Goal: Task Accomplishment & Management: Use online tool/utility

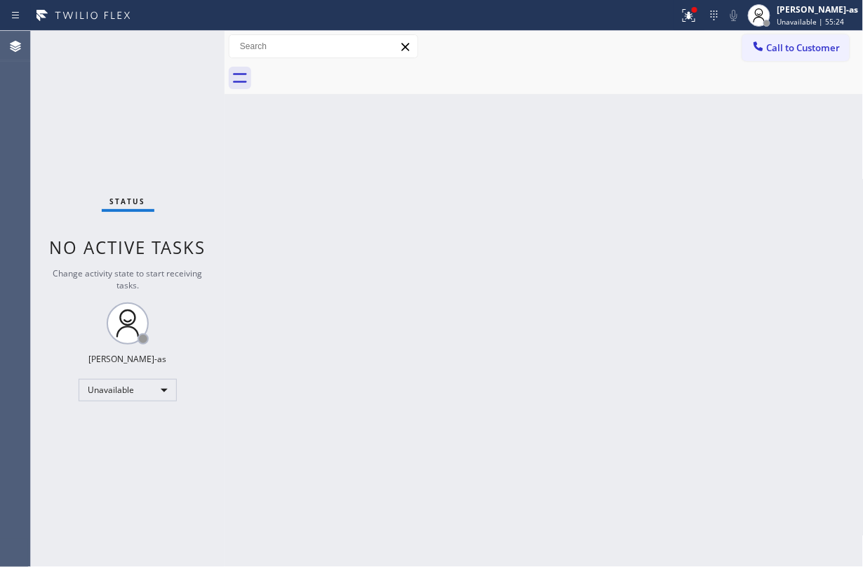
click at [288, 132] on div "Back to Dashboard Change Sender ID Customers Technicians Select a contact Outbo…" at bounding box center [544, 299] width 639 height 536
drag, startPoint x: 309, startPoint y: 99, endPoint x: 320, endPoint y: 99, distance: 11.2
click at [317, 100] on div "Back to Dashboard Change Sender ID Customers Technicians Select a contact Outbo…" at bounding box center [544, 299] width 639 height 536
click at [766, 51] on div at bounding box center [758, 47] width 17 height 17
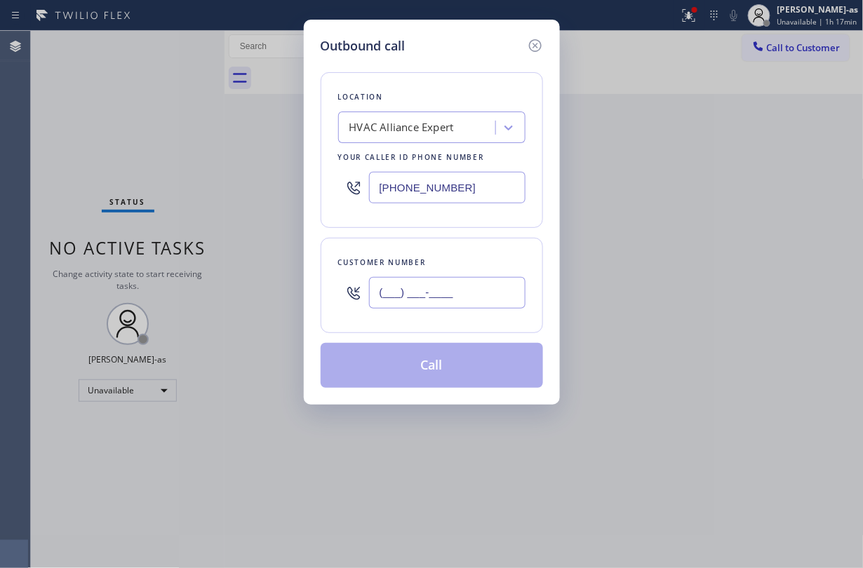
click at [460, 286] on input "(___) ___-____" at bounding box center [447, 293] width 157 height 32
paste input "203) 770-9951"
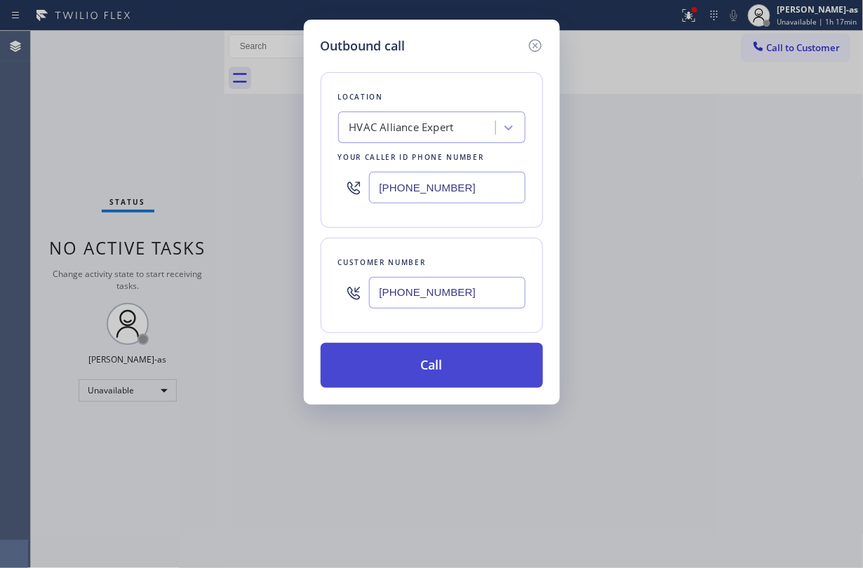
type input "[PHONE_NUMBER]"
click at [444, 364] on button "Call" at bounding box center [432, 365] width 222 height 45
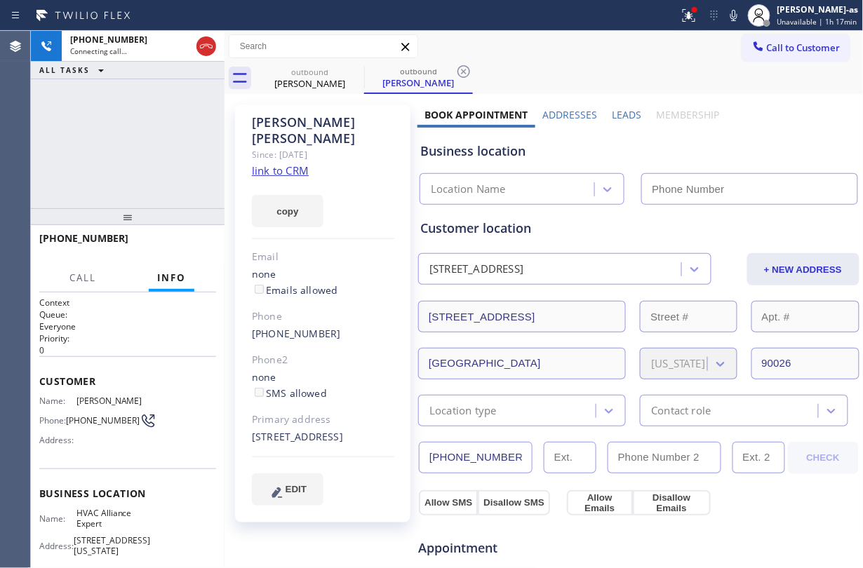
type input "[PHONE_NUMBER]"
click at [143, 121] on div "[PHONE_NUMBER] Connecting call… ALL TASKS ALL TASKS ACTIVE TASKS TASKS IN WRAP …" at bounding box center [128, 120] width 194 height 178
click at [205, 51] on icon at bounding box center [206, 46] width 17 height 17
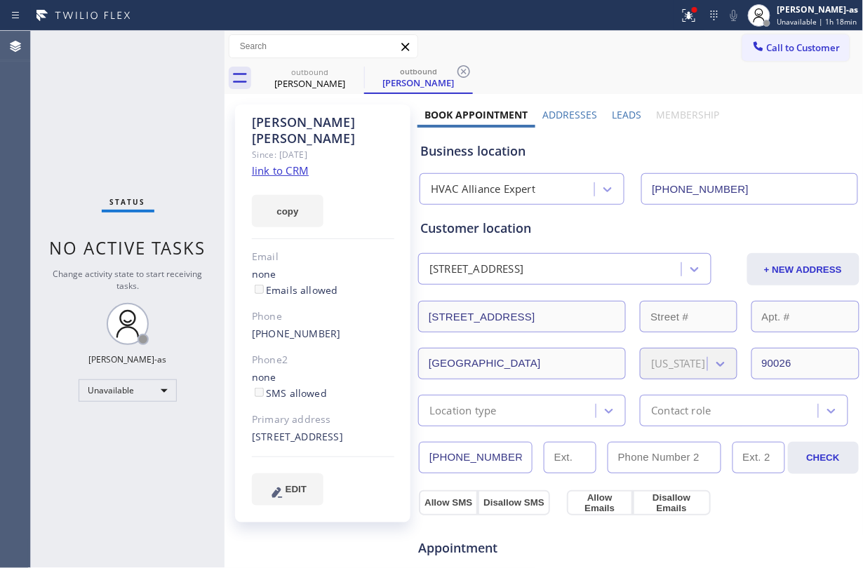
click at [334, 309] on div "[PERSON_NAME] Since: [DATE] link to CRM copy Email none Emails allowed Phone [P…" at bounding box center [322, 314] width 175 height 418
click at [87, 178] on div "Status No active tasks Change activity state to start receiving tasks. [PERSON_…" at bounding box center [128, 300] width 194 height 538
drag, startPoint x: 87, startPoint y: 178, endPoint x: 253, endPoint y: 168, distance: 165.9
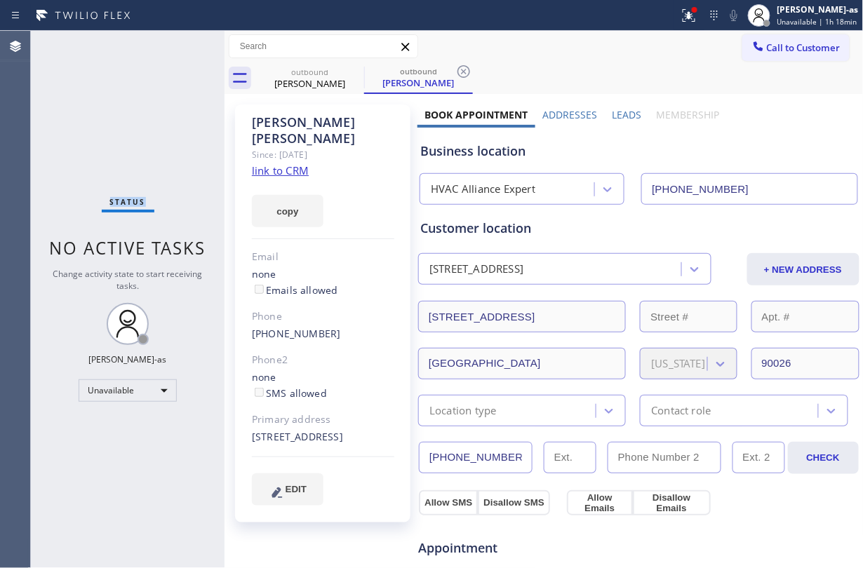
click at [99, 175] on div "Status No active tasks Change activity state to start receiving tasks. [PERSON_…" at bounding box center [128, 300] width 194 height 538
click at [787, 45] on span "Call to Customer" at bounding box center [804, 47] width 74 height 13
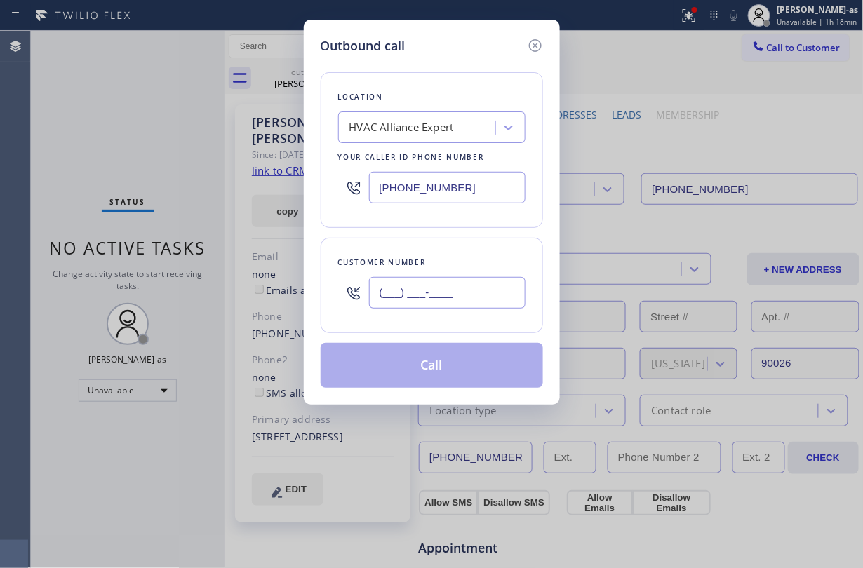
click at [455, 298] on input "(___) ___-____" at bounding box center [447, 293] width 157 height 32
paste input "203) 770-9951"
type input "[PHONE_NUMBER]"
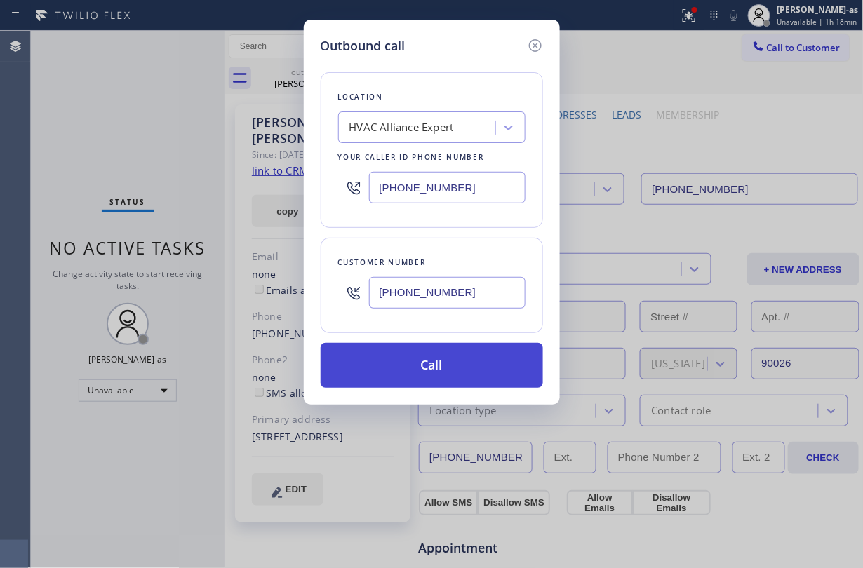
click at [455, 369] on button "Call" at bounding box center [432, 365] width 222 height 45
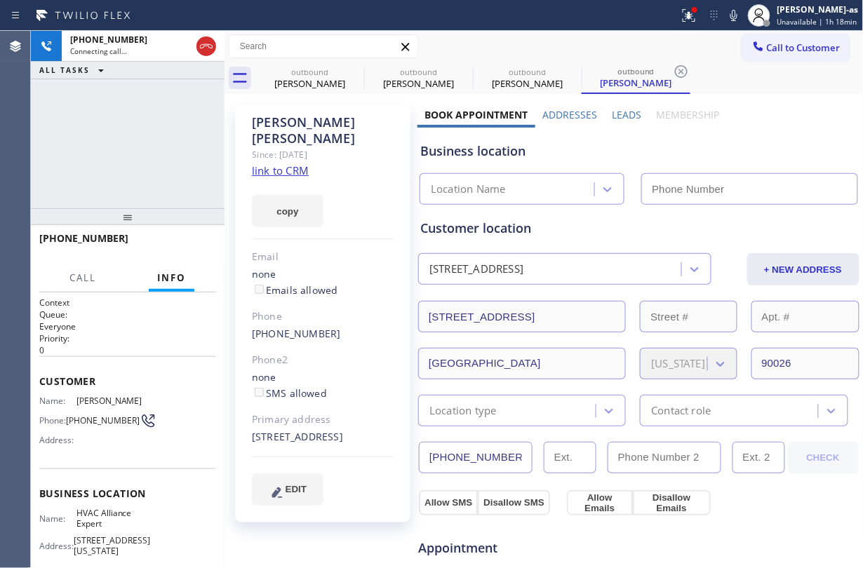
type input "[PHONE_NUMBER]"
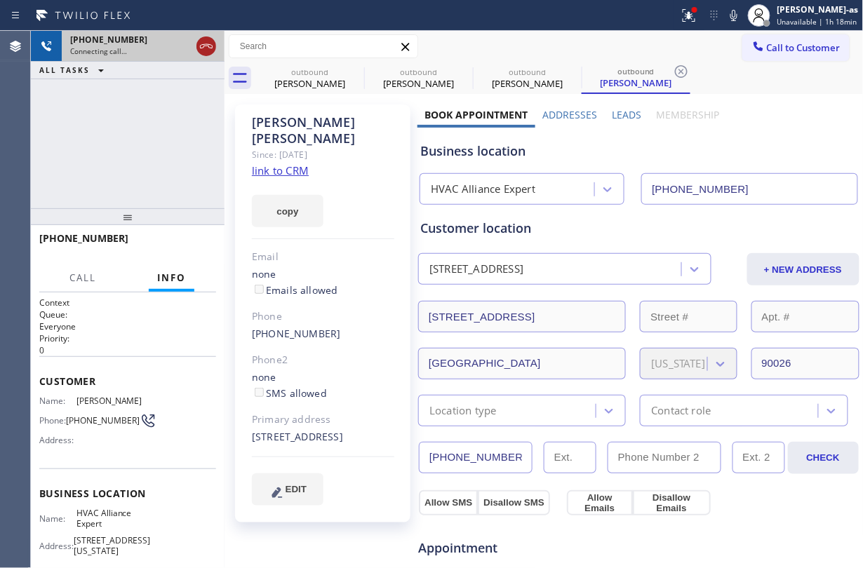
click at [203, 48] on icon at bounding box center [206, 46] width 17 height 17
click at [300, 79] on div "[PERSON_NAME]" at bounding box center [310, 83] width 106 height 13
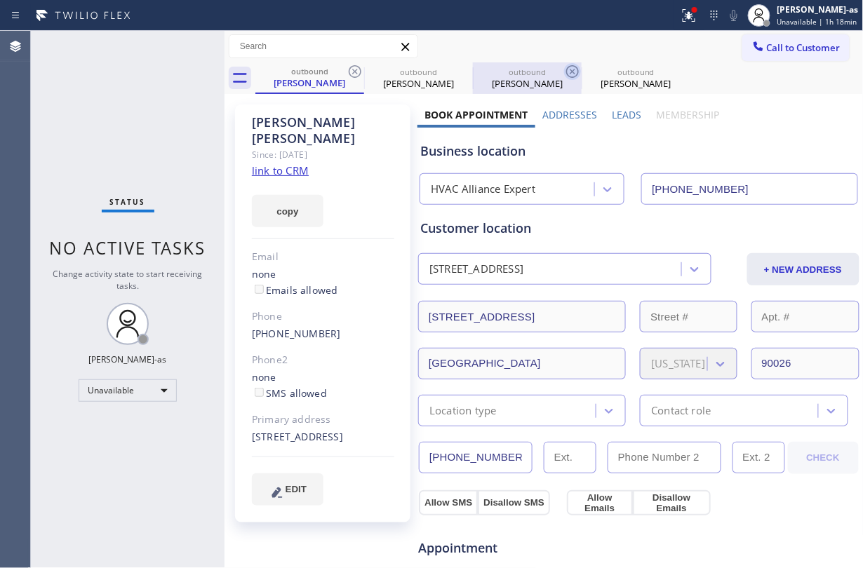
click at [354, 65] on icon at bounding box center [355, 71] width 17 height 17
click at [0, 0] on icon at bounding box center [0, 0] width 0 height 0
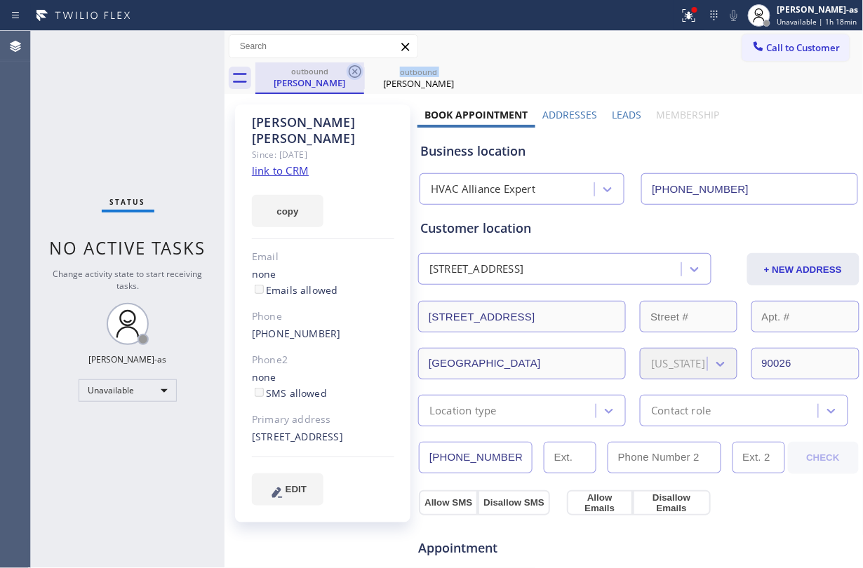
click at [354, 65] on icon at bounding box center [355, 71] width 13 height 13
click at [0, 0] on icon at bounding box center [0, 0] width 0 height 0
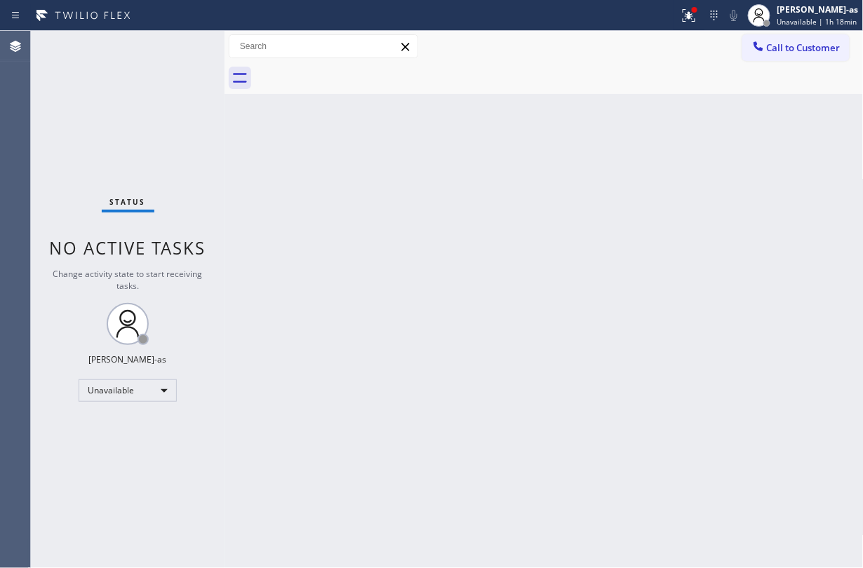
click at [354, 65] on div at bounding box center [559, 78] width 608 height 32
click at [91, 94] on div "Status No active tasks Change activity state to start receiving tasks. [PERSON_…" at bounding box center [128, 300] width 194 height 538
click at [736, 65] on div at bounding box center [559, 78] width 608 height 32
click at [784, 48] on span "Call to Customer" at bounding box center [804, 47] width 74 height 13
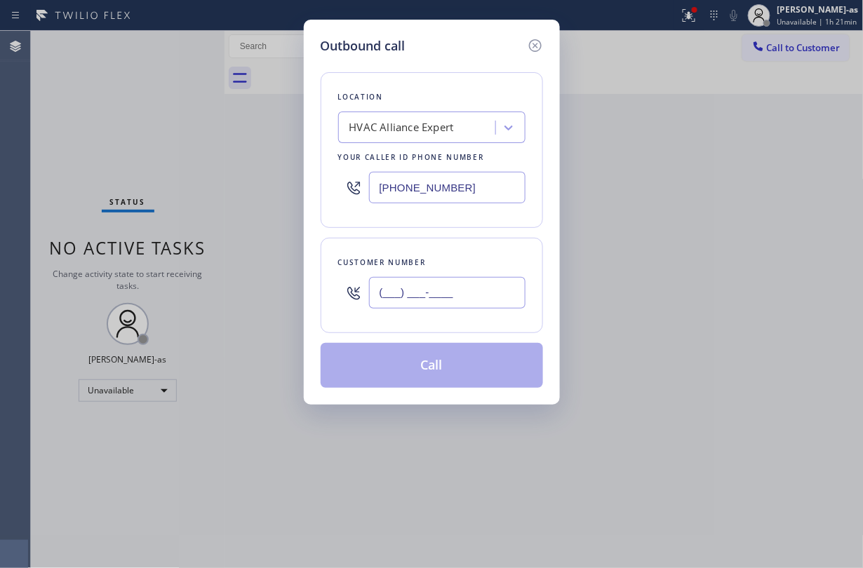
click at [460, 281] on input "(___) ___-____" at bounding box center [447, 293] width 157 height 32
paste input "310) 795-9185"
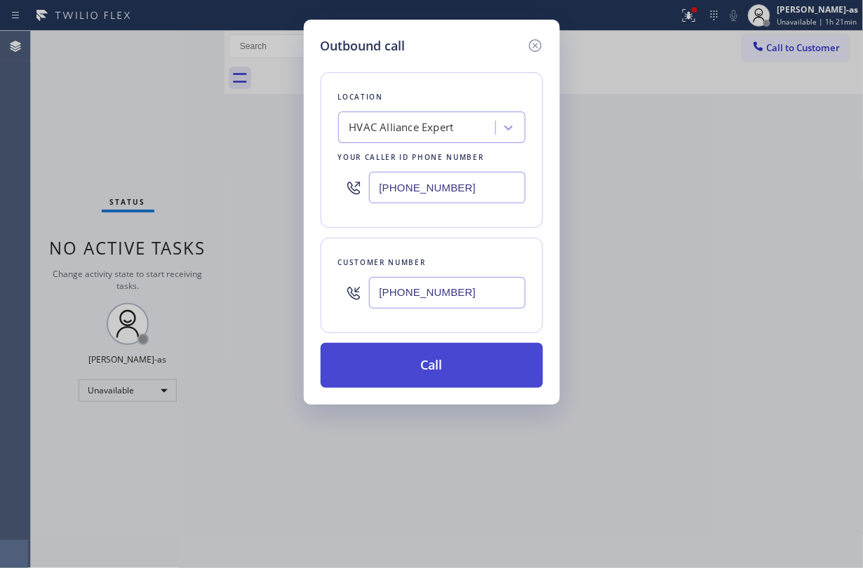
type input "[PHONE_NUMBER]"
click at [474, 366] on button "Call" at bounding box center [432, 365] width 222 height 45
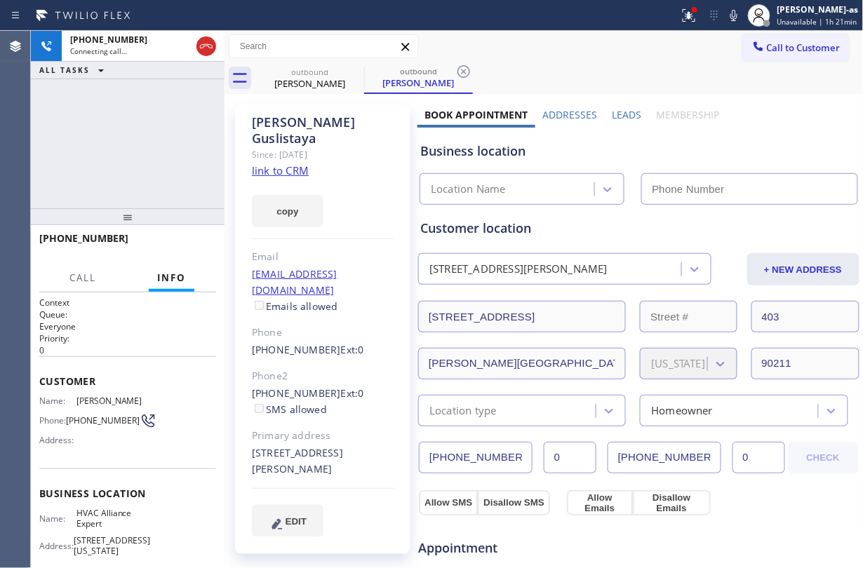
click at [290, 164] on link "link to CRM" at bounding box center [280, 171] width 57 height 14
type input "[PHONE_NUMBER]"
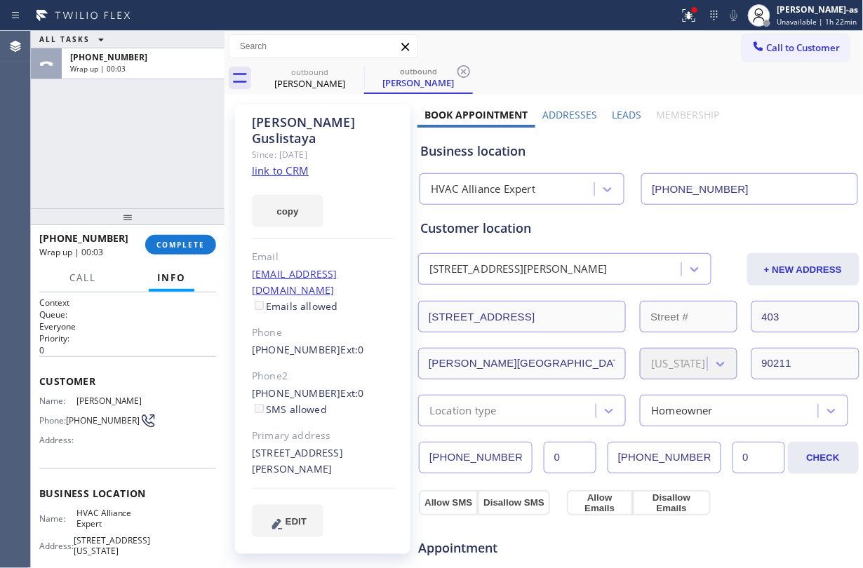
click at [131, 114] on div "ALL TASKS ALL TASKS ACTIVE TASKS TASKS IN WRAP UP [PHONE_NUMBER] Wrap up | 00:03" at bounding box center [128, 120] width 194 height 178
click at [187, 241] on span "COMPLETE" at bounding box center [181, 245] width 48 height 10
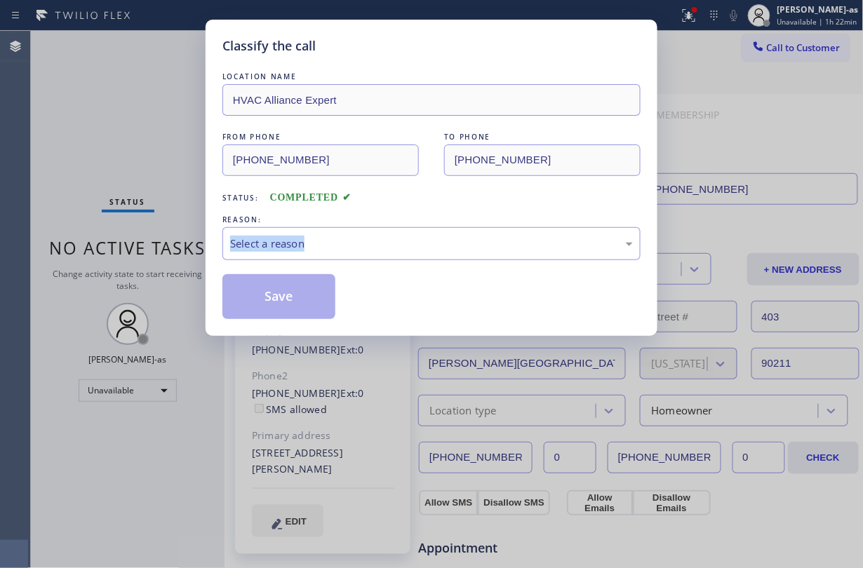
click at [187, 241] on div "Classify the call LOCATION NAME HVAC Alliance Expert FROM PHONE [PHONE_NUMBER] …" at bounding box center [431, 284] width 863 height 568
click at [373, 222] on div "REASON:" at bounding box center [431, 220] width 418 height 15
click at [375, 201] on div "Status: COMPLETED" at bounding box center [431, 194] width 418 height 22
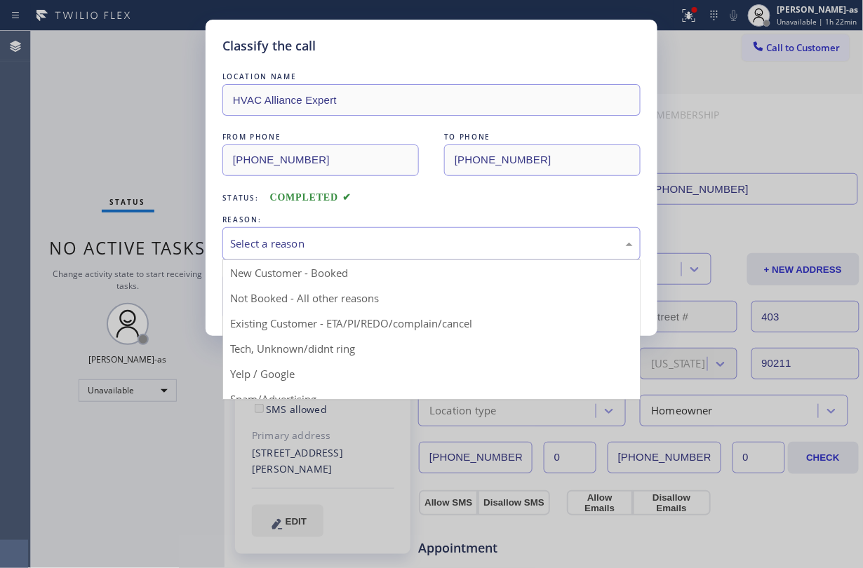
click at [391, 251] on div "Select a reason" at bounding box center [431, 244] width 403 height 16
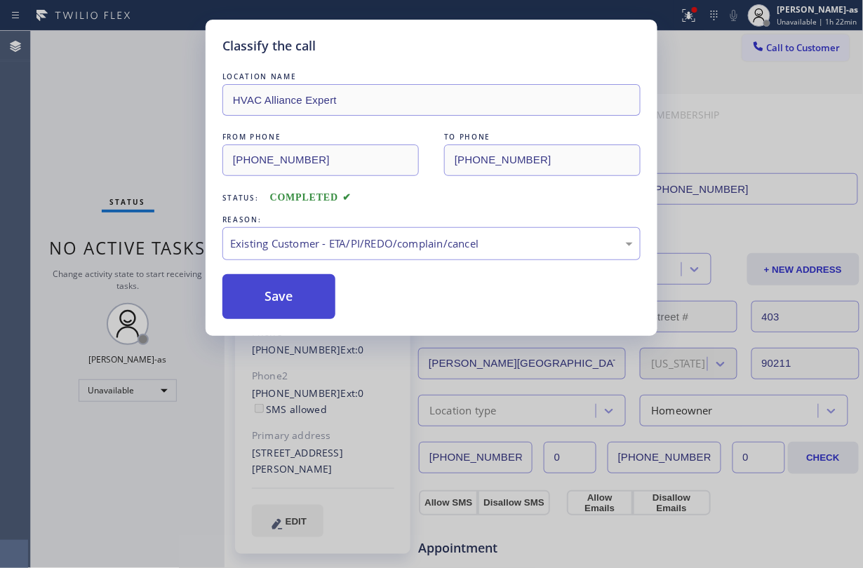
click at [259, 309] on button "Save" at bounding box center [278, 296] width 113 height 45
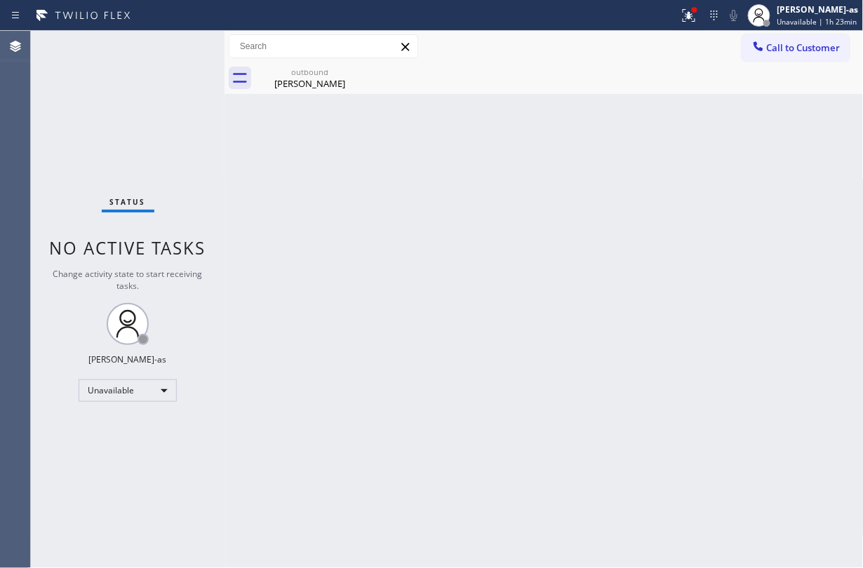
drag, startPoint x: 769, startPoint y: 48, endPoint x: 593, endPoint y: 213, distance: 241.3
click at [766, 49] on button "Call to Customer" at bounding box center [796, 47] width 107 height 27
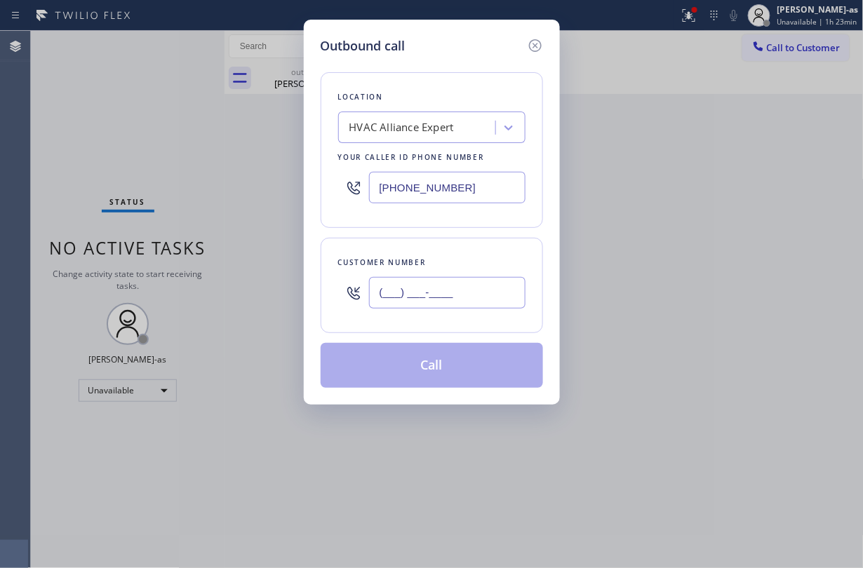
click at [437, 293] on input "(___) ___-____" at bounding box center [447, 293] width 157 height 32
paste input "949) 633-4443"
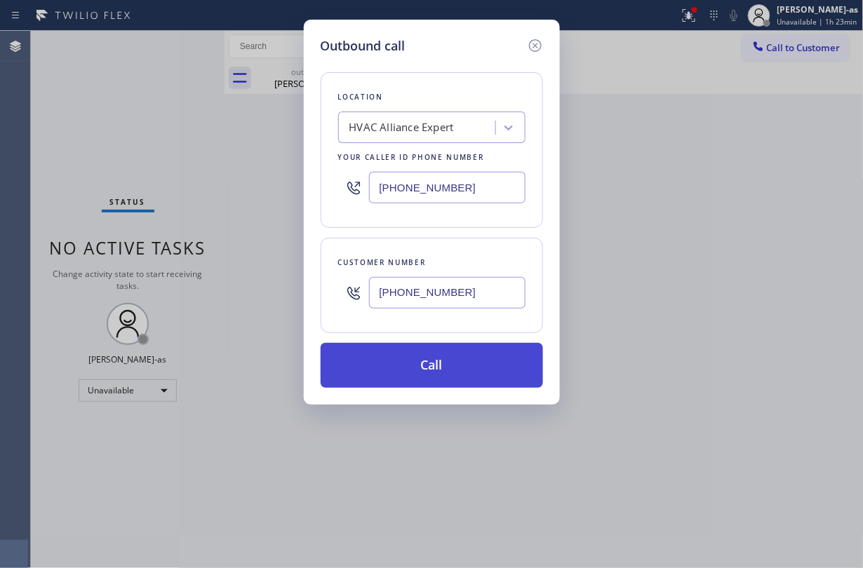
type input "[PHONE_NUMBER]"
click at [430, 374] on button "Call" at bounding box center [432, 365] width 222 height 45
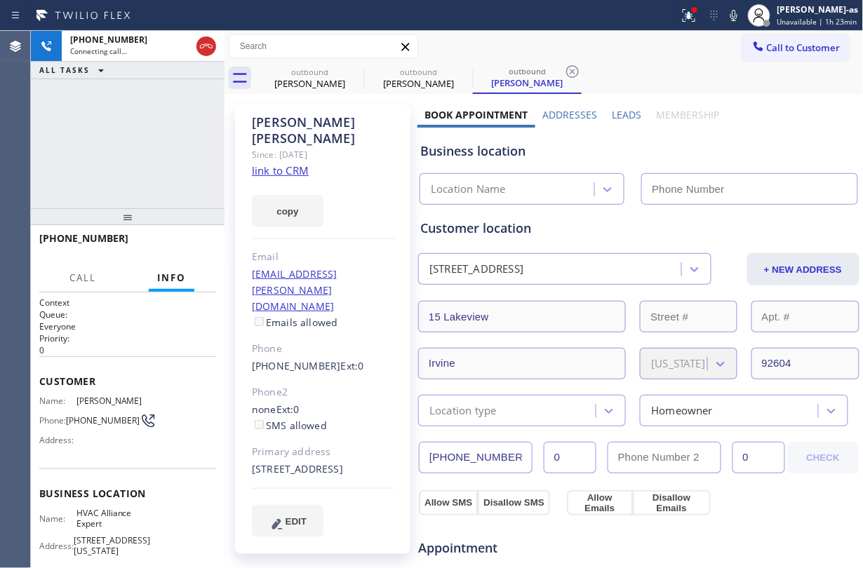
type input "[PHONE_NUMBER]"
click at [109, 115] on div "[PHONE_NUMBER] Connecting call… ALL TASKS ALL TASKS ACTIVE TASKS TASKS IN WRAP …" at bounding box center [128, 120] width 194 height 178
click at [293, 164] on link "link to CRM" at bounding box center [280, 171] width 57 height 14
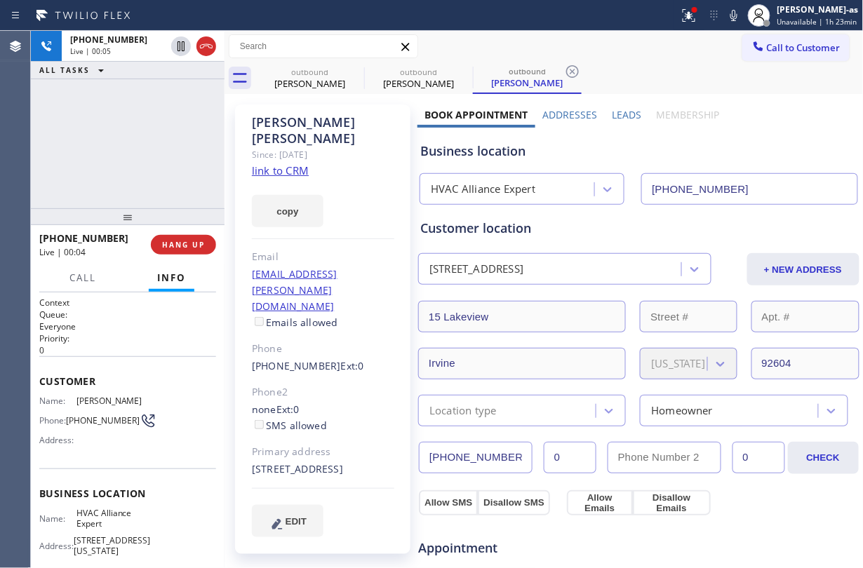
drag, startPoint x: 146, startPoint y: 117, endPoint x: 204, endPoint y: 91, distance: 62.9
click at [149, 117] on div "[PHONE_NUMBER] Live | 00:05 ALL TASKS ALL TASKS ACTIVE TASKS TASKS IN WRAP UP" at bounding box center [128, 120] width 194 height 178
click at [208, 46] on icon at bounding box center [206, 46] width 13 height 4
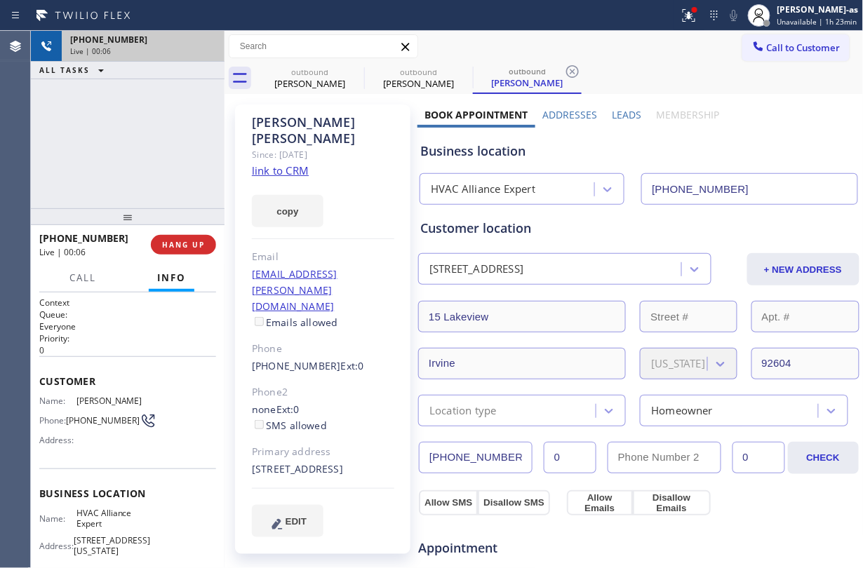
click at [175, 197] on div "[PHONE_NUMBER] Live | 00:06 ALL TASKS ALL TASKS ACTIVE TASKS TASKS IN WRAP UP" at bounding box center [128, 120] width 194 height 178
click at [182, 247] on span "HANG UP" at bounding box center [183, 245] width 43 height 10
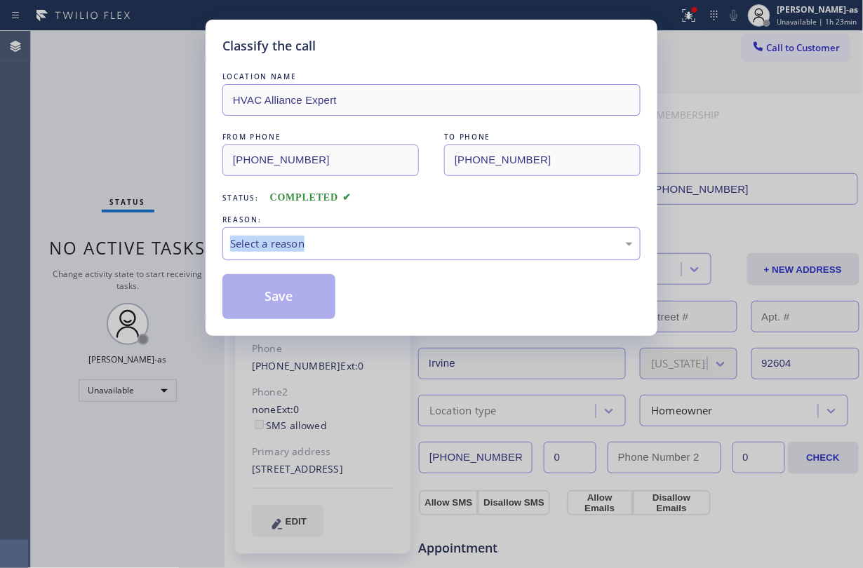
click at [383, 248] on div "Select a reason" at bounding box center [431, 244] width 403 height 16
click at [383, 247] on div "Select a reason" at bounding box center [431, 244] width 403 height 16
click at [424, 222] on div "REASON:" at bounding box center [431, 220] width 418 height 15
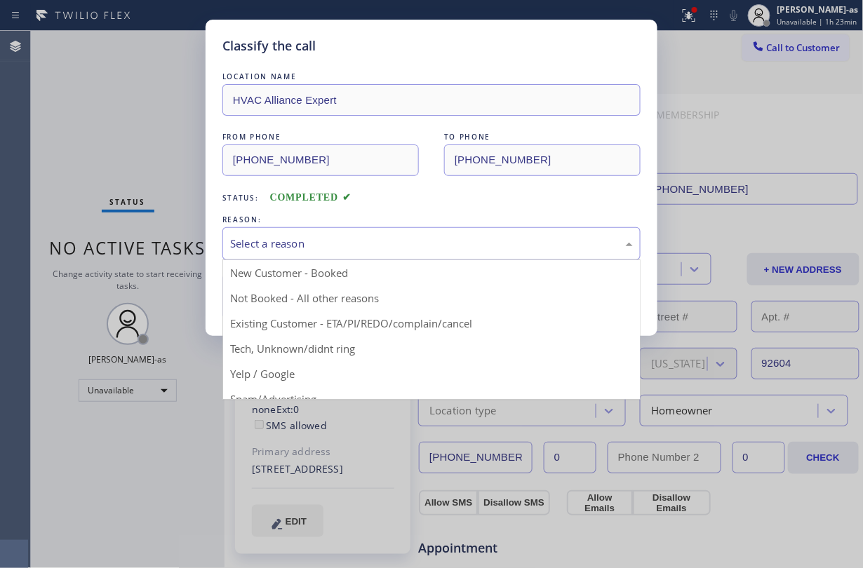
click at [425, 251] on div "Select a reason" at bounding box center [431, 244] width 403 height 16
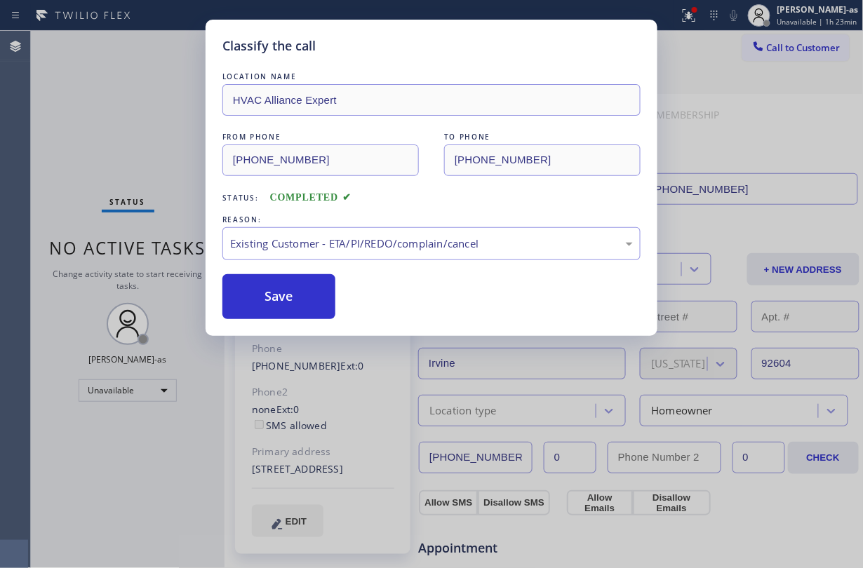
click at [278, 293] on button "Save" at bounding box center [278, 296] width 113 height 45
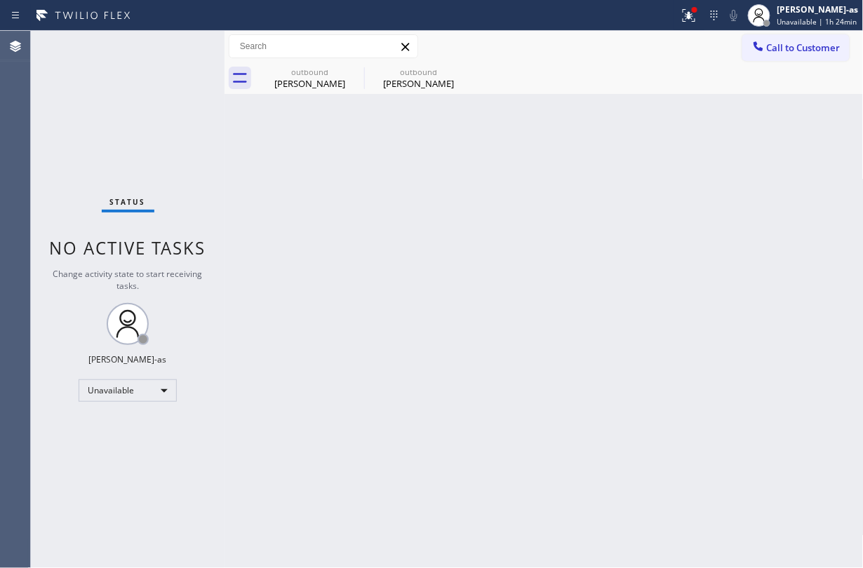
click at [180, 149] on div "Status No active tasks Change activity state to start receiving tasks. [PERSON_…" at bounding box center [128, 300] width 194 height 538
click at [298, 88] on div "[PERSON_NAME]" at bounding box center [310, 83] width 106 height 13
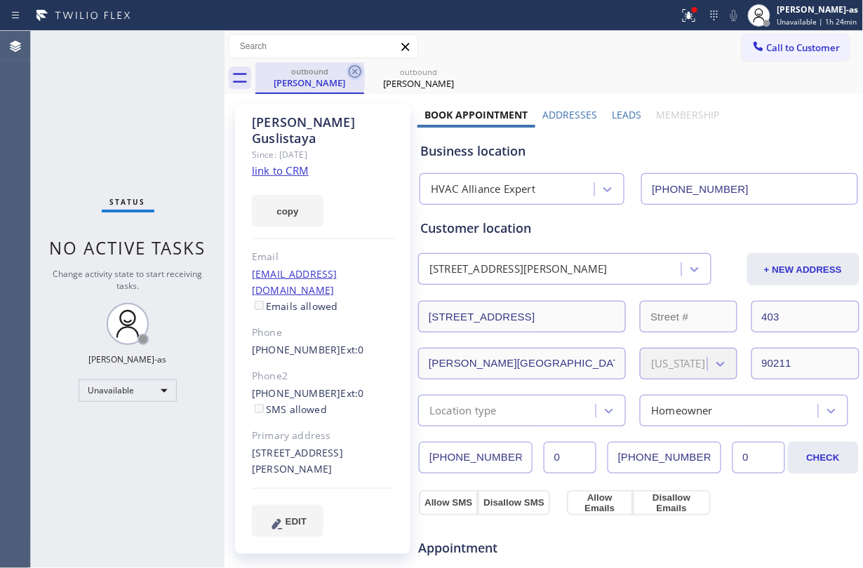
click at [354, 73] on icon at bounding box center [355, 71] width 17 height 17
click at [0, 0] on icon at bounding box center [0, 0] width 0 height 0
click at [354, 72] on div "outbound [PERSON_NAME] outbound [PERSON_NAME]" at bounding box center [559, 78] width 608 height 32
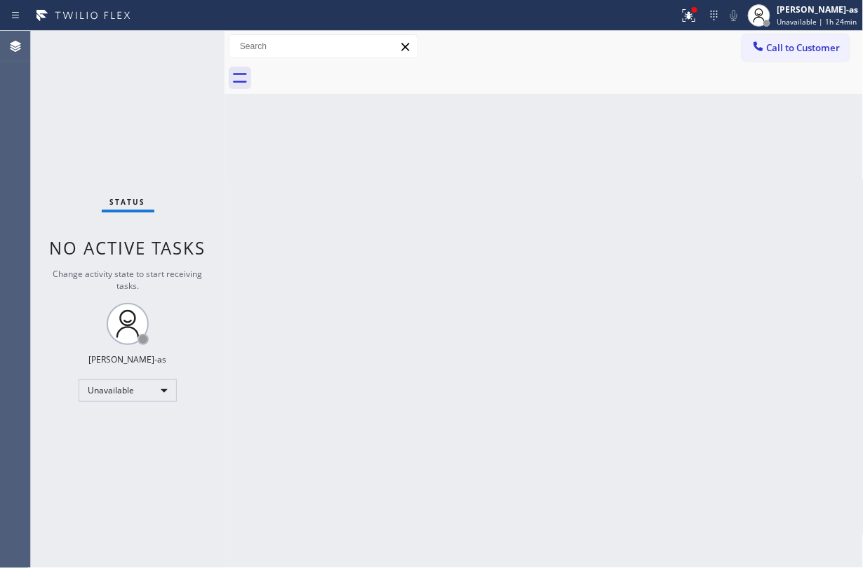
click at [357, 206] on div "Back to Dashboard Change Sender ID Customers Technicians Select a contact Outbo…" at bounding box center [544, 300] width 639 height 538
click at [798, 38] on button "Call to Customer" at bounding box center [796, 47] width 107 height 27
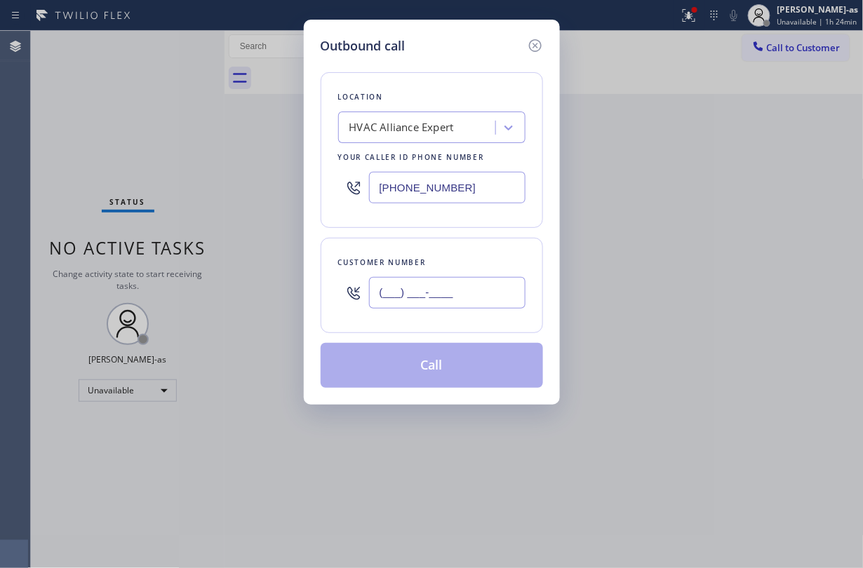
click at [410, 302] on input "(___) ___-____" at bounding box center [447, 293] width 157 height 32
paste input "818) 648-1300"
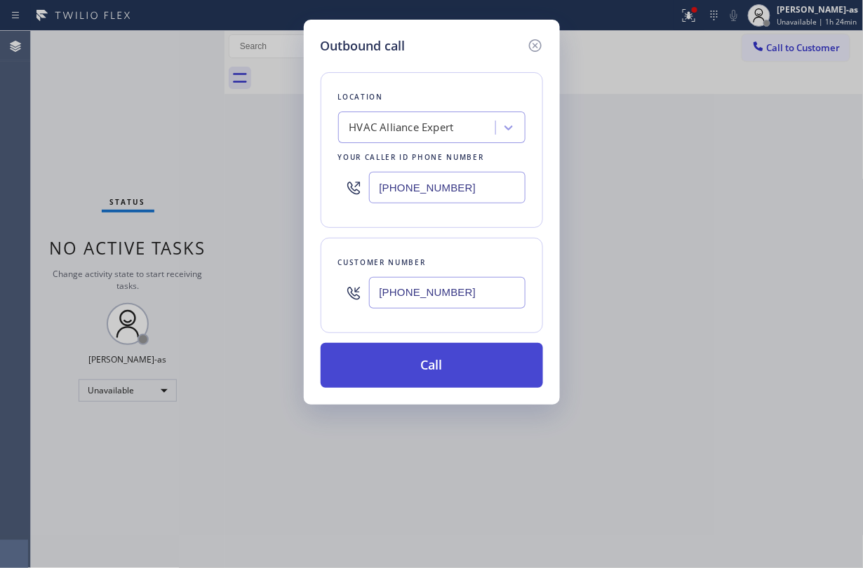
type input "[PHONE_NUMBER]"
click at [467, 374] on button "Call" at bounding box center [432, 365] width 222 height 45
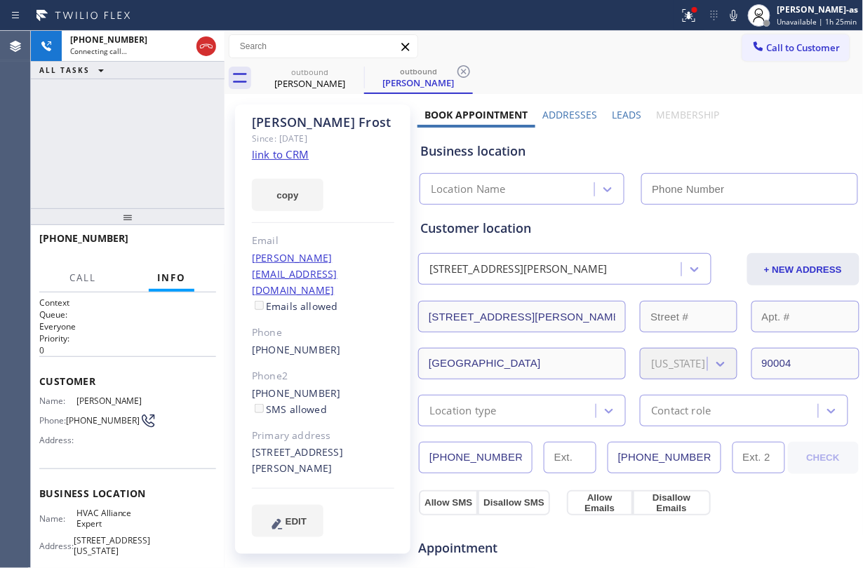
type input "[PHONE_NUMBER]"
drag, startPoint x: 147, startPoint y: 150, endPoint x: 265, endPoint y: 182, distance: 121.6
click at [168, 154] on div "[PHONE_NUMBER] Connecting call… ALL TASKS ALL TASKS ACTIVE TASKS TASKS IN WRAP …" at bounding box center [128, 120] width 194 height 178
click at [271, 163] on div "copy" at bounding box center [323, 187] width 142 height 48
click at [298, 154] on link "link to CRM" at bounding box center [280, 154] width 57 height 14
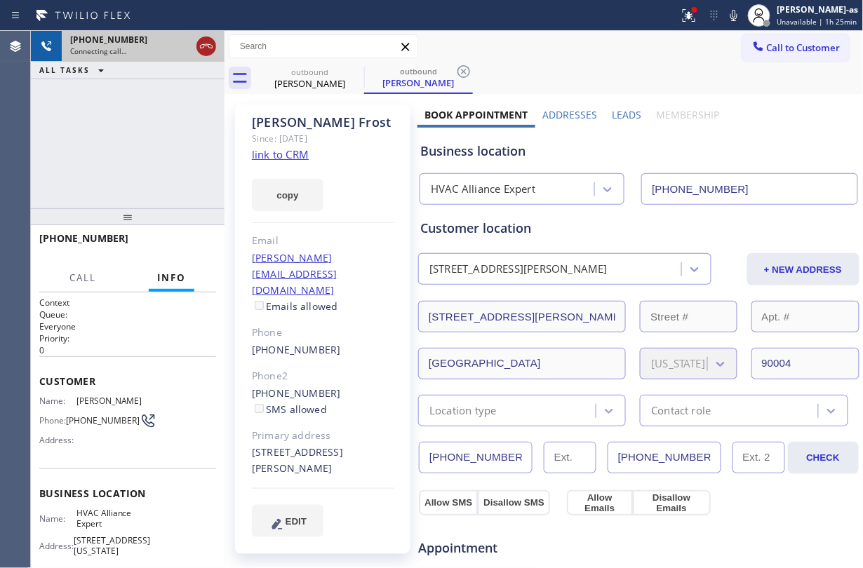
click at [202, 44] on icon at bounding box center [206, 46] width 17 height 17
click at [335, 91] on div "outbound [PERSON_NAME] outbound [PERSON_NAME] Call to Customer Outbound call Lo…" at bounding box center [544, 535] width 639 height 1008
click at [326, 79] on div "[PERSON_NAME]" at bounding box center [310, 83] width 106 height 13
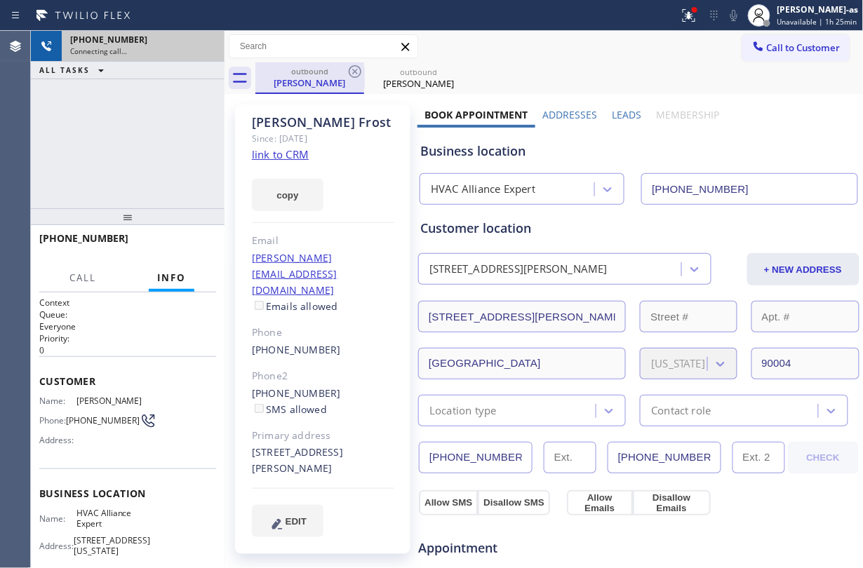
click at [343, 72] on div "outbound" at bounding box center [310, 71] width 106 height 11
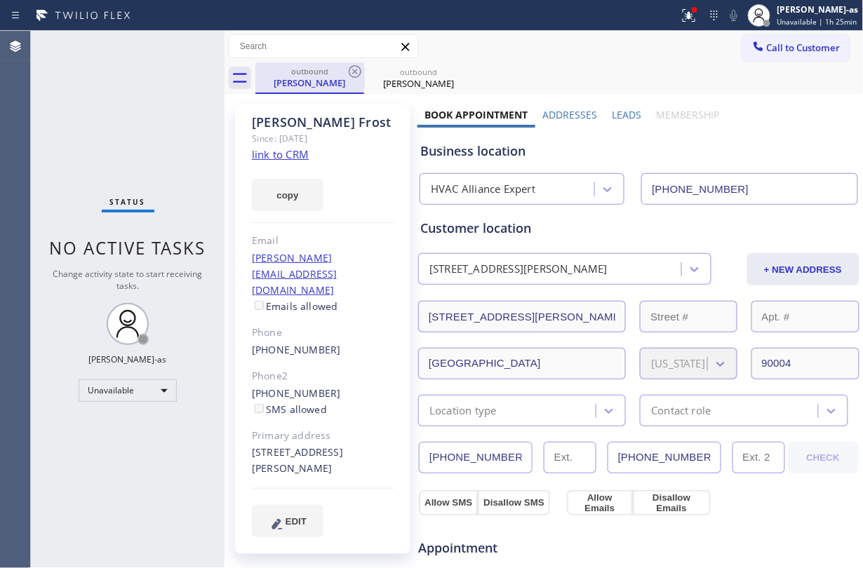
click at [343, 72] on div "outbound" at bounding box center [310, 71] width 106 height 11
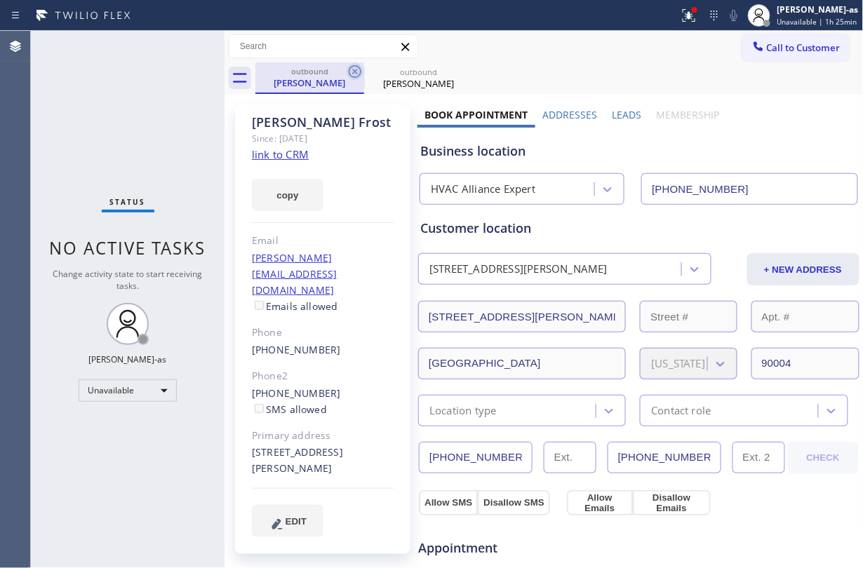
click at [360, 63] on icon at bounding box center [355, 71] width 17 height 17
click at [355, 71] on icon at bounding box center [355, 71] width 13 height 13
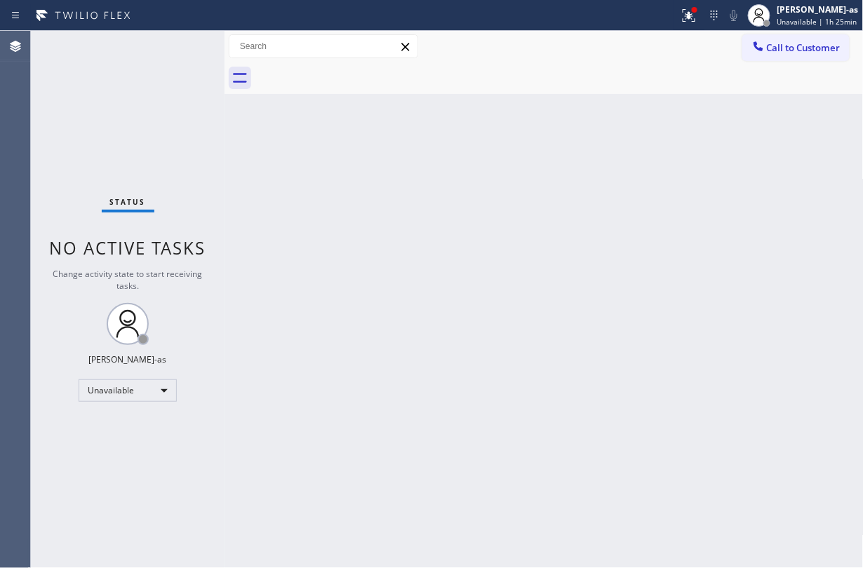
click at [355, 71] on div at bounding box center [559, 78] width 608 height 32
click at [820, 4] on div "[PERSON_NAME]-as" at bounding box center [818, 10] width 81 height 12
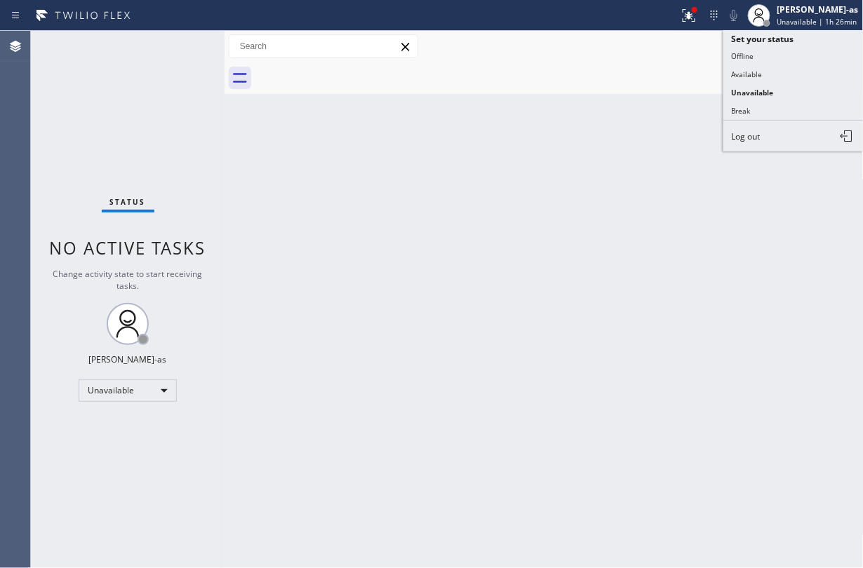
drag, startPoint x: 630, startPoint y: 70, endPoint x: 650, endPoint y: 67, distance: 20.5
click at [632, 70] on div at bounding box center [559, 78] width 608 height 32
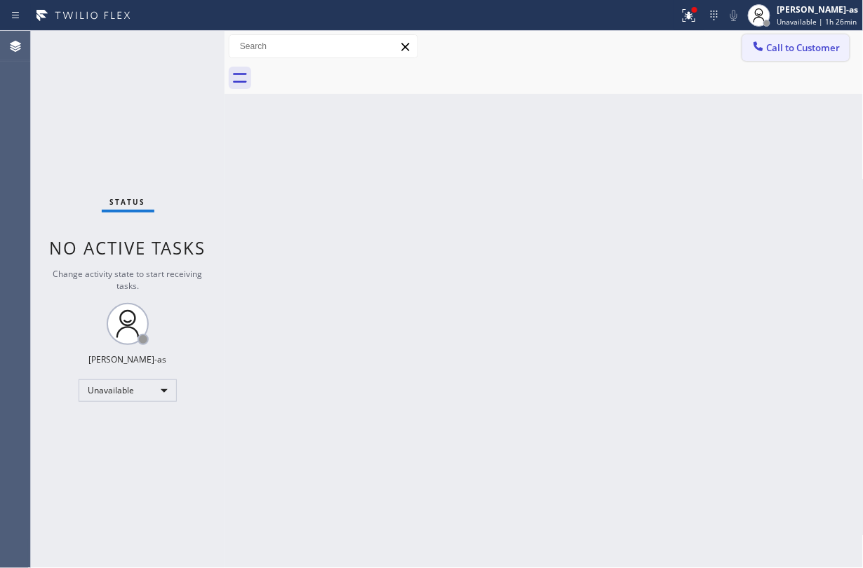
click at [787, 42] on span "Call to Customer" at bounding box center [804, 47] width 74 height 13
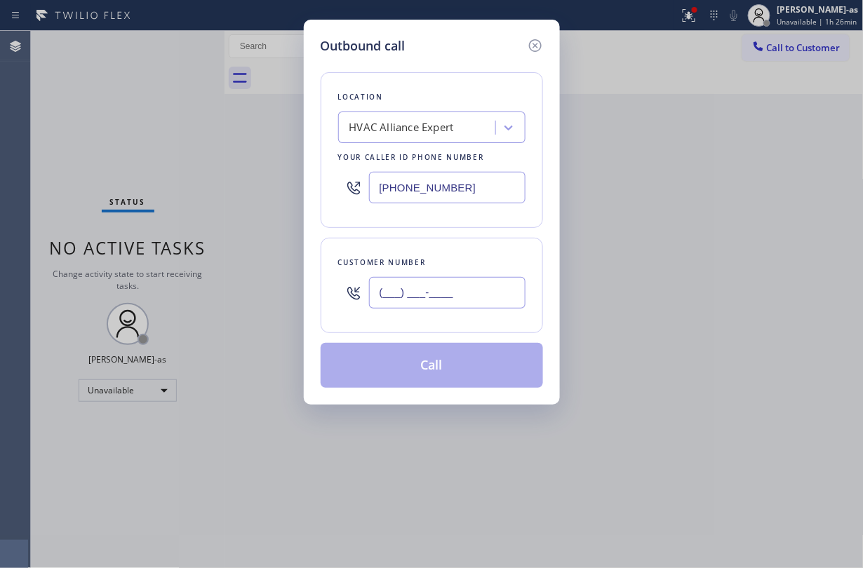
click at [431, 302] on input "(___) ___-____" at bounding box center [447, 293] width 157 height 32
paste input "608) 695-3416"
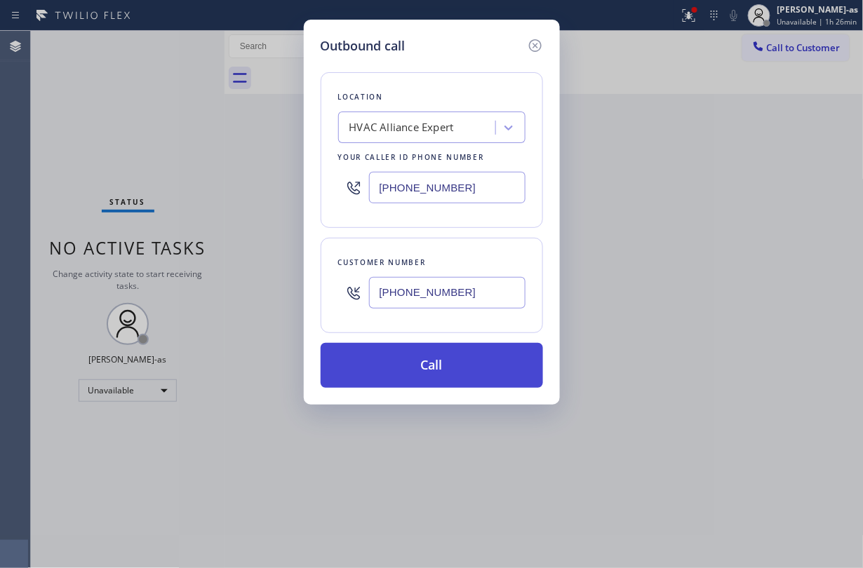
type input "[PHONE_NUMBER]"
click at [456, 366] on button "Call" at bounding box center [432, 365] width 222 height 45
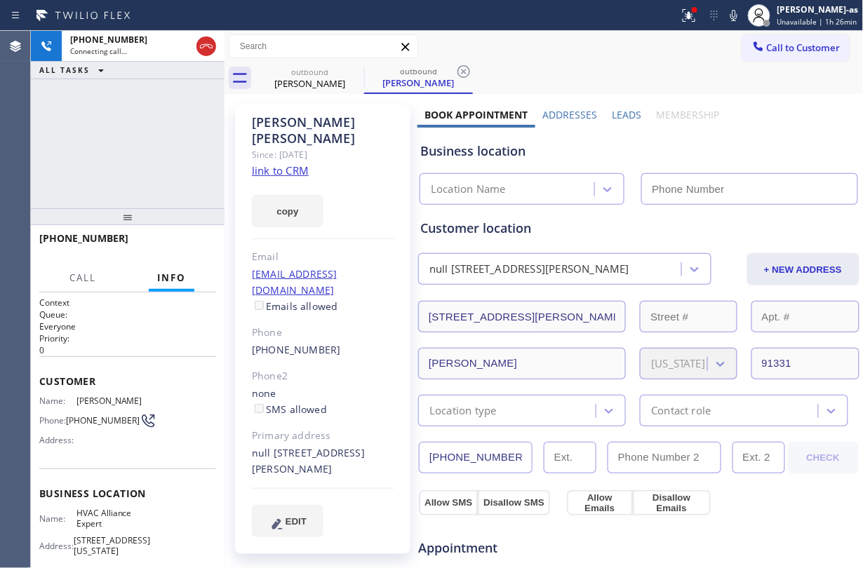
click at [113, 157] on div "[PHONE_NUMBER] Connecting call… ALL TASKS ALL TASKS ACTIVE TASKS TASKS IN WRAP …" at bounding box center [128, 120] width 194 height 178
click at [274, 164] on link "link to CRM" at bounding box center [280, 171] width 57 height 14
type input "[PHONE_NUMBER]"
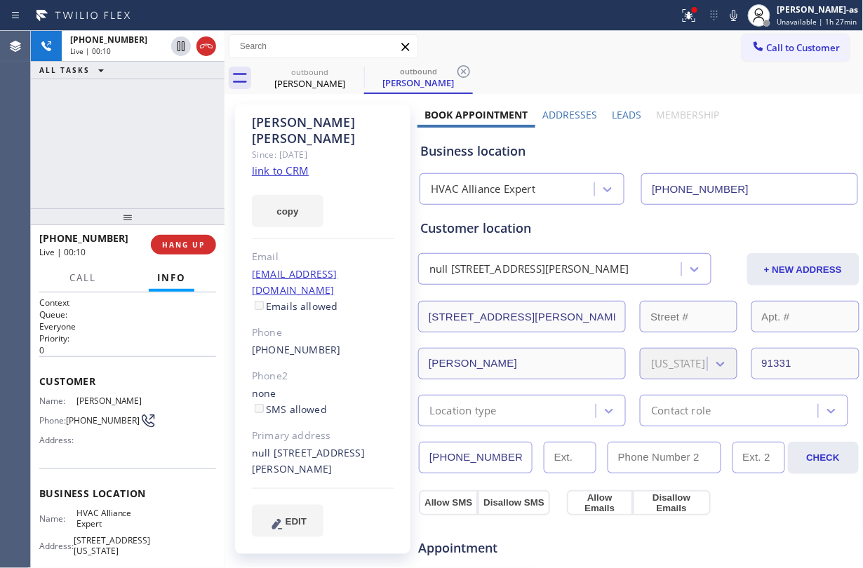
drag, startPoint x: 140, startPoint y: 88, endPoint x: 189, endPoint y: 72, distance: 51.9
click at [141, 88] on div "[PHONE_NUMBER] Live | 00:10 ALL TASKS ALL TASKS ACTIVE TASKS TASKS IN WRAP UP" at bounding box center [128, 120] width 194 height 178
click at [198, 51] on icon at bounding box center [206, 46] width 17 height 17
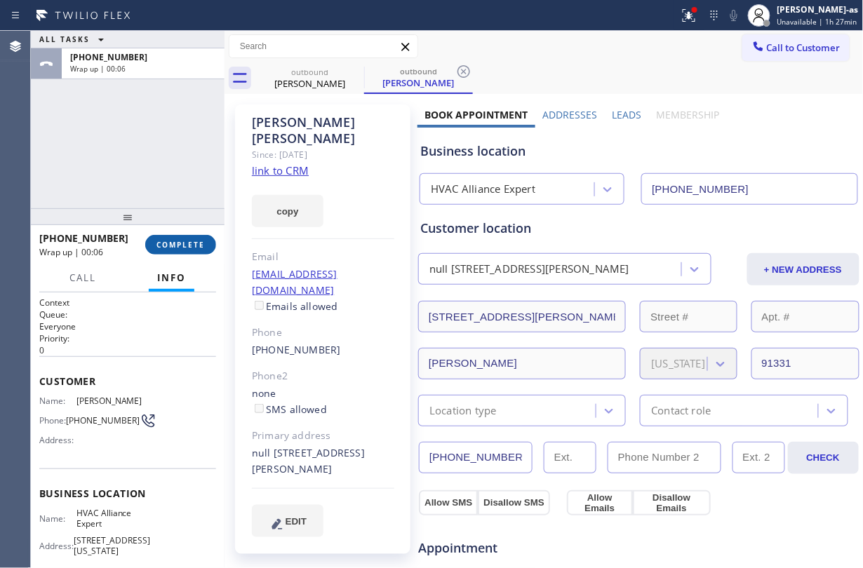
click at [194, 239] on button "COMPLETE" at bounding box center [180, 245] width 71 height 20
click at [160, 200] on div "ALL TASKS ALL TASKS ACTIVE TASKS TASKS IN WRAP UP [PHONE_NUMBER] Wrap up | 00:07" at bounding box center [128, 120] width 194 height 178
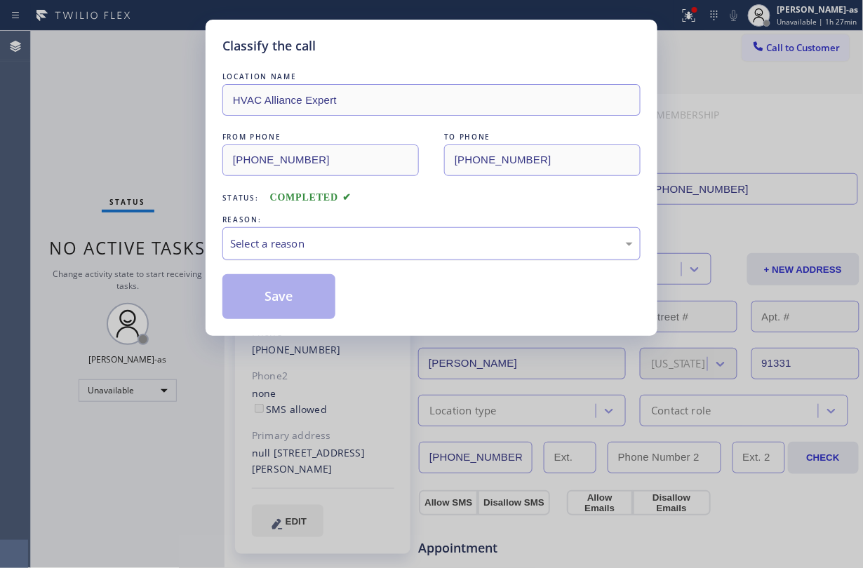
click at [312, 240] on div "Select a reason" at bounding box center [431, 244] width 403 height 16
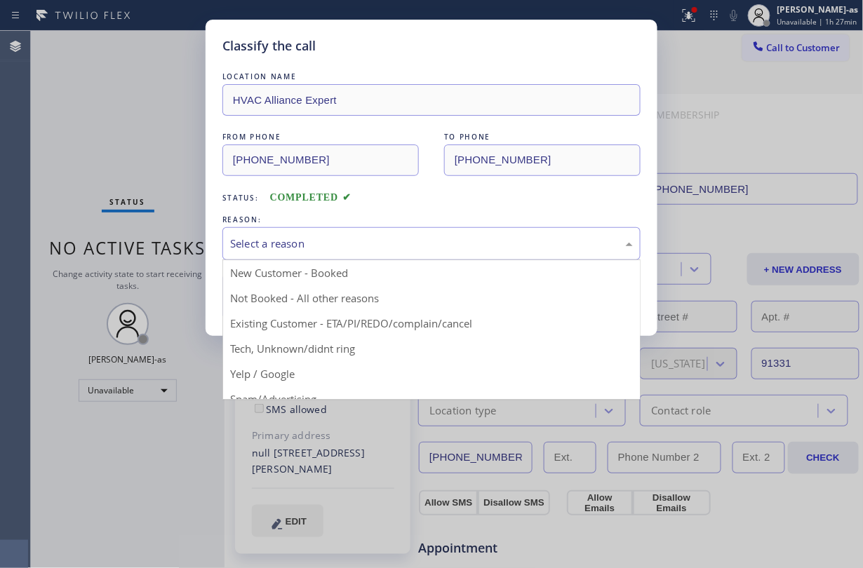
drag, startPoint x: 388, startPoint y: 324, endPoint x: 304, endPoint y: 287, distance: 92.1
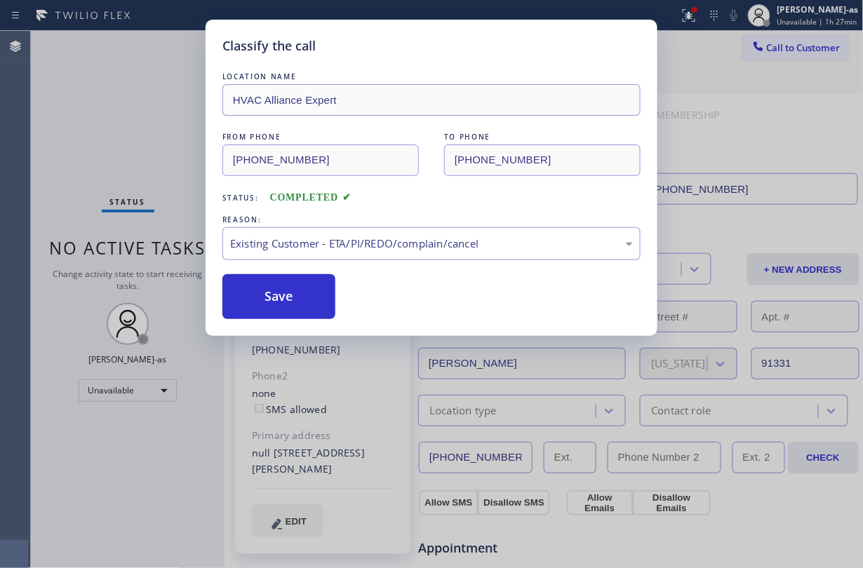
click at [310, 287] on button "Save" at bounding box center [278, 296] width 113 height 45
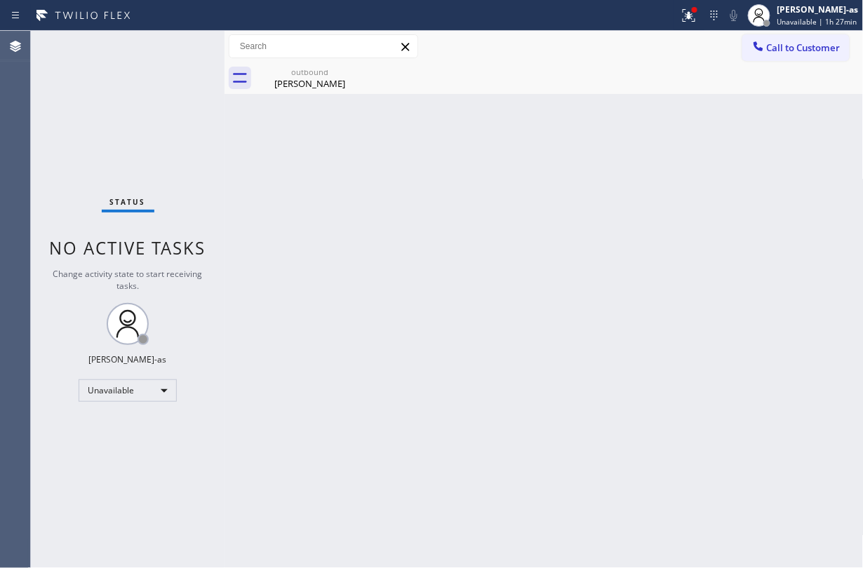
click at [782, 51] on span "Call to Customer" at bounding box center [804, 47] width 74 height 13
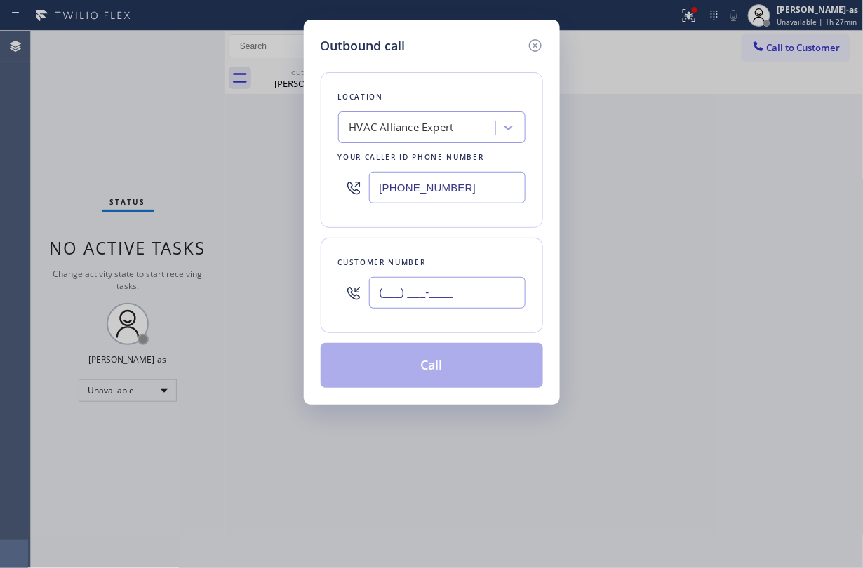
click at [458, 284] on input "(___) ___-____" at bounding box center [447, 293] width 157 height 32
paste input "213) 422-2809"
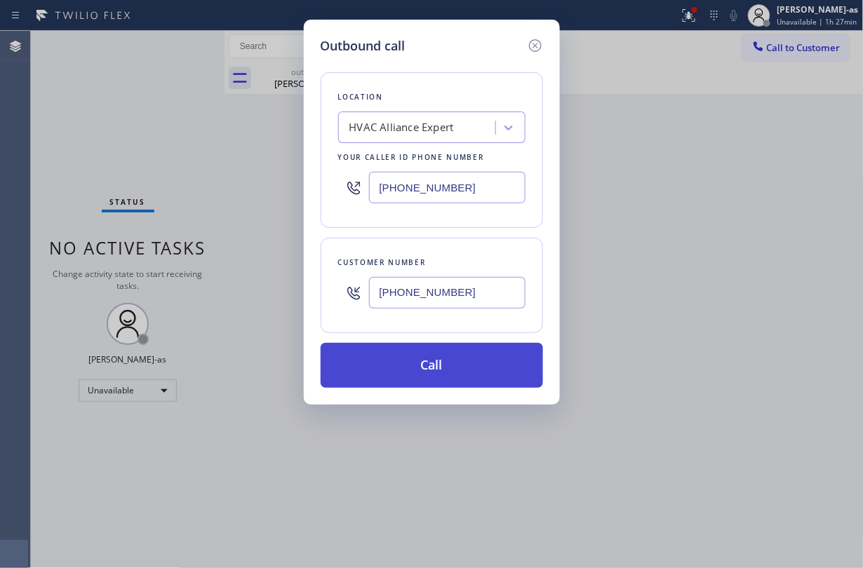
type input "[PHONE_NUMBER]"
click at [417, 364] on button "Call" at bounding box center [432, 365] width 222 height 45
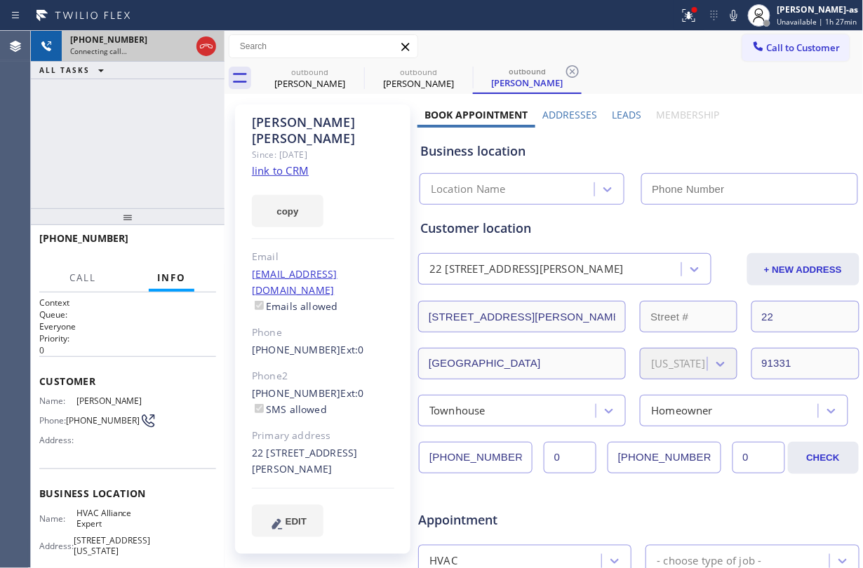
type input "[PHONE_NUMBER]"
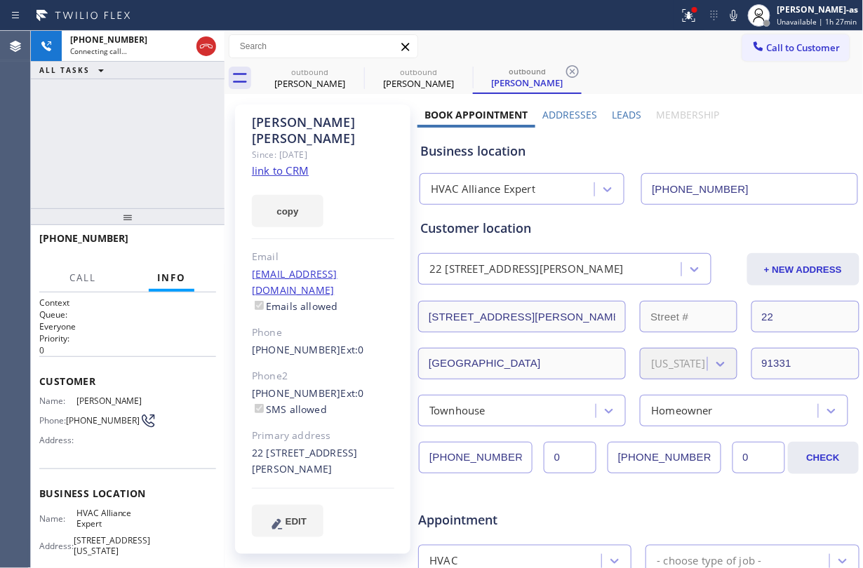
drag, startPoint x: 119, startPoint y: 140, endPoint x: 142, endPoint y: 133, distance: 23.5
click at [122, 140] on div "[PHONE_NUMBER] Connecting call… ALL TASKS ALL TASKS ACTIVE TASKS TASKS IN WRAP …" at bounding box center [128, 120] width 194 height 178
click at [295, 164] on link "link to CRM" at bounding box center [280, 171] width 57 height 14
click at [183, 121] on div "[PHONE_NUMBER] Live | 00:00 ALL TASKS ALL TASKS ACTIVE TASKS TASKS IN WRAP UP" at bounding box center [128, 120] width 194 height 178
click at [189, 82] on div "[PHONE_NUMBER] Live | 00:01 ALL TASKS ALL TASKS ACTIVE TASKS TASKS IN WRAP UP" at bounding box center [128, 120] width 194 height 178
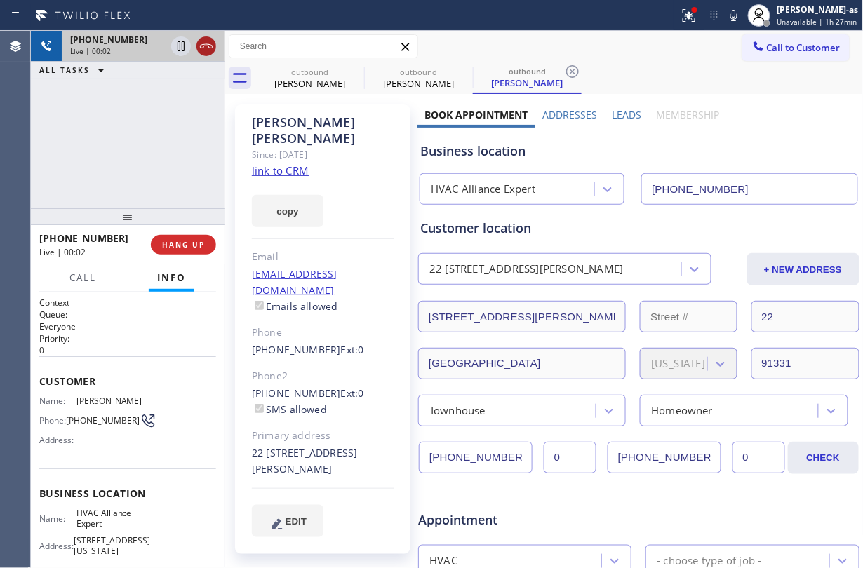
click at [211, 46] on icon at bounding box center [206, 46] width 17 height 17
drag, startPoint x: 188, startPoint y: 121, endPoint x: 218, endPoint y: 203, distance: 86.6
click at [188, 124] on div "[PHONE_NUMBER] Live | 00:03 ALL TASKS ALL TASKS ACTIVE TASKS TASKS IN WRAP UP" at bounding box center [128, 120] width 194 height 178
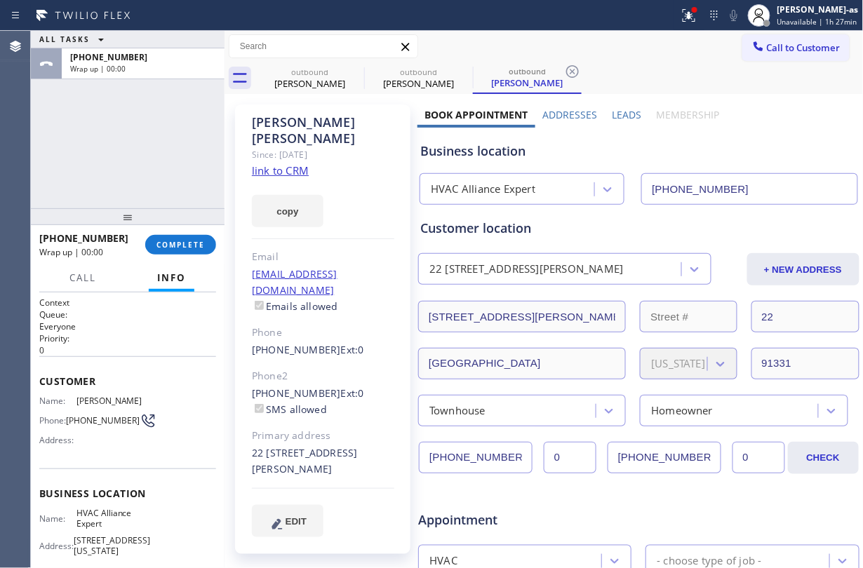
click at [225, 138] on div at bounding box center [225, 300] width 0 height 538
click at [279, 164] on link "link to CRM" at bounding box center [280, 171] width 57 height 14
click at [154, 241] on button "COMPLETE" at bounding box center [180, 245] width 71 height 20
click at [157, 152] on div "ALL TASKS ALL TASKS ACTIVE TASKS TASKS IN WRAP UP [PHONE_NUMBER] Wrap up | 01:09" at bounding box center [128, 120] width 194 height 178
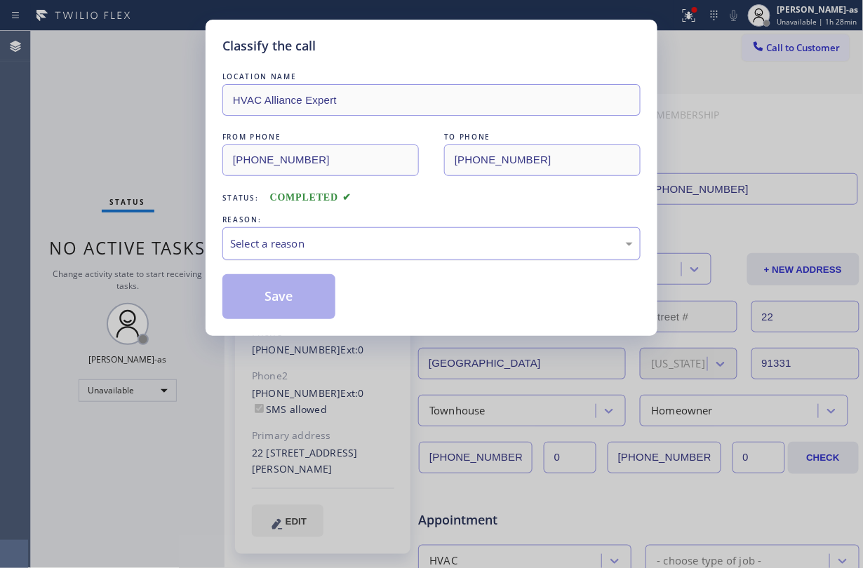
click at [366, 232] on div "Select a reason" at bounding box center [431, 243] width 418 height 33
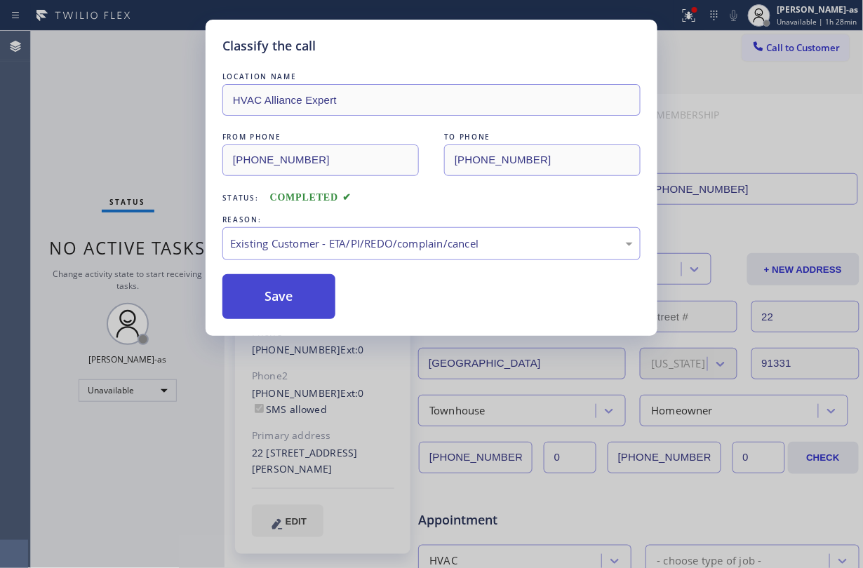
drag, startPoint x: 422, startPoint y: 318, endPoint x: 309, endPoint y: 307, distance: 113.6
drag, startPoint x: 302, startPoint y: 302, endPoint x: 724, endPoint y: 65, distance: 484.6
click at [302, 301] on button "Save" at bounding box center [278, 296] width 113 height 45
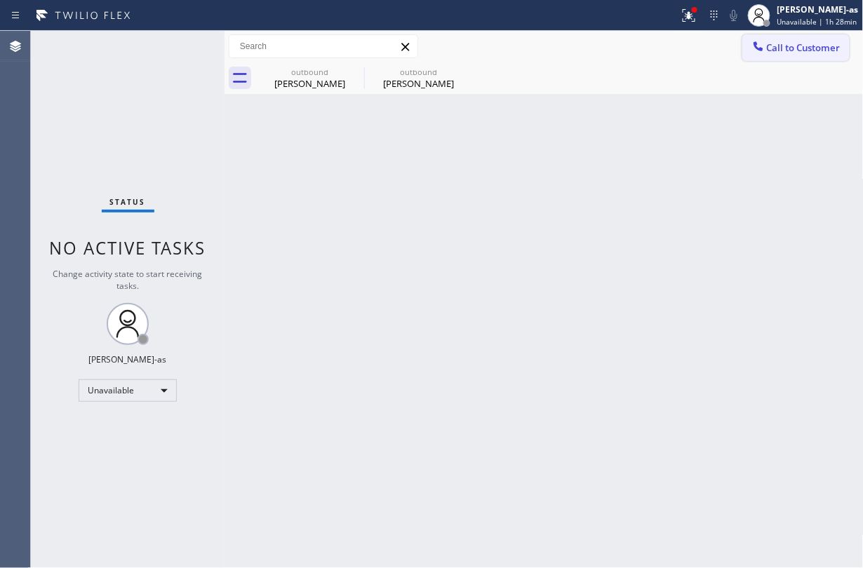
click at [798, 46] on span "Call to Customer" at bounding box center [804, 47] width 74 height 13
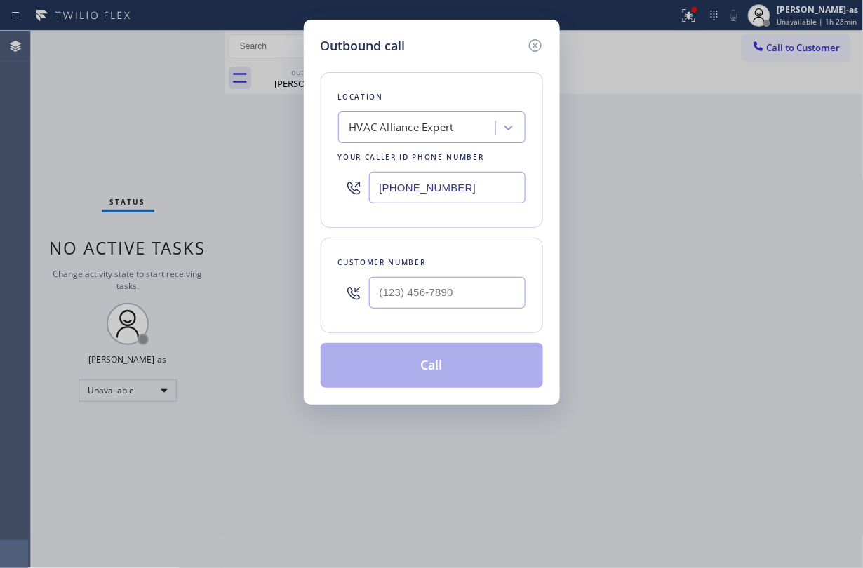
click at [489, 298] on input "text" at bounding box center [447, 293] width 157 height 32
click at [467, 298] on input "(___) ___-____" at bounding box center [447, 293] width 157 height 32
paste input "text"
click at [467, 298] on input "(___) ___-____" at bounding box center [447, 293] width 157 height 32
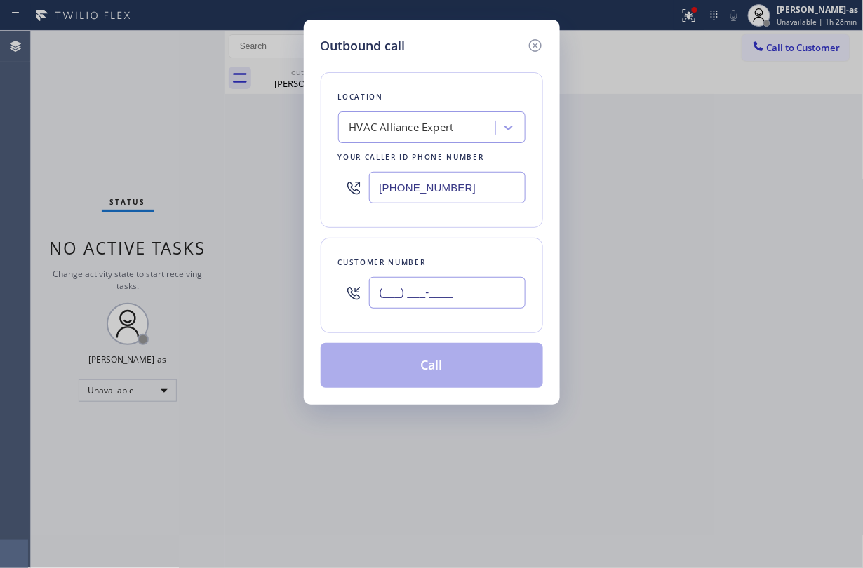
click at [467, 298] on input "(___) ___-____" at bounding box center [447, 293] width 157 height 32
paste input "608) 695-3416"
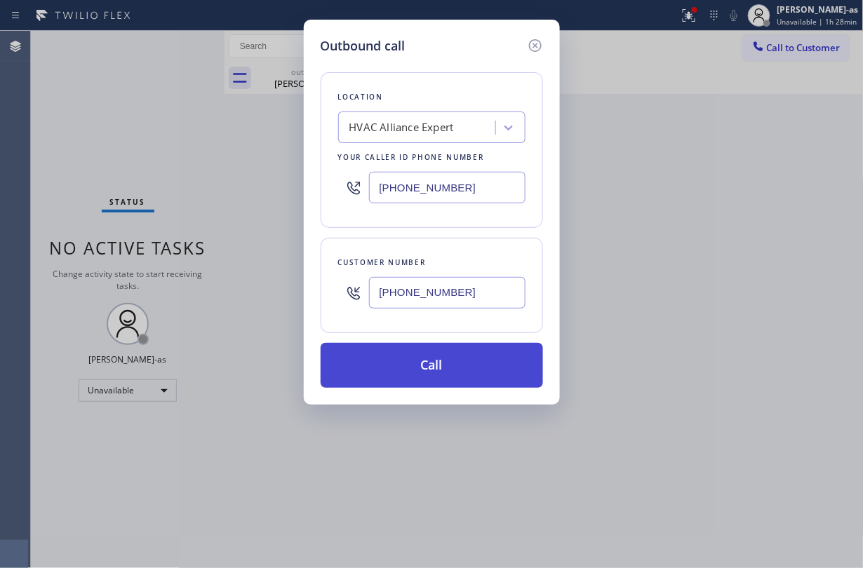
type input "[PHONE_NUMBER]"
click at [466, 360] on button "Call" at bounding box center [432, 365] width 222 height 45
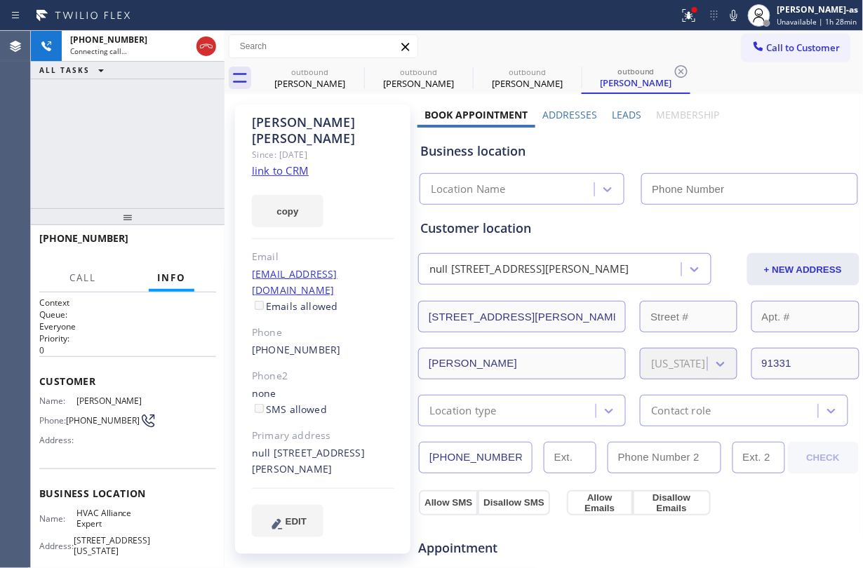
type input "[PHONE_NUMBER]"
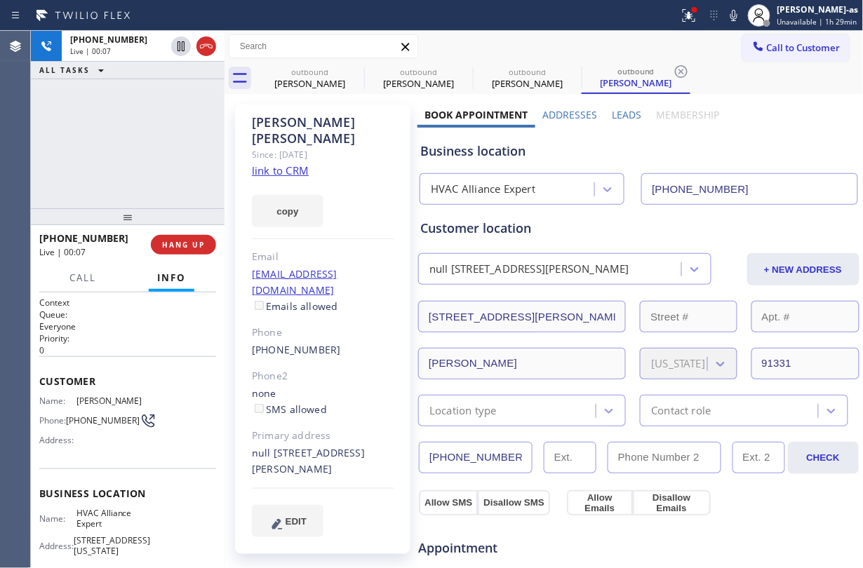
click at [302, 249] on div "Email" at bounding box center [323, 257] width 142 height 16
click at [180, 251] on button "HANG UP" at bounding box center [183, 245] width 65 height 20
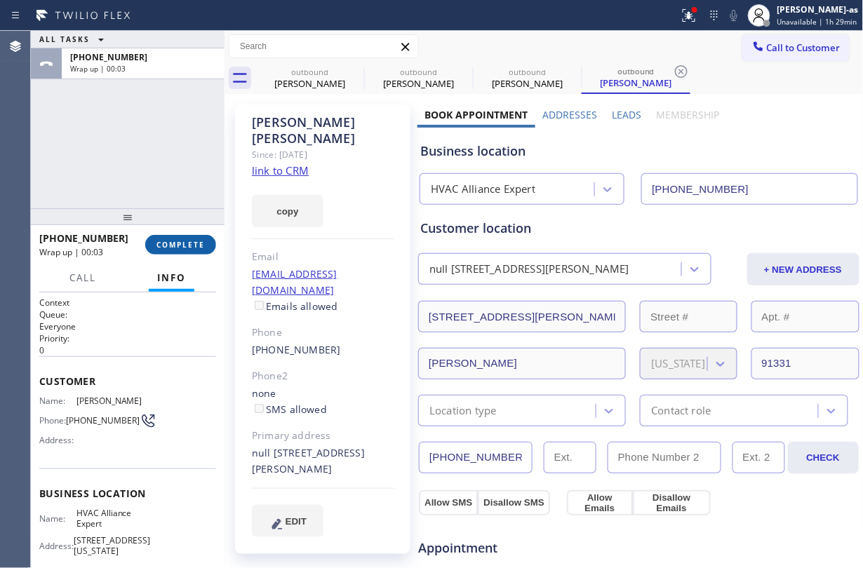
click at [180, 251] on button "COMPLETE" at bounding box center [180, 245] width 71 height 20
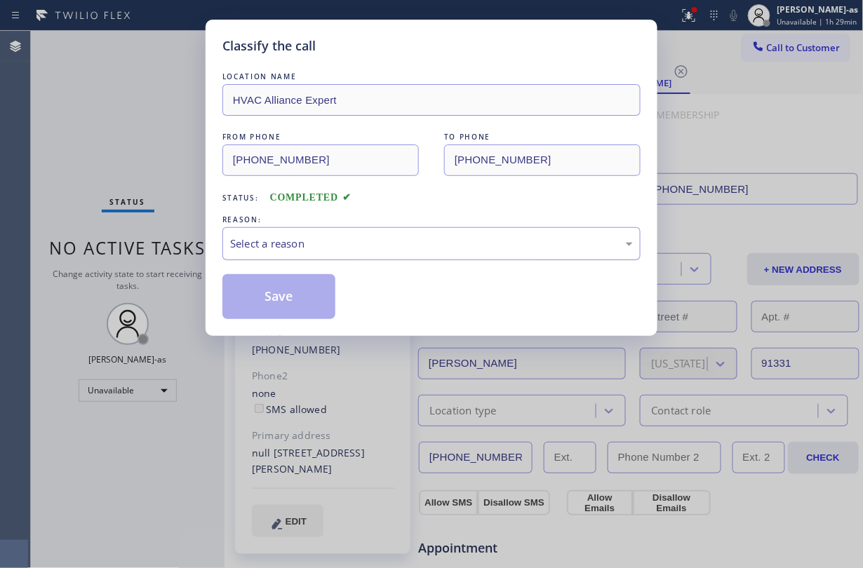
click at [301, 246] on div "Select a reason" at bounding box center [431, 244] width 403 height 16
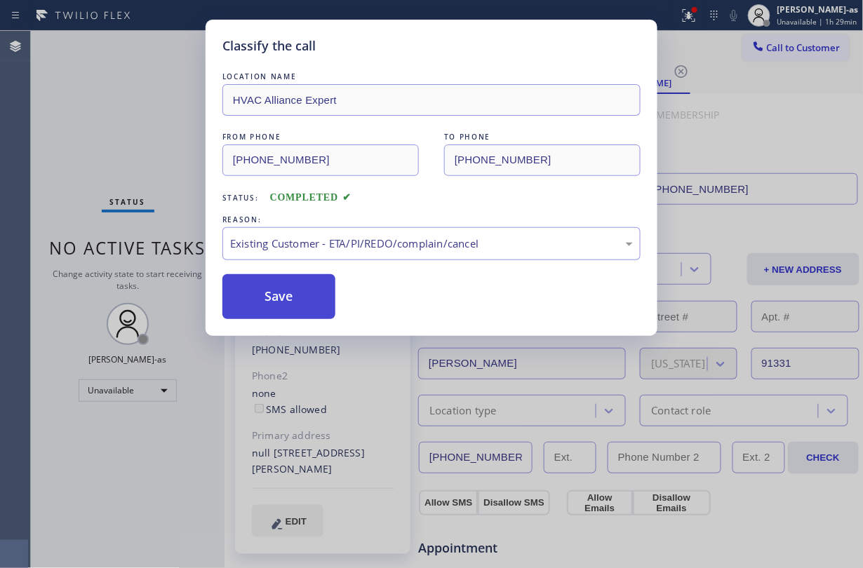
click at [284, 284] on button "Save" at bounding box center [278, 296] width 113 height 45
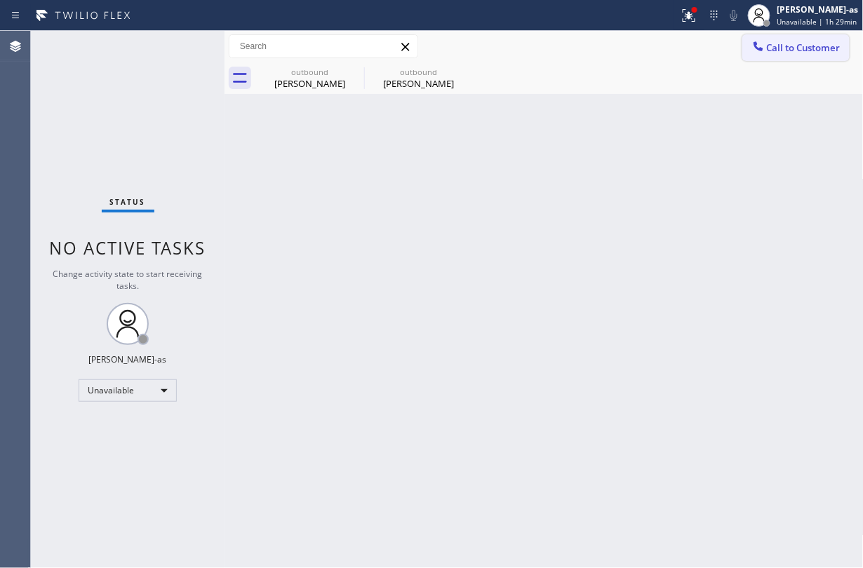
click at [787, 51] on span "Call to Customer" at bounding box center [804, 47] width 74 height 13
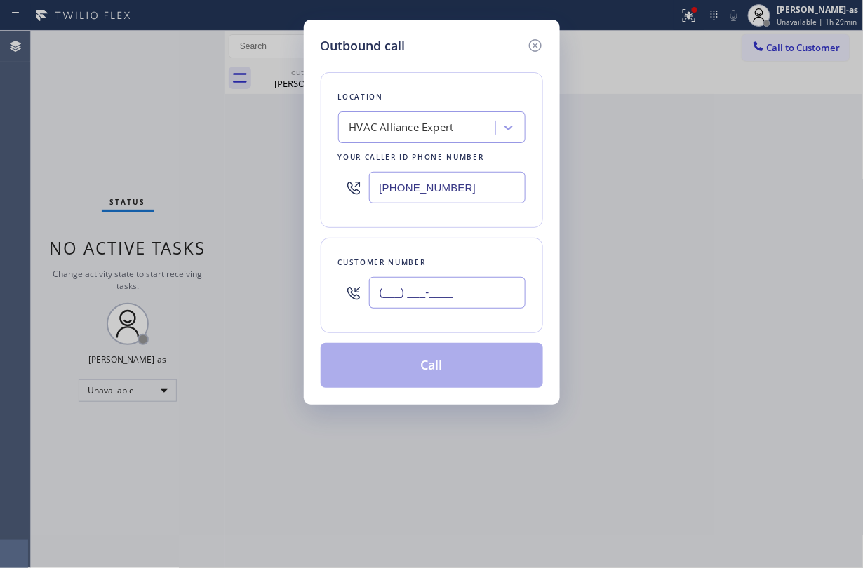
click at [458, 291] on input "(___) ___-____" at bounding box center [447, 293] width 157 height 32
paste input "213) 422-2809"
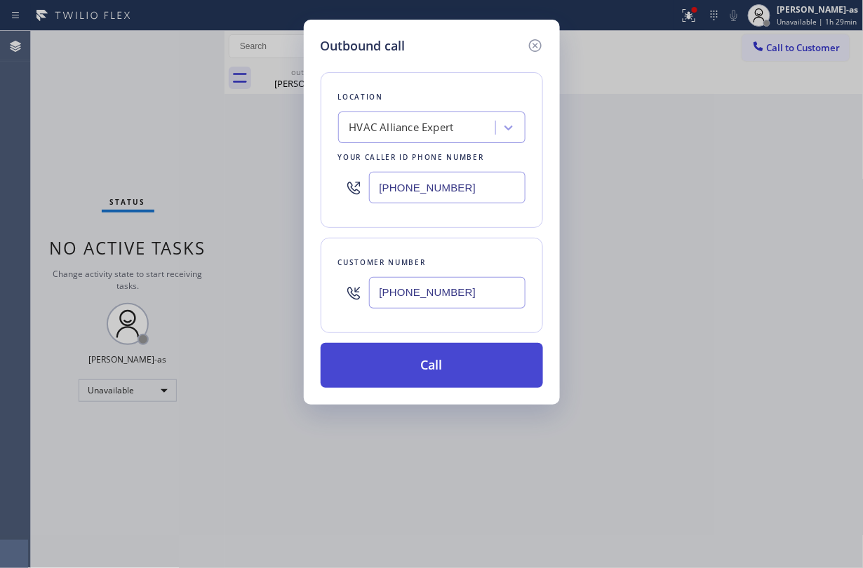
type input "[PHONE_NUMBER]"
click at [445, 362] on button "Call" at bounding box center [432, 365] width 222 height 45
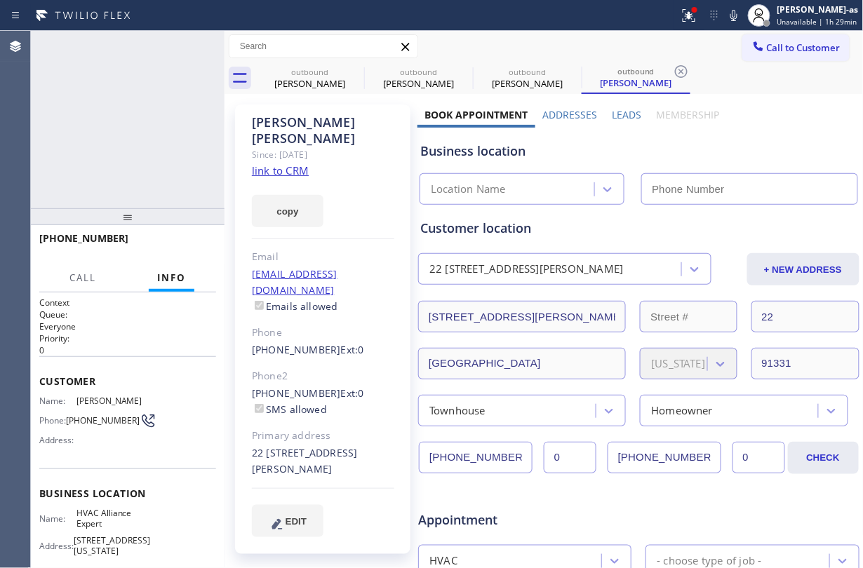
type input "[PHONE_NUMBER]"
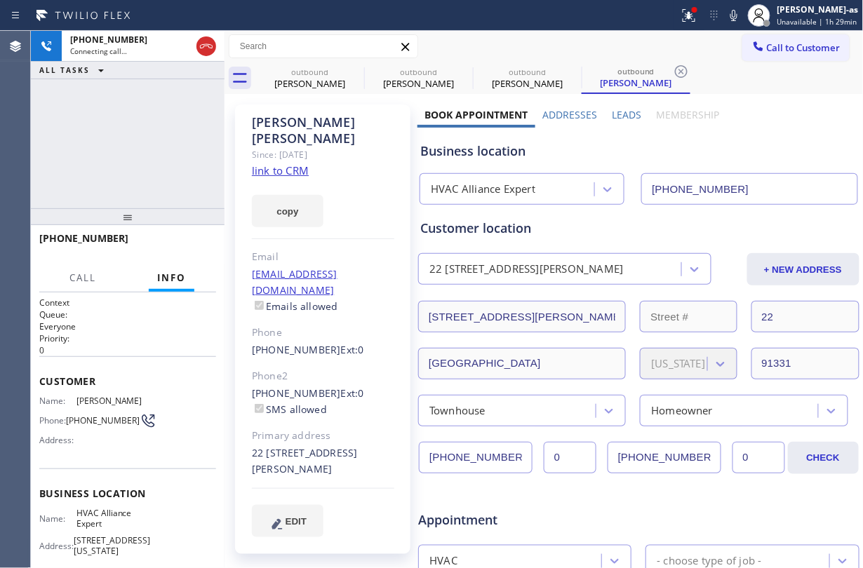
click at [298, 164] on link "link to CRM" at bounding box center [280, 171] width 57 height 14
click at [129, 140] on div "ALL TASKS ALL TASKS ACTIVE TASKS TASKS IN WRAP UP [PHONE_NUMBER] Wrap up | 00:00" at bounding box center [128, 120] width 194 height 178
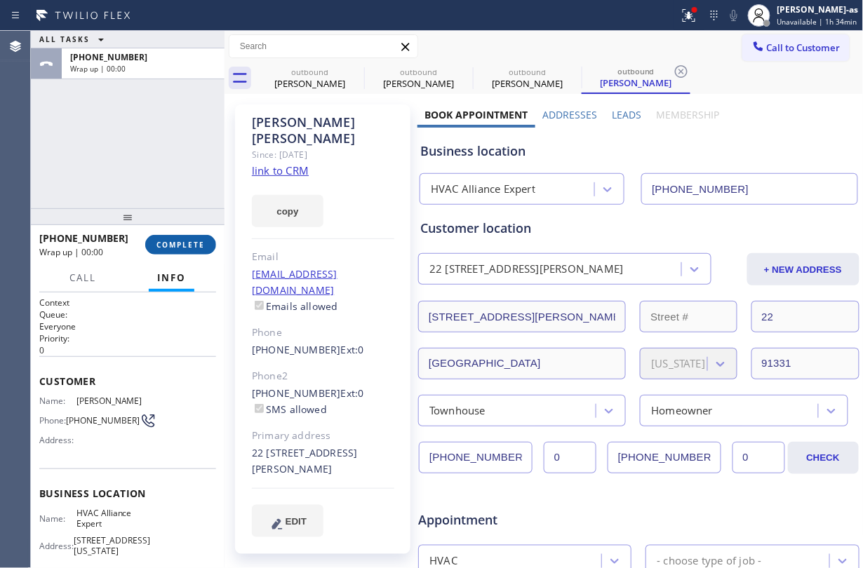
click at [181, 239] on button "COMPLETE" at bounding box center [180, 245] width 71 height 20
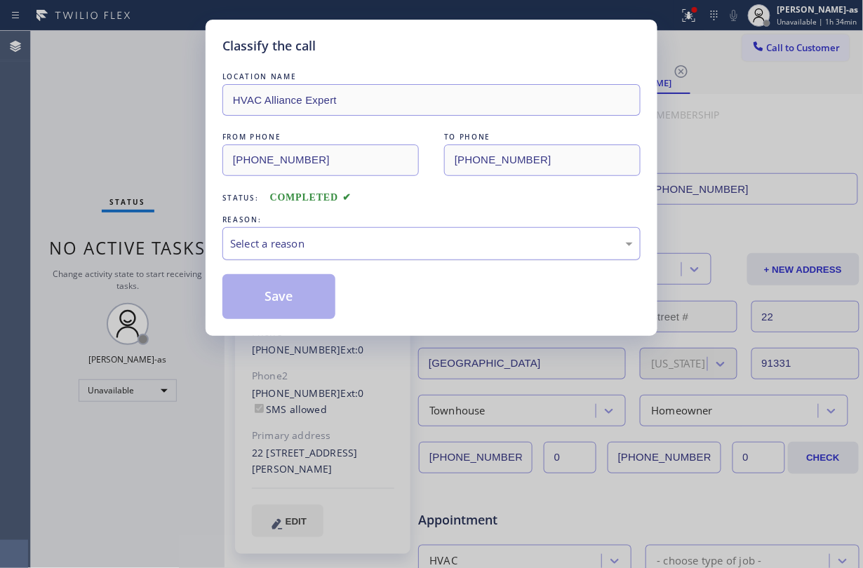
click at [285, 244] on div "Select a reason" at bounding box center [431, 244] width 403 height 16
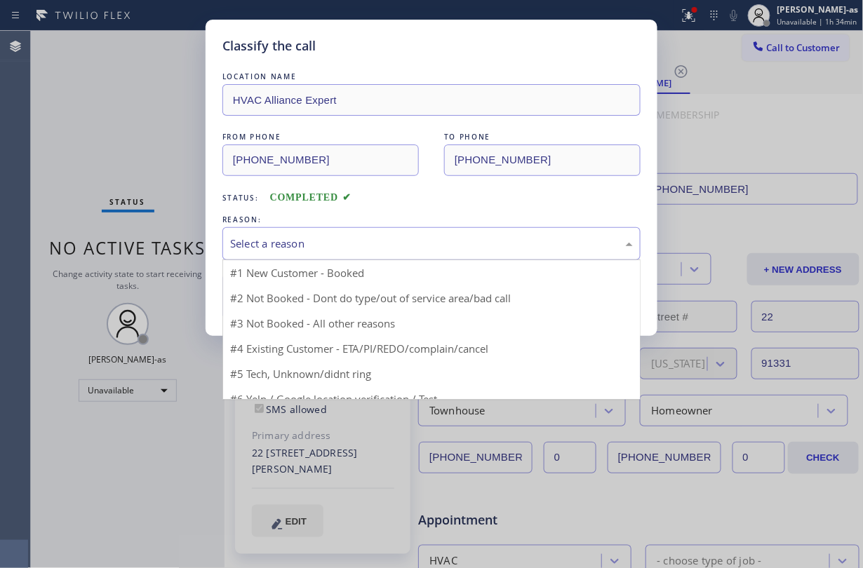
click at [284, 227] on div "Select a reason" at bounding box center [431, 243] width 418 height 33
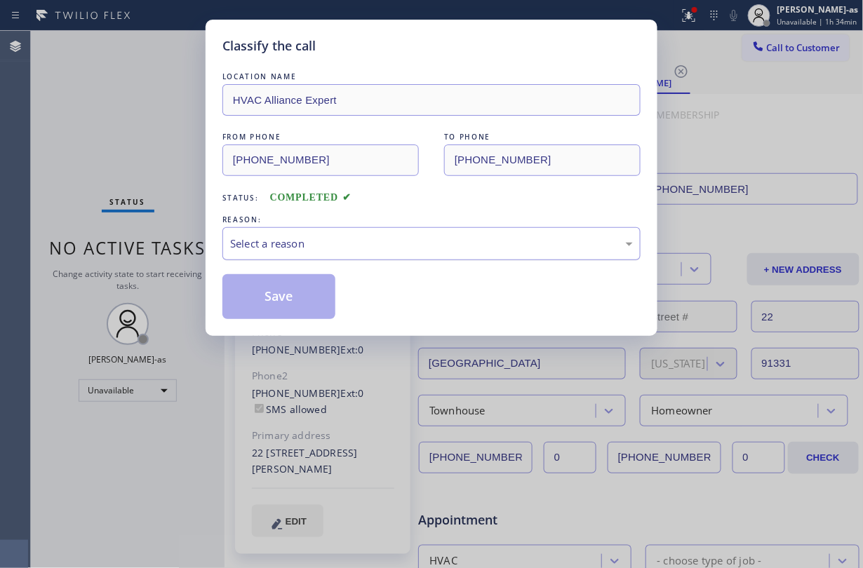
click at [312, 236] on div "Select a reason" at bounding box center [431, 244] width 403 height 16
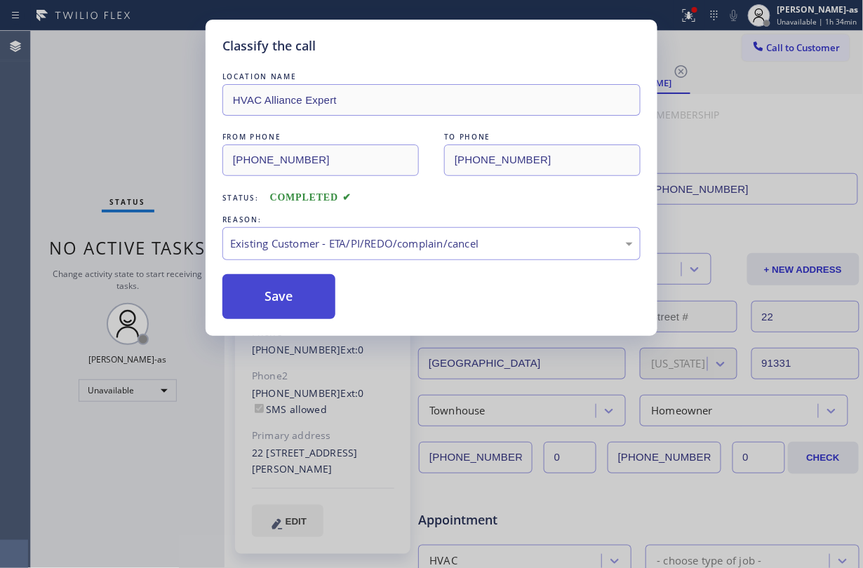
click at [303, 310] on button "Save" at bounding box center [278, 296] width 113 height 45
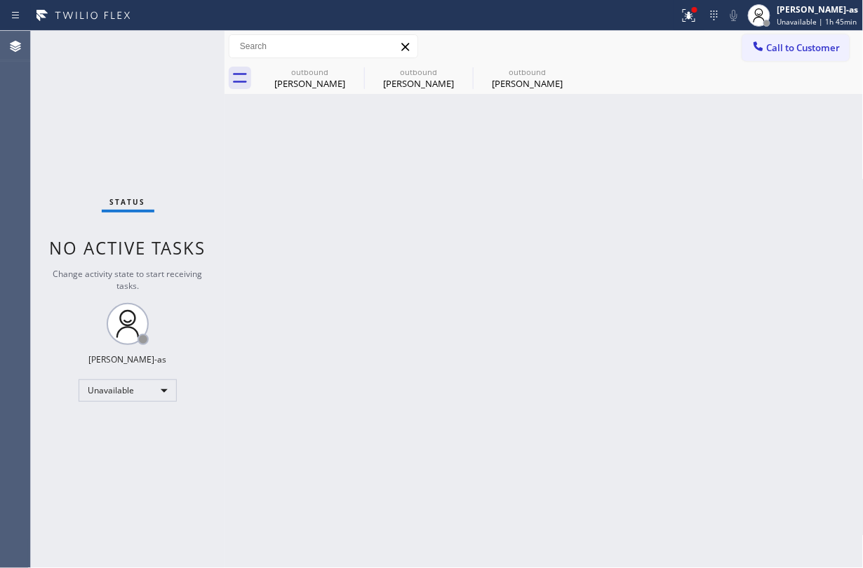
click at [182, 109] on div "Status No active tasks Change activity state to start receiving tasks. [PERSON_…" at bounding box center [128, 300] width 194 height 538
click at [328, 77] on div "[PERSON_NAME]" at bounding box center [310, 83] width 106 height 13
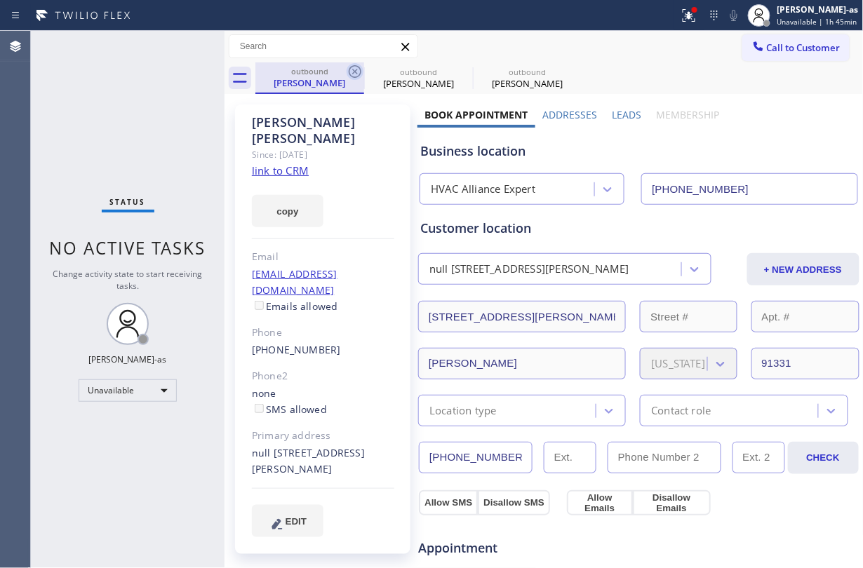
click at [350, 73] on icon at bounding box center [355, 71] width 13 height 13
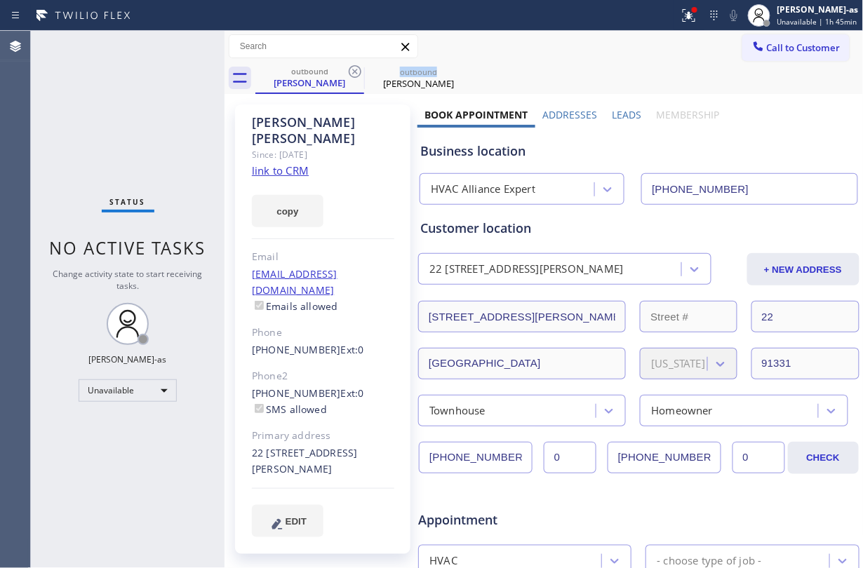
click at [350, 73] on icon at bounding box center [355, 71] width 13 height 13
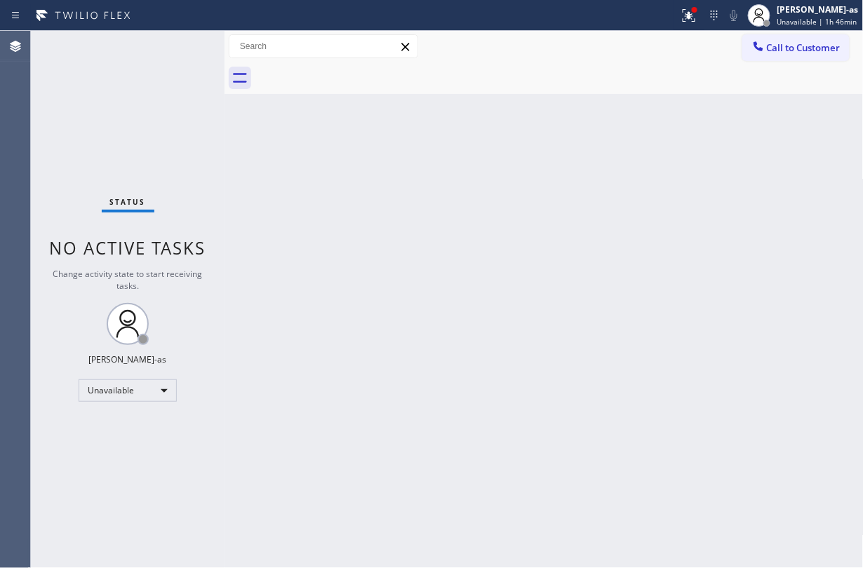
click at [466, 257] on div "Back to Dashboard Change Sender ID Customers Technicians Select a contact Outbo…" at bounding box center [544, 300] width 639 height 538
drag, startPoint x: 216, startPoint y: 38, endPoint x: 310, endPoint y: 29, distance: 94.5
click at [225, 38] on div "Status No active tasks Change activity state to start receiving tasks. [PERSON_…" at bounding box center [447, 300] width 832 height 538
click at [295, 163] on div "Back to Dashboard Change Sender ID Customers Technicians Select a contact Outbo…" at bounding box center [544, 300] width 639 height 538
click at [790, 40] on button "Call to Customer" at bounding box center [796, 47] width 107 height 27
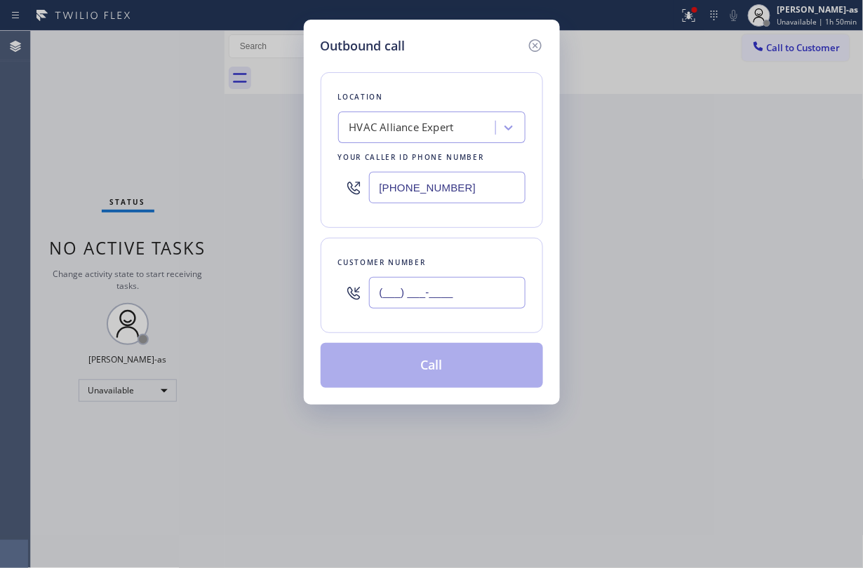
click at [494, 293] on input "(___) ___-____" at bounding box center [447, 293] width 157 height 32
paste input "626) 222-2645"
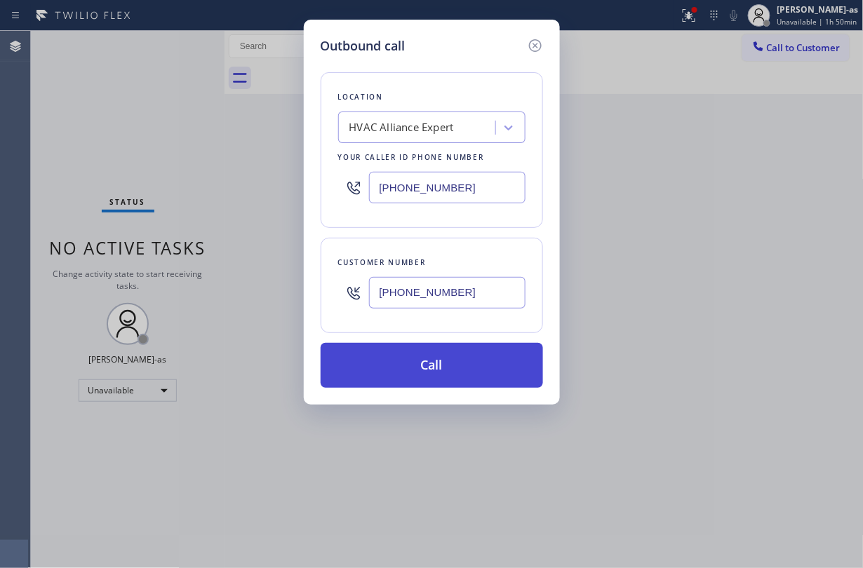
type input "[PHONE_NUMBER]"
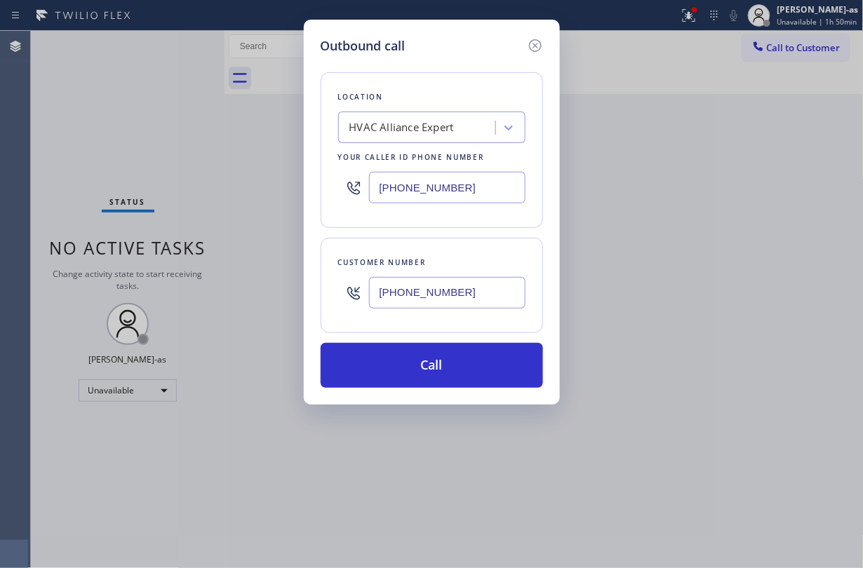
drag, startPoint x: 431, startPoint y: 368, endPoint x: 608, endPoint y: 476, distance: 207.3
click at [431, 368] on button "Call" at bounding box center [432, 365] width 222 height 45
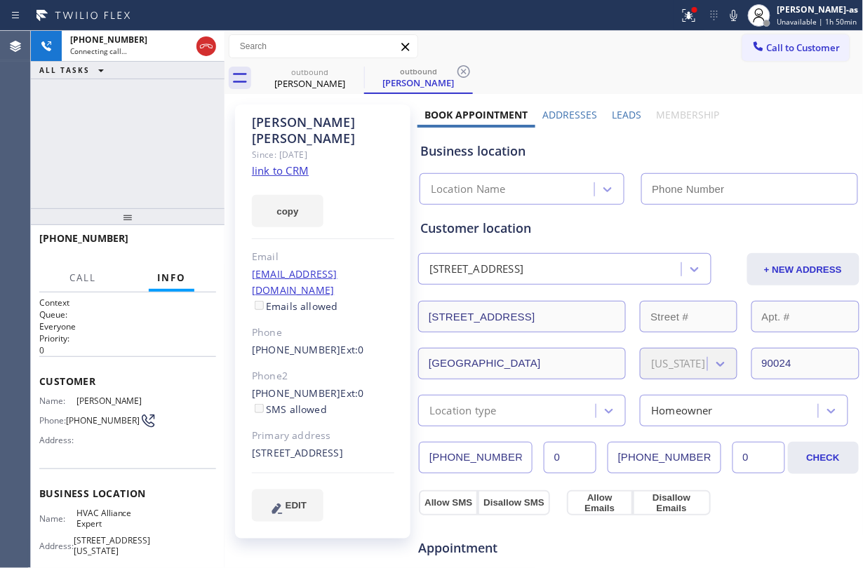
type input "[PHONE_NUMBER]"
click at [201, 167] on div "[PHONE_NUMBER] Live | 00:05 ALL TASKS ALL TASKS ACTIVE TASKS TASKS IN WRAP UP" at bounding box center [128, 120] width 194 height 178
click at [186, 232] on div "[PHONE_NUMBER] Live | 00:06 HANG UP" at bounding box center [127, 245] width 177 height 36
click at [195, 239] on button "HANG UP" at bounding box center [183, 245] width 65 height 20
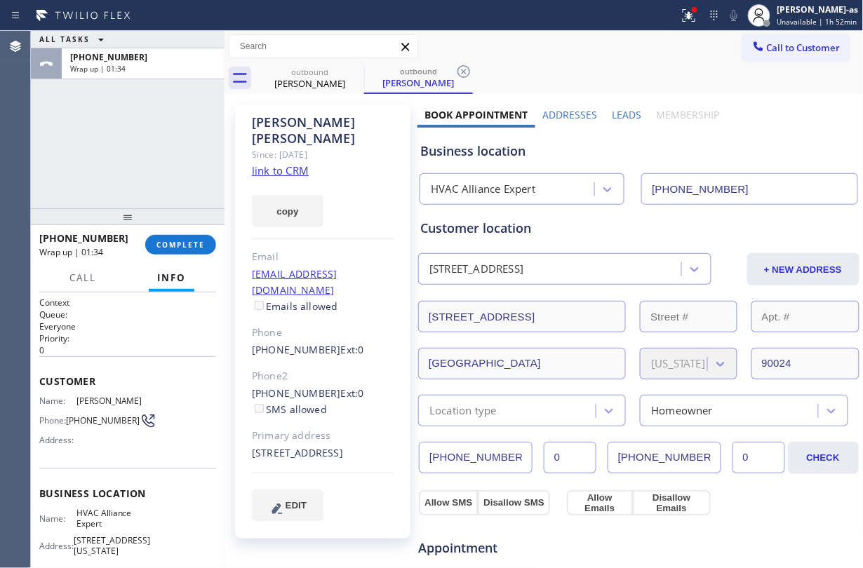
drag, startPoint x: 122, startPoint y: 156, endPoint x: 175, endPoint y: 267, distance: 122.8
click at [122, 156] on div "ALL TASKS ALL TASKS ACTIVE TASKS TASKS IN WRAP UP [PHONE_NUMBER] Wrap up | 01:34" at bounding box center [128, 120] width 194 height 178
click at [170, 235] on button "COMPLETE" at bounding box center [180, 245] width 71 height 20
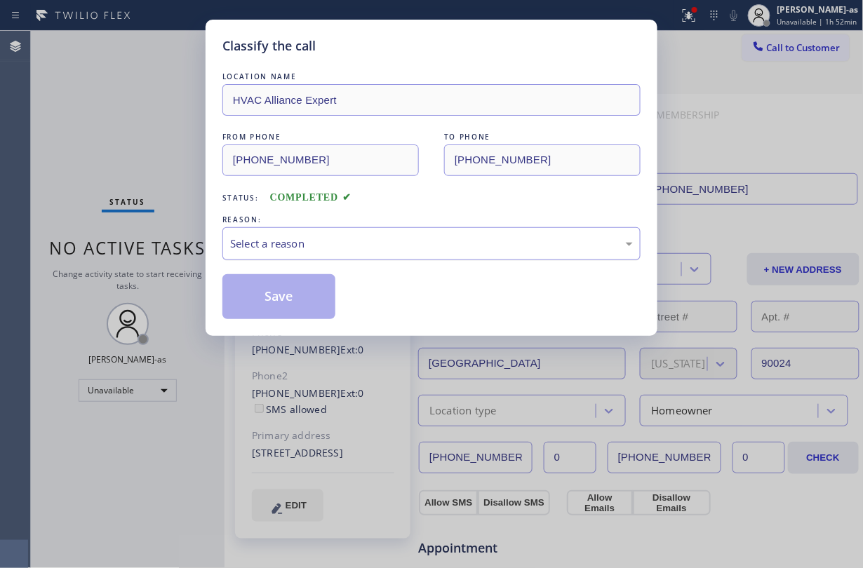
click at [388, 251] on div "Select a reason" at bounding box center [431, 244] width 403 height 16
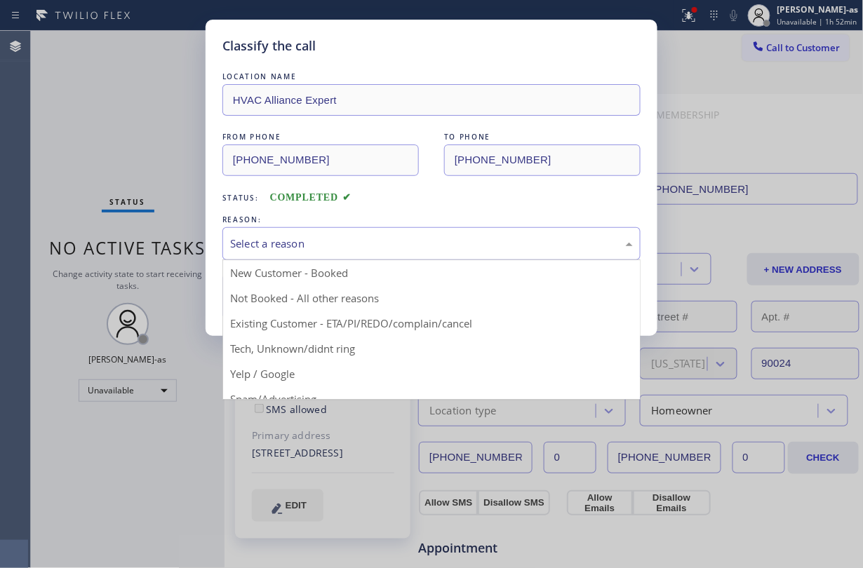
drag, startPoint x: 435, startPoint y: 324, endPoint x: 335, endPoint y: 301, distance: 102.2
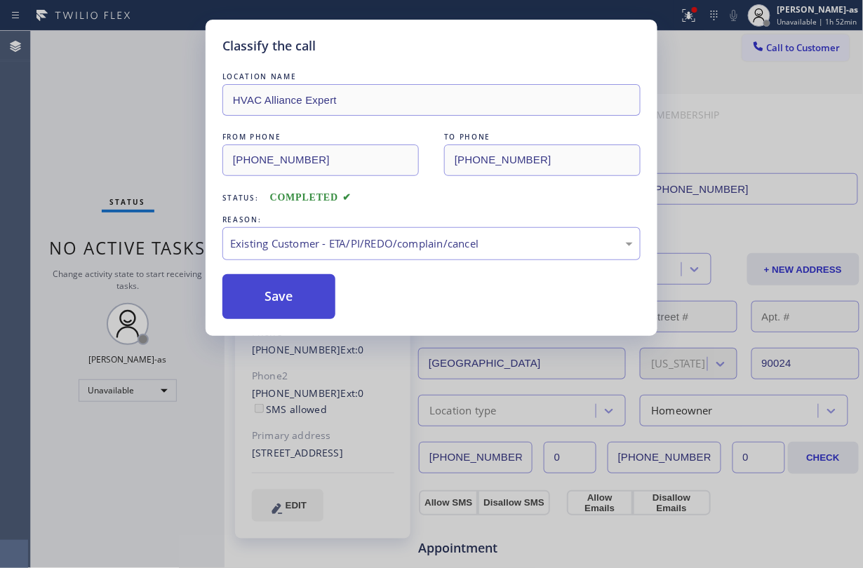
click at [288, 290] on button "Save" at bounding box center [278, 296] width 113 height 45
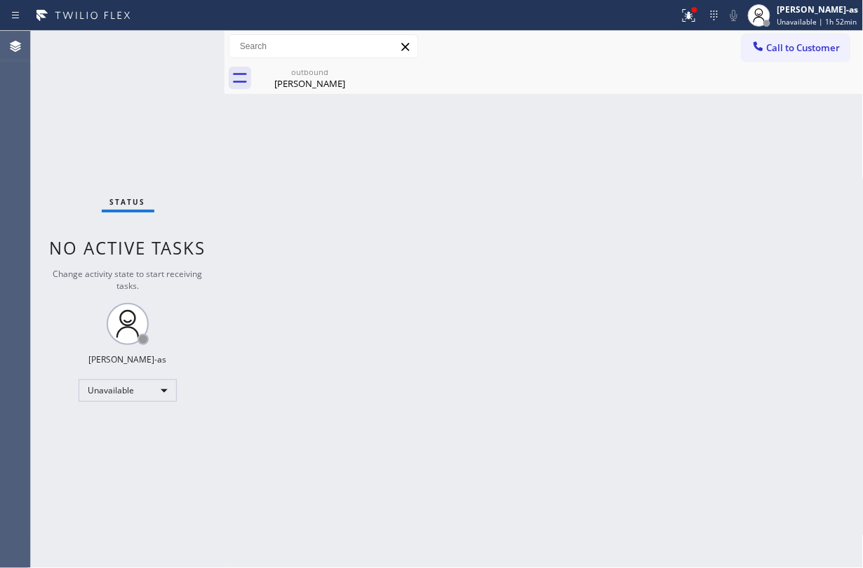
click at [310, 85] on div "[PERSON_NAME]" at bounding box center [310, 83] width 106 height 13
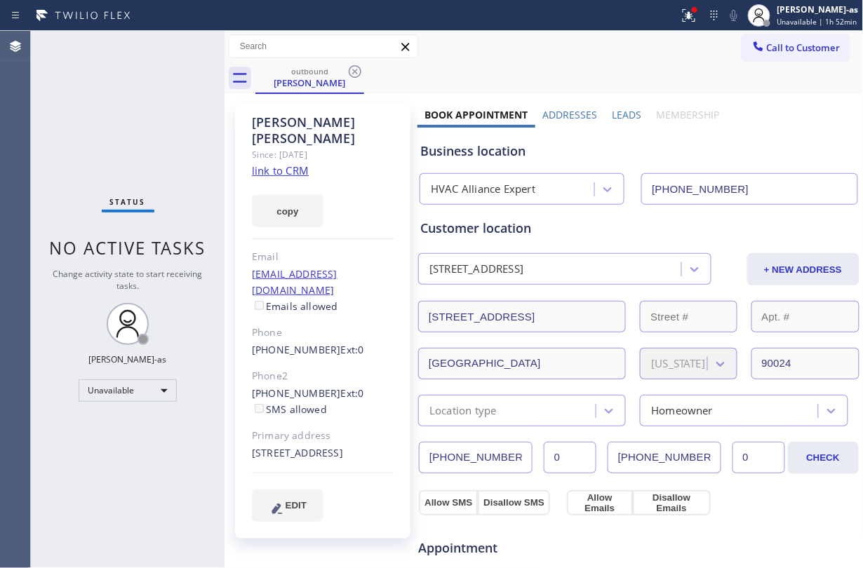
click at [293, 164] on link "link to CRM" at bounding box center [280, 171] width 57 height 14
click at [766, 60] on button "Call to Customer" at bounding box center [796, 47] width 107 height 27
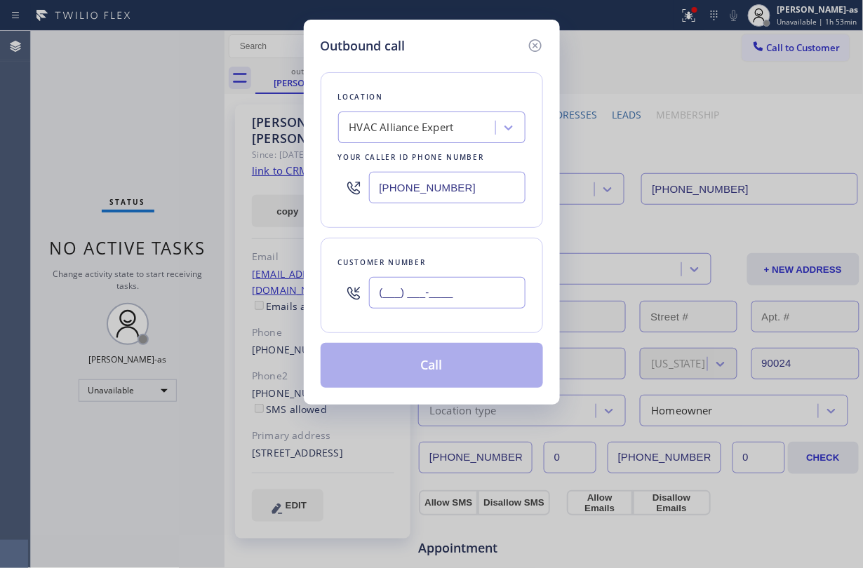
click at [470, 307] on input "(___) ___-____" at bounding box center [447, 293] width 157 height 32
paste input "626) 222-2645"
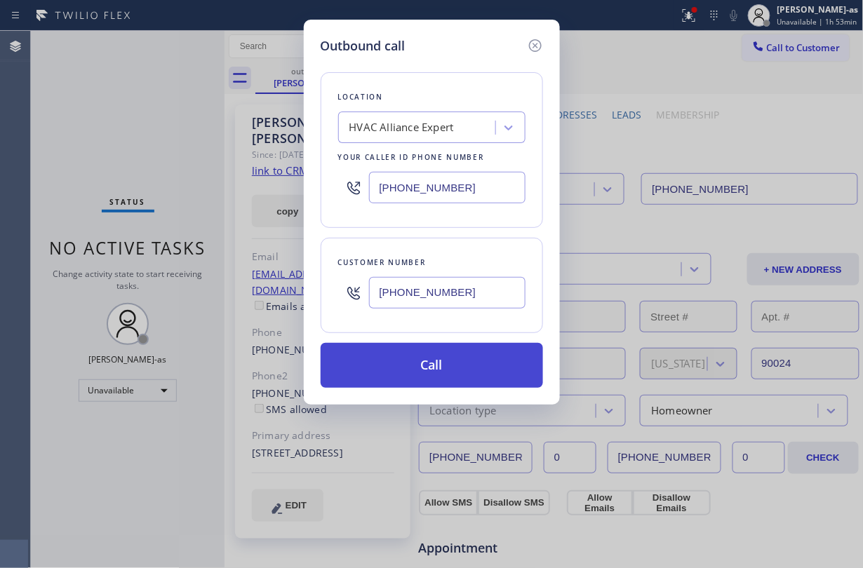
type input "[PHONE_NUMBER]"
click at [442, 365] on button "Call" at bounding box center [432, 365] width 222 height 45
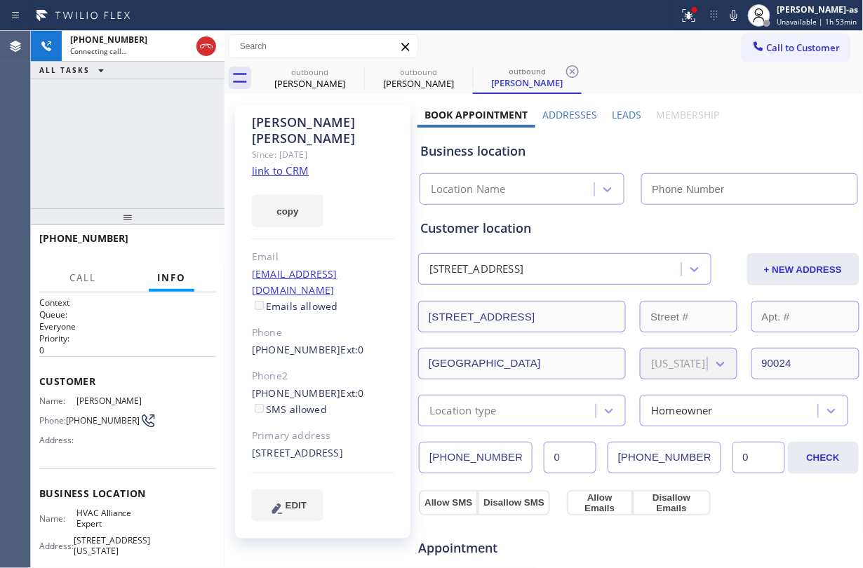
type input "[PHONE_NUMBER]"
click at [135, 178] on div "[PHONE_NUMBER] Live | 00:09 ALL TASKS ALL TASKS ACTIVE TASKS TASKS IN WRAP UP" at bounding box center [128, 120] width 194 height 178
click at [200, 258] on div "[PHONE_NUMBER] Live | 00:09 HANG UP" at bounding box center [127, 245] width 177 height 36
click at [189, 251] on button "HANG UP" at bounding box center [183, 245] width 65 height 20
click at [152, 149] on div "[PHONE_NUMBER] Live | 00:10 ALL TASKS ALL TASKS ACTIVE TASKS TASKS IN WRAP UP" at bounding box center [128, 120] width 194 height 178
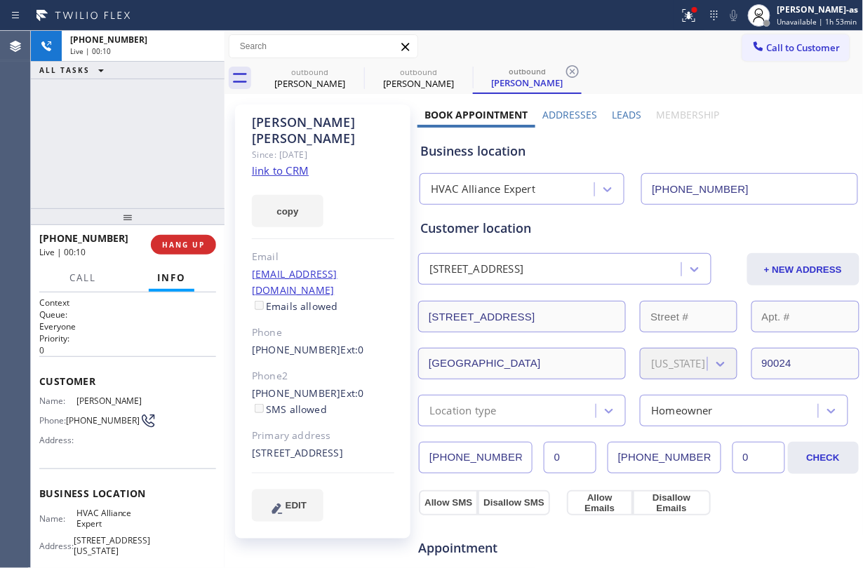
click at [166, 234] on div "[PHONE_NUMBER] Live | 00:10 HANG UP" at bounding box center [127, 245] width 177 height 36
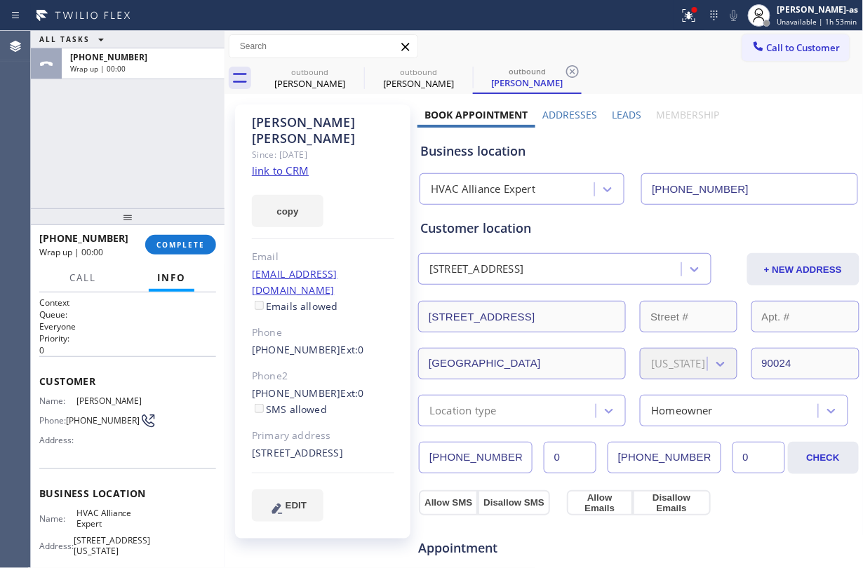
drag, startPoint x: 199, startPoint y: 239, endPoint x: 216, endPoint y: 206, distance: 37.0
click at [201, 239] on button "COMPLETE" at bounding box center [180, 245] width 71 height 20
click at [111, 80] on div "ALL TASKS ALL TASKS ACTIVE TASKS TASKS IN WRAP UP [PHONE_NUMBER] Wrap up | 00:00" at bounding box center [128, 120] width 194 height 178
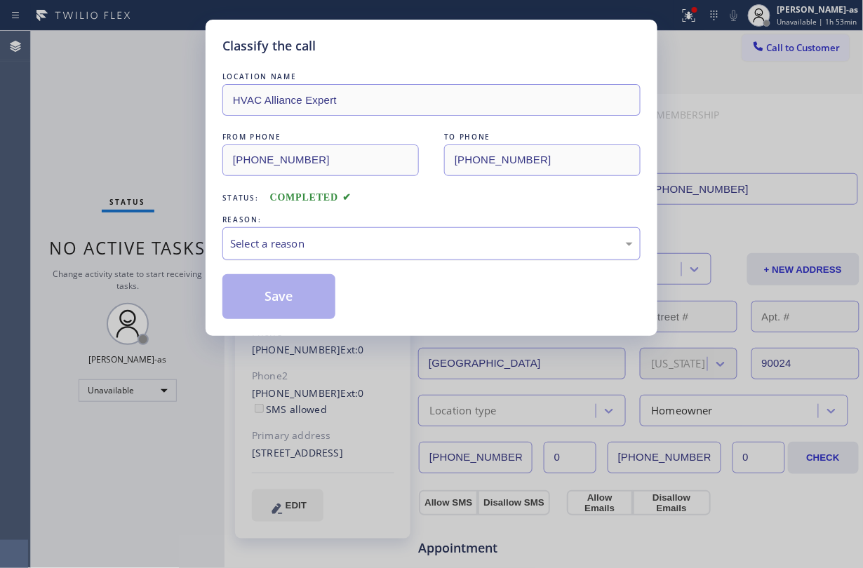
click at [350, 248] on div "Select a reason" at bounding box center [431, 244] width 403 height 16
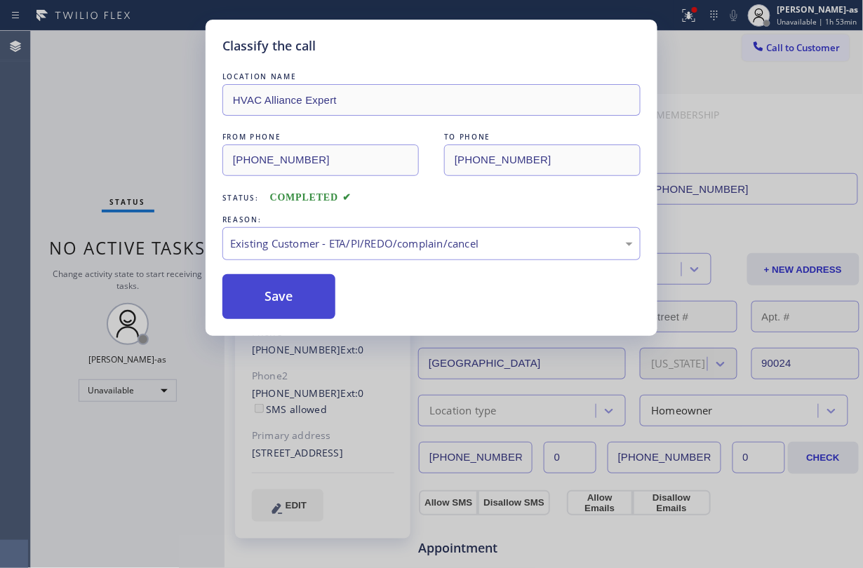
click at [284, 298] on button "Save" at bounding box center [278, 296] width 113 height 45
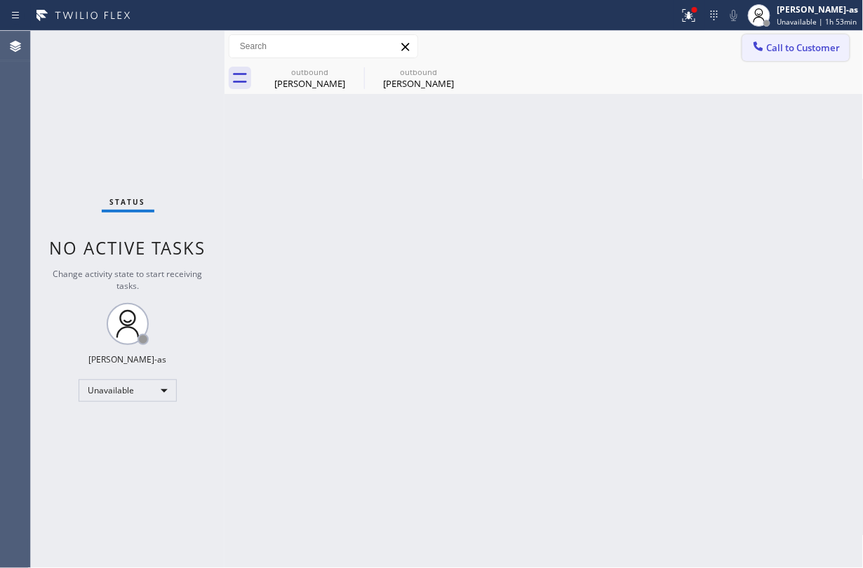
click at [790, 48] on span "Call to Customer" at bounding box center [804, 47] width 74 height 13
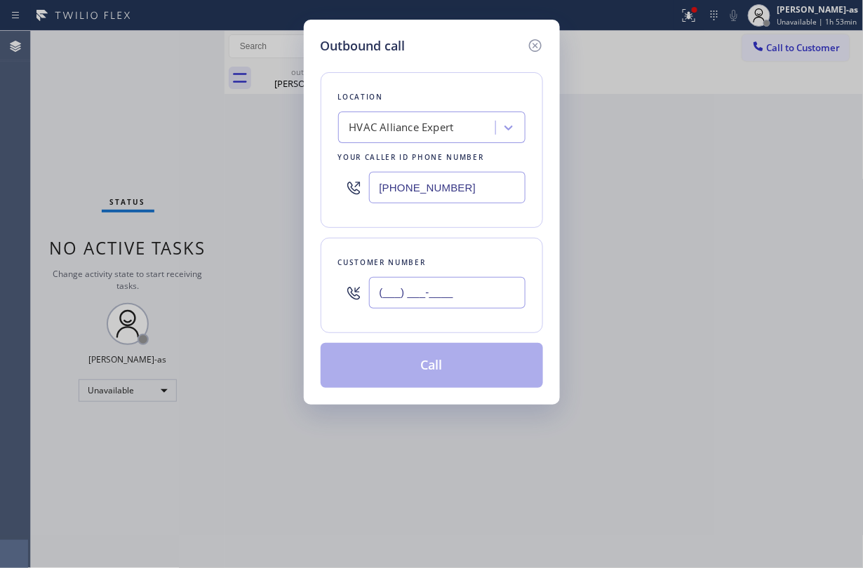
click at [486, 295] on input "(___) ___-____" at bounding box center [447, 293] width 157 height 32
paste input "310) 913-1398"
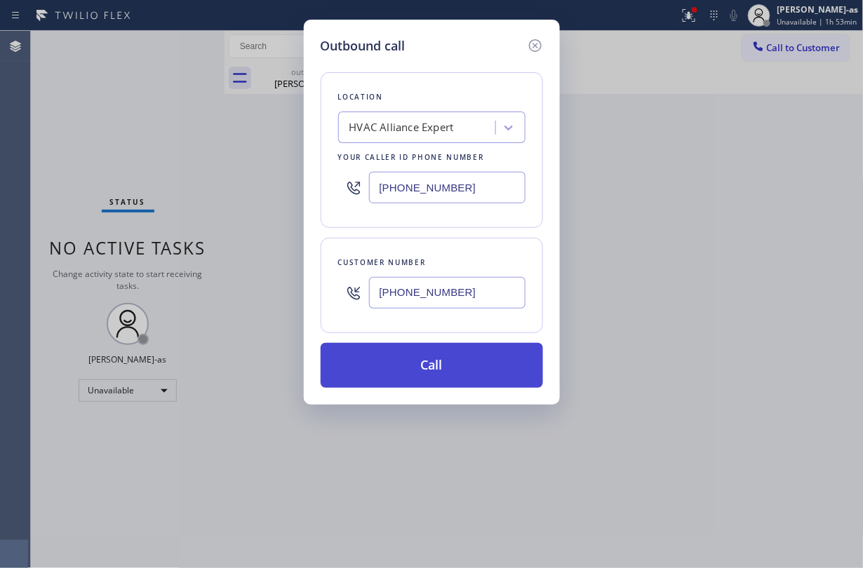
type input "[PHONE_NUMBER]"
click at [450, 369] on button "Call" at bounding box center [432, 365] width 222 height 45
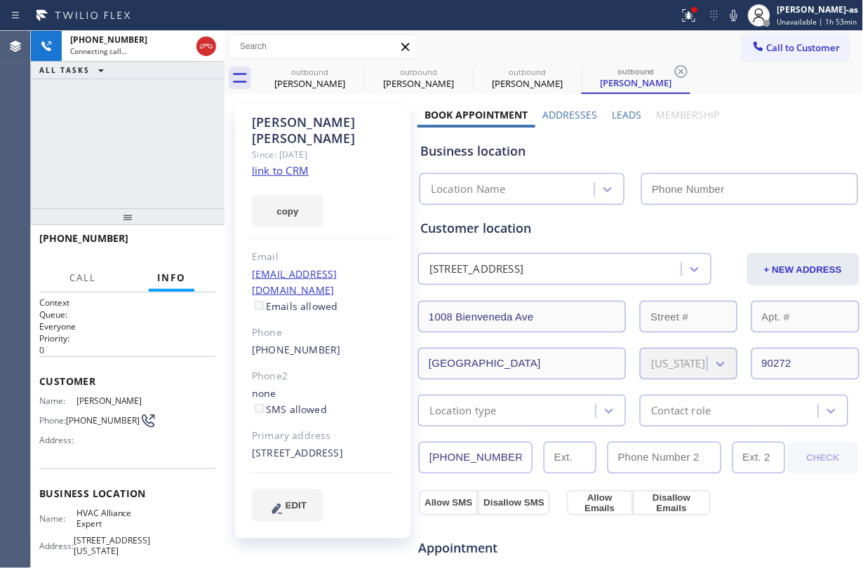
type input "[PHONE_NUMBER]"
click at [286, 164] on link "link to CRM" at bounding box center [280, 171] width 57 height 14
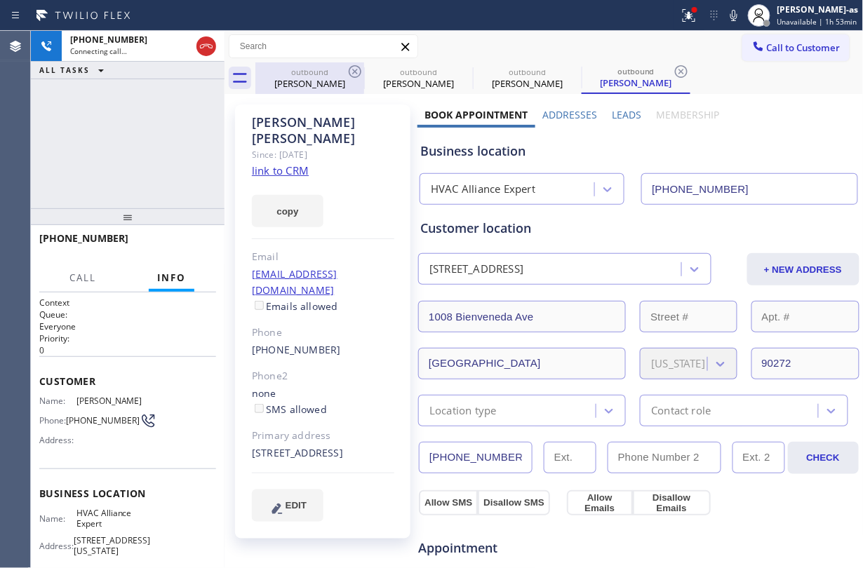
drag, startPoint x: 204, startPoint y: 44, endPoint x: 292, endPoint y: 62, distance: 90.3
click at [204, 42] on icon at bounding box center [206, 46] width 17 height 17
click at [292, 62] on div "outbound [PERSON_NAME]" at bounding box center [310, 78] width 106 height 32
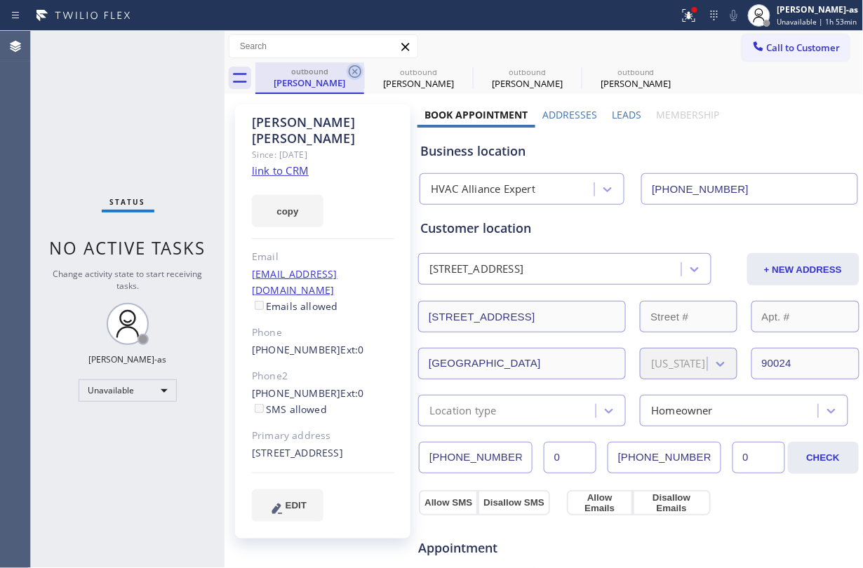
click at [358, 73] on icon at bounding box center [355, 71] width 17 height 17
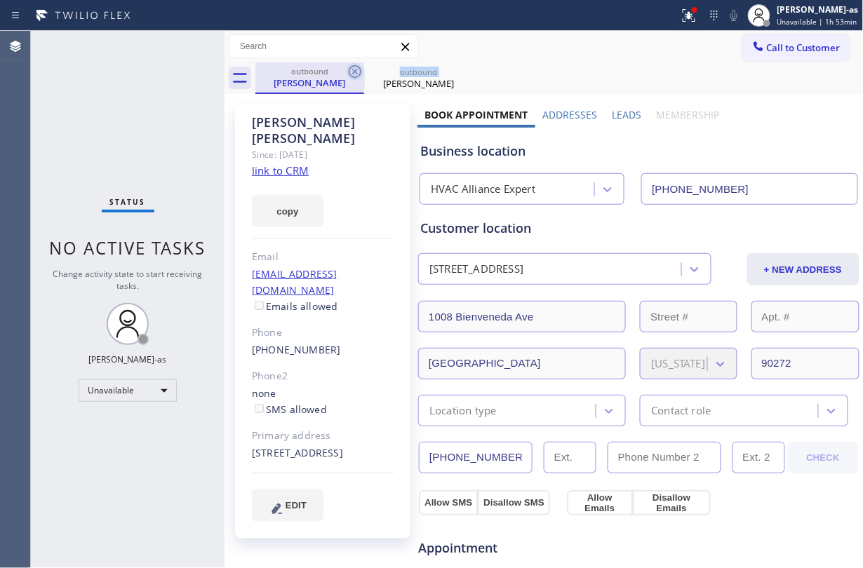
click at [358, 73] on icon at bounding box center [355, 71] width 17 height 17
click at [0, 0] on icon at bounding box center [0, 0] width 0 height 0
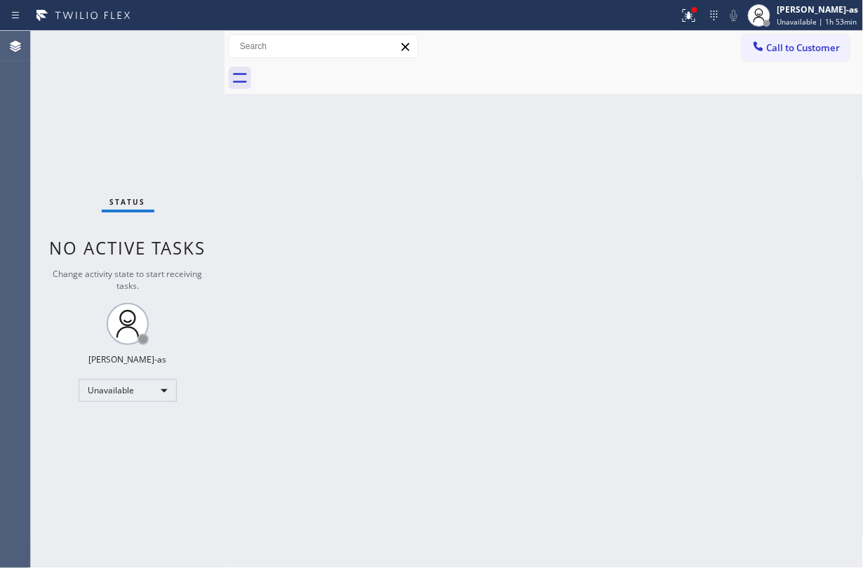
click at [358, 73] on div at bounding box center [559, 78] width 608 height 32
click at [759, 71] on div at bounding box center [559, 78] width 608 height 32
click at [761, 60] on button "Call to Customer" at bounding box center [796, 47] width 107 height 27
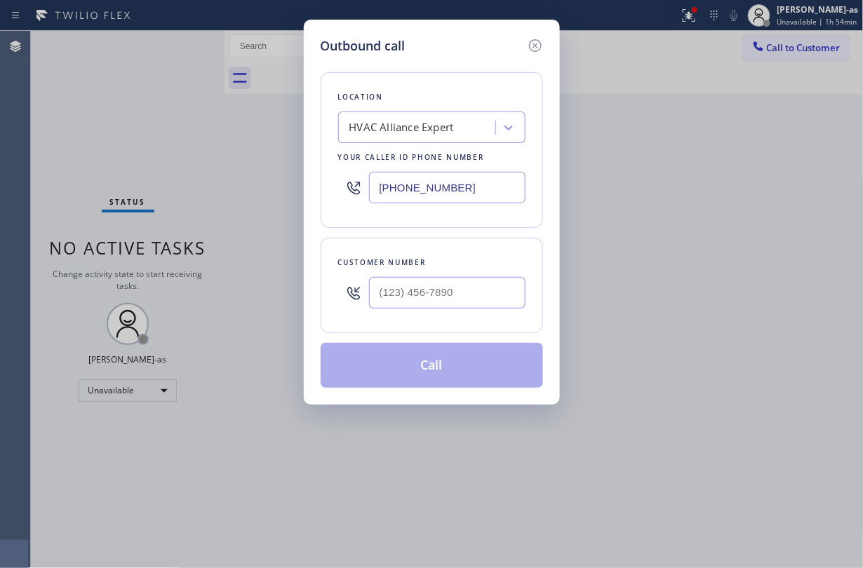
click at [428, 315] on div at bounding box center [447, 293] width 157 height 46
click at [439, 300] on input "(___) ___-____" at bounding box center [447, 293] width 157 height 32
paste input "443) 422-5256"
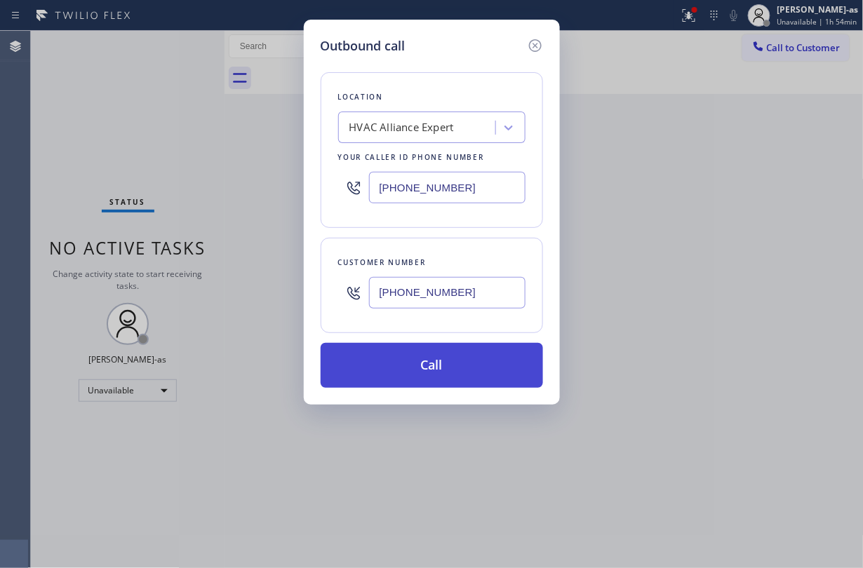
type input "[PHONE_NUMBER]"
click at [444, 359] on button "Call" at bounding box center [432, 365] width 222 height 45
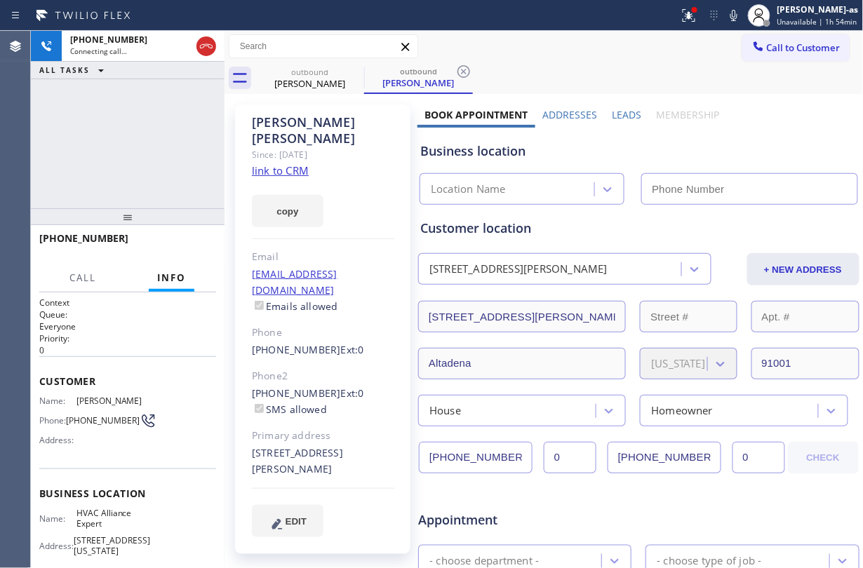
drag, startPoint x: 136, startPoint y: 133, endPoint x: 279, endPoint y: 152, distance: 144.5
click at [145, 133] on div "[PHONE_NUMBER] Connecting call… ALL TASKS ALL TASKS ACTIVE TASKS TASKS IN WRAP …" at bounding box center [128, 120] width 194 height 178
click at [279, 164] on link "link to CRM" at bounding box center [280, 171] width 57 height 14
type input "[PHONE_NUMBER]"
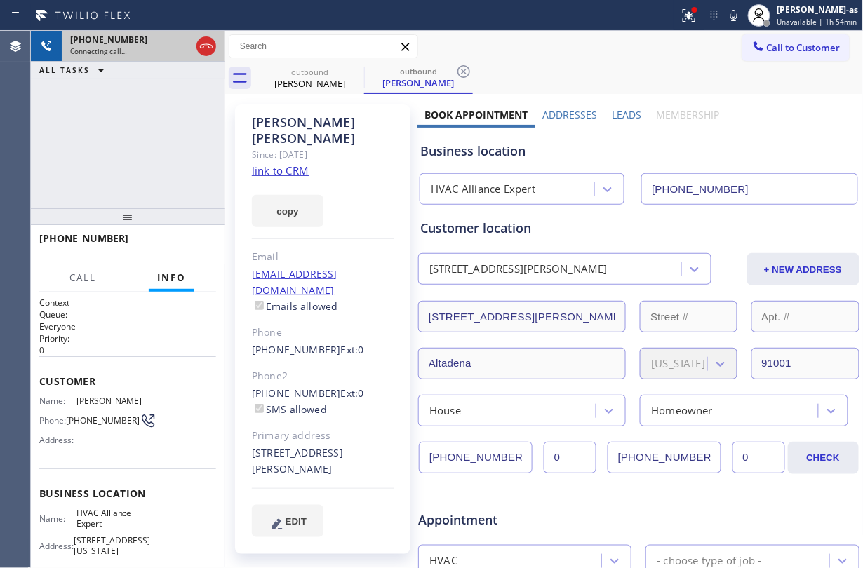
click at [197, 31] on div at bounding box center [206, 46] width 25 height 31
drag, startPoint x: 203, startPoint y: 51, endPoint x: 317, endPoint y: 77, distance: 117.2
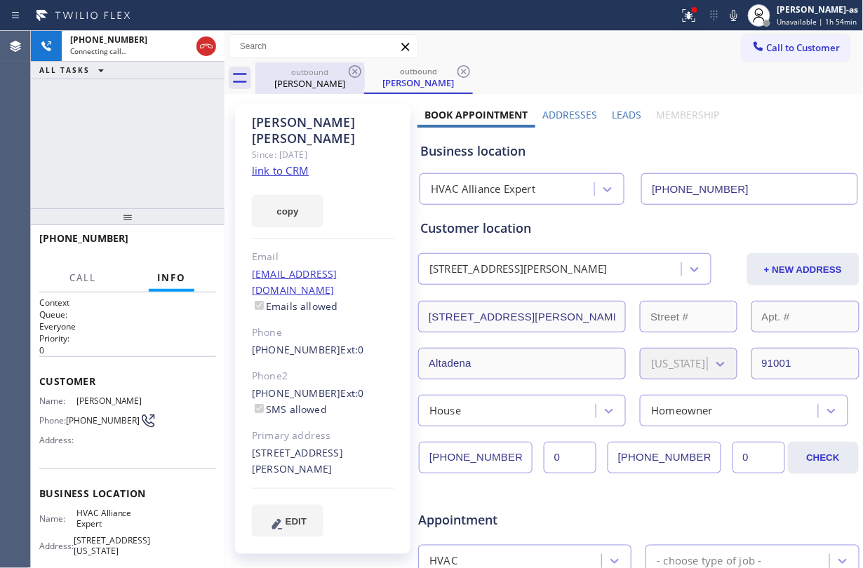
click at [205, 51] on icon at bounding box center [206, 46] width 17 height 17
drag, startPoint x: 328, startPoint y: 79, endPoint x: 360, endPoint y: 70, distance: 32.7
click at [335, 77] on div "[PERSON_NAME]" at bounding box center [310, 83] width 106 height 13
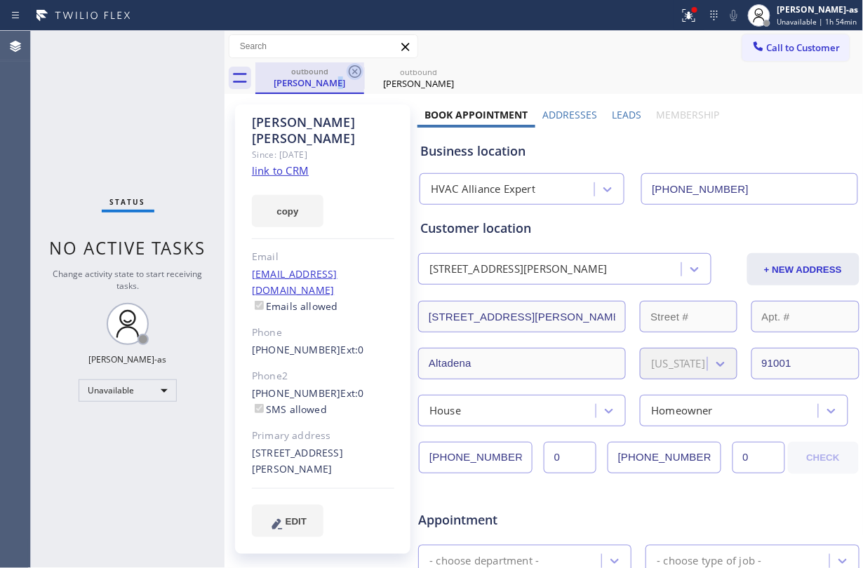
click at [350, 68] on icon at bounding box center [355, 71] width 13 height 13
click at [359, 68] on icon at bounding box center [355, 71] width 13 height 13
click at [359, 68] on div "outbound [PERSON_NAME]" at bounding box center [559, 78] width 608 height 32
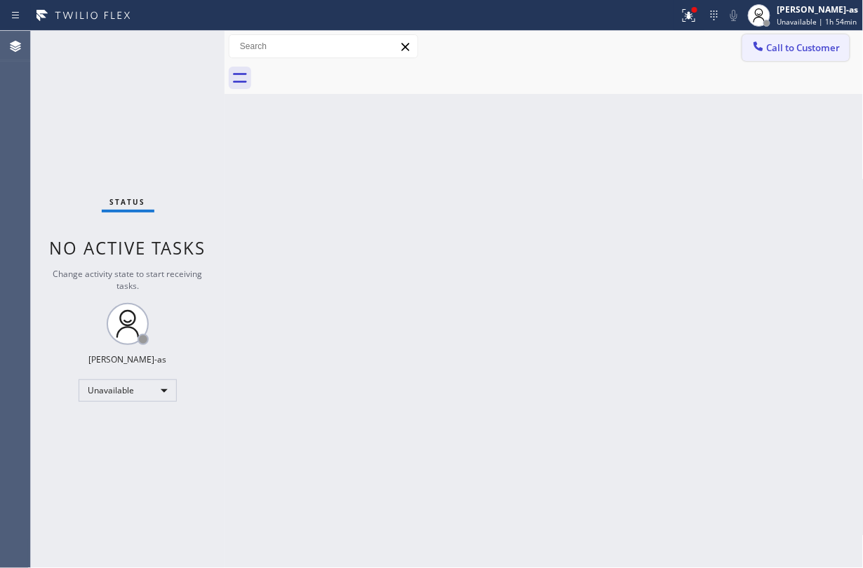
click at [817, 35] on button "Call to Customer" at bounding box center [796, 47] width 107 height 27
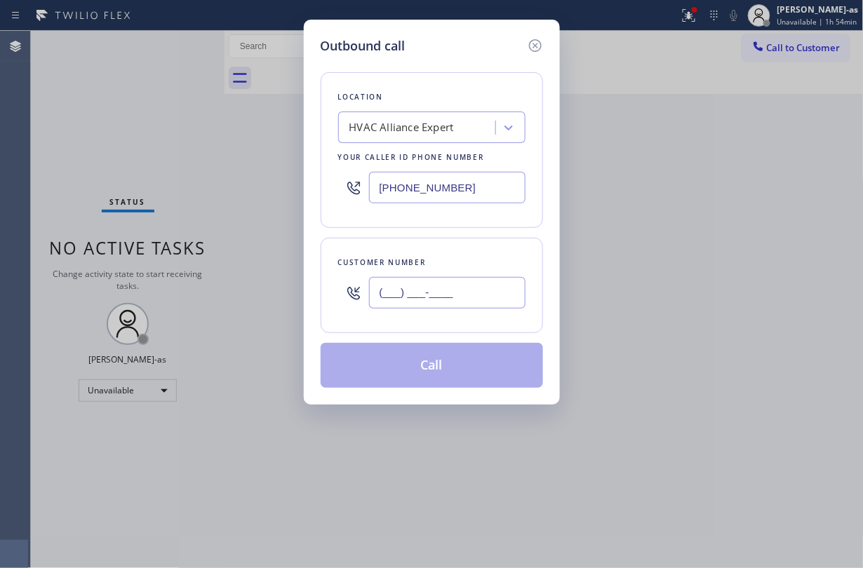
click at [455, 303] on input "(___) ___-____" at bounding box center [447, 293] width 157 height 32
paste input "714) 747-0418"
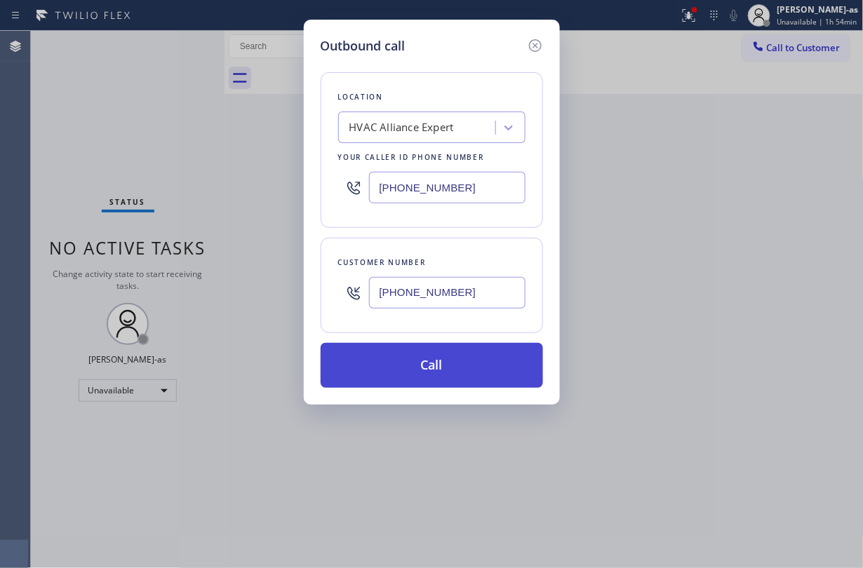
type input "[PHONE_NUMBER]"
click at [461, 379] on button "Call" at bounding box center [432, 365] width 222 height 45
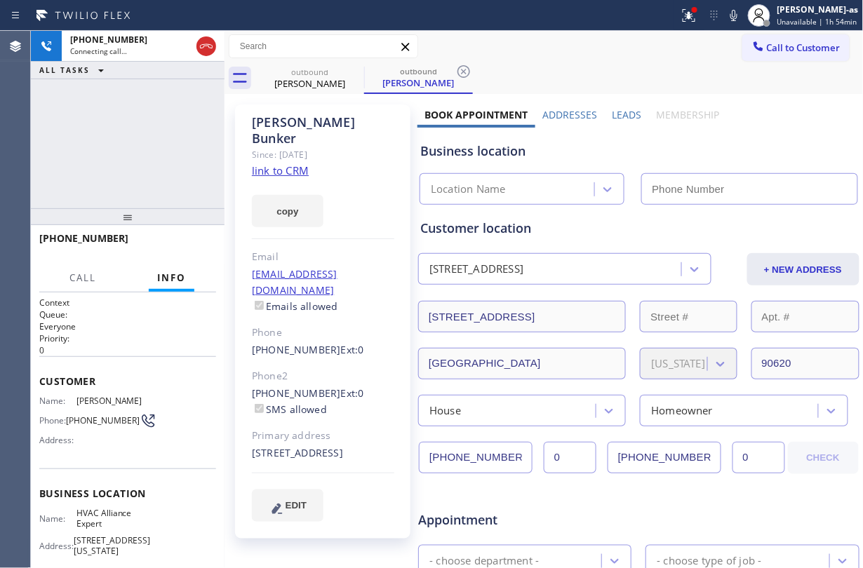
type input "[PHONE_NUMBER]"
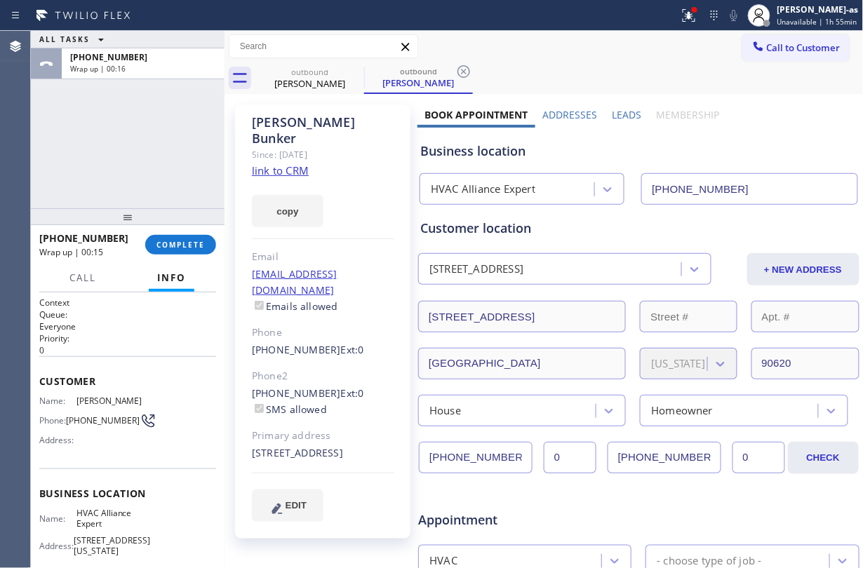
drag, startPoint x: 156, startPoint y: 153, endPoint x: 153, endPoint y: 186, distance: 33.1
click at [156, 157] on div "ALL TASKS ALL TASKS ACTIVE TASKS TASKS IN WRAP UP [PHONE_NUMBER] Wrap up | 00:16" at bounding box center [128, 120] width 194 height 178
click at [177, 248] on span "COMPLETE" at bounding box center [181, 245] width 48 height 10
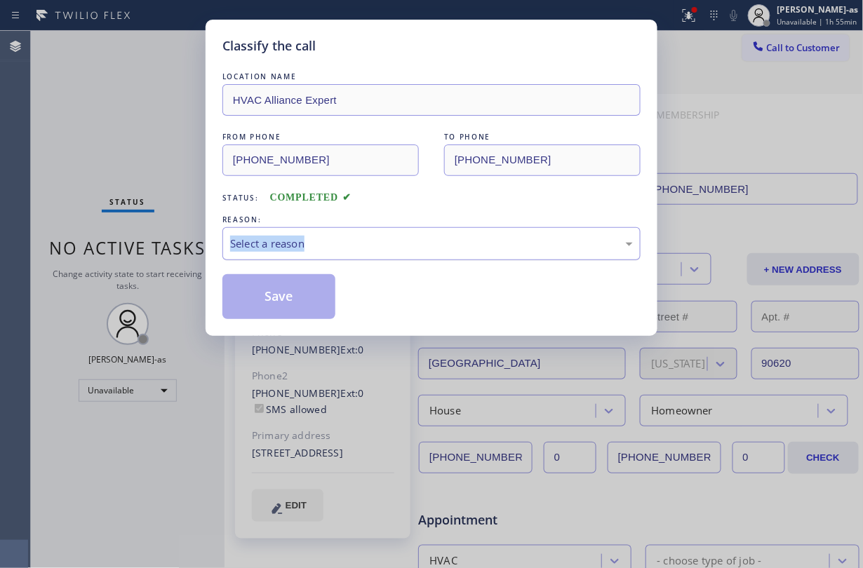
click at [348, 255] on div "Select a reason" at bounding box center [431, 243] width 418 height 33
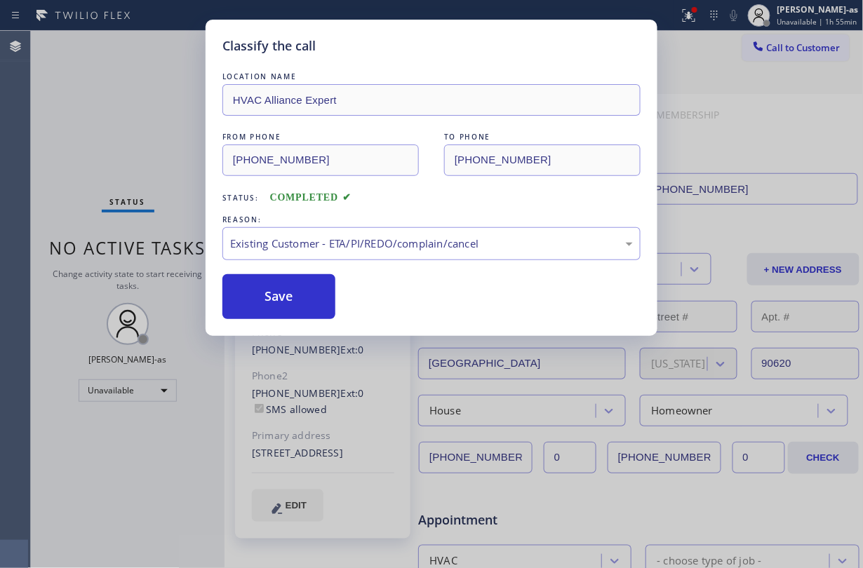
drag, startPoint x: 29, startPoint y: 102, endPoint x: 59, endPoint y: 114, distance: 32.2
click at [34, 107] on div "Classify the call LOCATION NAME HVAC Alliance Expert FROM PHONE [PHONE_NUMBER] …" at bounding box center [431, 284] width 863 height 568
click at [73, 114] on div "Classify the call LOCATION NAME HVAC Alliance Expert FROM PHONE [PHONE_NUMBER] …" at bounding box center [431, 284] width 863 height 568
click at [324, 291] on button "Save" at bounding box center [278, 296] width 113 height 45
click at [152, 133] on div "Classify the call LOCATION NAME HVAC Alliance Expert FROM PHONE [PHONE_NUMBER] …" at bounding box center [431, 284] width 863 height 568
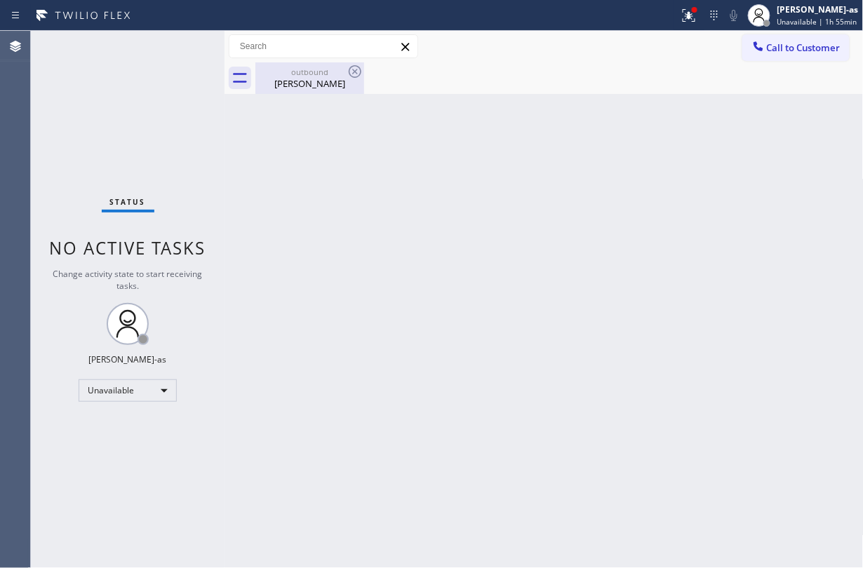
click at [291, 72] on div "outbound" at bounding box center [310, 72] width 106 height 11
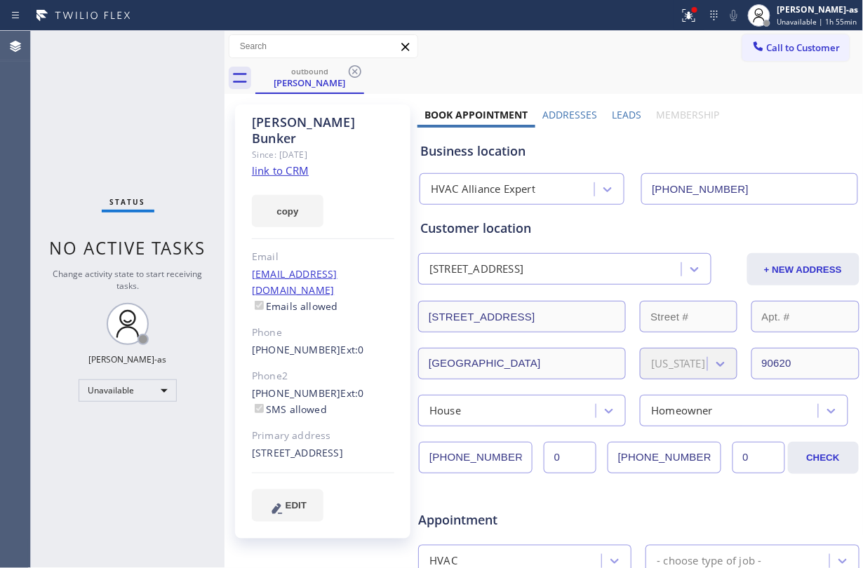
click at [291, 164] on link "link to CRM" at bounding box center [280, 171] width 57 height 14
click at [799, 48] on span "Call to Customer" at bounding box center [804, 47] width 74 height 13
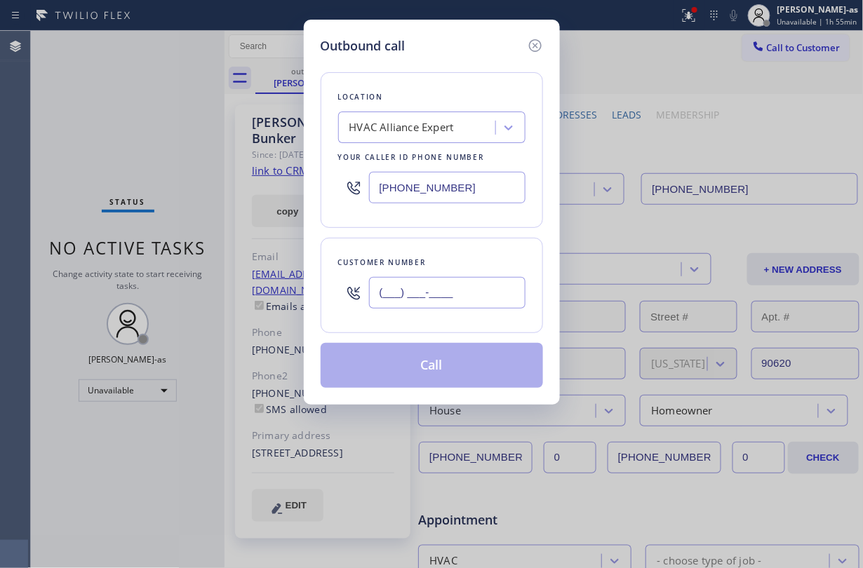
click at [478, 295] on input "(___) ___-____" at bounding box center [447, 293] width 157 height 32
paste input "714) 739-2430"
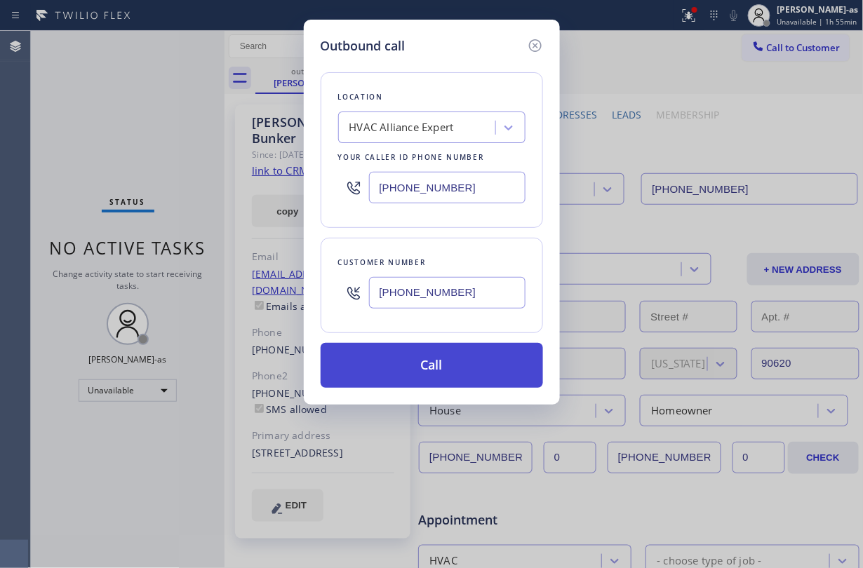
type input "[PHONE_NUMBER]"
click at [455, 368] on button "Call" at bounding box center [432, 365] width 222 height 45
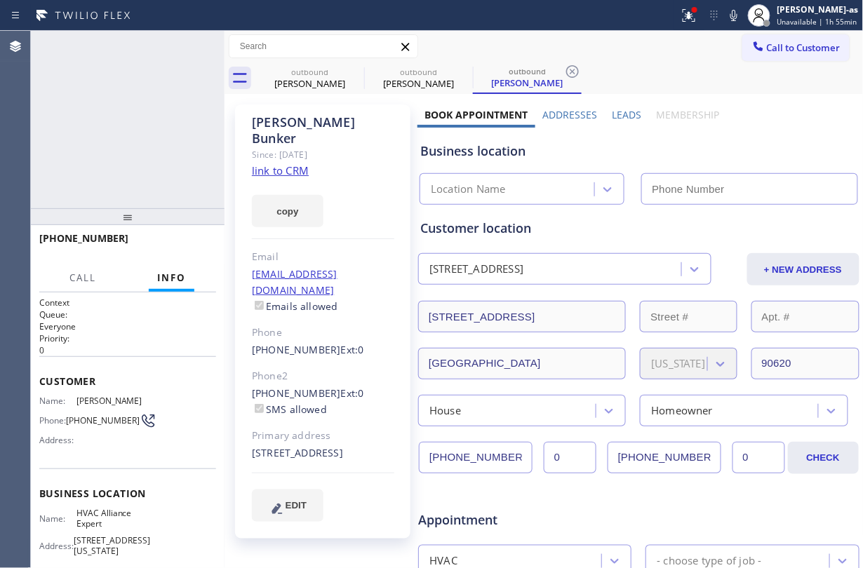
type input "[PHONE_NUMBER]"
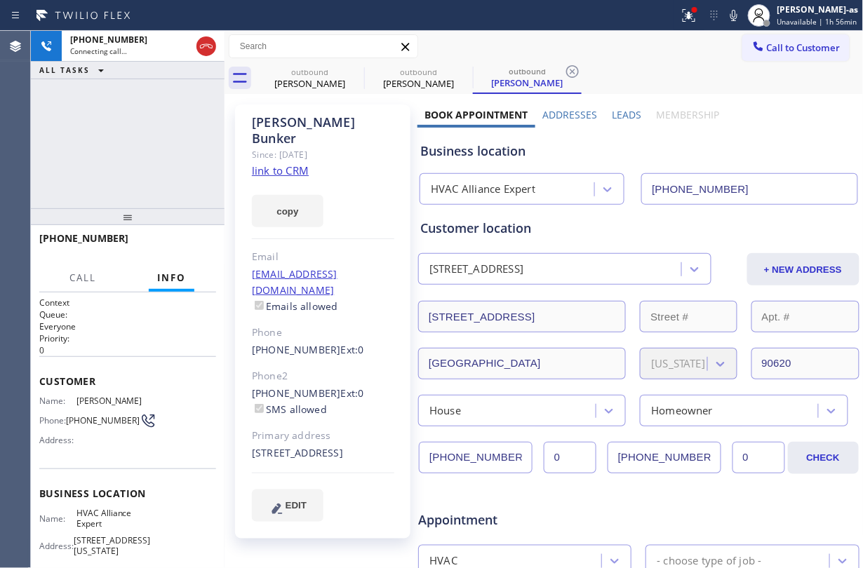
drag, startPoint x: 113, startPoint y: 84, endPoint x: 225, endPoint y: 105, distance: 114.1
click at [113, 88] on div "[PHONE_NUMBER] Connecting call… ALL TASKS ALL TASKS ACTIVE TASKS TASKS IN WRAP …" at bounding box center [128, 120] width 194 height 178
click at [202, 53] on icon at bounding box center [206, 46] width 17 height 17
click at [310, 74] on div "outbound" at bounding box center [310, 72] width 106 height 11
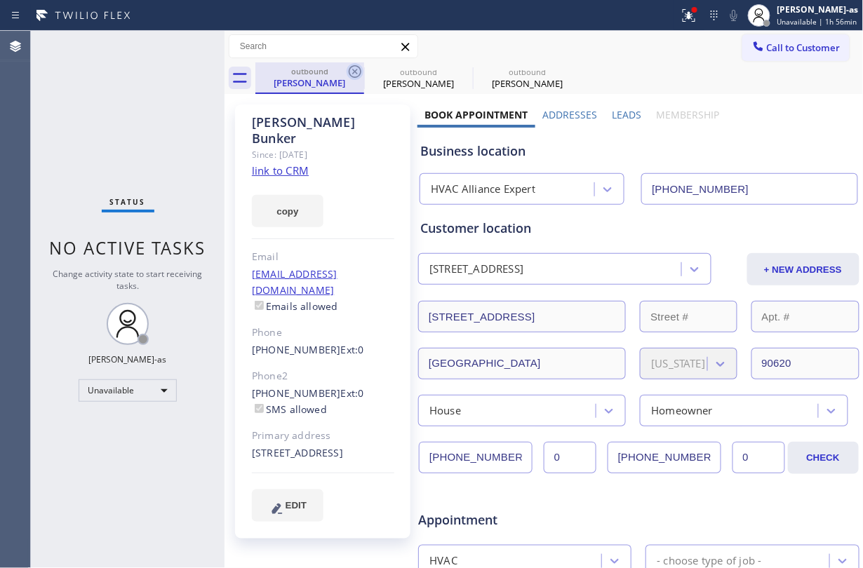
click at [352, 71] on icon at bounding box center [355, 71] width 17 height 17
click at [455, 71] on icon at bounding box center [463, 71] width 17 height 17
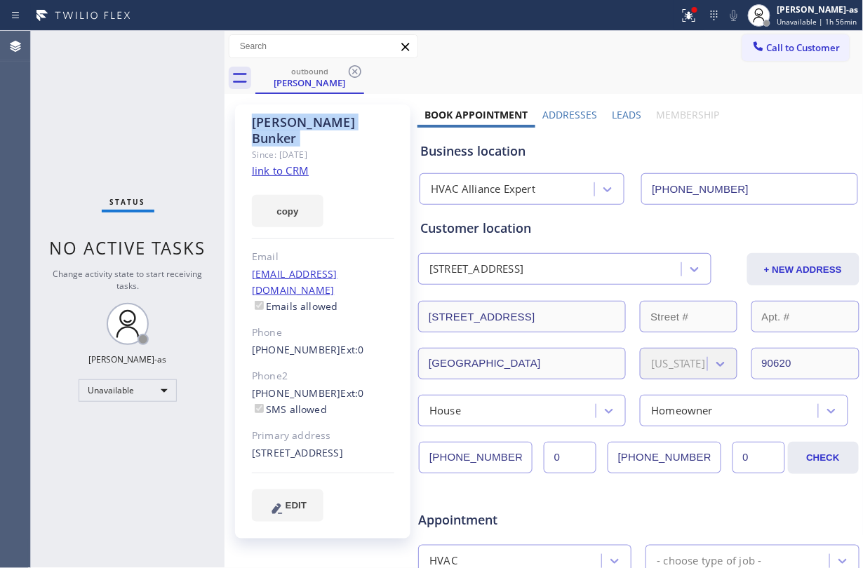
click at [352, 71] on icon at bounding box center [355, 71] width 17 height 17
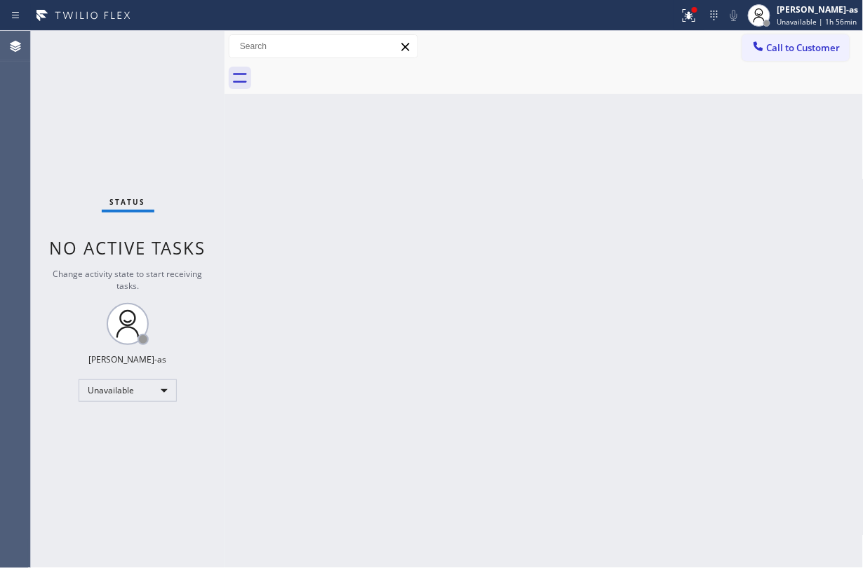
click at [352, 71] on div at bounding box center [559, 78] width 608 height 32
click at [387, 292] on div "Back to Dashboard Change Sender ID Customers Technicians Select a contact Outbo…" at bounding box center [544, 300] width 639 height 538
click at [782, 42] on span "Call to Customer" at bounding box center [804, 47] width 74 height 13
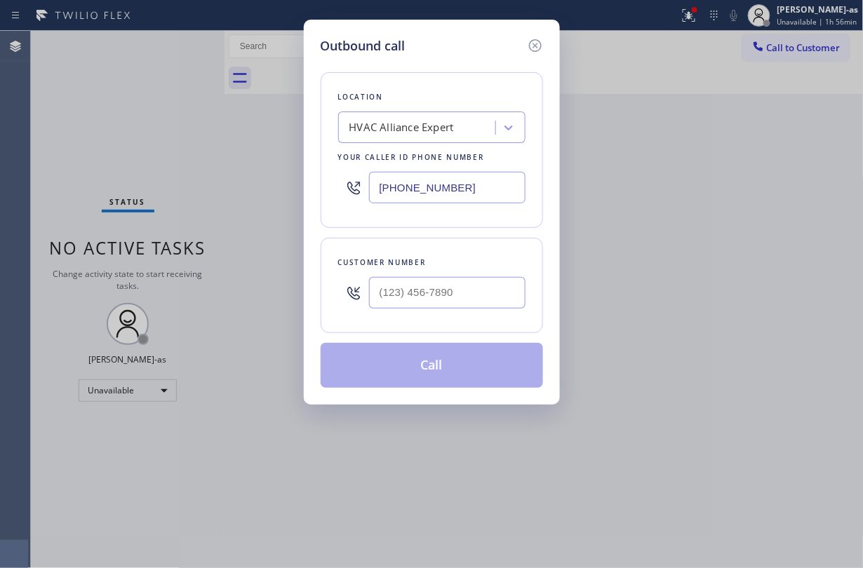
click at [444, 274] on div at bounding box center [447, 293] width 157 height 46
click at [491, 290] on input "(___) ___-____" at bounding box center [447, 293] width 157 height 32
paste input "818) 641-9698"
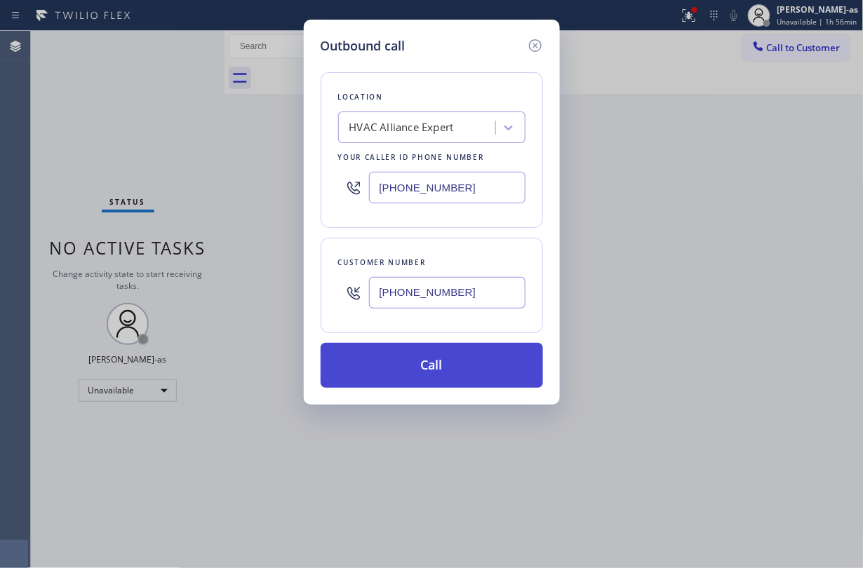
type input "[PHONE_NUMBER]"
click at [427, 368] on button "Call" at bounding box center [432, 365] width 222 height 45
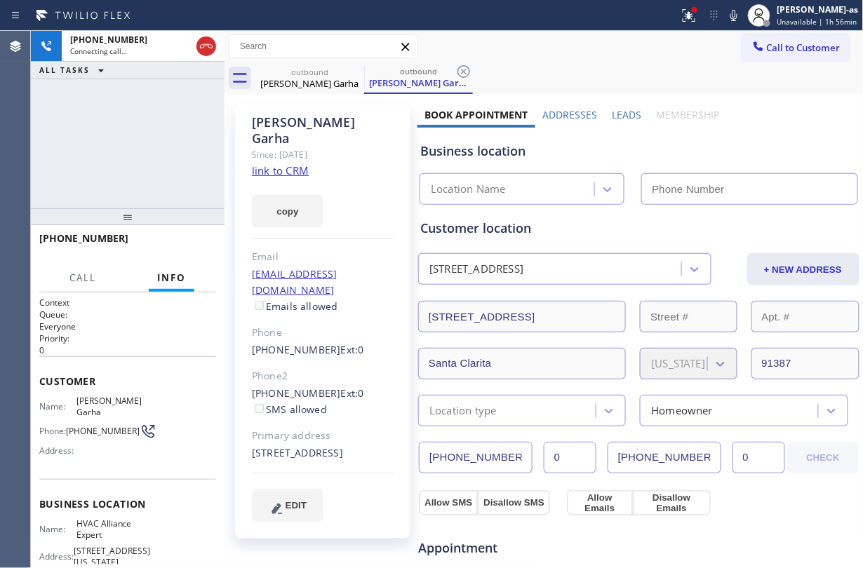
click at [289, 164] on link "link to CRM" at bounding box center [280, 171] width 57 height 14
type input "[PHONE_NUMBER]"
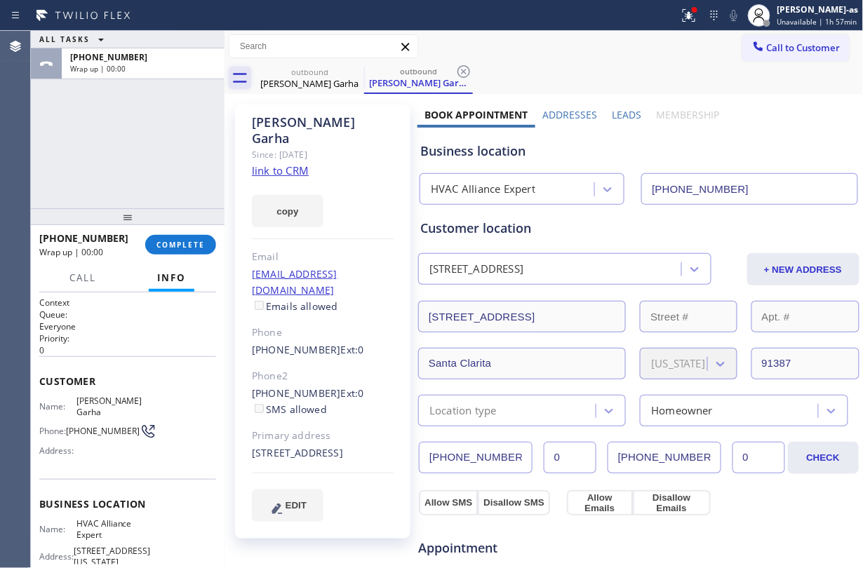
drag, startPoint x: 166, startPoint y: 93, endPoint x: 233, endPoint y: 69, distance: 70.8
click at [178, 90] on div "ALL TASKS ALL TASKS ACTIVE TASKS TASKS IN WRAP UP [PHONE_NUMBER] Wrap up | 00:00" at bounding box center [128, 120] width 194 height 178
click at [306, 84] on div "[PERSON_NAME] Garha" at bounding box center [310, 83] width 106 height 13
click at [352, 69] on icon at bounding box center [355, 71] width 17 height 17
click at [455, 69] on icon at bounding box center [463, 71] width 17 height 17
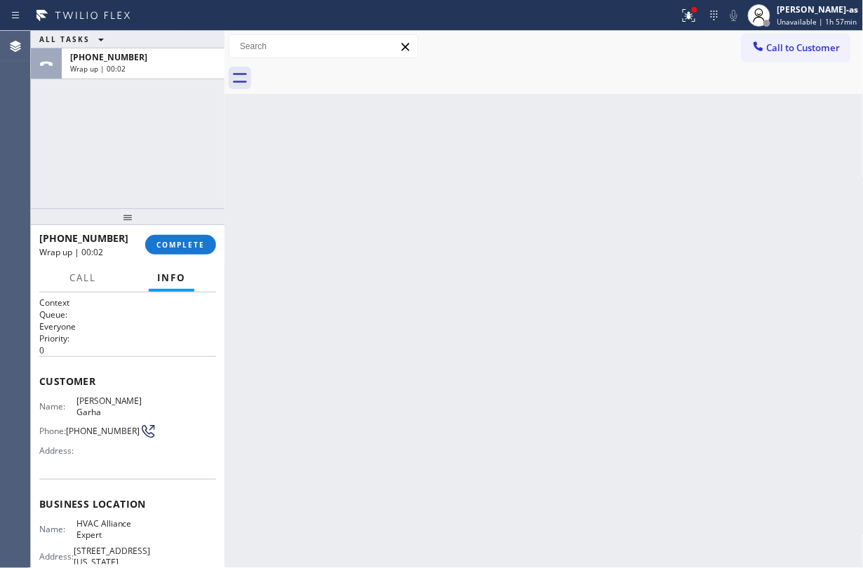
click at [352, 69] on div at bounding box center [559, 78] width 608 height 32
click at [171, 245] on span "COMPLETE" at bounding box center [181, 245] width 48 height 10
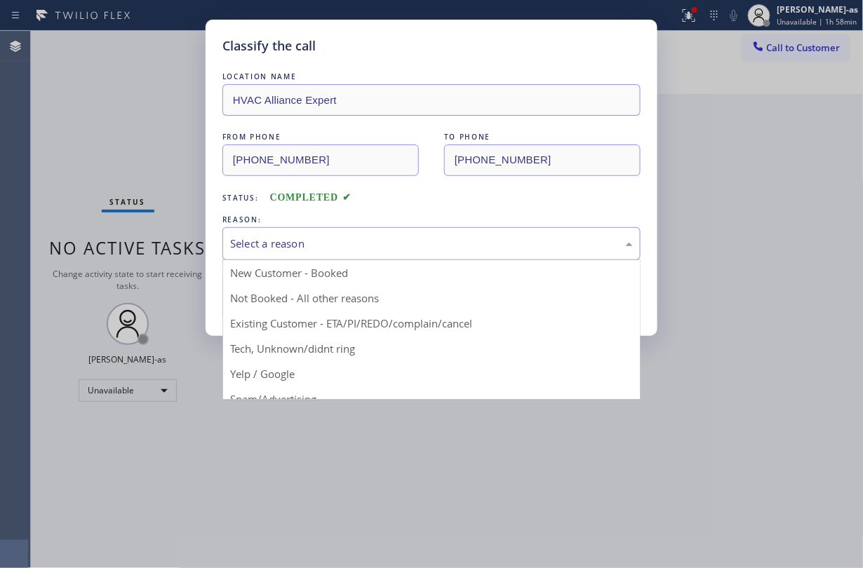
click at [332, 240] on div "Select a reason" at bounding box center [431, 244] width 403 height 16
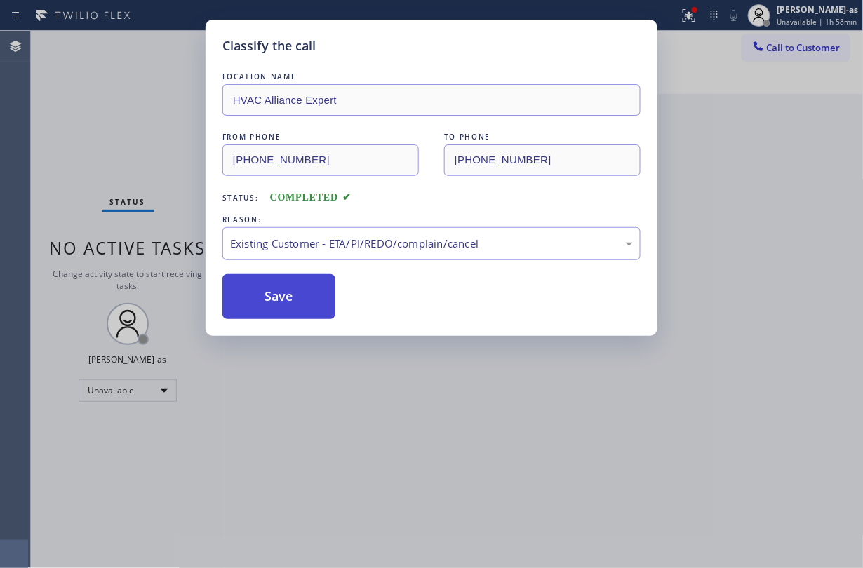
click at [310, 302] on button "Save" at bounding box center [278, 296] width 113 height 45
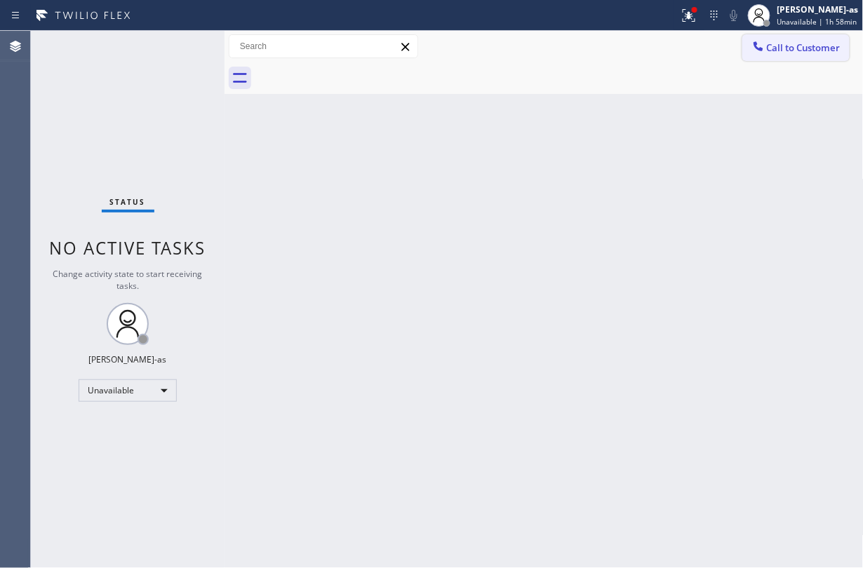
click at [785, 49] on span "Call to Customer" at bounding box center [804, 47] width 74 height 13
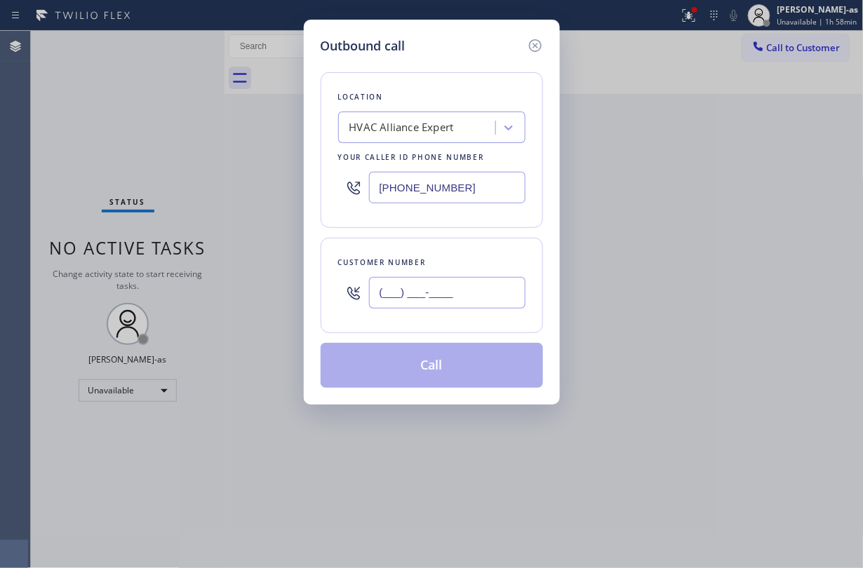
click at [441, 300] on input "(___) ___-____" at bounding box center [447, 293] width 157 height 32
paste input "847) 494-1730"
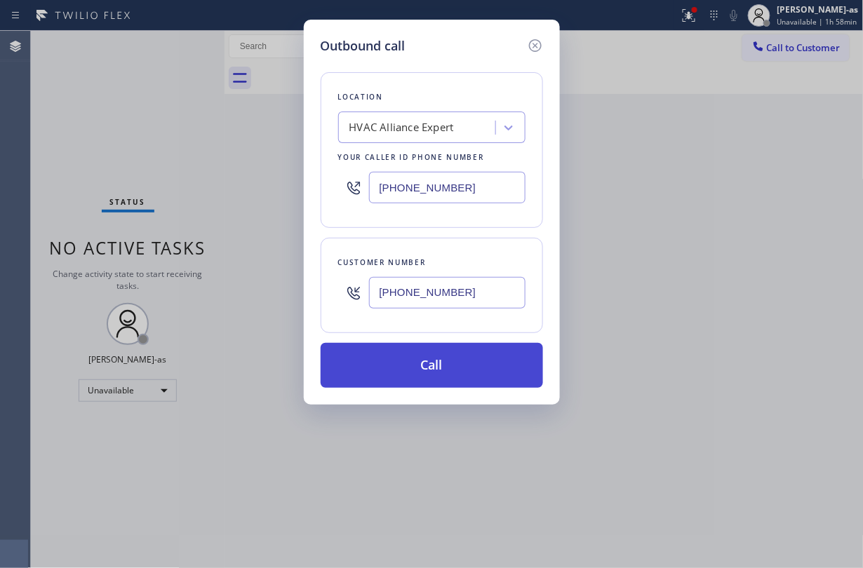
type input "[PHONE_NUMBER]"
click at [459, 383] on button "Call" at bounding box center [432, 365] width 222 height 45
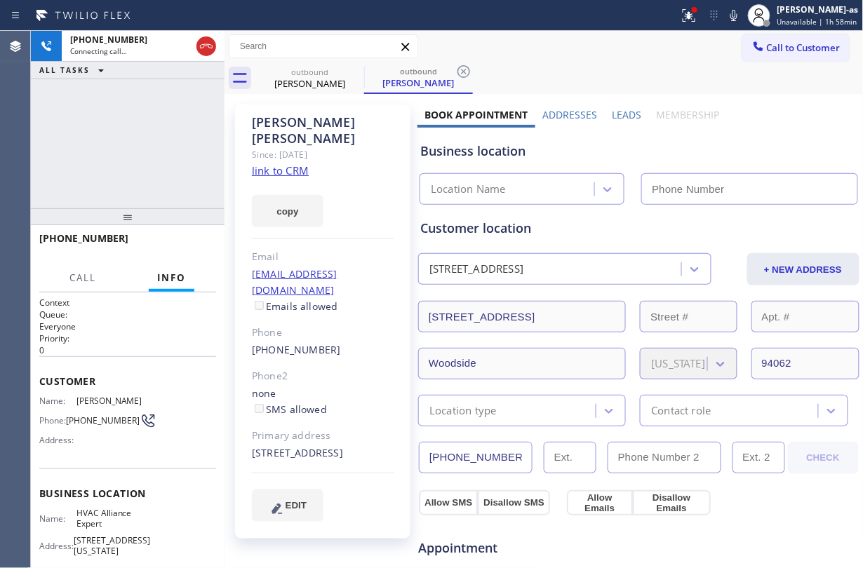
type input "[PHONE_NUMBER]"
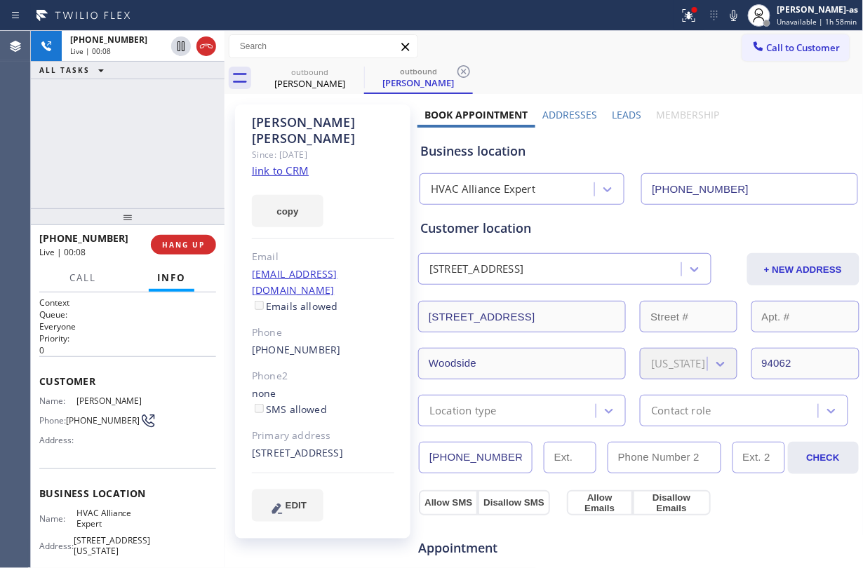
click at [135, 138] on div "[PHONE_NUMBER] Live | 00:08 ALL TASKS ALL TASKS ACTIVE TASKS TASKS IN WRAP UP" at bounding box center [128, 120] width 194 height 178
click at [213, 46] on icon at bounding box center [206, 46] width 17 height 17
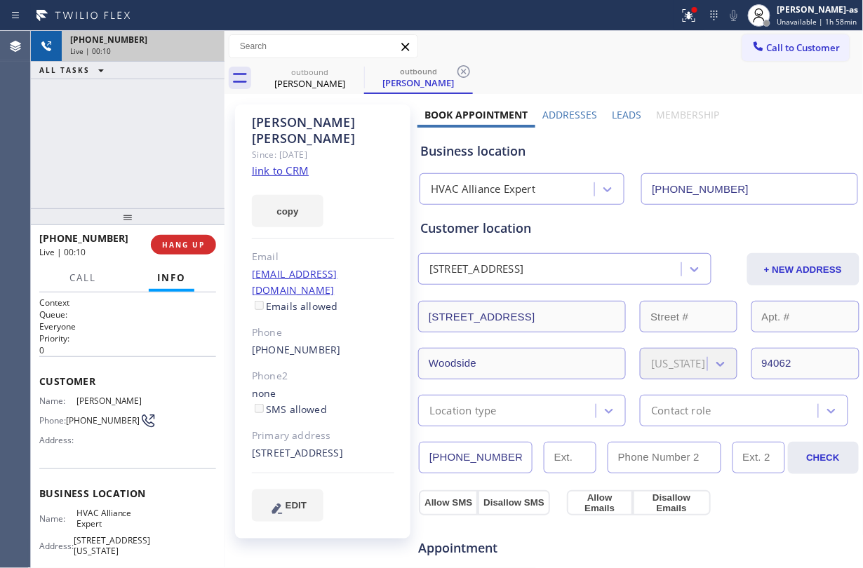
click at [147, 124] on div "[PHONE_NUMBER] Live | 00:10 ALL TASKS ALL TASKS ACTIVE TASKS TASKS IN WRAP UP" at bounding box center [128, 120] width 194 height 178
click at [188, 250] on span "HANG UP" at bounding box center [183, 245] width 43 height 10
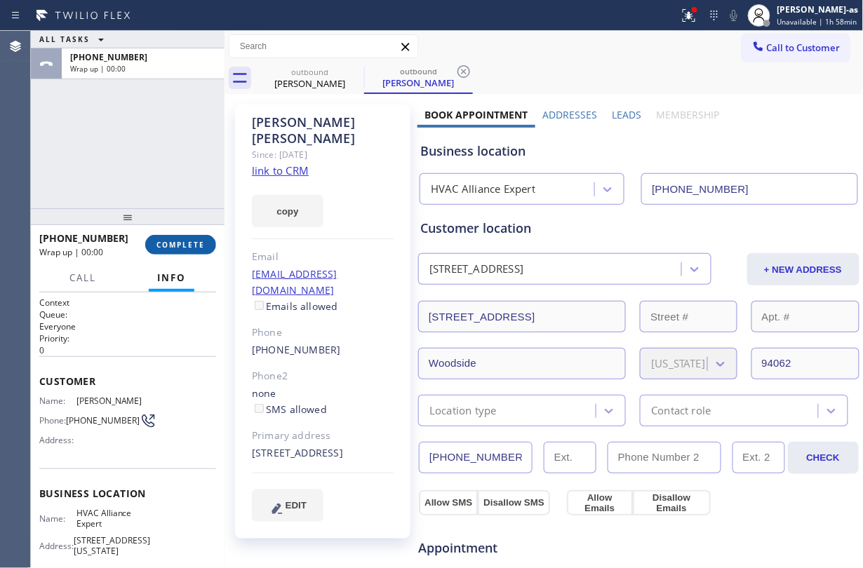
click at [188, 250] on span "COMPLETE" at bounding box center [181, 245] width 48 height 10
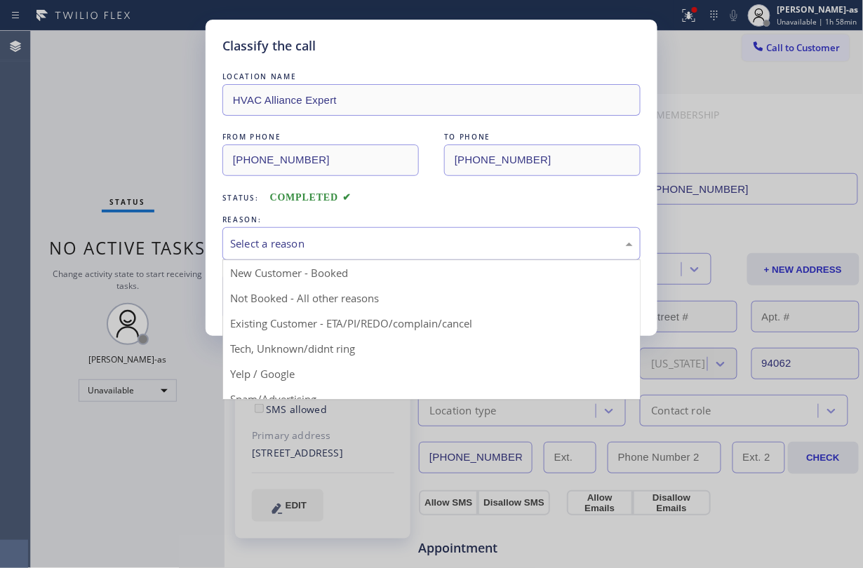
click at [323, 254] on div "Select a reason" at bounding box center [431, 243] width 418 height 33
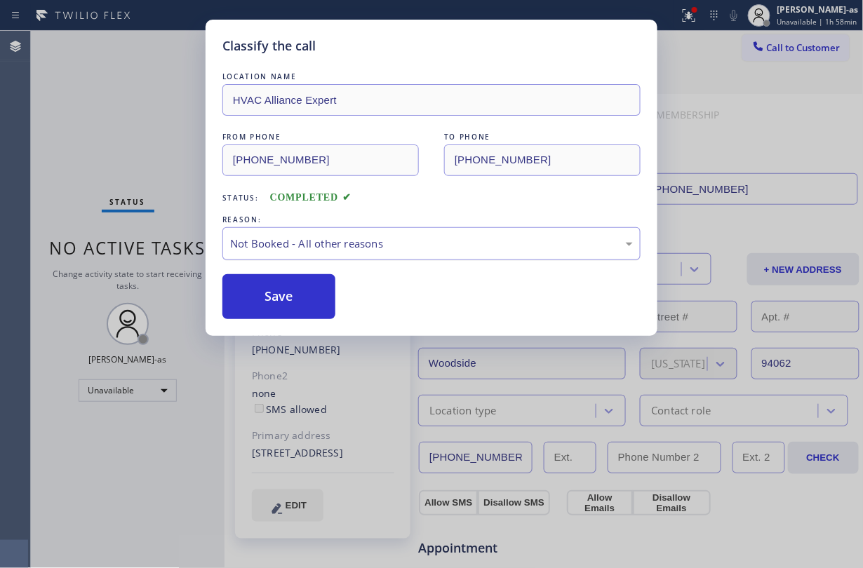
click at [368, 230] on div "Not Booked - All other reasons" at bounding box center [431, 243] width 418 height 33
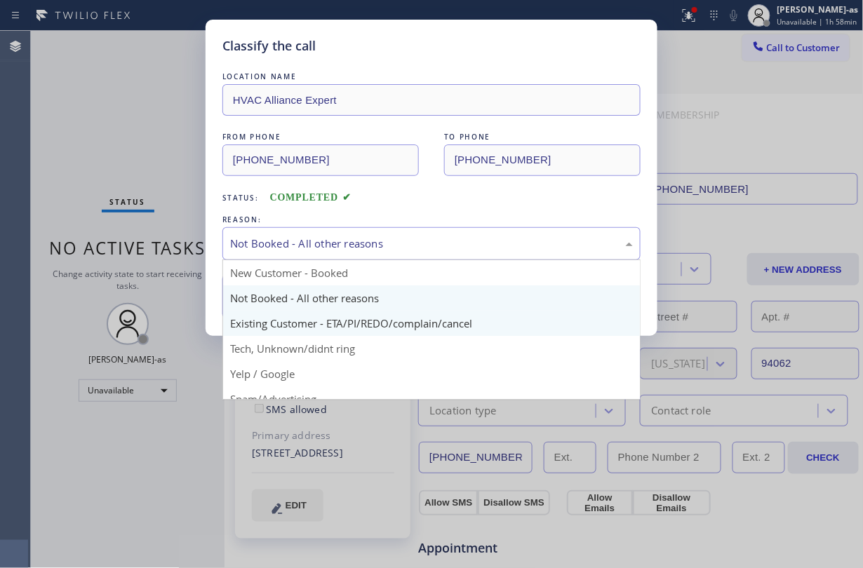
drag, startPoint x: 436, startPoint y: 326, endPoint x: 347, endPoint y: 299, distance: 93.0
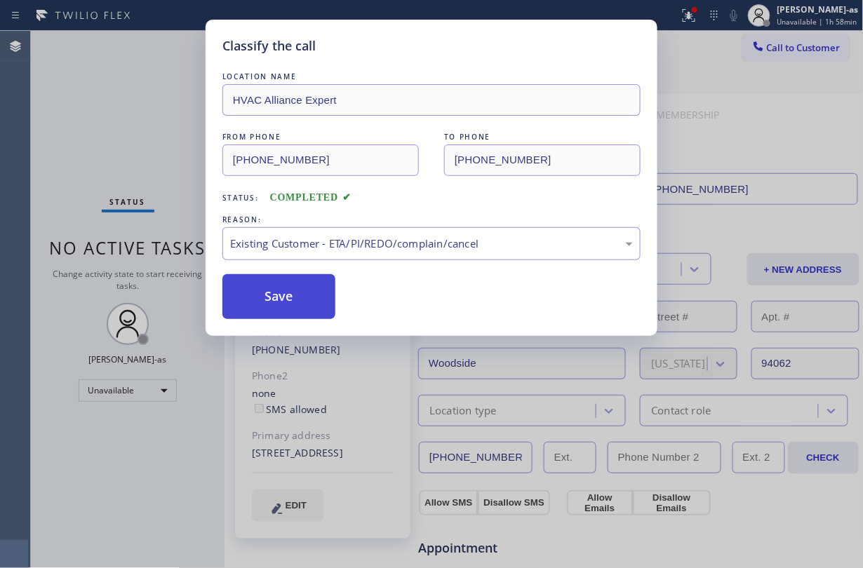
drag, startPoint x: 319, startPoint y: 295, endPoint x: 310, endPoint y: 291, distance: 9.8
click at [314, 295] on button "Save" at bounding box center [278, 296] width 113 height 45
click at [147, 159] on div "Classify the call LOCATION NAME HVAC Alliance Expert FROM PHONE [PHONE_NUMBER] …" at bounding box center [431, 284] width 863 height 568
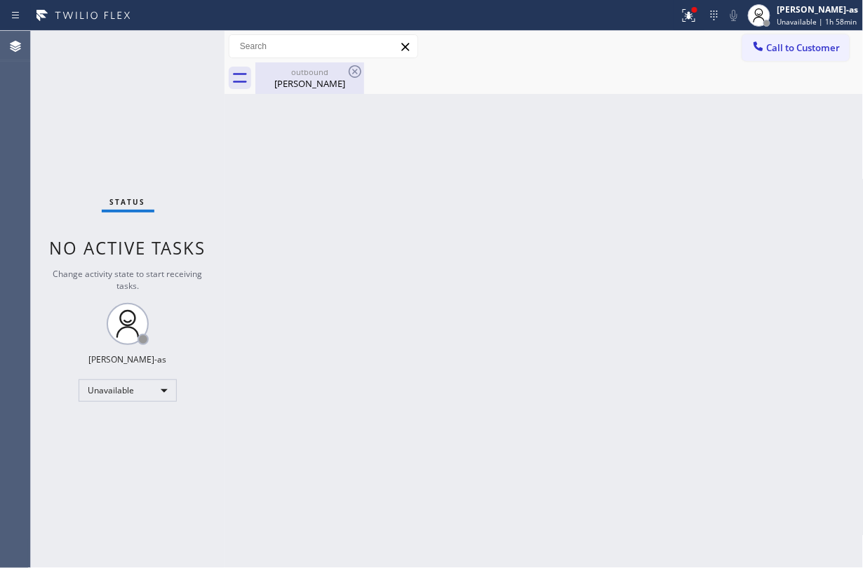
click at [309, 87] on div "[PERSON_NAME]" at bounding box center [310, 83] width 106 height 13
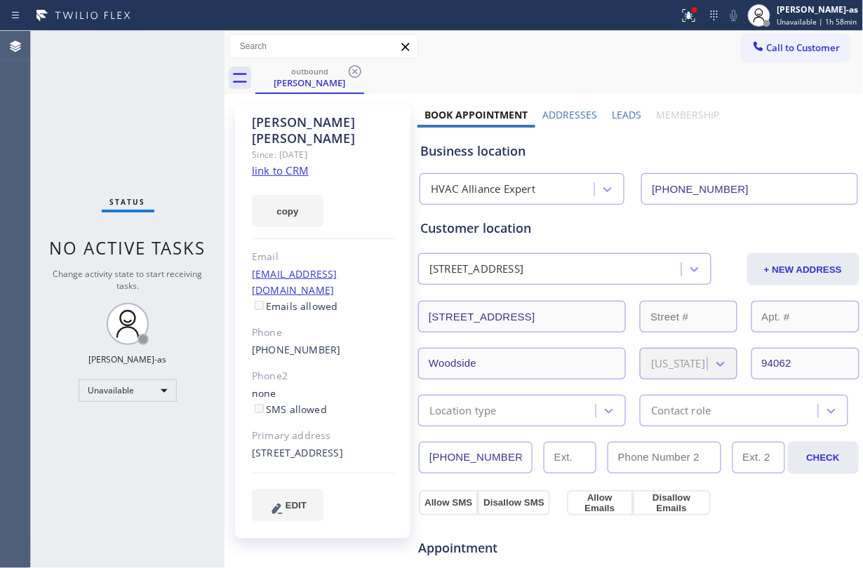
click at [292, 164] on link "link to CRM" at bounding box center [280, 171] width 57 height 14
click at [802, 49] on span "Call to Customer" at bounding box center [804, 47] width 74 height 13
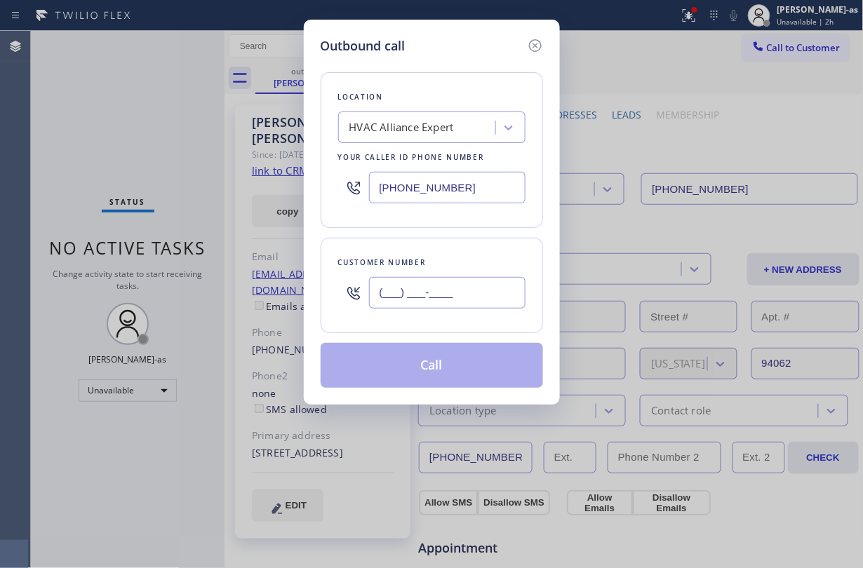
click at [422, 289] on input "(___) ___-____" at bounding box center [447, 293] width 157 height 32
paste input "512) 970-9280"
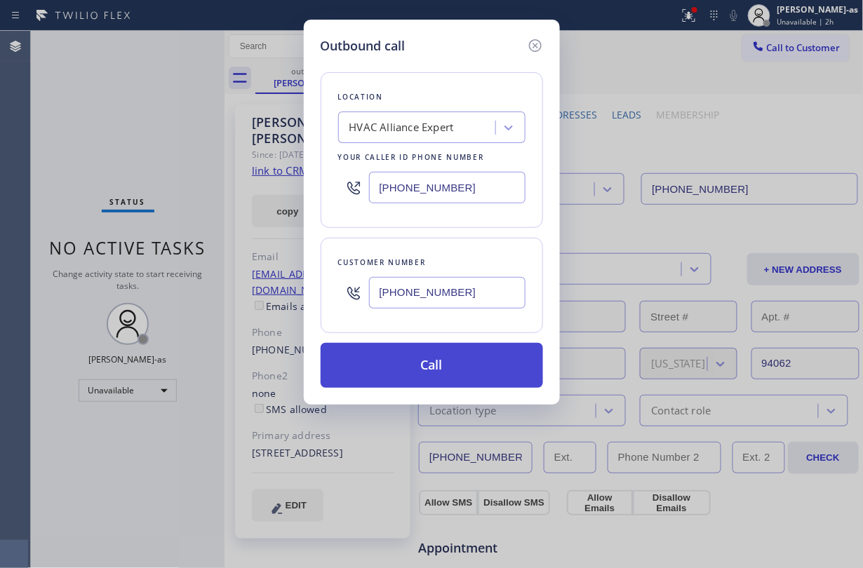
type input "[PHONE_NUMBER]"
click at [434, 378] on button "Call" at bounding box center [432, 365] width 222 height 45
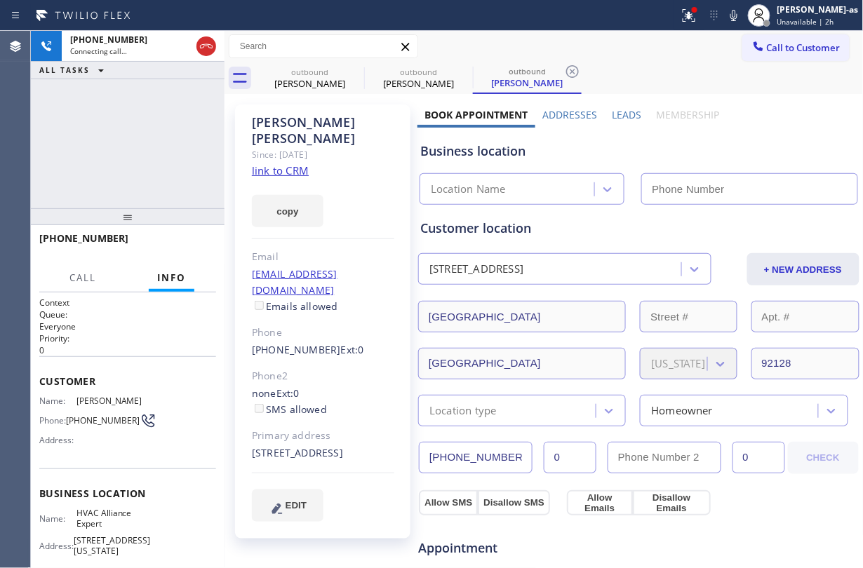
click at [288, 164] on link "link to CRM" at bounding box center [280, 171] width 57 height 14
type input "[PHONE_NUMBER]"
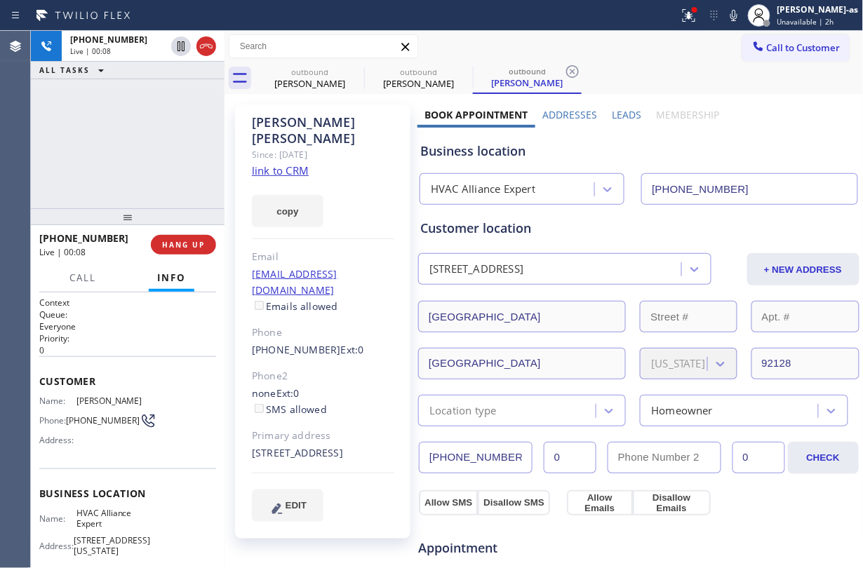
drag, startPoint x: 117, startPoint y: 97, endPoint x: 201, endPoint y: 67, distance: 89.2
click at [121, 102] on div "[PHONE_NUMBER] Live | 00:08 ALL TASKS ALL TASKS ACTIVE TASKS TASKS IN WRAP UP" at bounding box center [128, 120] width 194 height 178
click at [212, 45] on icon at bounding box center [206, 46] width 17 height 17
click at [154, 160] on div "[PHONE_NUMBER] Live | 00:09 ALL TASKS ALL TASKS ACTIVE TASKS TASKS IN WRAP UP" at bounding box center [128, 120] width 194 height 178
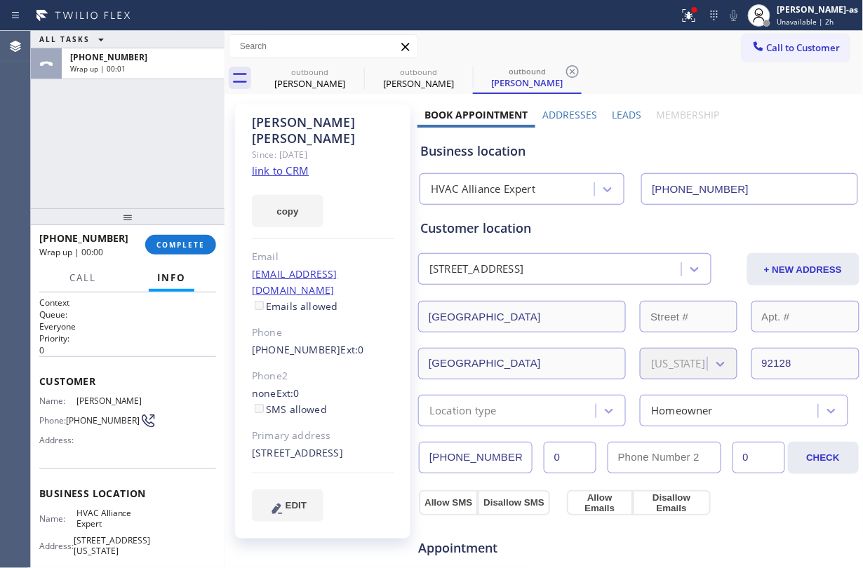
click at [298, 164] on link "link to CRM" at bounding box center [280, 171] width 57 height 14
click at [187, 247] on span "COMPLETE" at bounding box center [181, 245] width 48 height 10
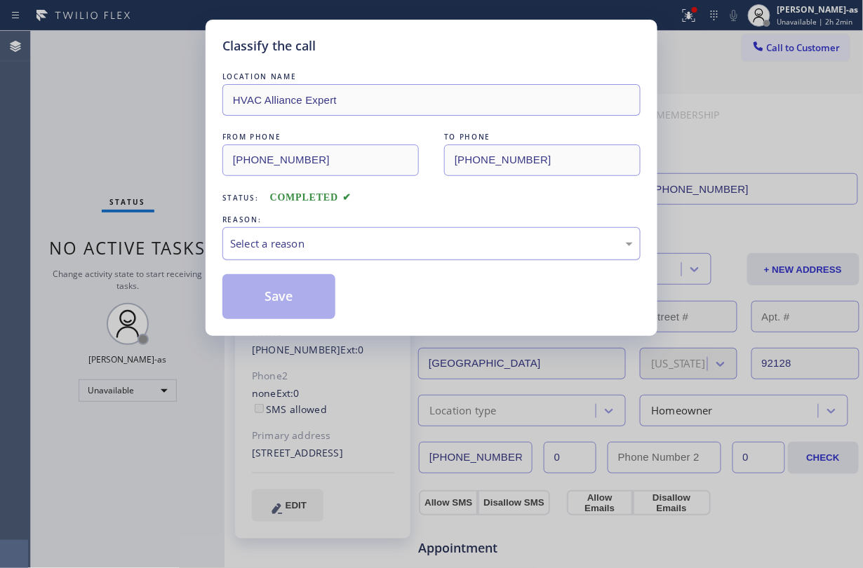
click at [437, 247] on div "Select a reason" at bounding box center [431, 244] width 403 height 16
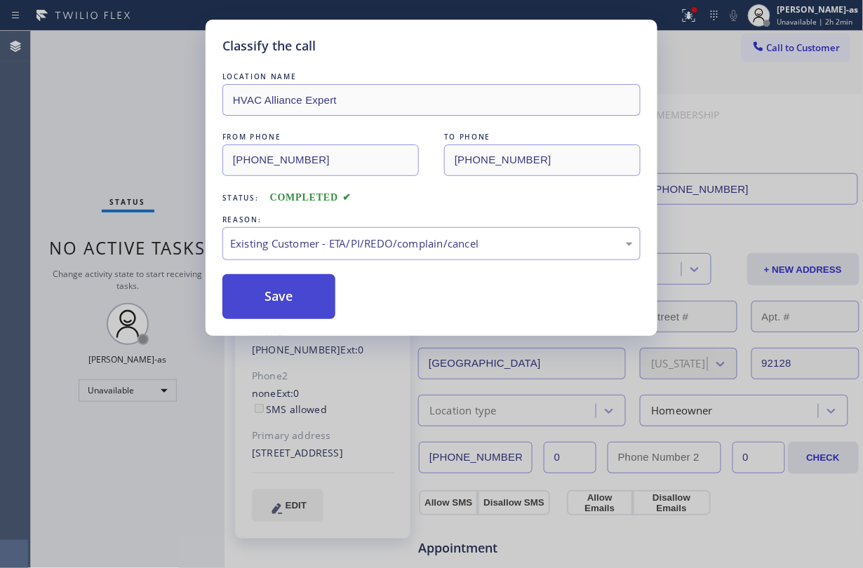
drag, startPoint x: 281, startPoint y: 290, endPoint x: 845, endPoint y: 104, distance: 593.5
click at [284, 290] on button "Save" at bounding box center [278, 296] width 113 height 45
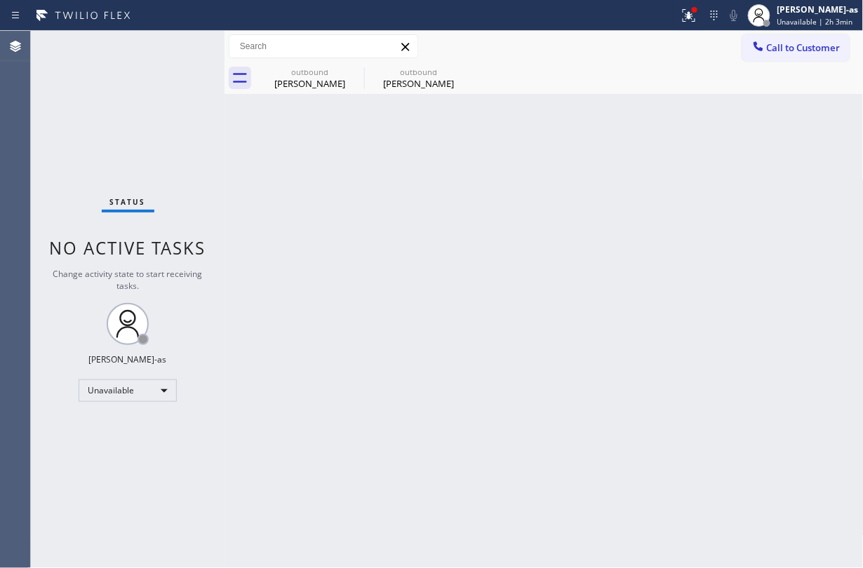
drag, startPoint x: 778, startPoint y: 46, endPoint x: 725, endPoint y: 94, distance: 71.1
click at [782, 45] on span "Call to Customer" at bounding box center [804, 47] width 74 height 13
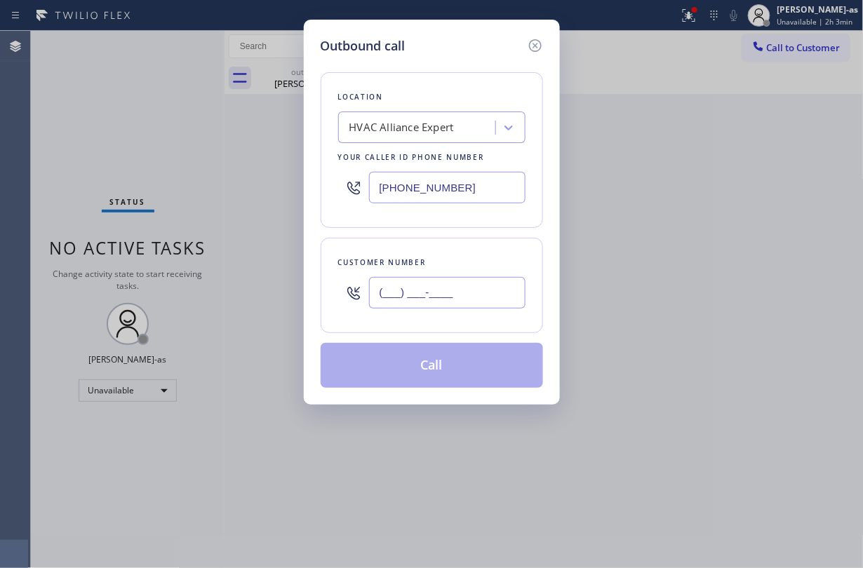
click at [442, 295] on input "(___) ___-____" at bounding box center [447, 293] width 157 height 32
paste input "512) 970-9280"
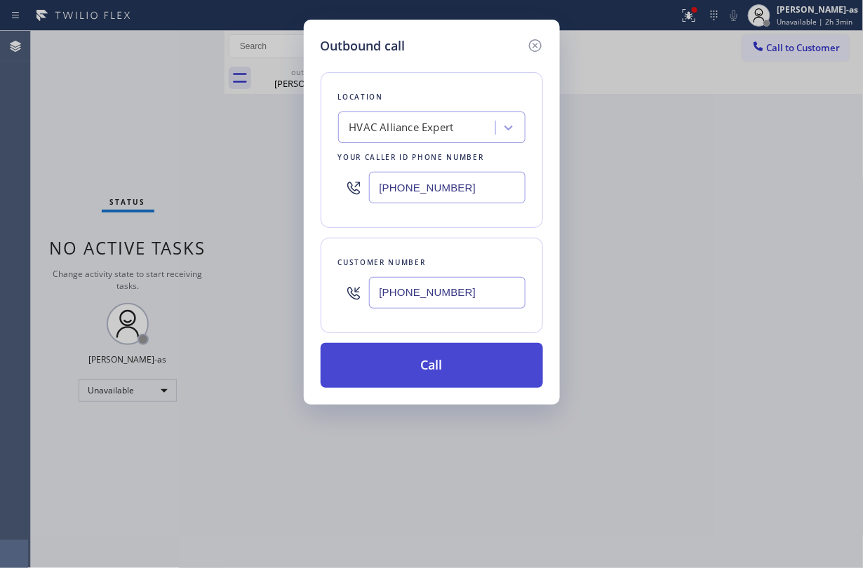
type input "[PHONE_NUMBER]"
click at [430, 368] on button "Call" at bounding box center [432, 365] width 222 height 45
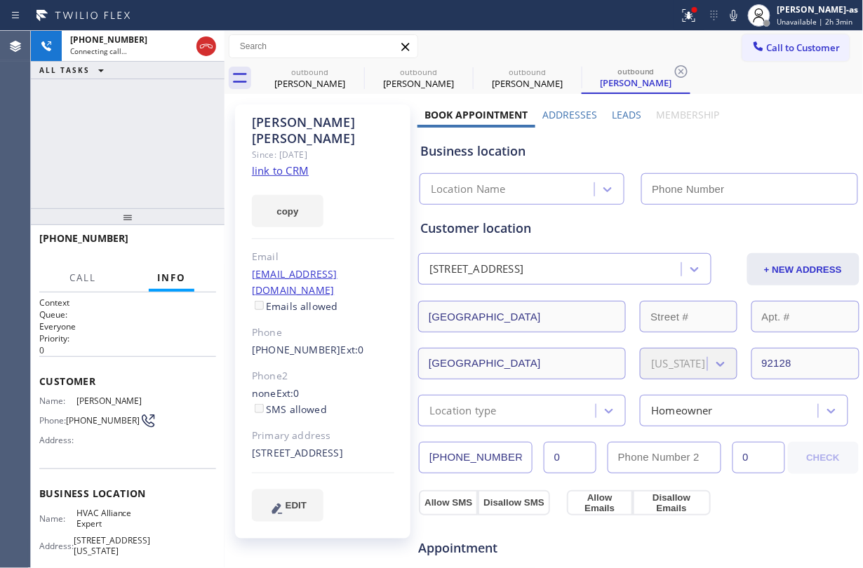
type input "[PHONE_NUMBER]"
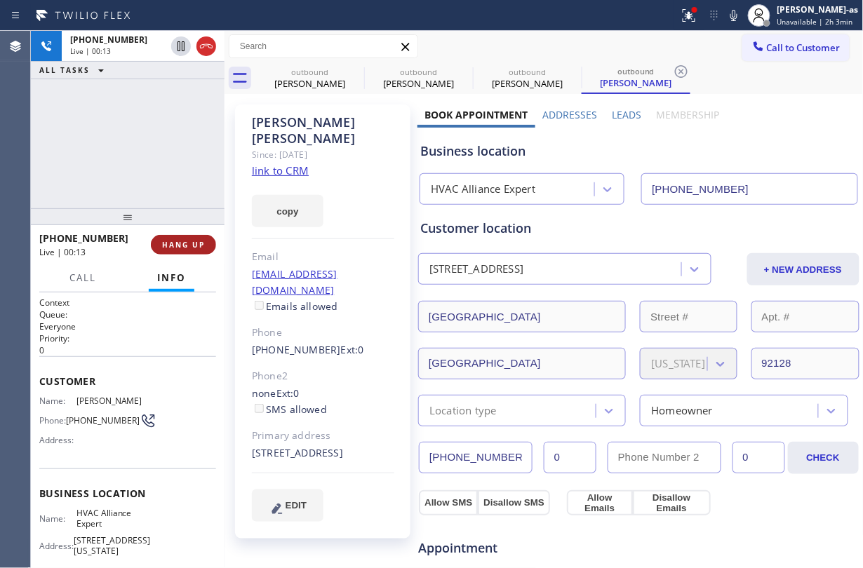
drag, startPoint x: 83, startPoint y: 141, endPoint x: 167, endPoint y: 242, distance: 131.6
click at [100, 163] on div "[PHONE_NUMBER] Live | 00:13 ALL TASKS ALL TASKS ACTIVE TASKS TASKS IN WRAP UP" at bounding box center [128, 120] width 194 height 178
click at [172, 236] on button "HANG UP" at bounding box center [183, 245] width 65 height 20
click at [173, 236] on button "HANG UP" at bounding box center [183, 245] width 65 height 20
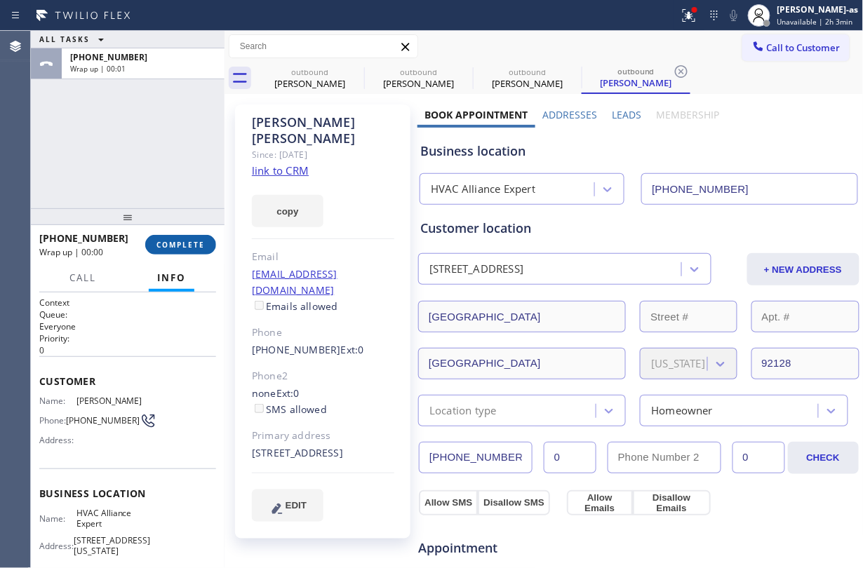
click at [173, 236] on button "COMPLETE" at bounding box center [180, 245] width 71 height 20
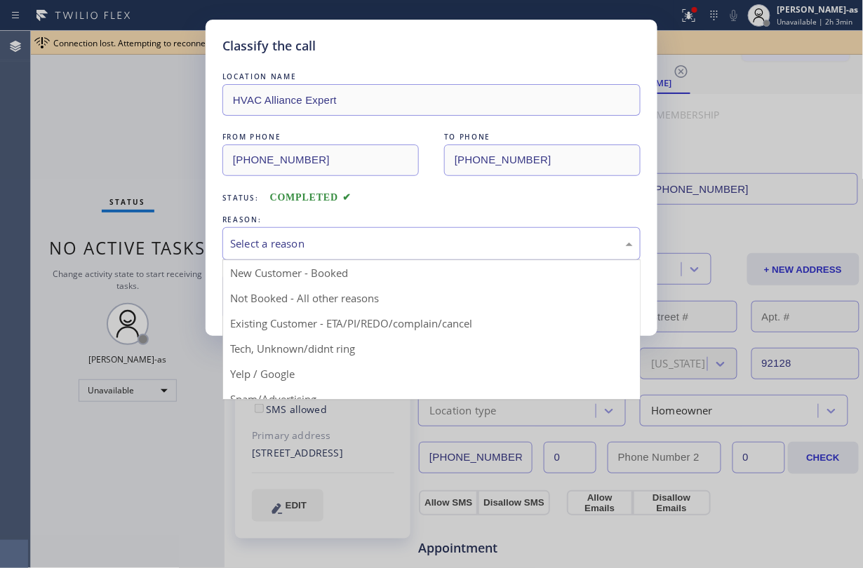
click at [345, 248] on div "Select a reason" at bounding box center [431, 244] width 403 height 16
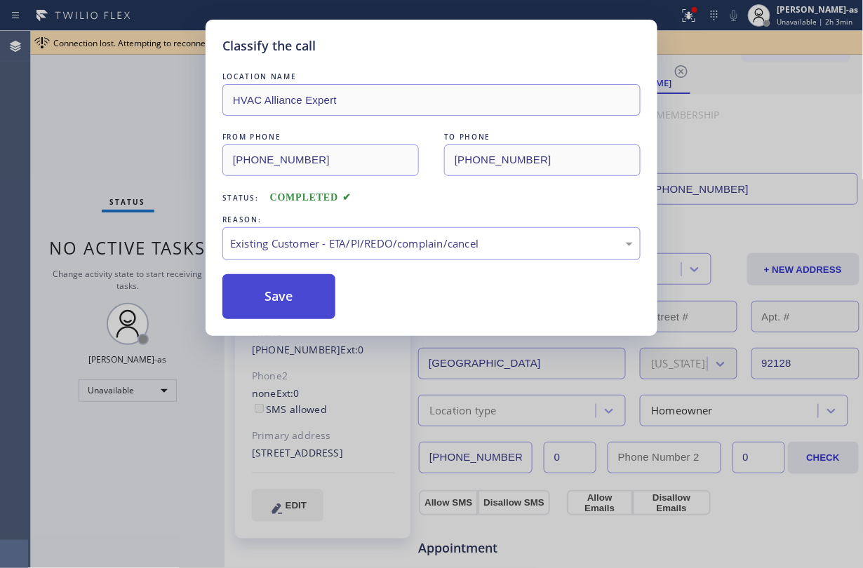
click at [288, 293] on button "Save" at bounding box center [278, 296] width 113 height 45
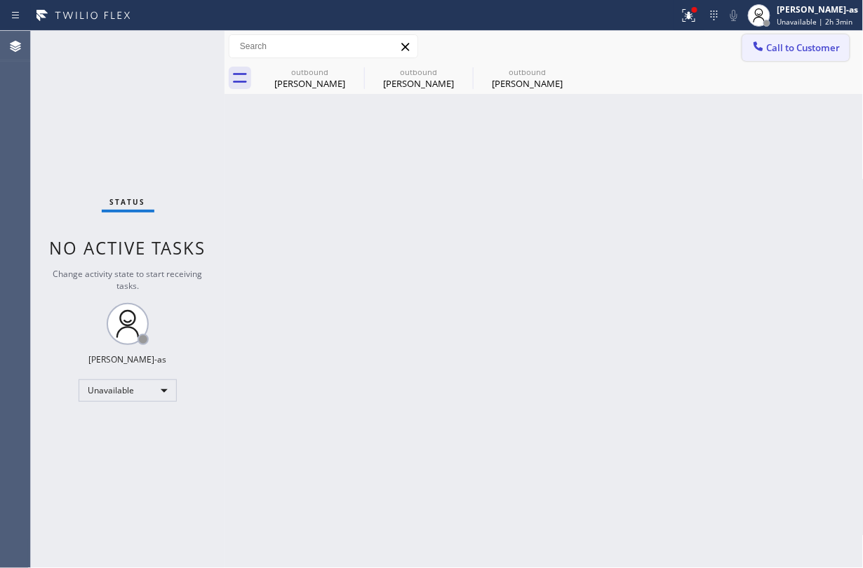
click at [757, 43] on icon at bounding box center [758, 45] width 9 height 9
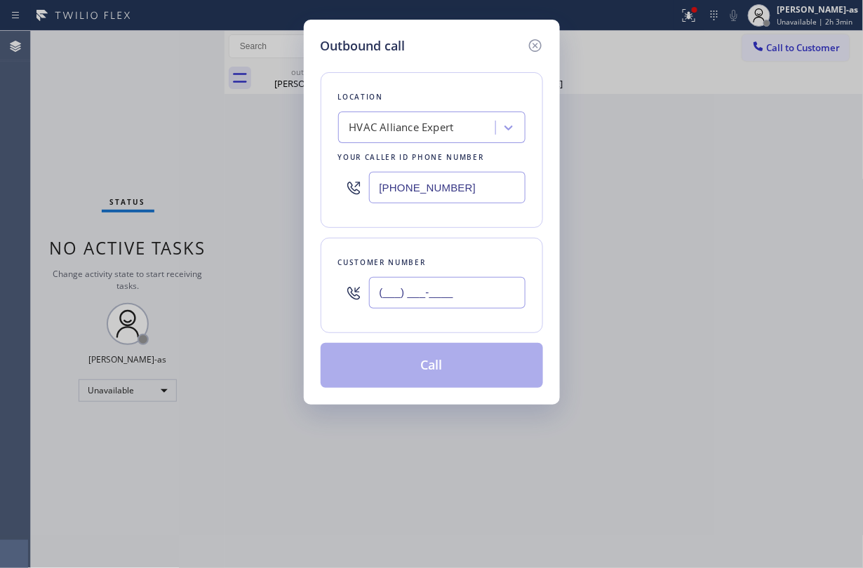
click at [427, 303] on input "(___) ___-____" at bounding box center [447, 293] width 157 height 32
paste input "626) 646-4061"
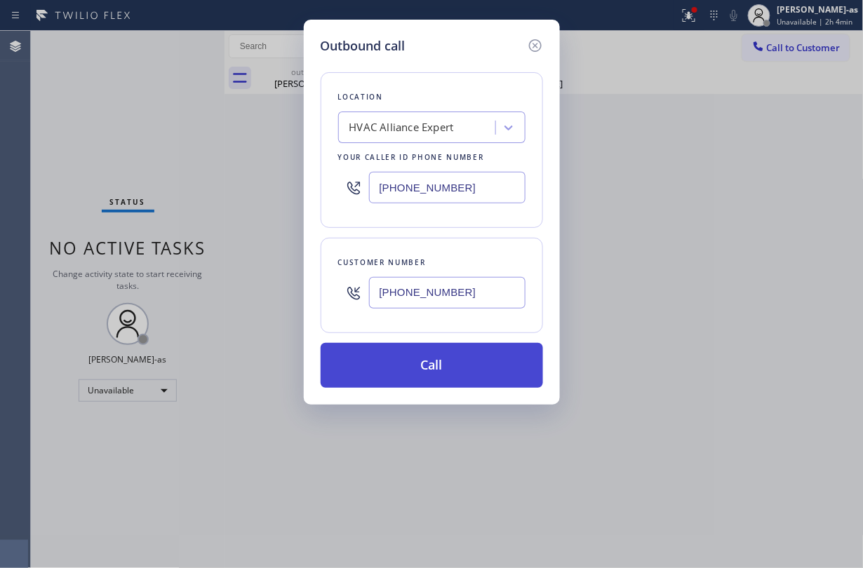
type input "[PHONE_NUMBER]"
click at [438, 368] on button "Call" at bounding box center [432, 365] width 222 height 45
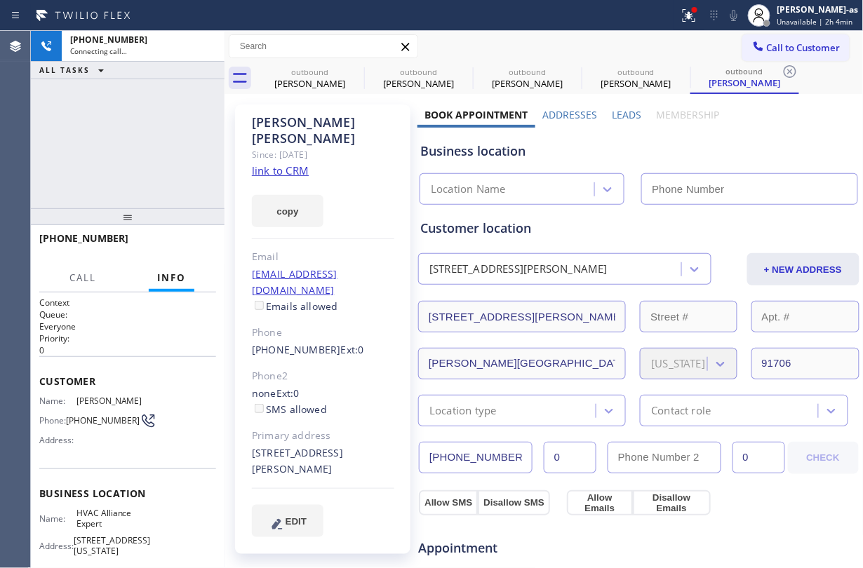
click at [281, 164] on link "link to CRM" at bounding box center [280, 171] width 57 height 14
type input "[PHONE_NUMBER]"
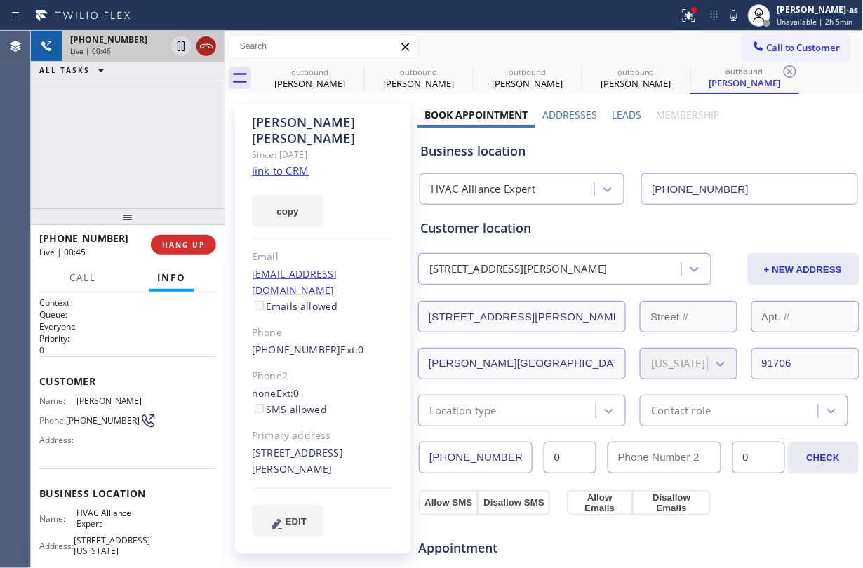
click at [198, 43] on icon at bounding box center [206, 46] width 17 height 17
click at [149, 199] on div "[PHONE_NUMBER] Live | 00:46 ALL TASKS ALL TASKS ACTIVE TASKS TASKS IN WRAP UP" at bounding box center [128, 120] width 194 height 178
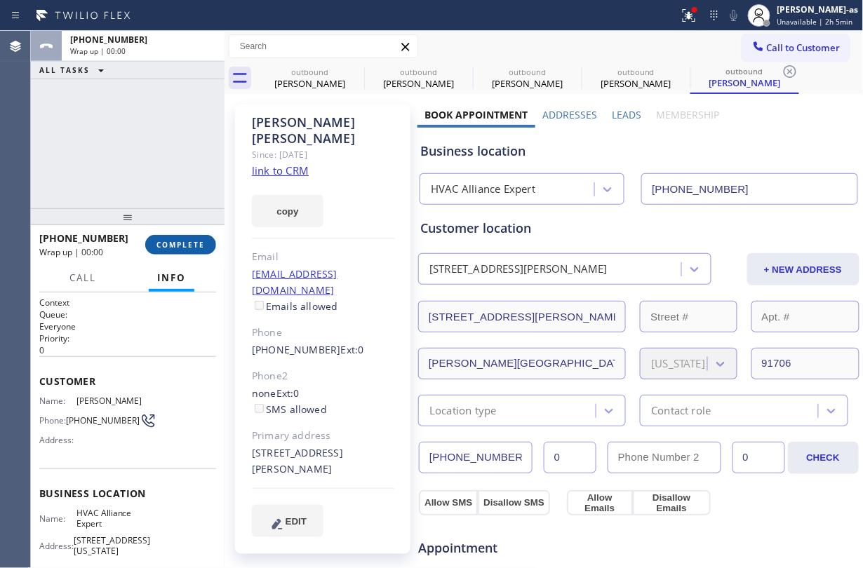
click at [186, 240] on span "COMPLETE" at bounding box center [181, 245] width 48 height 10
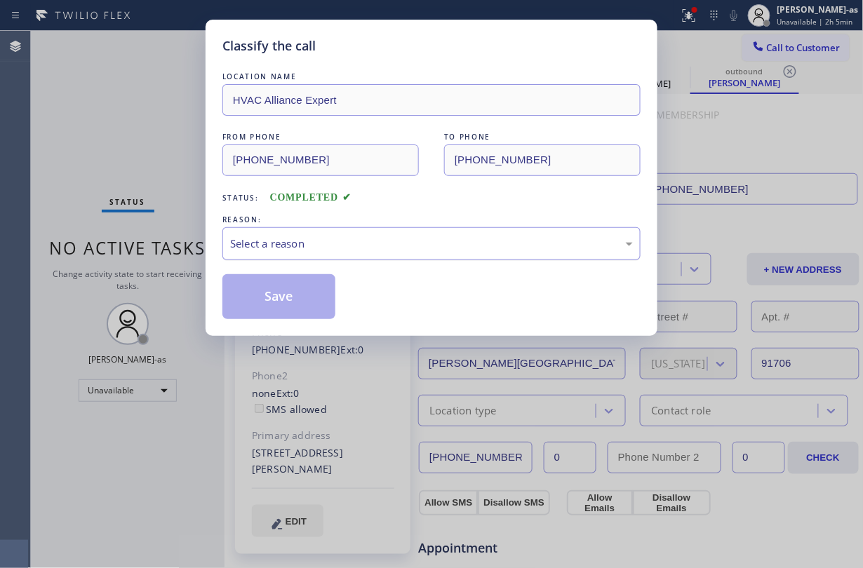
click at [390, 247] on div "Select a reason" at bounding box center [431, 244] width 403 height 16
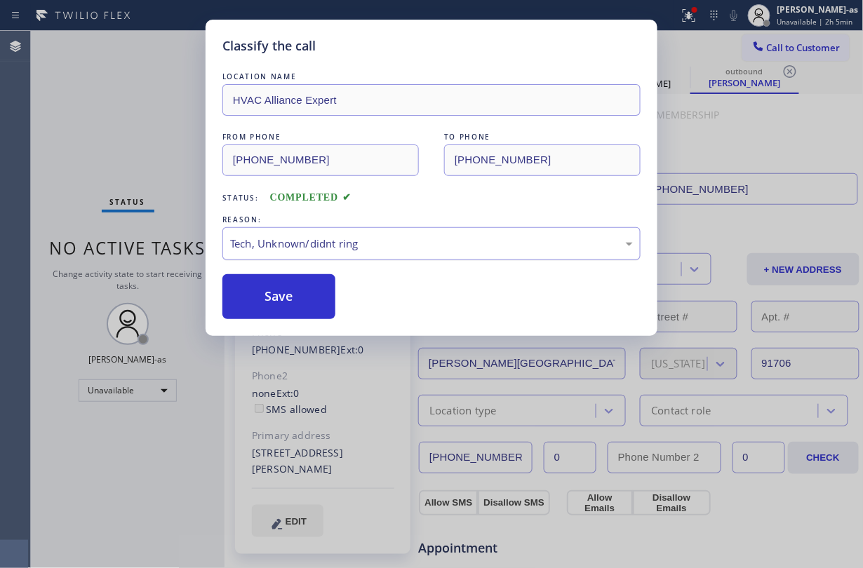
click at [312, 237] on div "Tech, Unknown/didnt ring" at bounding box center [431, 244] width 403 height 16
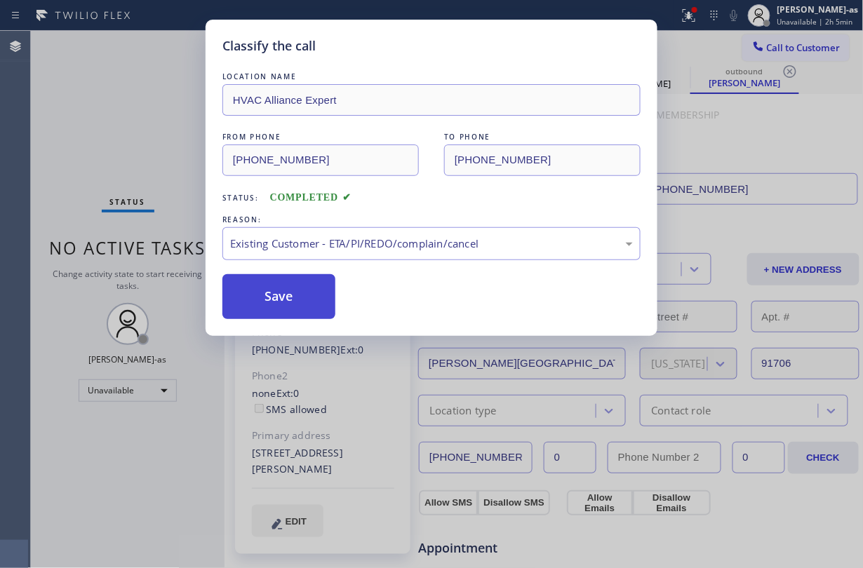
click at [267, 299] on button "Save" at bounding box center [278, 296] width 113 height 45
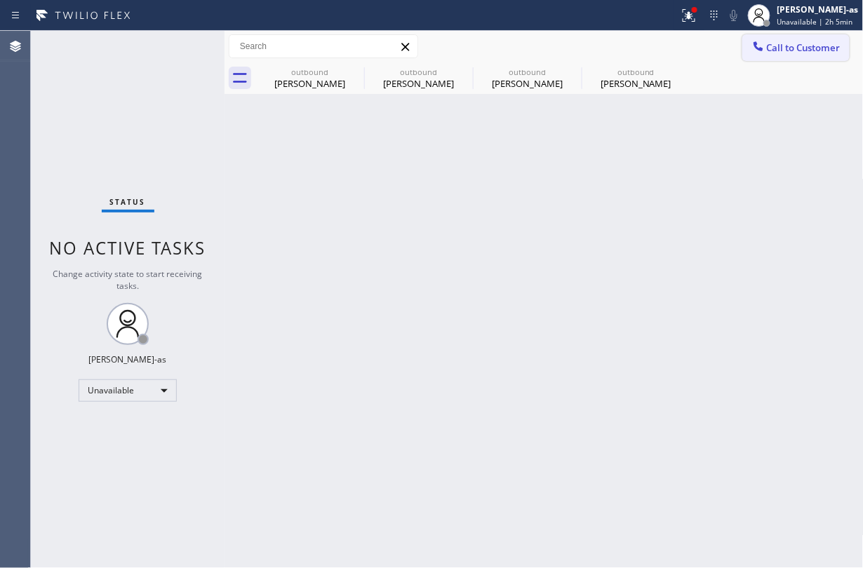
click at [748, 54] on div "Call to Customer Outbound call Location HVAC Alliance Expert Your caller id pho…" at bounding box center [544, 46] width 639 height 25
click at [776, 51] on span "Call to Customer" at bounding box center [804, 47] width 74 height 13
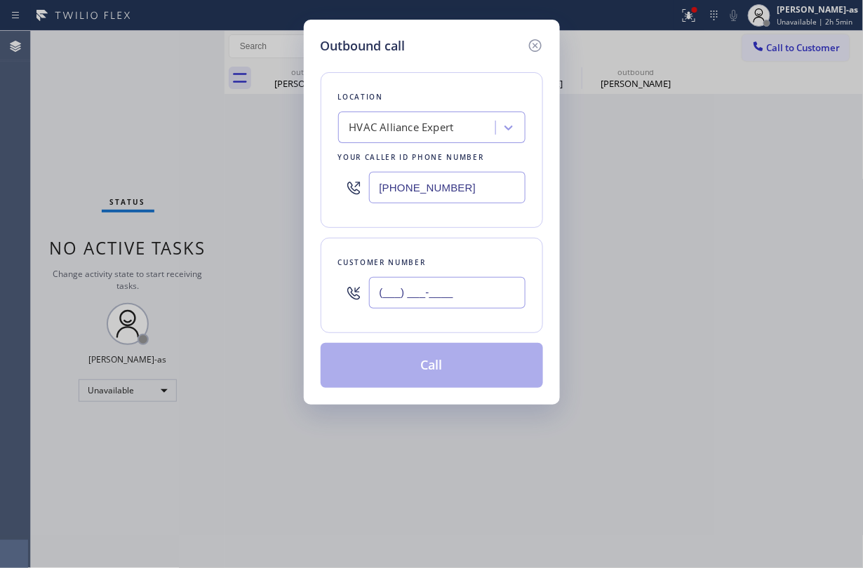
click at [441, 295] on input "(___) ___-____" at bounding box center [447, 293] width 157 height 32
paste input "310) 483-6074"
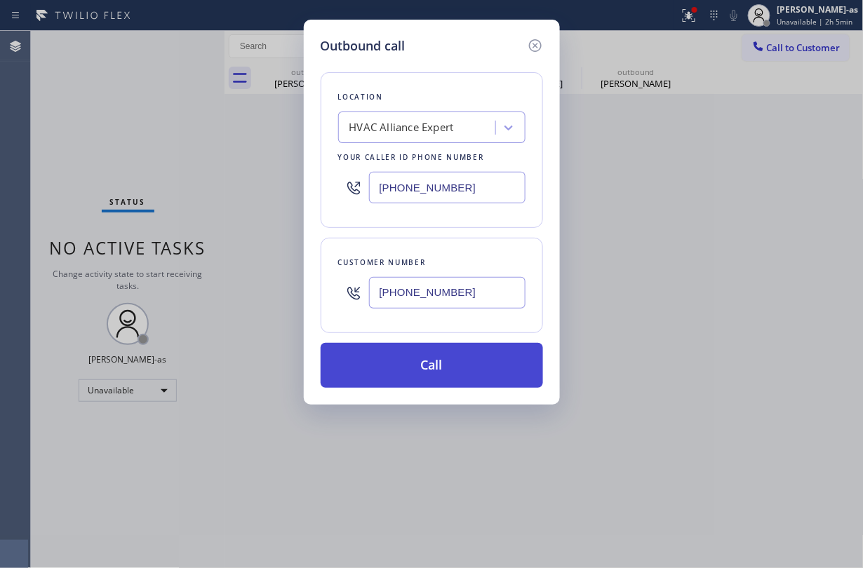
type input "[PHONE_NUMBER]"
click at [461, 362] on button "Call" at bounding box center [432, 365] width 222 height 45
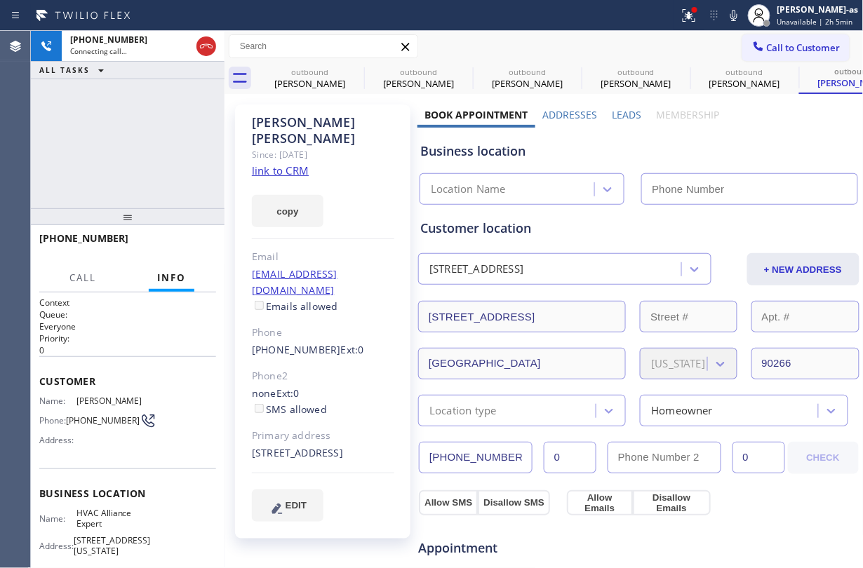
click at [298, 164] on link "link to CRM" at bounding box center [280, 171] width 57 height 14
type input "[PHONE_NUMBER]"
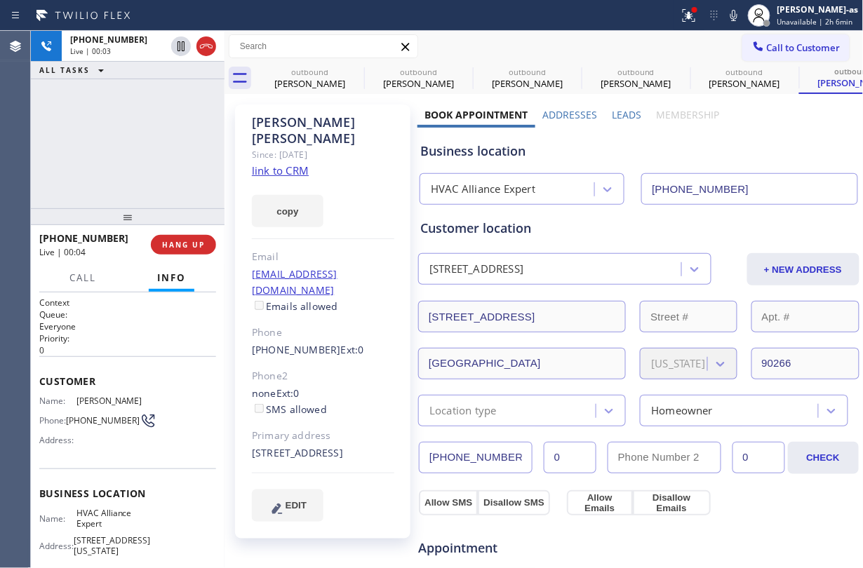
drag, startPoint x: 160, startPoint y: 93, endPoint x: 213, endPoint y: 65, distance: 60.0
click at [161, 93] on div "[PHONE_NUMBER] Live | 00:03 ALL TASKS ALL TASKS ACTIVE TASKS TASKS IN WRAP UP" at bounding box center [128, 120] width 194 height 178
click at [211, 48] on icon at bounding box center [206, 46] width 17 height 17
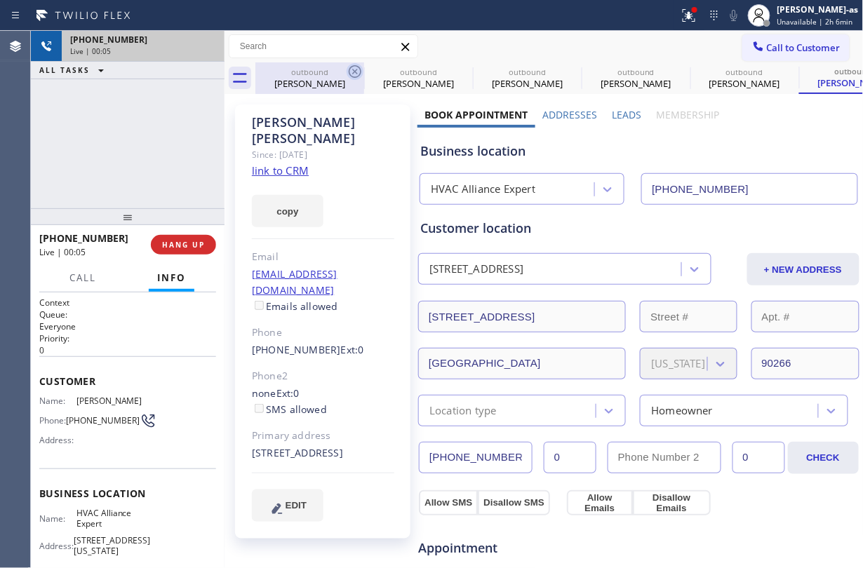
drag, startPoint x: 284, startPoint y: 66, endPoint x: 347, endPoint y: 72, distance: 63.4
click at [286, 67] on div "outbound" at bounding box center [310, 72] width 106 height 11
click at [366, 67] on div "outbound" at bounding box center [419, 72] width 106 height 11
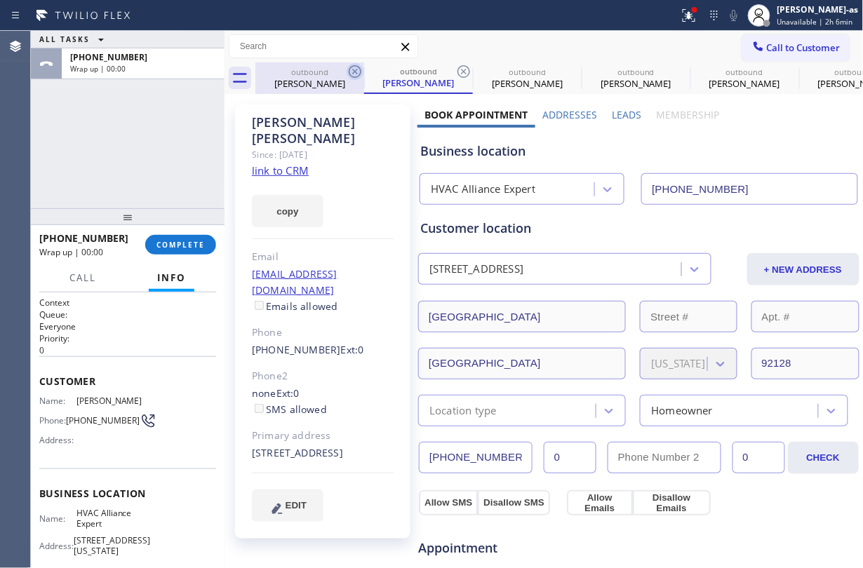
click at [354, 69] on icon at bounding box center [355, 71] width 17 height 17
click at [364, 69] on div "outbound [PERSON_NAME]" at bounding box center [418, 78] width 109 height 32
click at [455, 69] on icon at bounding box center [463, 71] width 17 height 17
click at [0, 0] on icon at bounding box center [0, 0] width 0 height 0
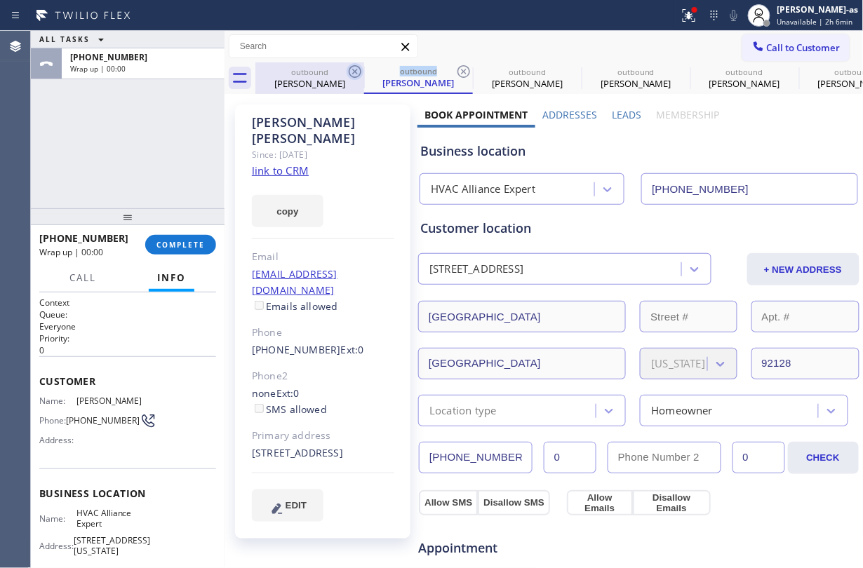
click at [0, 0] on icon at bounding box center [0, 0] width 0 height 0
click at [354, 69] on div "outbound [PERSON_NAME] outbound [PERSON_NAME] outbound [PERSON_NAME] outbound […" at bounding box center [559, 78] width 608 height 32
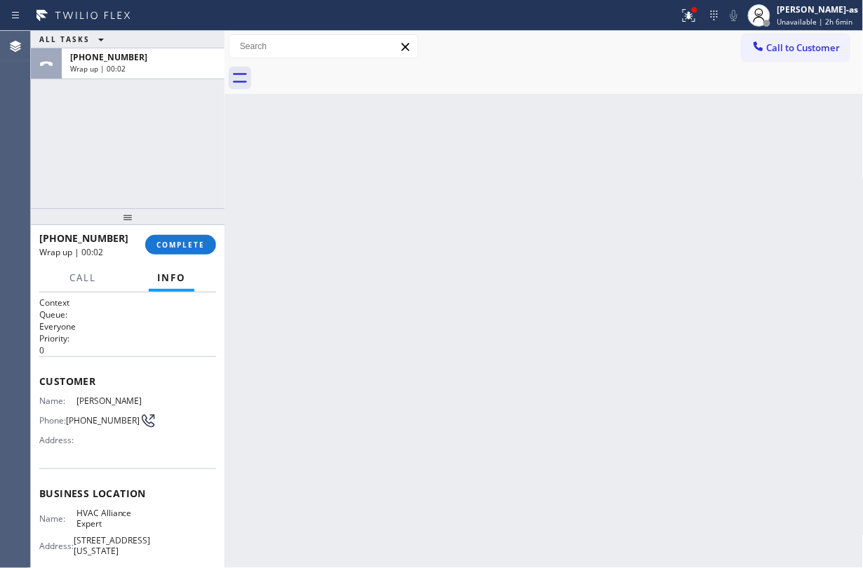
click at [180, 132] on div "ALL TASKS ALL TASKS ACTIVE TASKS TASKS IN WRAP UP [PHONE_NUMBER] Wrap up | 00:02" at bounding box center [128, 120] width 194 height 178
drag, startPoint x: 177, startPoint y: 248, endPoint x: 178, endPoint y: 230, distance: 17.6
click at [177, 247] on span "COMPLETE" at bounding box center [181, 245] width 48 height 10
drag, startPoint x: 163, startPoint y: 199, endPoint x: 318, endPoint y: 239, distance: 160.0
click at [163, 197] on div "ALL TASKS ALL TASKS ACTIVE TASKS TASKS IN WRAP UP [PHONE_NUMBER] Wrap up | 00:03" at bounding box center [128, 120] width 194 height 178
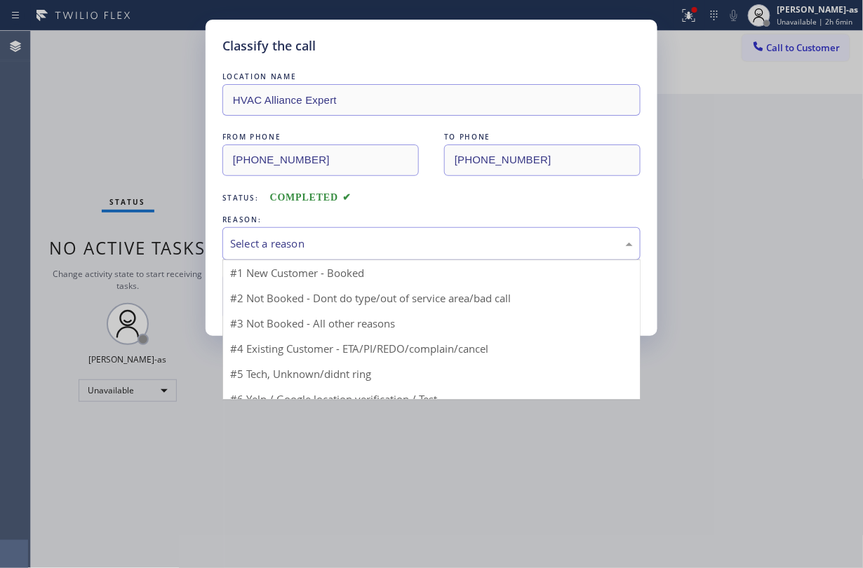
click at [344, 236] on div "Select a reason" at bounding box center [431, 244] width 403 height 16
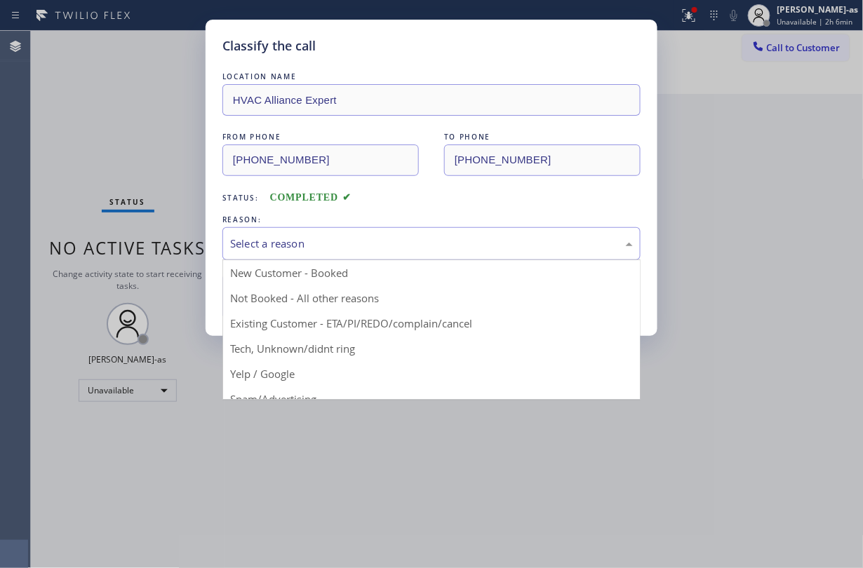
drag, startPoint x: 427, startPoint y: 314, endPoint x: 389, endPoint y: 312, distance: 38.0
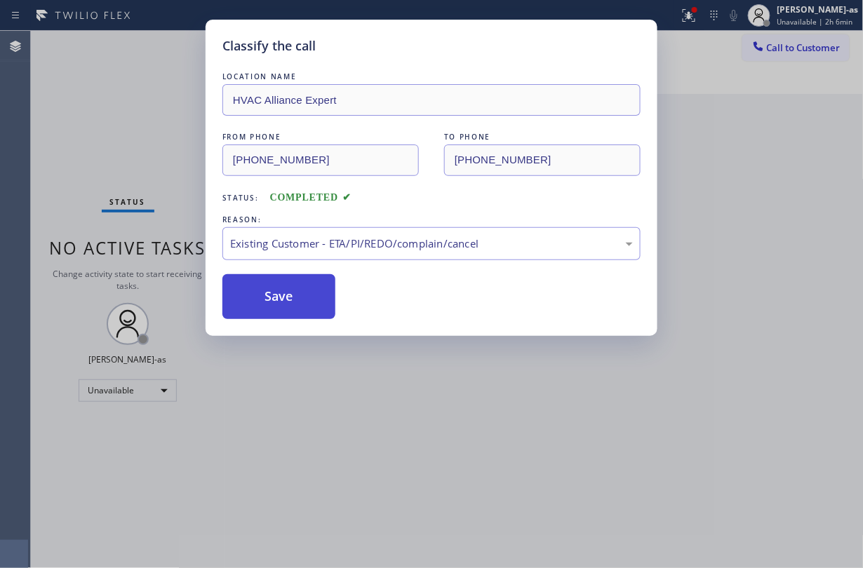
click at [282, 288] on button "Save" at bounding box center [278, 296] width 113 height 45
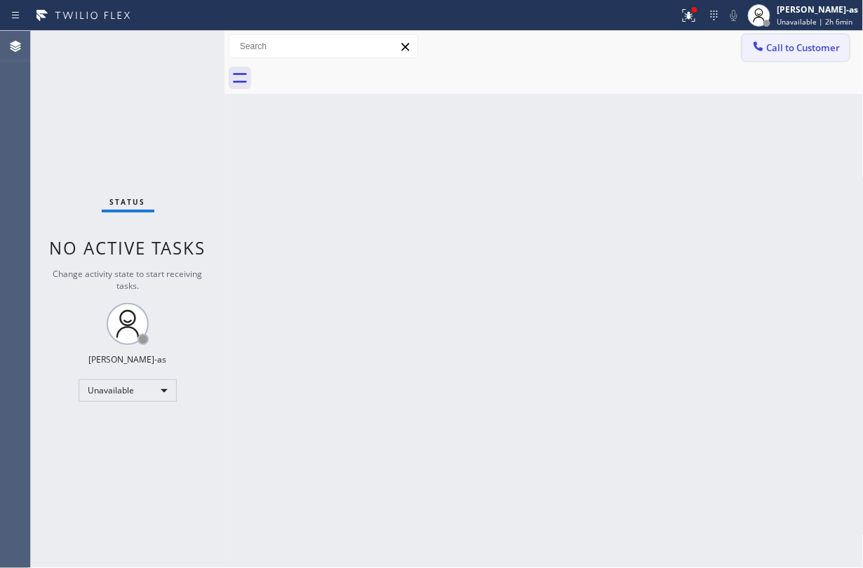
click at [800, 46] on span "Call to Customer" at bounding box center [804, 47] width 74 height 13
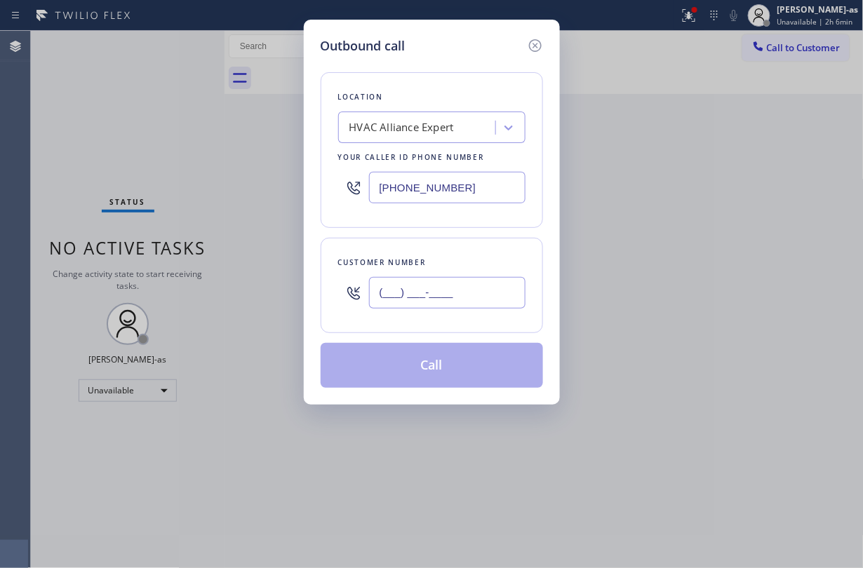
click at [442, 298] on input "(___) ___-____" at bounding box center [447, 293] width 157 height 32
paste input "714) 309-0384"
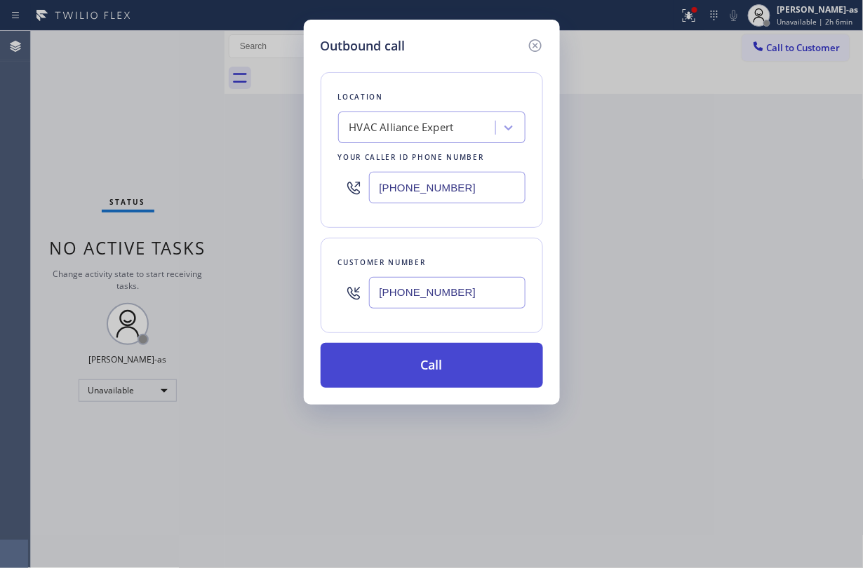
type input "[PHONE_NUMBER]"
click at [453, 371] on button "Call" at bounding box center [432, 365] width 222 height 45
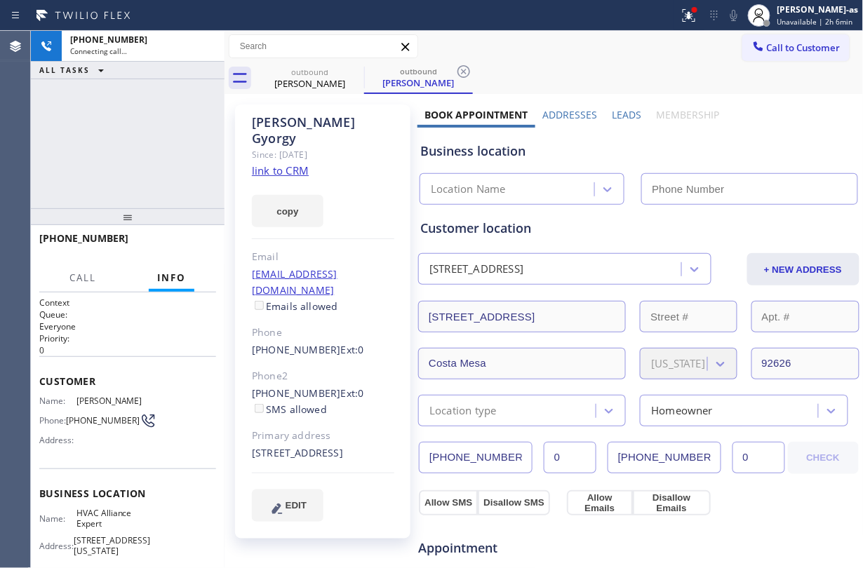
click at [288, 164] on link "link to CRM" at bounding box center [280, 171] width 57 height 14
type input "[PHONE_NUMBER]"
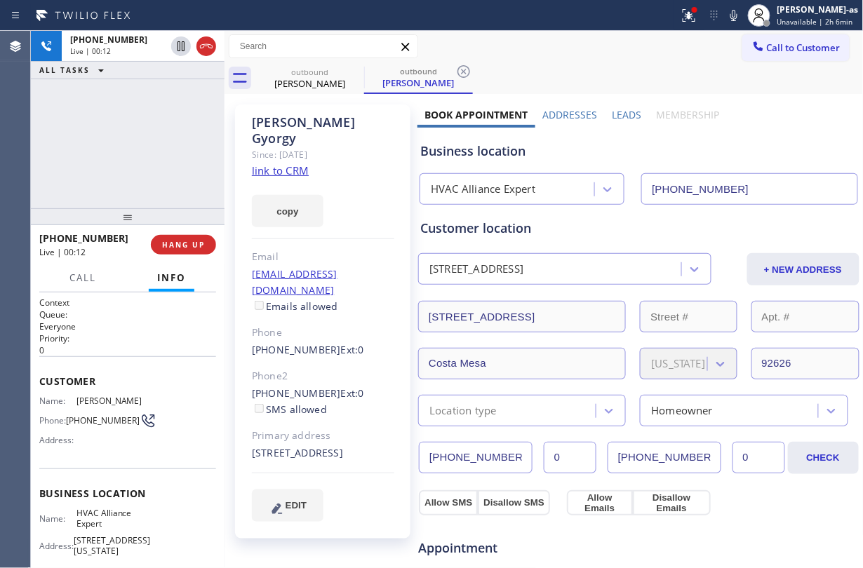
click at [111, 131] on div "[PHONE_NUMBER] Live | 00:12 ALL TASKS ALL TASKS ACTIVE TASKS TASKS IN WRAP UP" at bounding box center [128, 120] width 194 height 178
click at [209, 46] on icon at bounding box center [206, 46] width 17 height 17
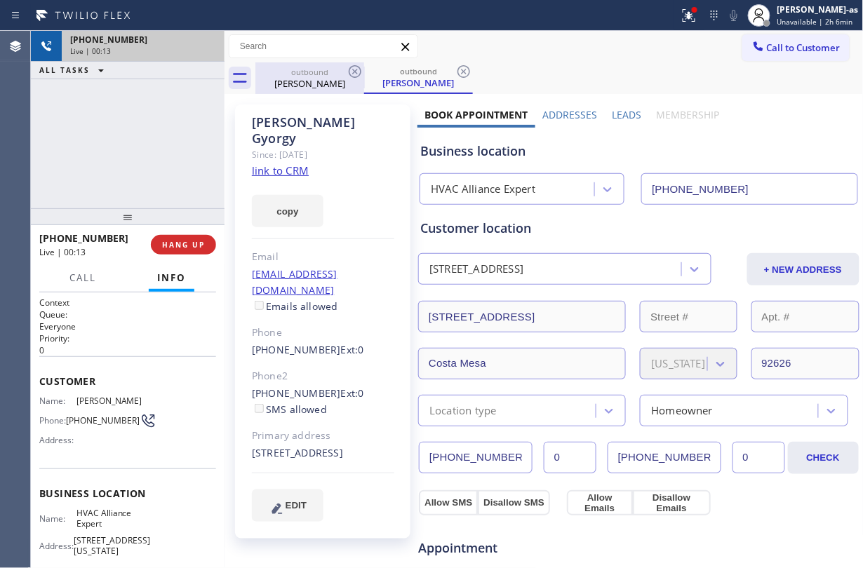
drag, startPoint x: 301, startPoint y: 77, endPoint x: 343, endPoint y: 71, distance: 42.6
click at [306, 77] on div "[PERSON_NAME]" at bounding box center [310, 83] width 106 height 13
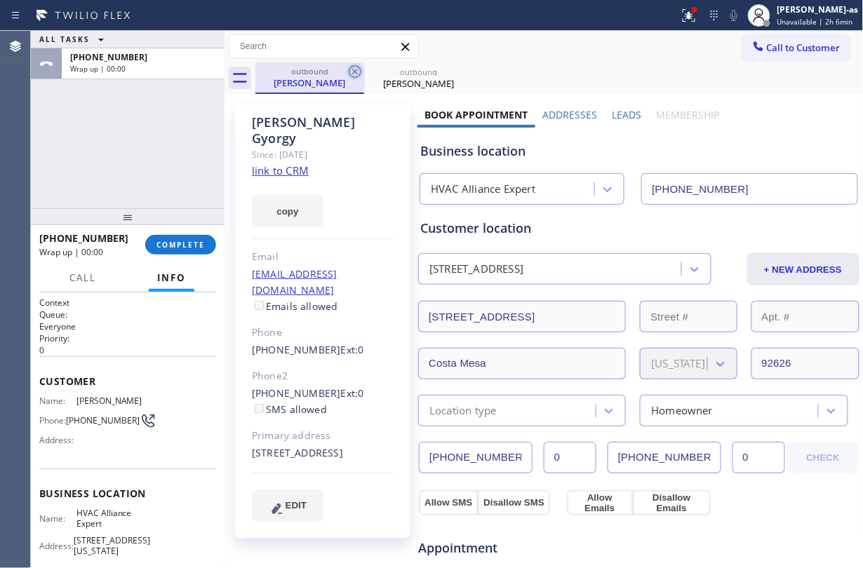
click at [354, 70] on icon at bounding box center [355, 71] width 13 height 13
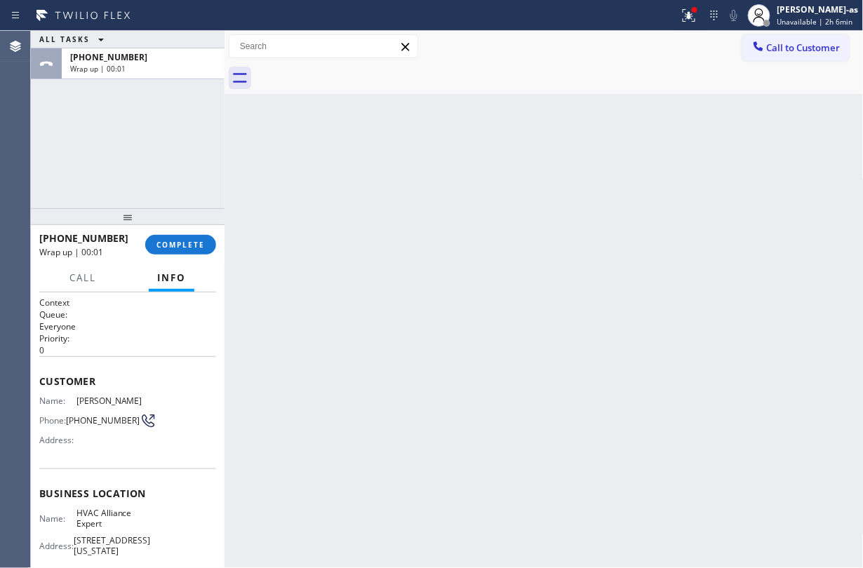
click at [354, 70] on div at bounding box center [559, 78] width 608 height 32
click at [181, 241] on span "COMPLETE" at bounding box center [181, 245] width 48 height 10
click at [164, 188] on div "ALL TASKS ALL TASKS ACTIVE TASKS TASKS IN WRAP UP [PHONE_NUMBER] Wrap up | 00:01" at bounding box center [128, 120] width 194 height 178
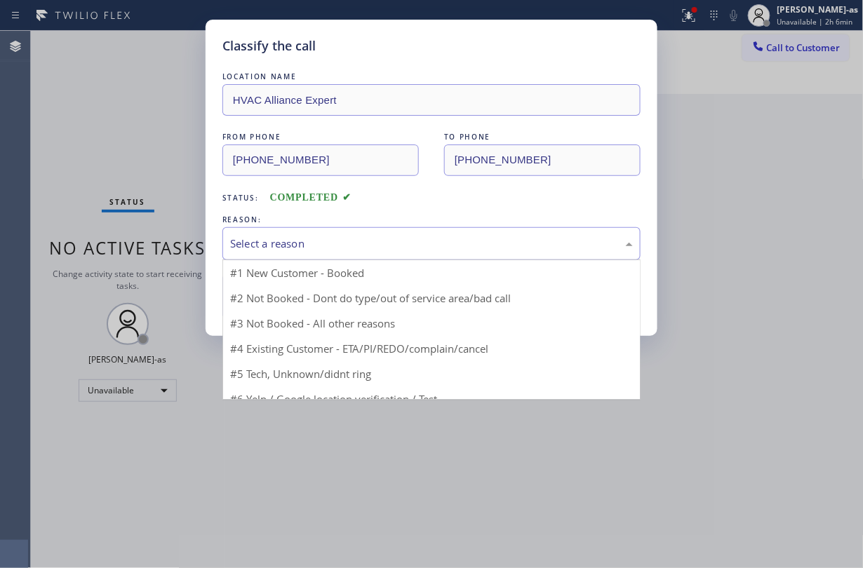
click at [354, 234] on div "Select a reason" at bounding box center [431, 243] width 418 height 33
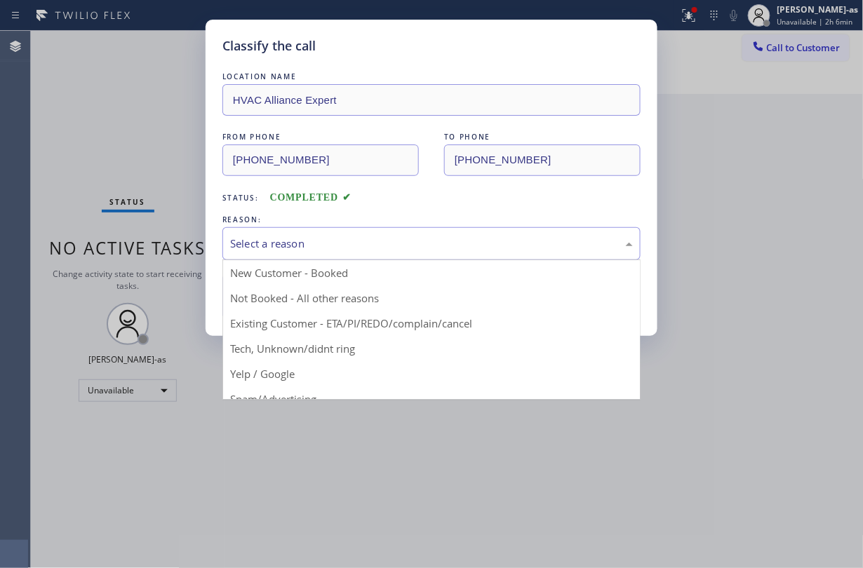
drag, startPoint x: 420, startPoint y: 321, endPoint x: 267, endPoint y: 287, distance: 156.1
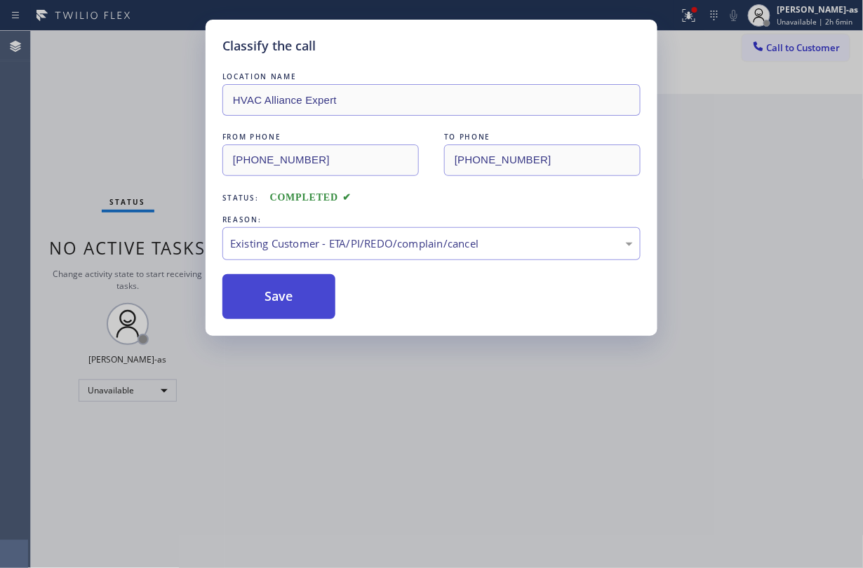
click at [267, 287] on button "Save" at bounding box center [278, 296] width 113 height 45
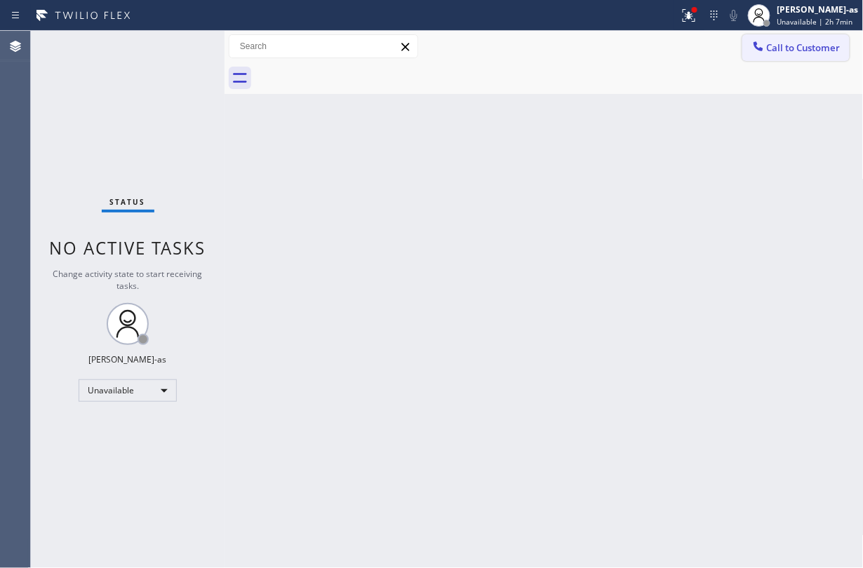
click at [792, 40] on button "Call to Customer" at bounding box center [796, 47] width 107 height 27
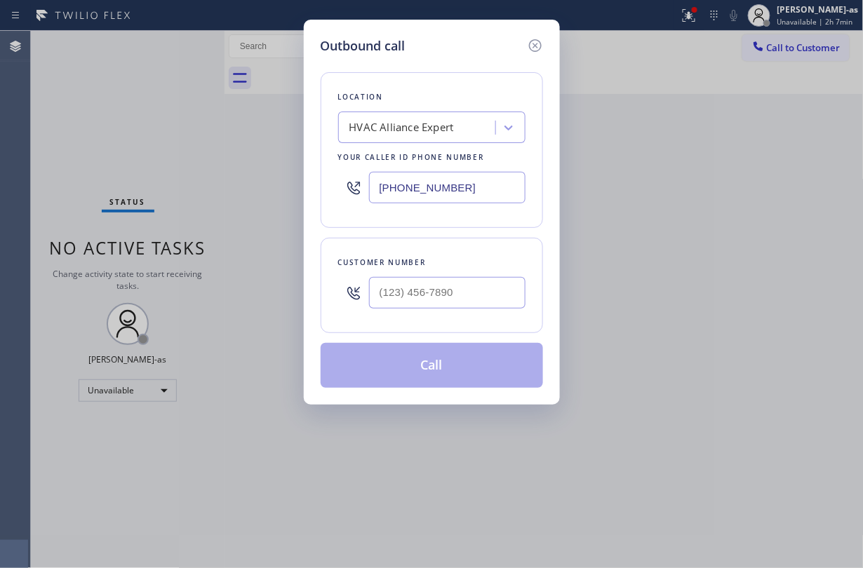
drag, startPoint x: 421, startPoint y: 331, endPoint x: 451, endPoint y: 309, distance: 37.1
click at [425, 326] on div "Customer number" at bounding box center [432, 285] width 222 height 95
click at [451, 309] on input "(___) ___-____" at bounding box center [447, 293] width 157 height 32
paste input "714) 309-0384"
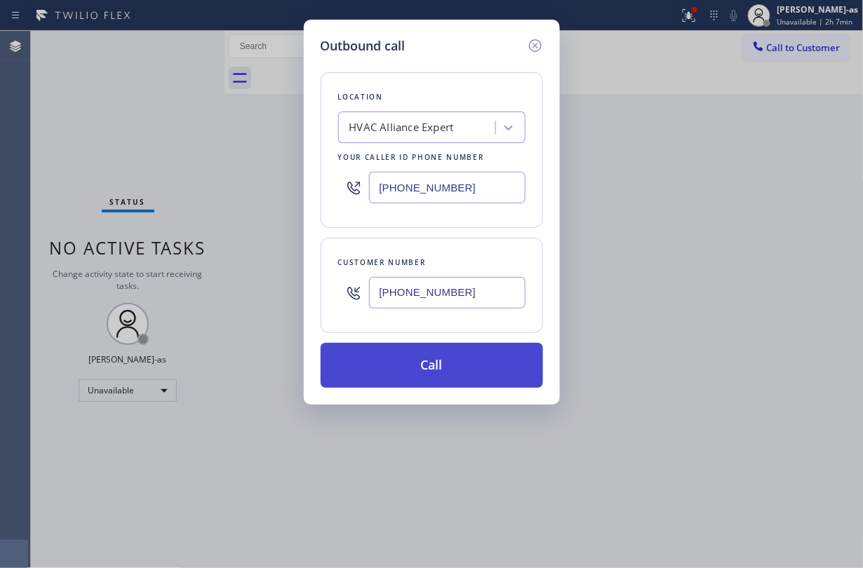
type input "[PHONE_NUMBER]"
click at [452, 377] on button "Call" at bounding box center [432, 365] width 222 height 45
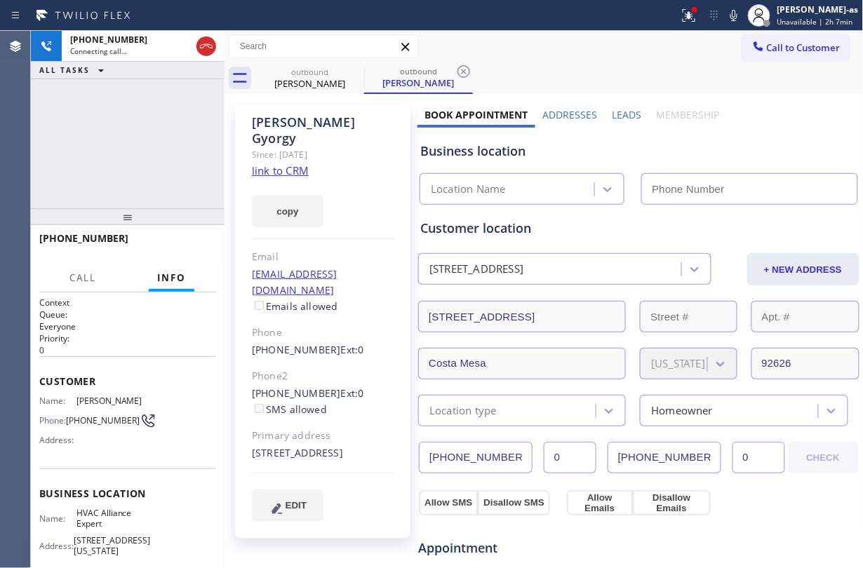
type input "[PHONE_NUMBER]"
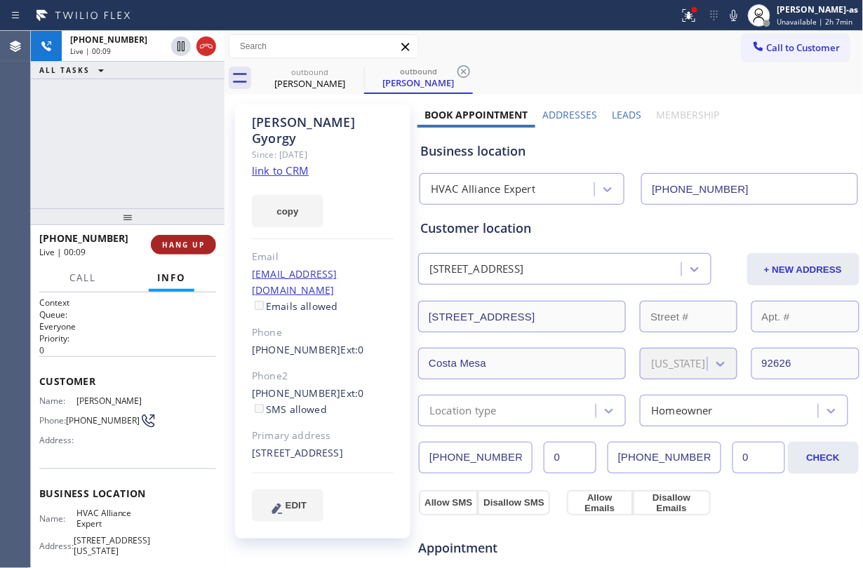
click at [178, 251] on button "HANG UP" at bounding box center [183, 245] width 65 height 20
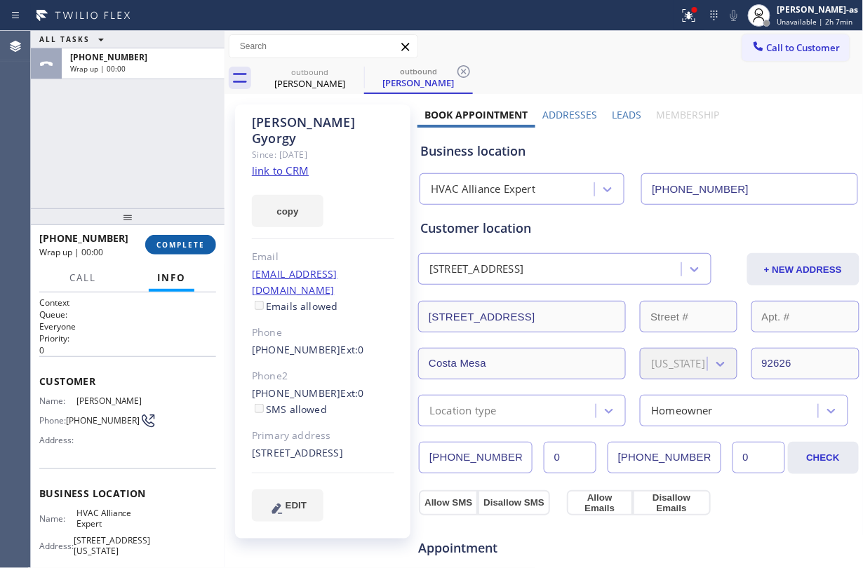
click at [178, 251] on button "COMPLETE" at bounding box center [180, 245] width 71 height 20
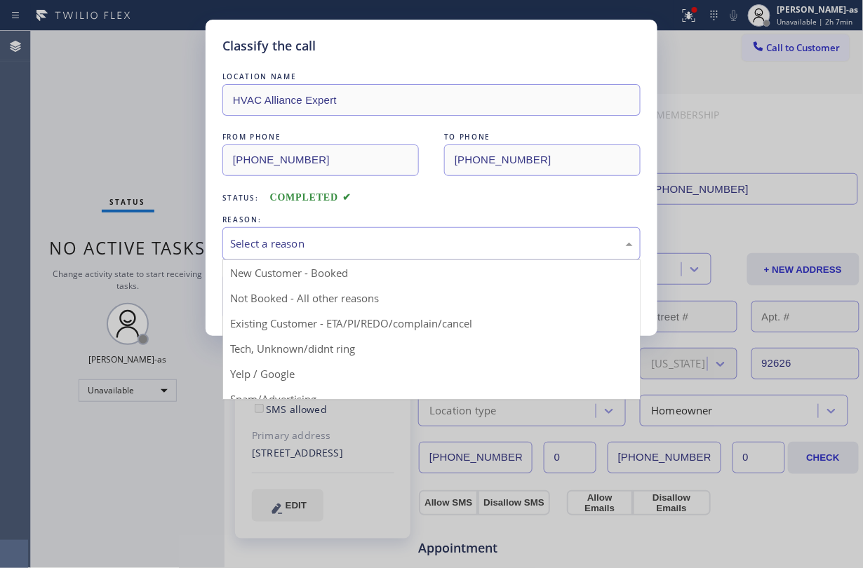
drag, startPoint x: 335, startPoint y: 229, endPoint x: 396, endPoint y: 286, distance: 83.4
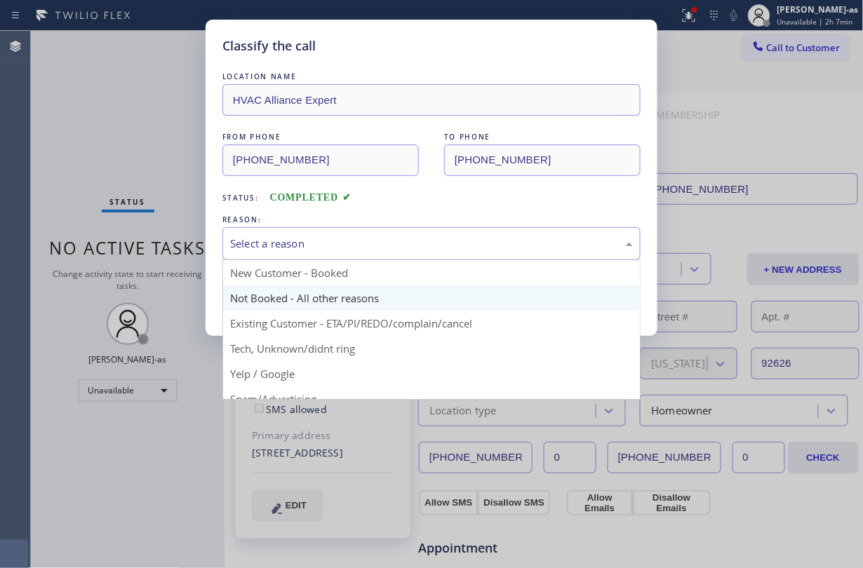
click at [337, 229] on div "Select a reason" at bounding box center [431, 243] width 418 height 33
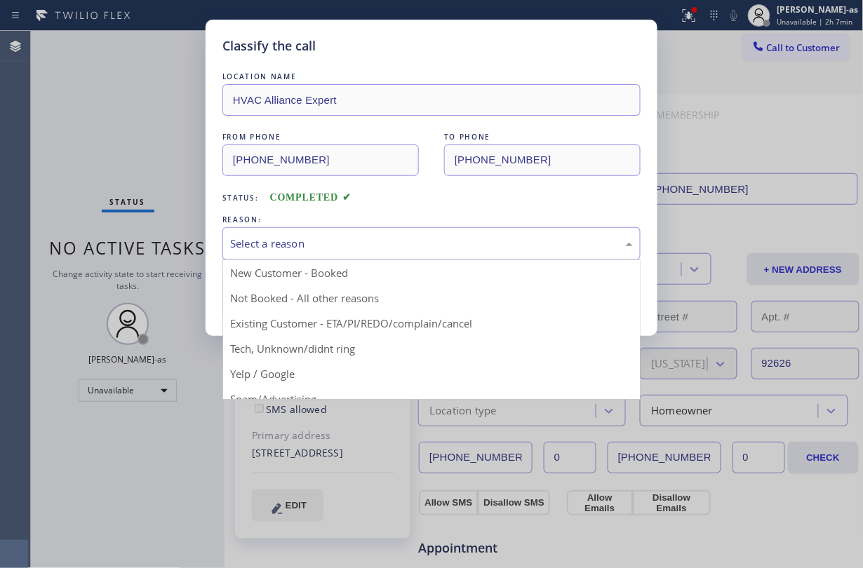
drag, startPoint x: 434, startPoint y: 327, endPoint x: 312, endPoint y: 295, distance: 125.5
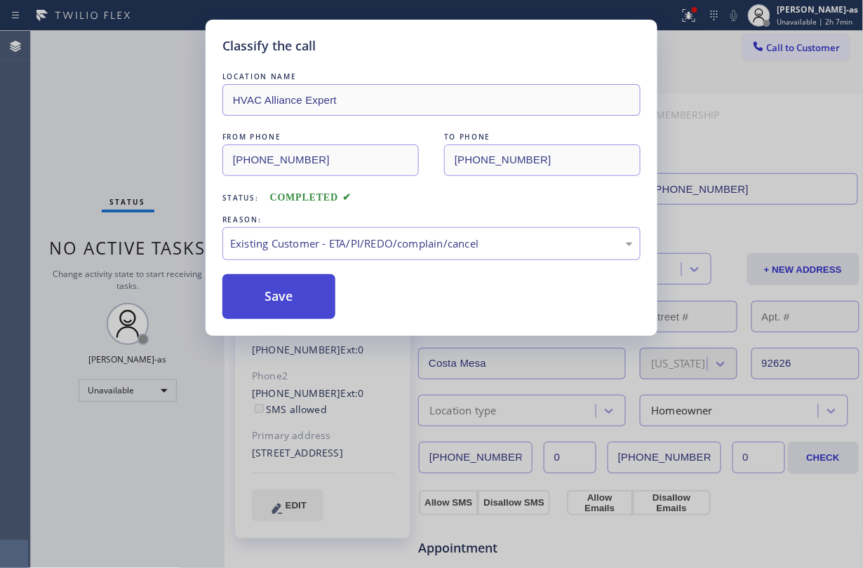
click at [302, 293] on button "Save" at bounding box center [278, 296] width 113 height 45
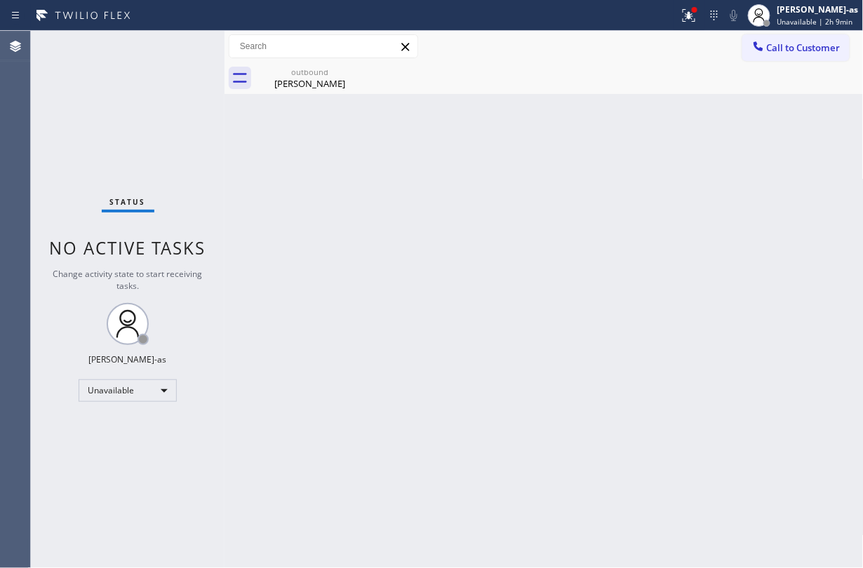
click at [135, 105] on div "Status No active tasks Change activity state to start receiving tasks. [PERSON_…" at bounding box center [128, 300] width 194 height 538
click at [809, 42] on span "Call to Customer" at bounding box center [804, 47] width 74 height 13
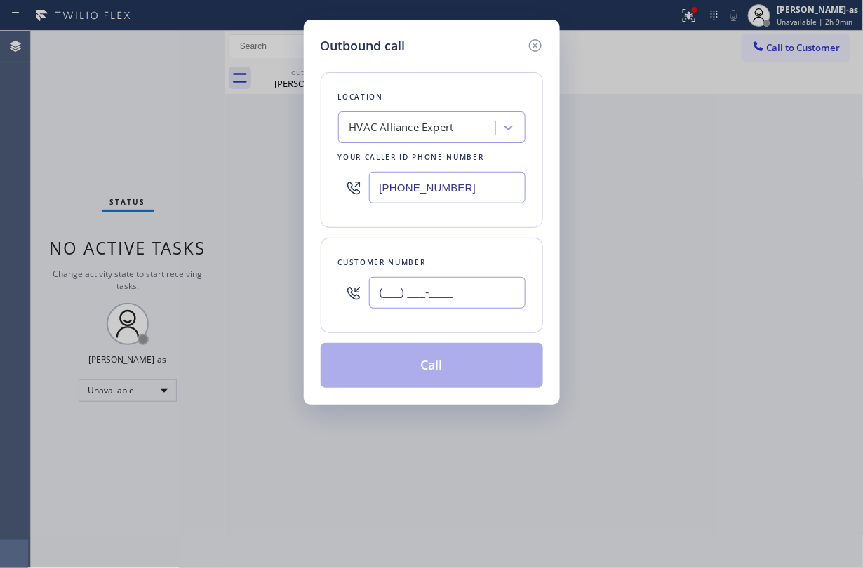
click at [455, 284] on input "(___) ___-____" at bounding box center [447, 293] width 157 height 32
paste input "323) 316-6065"
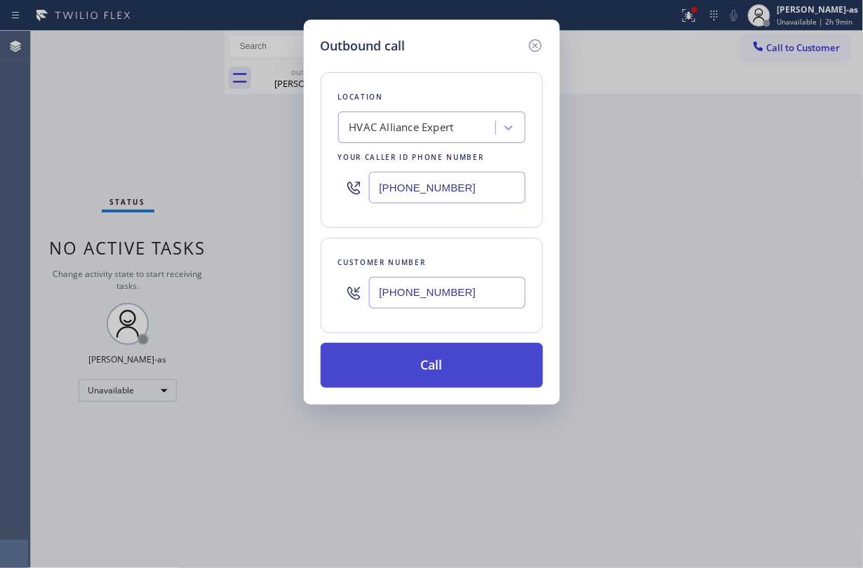
type input "[PHONE_NUMBER]"
click at [456, 366] on button "Call" at bounding box center [432, 365] width 222 height 45
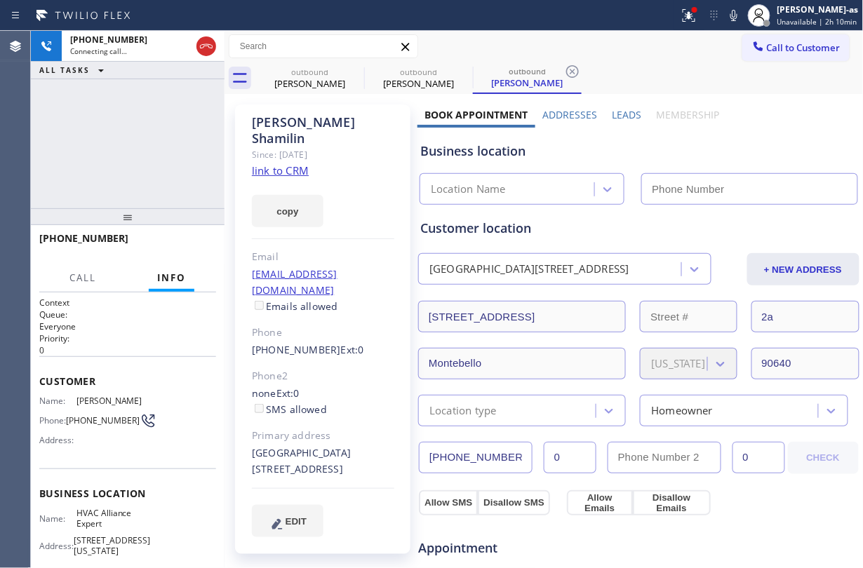
type input "[PHONE_NUMBER]"
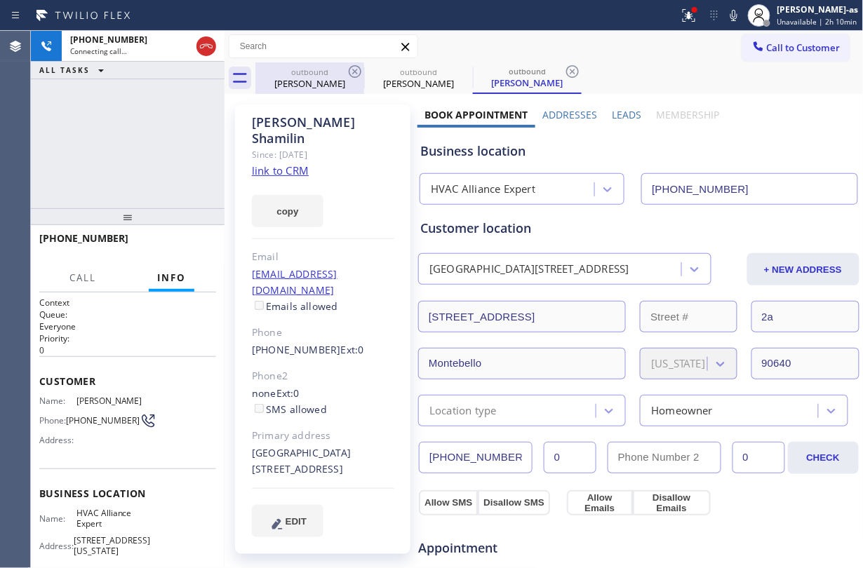
click at [315, 74] on div "outbound" at bounding box center [310, 72] width 106 height 11
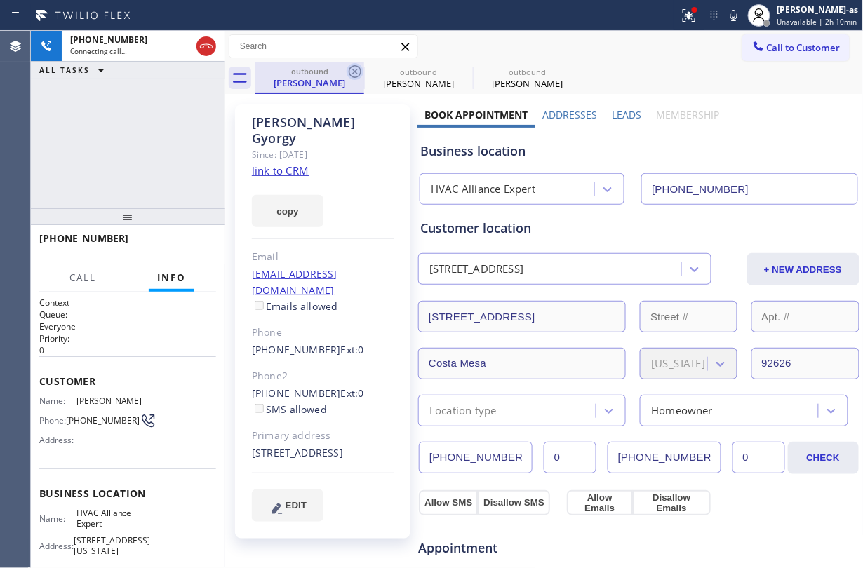
click at [362, 68] on icon at bounding box center [355, 71] width 17 height 17
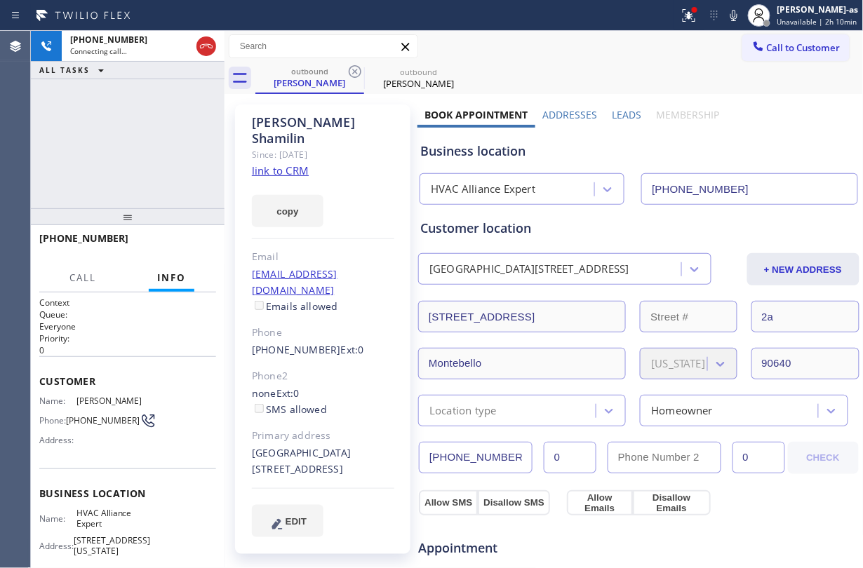
click at [293, 164] on link "link to CRM" at bounding box center [280, 171] width 57 height 14
click at [84, 14] on icon at bounding box center [83, 15] width 105 height 22
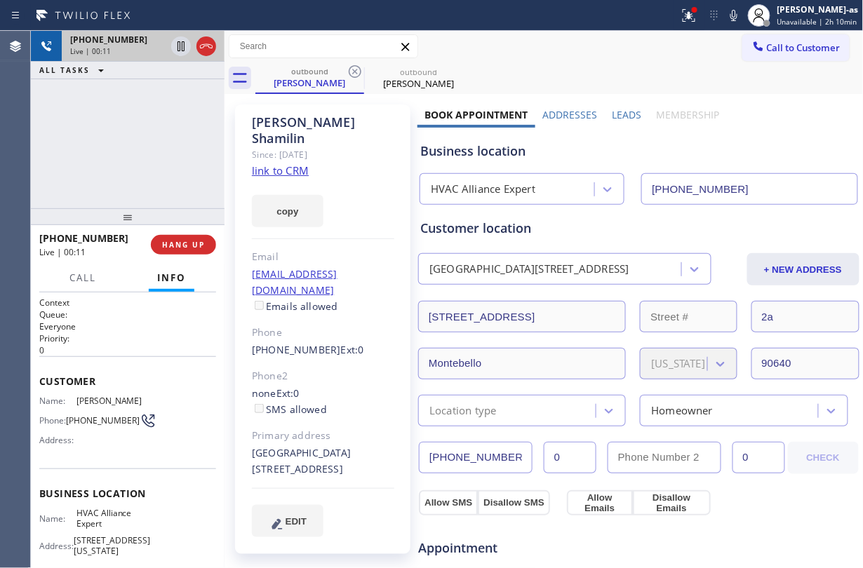
click at [202, 35] on div at bounding box center [193, 46] width 51 height 31
drag, startPoint x: 184, startPoint y: 152, endPoint x: 189, endPoint y: 271, distance: 118.7
click at [187, 208] on div "[PHONE_NUMBER] Live | 00:11 ALL TASKS ALL TASKS ACTIVE TASKS TASKS IN WRAP UP […" at bounding box center [128, 300] width 194 height 538
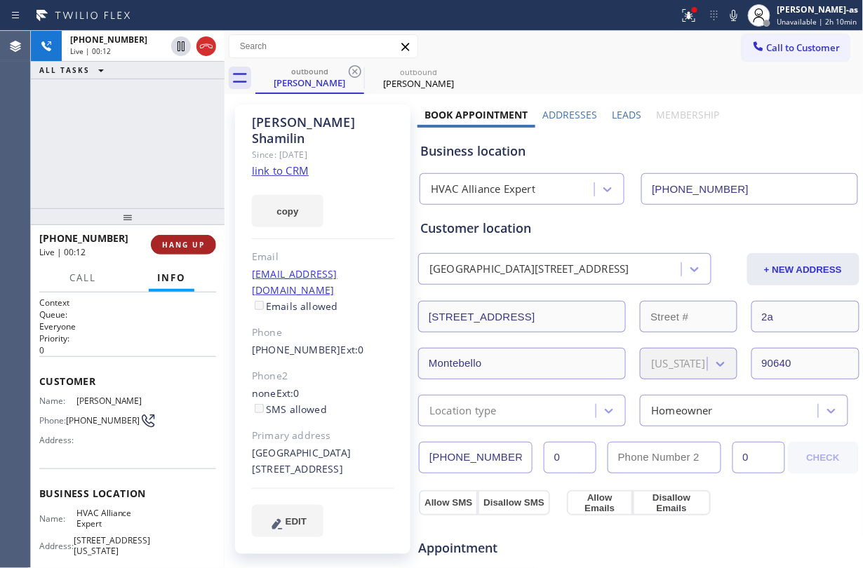
click at [192, 245] on span "HANG UP" at bounding box center [183, 245] width 43 height 10
click at [194, 245] on span "HANG UP" at bounding box center [183, 245] width 43 height 10
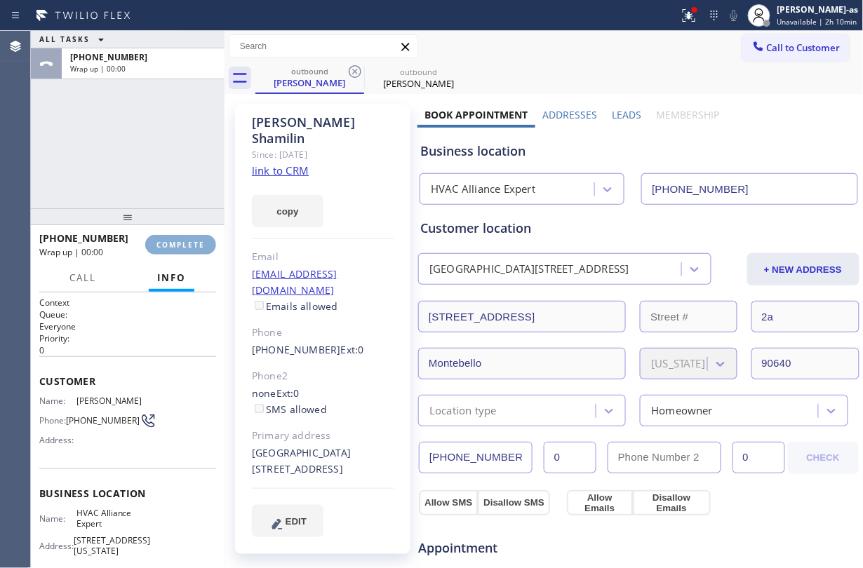
click at [194, 245] on span "COMPLETE" at bounding box center [181, 245] width 48 height 10
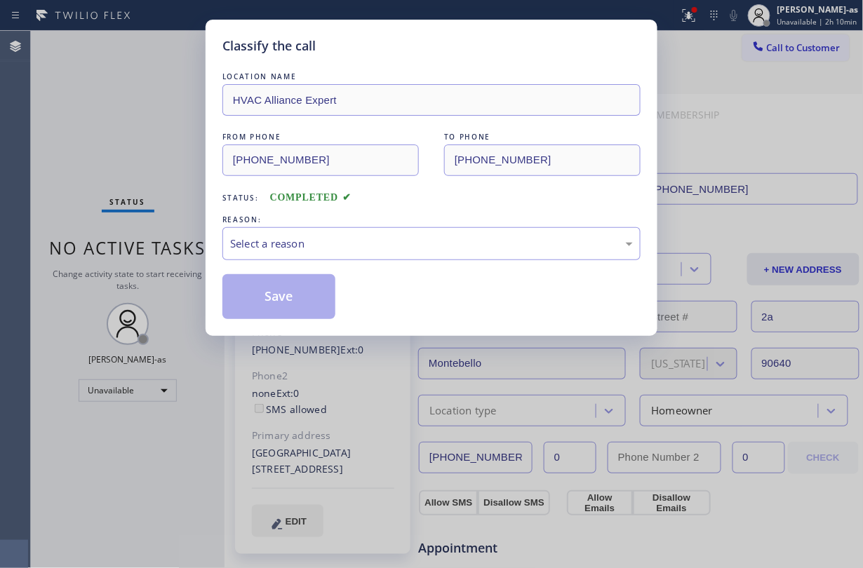
click at [135, 211] on div "Classify the call LOCATION NAME HVAC Alliance Expert FROM PHONE [PHONE_NUMBER] …" at bounding box center [431, 284] width 863 height 568
click at [126, 128] on div "Classify the call LOCATION NAME HVAC Alliance Expert FROM PHONE [PHONE_NUMBER] …" at bounding box center [431, 284] width 863 height 568
click at [362, 260] on div "Select a reason" at bounding box center [431, 243] width 418 height 33
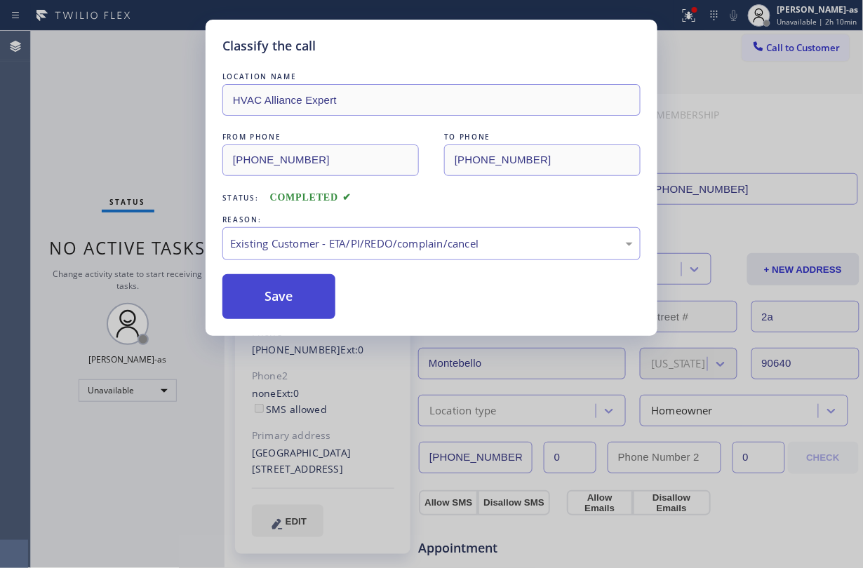
click at [293, 309] on button "Save" at bounding box center [278, 296] width 113 height 45
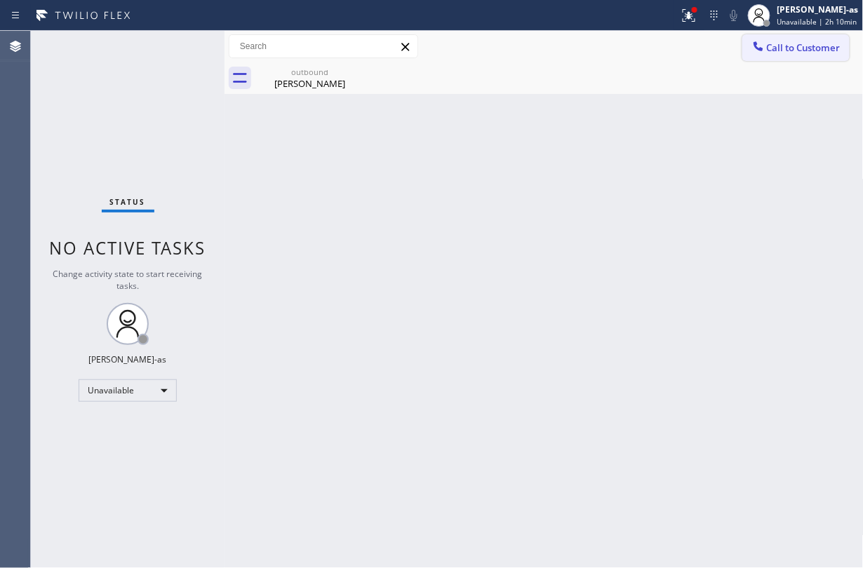
click at [753, 46] on icon at bounding box center [759, 46] width 14 height 14
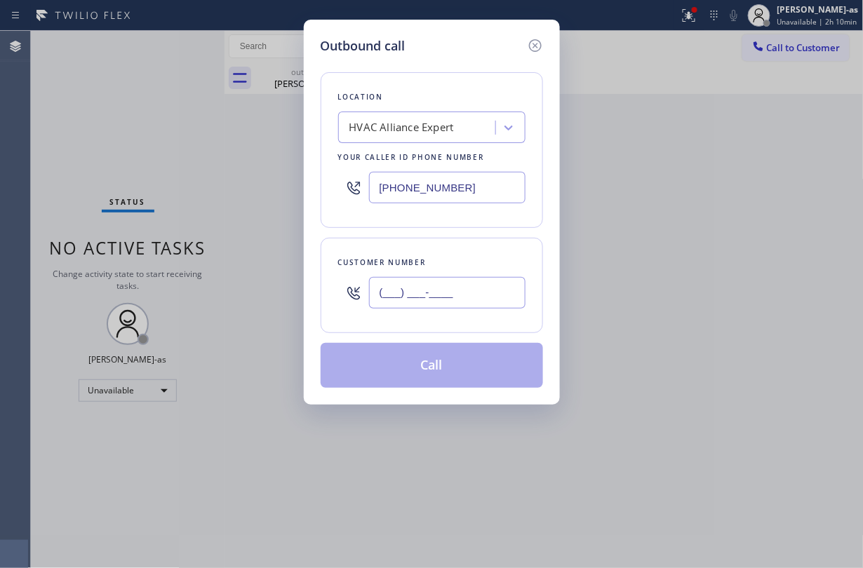
click at [424, 293] on input "(___) ___-____" at bounding box center [447, 293] width 157 height 32
paste input "424) 527-4363"
type input "[PHONE_NUMBER]"
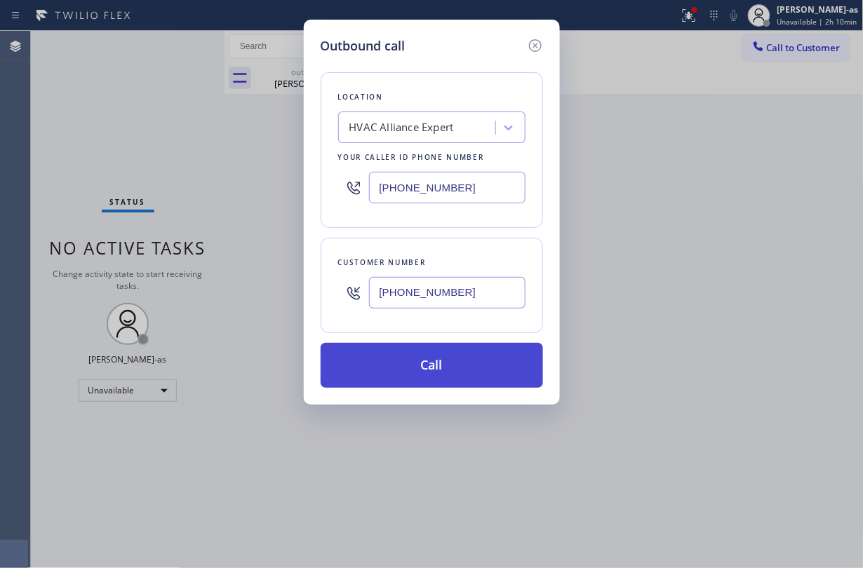
click at [430, 376] on button "Call" at bounding box center [432, 365] width 222 height 45
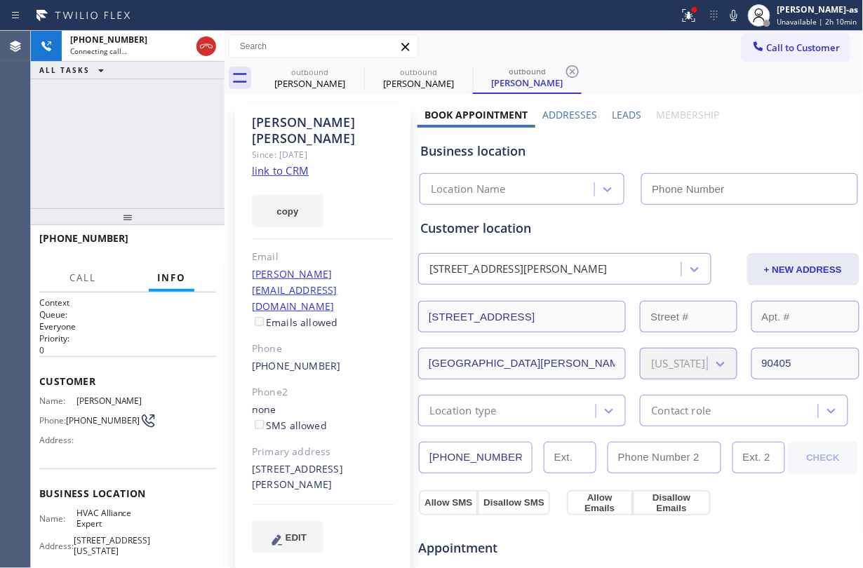
click at [289, 164] on link "link to CRM" at bounding box center [280, 171] width 57 height 14
type input "[PHONE_NUMBER]"
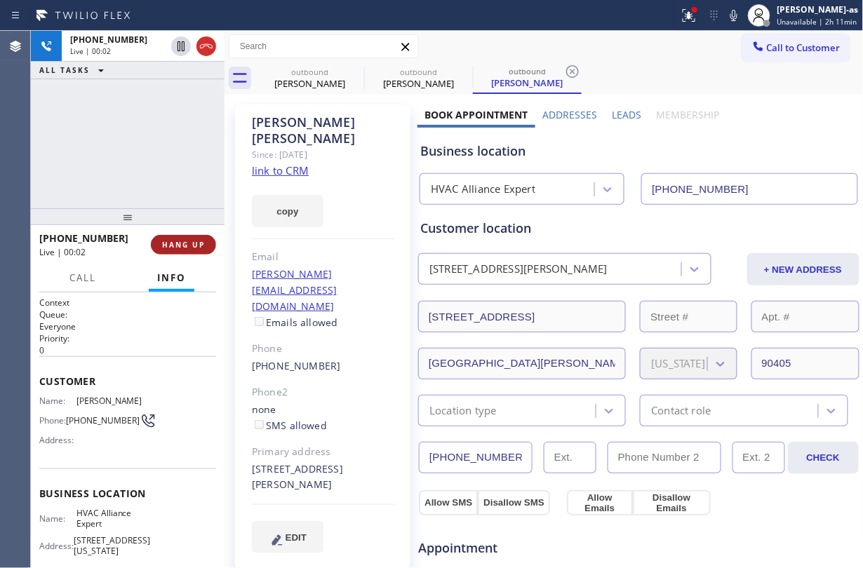
click at [187, 237] on button "HANG UP" at bounding box center [183, 245] width 65 height 20
click at [189, 248] on span "HANG UP" at bounding box center [183, 245] width 43 height 10
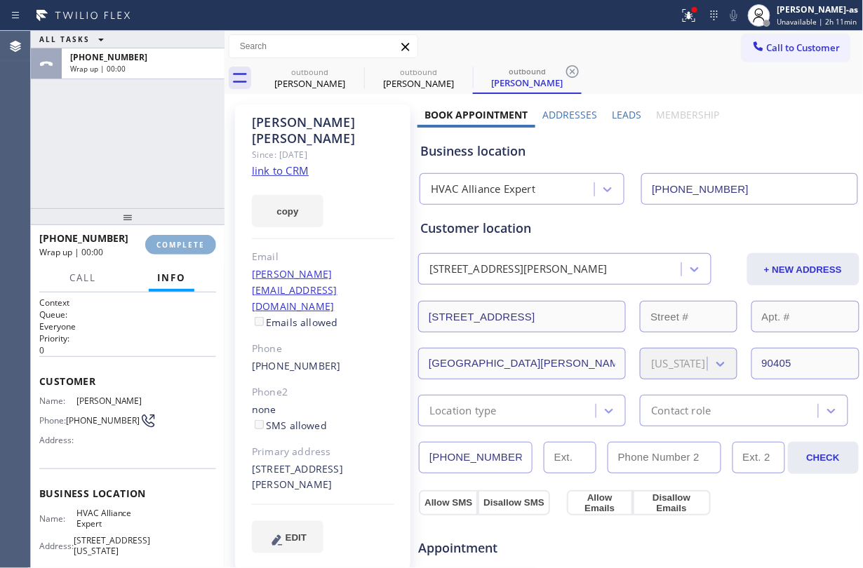
click at [189, 247] on span "COMPLETE" at bounding box center [181, 245] width 48 height 10
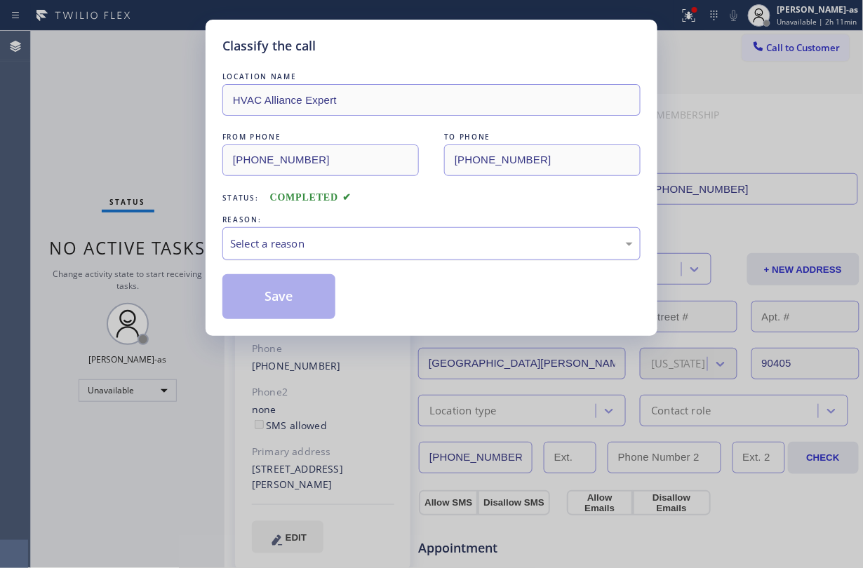
click at [333, 233] on div "Select a reason" at bounding box center [431, 243] width 418 height 33
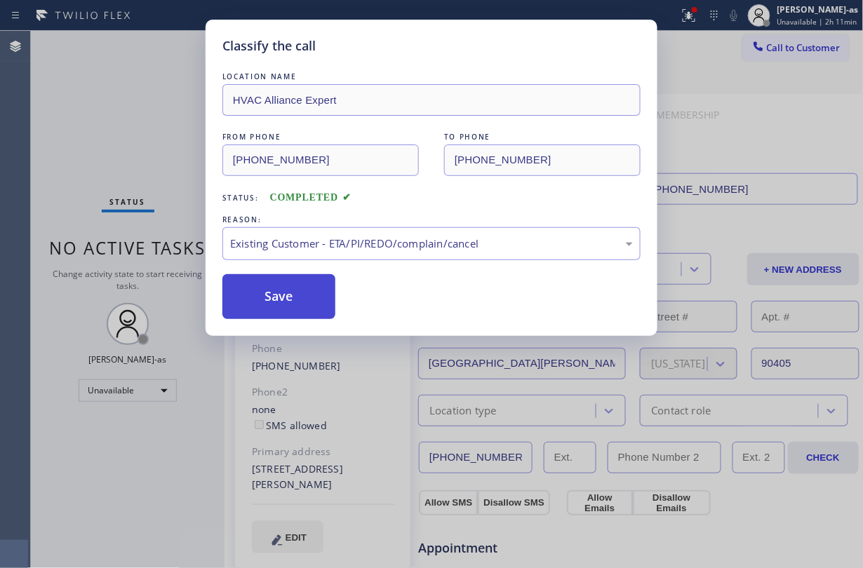
click at [304, 304] on button "Save" at bounding box center [278, 296] width 113 height 45
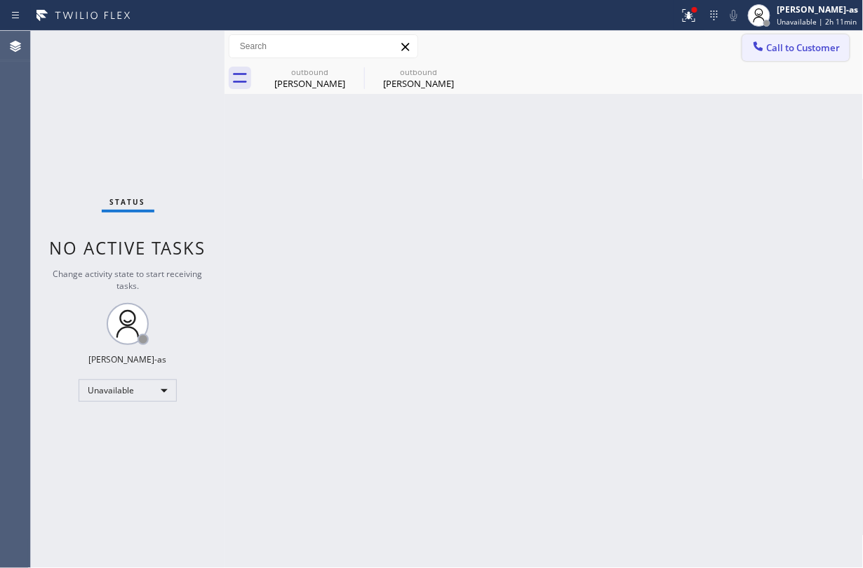
click at [783, 46] on span "Call to Customer" at bounding box center [804, 47] width 74 height 13
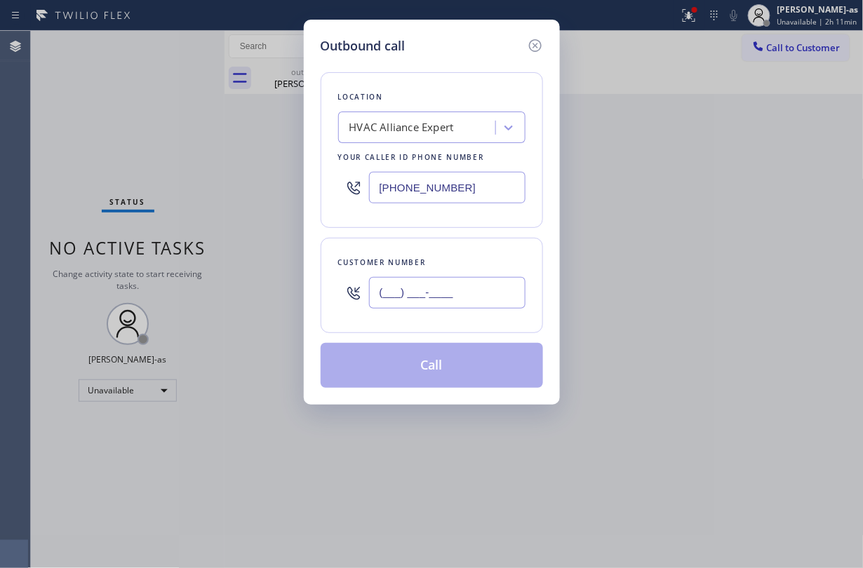
click at [453, 290] on input "(___) ___-____" at bounding box center [447, 293] width 157 height 32
paste input "323) 401-0686"
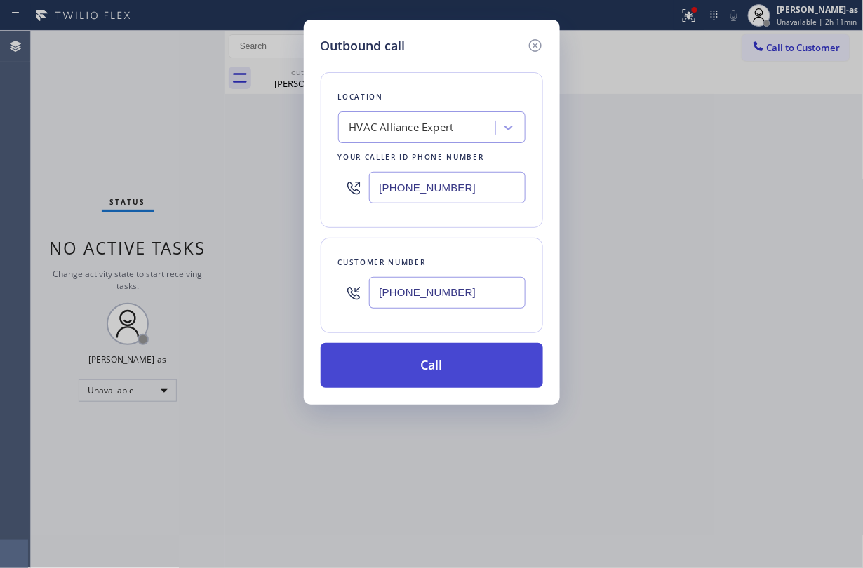
type input "[PHONE_NUMBER]"
click at [458, 363] on button "Call" at bounding box center [432, 365] width 222 height 45
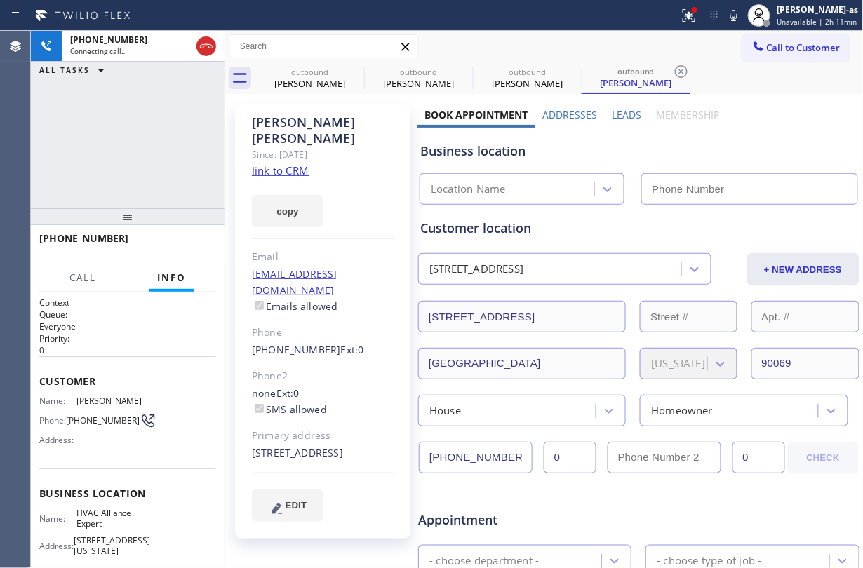
click at [304, 164] on link "link to CRM" at bounding box center [280, 171] width 57 height 14
type input "[PHONE_NUMBER]"
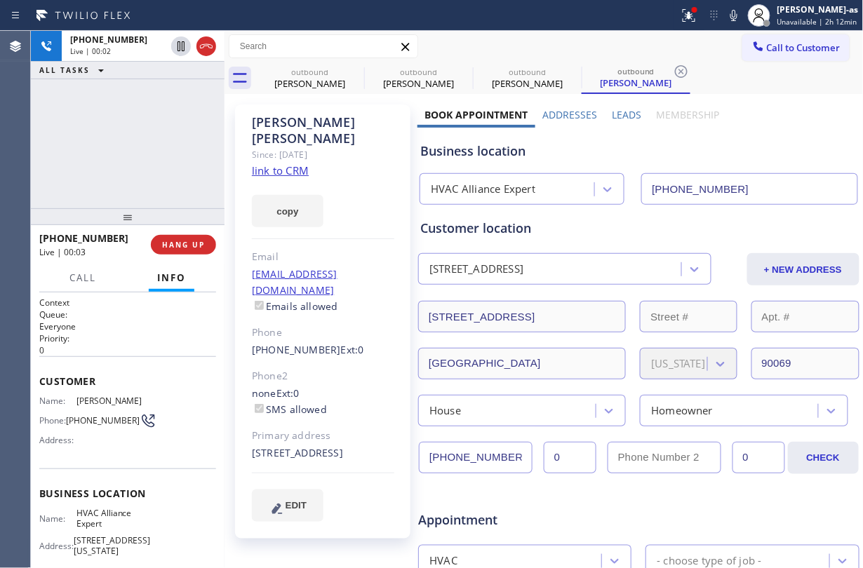
click at [107, 93] on div "[PHONE_NUMBER] Live | 00:02 ALL TASKS ALL TASKS ACTIVE TASKS TASKS IN WRAP UP" at bounding box center [128, 120] width 194 height 178
click at [211, 34] on div at bounding box center [193, 46] width 51 height 31
click at [202, 53] on div at bounding box center [193, 46] width 51 height 31
click at [208, 45] on icon at bounding box center [206, 46] width 17 height 17
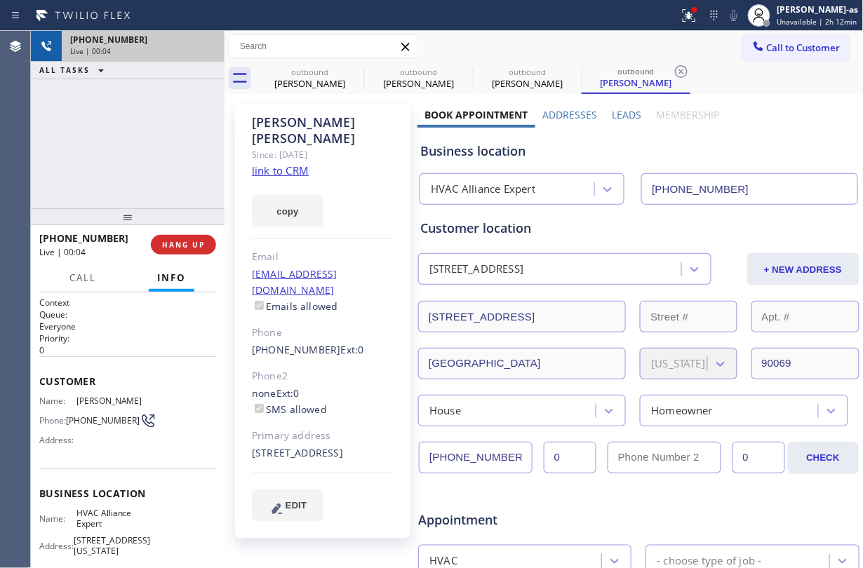
click at [93, 234] on span "[PHONE_NUMBER]" at bounding box center [83, 238] width 89 height 13
click at [178, 241] on span "HANG UP" at bounding box center [183, 245] width 43 height 10
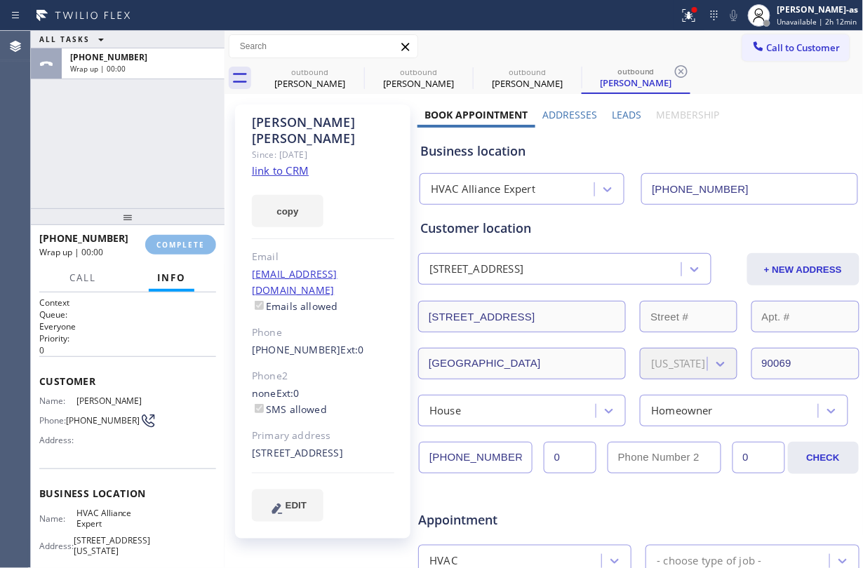
click at [152, 208] on div at bounding box center [128, 216] width 194 height 17
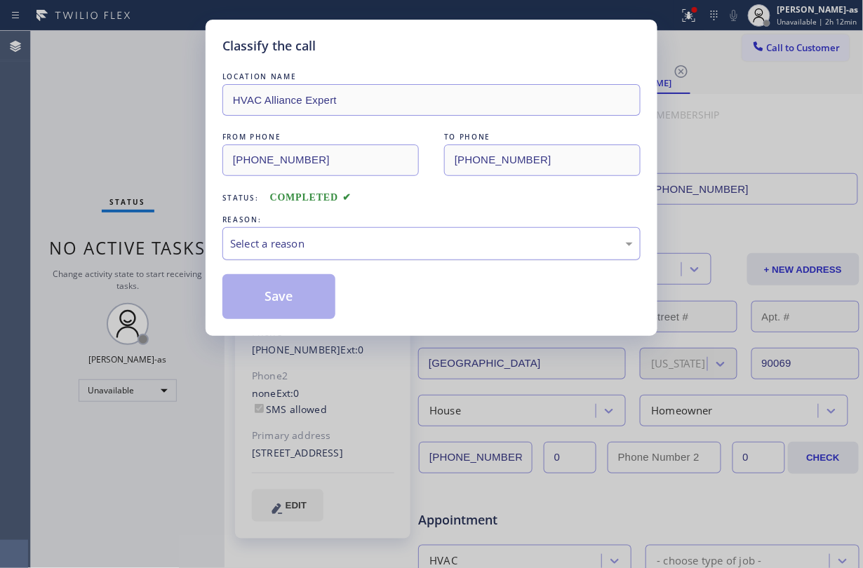
drag, startPoint x: 338, startPoint y: 244, endPoint x: 344, endPoint y: 250, distance: 8.5
click at [338, 244] on div "Select a reason" at bounding box center [431, 244] width 403 height 16
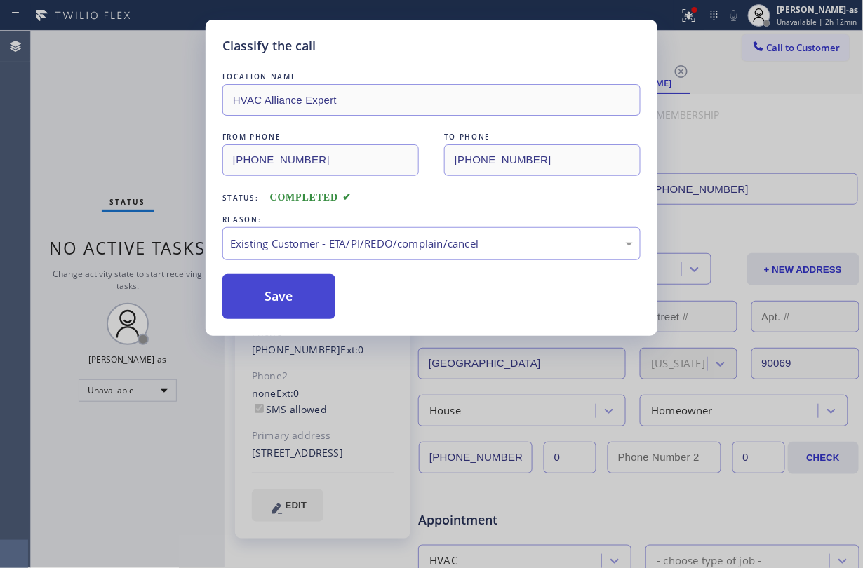
click at [288, 287] on button "Save" at bounding box center [278, 296] width 113 height 45
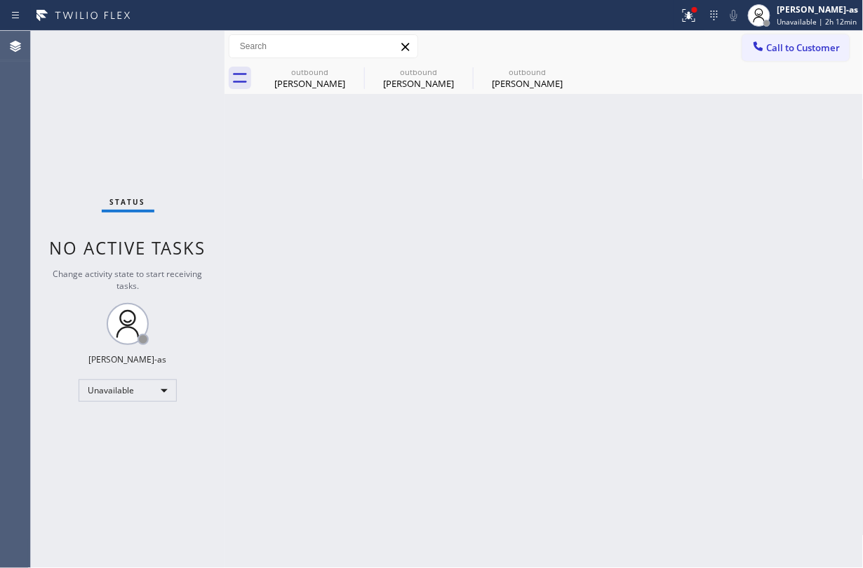
drag, startPoint x: 286, startPoint y: 234, endPoint x: 298, endPoint y: 213, distance: 24.2
click at [286, 234] on div "Back to Dashboard Change Sender ID Customers Technicians Select a contact Outbo…" at bounding box center [544, 300] width 639 height 538
drag, startPoint x: 310, startPoint y: 77, endPoint x: 346, endPoint y: 74, distance: 35.9
click at [310, 76] on div "outbound [PERSON_NAME]" at bounding box center [310, 78] width 106 height 32
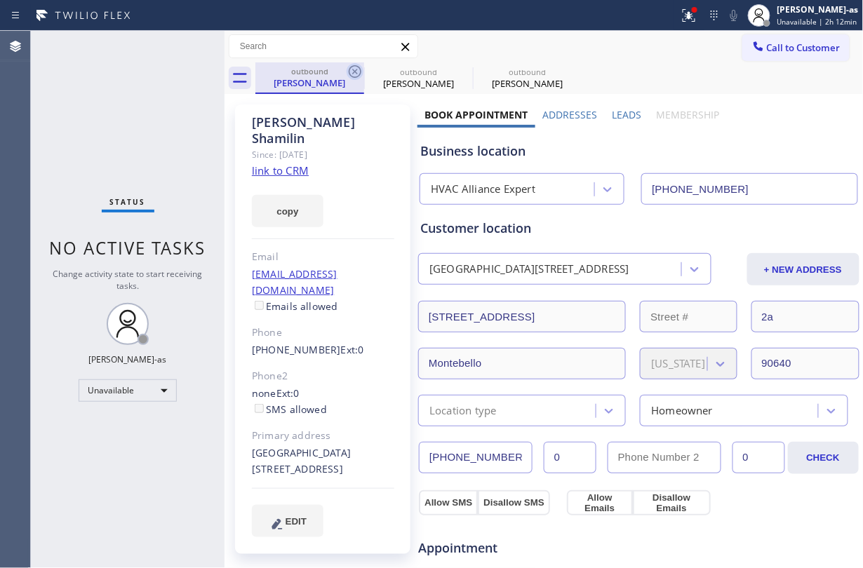
click at [354, 71] on icon at bounding box center [355, 71] width 17 height 17
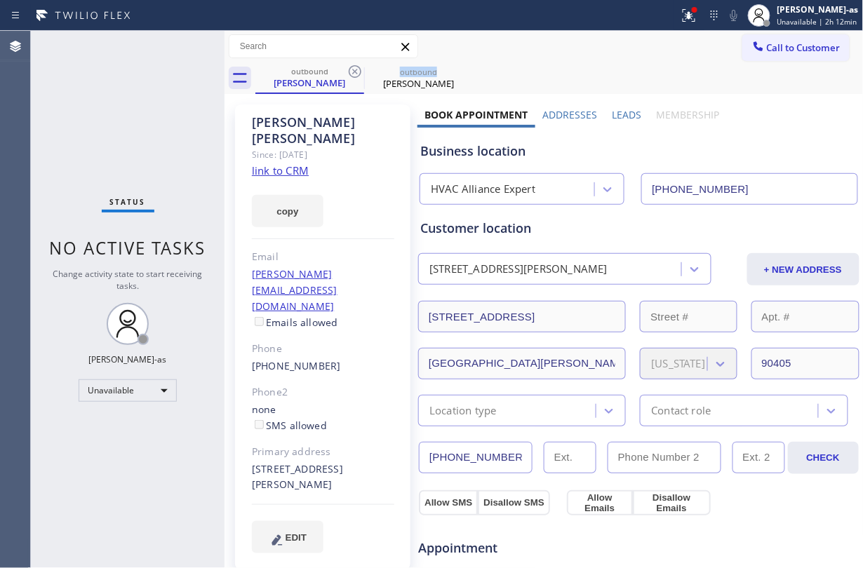
click at [354, 71] on icon at bounding box center [355, 71] width 17 height 17
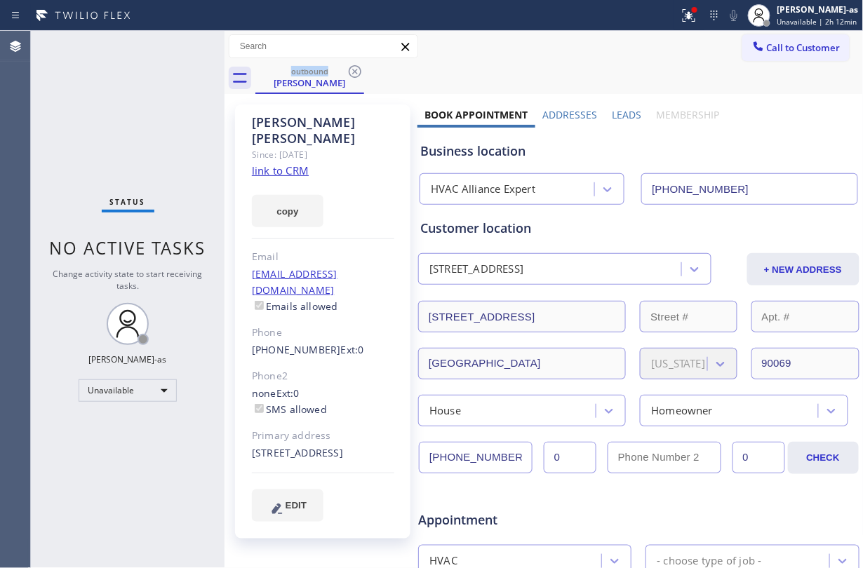
click at [354, 71] on icon at bounding box center [355, 71] width 17 height 17
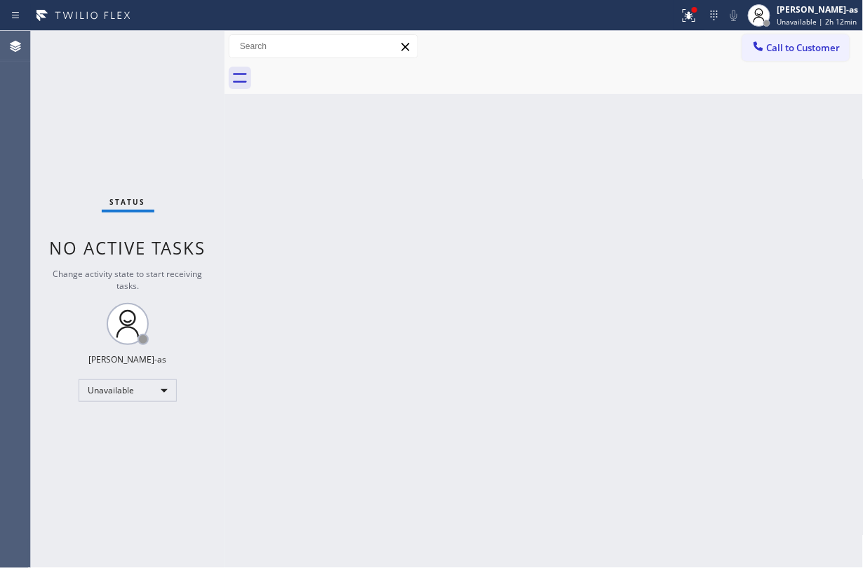
drag, startPoint x: 338, startPoint y: 271, endPoint x: 159, endPoint y: 6, distance: 320.0
click at [337, 270] on div "Back to Dashboard Change Sender ID Customers Technicians Select a contact Outbo…" at bounding box center [544, 300] width 639 height 538
click at [784, 41] on span "Call to Customer" at bounding box center [804, 47] width 74 height 13
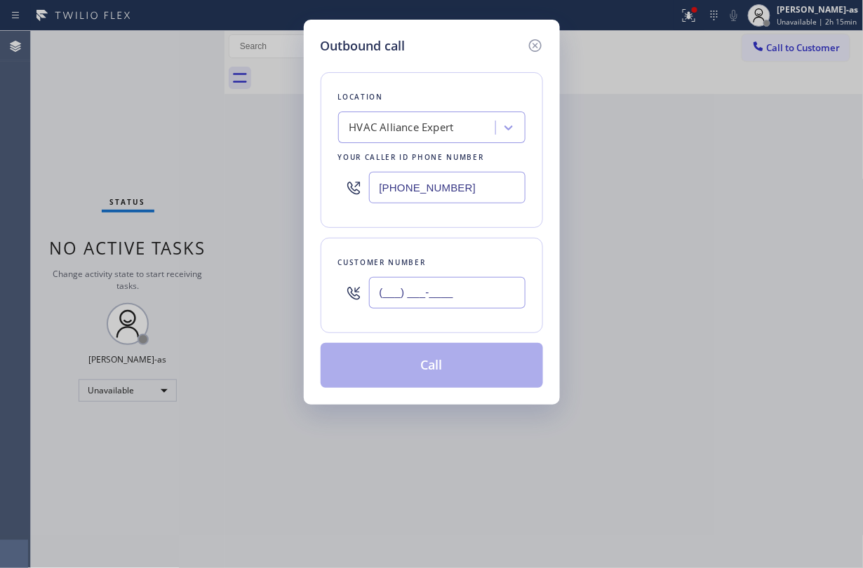
click at [421, 290] on input "(___) ___-____" at bounding box center [447, 293] width 157 height 32
paste input "949) 331-5284"
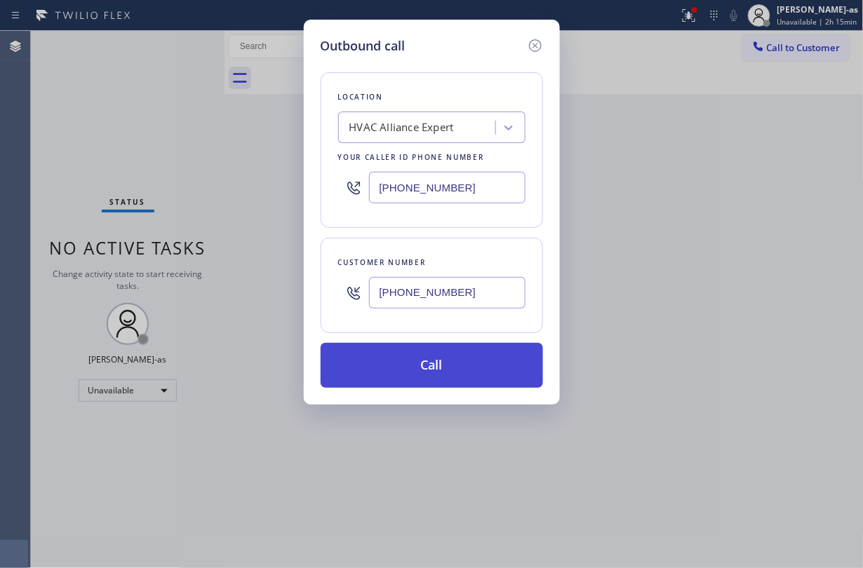
type input "[PHONE_NUMBER]"
click at [458, 368] on button "Call" at bounding box center [432, 365] width 222 height 45
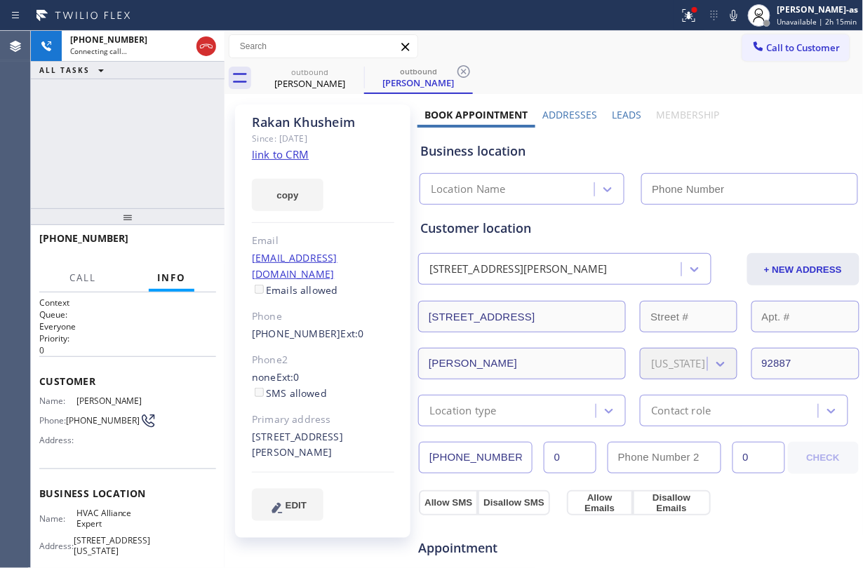
click at [289, 158] on link "link to CRM" at bounding box center [280, 154] width 57 height 14
type input "[PHONE_NUMBER]"
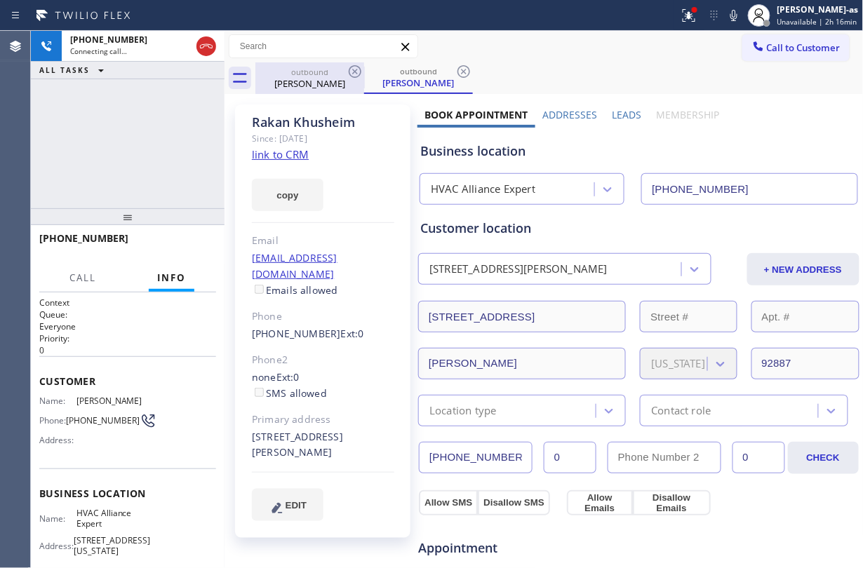
drag, startPoint x: 301, startPoint y: 85, endPoint x: 334, endPoint y: 79, distance: 33.5
click at [301, 85] on div "[PERSON_NAME]" at bounding box center [310, 83] width 106 height 13
click at [352, 70] on icon at bounding box center [355, 71] width 17 height 17
drag, startPoint x: 141, startPoint y: 130, endPoint x: 268, endPoint y: 161, distance: 130.7
click at [142, 129] on div "[PHONE_NUMBER] Connecting call… ALL TASKS ALL TASKS ACTIVE TASKS TASKS IN WRAP …" at bounding box center [128, 120] width 194 height 178
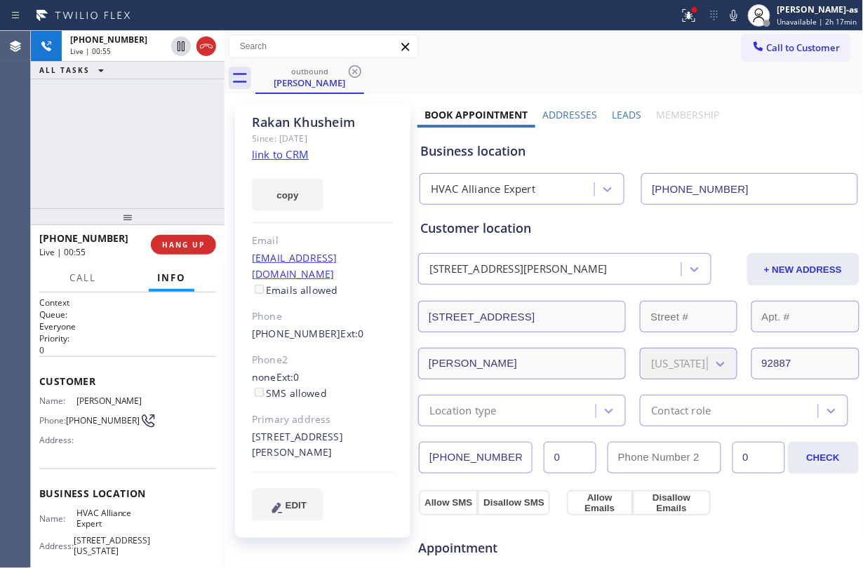
drag, startPoint x: 58, startPoint y: 177, endPoint x: 139, endPoint y: 271, distance: 124.4
click at [62, 173] on div "[PHONE_NUMBER] Live | 00:55 ALL TASKS ALL TASKS ACTIVE TASKS TASKS IN WRAP UP" at bounding box center [128, 120] width 194 height 178
click at [180, 248] on span "HANG UP" at bounding box center [183, 245] width 43 height 10
click at [181, 246] on span "HANG UP" at bounding box center [183, 245] width 43 height 10
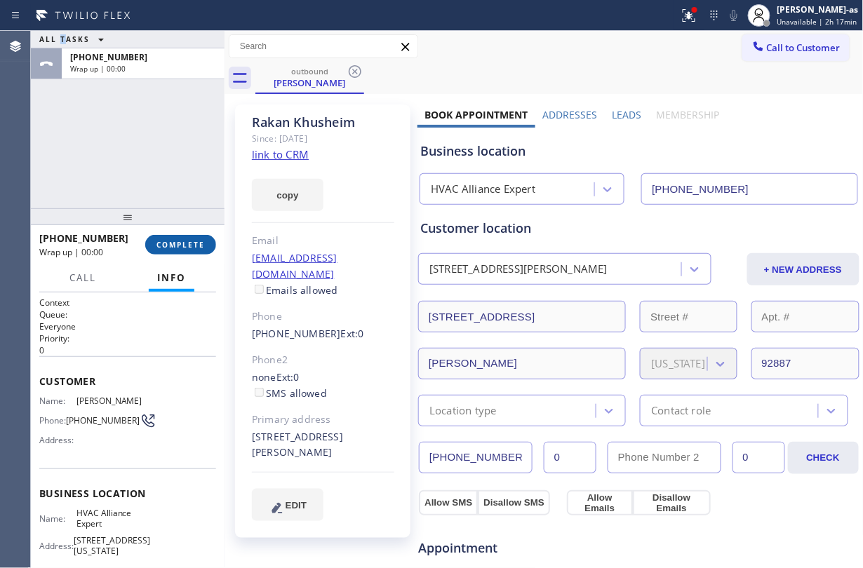
click at [181, 246] on span "COMPLETE" at bounding box center [181, 245] width 48 height 10
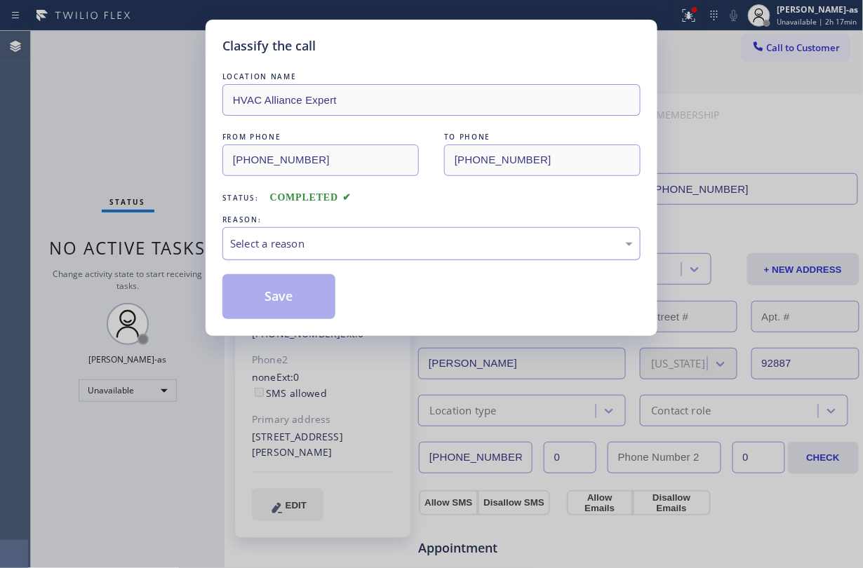
click at [419, 250] on div "Select a reason" at bounding box center [431, 244] width 403 height 16
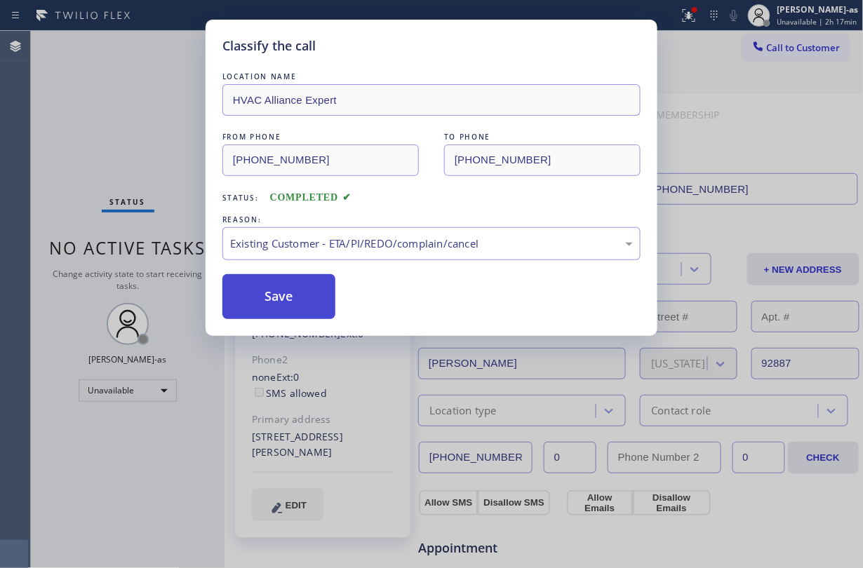
drag, startPoint x: 403, startPoint y: 324, endPoint x: 293, endPoint y: 302, distance: 112.5
click at [281, 295] on button "Save" at bounding box center [278, 296] width 113 height 45
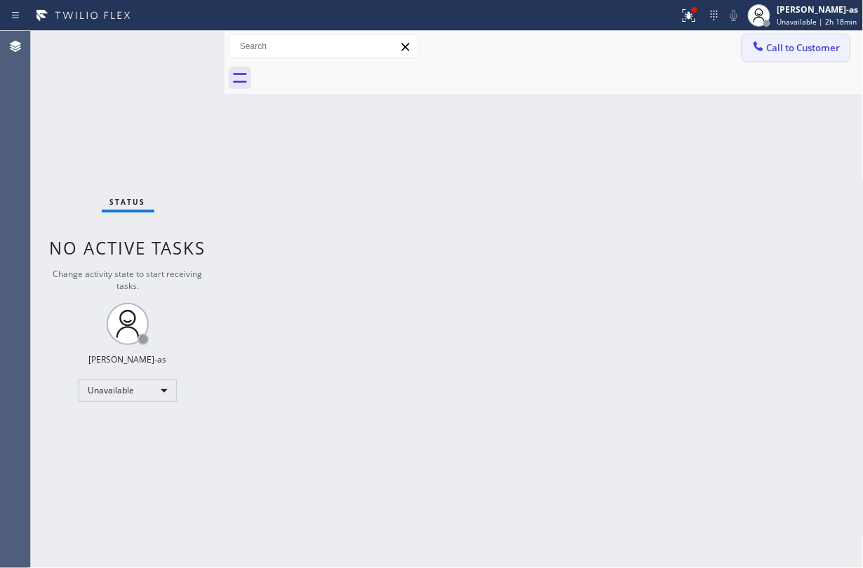
click at [786, 42] on span "Call to Customer" at bounding box center [804, 47] width 74 height 13
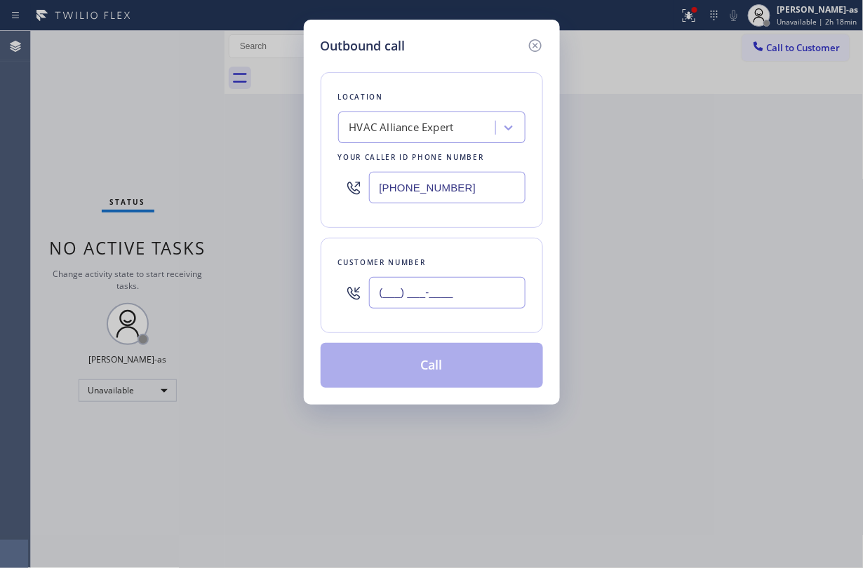
click at [478, 287] on input "(___) ___-____" at bounding box center [447, 293] width 157 height 32
paste input "650) 207-9494"
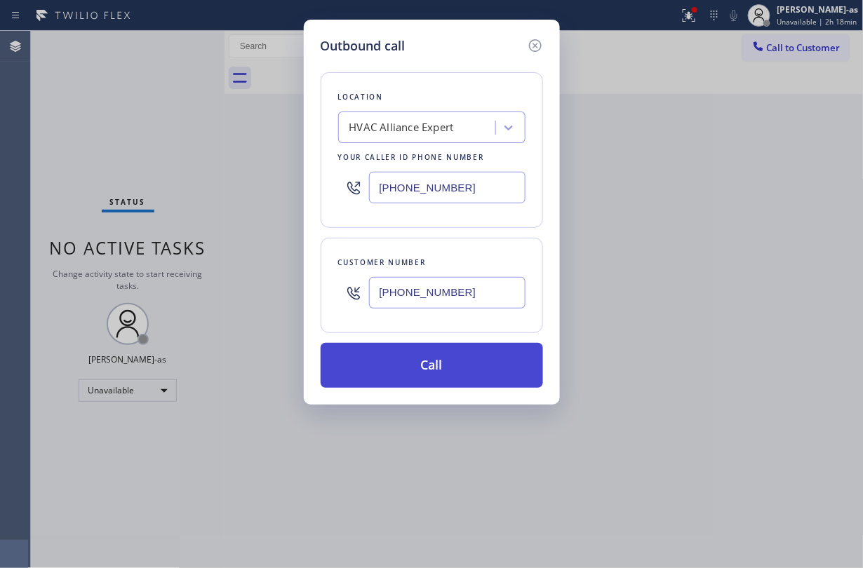
type input "[PHONE_NUMBER]"
click at [444, 355] on button "Call" at bounding box center [432, 365] width 222 height 45
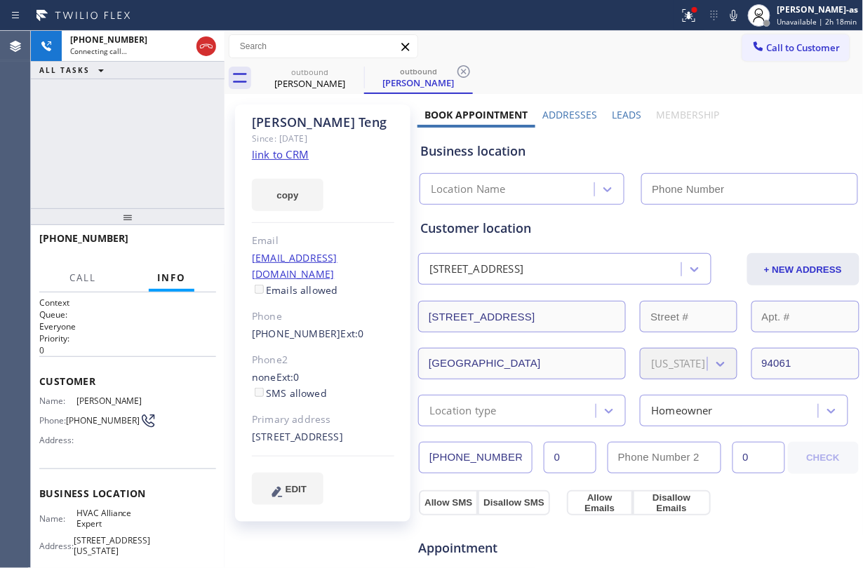
click at [145, 119] on div "[PHONE_NUMBER] Connecting call… ALL TASKS ALL TASKS ACTIVE TASKS TASKS IN WRAP …" at bounding box center [128, 120] width 194 height 178
drag, startPoint x: 310, startPoint y: 70, endPoint x: 279, endPoint y: 153, distance: 88.6
click at [312, 70] on div "outbound" at bounding box center [310, 72] width 106 height 11
click at [0, 0] on icon at bounding box center [0, 0] width 0 height 0
click at [121, 124] on div "[PHONE_NUMBER] Connecting call… ALL TASKS ALL TASKS ACTIVE TASKS TASKS IN WRAP …" at bounding box center [128, 120] width 194 height 178
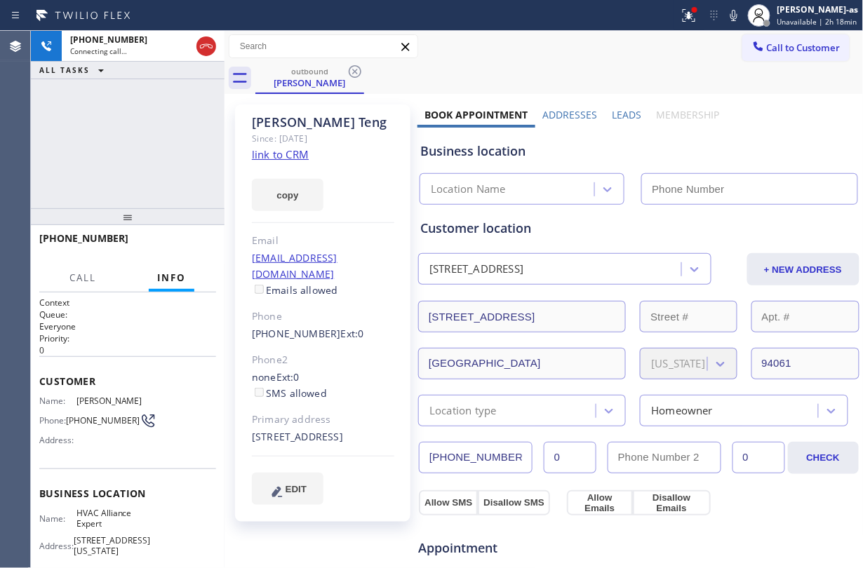
click at [279, 153] on link "link to CRM" at bounding box center [280, 154] width 57 height 14
type input "[PHONE_NUMBER]"
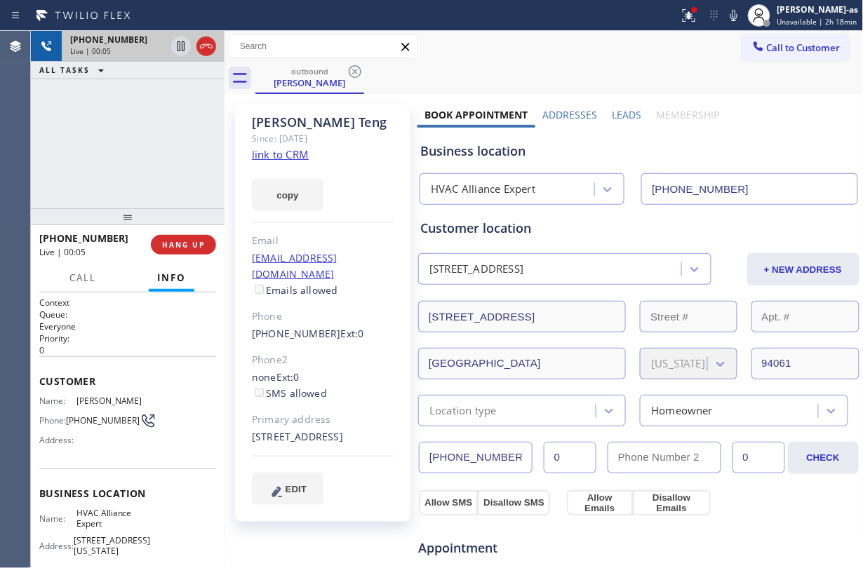
click at [206, 34] on div at bounding box center [193, 46] width 51 height 31
click at [141, 143] on div "[PHONE_NUMBER] Live | 00:05 ALL TASKS ALL TASKS ACTIVE TASKS TASKS IN WRAP UP" at bounding box center [128, 120] width 194 height 178
click at [180, 230] on div "[PHONE_NUMBER] Live | 00:06 HANG UP" at bounding box center [127, 245] width 177 height 36
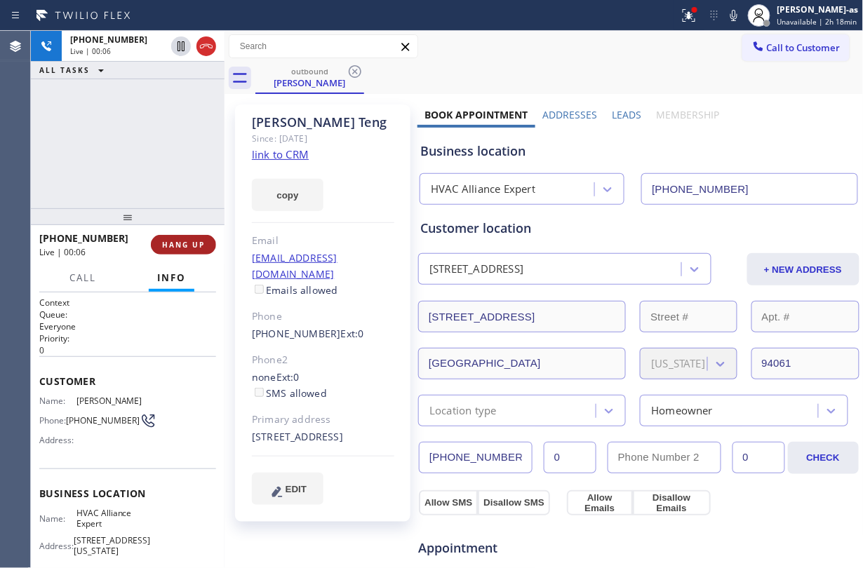
click at [191, 237] on button "HANG UP" at bounding box center [183, 245] width 65 height 20
click at [192, 237] on button "HANG UP" at bounding box center [183, 245] width 65 height 20
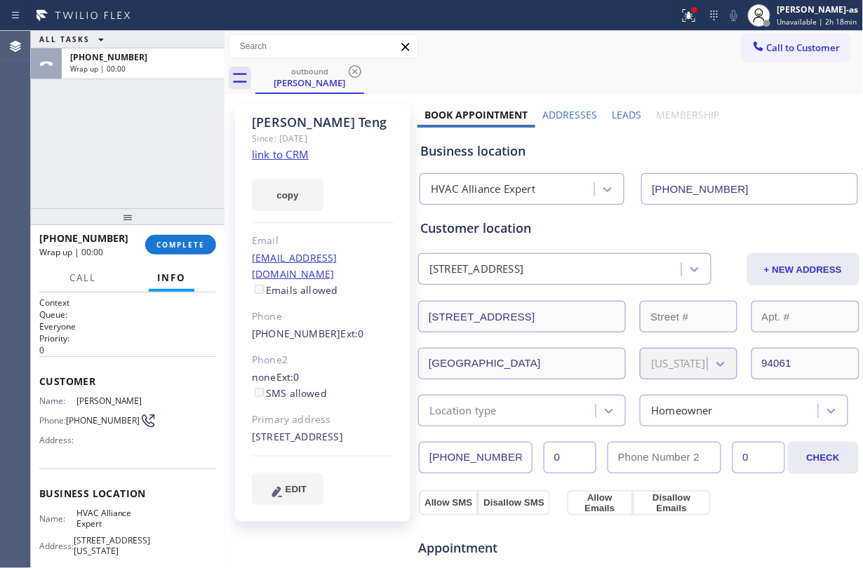
click at [125, 178] on div "ALL TASKS ALL TASKS ACTIVE TASKS TASKS IN WRAP UP [PHONE_NUMBER] Wrap up | 00:00" at bounding box center [128, 120] width 194 height 178
click at [168, 239] on button "COMPLETE" at bounding box center [180, 245] width 71 height 20
click at [129, 175] on div "ALL TASKS ALL TASKS ACTIVE TASKS TASKS IN WRAP UP [PHONE_NUMBER] Wrap up | 00:00" at bounding box center [128, 120] width 194 height 178
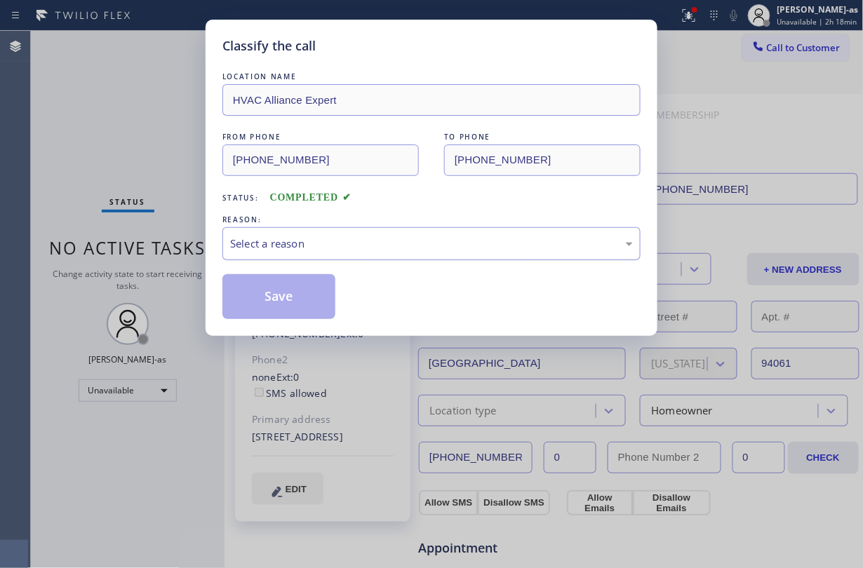
drag, startPoint x: 333, startPoint y: 236, endPoint x: 377, endPoint y: 251, distance: 46.6
click at [335, 236] on div "Select a reason" at bounding box center [431, 244] width 403 height 16
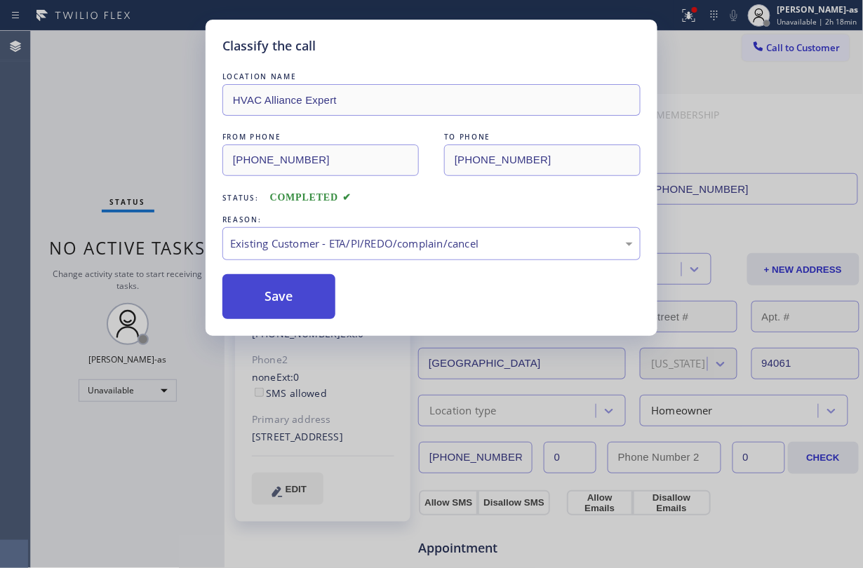
click at [296, 295] on button "Save" at bounding box center [278, 296] width 113 height 45
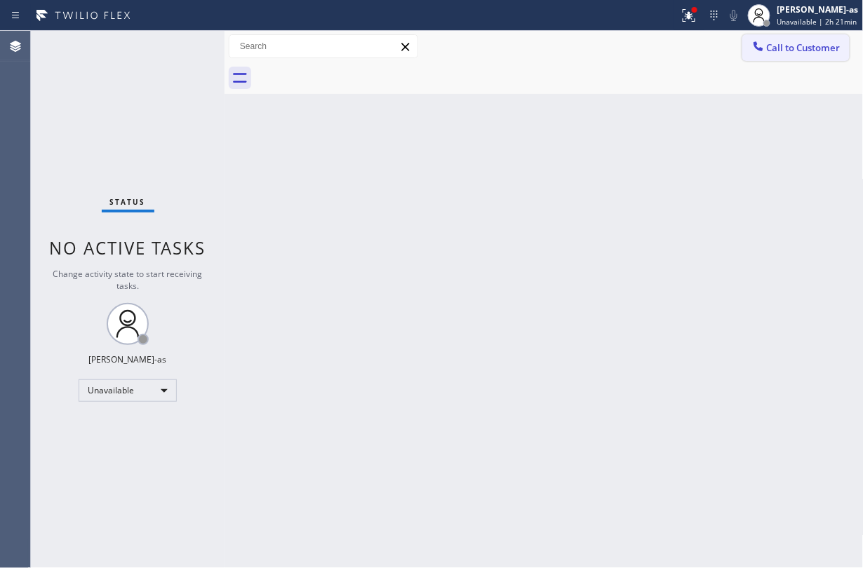
click at [783, 48] on span "Call to Customer" at bounding box center [804, 47] width 74 height 13
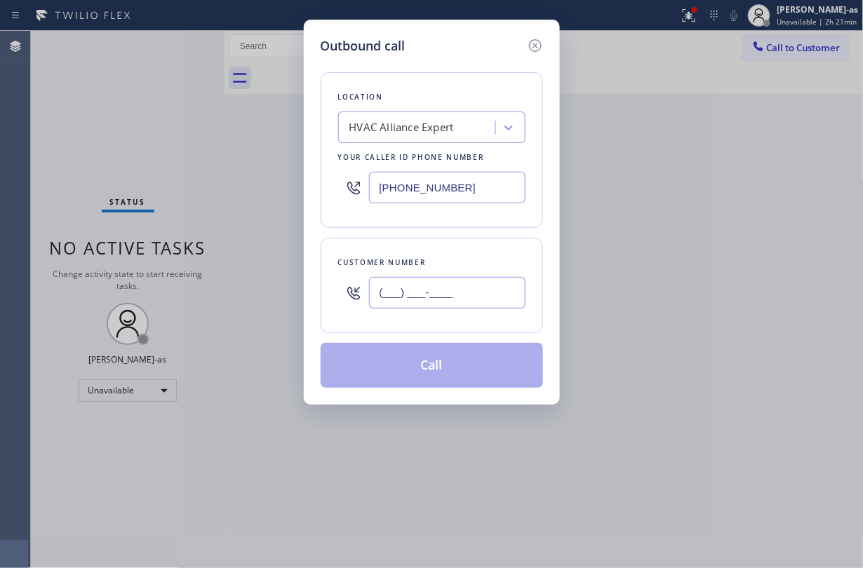
click at [446, 284] on input "(___) ___-____" at bounding box center [447, 293] width 157 height 32
paste input "650) 740-8664"
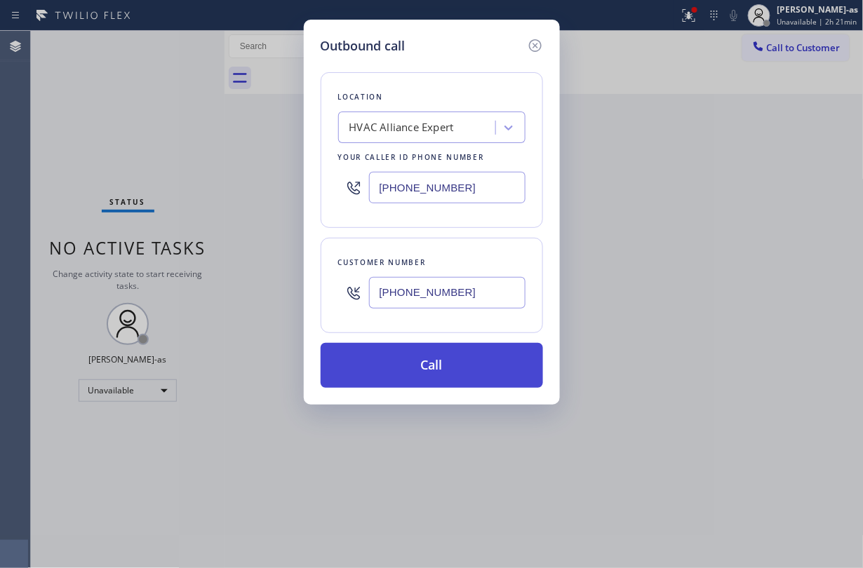
type input "[PHONE_NUMBER]"
click at [424, 360] on button "Call" at bounding box center [432, 365] width 222 height 45
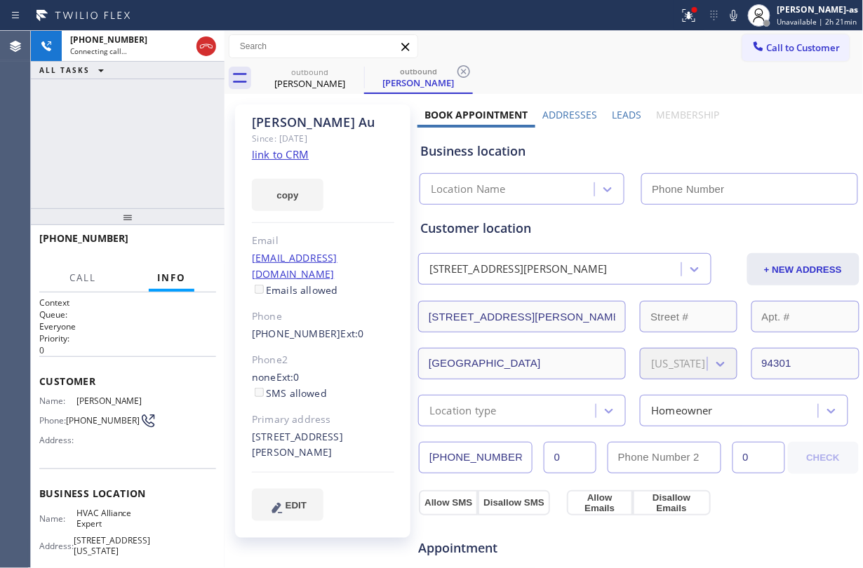
click at [279, 163] on div "copy" at bounding box center [323, 187] width 142 height 48
click at [279, 160] on link "link to CRM" at bounding box center [280, 154] width 57 height 14
type input "[PHONE_NUMBER]"
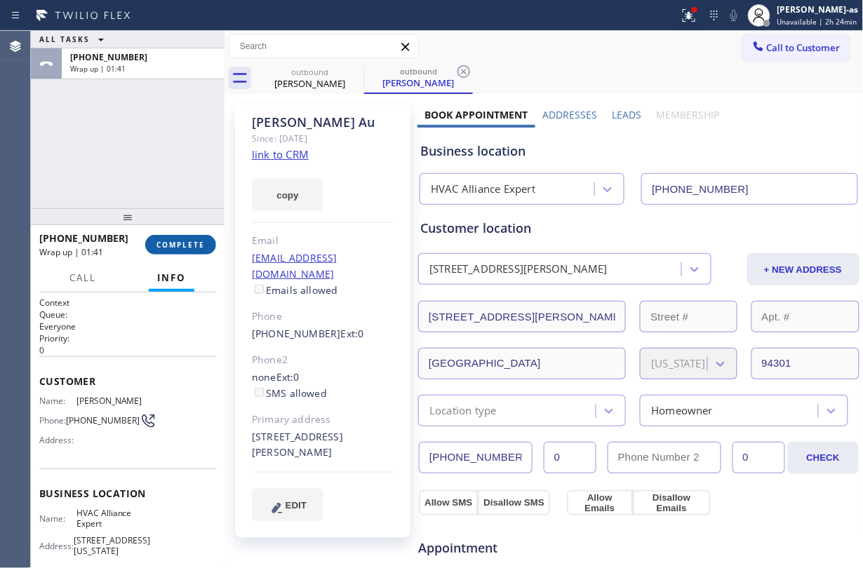
click at [194, 246] on span "COMPLETE" at bounding box center [181, 245] width 48 height 10
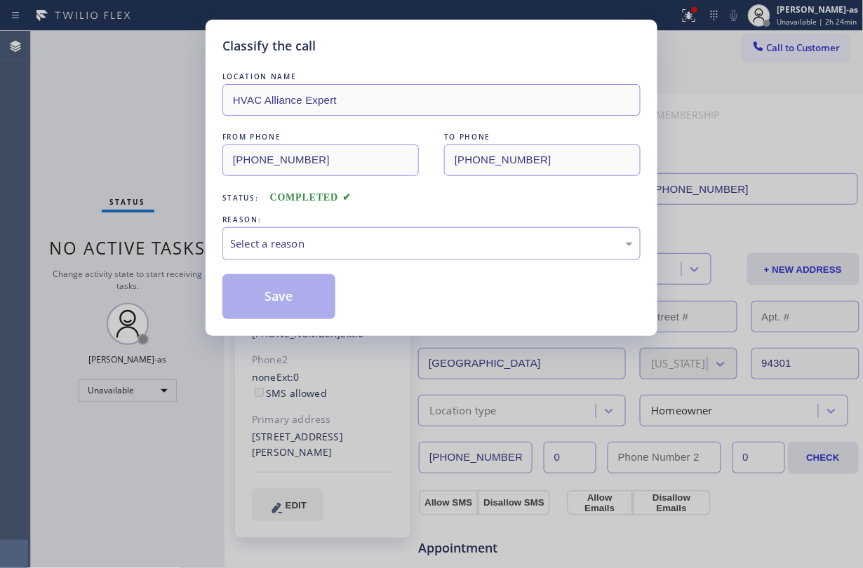
click at [166, 163] on div "Classify the call LOCATION NAME HVAC Alliance Expert FROM PHONE [PHONE_NUMBER] …" at bounding box center [431, 284] width 863 height 568
click at [366, 244] on div "Select a reason" at bounding box center [431, 244] width 403 height 16
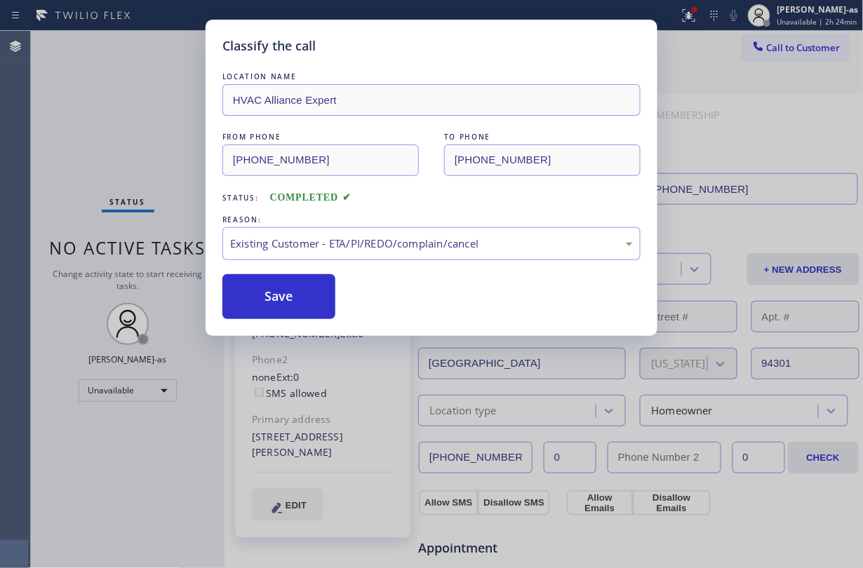
drag, startPoint x: 302, startPoint y: 300, endPoint x: 372, endPoint y: 287, distance: 71.4
click at [302, 299] on button "Save" at bounding box center [278, 296] width 113 height 45
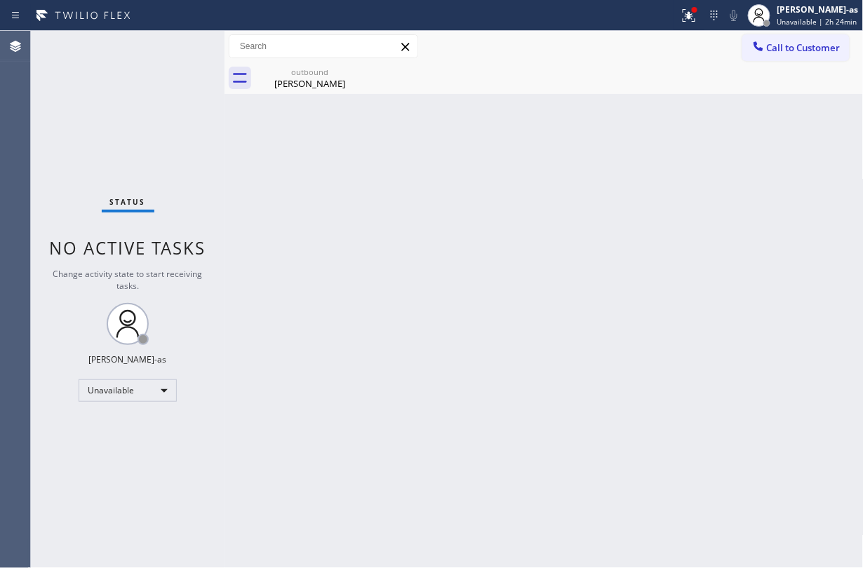
click at [773, 53] on span "Call to Customer" at bounding box center [804, 47] width 74 height 13
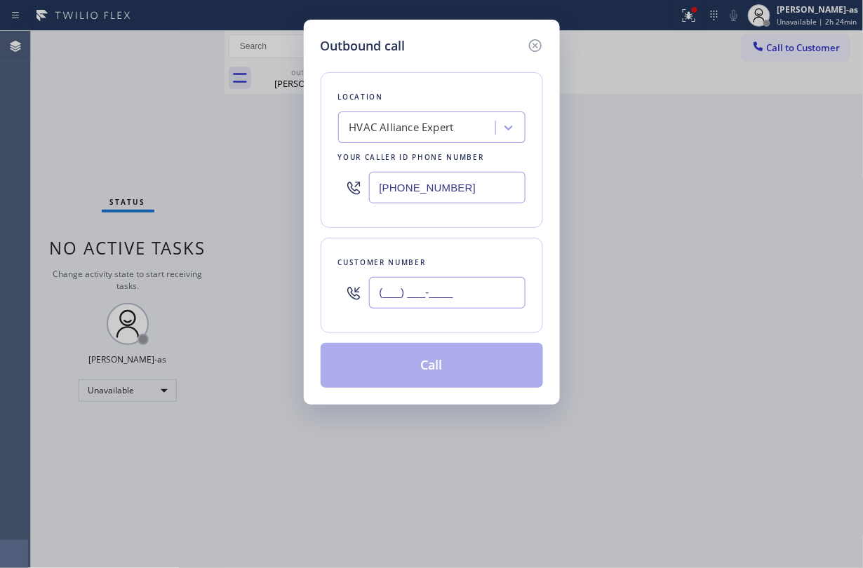
click at [444, 298] on input "(___) ___-____" at bounding box center [447, 293] width 157 height 32
paste input "260) 615-9955"
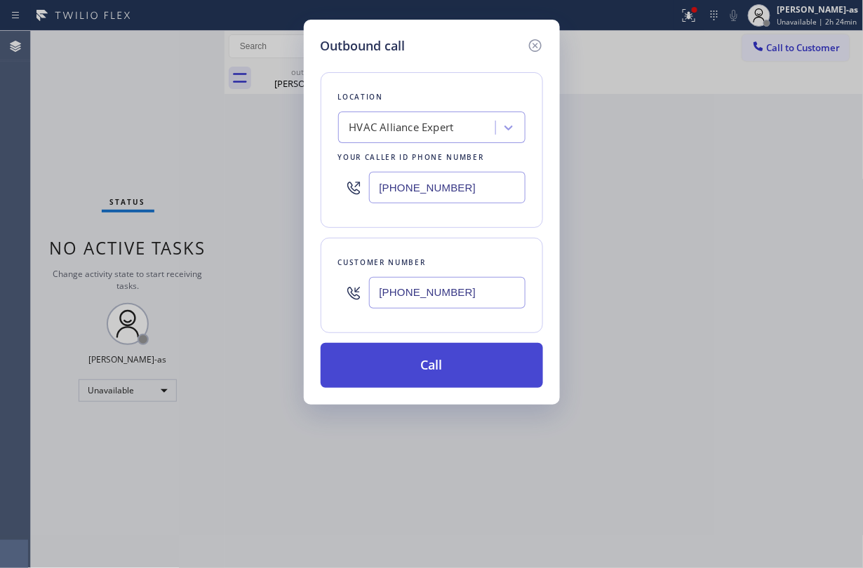
type input "[PHONE_NUMBER]"
click at [419, 361] on button "Call" at bounding box center [432, 365] width 222 height 45
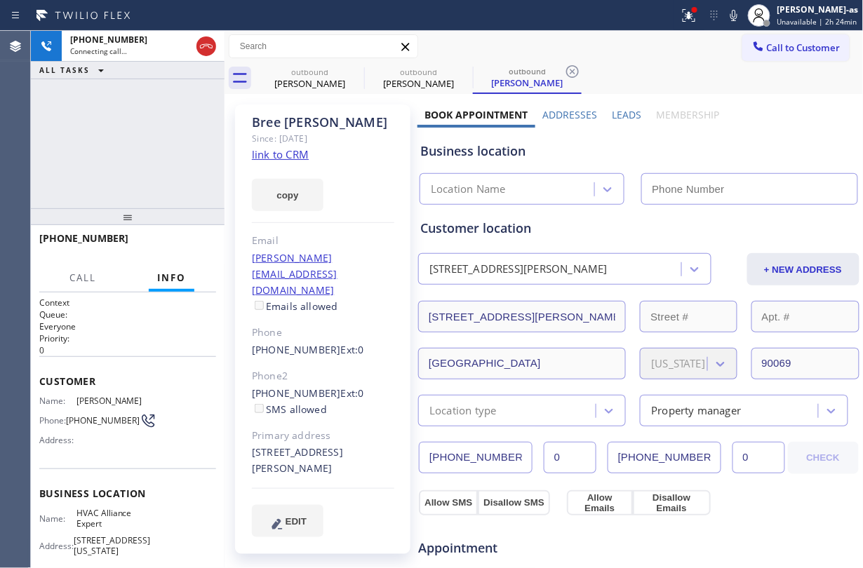
click at [279, 154] on link "link to CRM" at bounding box center [280, 154] width 57 height 14
type input "[PHONE_NUMBER]"
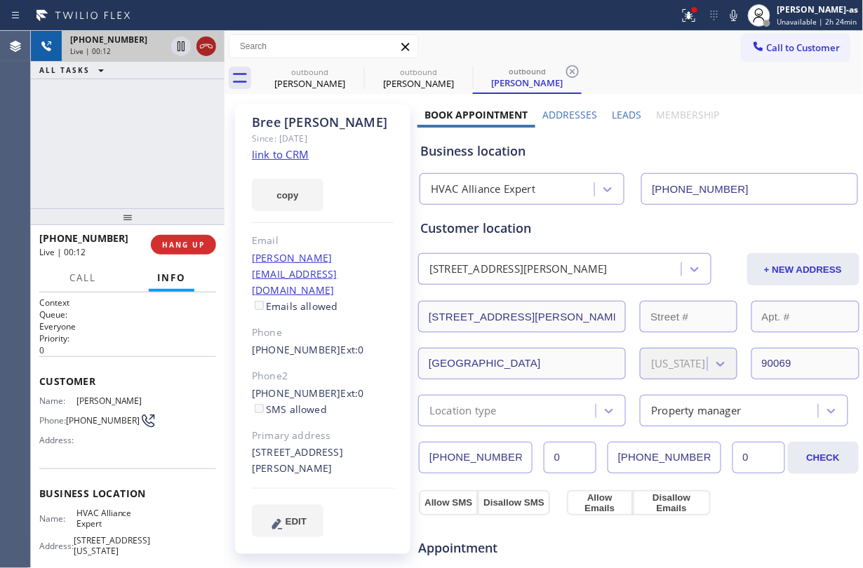
click at [205, 48] on icon at bounding box center [206, 46] width 17 height 17
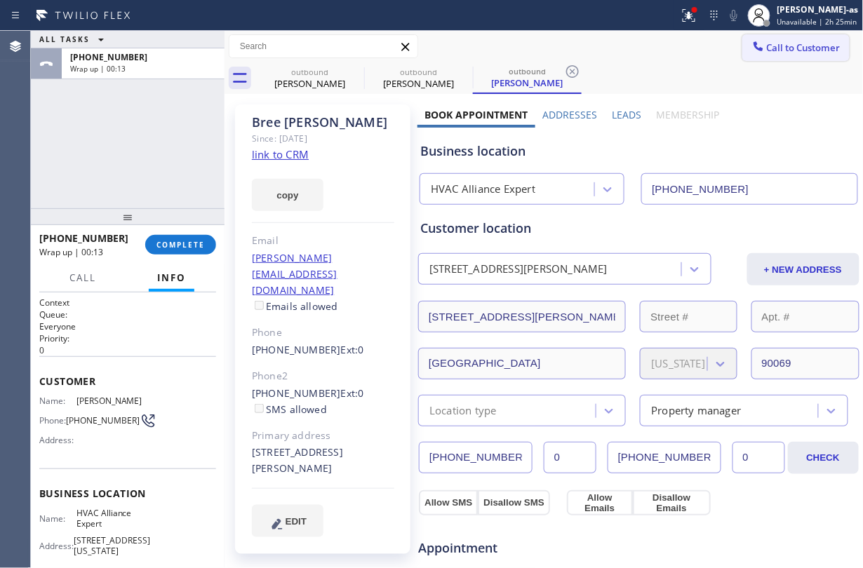
click at [779, 38] on button "Call to Customer" at bounding box center [796, 47] width 107 height 27
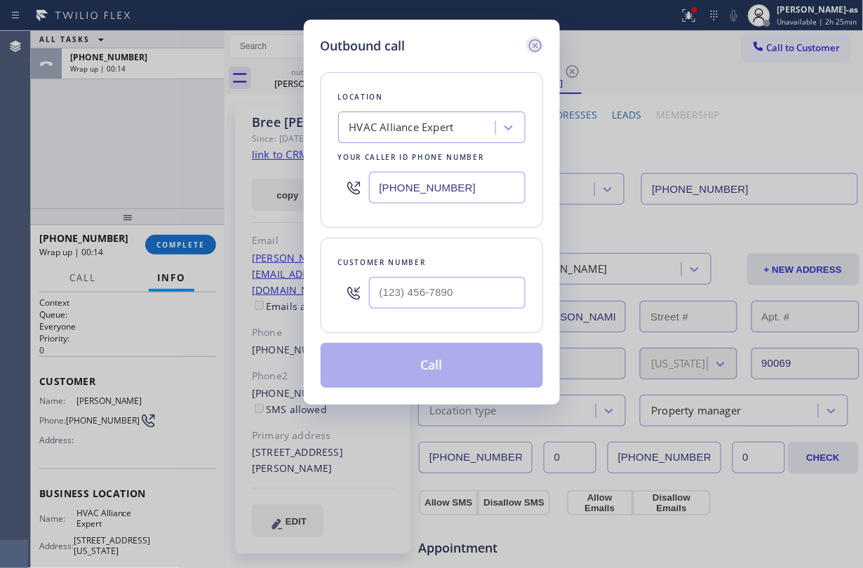
click at [535, 49] on icon at bounding box center [535, 45] width 17 height 17
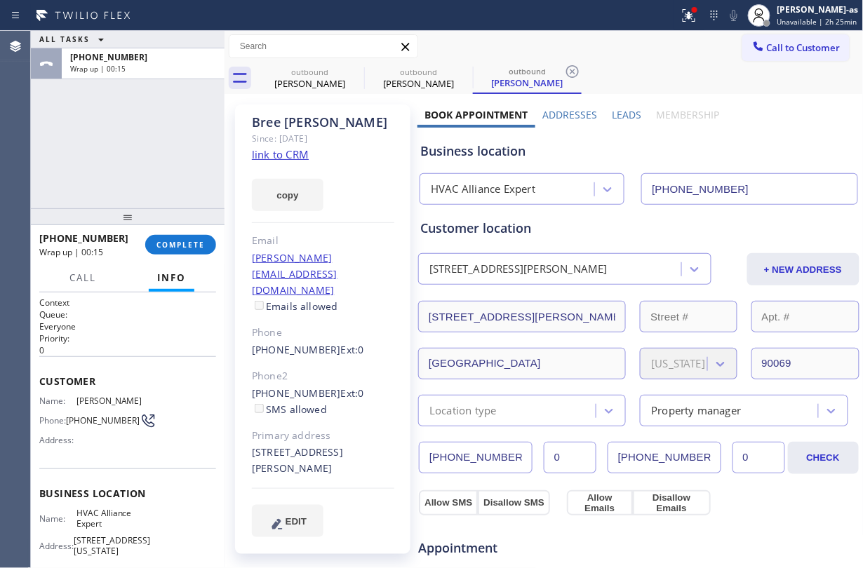
drag, startPoint x: 155, startPoint y: 128, endPoint x: 171, endPoint y: 216, distance: 89.9
click at [155, 129] on div "ALL TASKS ALL TASKS ACTIVE TASKS TASKS IN WRAP UP [PHONE_NUMBER] Wrap up | 00:15" at bounding box center [128, 120] width 194 height 178
type input "[PHONE_NUMBER]"
click at [194, 230] on div "[PHONE_NUMBER] Wrap up | 00:15 COMPLETE" at bounding box center [127, 245] width 177 height 36
click at [189, 245] on span "COMPLETE" at bounding box center [181, 245] width 48 height 10
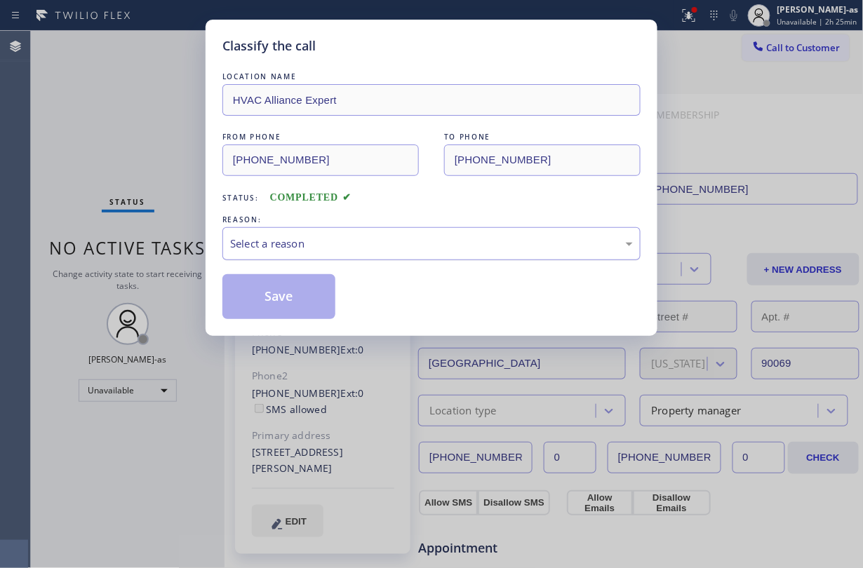
click at [323, 248] on div "Select a reason" at bounding box center [431, 244] width 403 height 16
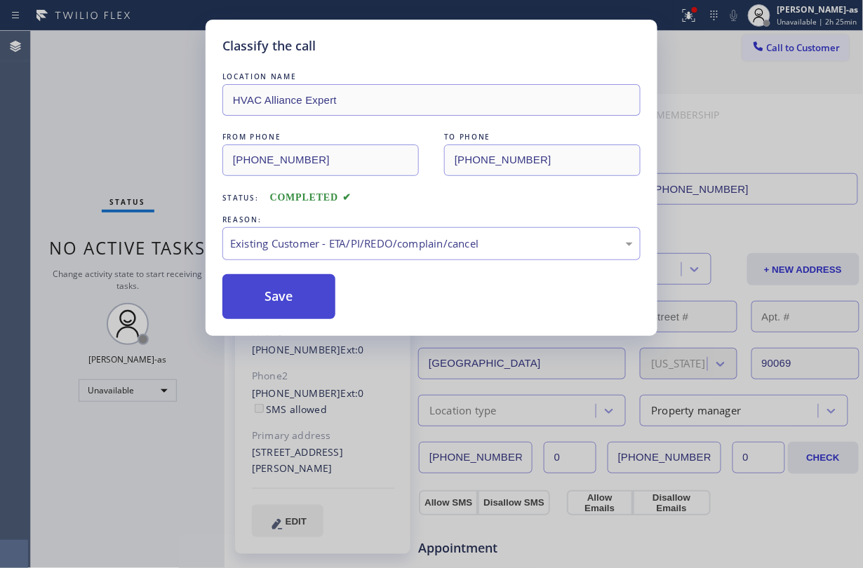
drag, startPoint x: 298, startPoint y: 302, endPoint x: 711, endPoint y: 128, distance: 448.5
click at [303, 300] on button "Save" at bounding box center [278, 296] width 113 height 45
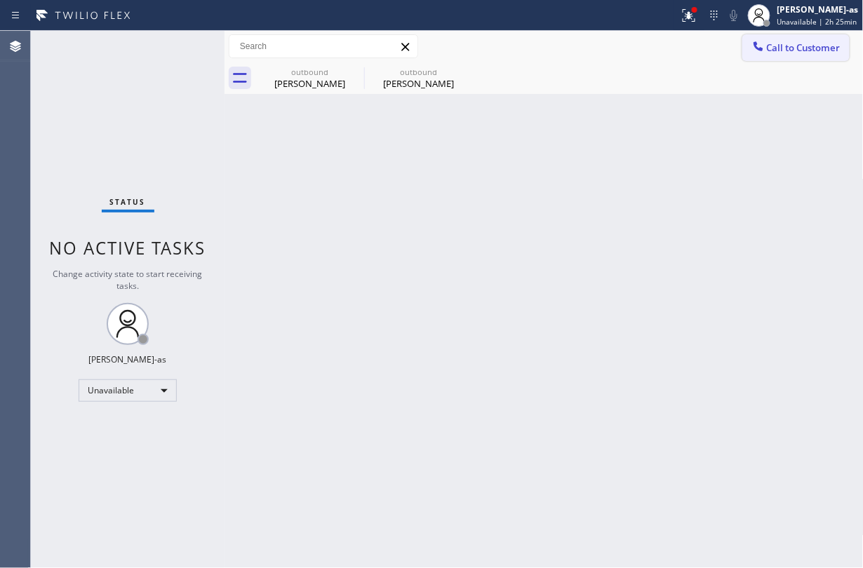
click at [776, 48] on span "Call to Customer" at bounding box center [804, 47] width 74 height 13
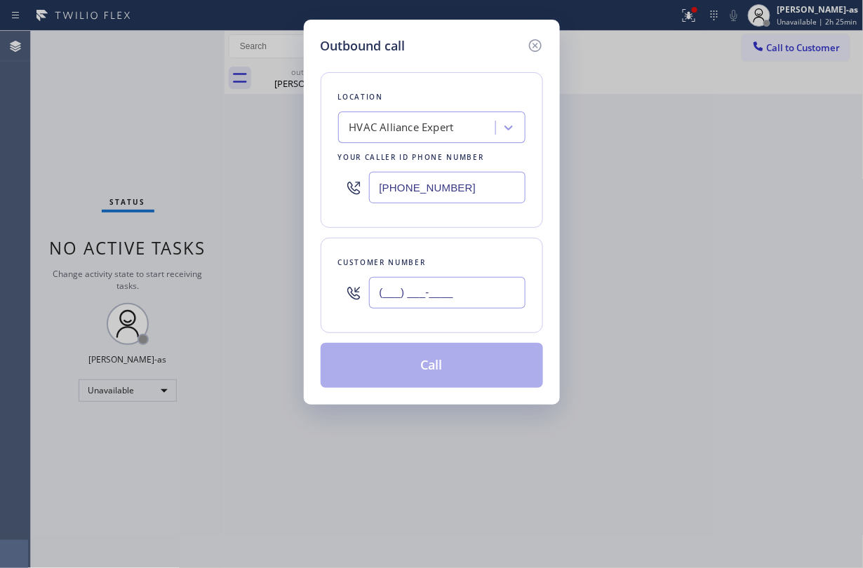
click at [420, 309] on input "(___) ___-____" at bounding box center [447, 293] width 157 height 32
paste input "260) 615-9955"
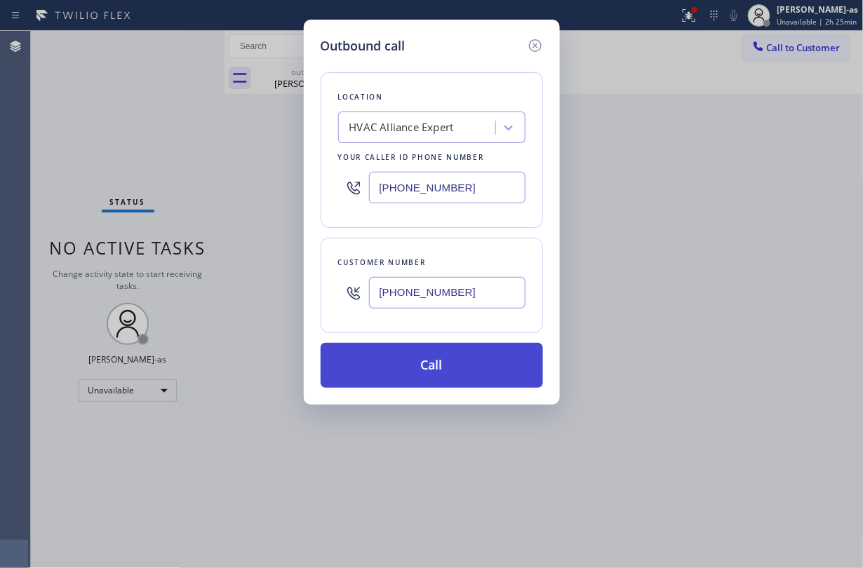
type input "[PHONE_NUMBER]"
click at [489, 369] on button "Call" at bounding box center [432, 365] width 222 height 45
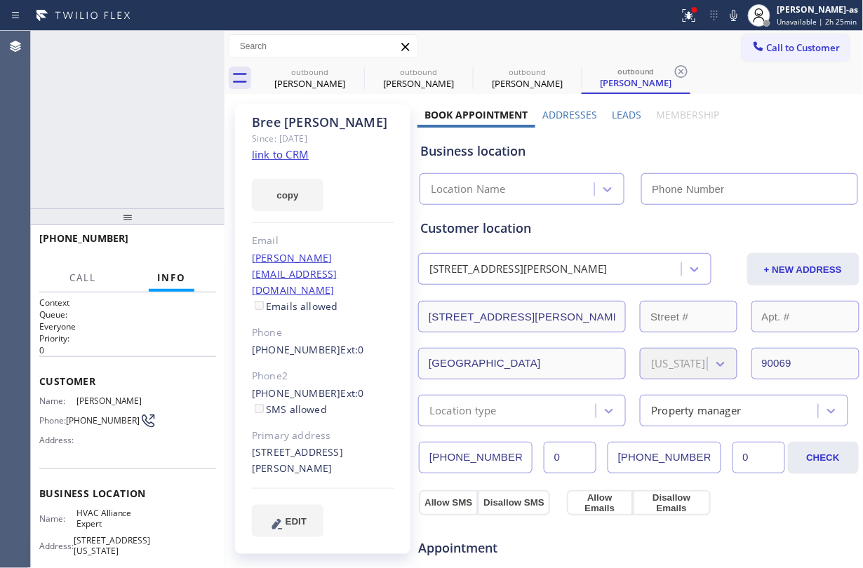
type input "[PHONE_NUMBER]"
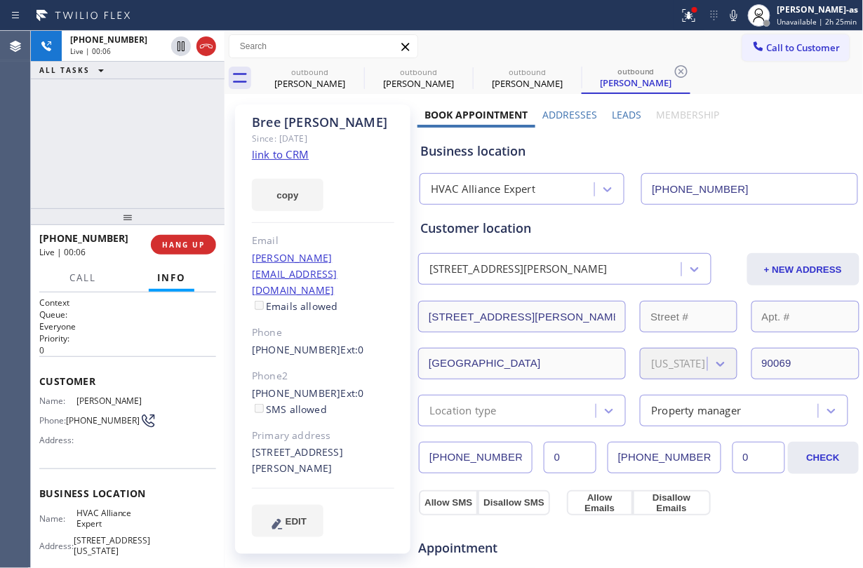
drag, startPoint x: 105, startPoint y: 110, endPoint x: 201, endPoint y: 77, distance: 101.2
click at [107, 109] on div "[PHONE_NUMBER] Live | 00:06 ALL TASKS ALL TASKS ACTIVE TASKS TASKS IN WRAP UP" at bounding box center [128, 120] width 194 height 178
click at [202, 38] on icon at bounding box center [206, 46] width 17 height 17
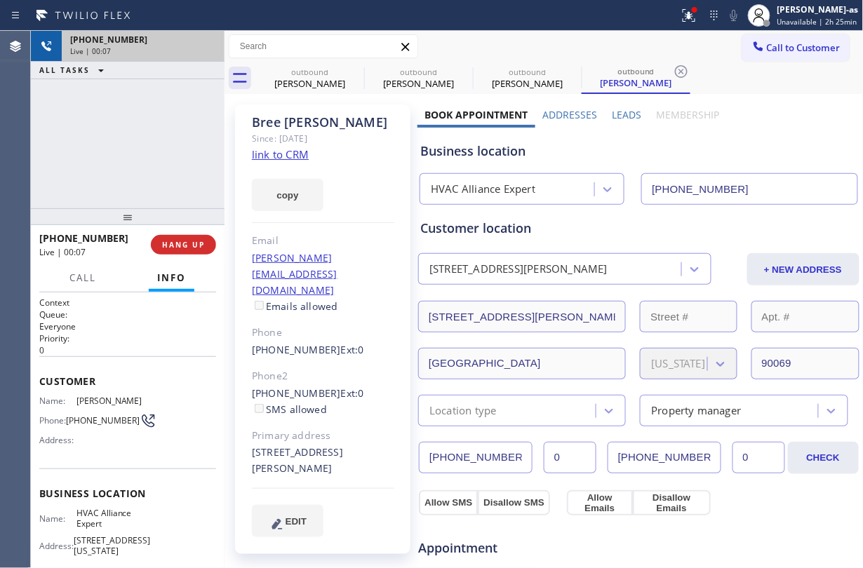
drag, startPoint x: 180, startPoint y: 132, endPoint x: 171, endPoint y: 175, distance: 43.6
click at [173, 166] on div "[PHONE_NUMBER] Live | 00:07 ALL TASKS ALL TASKS ACTIVE TASKS TASKS IN WRAP UP" at bounding box center [128, 120] width 194 height 178
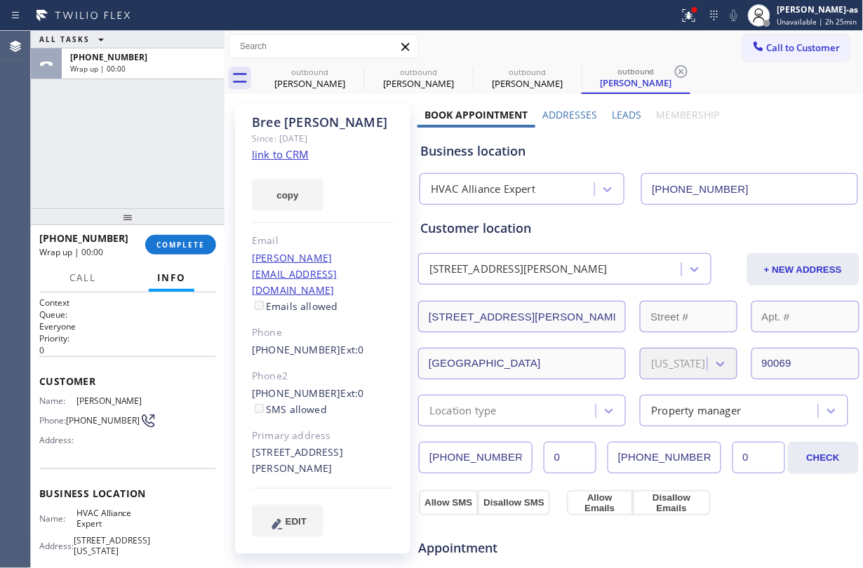
drag, startPoint x: 167, startPoint y: 231, endPoint x: 178, endPoint y: 232, distance: 10.6
click at [169, 231] on div "[PHONE_NUMBER] Wrap up | 00:00 COMPLETE" at bounding box center [127, 245] width 177 height 36
click at [178, 232] on div "[PHONE_NUMBER] Wrap up | 00:00 COMPLETE" at bounding box center [127, 245] width 177 height 36
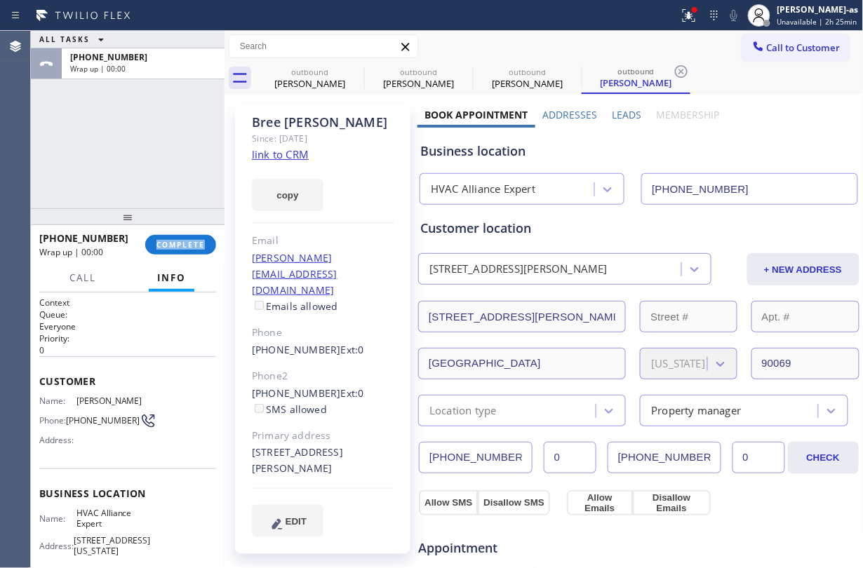
click at [178, 232] on div "[PHONE_NUMBER] Wrap up | 00:00 COMPLETE" at bounding box center [127, 245] width 177 height 36
click at [178, 232] on div "[PHONE_NUMBER] Wrap up | 00:01 COMPLETE" at bounding box center [127, 245] width 177 height 36
click at [178, 232] on div "[PHONE_NUMBER] Wrap up | 00:02 COMPLETE" at bounding box center [127, 245] width 177 height 36
click at [177, 241] on span "COMPLETE" at bounding box center [181, 245] width 48 height 10
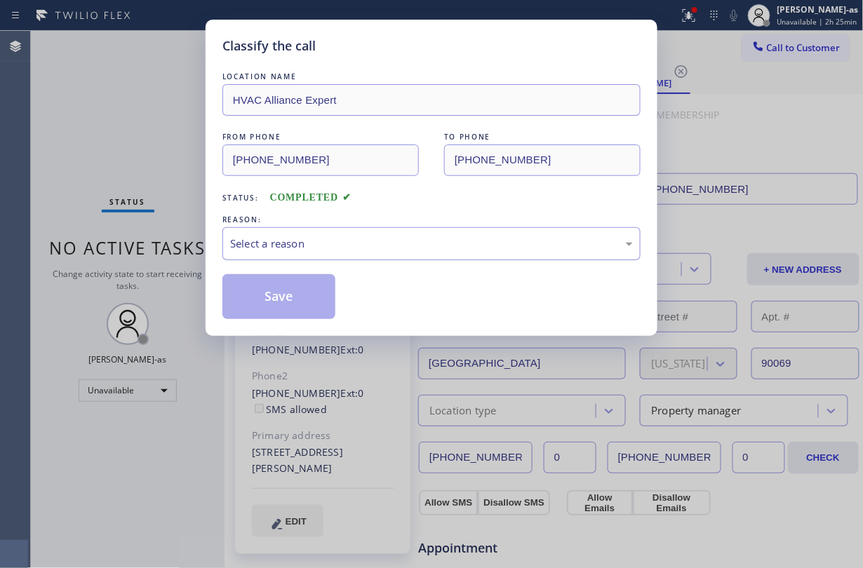
click at [334, 243] on div "Select a reason" at bounding box center [431, 244] width 403 height 16
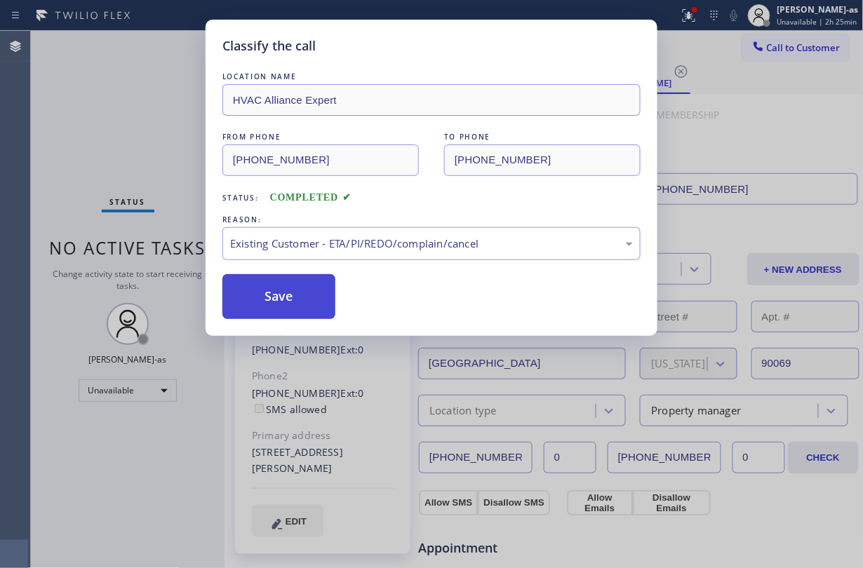
click at [279, 286] on button "Save" at bounding box center [278, 296] width 113 height 45
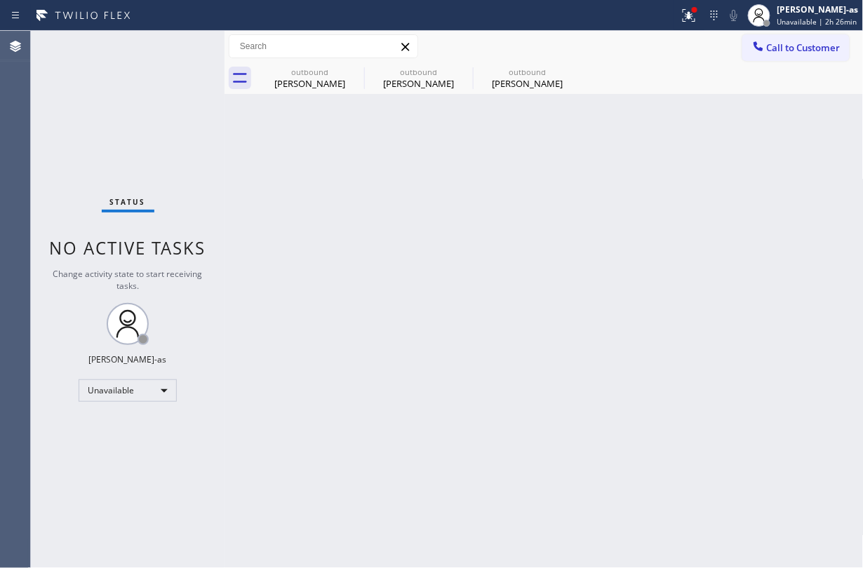
click at [149, 52] on div "Status No active tasks Change activity state to start receiving tasks. [PERSON_…" at bounding box center [128, 300] width 194 height 538
click at [771, 49] on span "Call to Customer" at bounding box center [804, 47] width 74 height 13
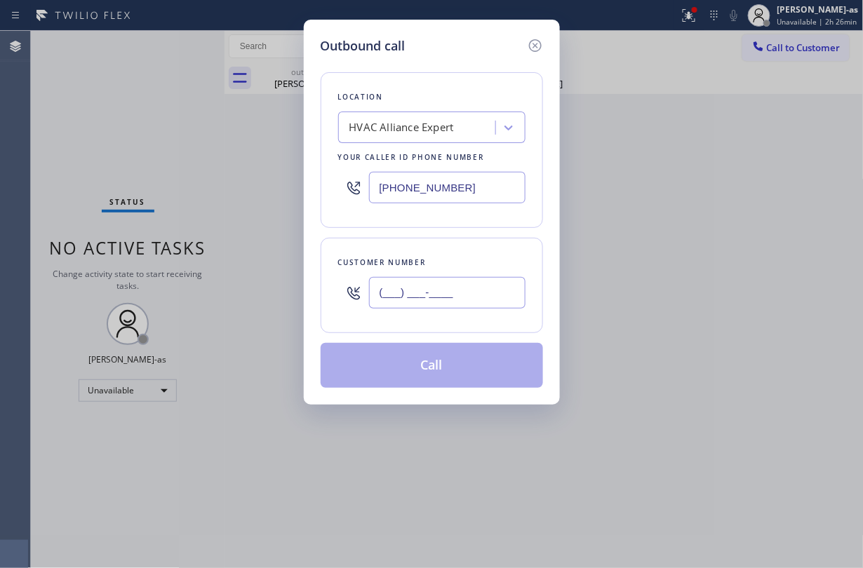
click at [441, 298] on input "(___) ___-____" at bounding box center [447, 293] width 157 height 32
paste input "201) 686-5285"
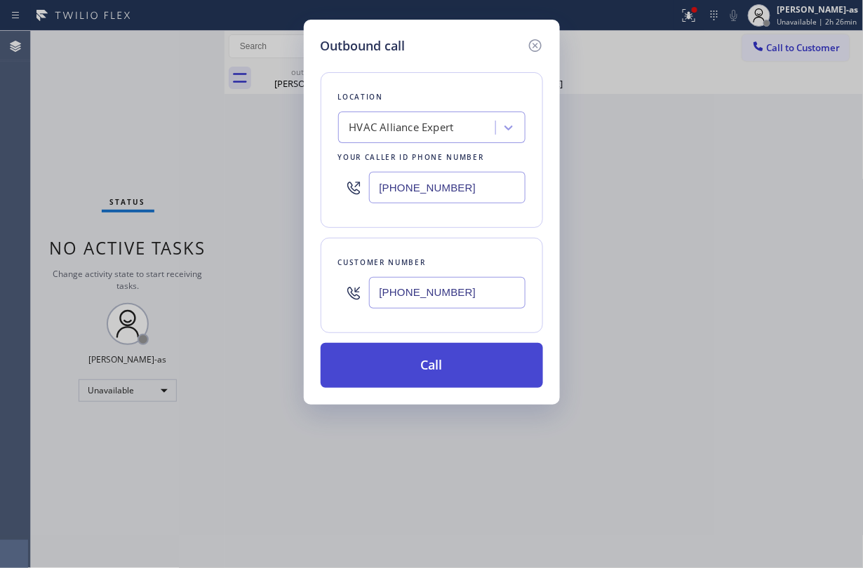
type input "[PHONE_NUMBER]"
click at [446, 366] on button "Call" at bounding box center [432, 365] width 222 height 45
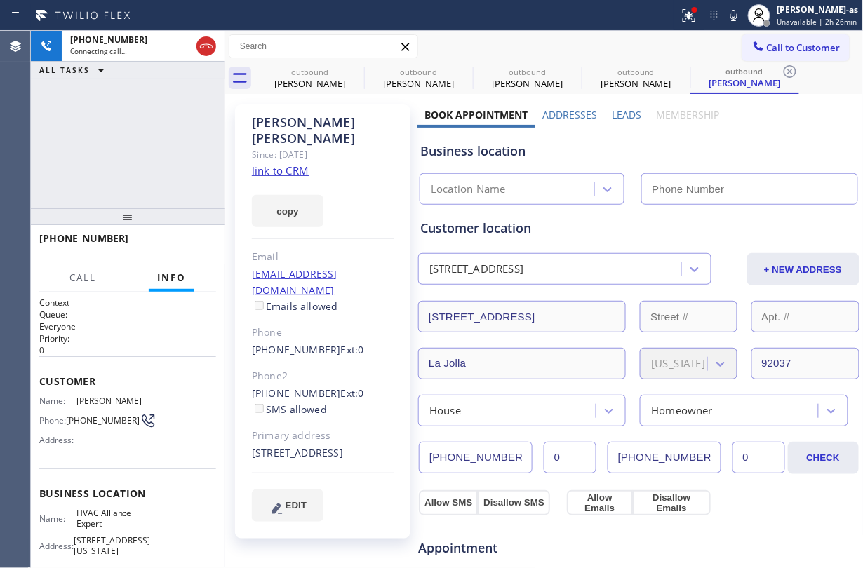
type input "[PHONE_NUMBER]"
click at [285, 164] on link "link to CRM" at bounding box center [280, 171] width 57 height 14
drag, startPoint x: 66, startPoint y: 142, endPoint x: 184, endPoint y: 91, distance: 128.3
click at [72, 142] on div "[PHONE_NUMBER] Live | 00:09 ALL TASKS ALL TASKS ACTIVE TASKS TASKS IN WRAP UP" at bounding box center [128, 120] width 194 height 178
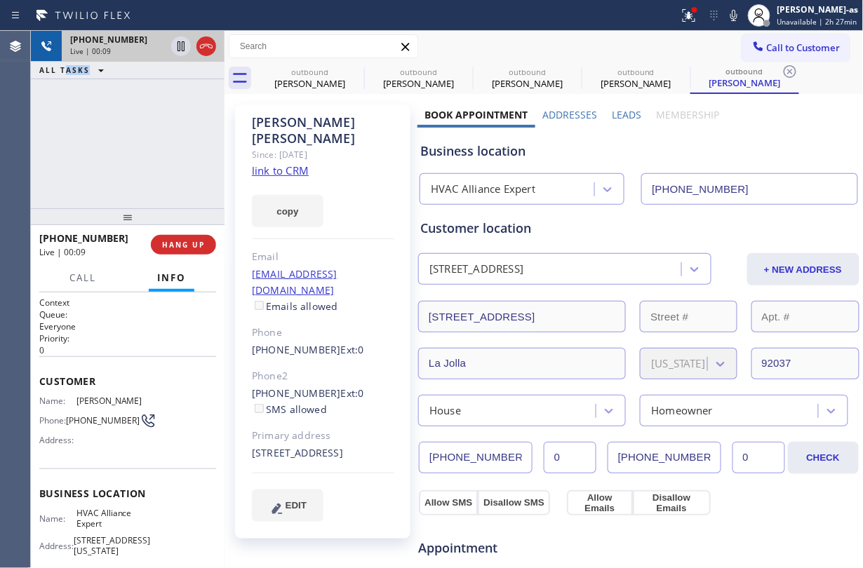
click at [216, 43] on div at bounding box center [193, 46] width 51 height 31
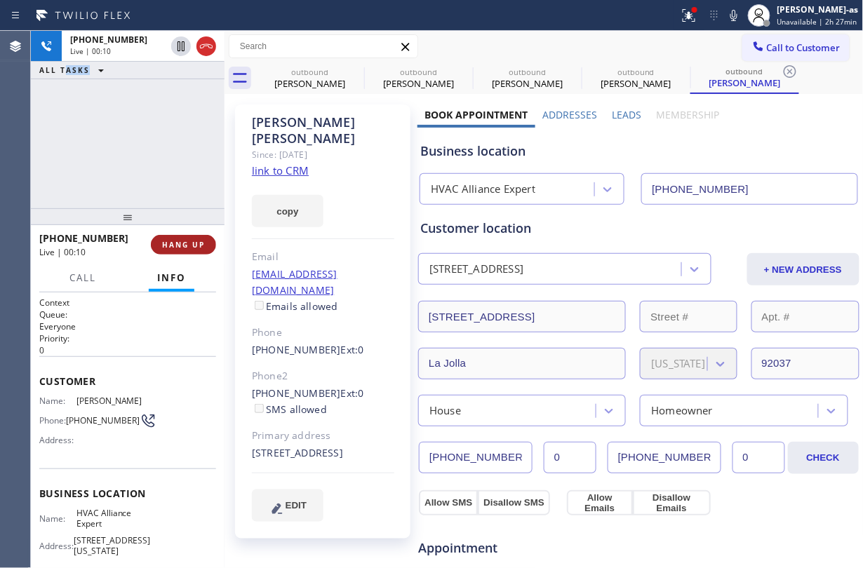
click at [181, 243] on span "HANG UP" at bounding box center [183, 245] width 43 height 10
click at [155, 158] on div "[PHONE_NUMBER] Live | 00:12 ALL TASKS ALL TASKS ACTIVE TASKS TASKS IN WRAP UP" at bounding box center [128, 120] width 194 height 178
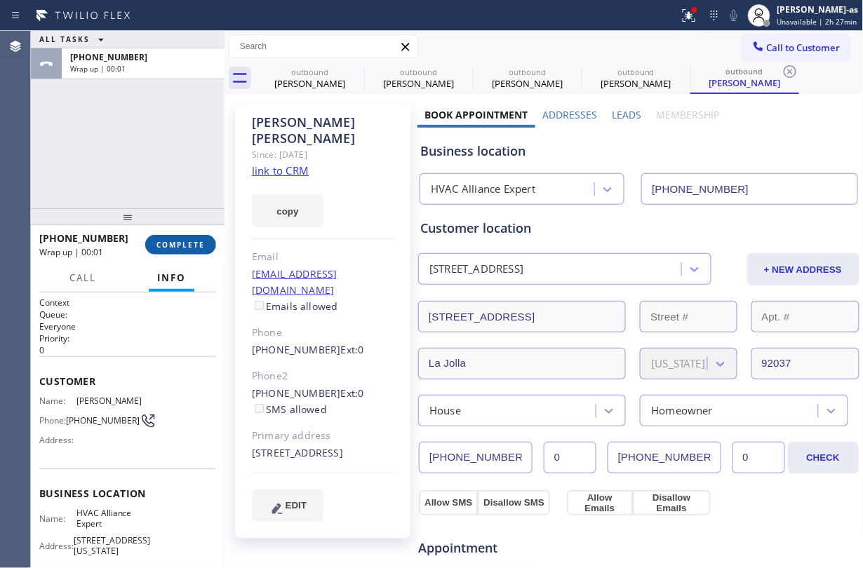
click at [185, 239] on button "COMPLETE" at bounding box center [180, 245] width 71 height 20
drag, startPoint x: 147, startPoint y: 175, endPoint x: 357, endPoint y: 215, distance: 212.8
click at [149, 175] on div "ALL TASKS ALL TASKS ACTIVE TASKS TASKS IN WRAP UP [PHONE_NUMBER] Wrap up | 00:01" at bounding box center [128, 120] width 194 height 178
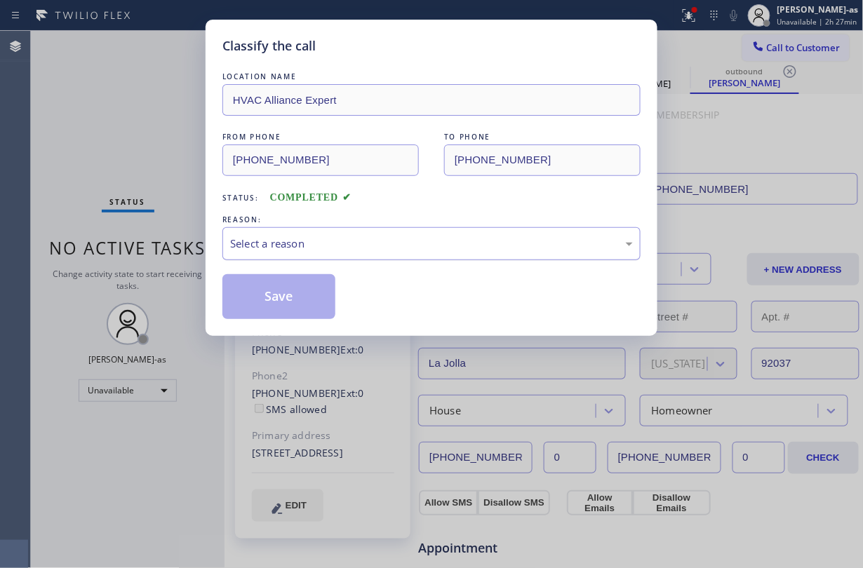
click at [368, 248] on div "Select a reason" at bounding box center [431, 244] width 403 height 16
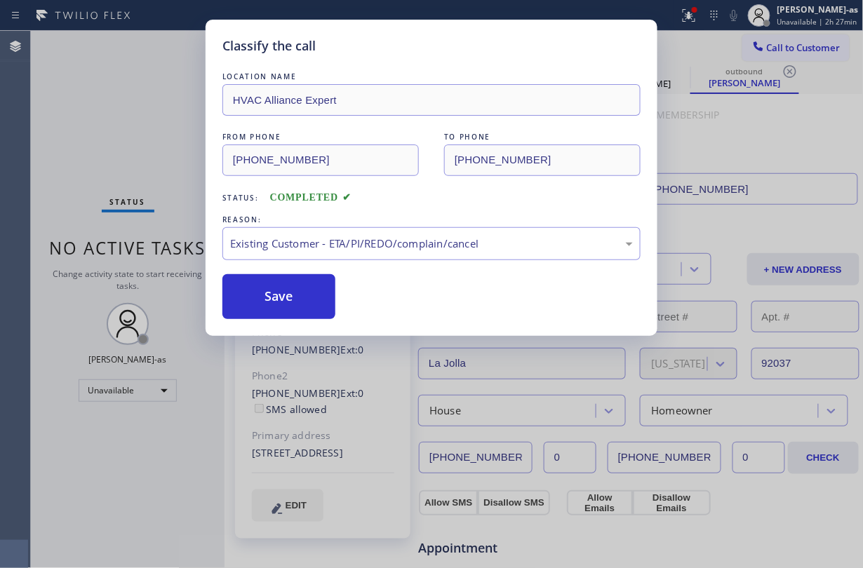
click at [239, 268] on div "LOCATION NAME HVAC Alliance Expert FROM PHONE [PHONE_NUMBER] TO PHONE [PHONE_NU…" at bounding box center [431, 194] width 418 height 250
click at [278, 291] on button "Save" at bounding box center [278, 296] width 113 height 45
click at [131, 135] on div "Classify the call LOCATION NAME HVAC Alliance Expert FROM PHONE [PHONE_NUMBER] …" at bounding box center [431, 284] width 863 height 568
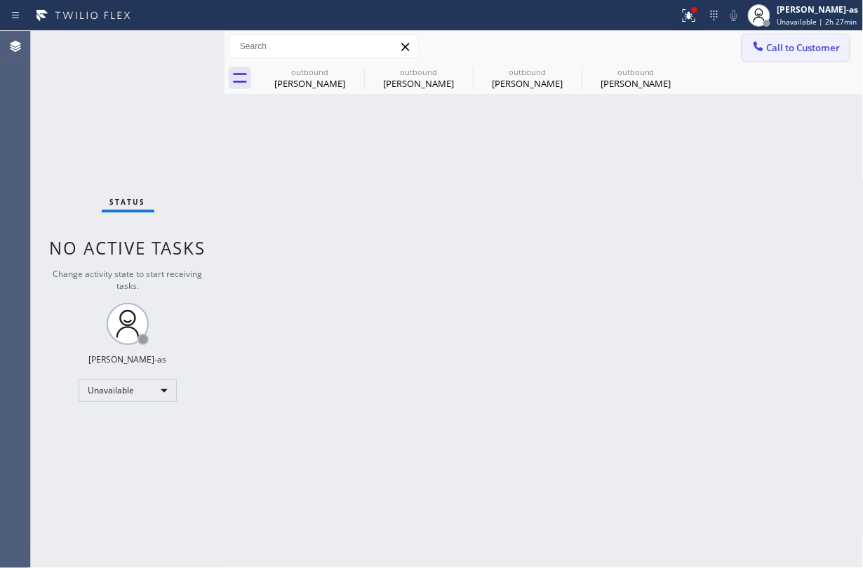
click at [792, 52] on span "Call to Customer" at bounding box center [804, 47] width 74 height 13
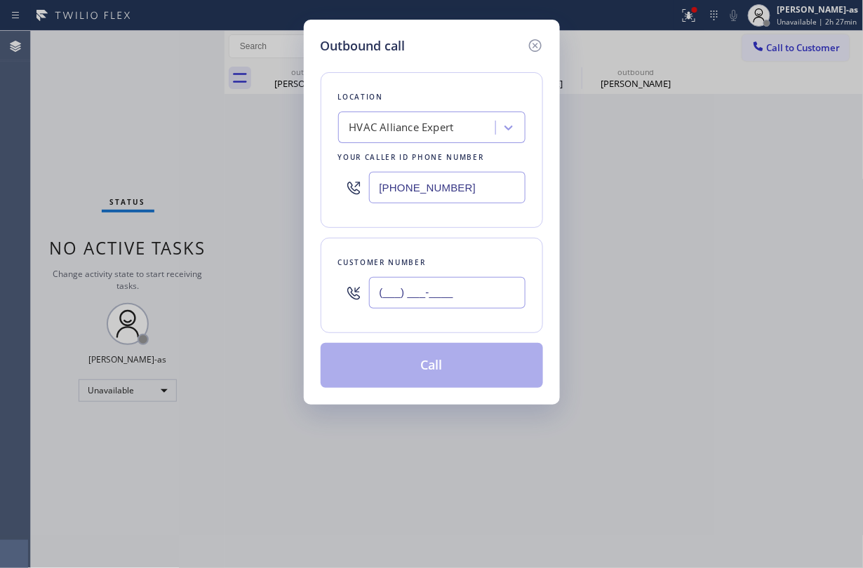
click at [449, 291] on input "(___) ___-____" at bounding box center [447, 293] width 157 height 32
paste input "858) 732-0030"
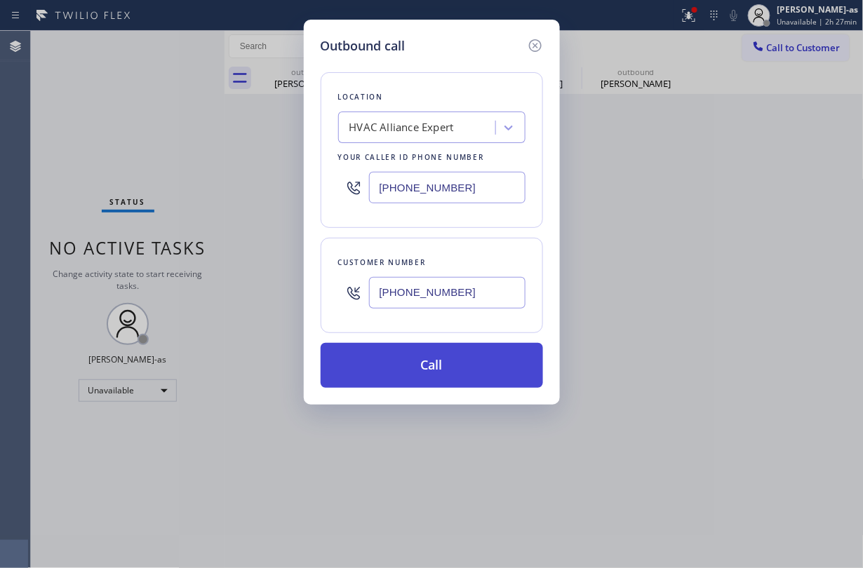
type input "[PHONE_NUMBER]"
click at [418, 373] on button "Call" at bounding box center [432, 365] width 222 height 45
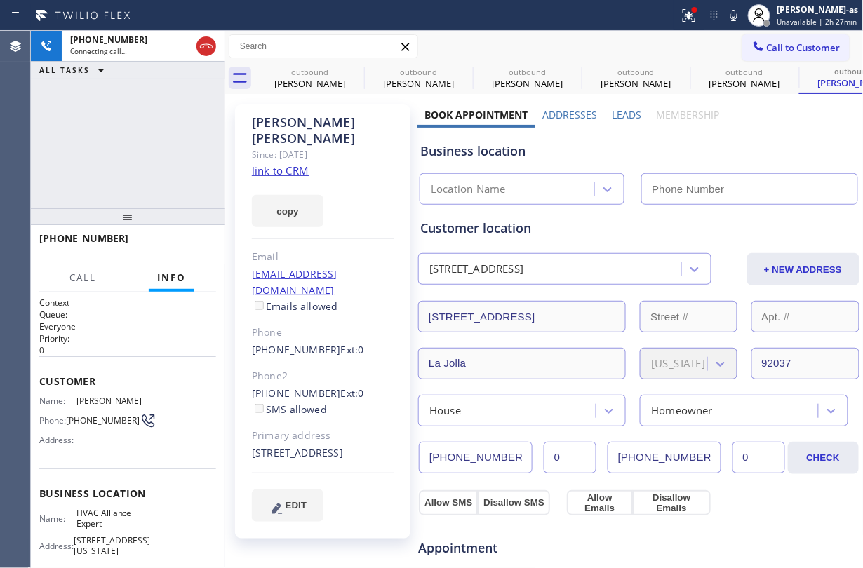
type input "[PHONE_NUMBER]"
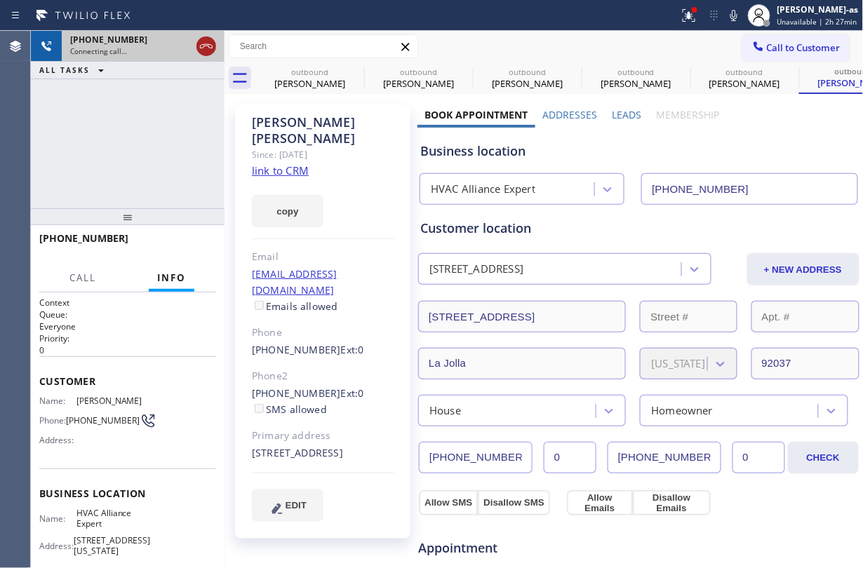
click at [199, 46] on icon at bounding box center [206, 46] width 17 height 17
drag, startPoint x: 304, startPoint y: 79, endPoint x: 378, endPoint y: 74, distance: 73.9
click at [306, 79] on div "[PERSON_NAME]" at bounding box center [310, 83] width 106 height 13
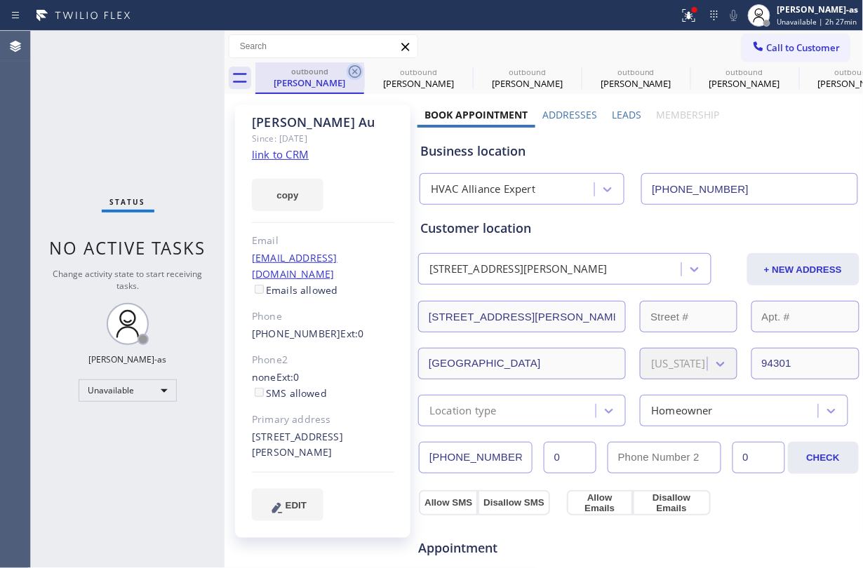
click at [357, 74] on icon at bounding box center [355, 71] width 17 height 17
click at [0, 0] on icon at bounding box center [0, 0] width 0 height 0
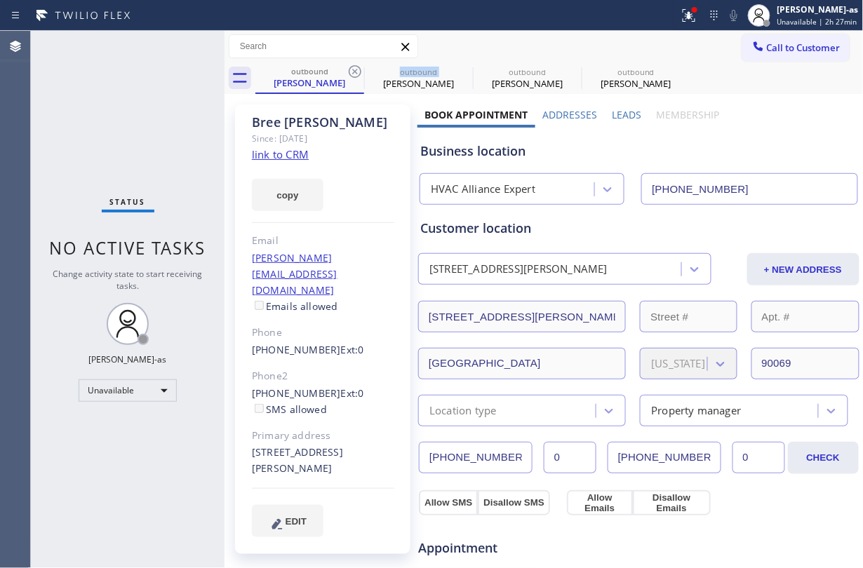
click at [357, 74] on icon at bounding box center [355, 71] width 17 height 17
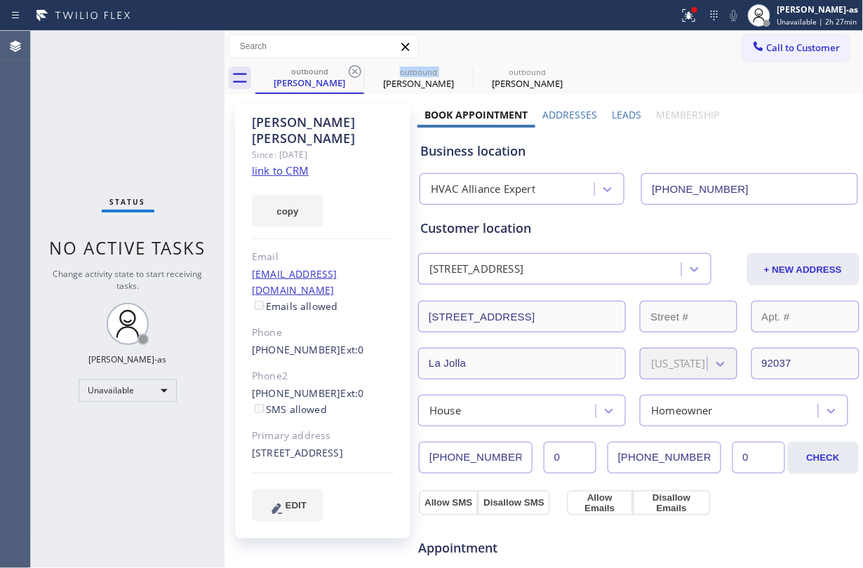
click at [357, 74] on icon at bounding box center [355, 71] width 17 height 17
click at [0, 0] on icon at bounding box center [0, 0] width 0 height 0
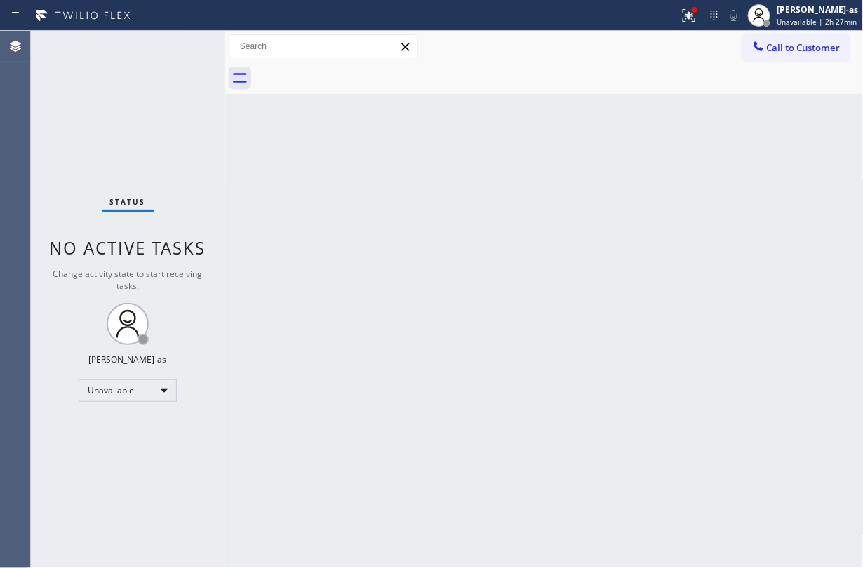
click at [357, 74] on div at bounding box center [559, 78] width 608 height 32
click at [800, 46] on span "Call to Customer" at bounding box center [804, 47] width 74 height 13
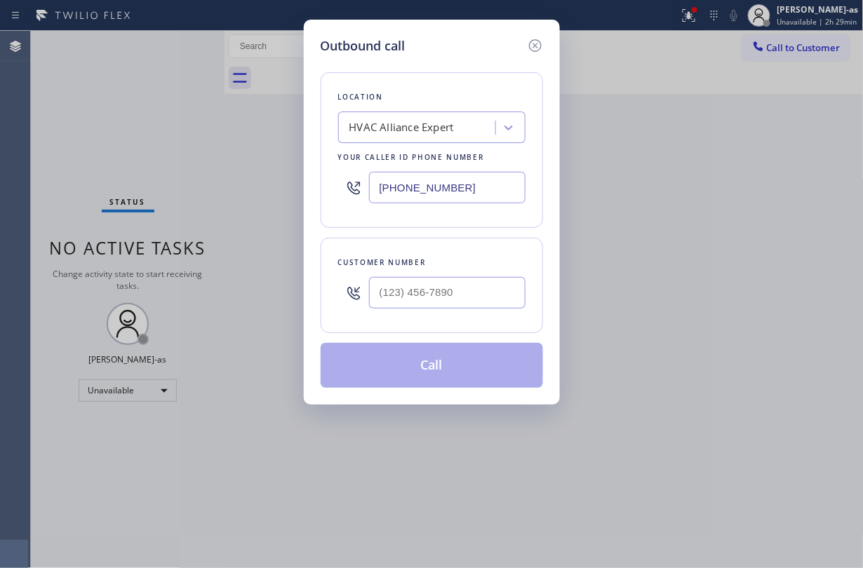
click at [479, 272] on div "Customer number" at bounding box center [432, 285] width 222 height 95
click at [498, 299] on input "(___) ___-____" at bounding box center [447, 293] width 157 height 32
paste input "760) 880-5650"
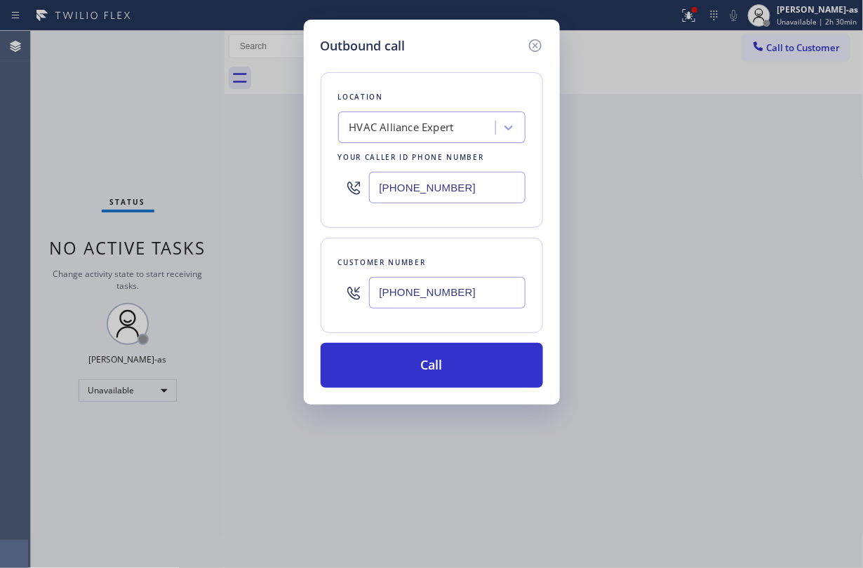
type input "[PHONE_NUMBER]"
click at [91, 117] on div "Outbound call Location HVAC Alliance Expert Your caller id phone number [PHONE_…" at bounding box center [431, 284] width 863 height 568
click at [466, 187] on input "[PHONE_NUMBER]" at bounding box center [447, 188] width 157 height 32
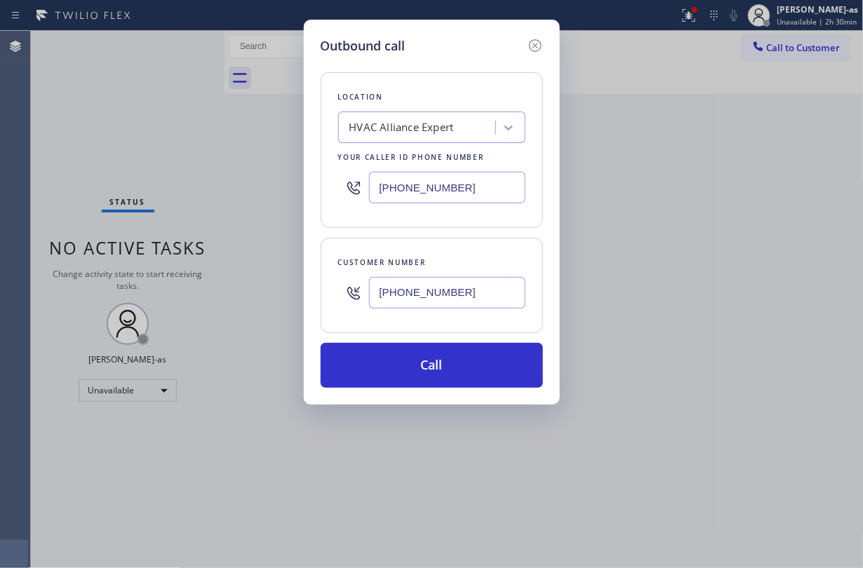
paste input "___) ___-____"
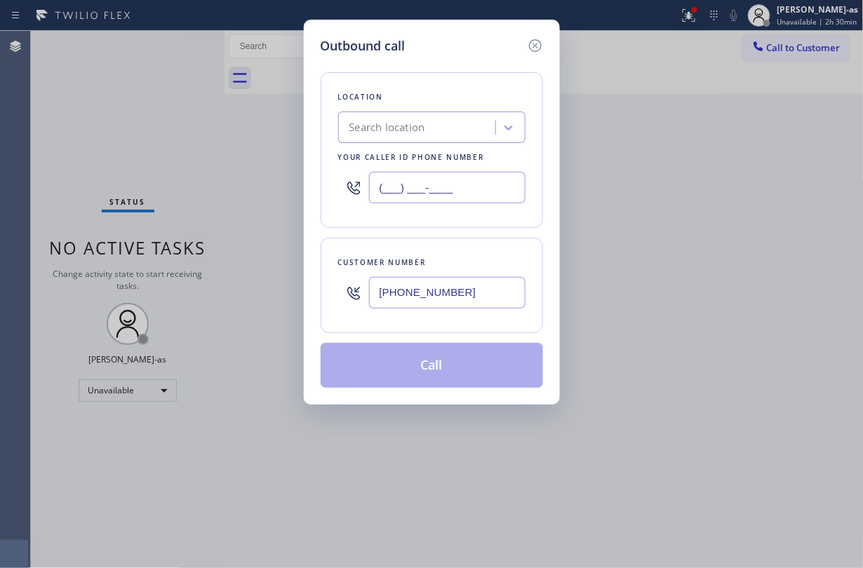
type input "(___) ___-____"
click at [419, 122] on div "Search location" at bounding box center [388, 128] width 76 height 16
paste input "Appliance Repair In [GEOGRAPHIC_DATA]"
type input "Appliance Repair In [GEOGRAPHIC_DATA]"
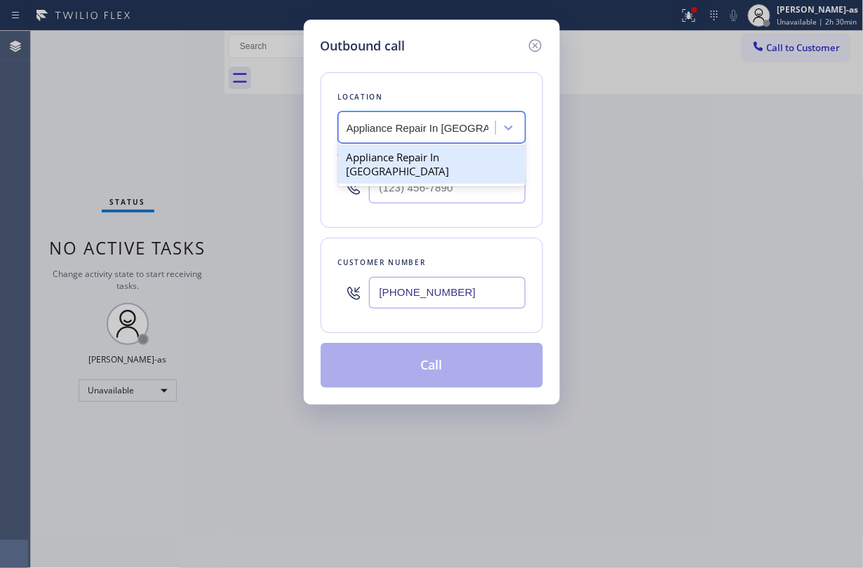
click at [406, 149] on div "Appliance Repair In [GEOGRAPHIC_DATA]" at bounding box center [431, 164] width 187 height 39
type input "[PHONE_NUMBER]"
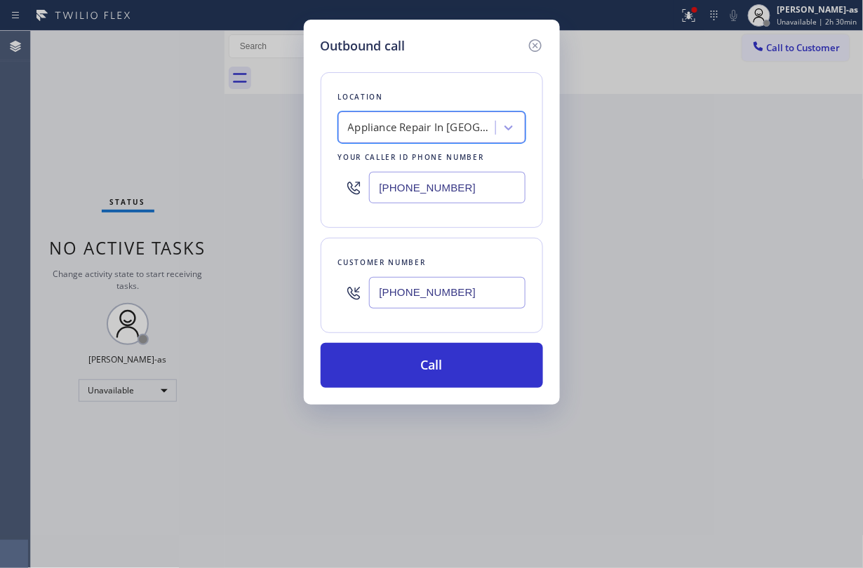
scroll to position [0, 1]
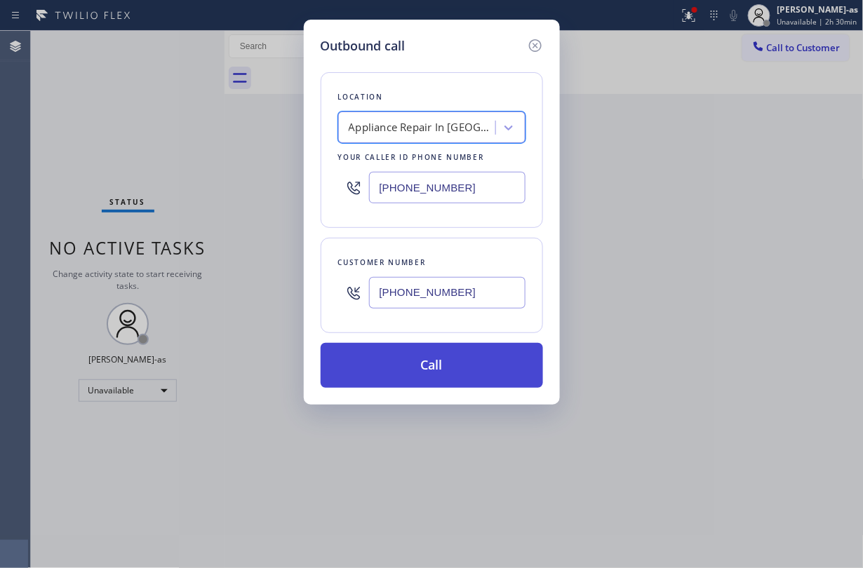
click at [455, 349] on button "Call" at bounding box center [432, 365] width 222 height 45
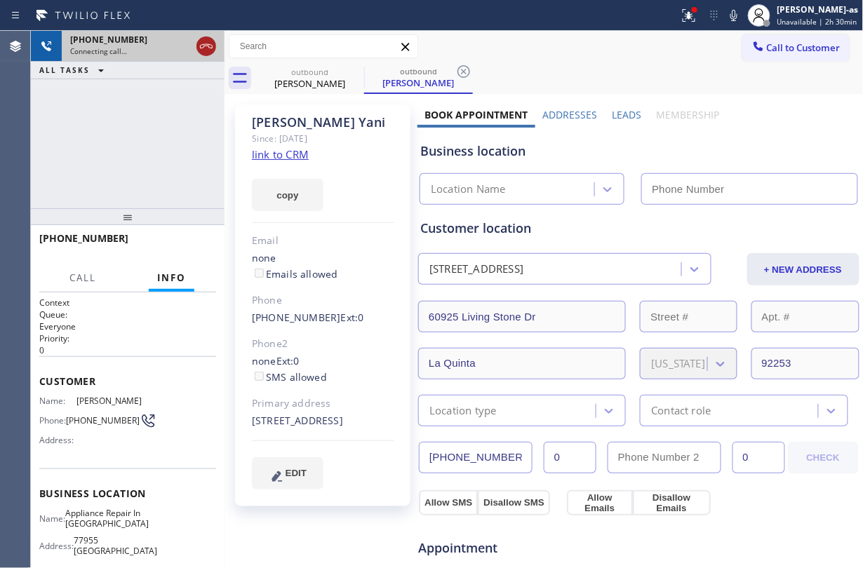
click at [205, 43] on icon at bounding box center [206, 46] width 17 height 17
click at [302, 158] on link "link to CRM" at bounding box center [280, 154] width 57 height 14
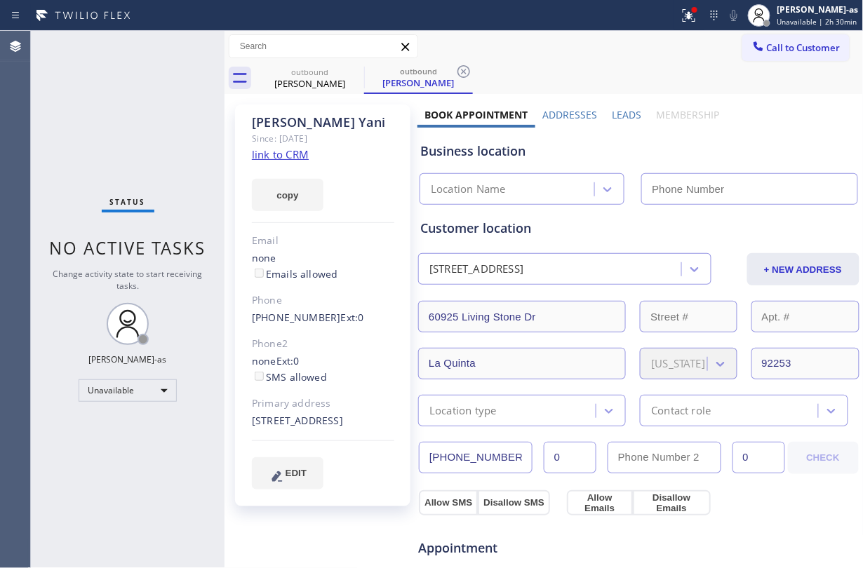
type input "[PHONE_NUMBER]"
click at [750, 54] on div at bounding box center [758, 47] width 17 height 17
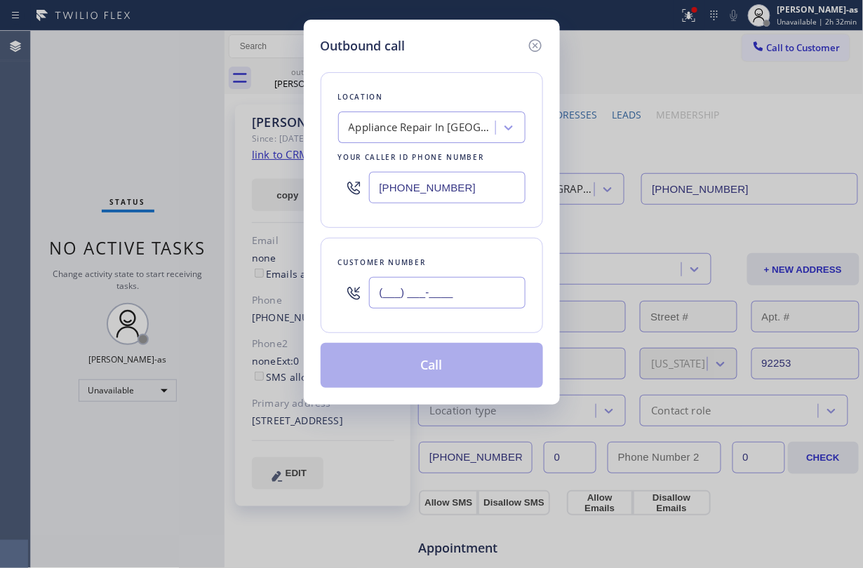
click at [462, 290] on input "(___) ___-____" at bounding box center [447, 293] width 157 height 32
paste input "760) 880-5650"
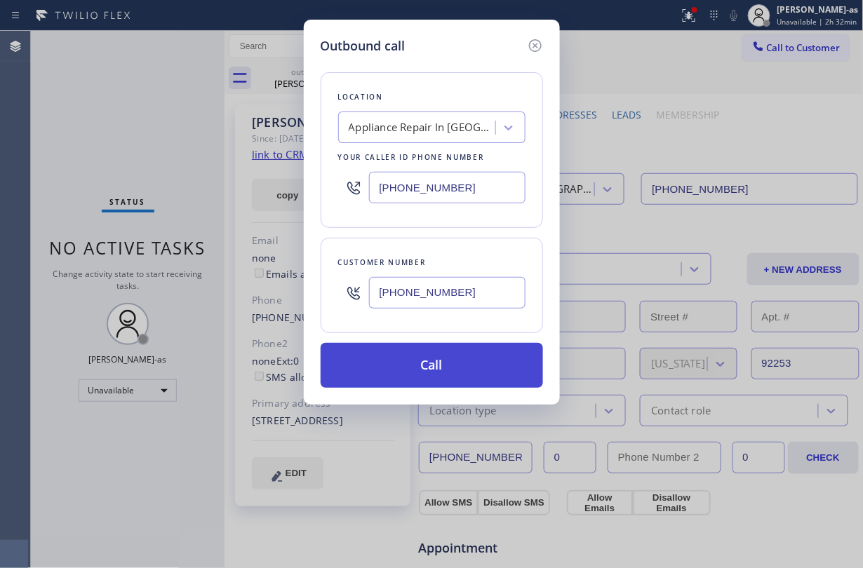
type input "[PHONE_NUMBER]"
click at [441, 368] on button "Call" at bounding box center [432, 365] width 222 height 45
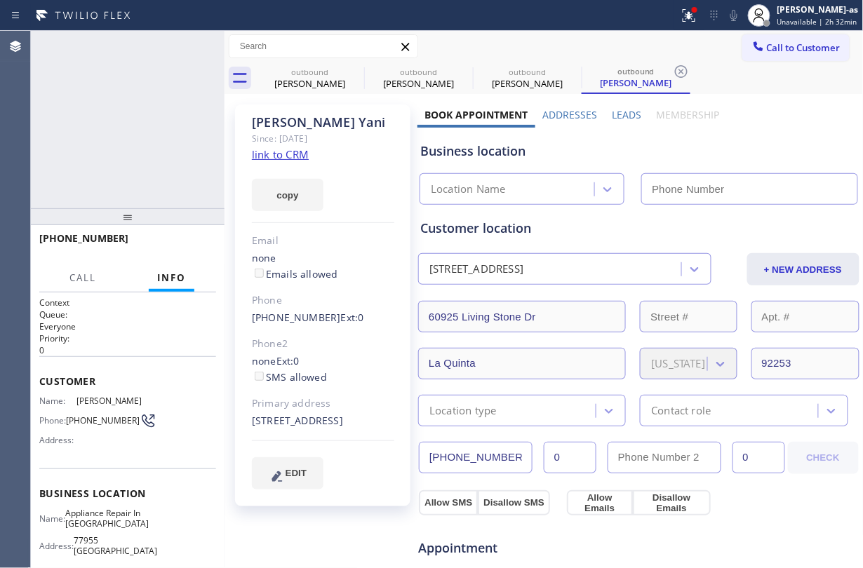
type input "[PHONE_NUMBER]"
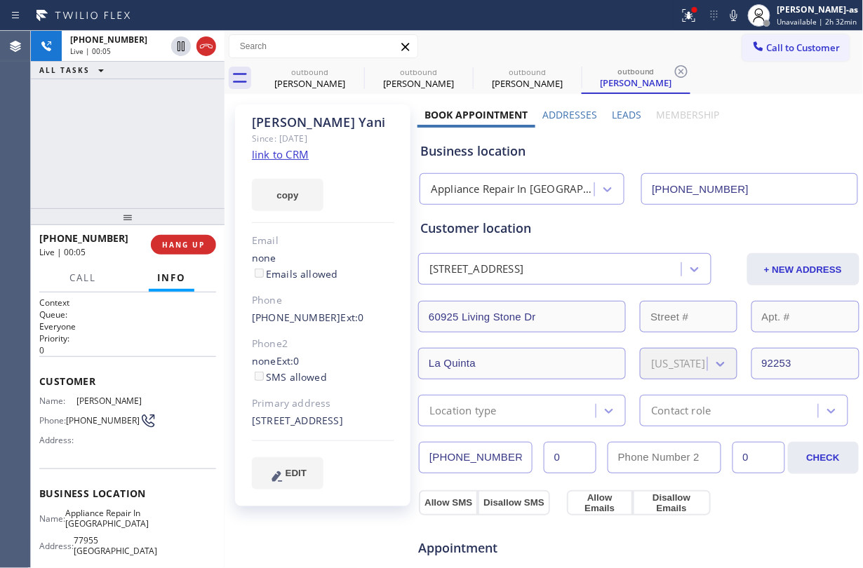
drag, startPoint x: 132, startPoint y: 192, endPoint x: 159, endPoint y: 180, distance: 28.9
click at [133, 189] on div "[PHONE_NUMBER] Live | 00:05 ALL TASKS ALL TASKS ACTIVE TASKS TASKS IN WRAP UP" at bounding box center [128, 120] width 194 height 178
click at [189, 248] on span "HANG UP" at bounding box center [183, 245] width 43 height 10
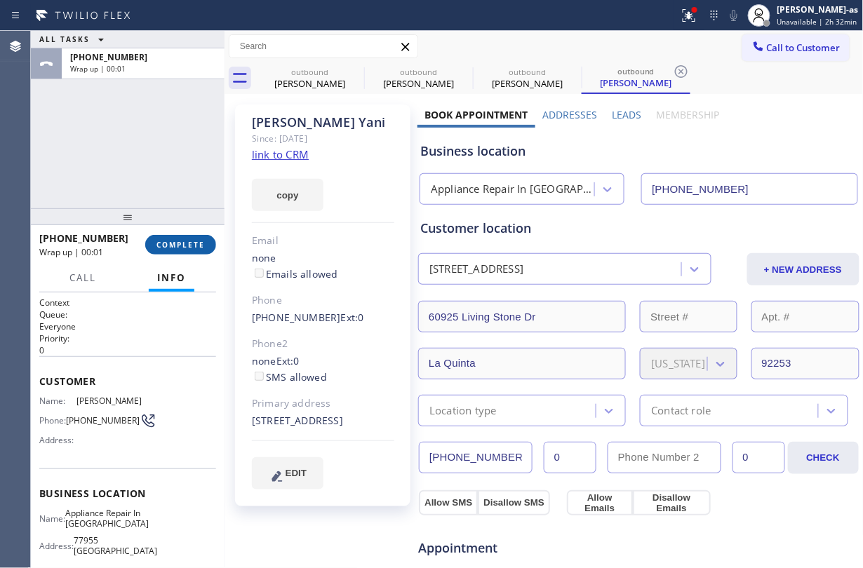
click at [189, 248] on span "COMPLETE" at bounding box center [181, 245] width 48 height 10
click at [143, 138] on div "ALL TASKS ALL TASKS ACTIVE TASKS TASKS IN WRAP UP [PHONE_NUMBER] Wrap up | 00:01" at bounding box center [128, 120] width 194 height 178
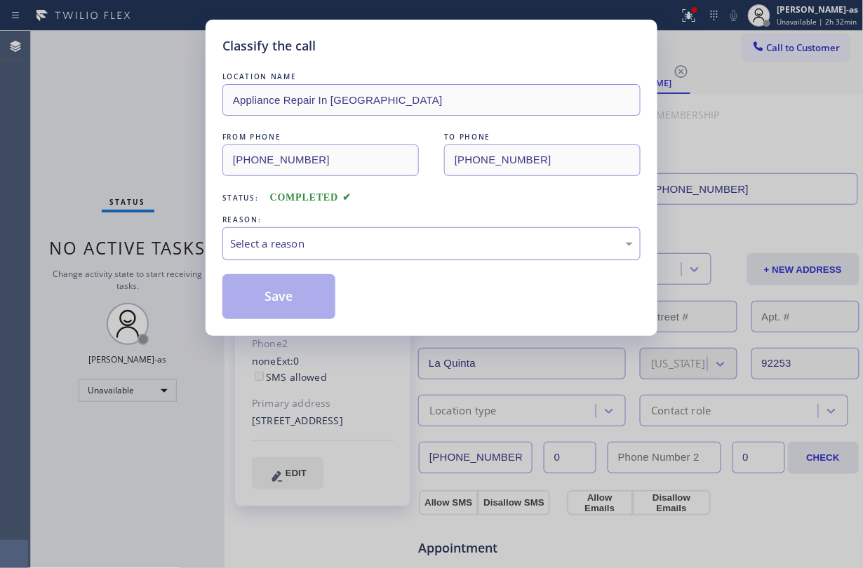
click at [334, 227] on div "Select a reason" at bounding box center [431, 243] width 418 height 33
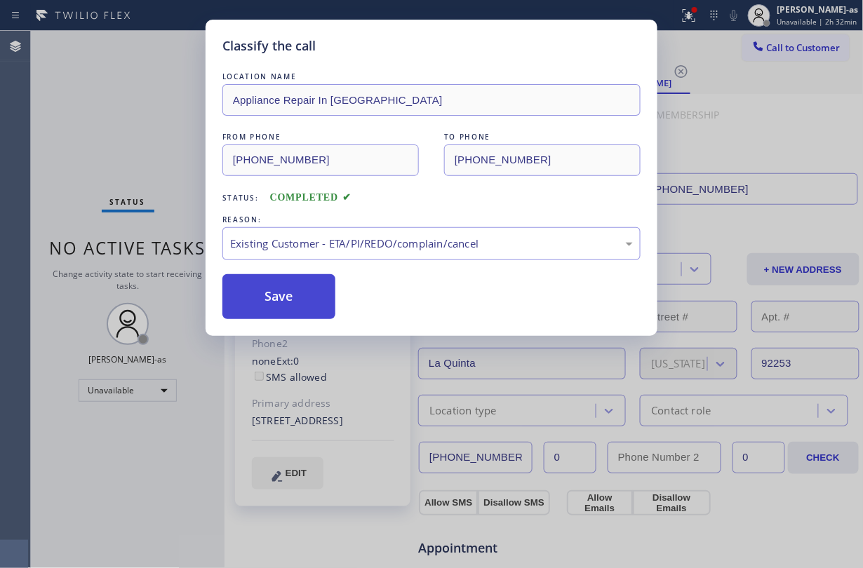
click at [295, 300] on button "Save" at bounding box center [278, 296] width 113 height 45
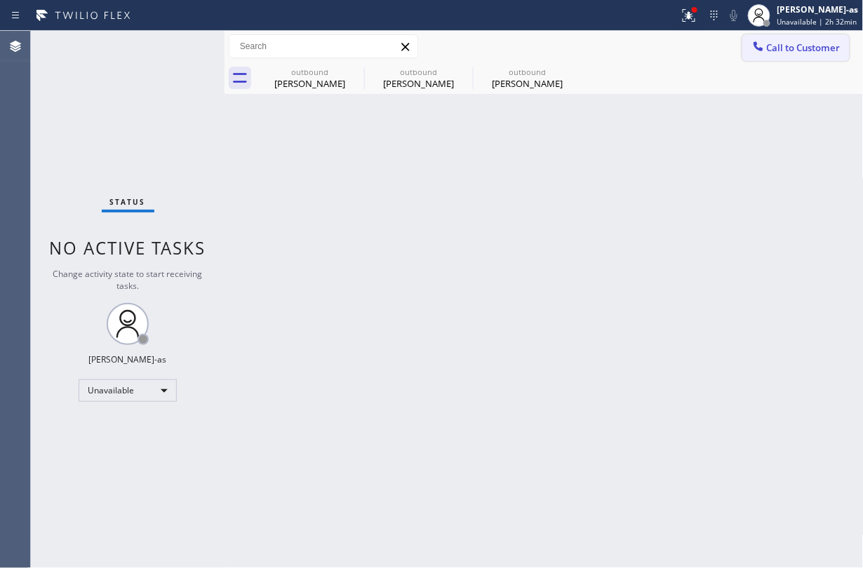
click at [779, 60] on button "Call to Customer" at bounding box center [796, 47] width 107 height 27
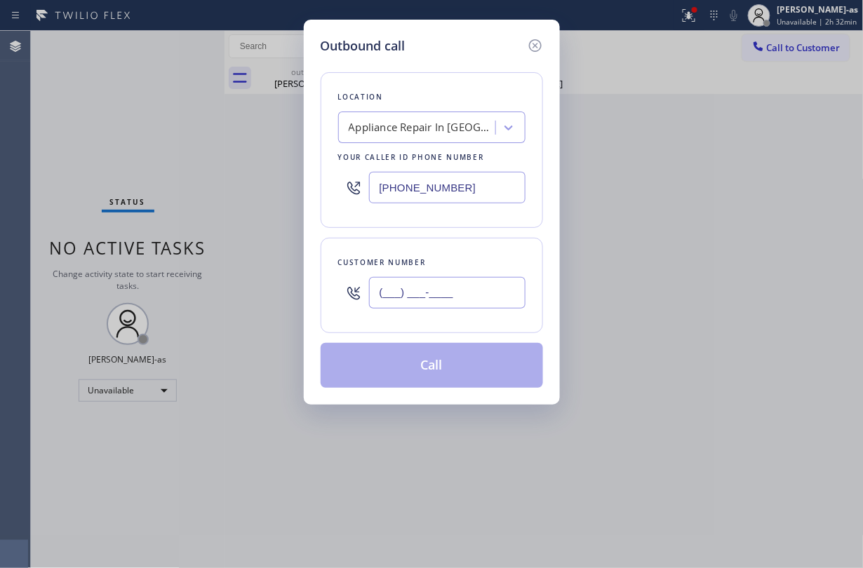
click at [460, 295] on input "(___) ___-____" at bounding box center [447, 293] width 157 height 32
paste input "760) 880-5650"
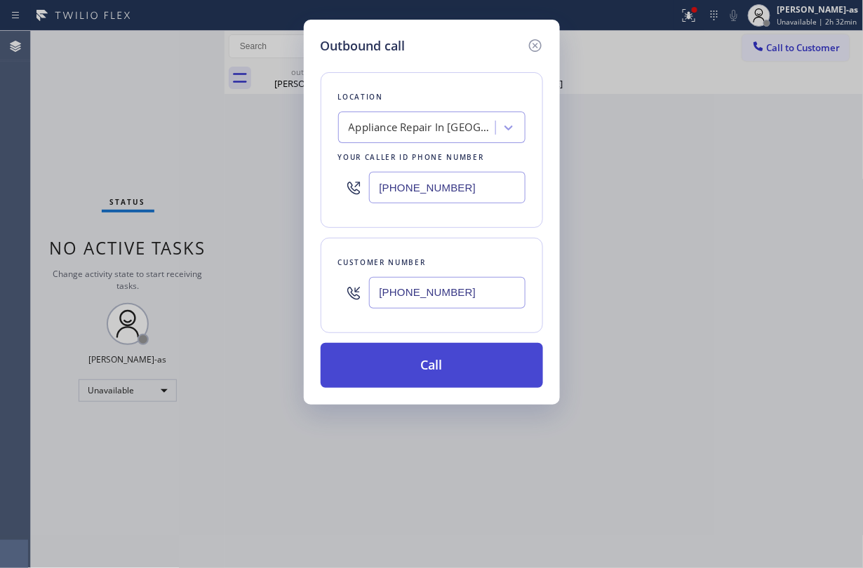
type input "[PHONE_NUMBER]"
click at [447, 360] on button "Call" at bounding box center [432, 365] width 222 height 45
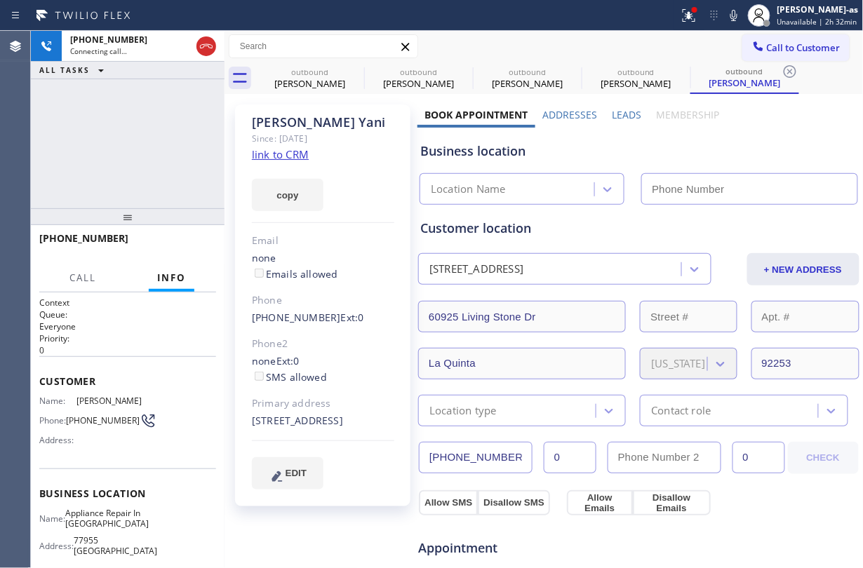
type input "[PHONE_NUMBER]"
click at [136, 117] on div "[PHONE_NUMBER] Connecting call… ALL TASKS ALL TASKS ACTIVE TASKS TASKS IN WRAP …" at bounding box center [128, 120] width 194 height 178
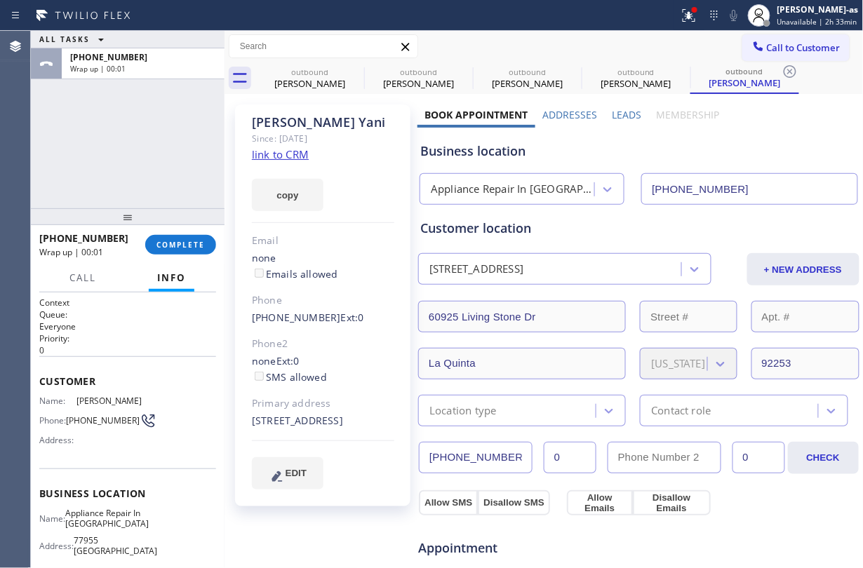
click at [136, 117] on div "ALL TASKS ALL TASKS ACTIVE TASKS TASKS IN WRAP UP [PHONE_NUMBER] Wrap up | 00:01" at bounding box center [128, 120] width 194 height 178
click at [188, 239] on button "COMPLETE" at bounding box center [180, 245] width 71 height 20
click at [159, 164] on div "ALL TASKS ALL TASKS ACTIVE TASKS TASKS IN WRAP UP [PHONE_NUMBER] Wrap up | 00:01" at bounding box center [128, 120] width 194 height 178
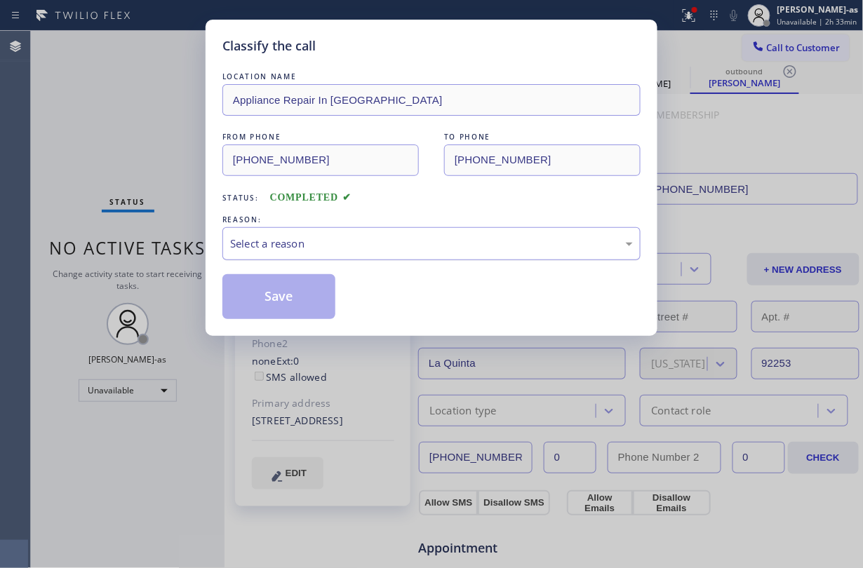
click at [316, 236] on div "Select a reason" at bounding box center [431, 244] width 403 height 16
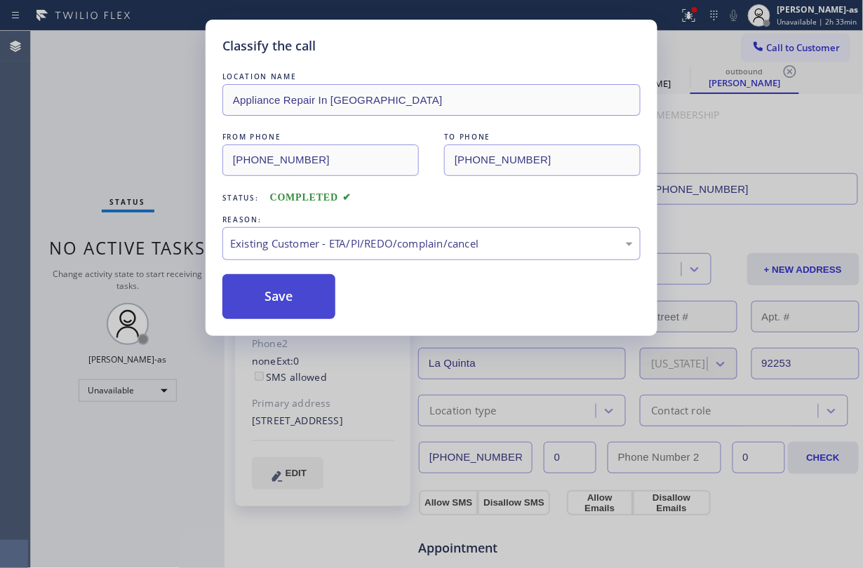
click at [306, 307] on button "Save" at bounding box center [278, 296] width 113 height 45
click at [114, 135] on div "Classify the call LOCATION NAME Appliance Repair In [GEOGRAPHIC_DATA] FROM PHON…" at bounding box center [431, 284] width 863 height 568
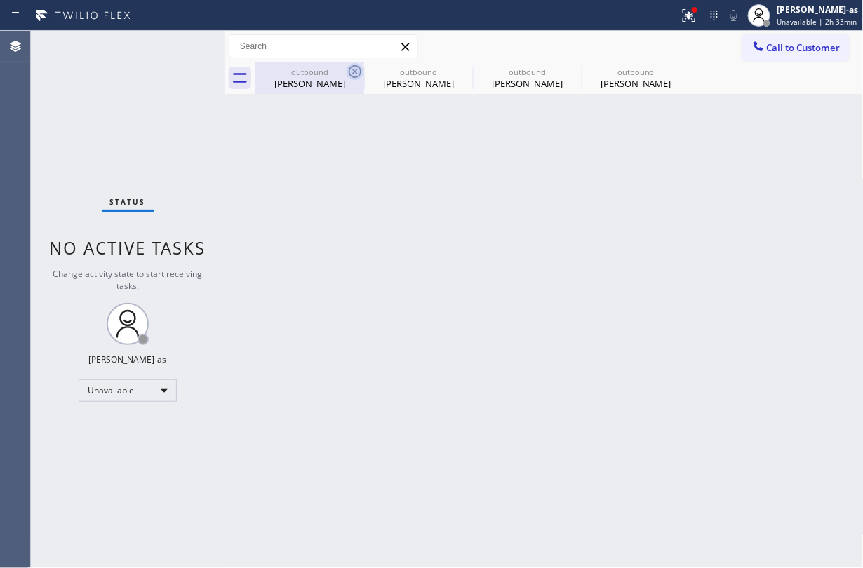
drag, startPoint x: 312, startPoint y: 86, endPoint x: 354, endPoint y: 74, distance: 43.8
click at [314, 85] on div "[PERSON_NAME]" at bounding box center [310, 83] width 106 height 13
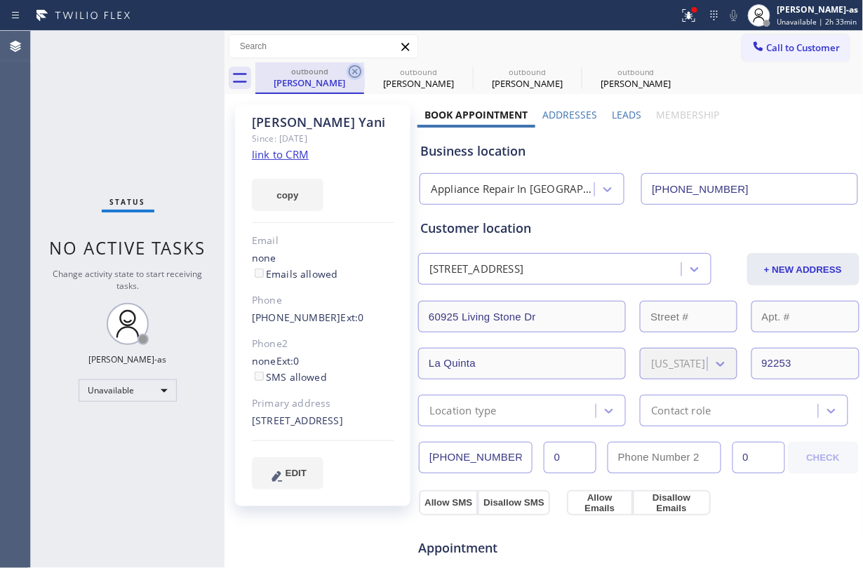
click at [354, 73] on icon at bounding box center [355, 71] width 13 height 13
click at [0, 0] on icon at bounding box center [0, 0] width 0 height 0
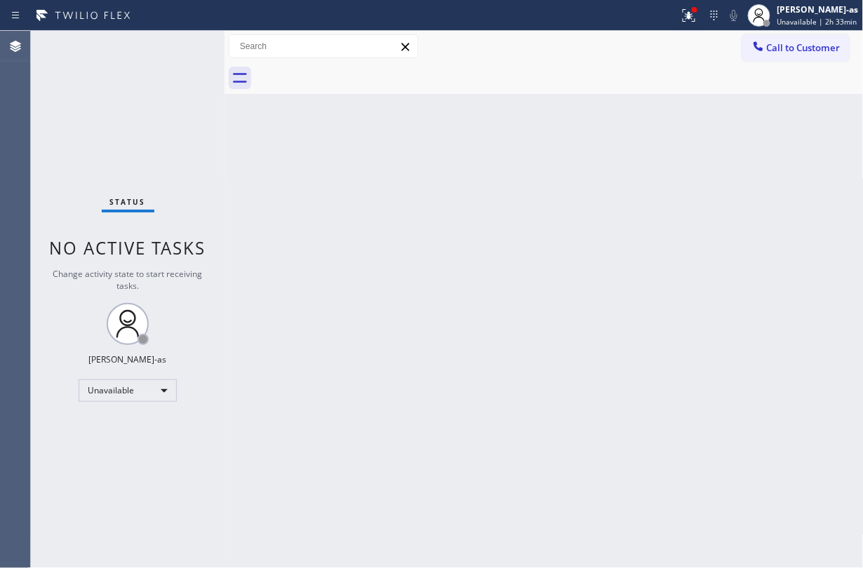
click at [354, 73] on div at bounding box center [559, 78] width 608 height 32
click at [417, 227] on div "Back to Dashboard Change Sender ID Customers Technicians Select a contact Outbo…" at bounding box center [544, 300] width 639 height 538
click at [314, 159] on div "Back to Dashboard Change Sender ID Customers Technicians Select a contact Outbo…" at bounding box center [544, 300] width 639 height 538
click at [132, 115] on div "Status No active tasks Change activity state to start receiving tasks. [PERSON_…" at bounding box center [128, 300] width 194 height 538
click at [146, 394] on div "Unavailable" at bounding box center [128, 391] width 98 height 22
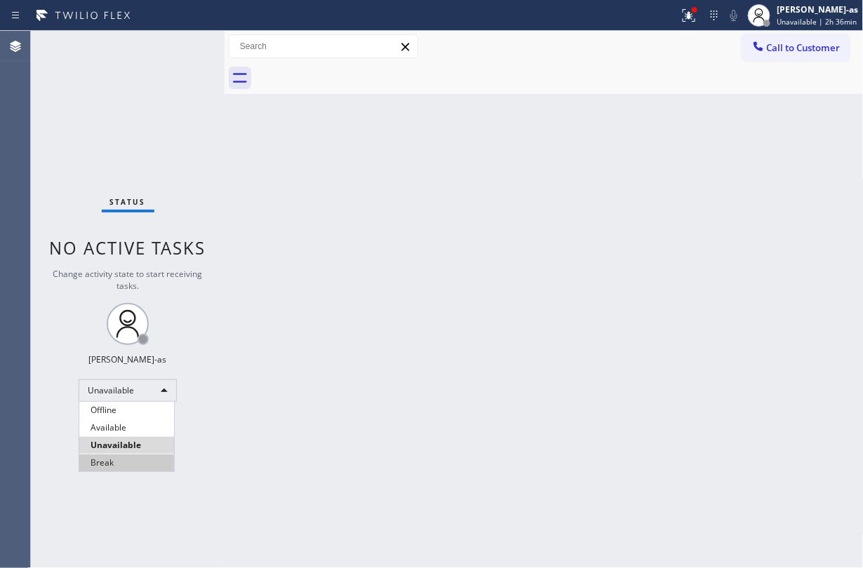
click at [140, 467] on li "Break" at bounding box center [126, 463] width 95 height 17
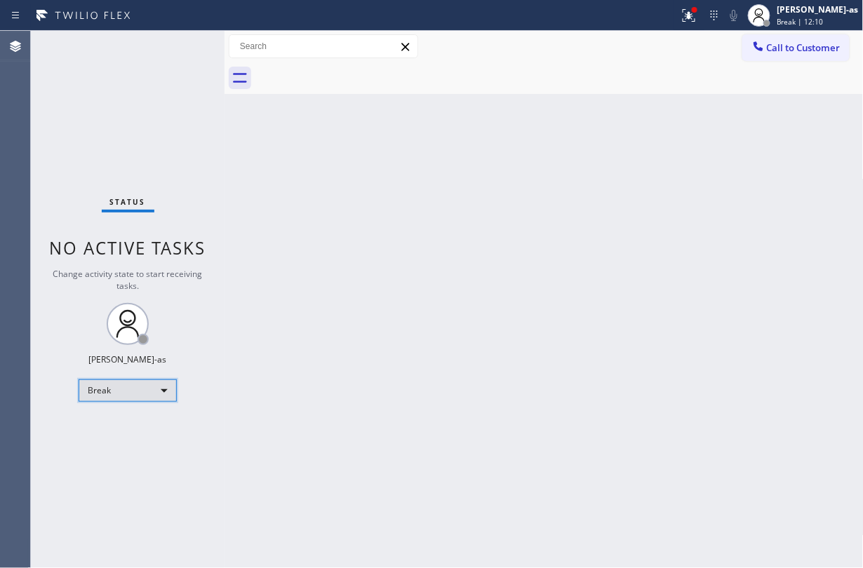
click at [139, 392] on div "Break" at bounding box center [128, 391] width 98 height 22
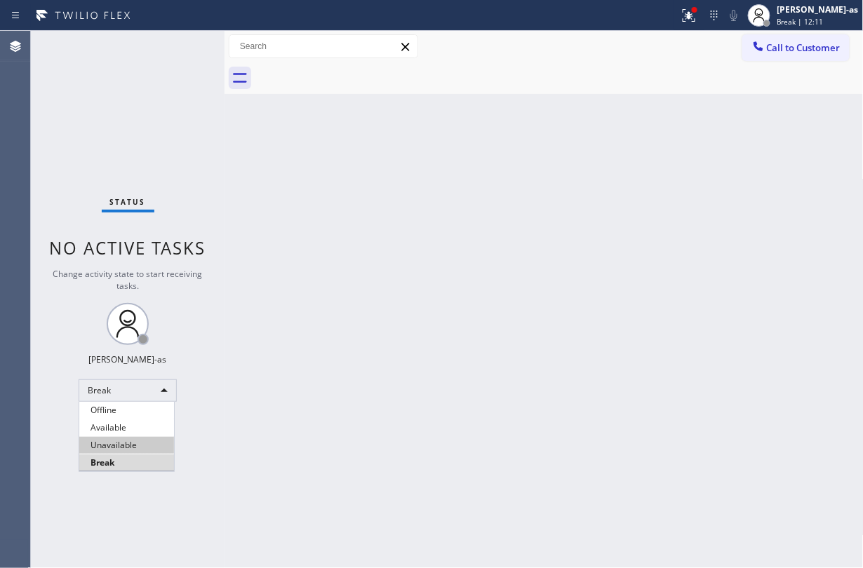
click at [124, 449] on li "Unavailable" at bounding box center [126, 445] width 95 height 17
click at [312, 437] on div "Back to Dashboard Change Sender ID Customers Technicians Select a contact Outbo…" at bounding box center [544, 300] width 639 height 538
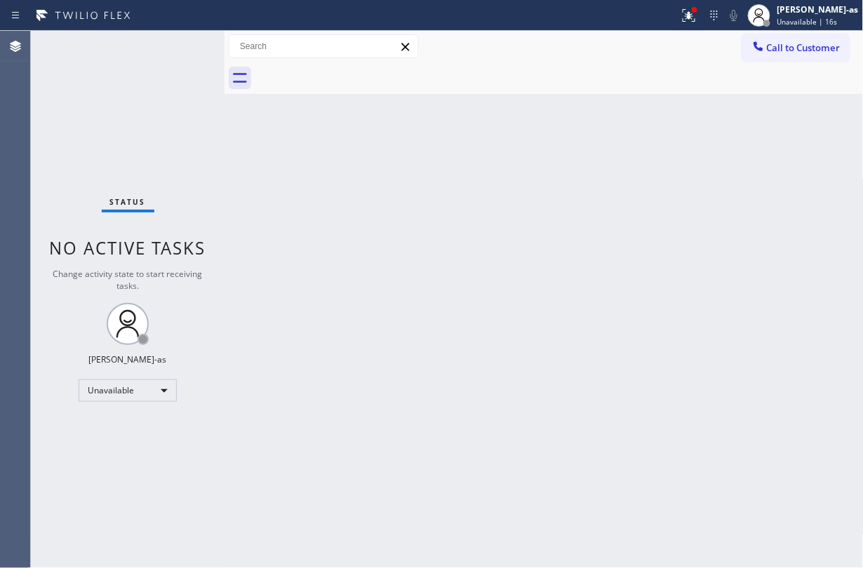
drag, startPoint x: 138, startPoint y: 110, endPoint x: 307, endPoint y: 0, distance: 202.5
click at [138, 108] on div "Status No active tasks Change activity state to start receiving tasks. [PERSON_…" at bounding box center [128, 300] width 194 height 538
click at [343, 259] on div "Back to Dashboard Change Sender ID Customers Technicians Select a contact Outbo…" at bounding box center [544, 300] width 639 height 538
click at [776, 44] on span "Call to Customer" at bounding box center [804, 47] width 74 height 13
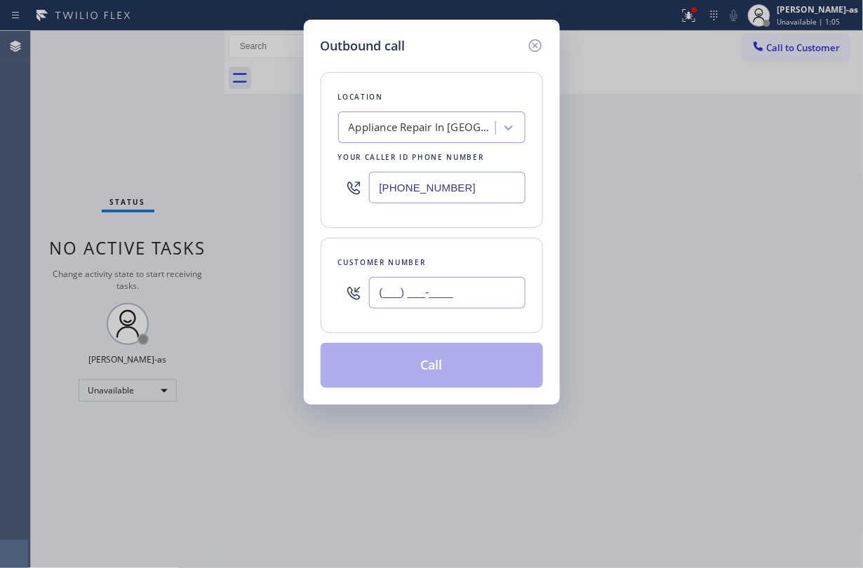
click at [385, 295] on input "(___) ___-____" at bounding box center [447, 293] width 157 height 32
paste input "310) 966-7250"
type input "[PHONE_NUMBER]"
drag, startPoint x: 432, startPoint y: 147, endPoint x: 430, endPoint y: 136, distance: 10.9
click at [432, 146] on div "Location Appliance Repair In [GEOGRAPHIC_DATA] Your caller id phone number [PHO…" at bounding box center [432, 150] width 222 height 156
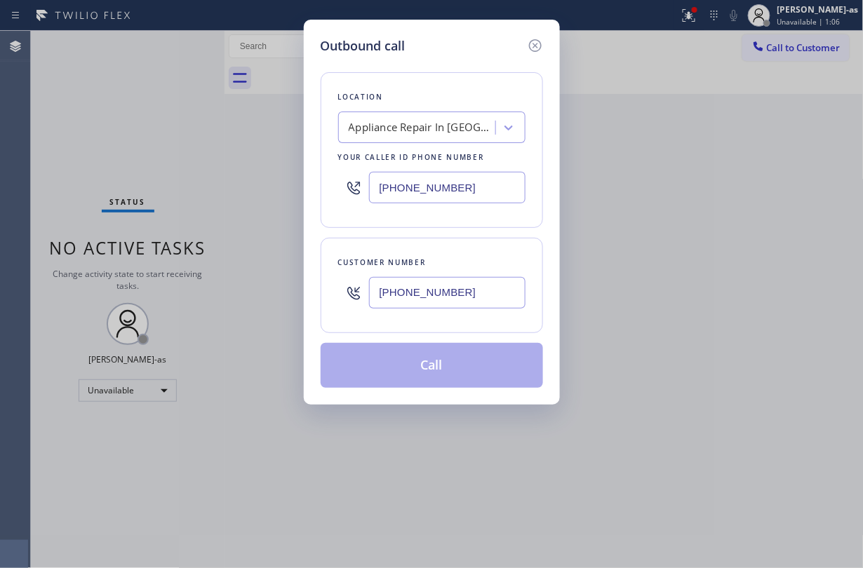
click at [427, 135] on div "Appliance Repair In [GEOGRAPHIC_DATA]" at bounding box center [422, 128] width 147 height 16
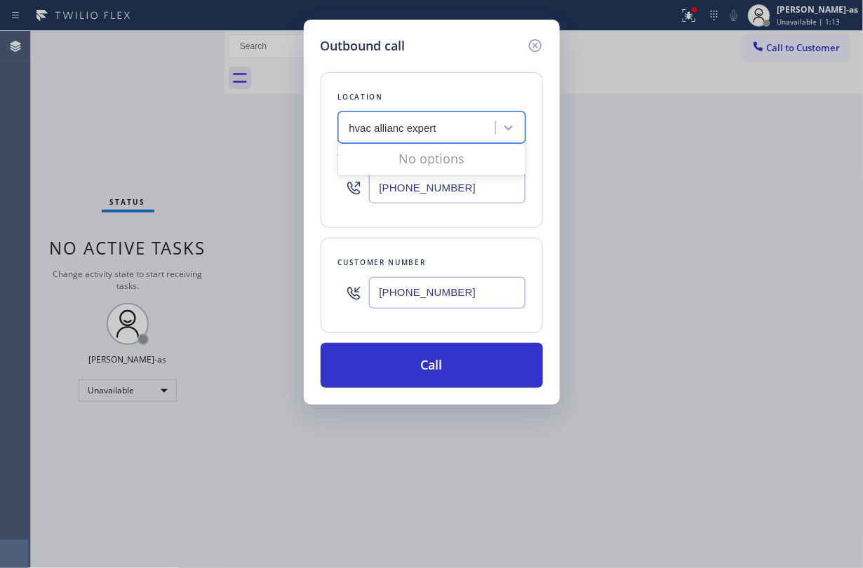
click at [397, 131] on input "hvac allianc expert" at bounding box center [394, 128] width 88 height 12
click at [402, 132] on input "hvac allianc expert" at bounding box center [394, 128] width 88 height 12
type input "hvac alliance expert"
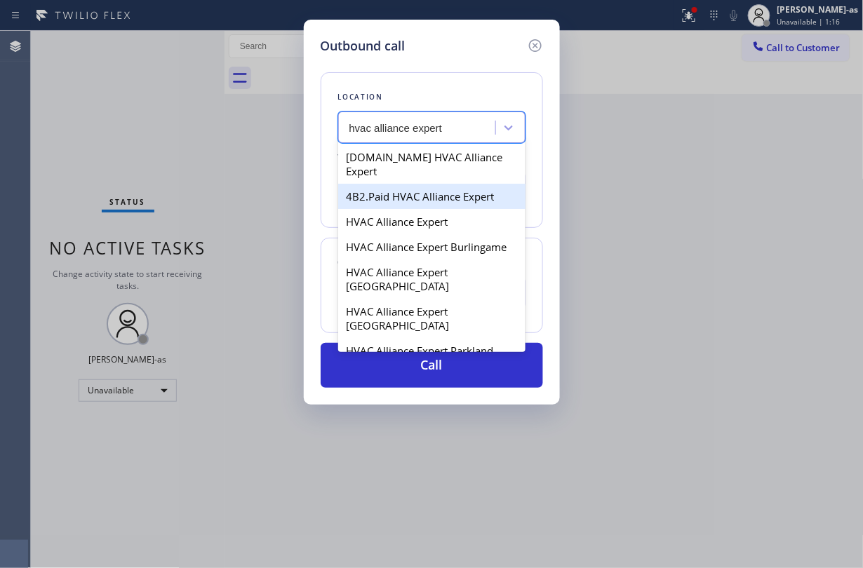
click at [378, 184] on div "4B2.Paid HVAC Alliance Expert" at bounding box center [431, 196] width 187 height 25
type input "[PHONE_NUMBER]"
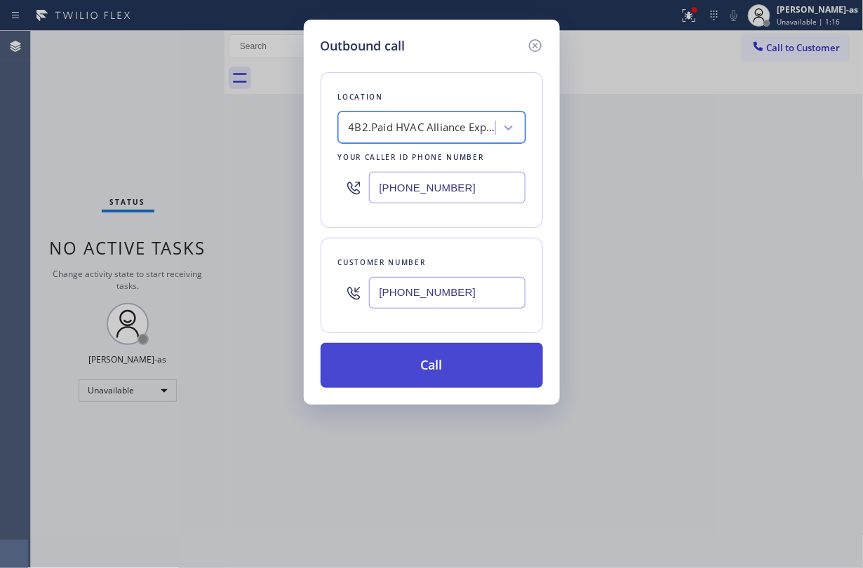
click at [477, 375] on button "Call" at bounding box center [432, 365] width 222 height 45
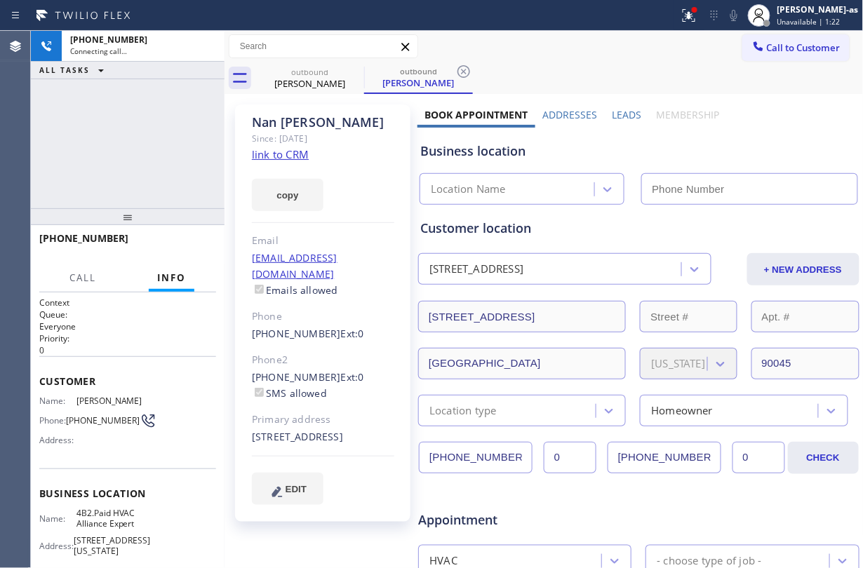
type input "[PHONE_NUMBER]"
click at [154, 113] on div "[PHONE_NUMBER] Connecting call… ALL TASKS ALL TASKS ACTIVE TASKS TASKS IN WRAP …" at bounding box center [128, 120] width 194 height 178
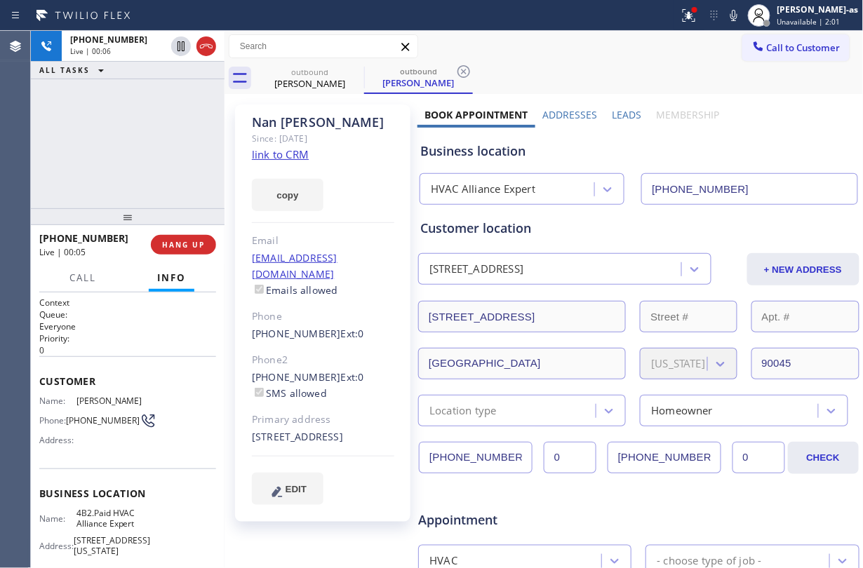
click at [76, 119] on div "[PHONE_NUMBER] Live | 00:06 ALL TASKS ALL TASKS ACTIVE TASKS TASKS IN WRAP UP" at bounding box center [128, 120] width 194 height 178
click at [202, 51] on icon at bounding box center [206, 46] width 17 height 17
click at [140, 237] on div "[PHONE_NUMBER]" at bounding box center [90, 238] width 102 height 13
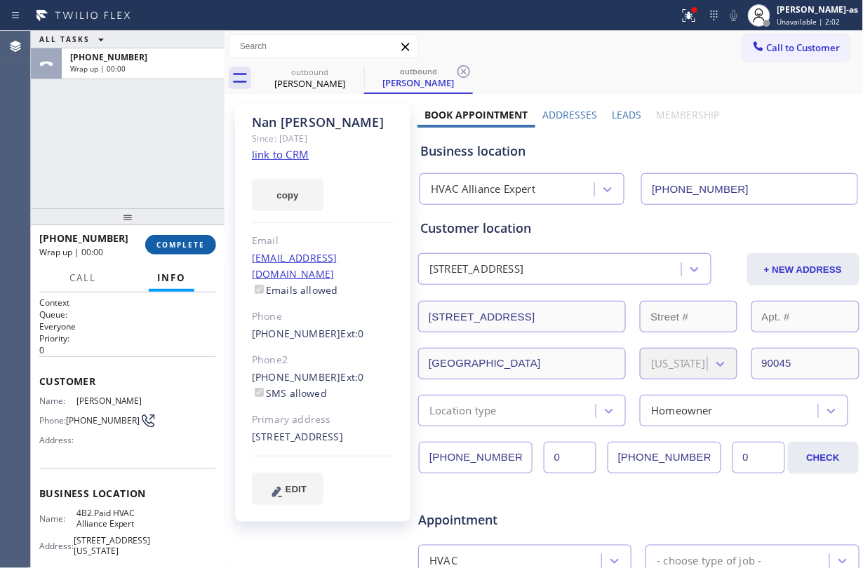
click at [161, 250] on span "COMPLETE" at bounding box center [181, 245] width 48 height 10
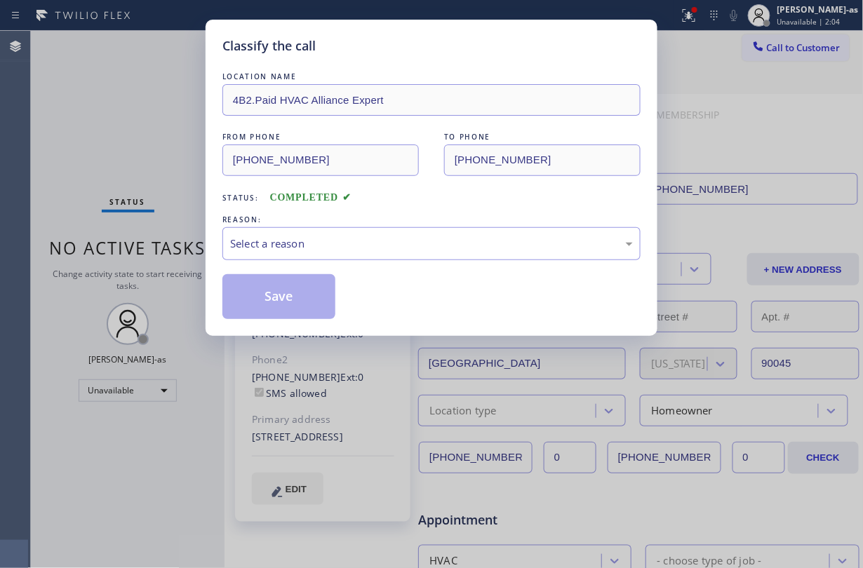
click at [324, 351] on div "Classify the call LOCATION NAME 4B2.Paid HVAC Alliance Expert FROM PHONE [PHONE…" at bounding box center [431, 284] width 863 height 568
click at [335, 242] on div "Select a reason" at bounding box center [431, 244] width 403 height 16
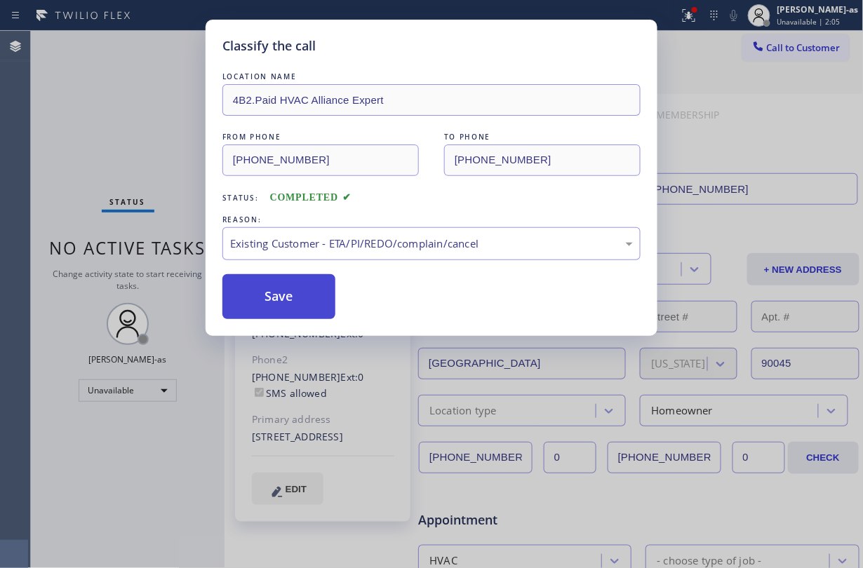
click at [270, 298] on button "Save" at bounding box center [278, 296] width 113 height 45
click at [102, 74] on div "Classify the call LOCATION NAME 4B2.Paid HVAC Alliance Expert FROM PHONE [PHONE…" at bounding box center [431, 284] width 863 height 568
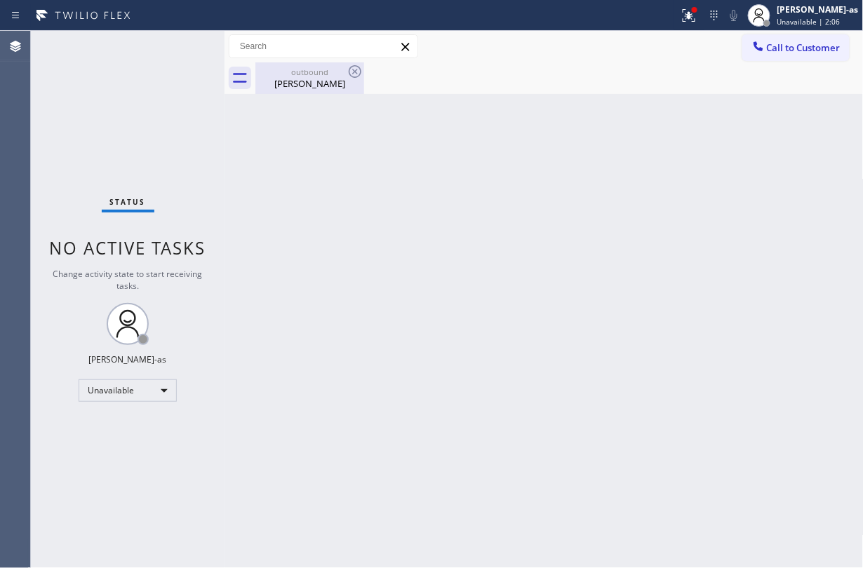
click at [295, 86] on div "[PERSON_NAME]" at bounding box center [310, 83] width 106 height 13
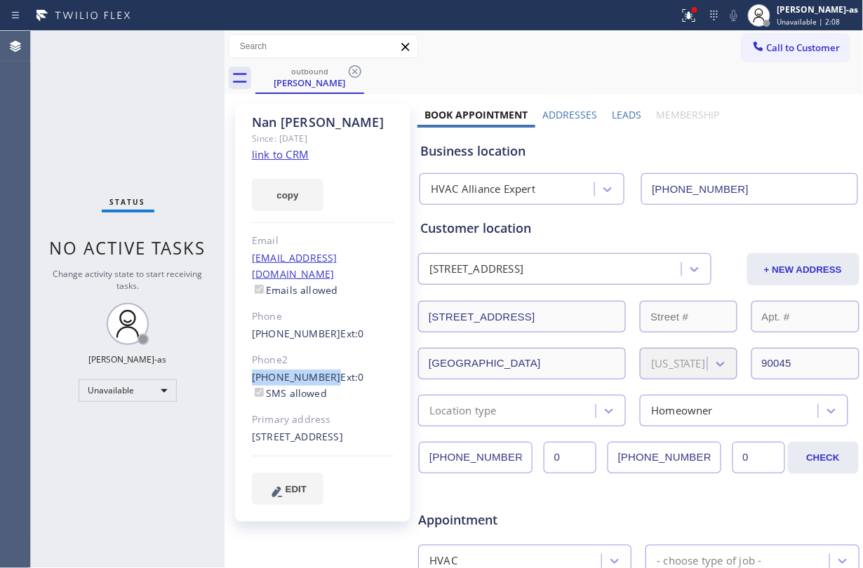
drag, startPoint x: 246, startPoint y: 360, endPoint x: 321, endPoint y: 357, distance: 75.9
click at [321, 357] on div "[PERSON_NAME] Since: [DATE] link to CRM copy Email [EMAIL_ADDRESS][DOMAIN_NAME]…" at bounding box center [322, 314] width 175 height 418
copy link "[PHONE_NUMBER]"
click at [767, 51] on span "Call to Customer" at bounding box center [804, 47] width 74 height 13
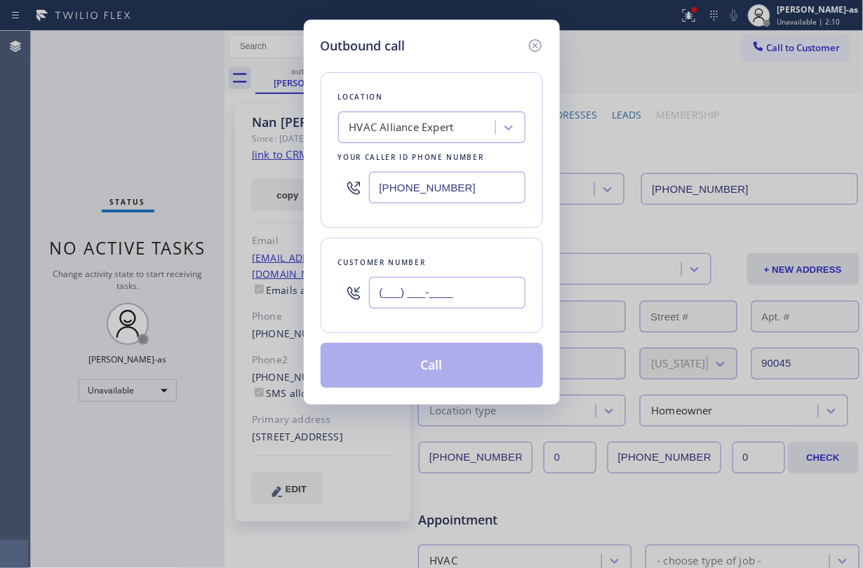
click at [437, 292] on input "(___) ___-____" at bounding box center [447, 293] width 157 height 32
paste input "424) 204-2021"
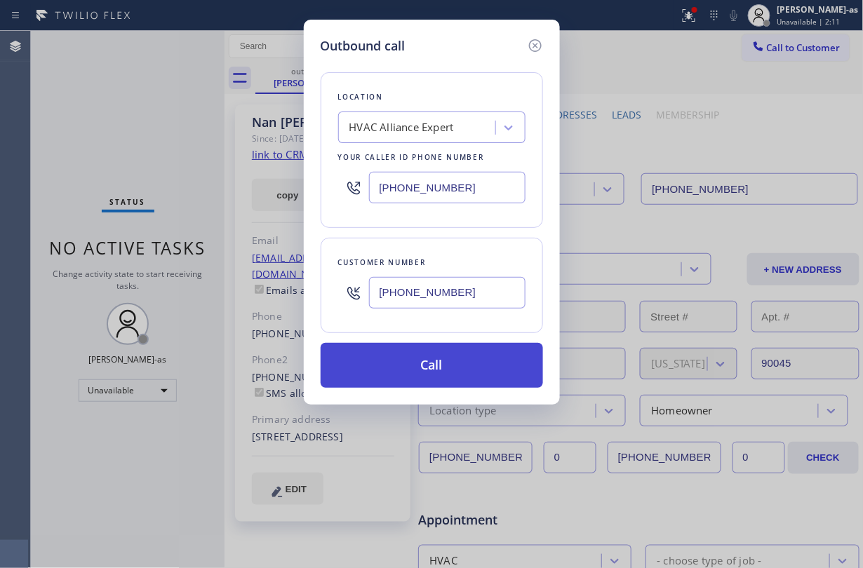
type input "[PHONE_NUMBER]"
click at [430, 369] on button "Call" at bounding box center [432, 365] width 222 height 45
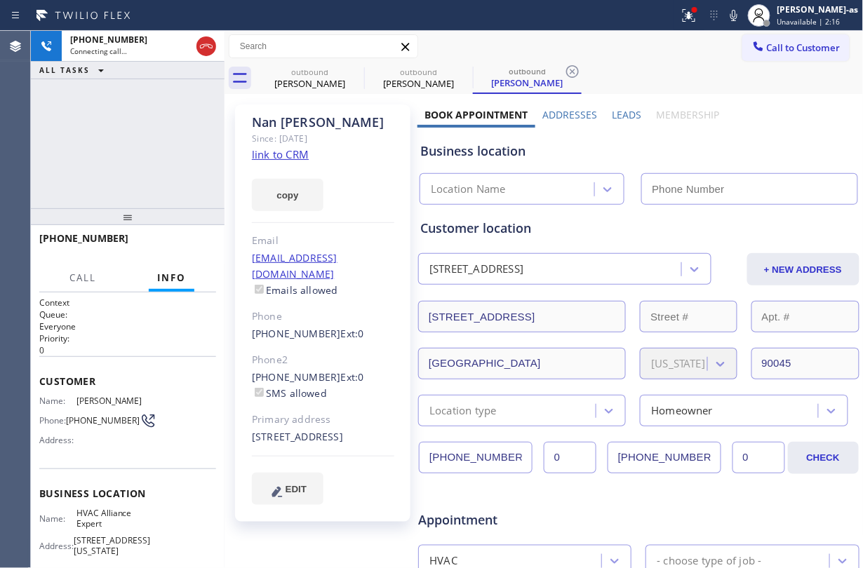
type input "[PHONE_NUMBER]"
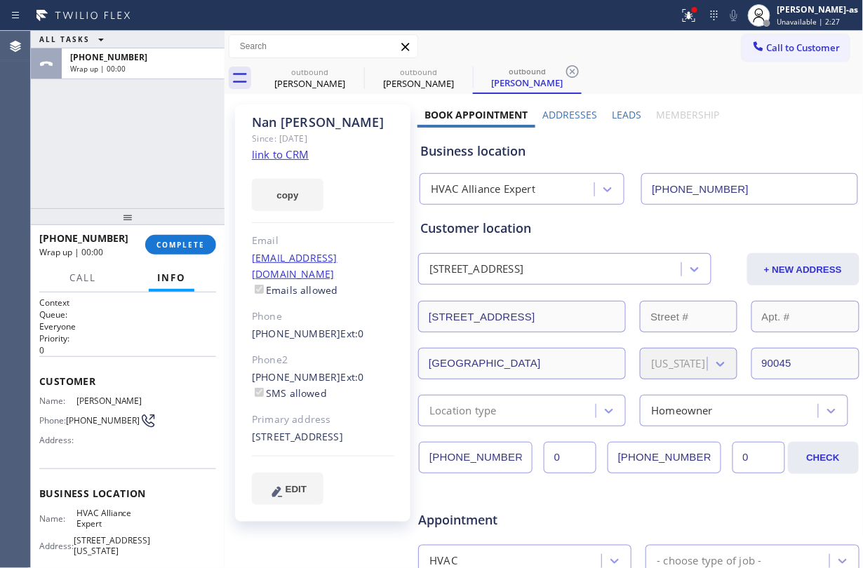
click at [177, 150] on div "ALL TASKS ALL TASKS ACTIVE TASKS TASKS IN WRAP UP [PHONE_NUMBER] Wrap up | 00:00" at bounding box center [128, 120] width 194 height 178
click at [185, 244] on span "COMPLETE" at bounding box center [181, 245] width 48 height 10
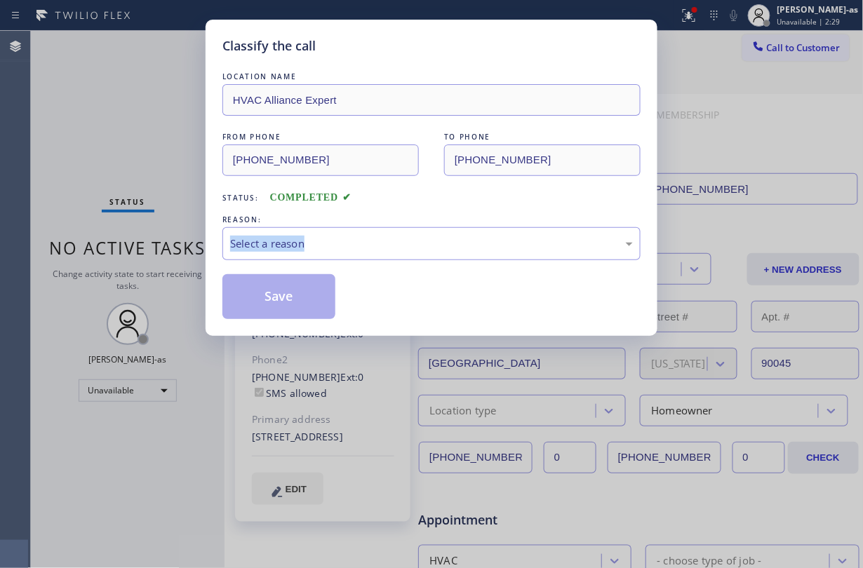
click at [185, 244] on div "Classify the call LOCATION NAME HVAC Alliance Expert FROM PHONE [PHONE_NUMBER] …" at bounding box center [431, 284] width 863 height 568
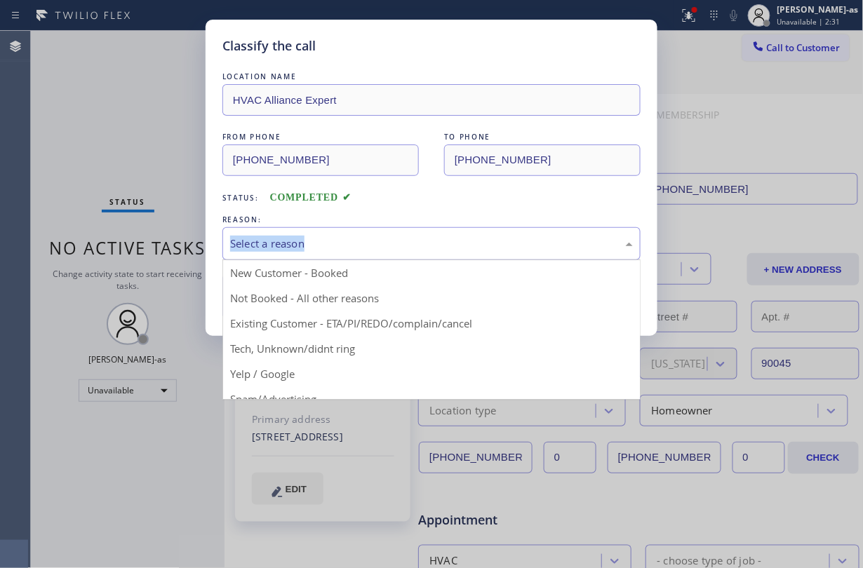
click at [368, 246] on div "Select a reason" at bounding box center [431, 244] width 403 height 16
drag, startPoint x: 372, startPoint y: 319, endPoint x: 302, endPoint y: 296, distance: 73.7
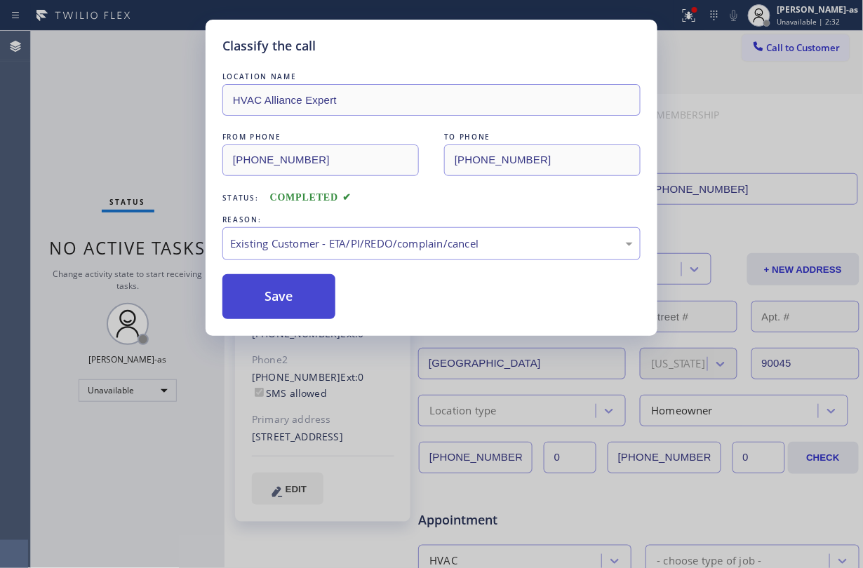
click at [300, 296] on button "Save" at bounding box center [278, 296] width 113 height 45
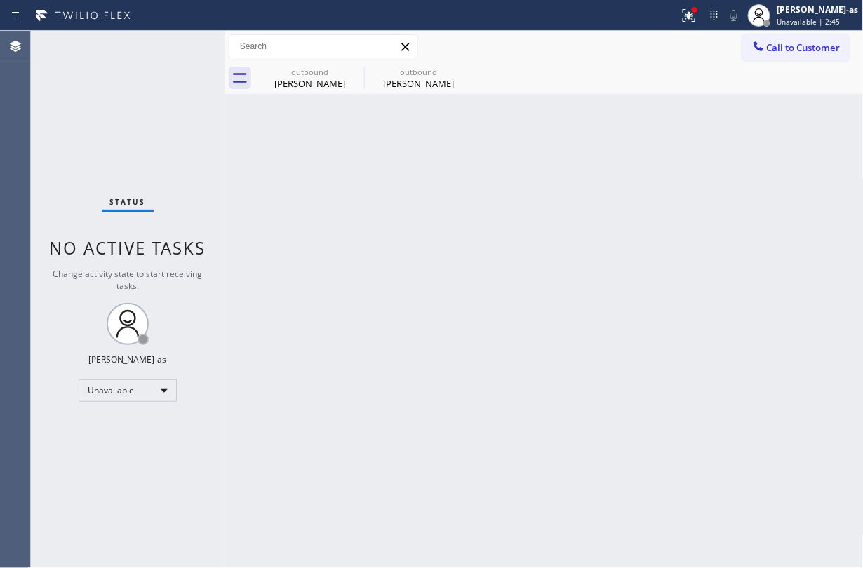
click at [143, 107] on div "Status No active tasks Change activity state to start receiving tasks. [PERSON_…" at bounding box center [128, 300] width 194 height 538
click at [313, 87] on div "[PERSON_NAME]" at bounding box center [310, 83] width 106 height 13
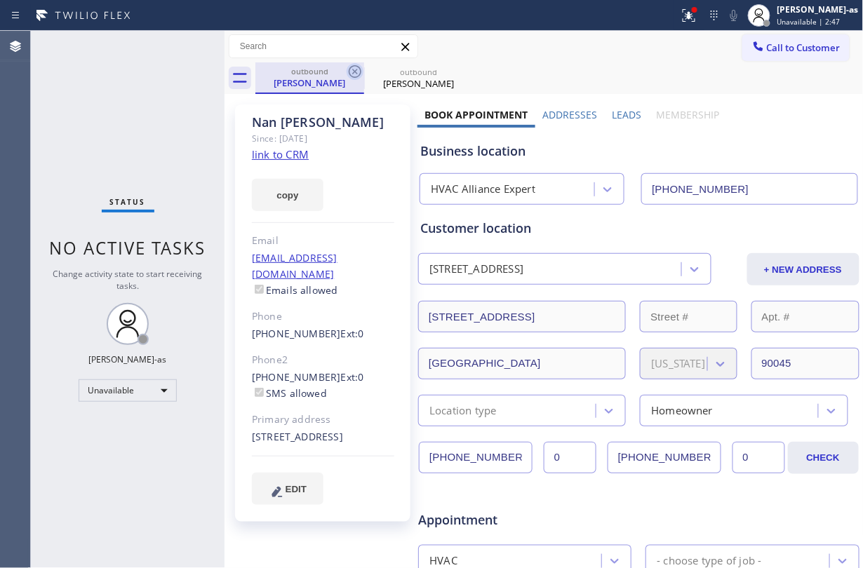
click at [350, 73] on icon at bounding box center [355, 71] width 13 height 13
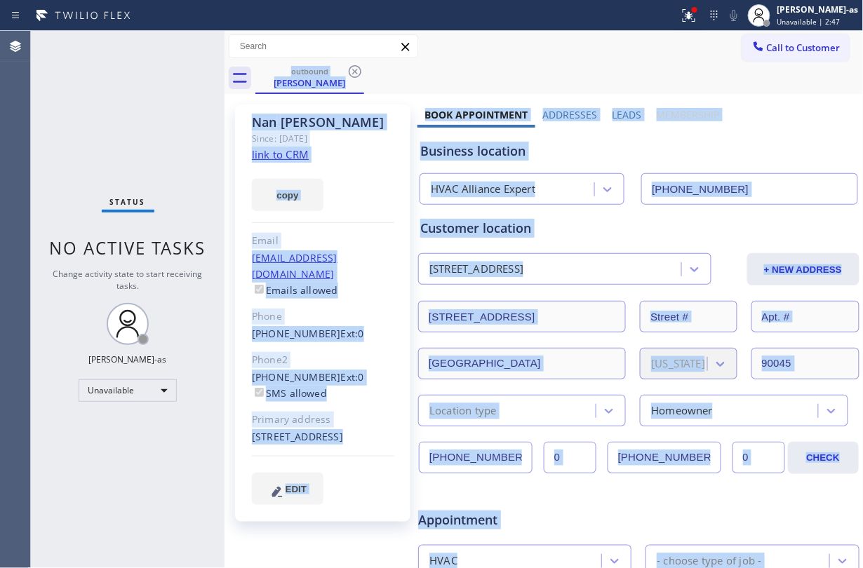
click at [350, 73] on div "outbound [PERSON_NAME]" at bounding box center [559, 78] width 608 height 32
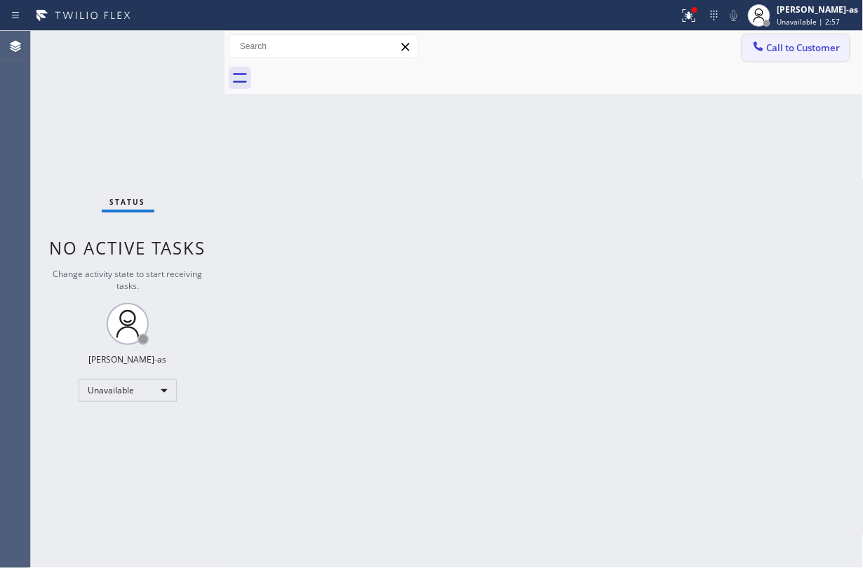
click at [772, 39] on button "Call to Customer" at bounding box center [796, 47] width 107 height 27
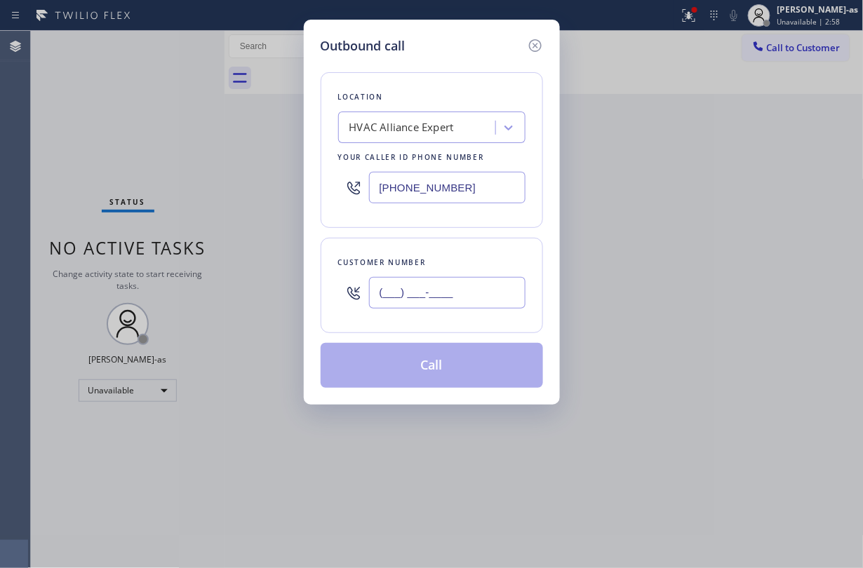
click at [423, 309] on input "(___) ___-____" at bounding box center [447, 293] width 157 height 32
paste input "415) 637-1904"
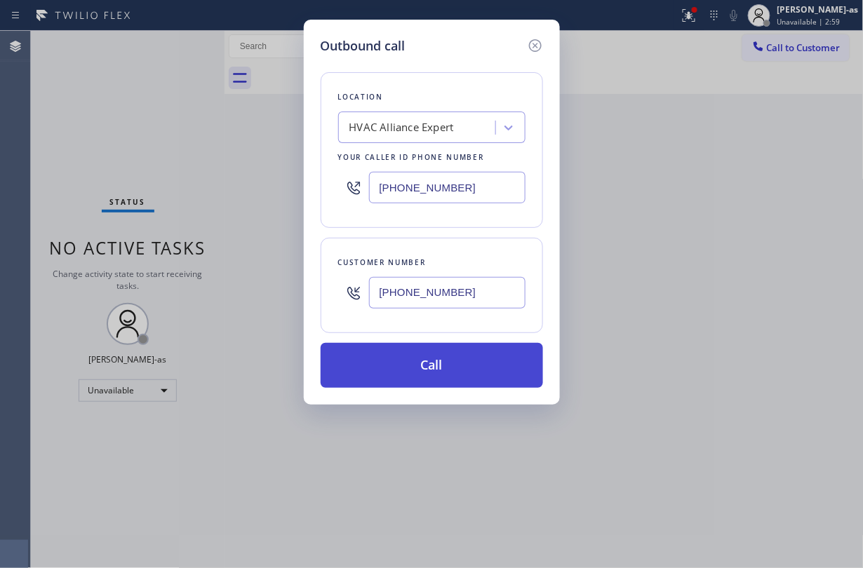
type input "[PHONE_NUMBER]"
click at [439, 361] on button "Call" at bounding box center [432, 365] width 222 height 45
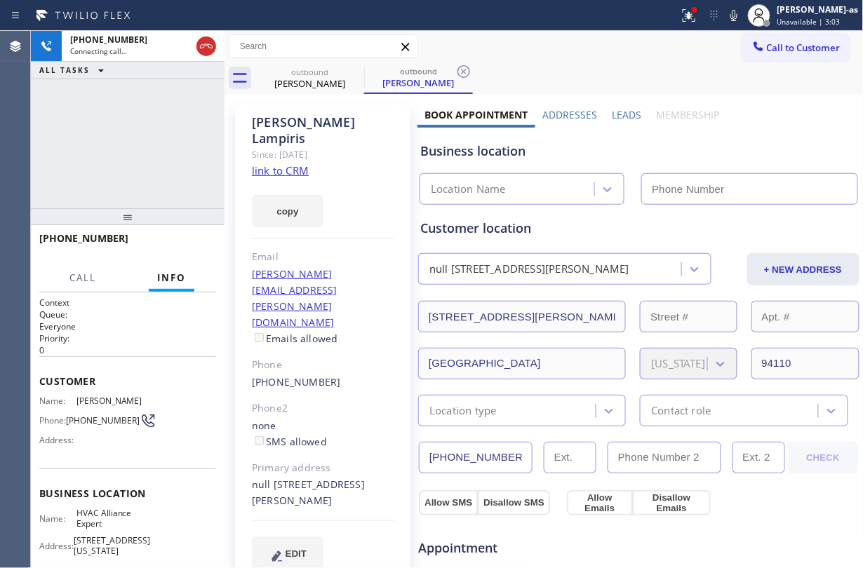
type input "[PHONE_NUMBER]"
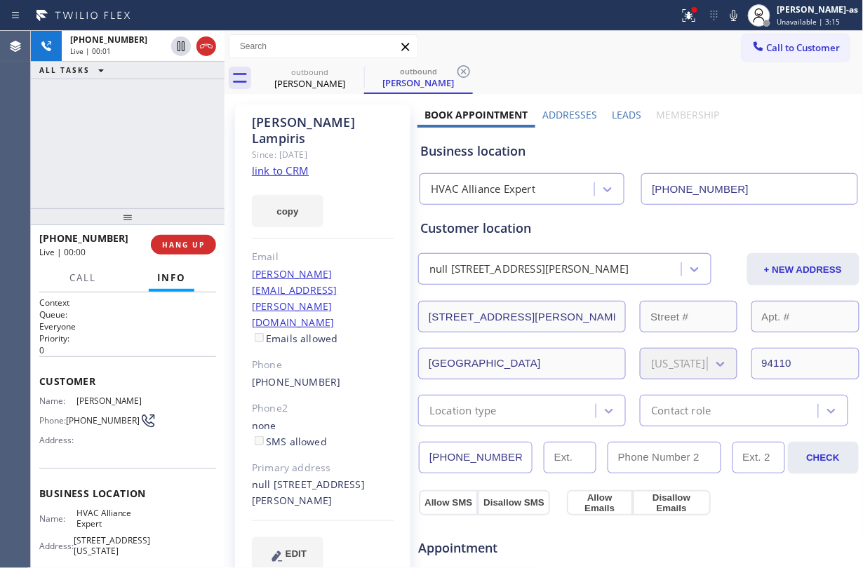
click at [51, 225] on div at bounding box center [128, 216] width 194 height 17
click at [274, 179] on div "copy" at bounding box center [323, 203] width 142 height 48
click at [111, 57] on div "[PHONE_NUMBER] Live | 00:07" at bounding box center [115, 46] width 107 height 31
click at [278, 164] on link "link to CRM" at bounding box center [280, 171] width 57 height 14
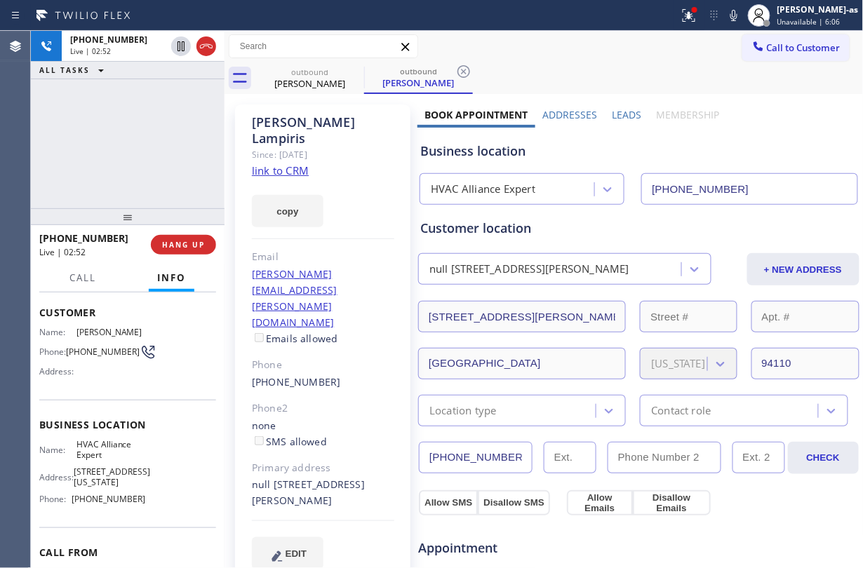
scroll to position [155, 0]
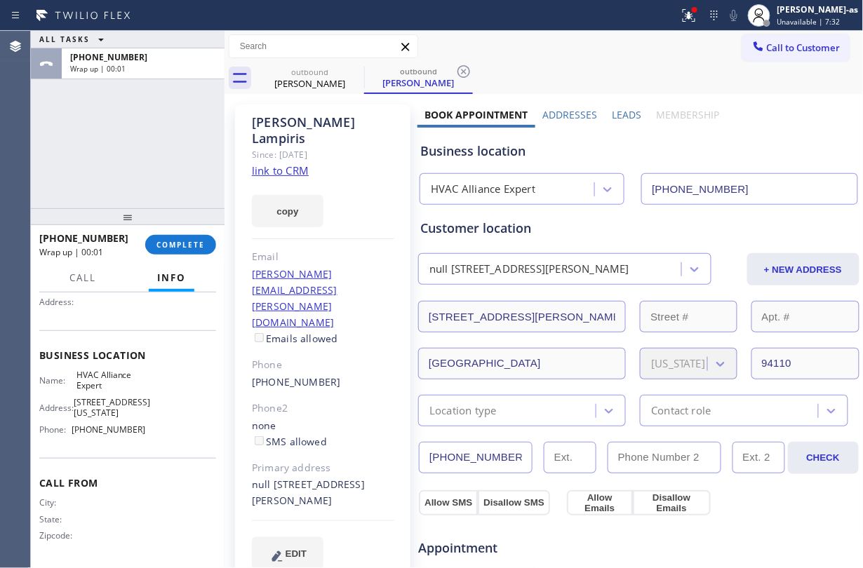
drag, startPoint x: 107, startPoint y: 168, endPoint x: 133, endPoint y: 166, distance: 25.4
click at [107, 167] on div "ALL TASKS ALL TASKS ACTIVE TASKS TASKS IN WRAP UP [PHONE_NUMBER] Wrap up | 00:01" at bounding box center [128, 120] width 194 height 178
drag, startPoint x: 313, startPoint y: 74, endPoint x: 359, endPoint y: 68, distance: 46.7
click at [320, 74] on div "outbound" at bounding box center [310, 72] width 106 height 11
click at [127, 150] on div "ALL TASKS ALL TASKS ACTIVE TASKS TASKS IN WRAP UP [PHONE_NUMBER] Wrap up | 00:03" at bounding box center [128, 120] width 194 height 178
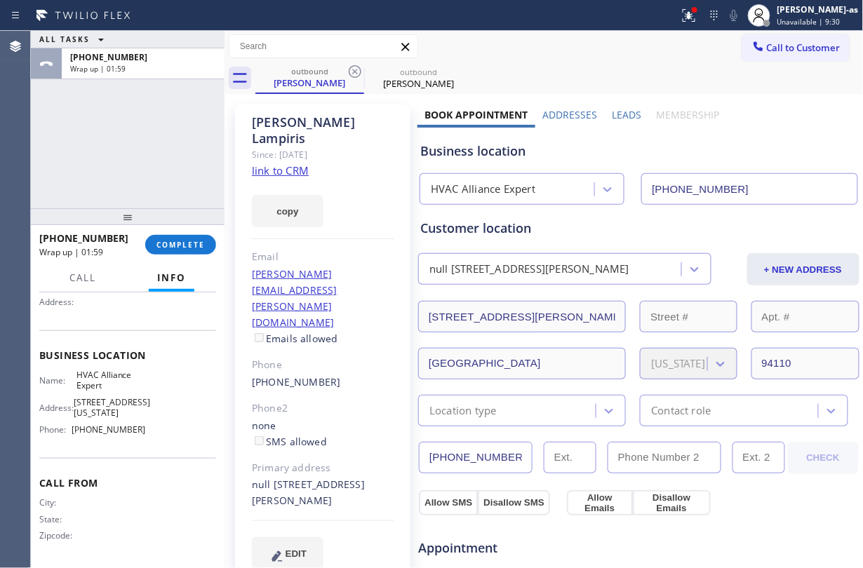
click at [768, 185] on input "[PHONE_NUMBER]" at bounding box center [749, 189] width 216 height 32
click at [189, 246] on span "COMPLETE" at bounding box center [181, 245] width 48 height 10
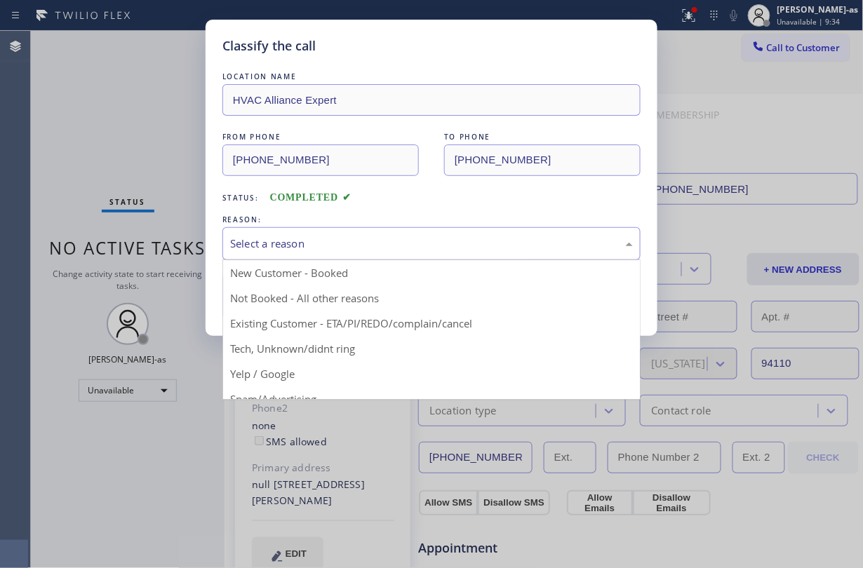
click at [317, 251] on div "Select a reason" at bounding box center [431, 244] width 403 height 16
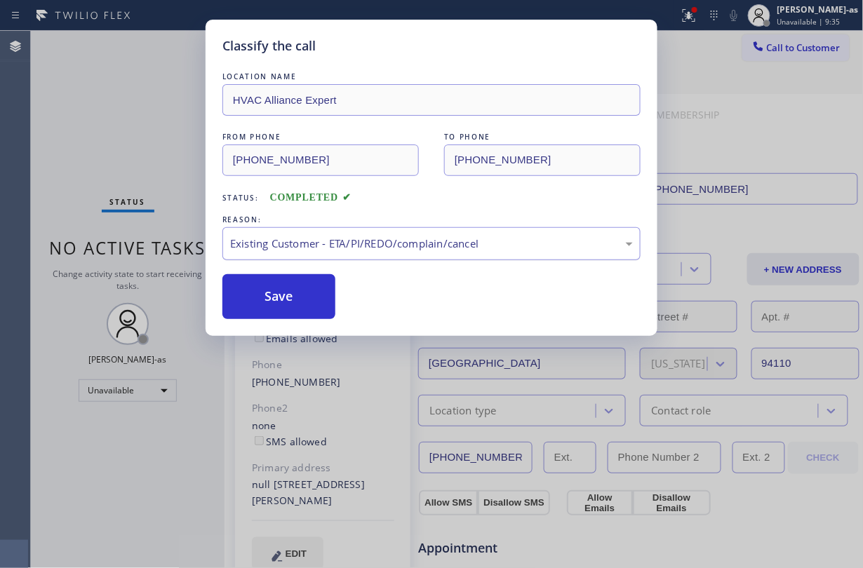
click at [324, 251] on div "Existing Customer - ETA/PI/REDO/complain/cancel" at bounding box center [431, 243] width 418 height 33
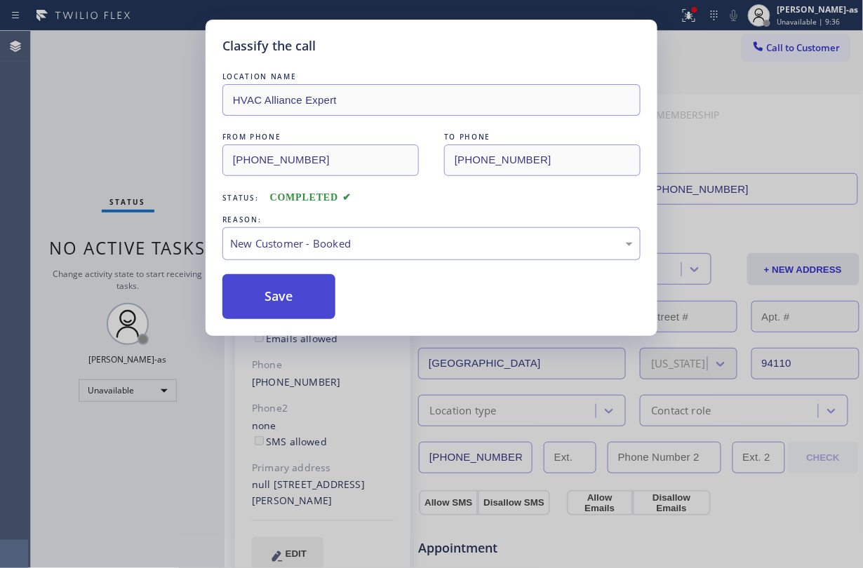
click at [274, 295] on button "Save" at bounding box center [278, 296] width 113 height 45
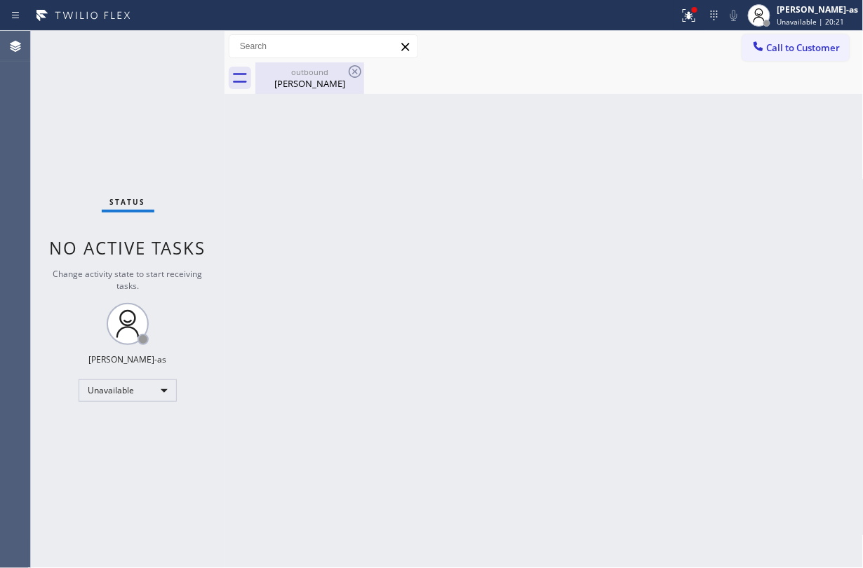
click at [306, 72] on div "outbound" at bounding box center [310, 72] width 106 height 11
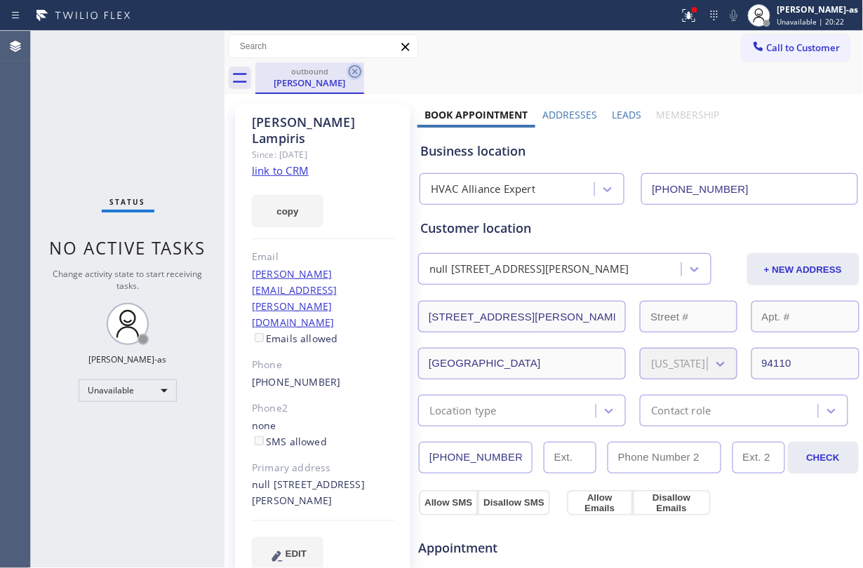
click at [357, 69] on icon at bounding box center [355, 71] width 17 height 17
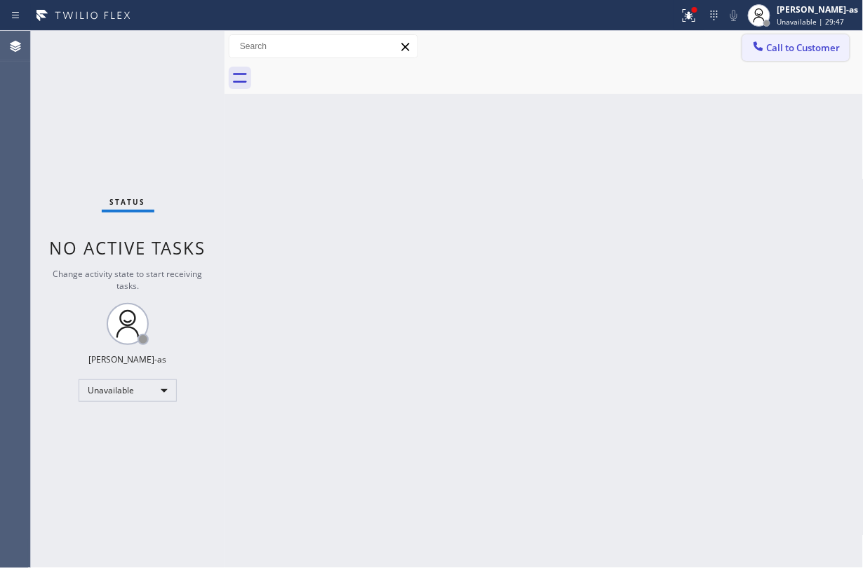
click at [810, 51] on span "Call to Customer" at bounding box center [804, 47] width 74 height 13
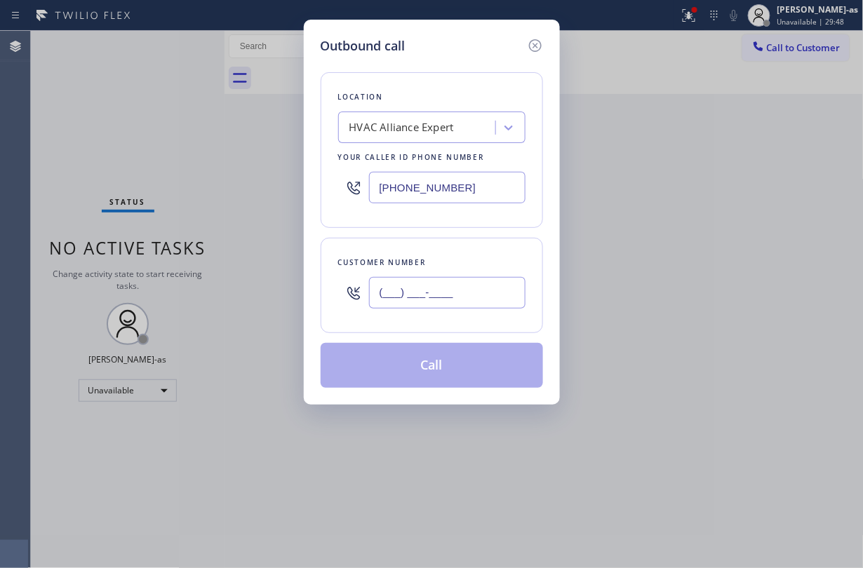
click at [470, 298] on input "(___) ___-____" at bounding box center [447, 293] width 157 height 32
paste input "650) 924-5096"
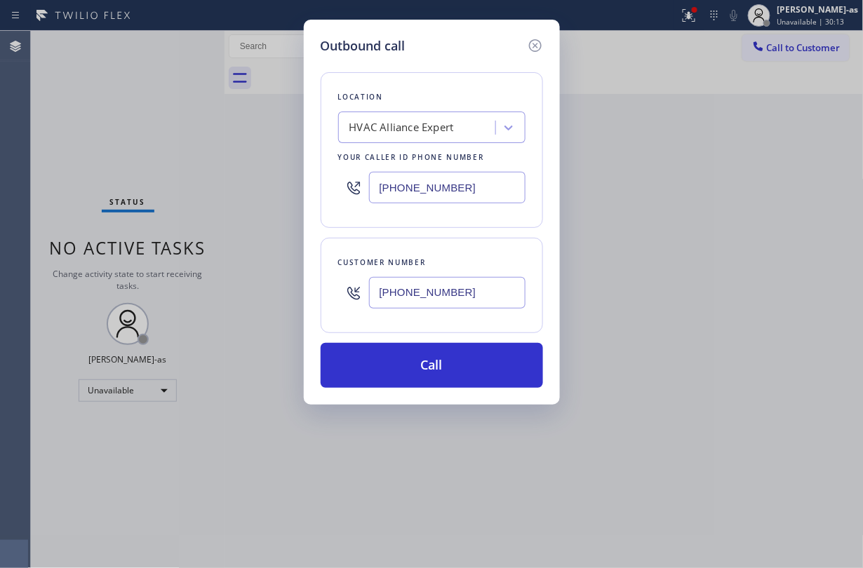
click at [478, 301] on input "[PHONE_NUMBER]" at bounding box center [447, 293] width 157 height 32
paste input "text"
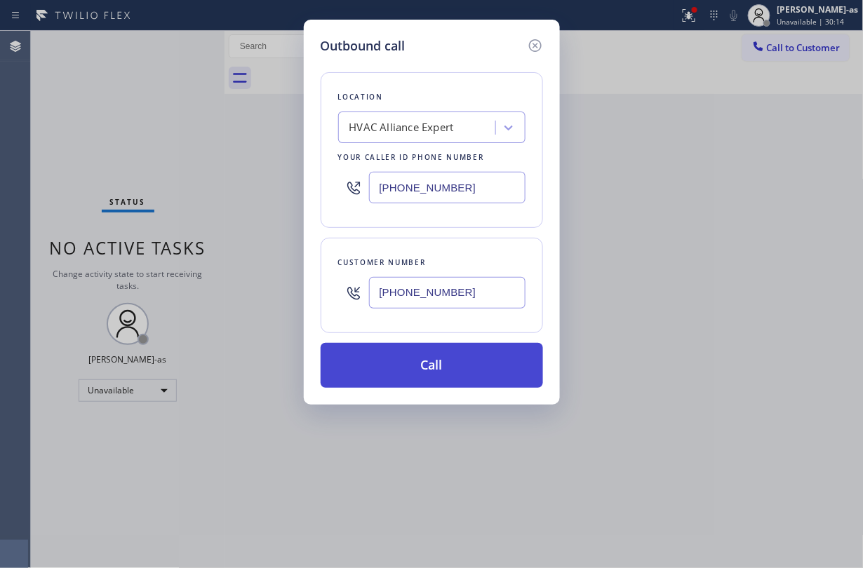
type input "[PHONE_NUMBER]"
click at [444, 371] on button "Call" at bounding box center [432, 365] width 222 height 45
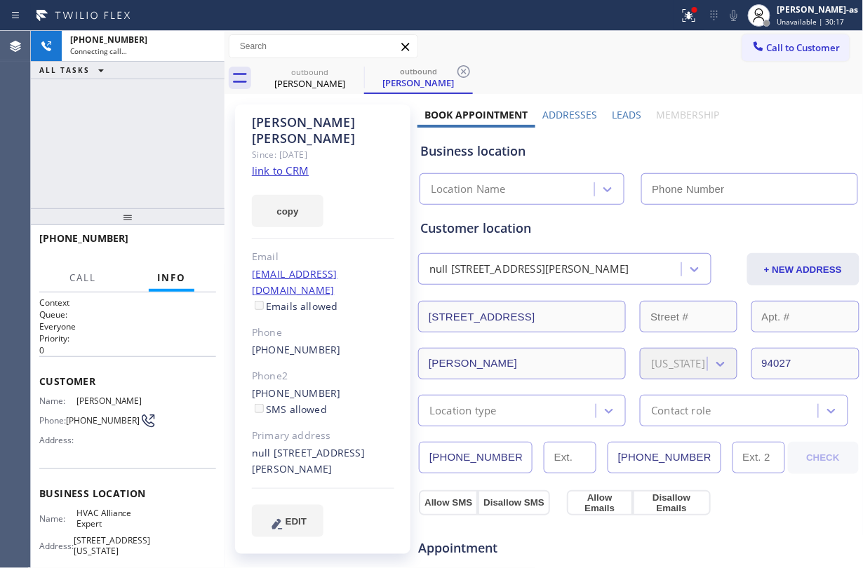
click at [273, 164] on link "link to CRM" at bounding box center [280, 171] width 57 height 14
type input "[PHONE_NUMBER]"
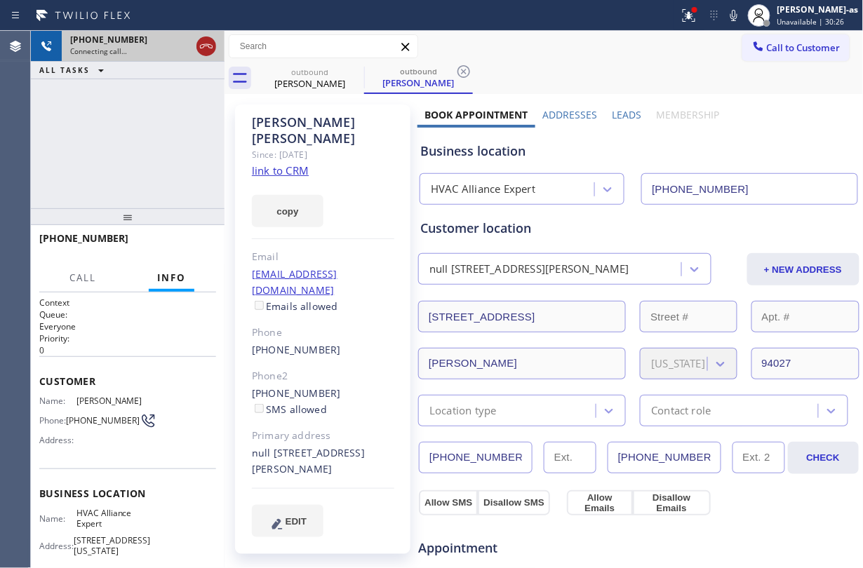
click at [208, 43] on icon at bounding box center [206, 46] width 17 height 17
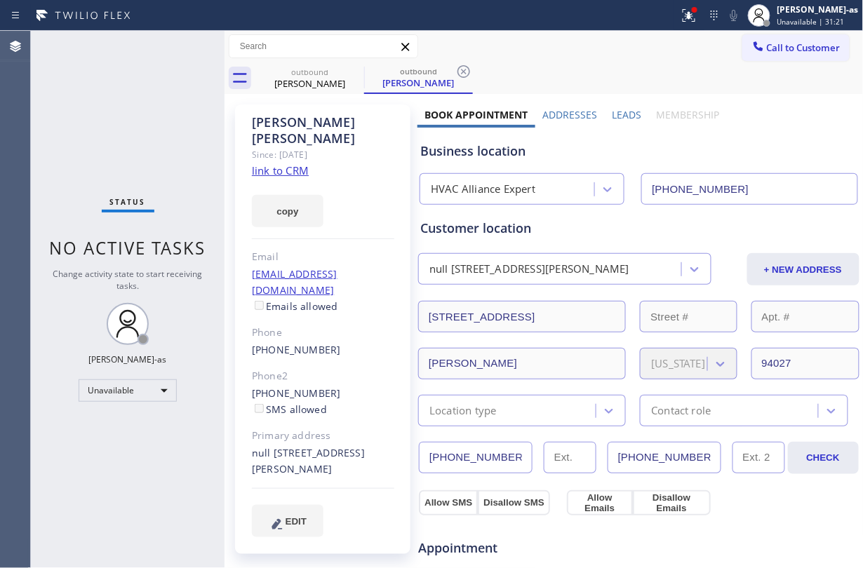
drag, startPoint x: 121, startPoint y: 139, endPoint x: 183, endPoint y: 127, distance: 62.9
click at [124, 139] on div "Status No active tasks Change activity state to start receiving tasks. [PERSON_…" at bounding box center [128, 300] width 194 height 538
click at [338, 386] on div "[PHONE_NUMBER] SMS allowed" at bounding box center [323, 402] width 142 height 32
click at [343, 386] on div "[PHONE_NUMBER] SMS allowed" at bounding box center [323, 402] width 142 height 32
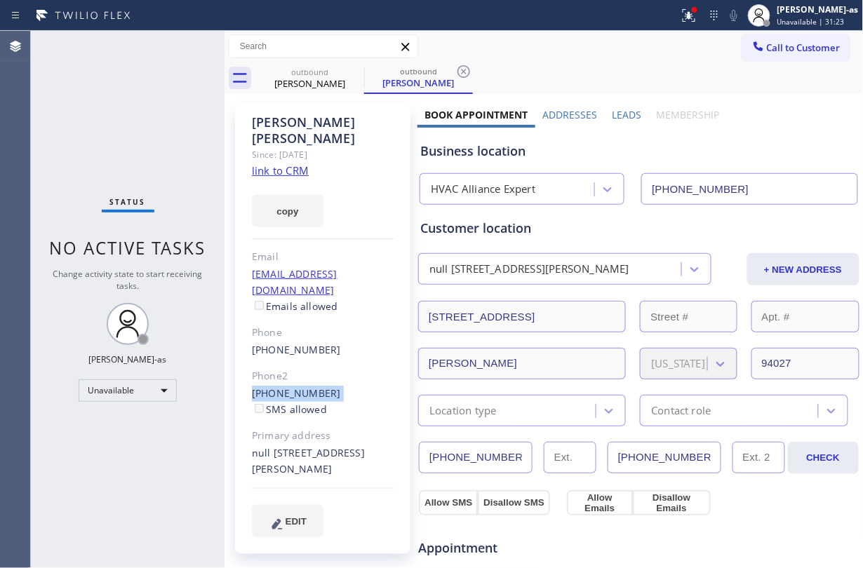
click at [343, 386] on div "[PHONE_NUMBER] SMS allowed" at bounding box center [323, 402] width 142 height 32
copy div "[PHONE_NUMBER]"
click at [800, 57] on button "Call to Customer" at bounding box center [796, 47] width 107 height 27
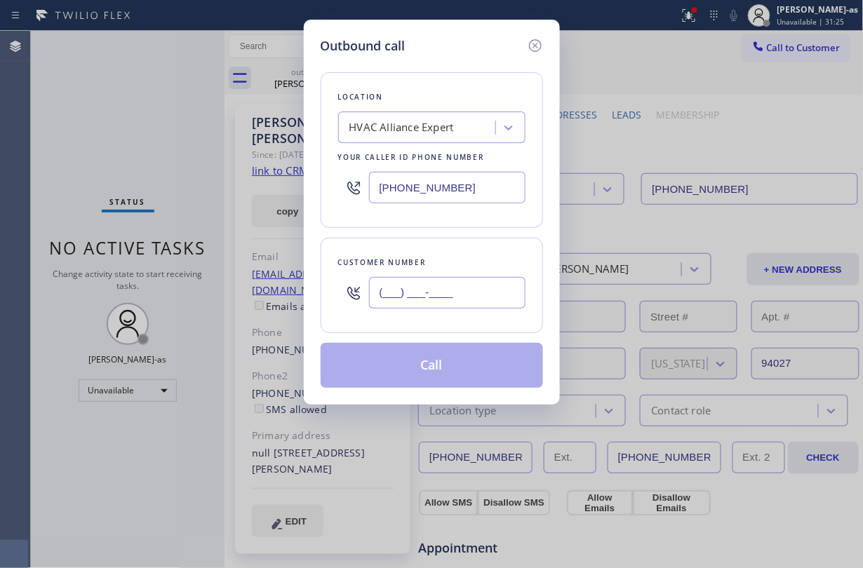
click at [464, 279] on input "(___) ___-____" at bounding box center [447, 293] width 157 height 32
paste input "650) 888-3927"
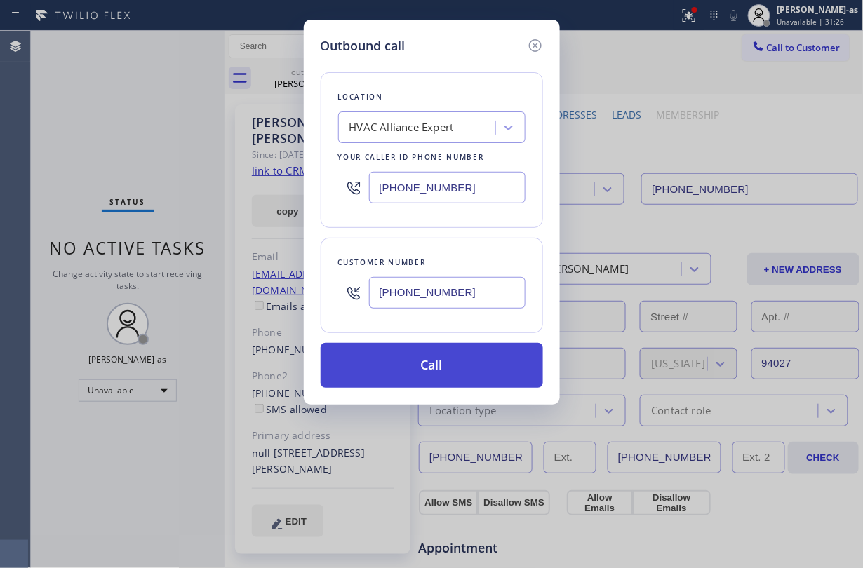
type input "[PHONE_NUMBER]"
click at [455, 368] on button "Call" at bounding box center [432, 365] width 222 height 45
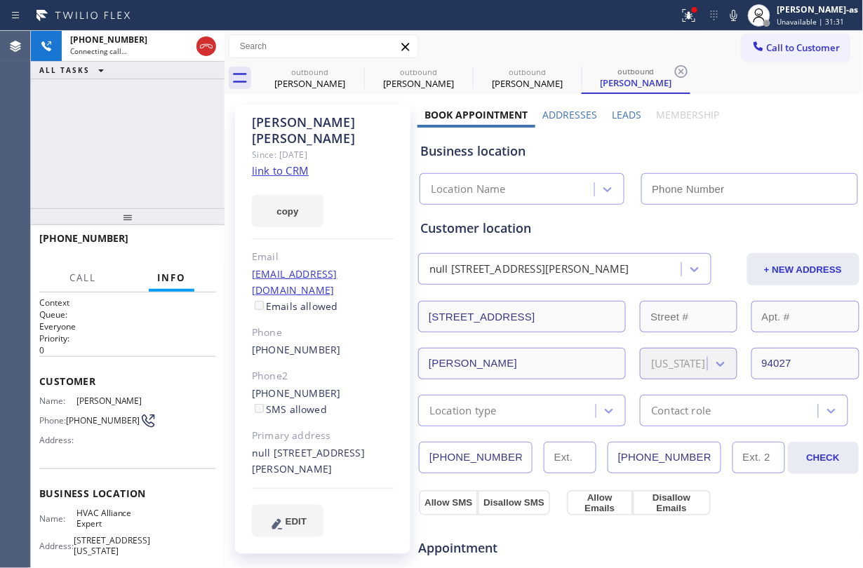
type input "[PHONE_NUMBER]"
click at [156, 133] on div "[PHONE_NUMBER] Live | 00:13 ALL TASKS ALL TASKS ACTIVE TASKS TASKS IN WRAP UP" at bounding box center [128, 120] width 194 height 178
click at [182, 243] on span "HANG UP" at bounding box center [183, 245] width 43 height 10
click at [183, 242] on span "HANG UP" at bounding box center [183, 245] width 43 height 10
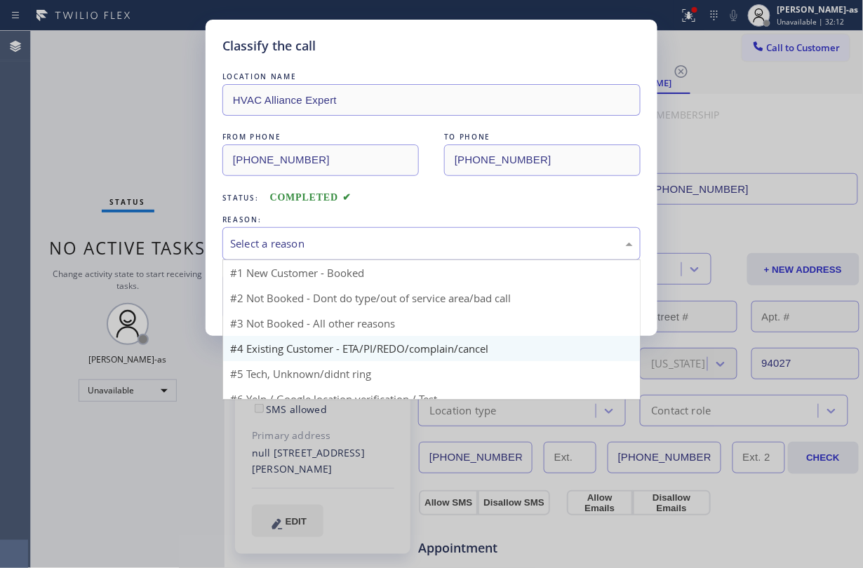
drag, startPoint x: 350, startPoint y: 241, endPoint x: 405, endPoint y: 347, distance: 119.0
click at [352, 241] on div "Select a reason" at bounding box center [431, 244] width 403 height 16
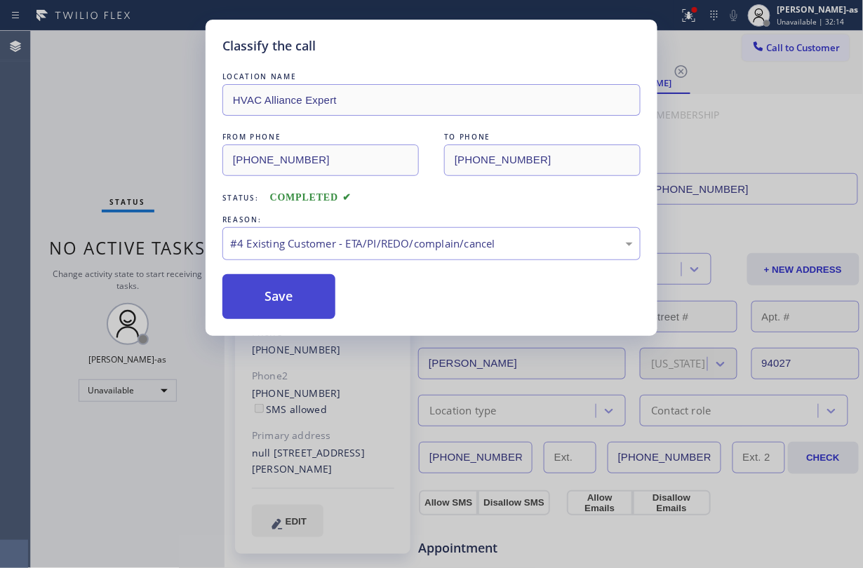
click at [281, 295] on button "Save" at bounding box center [278, 296] width 113 height 45
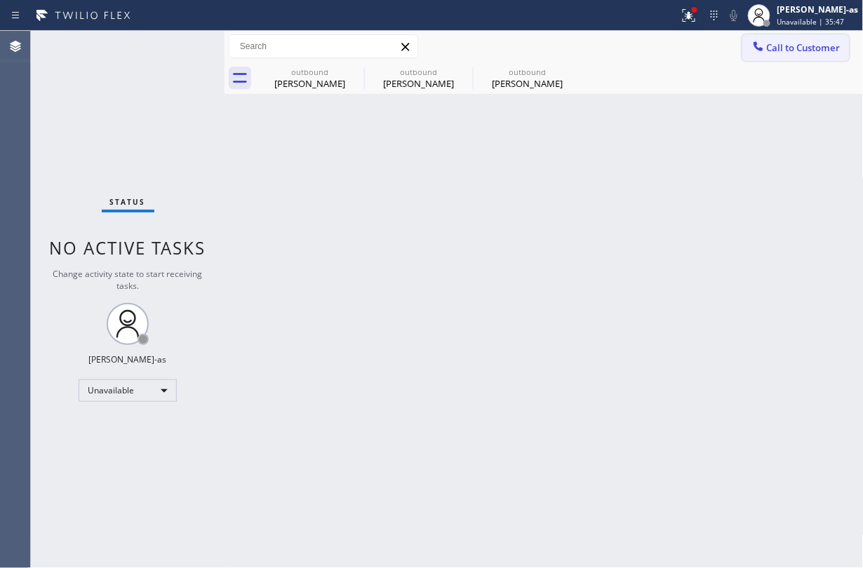
click at [802, 48] on span "Call to Customer" at bounding box center [804, 47] width 74 height 13
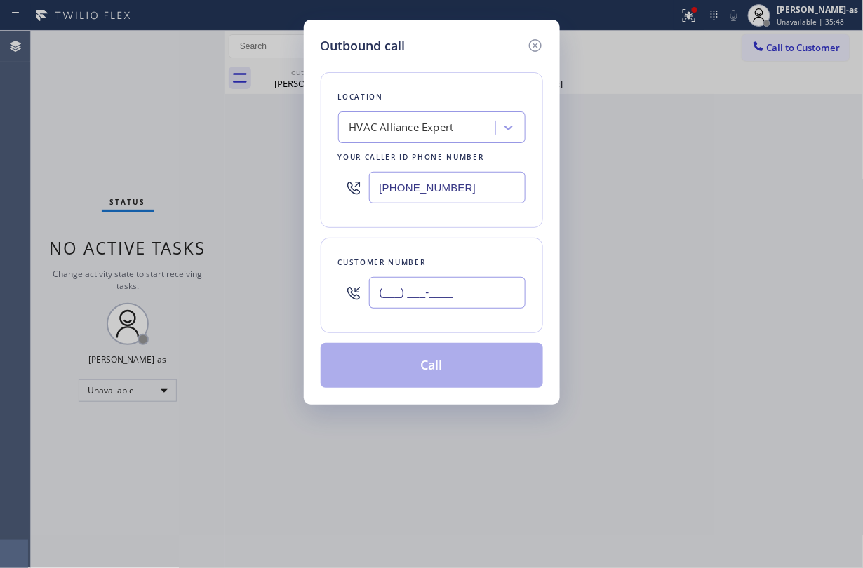
click at [489, 288] on input "(___) ___-____" at bounding box center [447, 293] width 157 height 32
paste input "310) 745-0933"
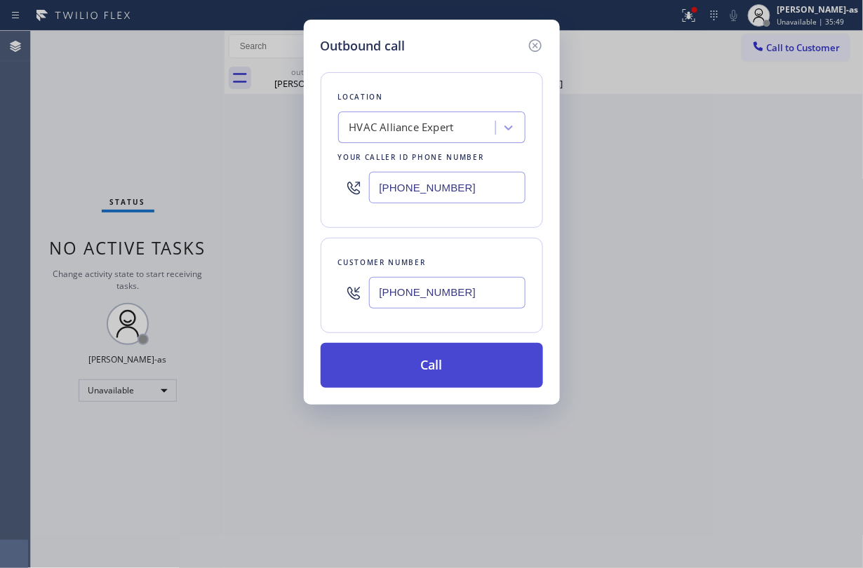
type input "[PHONE_NUMBER]"
click at [453, 352] on button "Call" at bounding box center [432, 365] width 222 height 45
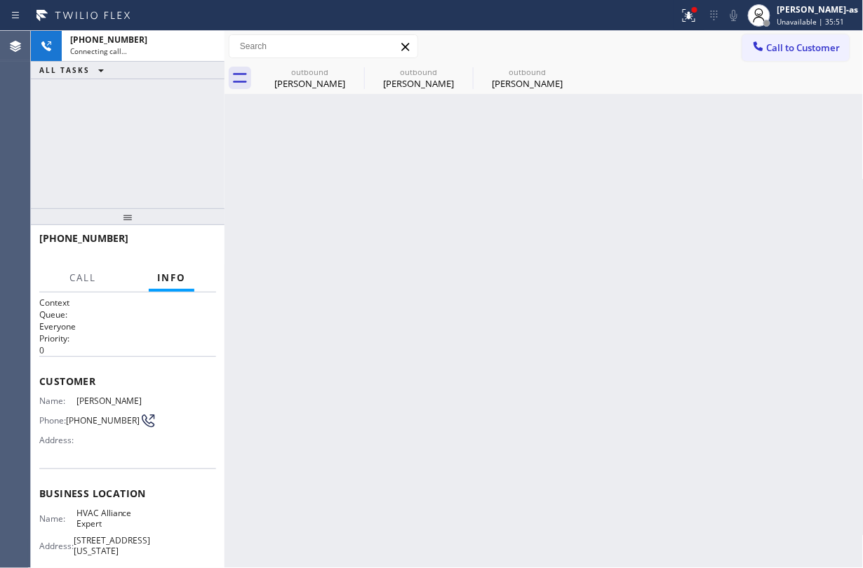
click at [178, 124] on div "[PHONE_NUMBER] Connecting call… ALL TASKS ALL TASKS ACTIVE TASKS TASKS IN WRAP …" at bounding box center [128, 120] width 194 height 178
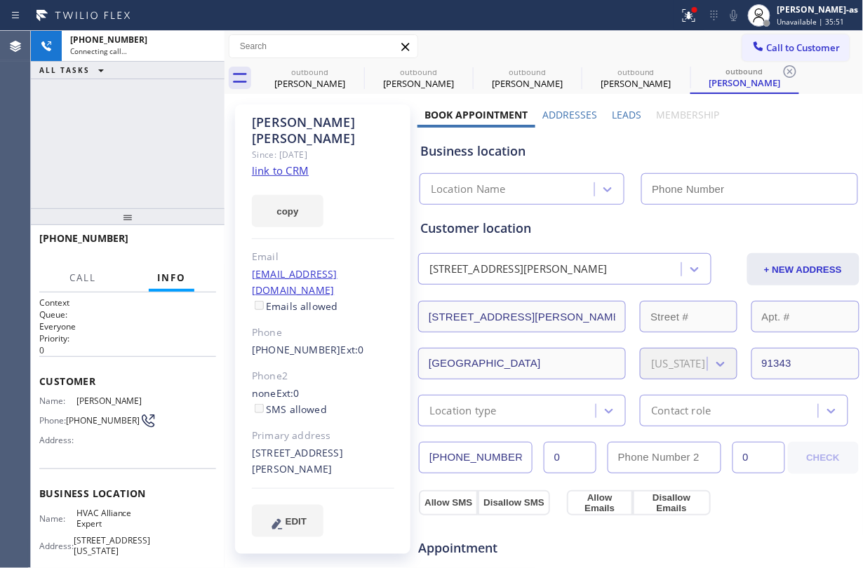
click at [284, 164] on link "link to CRM" at bounding box center [280, 171] width 57 height 14
type input "[PHONE_NUMBER]"
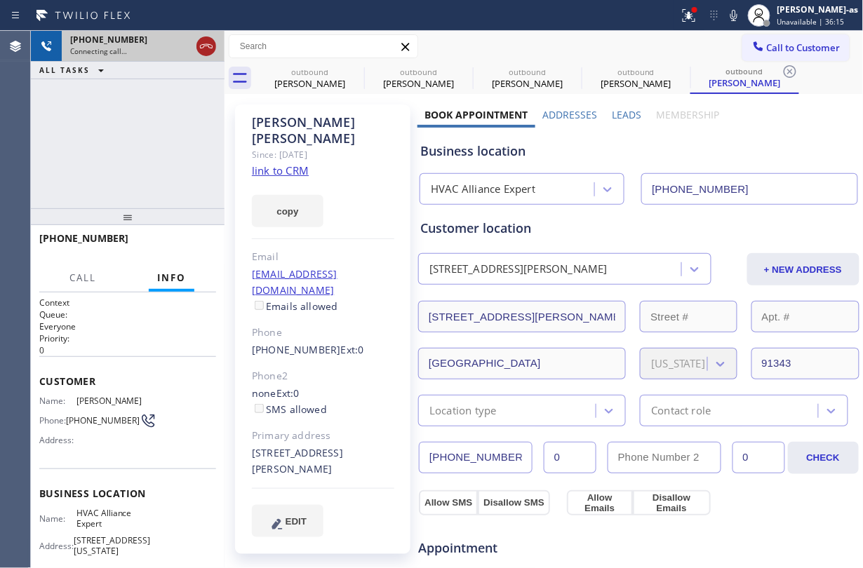
click at [201, 39] on icon at bounding box center [206, 46] width 17 height 17
drag, startPoint x: 306, startPoint y: 76, endPoint x: 352, endPoint y: 65, distance: 47.5
click at [320, 77] on div "outbound [PERSON_NAME]" at bounding box center [310, 78] width 106 height 32
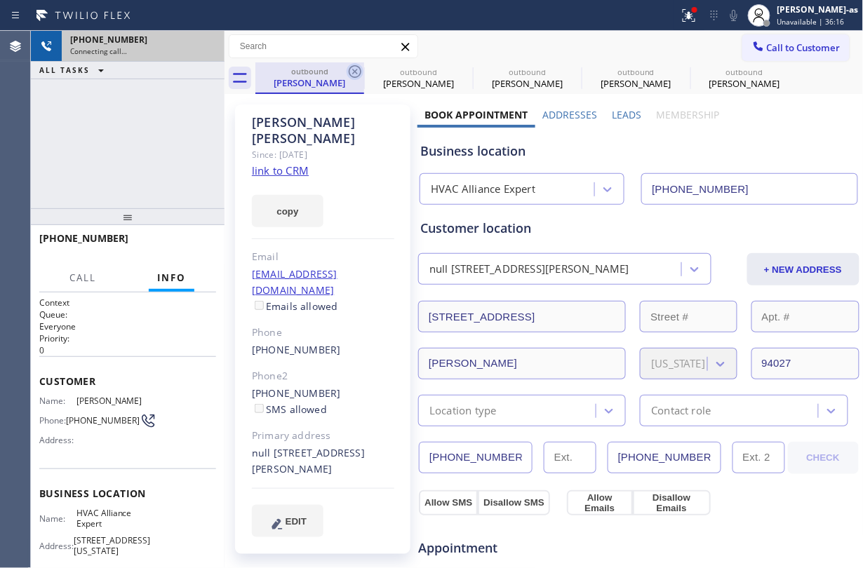
click at [352, 65] on icon at bounding box center [355, 71] width 17 height 17
click at [0, 0] on icon at bounding box center [0, 0] width 0 height 0
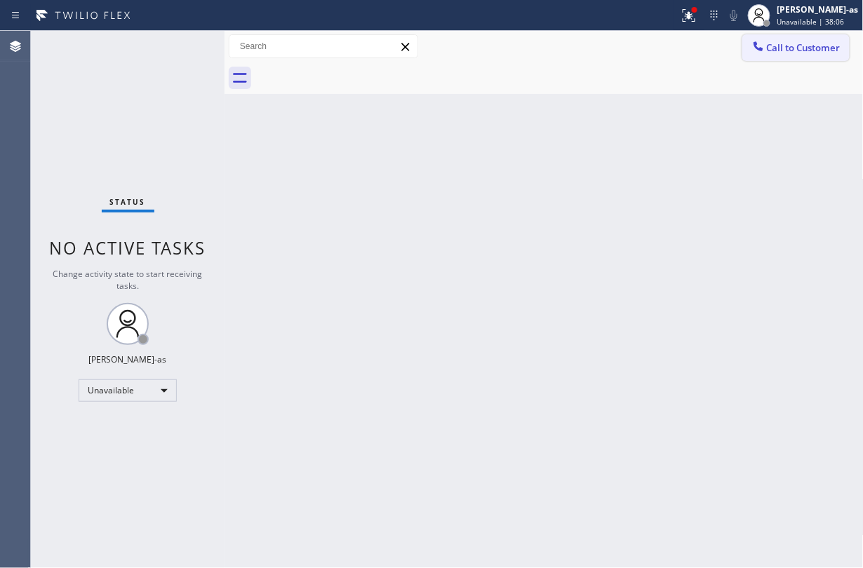
click at [778, 48] on span "Call to Customer" at bounding box center [804, 47] width 74 height 13
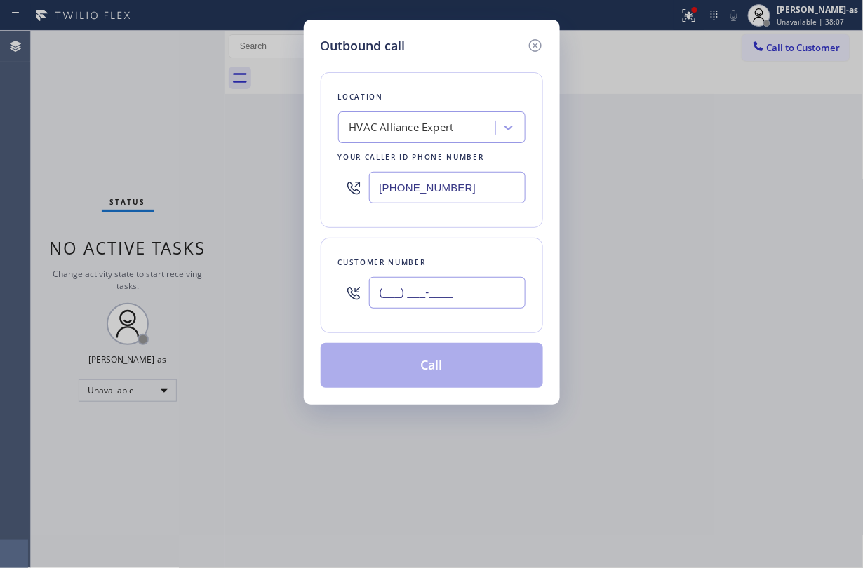
click at [445, 307] on input "(___) ___-____" at bounding box center [447, 293] width 157 height 32
paste input "404) 702-2070"
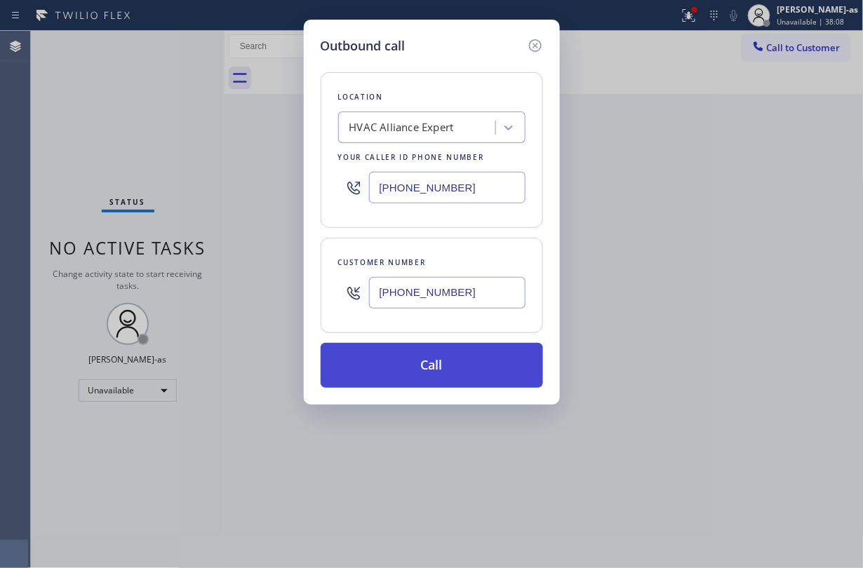
type input "[PHONE_NUMBER]"
click at [483, 368] on button "Call" at bounding box center [432, 365] width 222 height 45
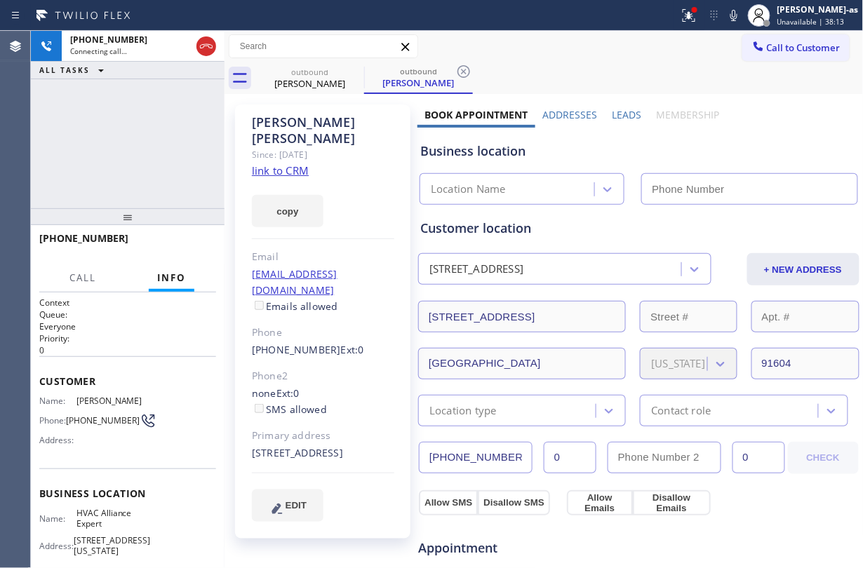
type input "[PHONE_NUMBER]"
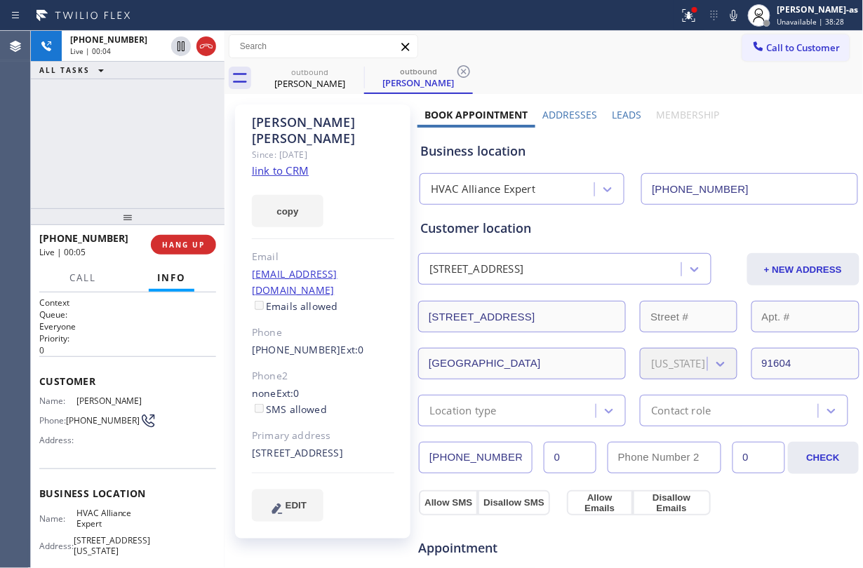
click at [177, 246] on span "HANG UP" at bounding box center [183, 245] width 43 height 10
drag, startPoint x: 153, startPoint y: 175, endPoint x: 274, endPoint y: 388, distance: 245.1
click at [153, 186] on div "[PHONE_NUMBER] Live | 00:06 ALL TASKS ALL TASKS ACTIVE TASKS TASKS IN WRAP UP" at bounding box center [128, 120] width 194 height 178
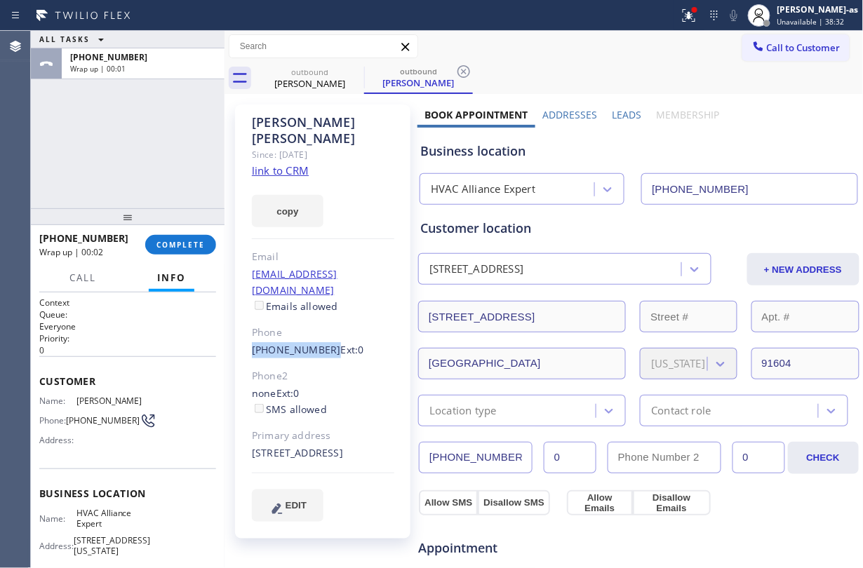
drag, startPoint x: 244, startPoint y: 316, endPoint x: 323, endPoint y: 321, distance: 78.8
click at [323, 321] on div "[PERSON_NAME] Since: [DATE] link to CRM copy Email [EMAIL_ADDRESS][DOMAIN_NAME]…" at bounding box center [322, 322] width 175 height 434
copy link "[PHONE_NUMBER]"
drag, startPoint x: 192, startPoint y: 244, endPoint x: 192, endPoint y: 211, distance: 33.0
click at [191, 244] on span "COMPLETE" at bounding box center [181, 245] width 48 height 10
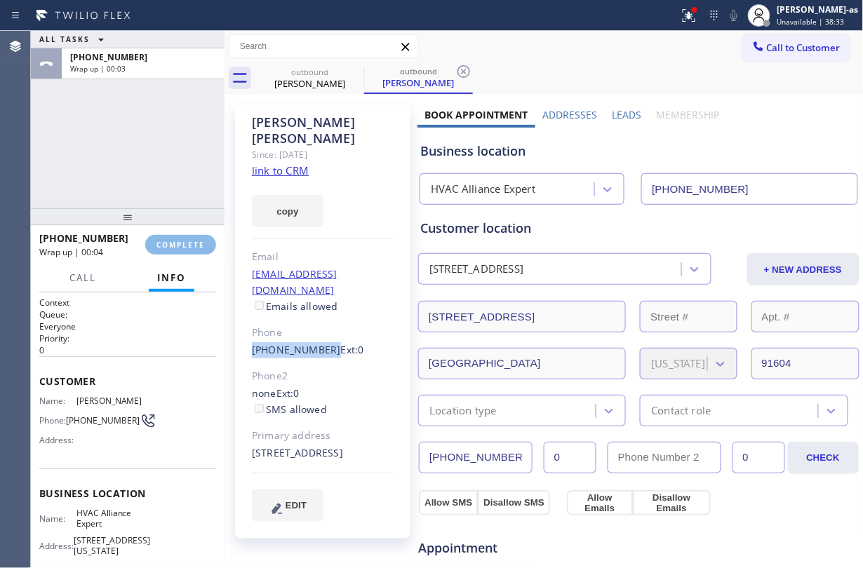
click at [186, 194] on div "ALL TASKS ALL TASKS ACTIVE TASKS TASKS IN WRAP UP [PHONE_NUMBER] Wrap up | 00:03" at bounding box center [128, 120] width 194 height 178
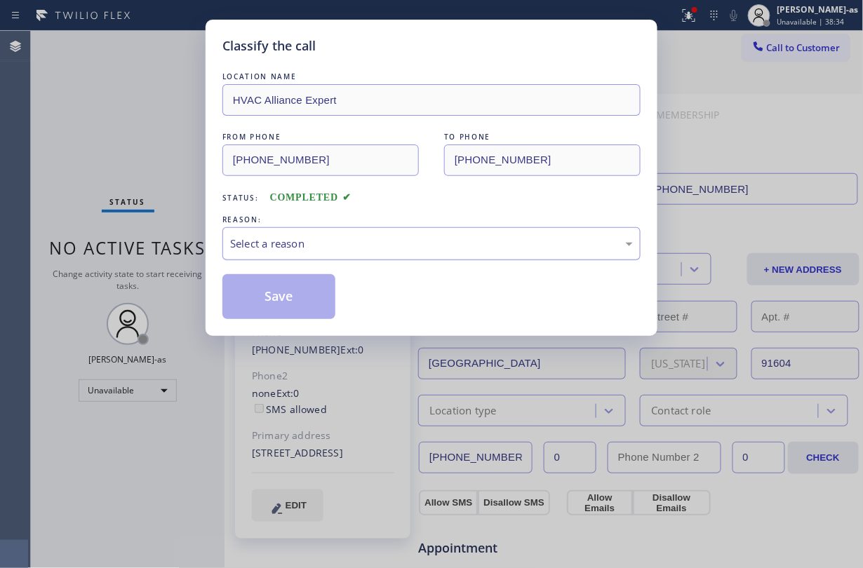
drag, startPoint x: 347, startPoint y: 244, endPoint x: 365, endPoint y: 248, distance: 18.6
click at [348, 244] on div "Select a reason" at bounding box center [431, 244] width 403 height 16
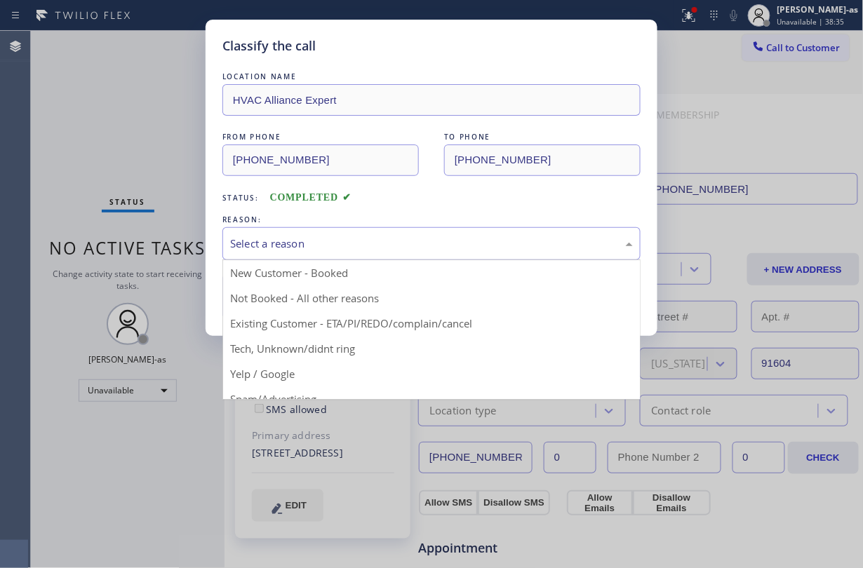
drag, startPoint x: 430, startPoint y: 323, endPoint x: 380, endPoint y: 304, distance: 53.3
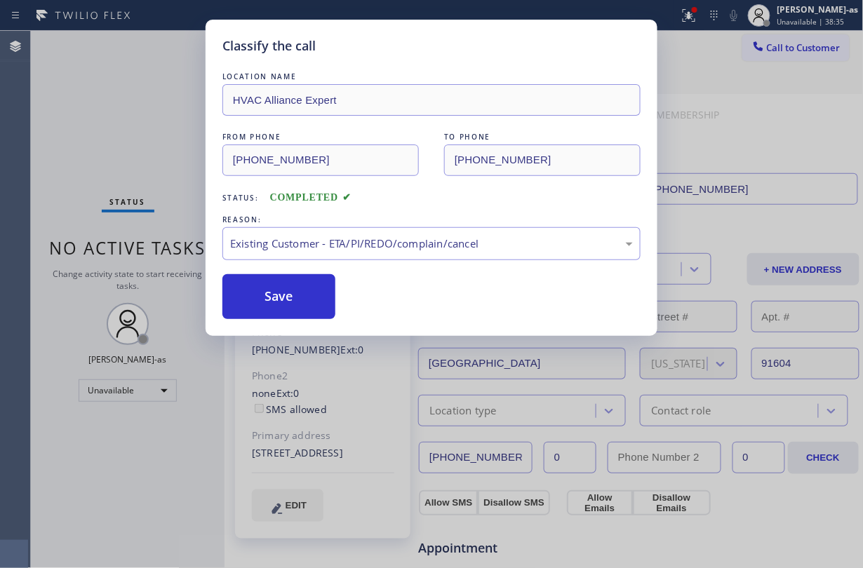
drag, startPoint x: 282, startPoint y: 291, endPoint x: 863, endPoint y: 133, distance: 601.5
click at [292, 291] on button "Save" at bounding box center [278, 296] width 113 height 45
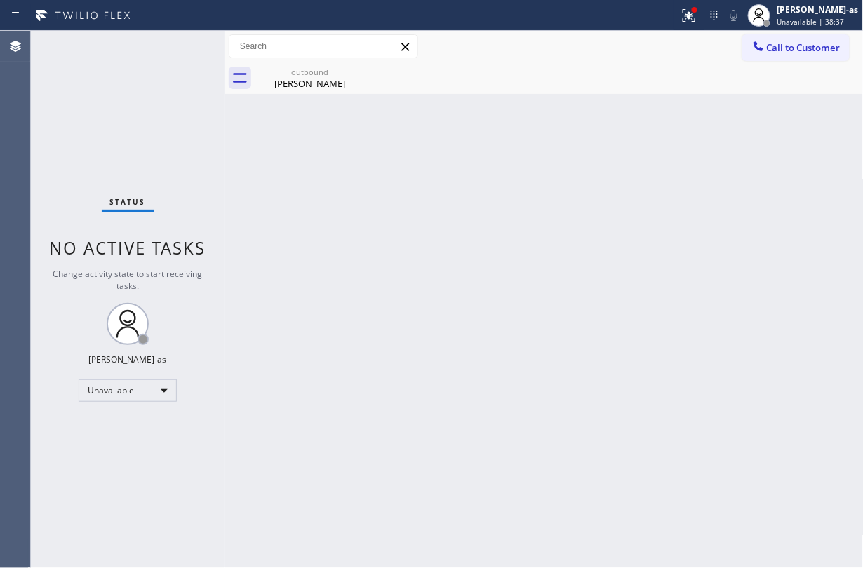
click at [775, 48] on span "Call to Customer" at bounding box center [804, 47] width 74 height 13
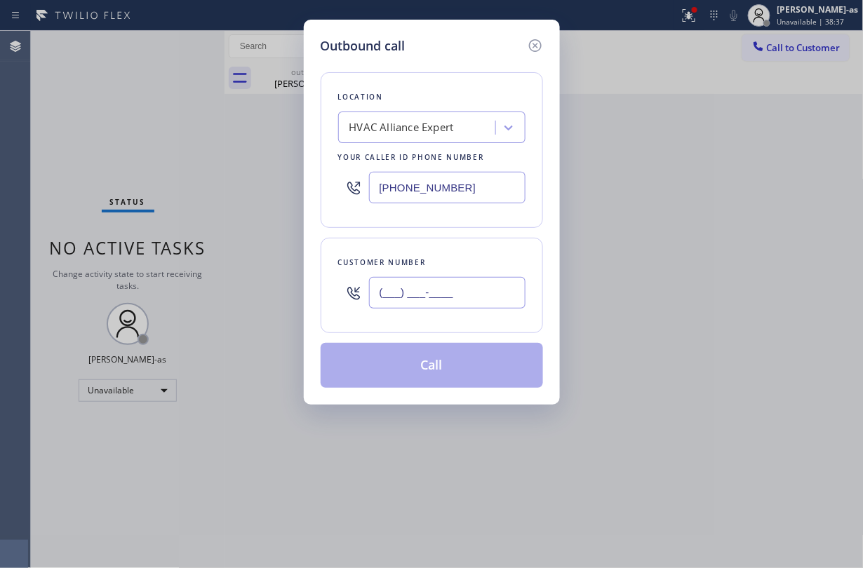
click at [446, 298] on input "(___) ___-____" at bounding box center [447, 293] width 157 height 32
paste input "404) 702-2070"
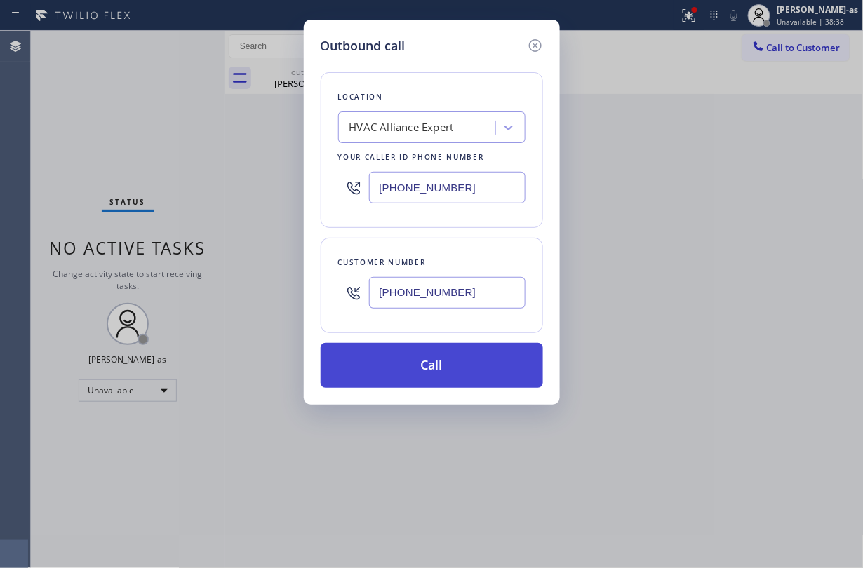
type input "[PHONE_NUMBER]"
click at [448, 359] on button "Call" at bounding box center [432, 365] width 222 height 45
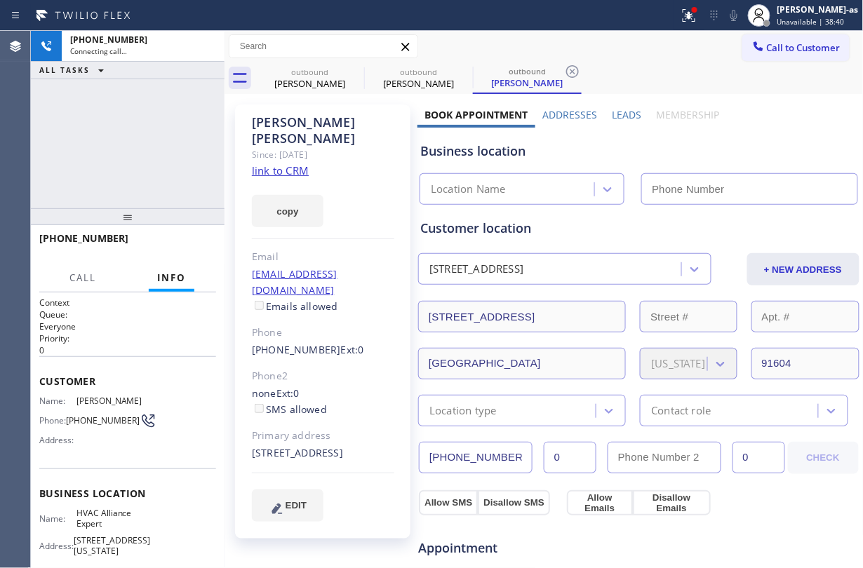
click at [76, 71] on span "ALL TASKS" at bounding box center [64, 70] width 51 height 10
type input "[PHONE_NUMBER]"
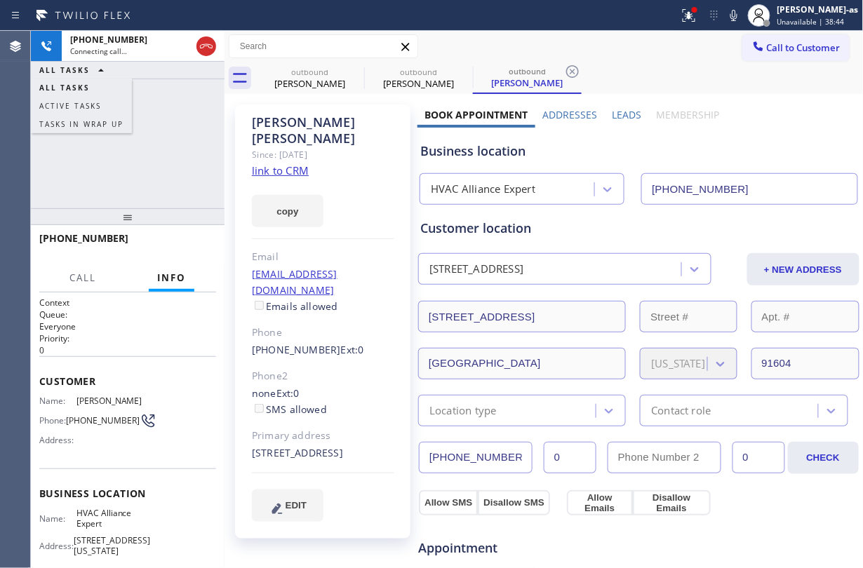
click at [293, 164] on link "link to CRM" at bounding box center [280, 171] width 57 height 14
click at [209, 49] on icon at bounding box center [206, 46] width 17 height 17
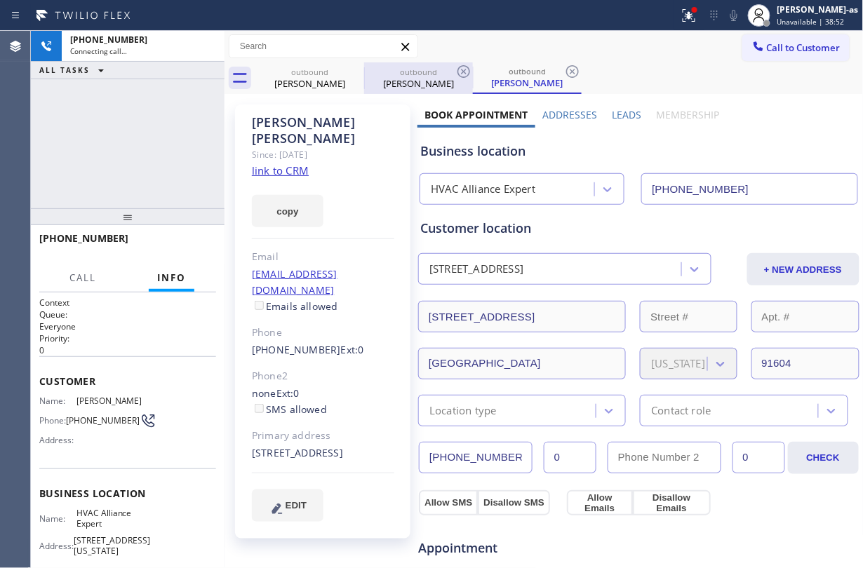
click at [306, 91] on div "outbound [PERSON_NAME]" at bounding box center [310, 78] width 106 height 32
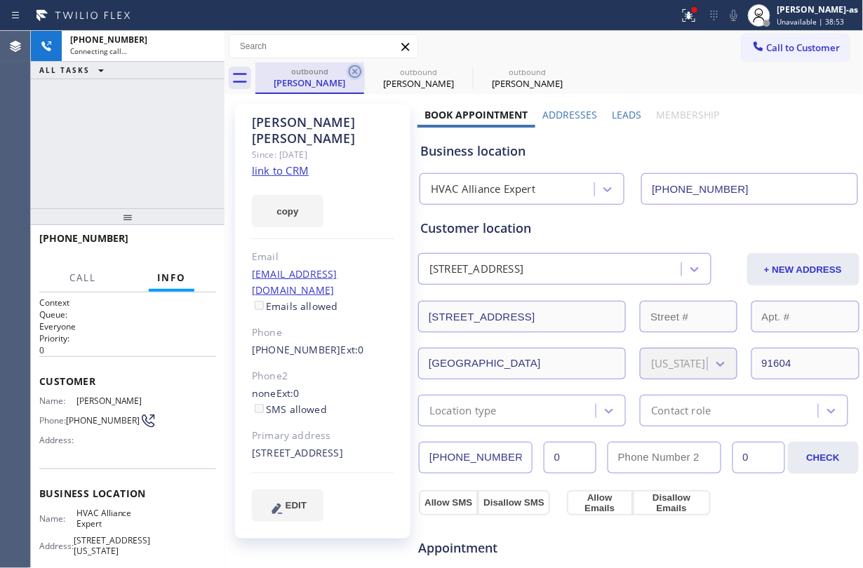
click at [357, 66] on icon at bounding box center [355, 71] width 13 height 13
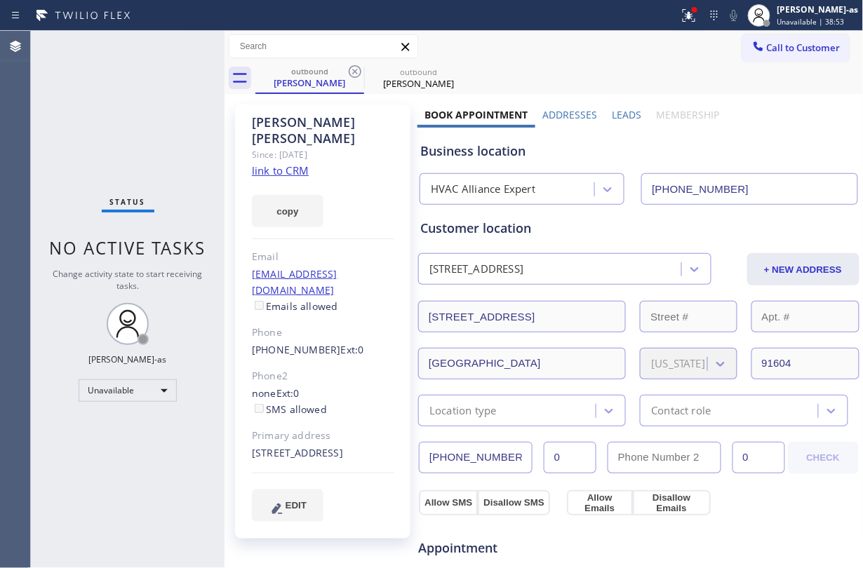
click at [357, 66] on icon at bounding box center [355, 71] width 13 height 13
click at [0, 0] on icon at bounding box center [0, 0] width 0 height 0
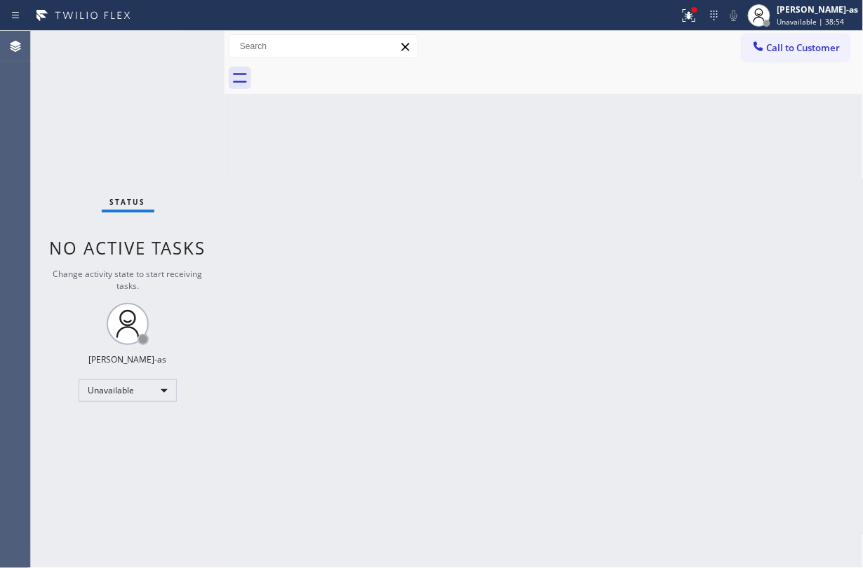
click at [357, 66] on div at bounding box center [559, 78] width 608 height 32
click at [450, 163] on div "Back to Dashboard Change Sender ID Customers Technicians Select a contact Outbo…" at bounding box center [544, 300] width 639 height 538
click at [797, 43] on span "Call to Customer" at bounding box center [804, 47] width 74 height 13
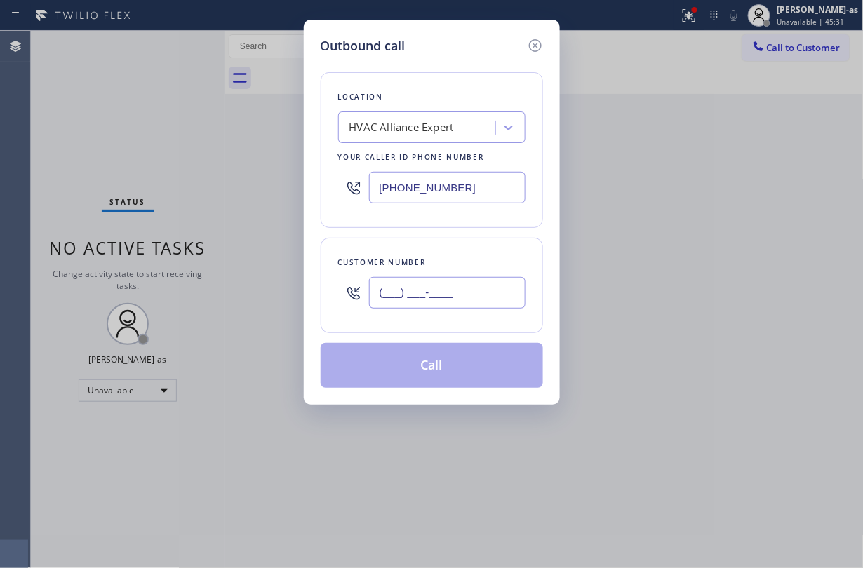
click at [456, 299] on input "(___) ___-____" at bounding box center [447, 293] width 157 height 32
paste input "610) 348-8352"
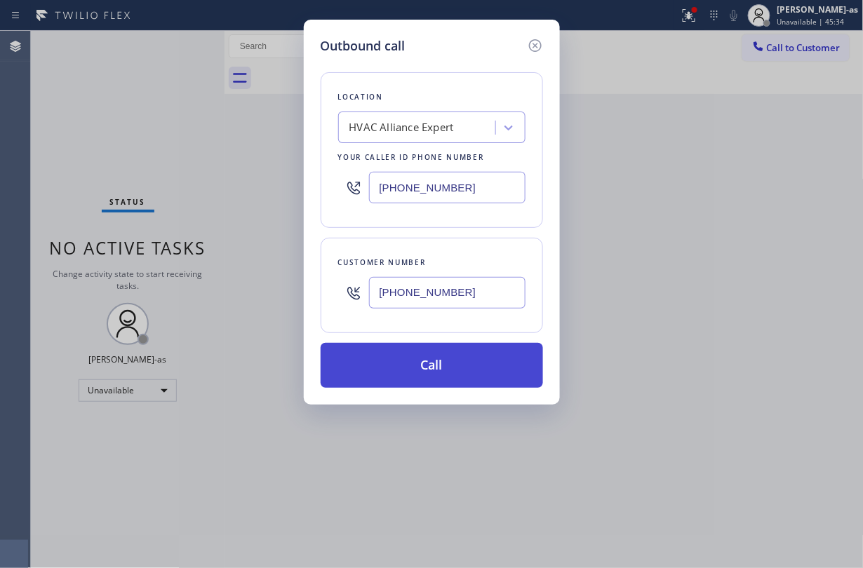
type input "[PHONE_NUMBER]"
click at [406, 368] on button "Call" at bounding box center [432, 365] width 222 height 45
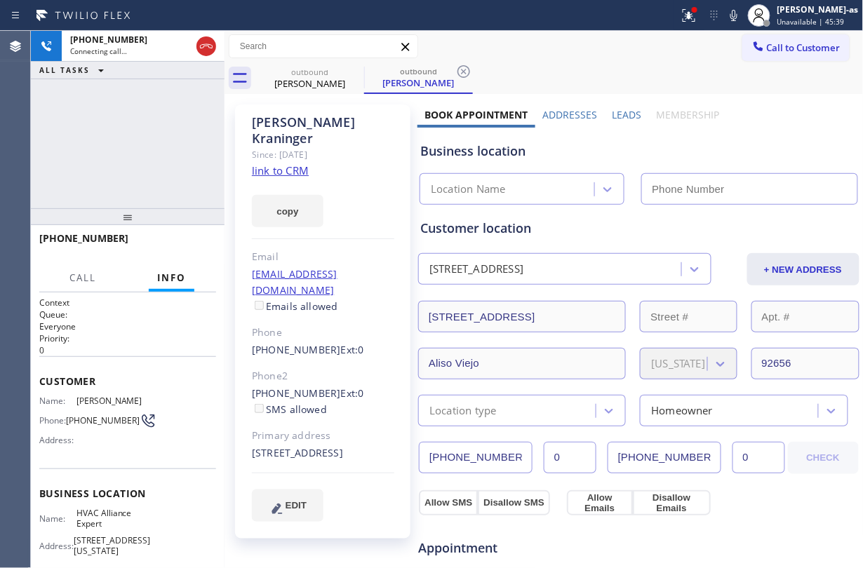
type input "[PHONE_NUMBER]"
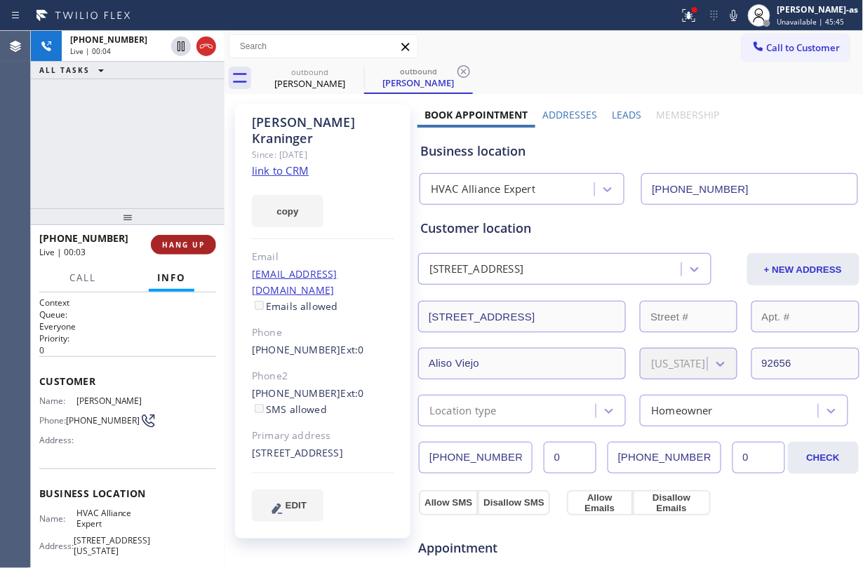
click at [198, 239] on button "HANG UP" at bounding box center [183, 245] width 65 height 20
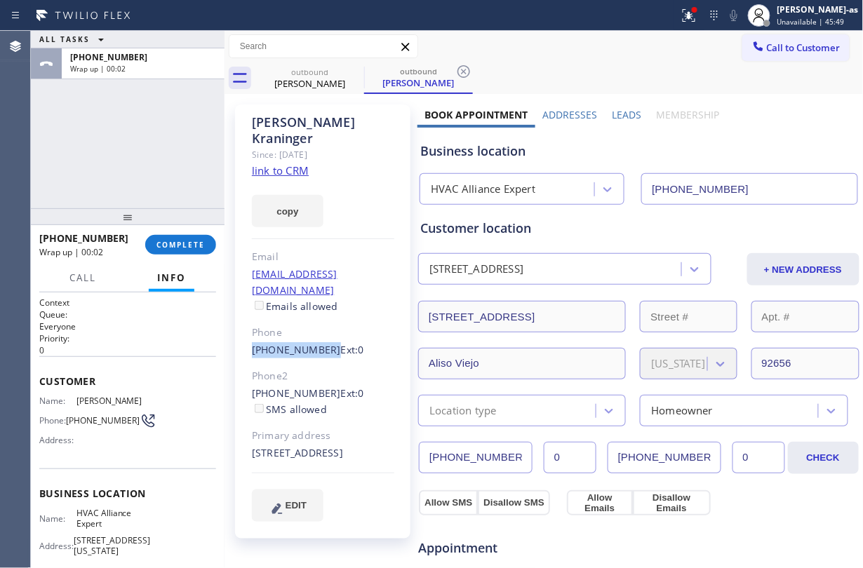
drag, startPoint x: 242, startPoint y: 319, endPoint x: 320, endPoint y: 324, distance: 78.1
click at [320, 324] on div "[PERSON_NAME] Since: [DATE] link to CRM copy Email [EMAIL_ADDRESS][DOMAIN_NAME]…" at bounding box center [322, 322] width 175 height 434
copy link "[PHONE_NUMBER]"
click at [180, 247] on span "COMPLETE" at bounding box center [181, 245] width 48 height 10
drag, startPoint x: 169, startPoint y: 198, endPoint x: 214, endPoint y: 208, distance: 46.0
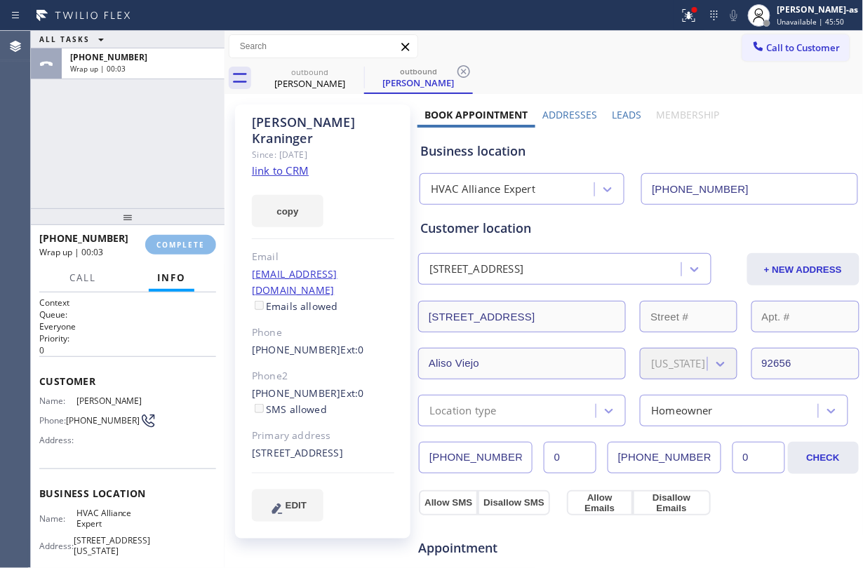
click at [169, 197] on div "ALL TASKS ALL TASKS ACTIVE TASKS TASKS IN WRAP UP [PHONE_NUMBER] Wrap up | 00:03" at bounding box center [128, 120] width 194 height 178
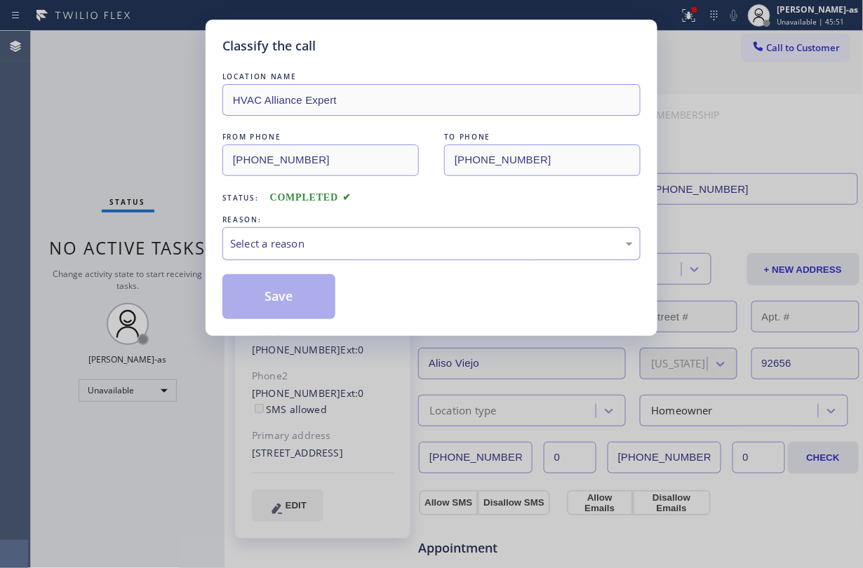
click at [315, 241] on div "Select a reason" at bounding box center [431, 244] width 403 height 16
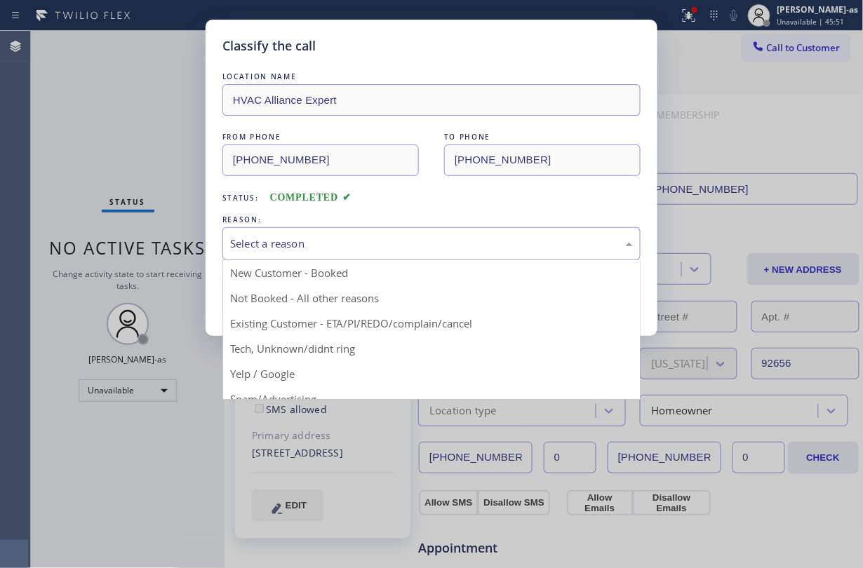
drag, startPoint x: 404, startPoint y: 316, endPoint x: 310, endPoint y: 295, distance: 96.2
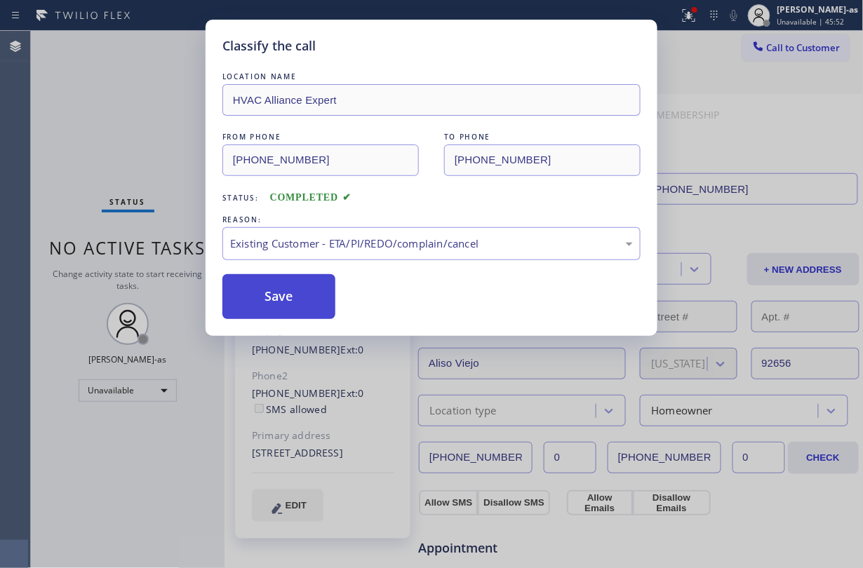
click at [295, 293] on button "Save" at bounding box center [278, 296] width 113 height 45
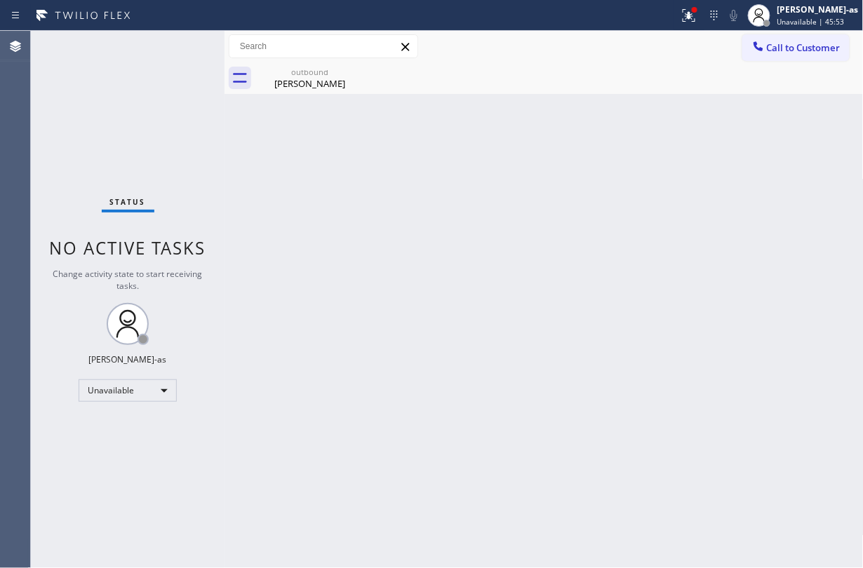
click at [785, 53] on span "Call to Customer" at bounding box center [804, 47] width 74 height 13
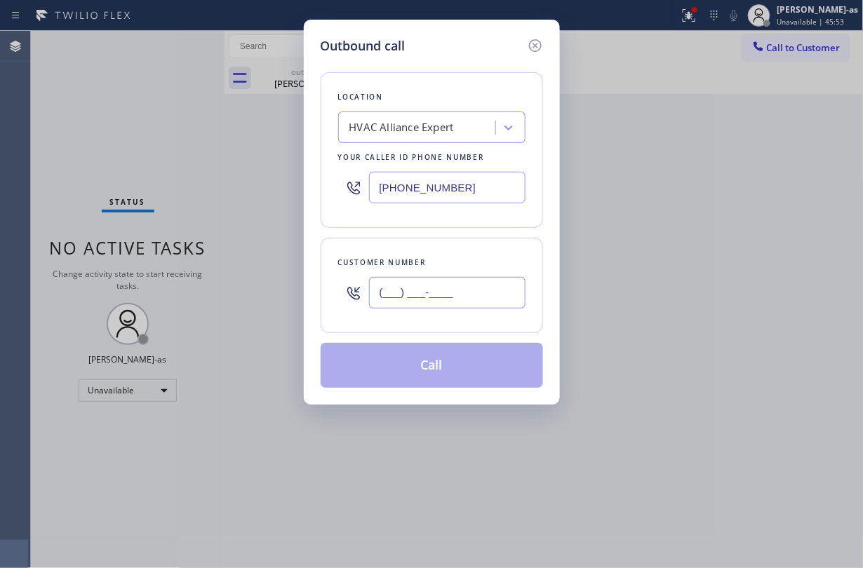
click at [460, 295] on input "(___) ___-____" at bounding box center [447, 293] width 157 height 32
paste input "610) 348-8352"
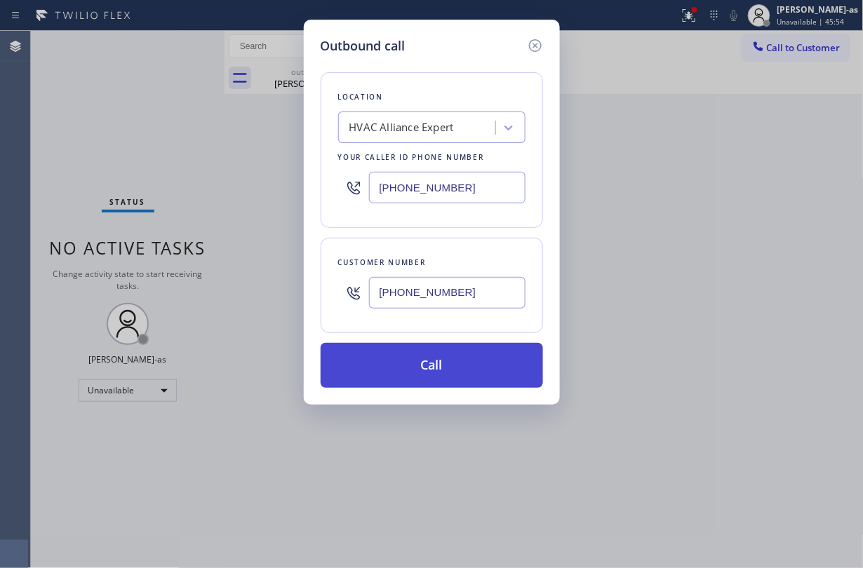
type input "[PHONE_NUMBER]"
click at [448, 355] on button "Call" at bounding box center [432, 365] width 222 height 45
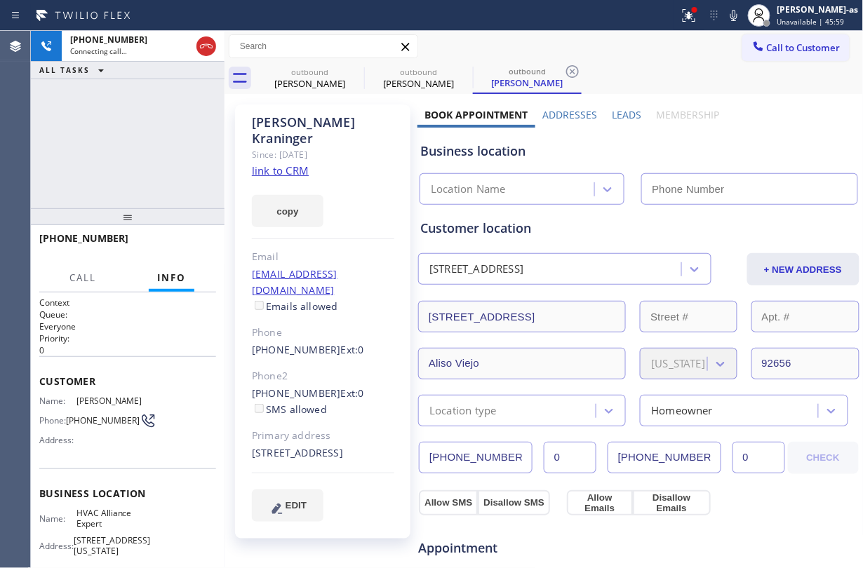
type input "[PHONE_NUMBER]"
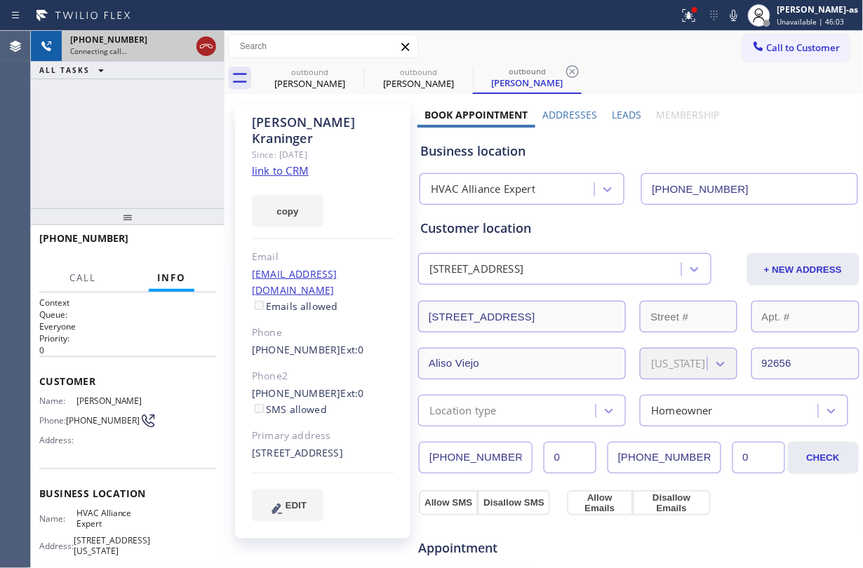
click at [214, 42] on icon at bounding box center [206, 46] width 17 height 17
drag, startPoint x: 318, startPoint y: 74, endPoint x: 343, endPoint y: 68, distance: 25.2
click at [319, 74] on div "outbound" at bounding box center [310, 72] width 106 height 11
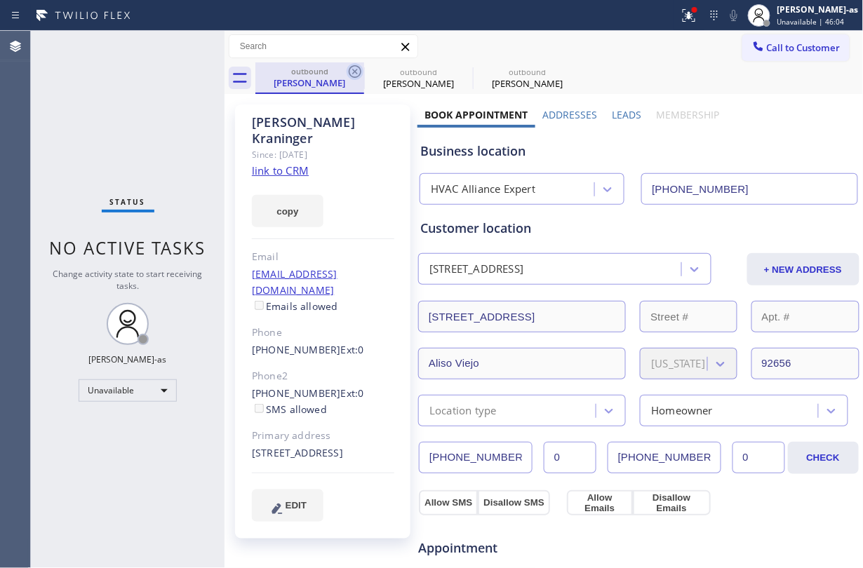
click at [357, 74] on icon at bounding box center [355, 71] width 17 height 17
click at [274, 164] on link "link to CRM" at bounding box center [280, 171] width 57 height 14
click at [767, 51] on span "Call to Customer" at bounding box center [804, 47] width 74 height 13
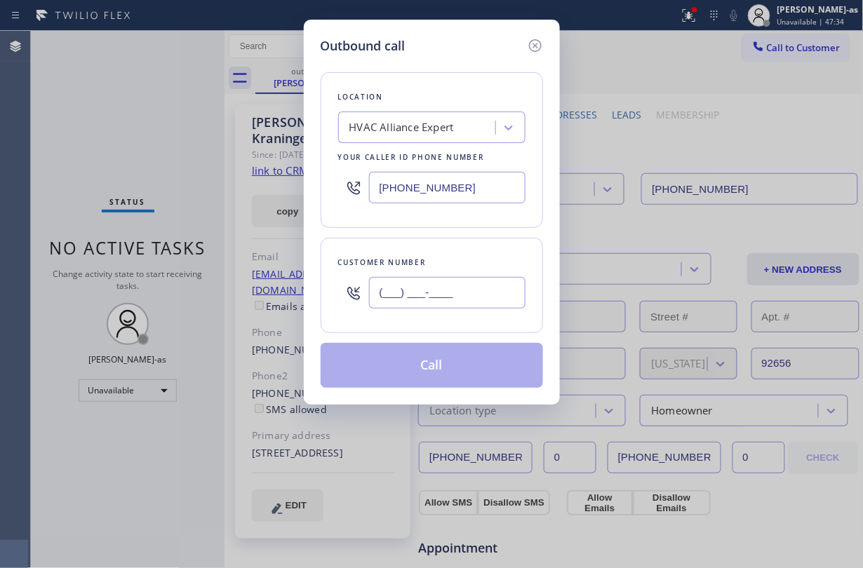
click at [472, 298] on input "(___) ___-____" at bounding box center [447, 293] width 157 height 32
paste input "323) 919-5084"
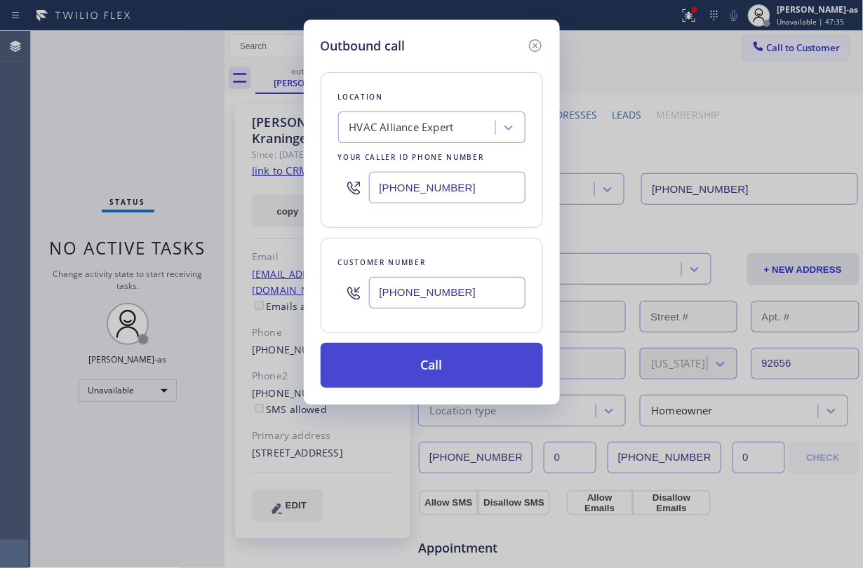
type input "[PHONE_NUMBER]"
click at [394, 366] on button "Call" at bounding box center [432, 365] width 222 height 45
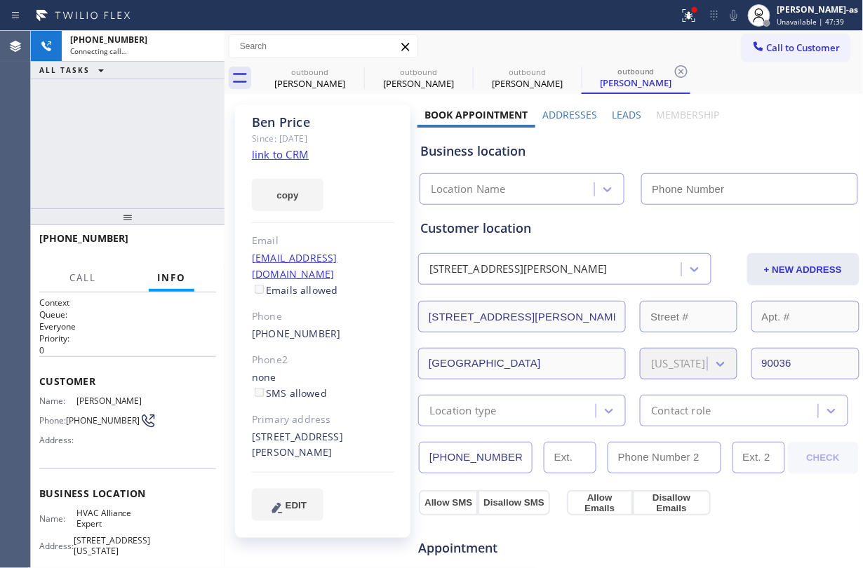
click at [293, 152] on link "link to CRM" at bounding box center [280, 154] width 57 height 14
type input "[PHONE_NUMBER]"
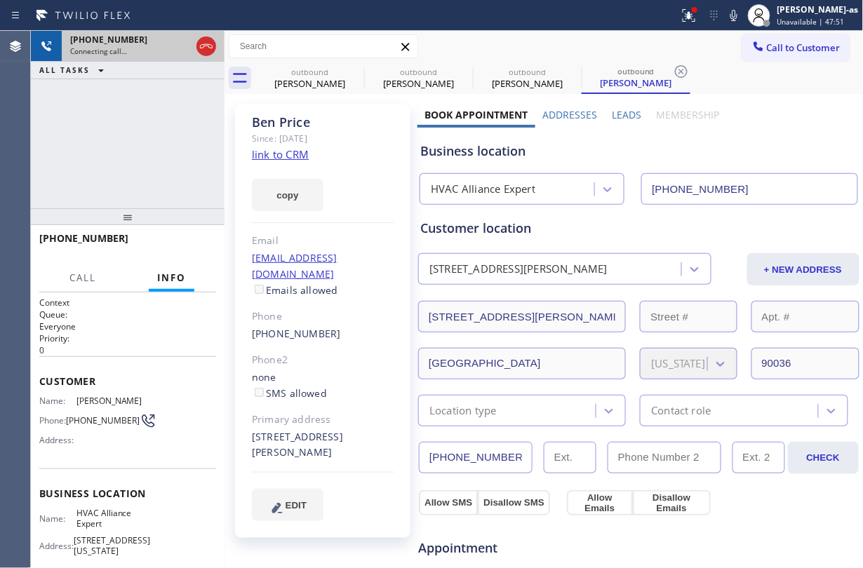
drag, startPoint x: 201, startPoint y: 35, endPoint x: 287, endPoint y: 82, distance: 98.3
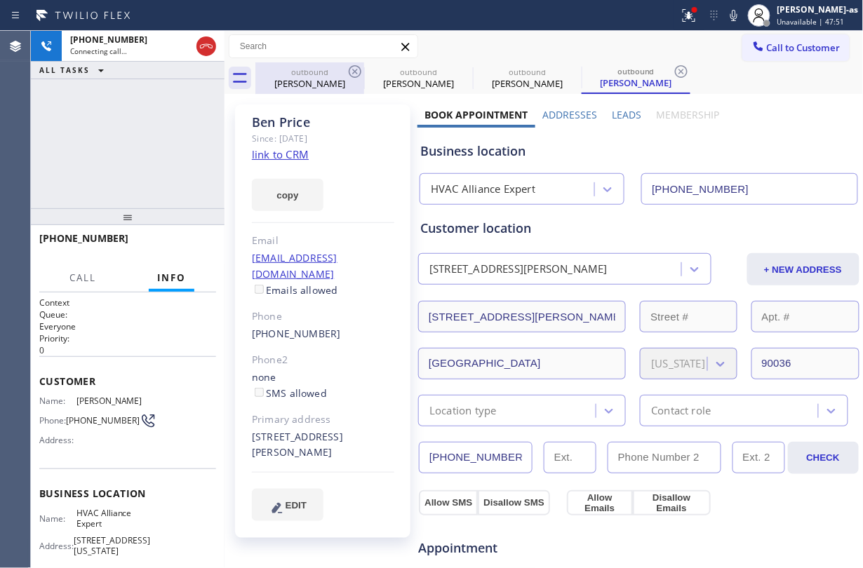
click at [203, 36] on div at bounding box center [206, 46] width 25 height 31
drag, startPoint x: 287, startPoint y: 83, endPoint x: 317, endPoint y: 77, distance: 30.8
click at [295, 85] on div "[PERSON_NAME]" at bounding box center [310, 83] width 106 height 13
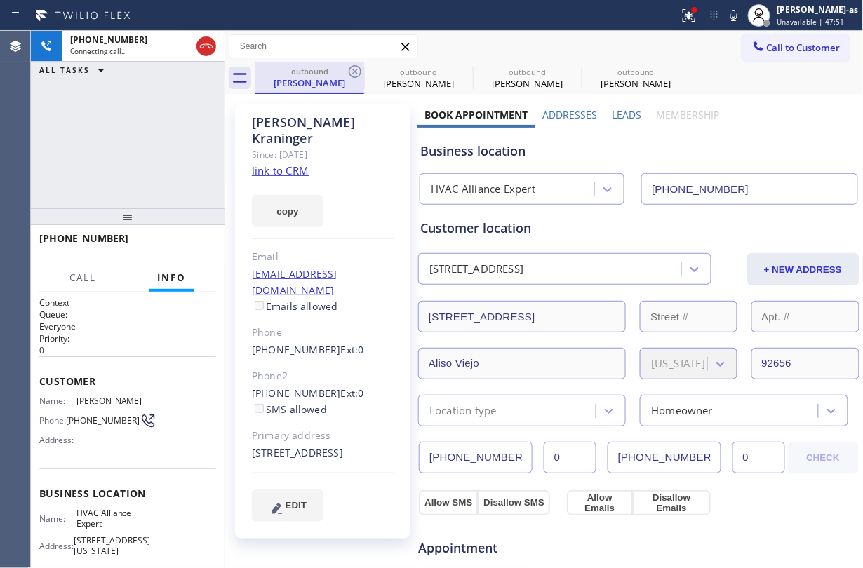
drag, startPoint x: 317, startPoint y: 77, endPoint x: 273, endPoint y: 74, distance: 44.3
click at [313, 77] on div "[PERSON_NAME]" at bounding box center [310, 83] width 106 height 13
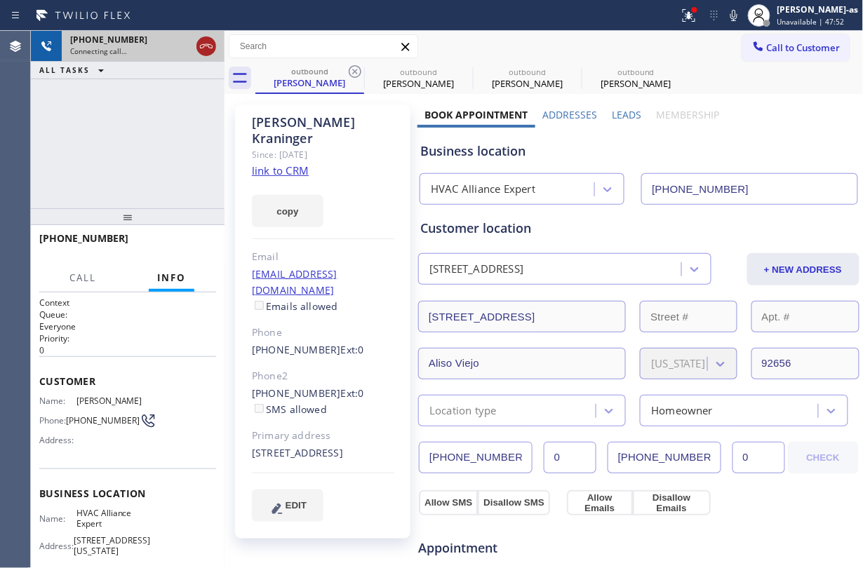
click at [208, 48] on icon at bounding box center [206, 46] width 17 height 17
click at [341, 94] on div "[PERSON_NAME] Since: [DATE] link to CRM copy Email [EMAIL_ADDRESS][DOMAIN_NAME]…" at bounding box center [544, 566] width 639 height 945
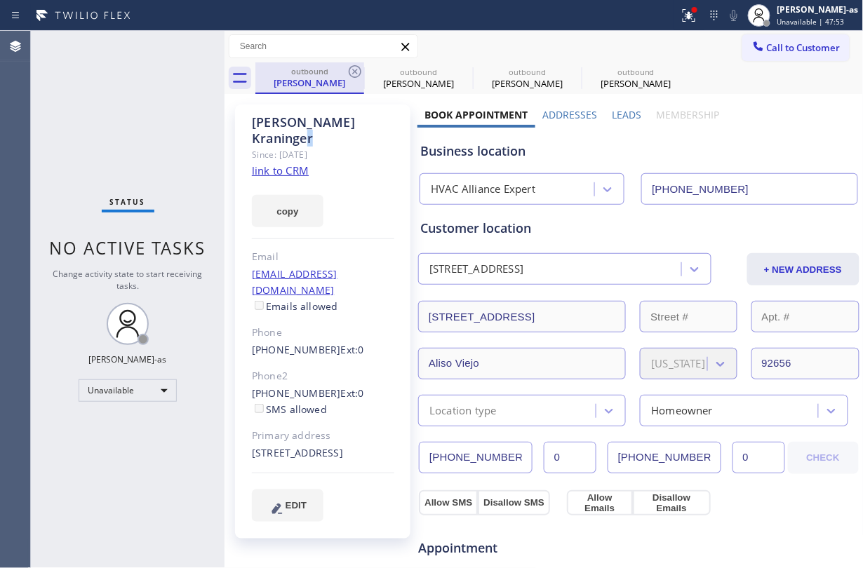
click at [337, 81] on div "[PERSON_NAME]" at bounding box center [310, 83] width 106 height 13
click at [347, 66] on icon at bounding box center [355, 71] width 17 height 17
click at [0, 0] on icon at bounding box center [0, 0] width 0 height 0
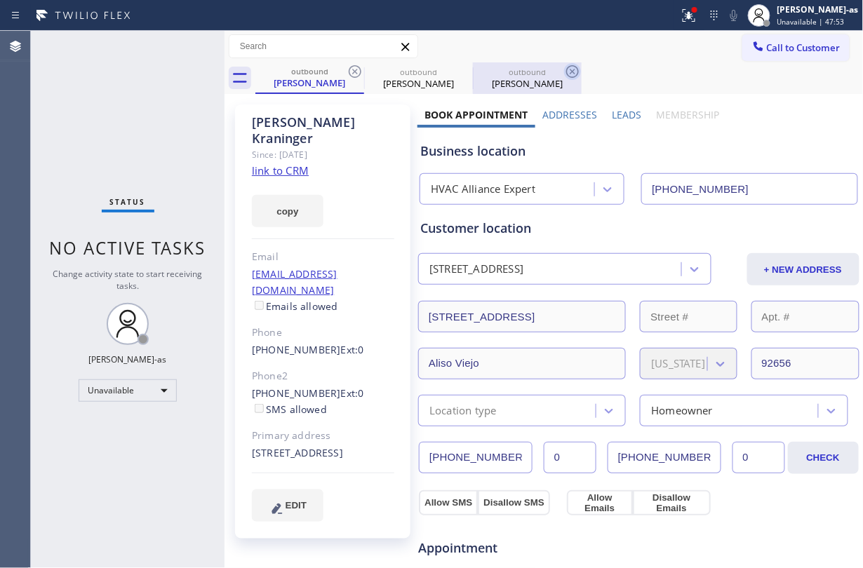
click at [564, 66] on icon at bounding box center [572, 71] width 17 height 17
click at [347, 66] on div "outbound [PERSON_NAME] outbound [PERSON_NAME] outbound [PERSON_NAME]" at bounding box center [559, 78] width 608 height 32
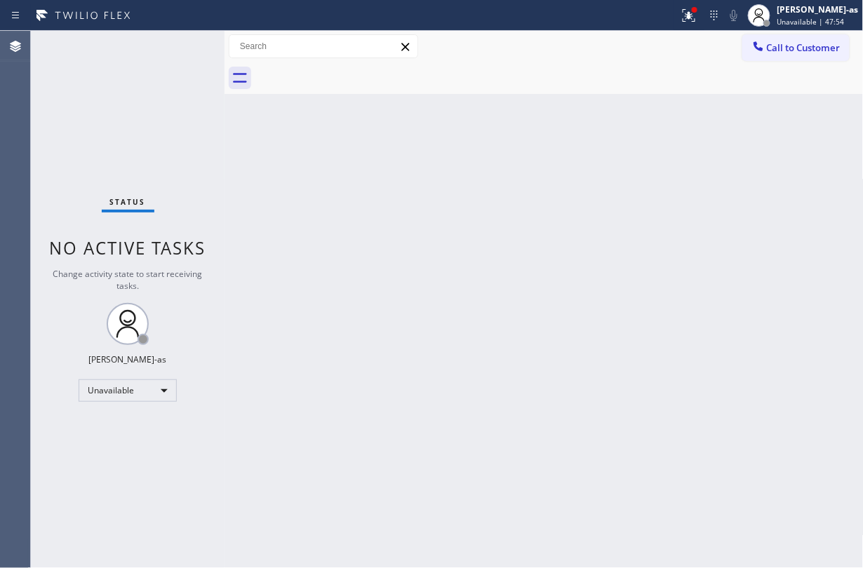
click at [347, 66] on div at bounding box center [559, 78] width 608 height 32
click at [374, 250] on div "Back to Dashboard Change Sender ID Customers Technicians Select a contact Outbo…" at bounding box center [544, 300] width 639 height 538
click at [768, 48] on span "Call to Customer" at bounding box center [804, 47] width 74 height 13
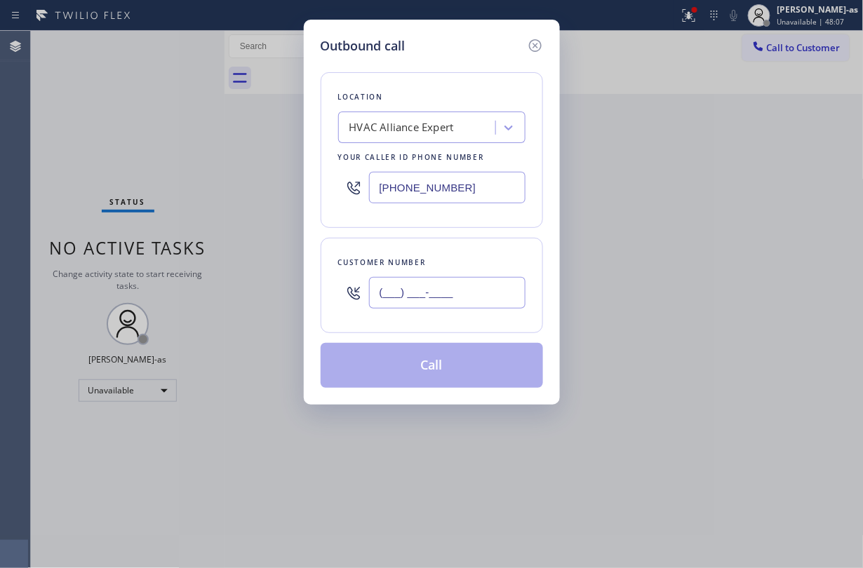
click at [451, 281] on input "(___) ___-____" at bounding box center [447, 293] width 157 height 32
paste input "215) 868-6389"
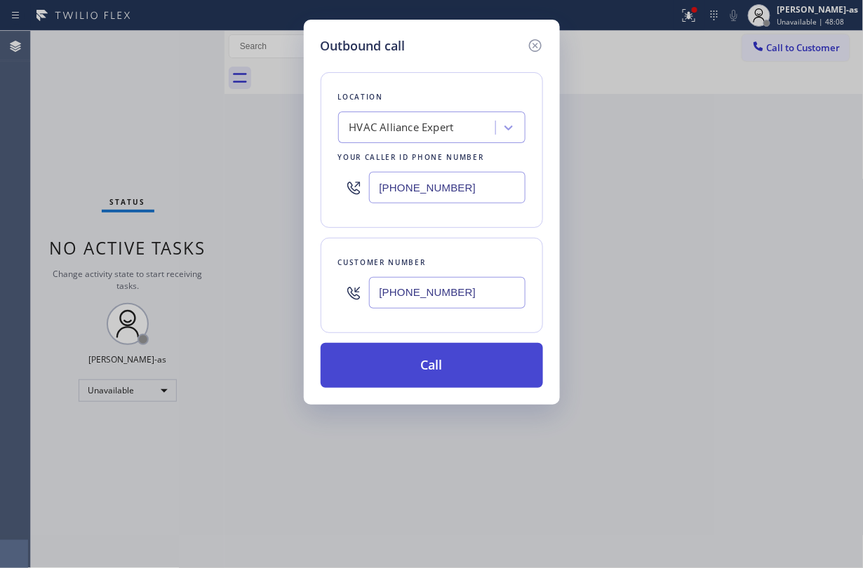
type input "[PHONE_NUMBER]"
click at [436, 379] on button "Call" at bounding box center [432, 365] width 222 height 45
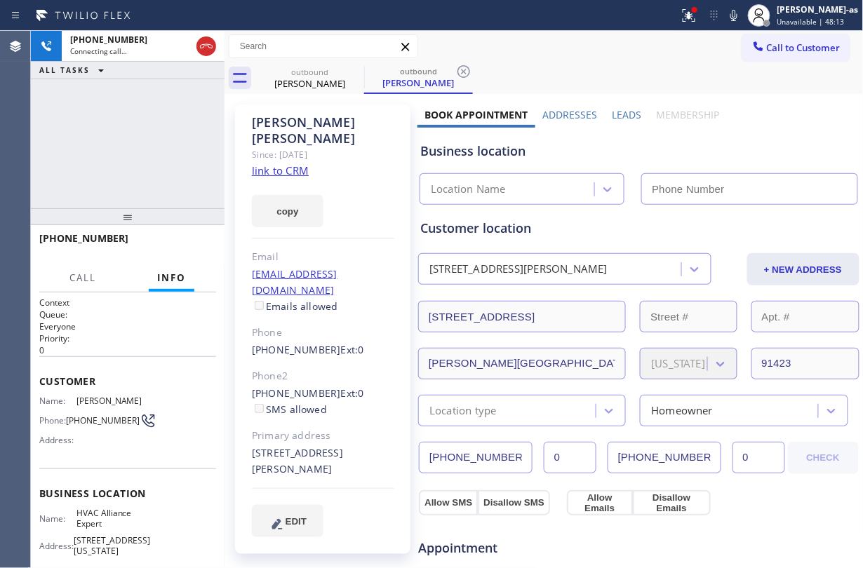
type input "[PHONE_NUMBER]"
click at [284, 164] on link "link to CRM" at bounding box center [280, 171] width 57 height 14
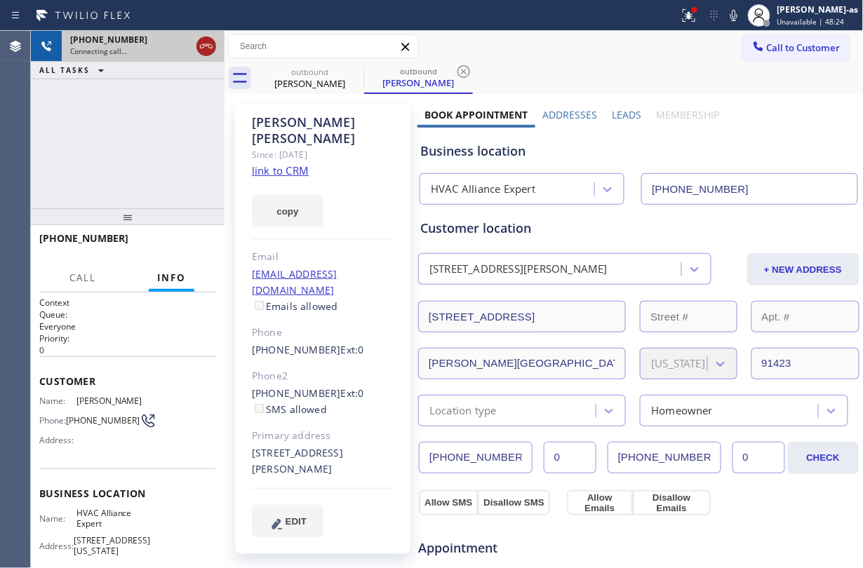
click at [206, 38] on div at bounding box center [206, 46] width 25 height 31
click at [208, 40] on icon at bounding box center [206, 46] width 17 height 17
click at [212, 40] on div "[PHONE_NUMBER]" at bounding box center [143, 40] width 146 height 12
click at [208, 40] on div "[PHONE_NUMBER]" at bounding box center [143, 40] width 146 height 12
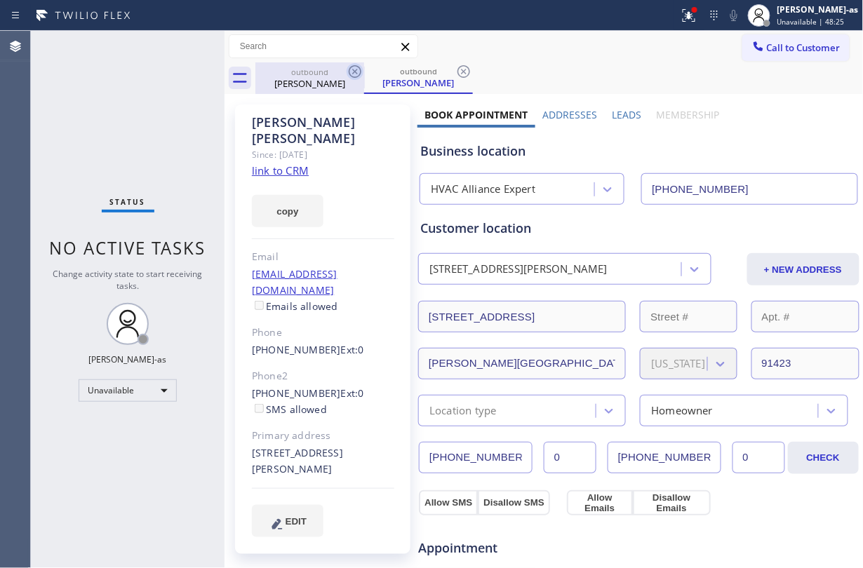
drag, startPoint x: 316, startPoint y: 80, endPoint x: 363, endPoint y: 73, distance: 47.5
click at [331, 80] on div "[PERSON_NAME]" at bounding box center [310, 83] width 106 height 13
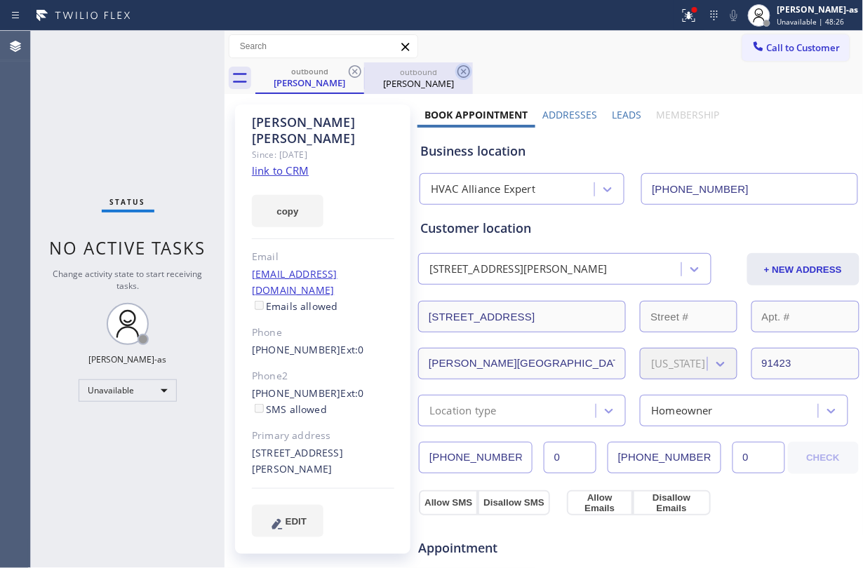
click at [360, 70] on icon at bounding box center [355, 71] width 17 height 17
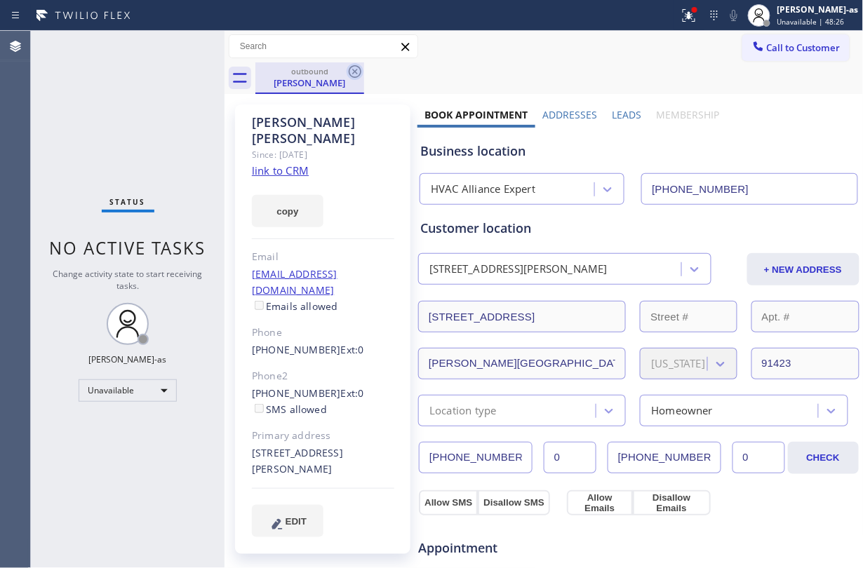
click at [357, 70] on icon at bounding box center [355, 71] width 13 height 13
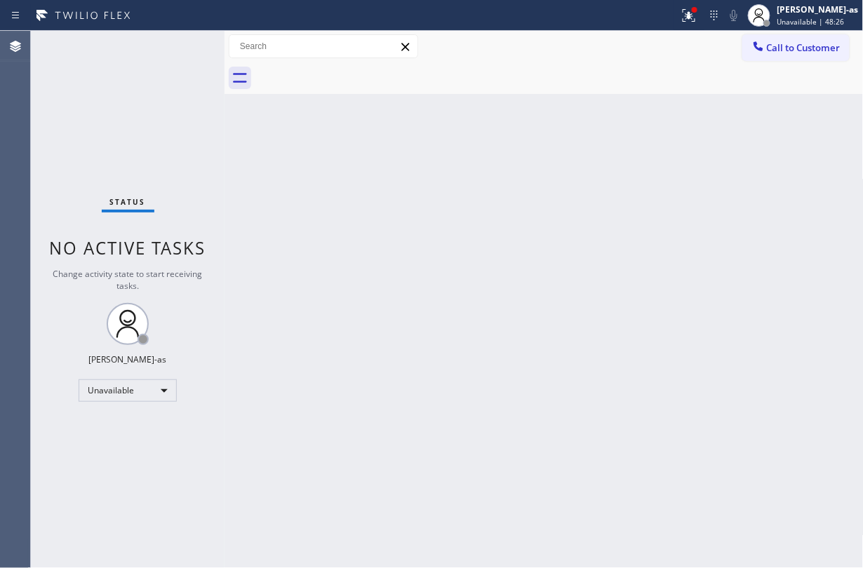
click at [357, 70] on div at bounding box center [559, 78] width 608 height 32
click at [781, 43] on span "Call to Customer" at bounding box center [804, 47] width 74 height 13
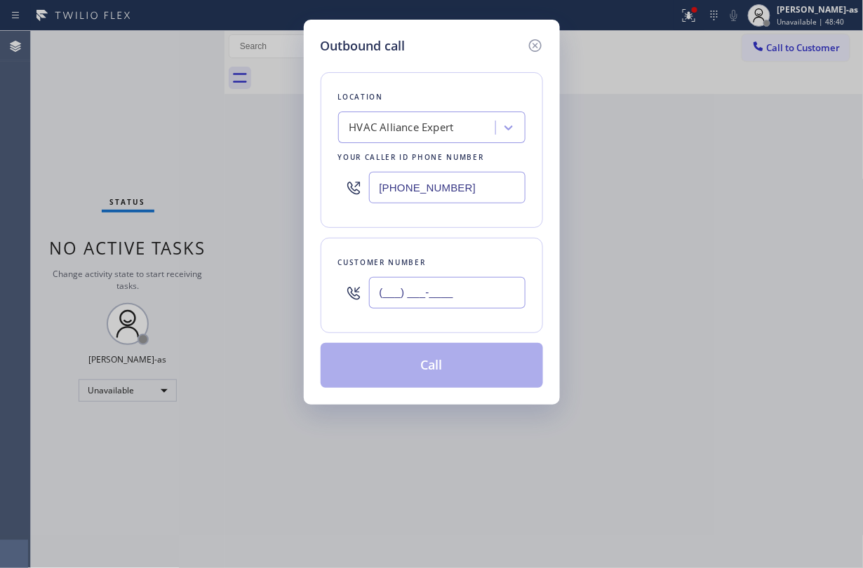
click at [439, 295] on input "(___) ___-____" at bounding box center [447, 293] width 157 height 32
paste input "650) 591-3688"
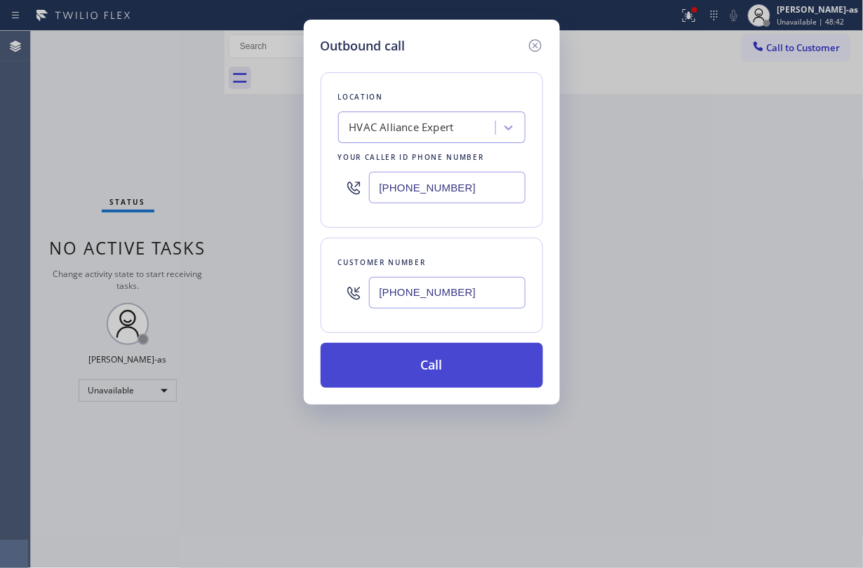
type input "[PHONE_NUMBER]"
click at [438, 359] on button "Call" at bounding box center [432, 365] width 222 height 45
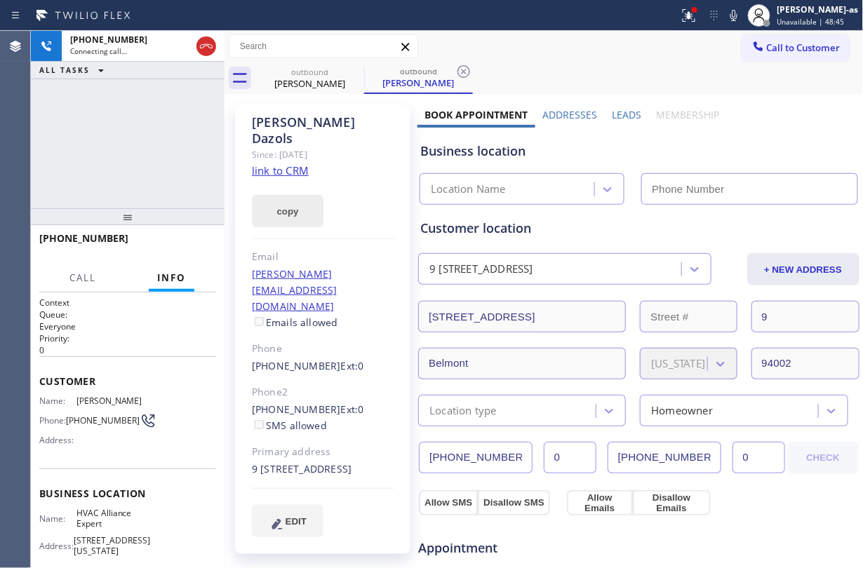
click at [288, 164] on link "link to CRM" at bounding box center [280, 171] width 57 height 14
type input "[PHONE_NUMBER]"
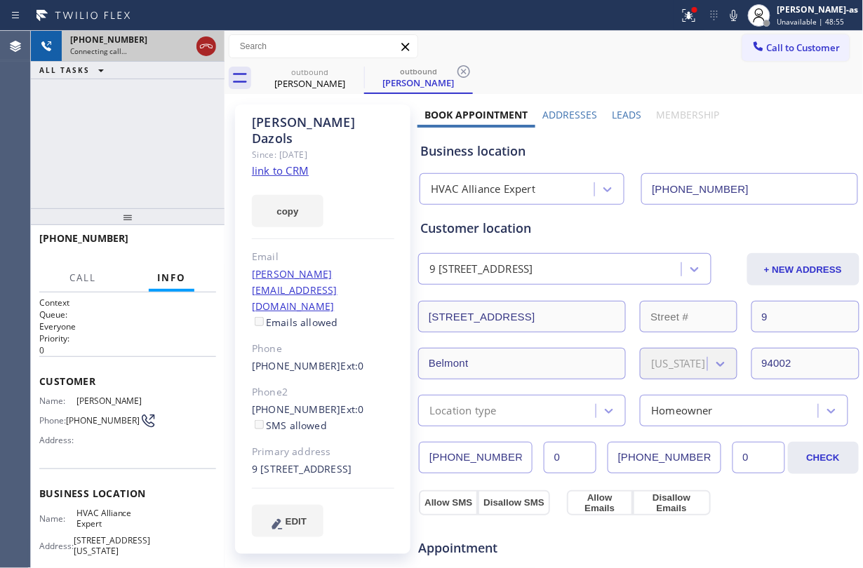
click at [206, 43] on icon at bounding box center [206, 46] width 17 height 17
click at [295, 62] on div "outbound [PERSON_NAME]" at bounding box center [310, 78] width 106 height 32
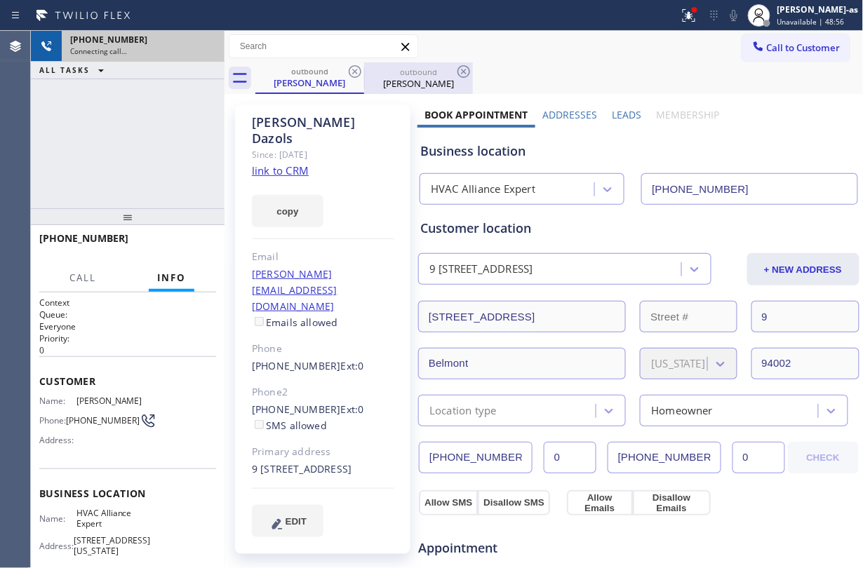
click at [369, 68] on div "outbound" at bounding box center [419, 72] width 106 height 11
click at [357, 69] on icon at bounding box center [355, 71] width 17 height 17
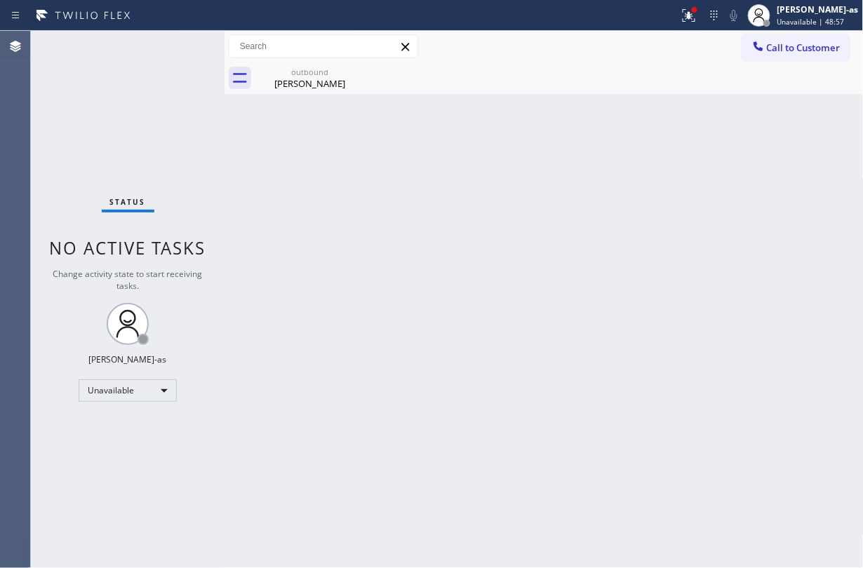
click at [0, 0] on icon at bounding box center [0, 0] width 0 height 0
click at [307, 94] on div "Back to Dashboard Change Sender ID Customers Technicians Select a contact Outbo…" at bounding box center [544, 300] width 639 height 538
click at [348, 69] on icon at bounding box center [355, 71] width 17 height 17
click at [806, 51] on span "Call to Customer" at bounding box center [804, 47] width 74 height 13
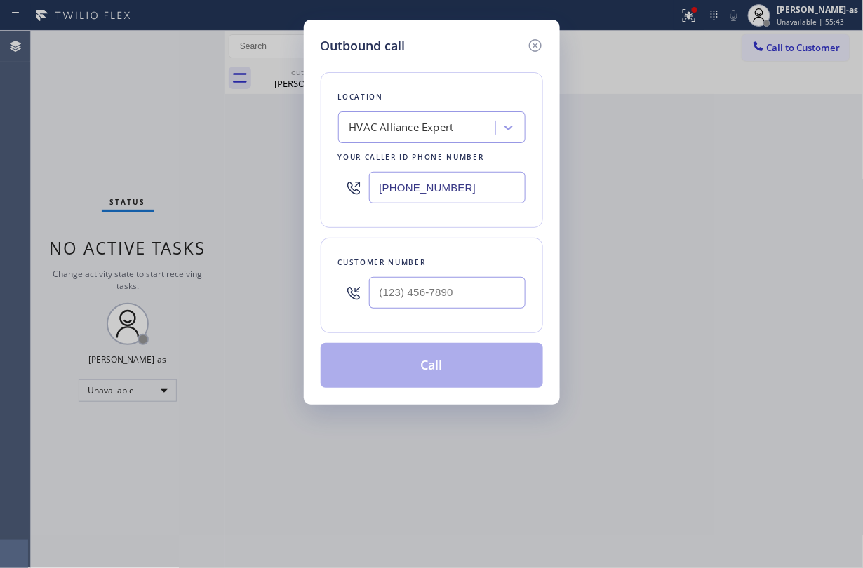
click at [458, 267] on div "Customer number" at bounding box center [431, 262] width 187 height 15
click at [455, 304] on input "(___) ___-____" at bounding box center [447, 293] width 157 height 32
paste input "415) 370-4480"
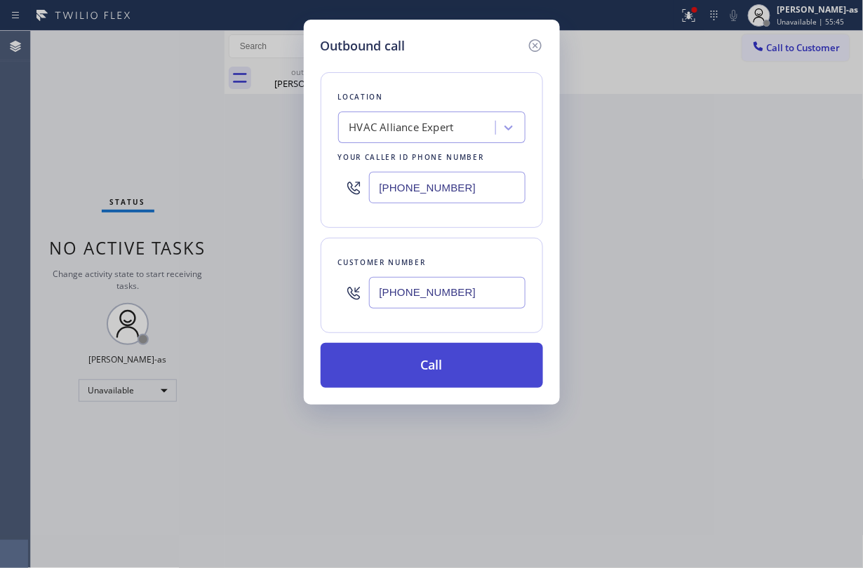
type input "[PHONE_NUMBER]"
click at [447, 366] on button "Call" at bounding box center [432, 365] width 222 height 45
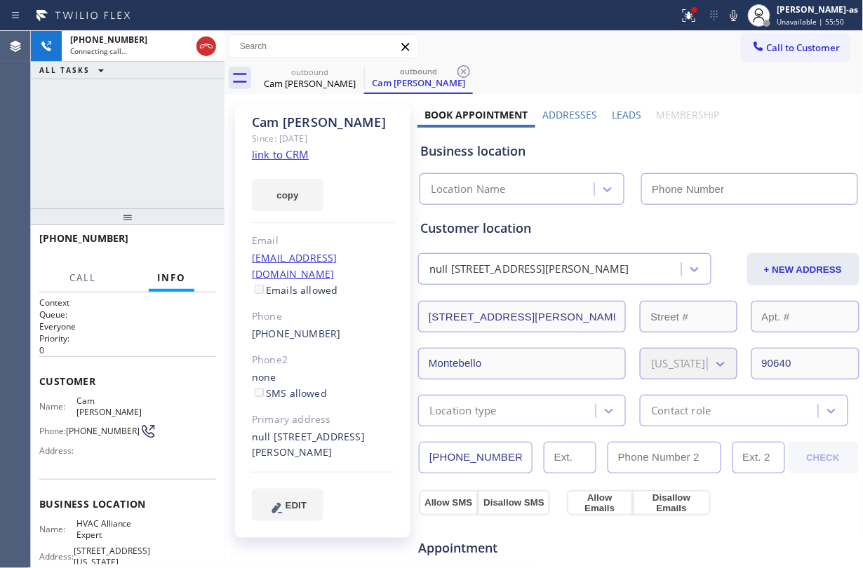
type input "[PHONE_NUMBER]"
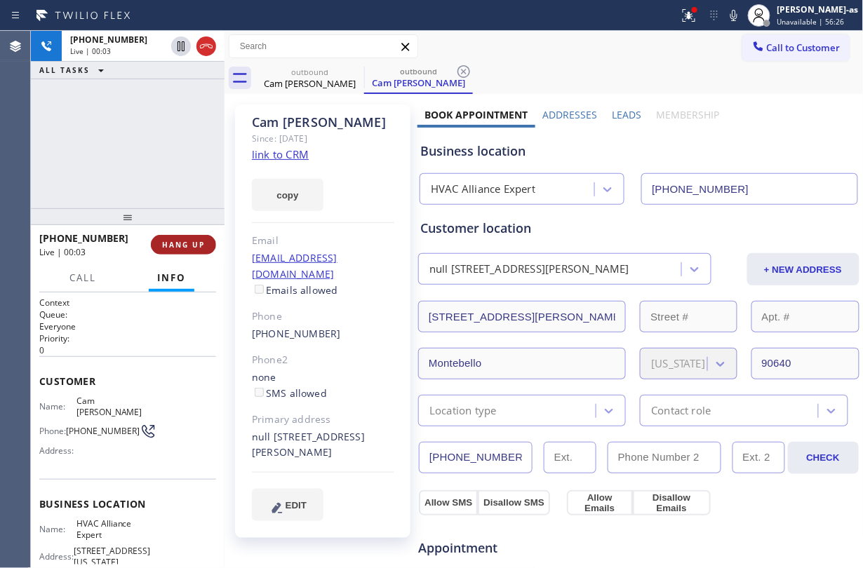
click at [162, 242] on span "HANG UP" at bounding box center [183, 245] width 43 height 10
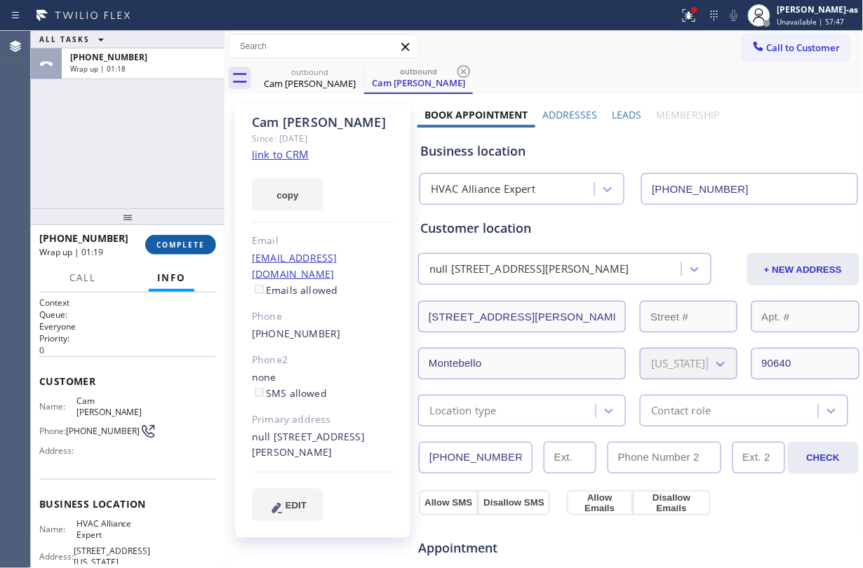
click at [175, 246] on span "COMPLETE" at bounding box center [181, 245] width 48 height 10
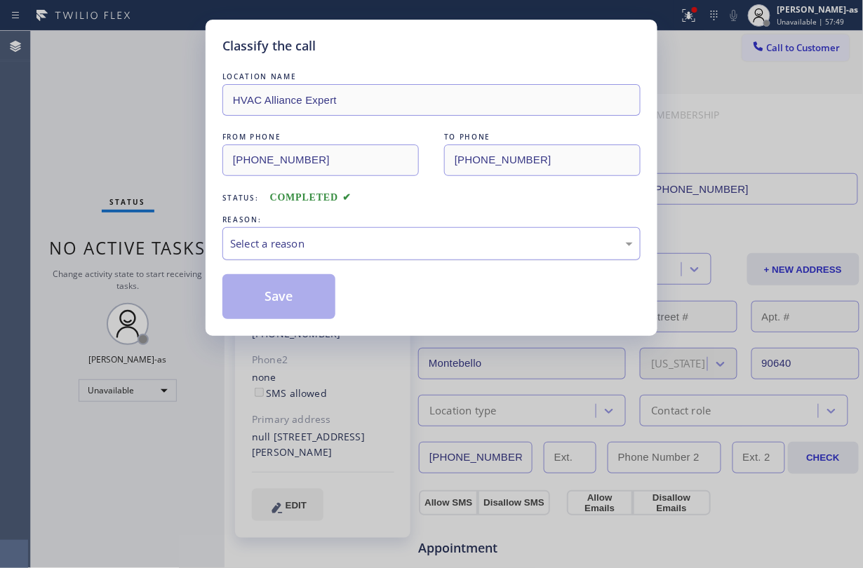
click at [320, 251] on div "Select a reason" at bounding box center [431, 244] width 403 height 16
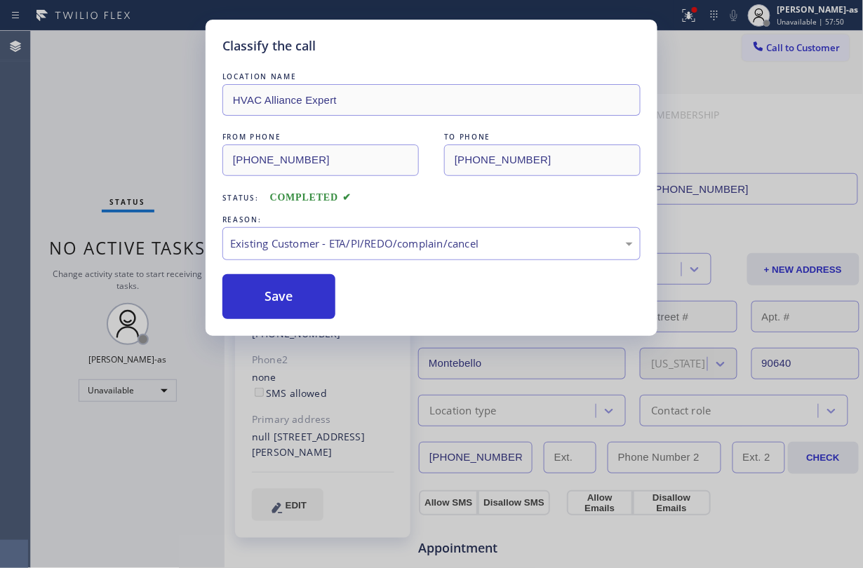
click at [293, 298] on button "Save" at bounding box center [278, 296] width 113 height 45
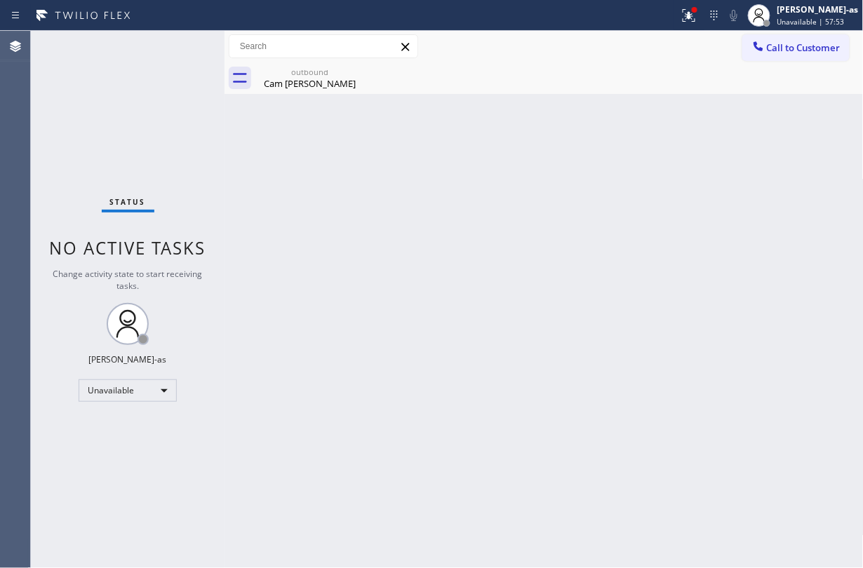
click at [107, 170] on div "Status No active tasks Change activity state to start receiving tasks. [PERSON_…" at bounding box center [128, 300] width 194 height 538
click at [312, 72] on div "outbound" at bounding box center [310, 72] width 106 height 11
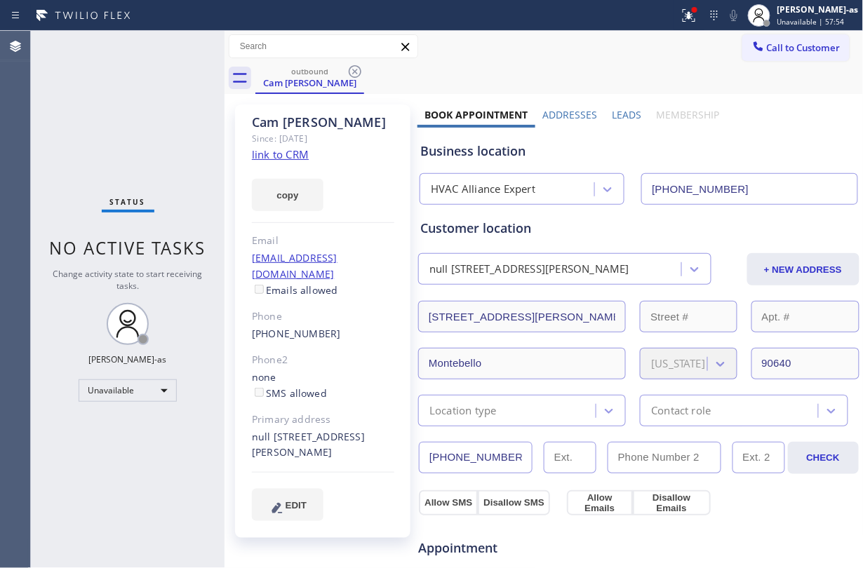
click at [288, 155] on link "link to CRM" at bounding box center [280, 154] width 57 height 14
click at [234, 201] on div "Cam Vuong Since: 20 may 2020 link to CRM copy Email vuongthuycam@gmail.com Emai…" at bounding box center [322, 567] width 189 height 938
click at [164, 174] on div "Status No active tasks Change activity state to start receiving tasks. [PERSON_…" at bounding box center [128, 300] width 194 height 538
drag, startPoint x: 164, startPoint y: 174, endPoint x: 171, endPoint y: 173, distance: 7.8
click at [169, 173] on div "Status No active tasks Change activity state to start receiving tasks. [PERSON_…" at bounding box center [128, 300] width 194 height 538
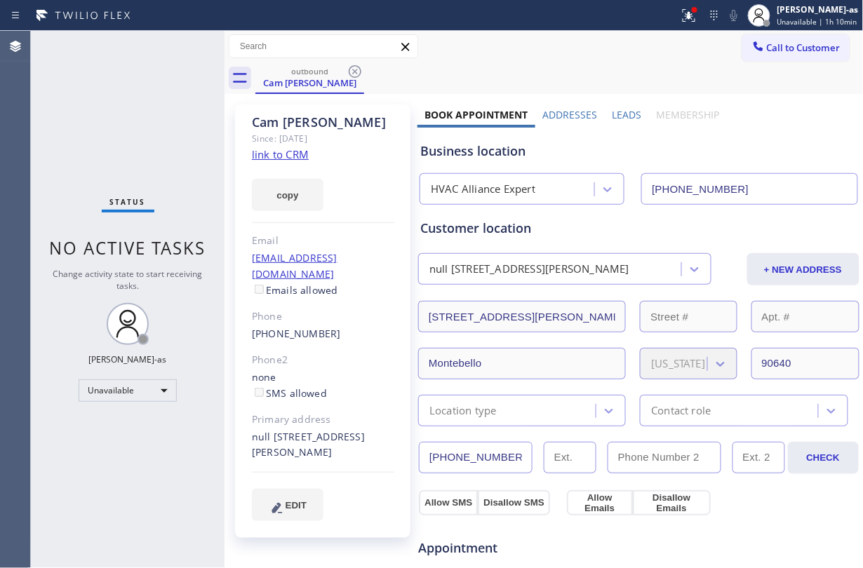
drag, startPoint x: 97, startPoint y: 116, endPoint x: 385, endPoint y: 34, distance: 299.1
click at [97, 116] on div "Status No active tasks Change activity state to start receiving tasks. [PERSON_…" at bounding box center [128, 300] width 194 height 538
click at [767, 45] on span "Call to Customer" at bounding box center [804, 47] width 74 height 13
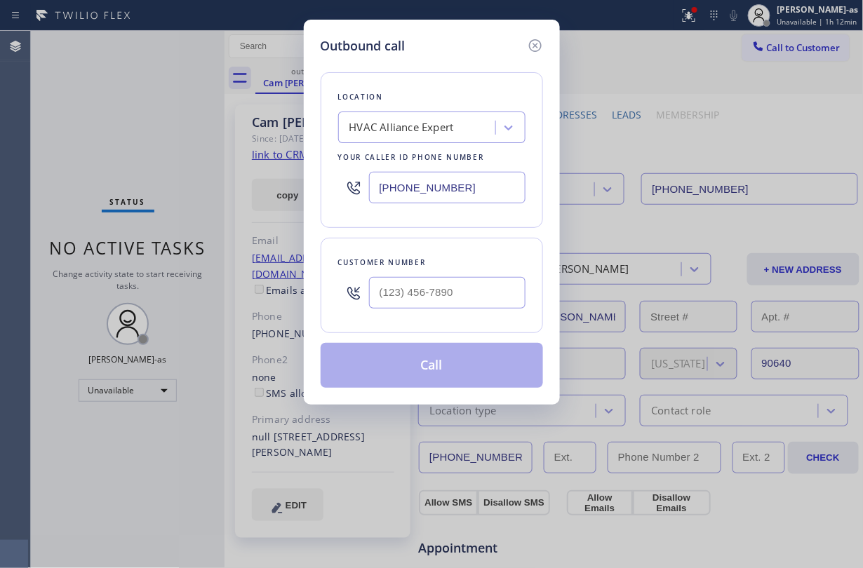
click at [453, 245] on div "Customer number" at bounding box center [432, 285] width 222 height 95
click at [459, 296] on input "(___) ___-____" at bounding box center [447, 293] width 157 height 32
paste input "847) 542-1769"
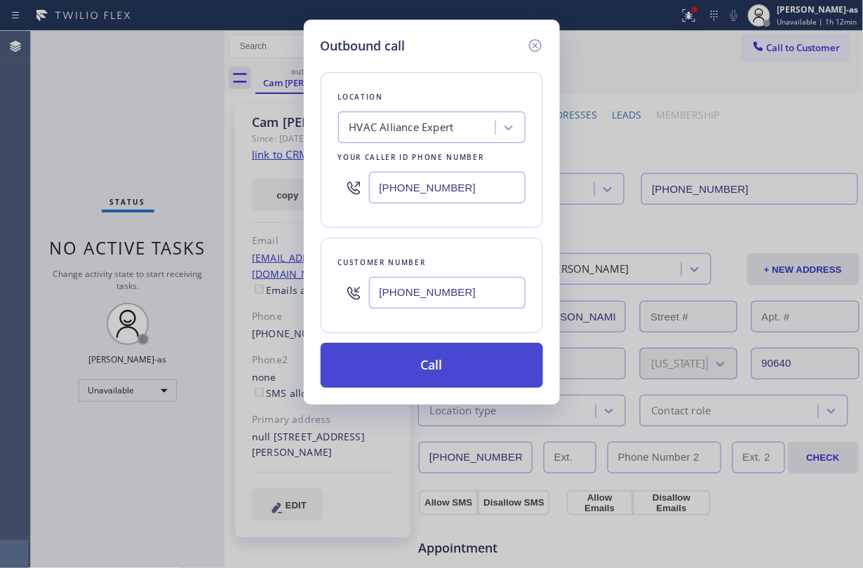
type input "(847) 542-1769"
drag, startPoint x: 459, startPoint y: 368, endPoint x: 803, endPoint y: 418, distance: 347.5
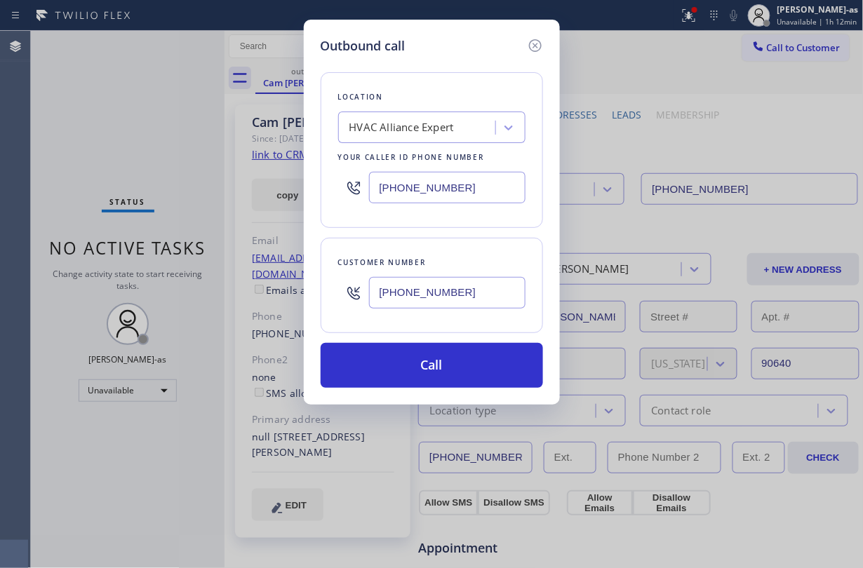
click at [458, 368] on button "Call" at bounding box center [432, 365] width 222 height 45
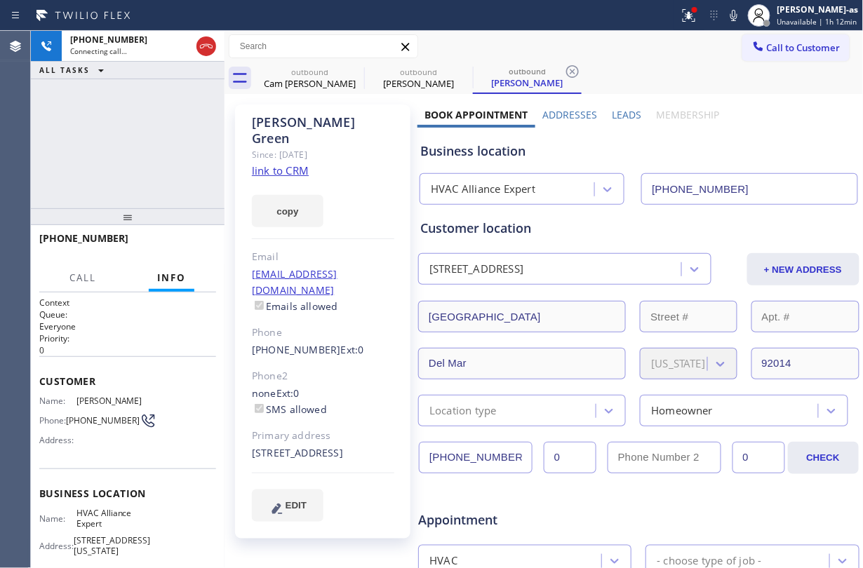
type input "[PHONE_NUMBER]"
click at [144, 94] on div "+18475421769 Connecting call… ALL TASKS ALL TASKS ACTIVE TASKS TASKS IN WRAP UP" at bounding box center [128, 120] width 194 height 178
click at [285, 164] on link "link to CRM" at bounding box center [280, 171] width 57 height 14
click at [195, 48] on div at bounding box center [206, 46] width 25 height 31
click at [199, 52] on div at bounding box center [206, 46] width 25 height 31
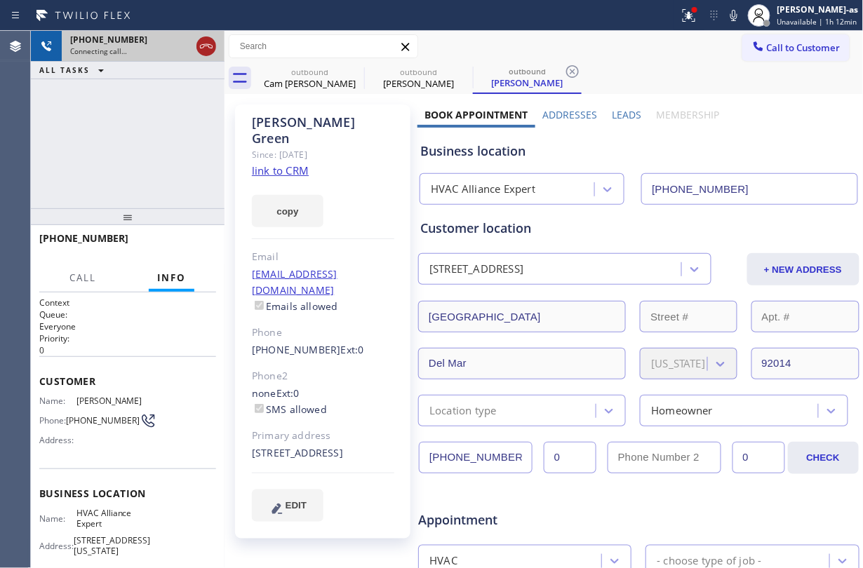
click at [201, 51] on icon at bounding box center [206, 46] width 17 height 17
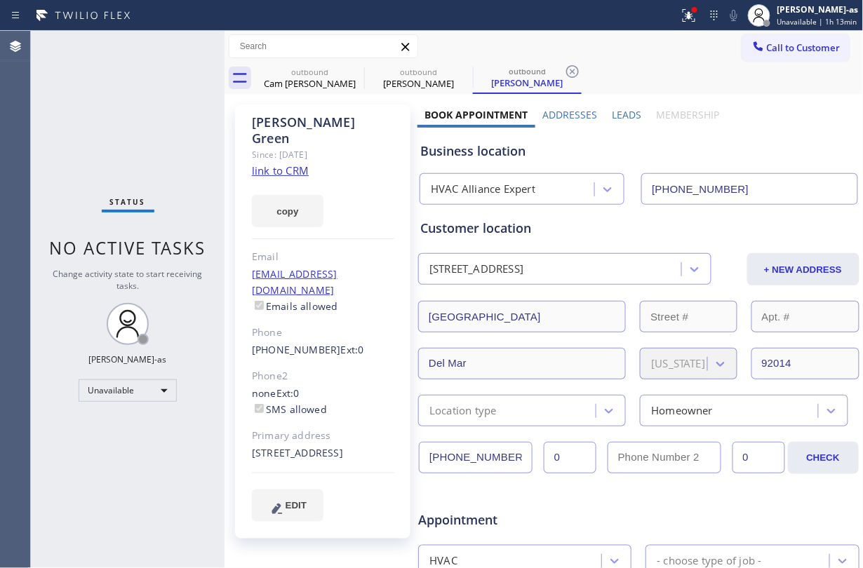
click at [762, 32] on div "Call to Customer Outbound call Location HVAC Alliance Expert Your caller id pho…" at bounding box center [544, 47] width 639 height 32
click at [778, 48] on span "Call to Customer" at bounding box center [804, 47] width 74 height 13
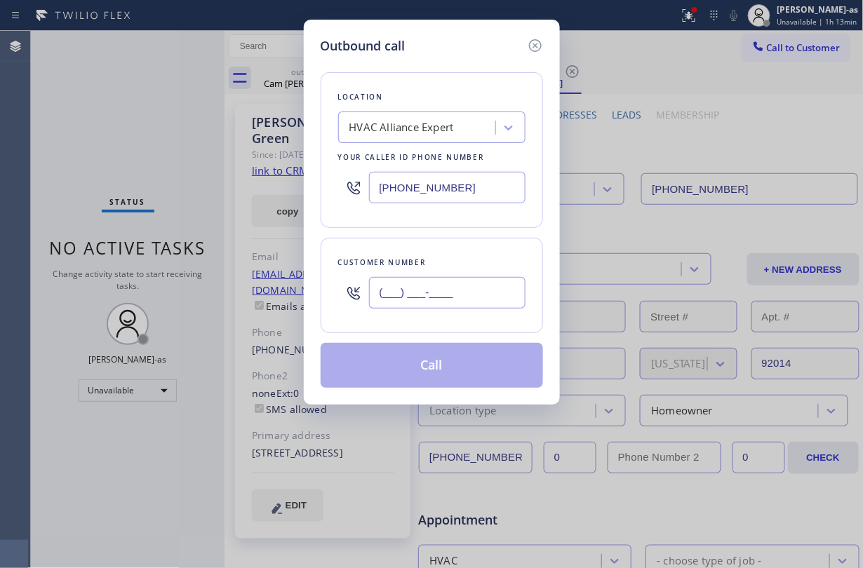
click at [455, 299] on input "(___) ___-____" at bounding box center [447, 293] width 157 height 32
paste input "847) 542-1769"
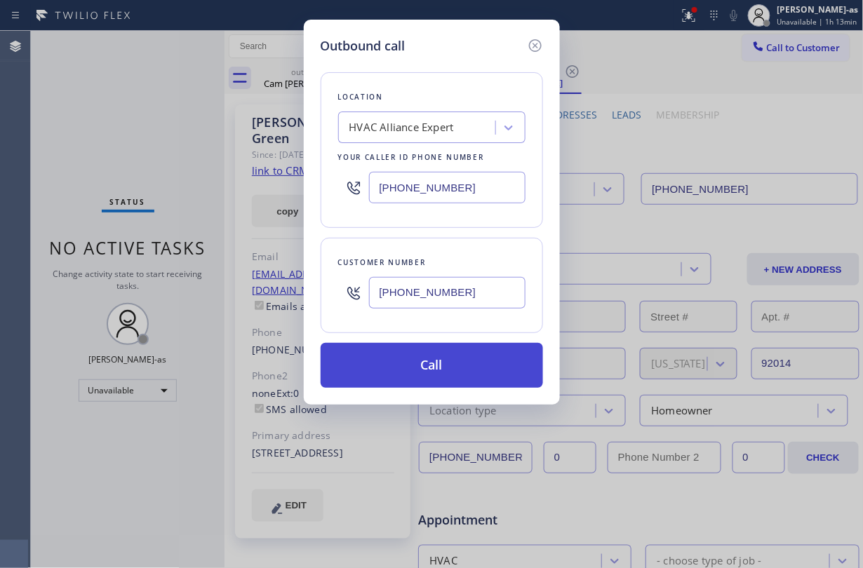
type input "(847) 542-1769"
click at [477, 365] on button "Call" at bounding box center [432, 365] width 222 height 45
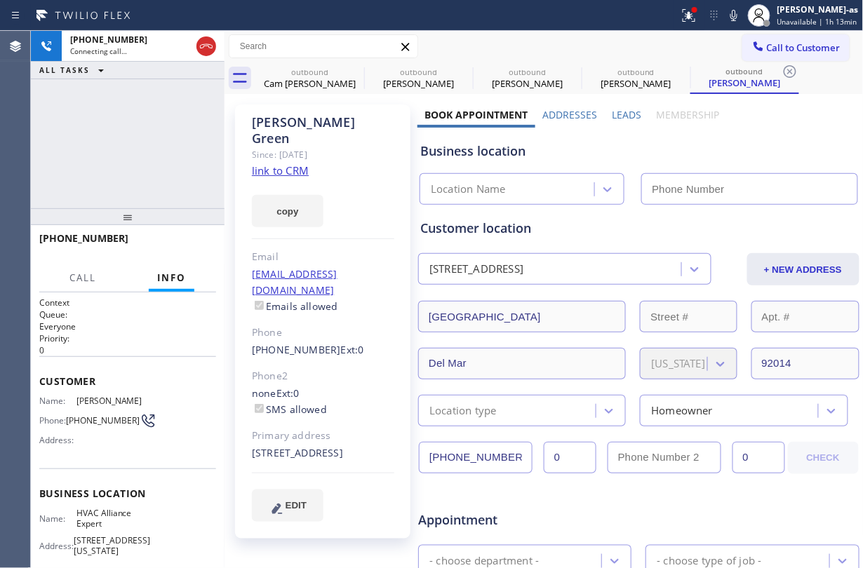
type input "[PHONE_NUMBER]"
click at [284, 164] on link "link to CRM" at bounding box center [280, 171] width 57 height 14
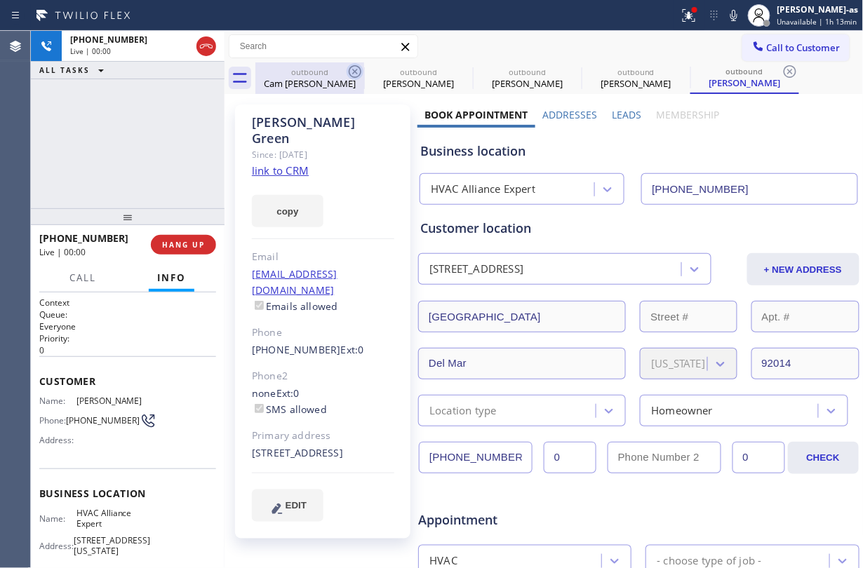
click at [318, 80] on div "Cam [PERSON_NAME]" at bounding box center [310, 83] width 106 height 13
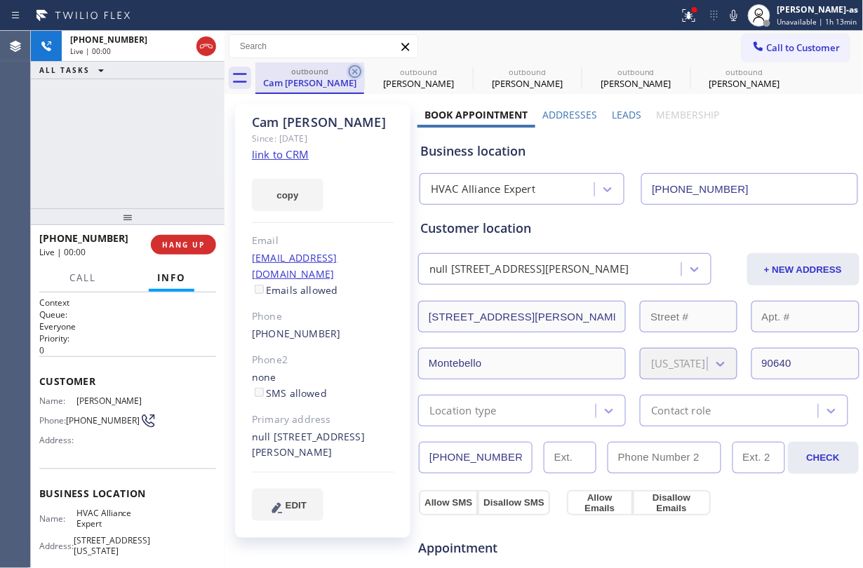
click at [354, 71] on icon at bounding box center [355, 71] width 17 height 17
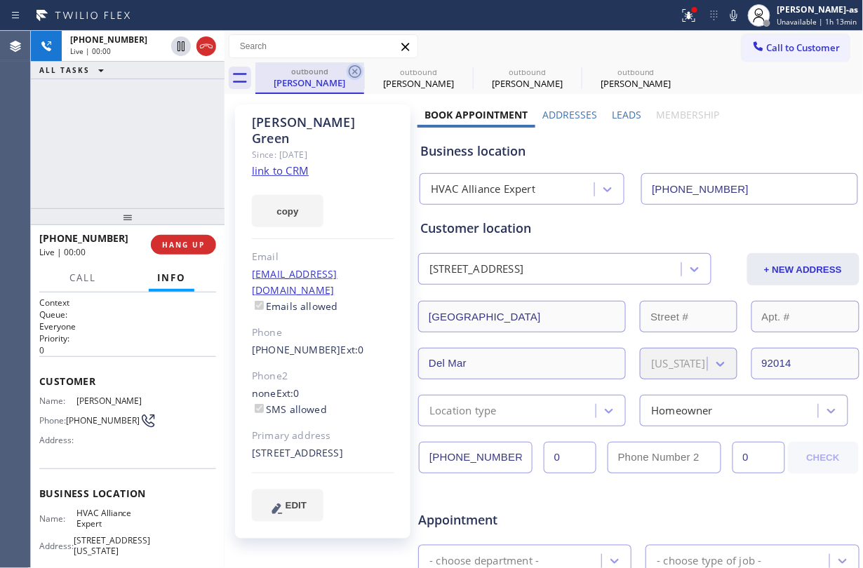
click at [355, 68] on icon at bounding box center [355, 71] width 17 height 17
click at [141, 143] on div "+18475421769 Live | 00:00 ALL TASKS ALL TASKS ACTIVE TASKS TASKS IN WRAP UP" at bounding box center [128, 120] width 194 height 178
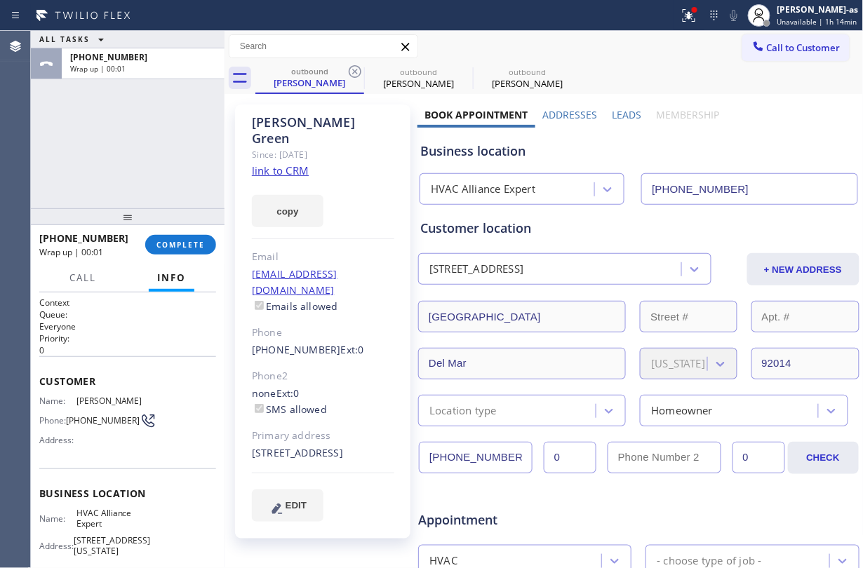
drag, startPoint x: 197, startPoint y: 201, endPoint x: 218, endPoint y: 186, distance: 25.7
click at [202, 194] on div "ALL TASKS ALL TASKS ACTIVE TASKS TASKS IN WRAP UP +18475421769 Wrap up | 00:01" at bounding box center [128, 120] width 194 height 178
click at [186, 242] on span "COMPLETE" at bounding box center [181, 245] width 48 height 10
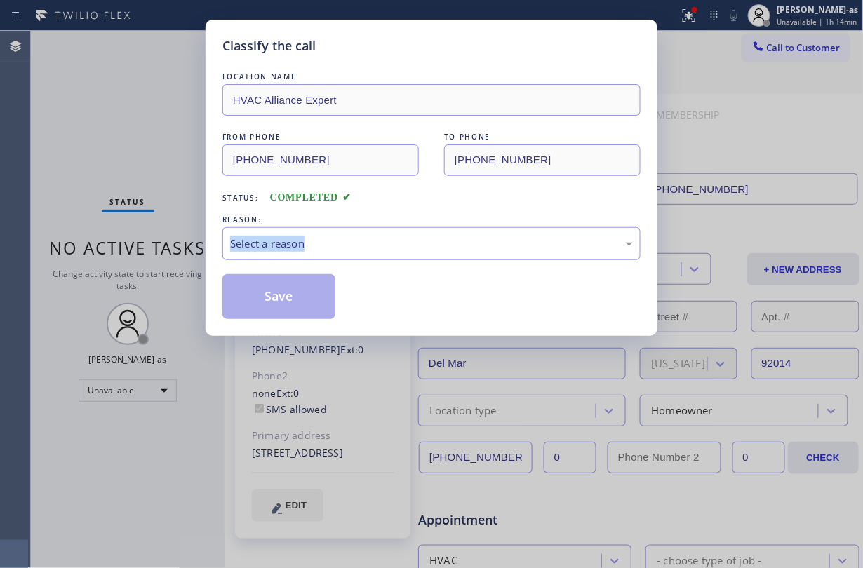
click at [186, 242] on div "Classify the call LOCATION NAME HVAC Alliance Expert FROM PHONE (855) 999-4417 …" at bounding box center [431, 284] width 863 height 568
click at [187, 242] on div "Classify the call LOCATION NAME HVAC Alliance Expert FROM PHONE (855) 999-4417 …" at bounding box center [431, 284] width 863 height 568
click at [428, 200] on div "Status: COMPLETED" at bounding box center [431, 194] width 418 height 22
click at [444, 252] on div "Select a reason" at bounding box center [431, 244] width 403 height 16
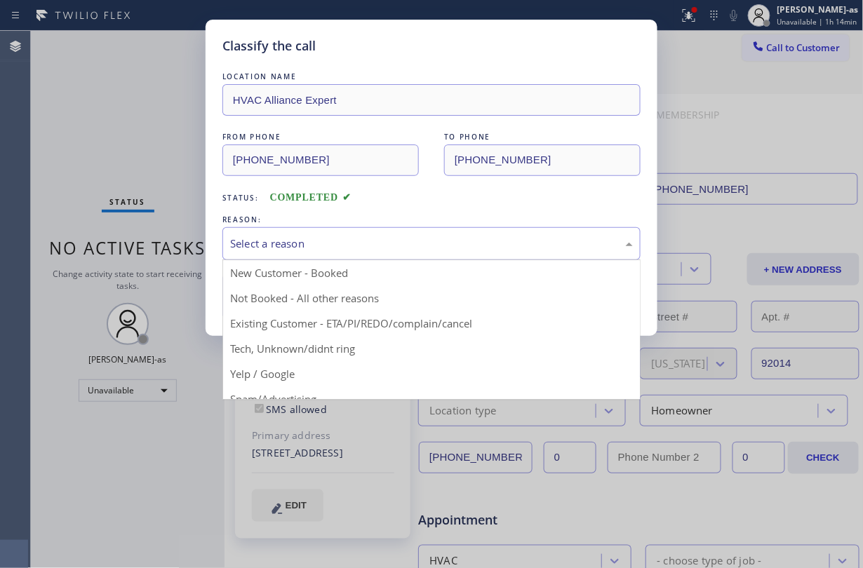
drag, startPoint x: 396, startPoint y: 320, endPoint x: 261, endPoint y: 304, distance: 135.7
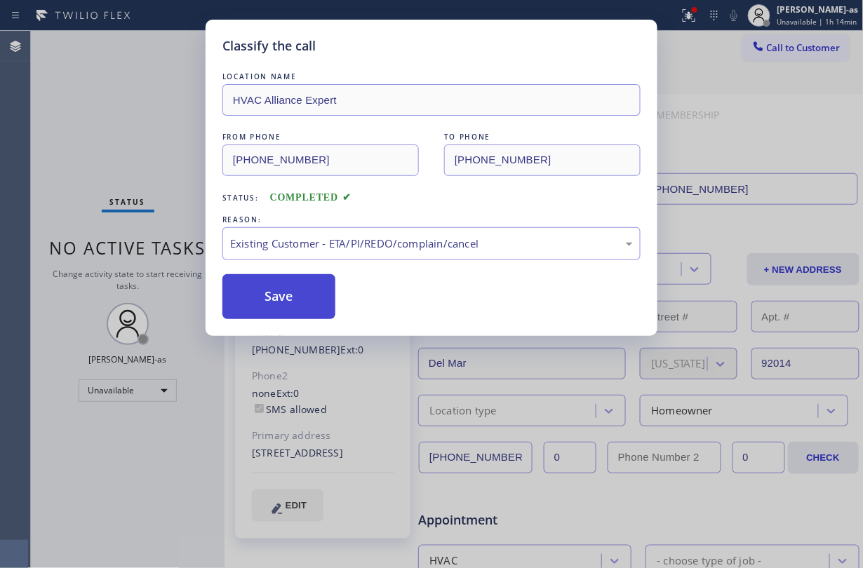
click at [261, 304] on button "Save" at bounding box center [278, 296] width 113 height 45
click at [126, 124] on div "Classify the call LOCATION NAME 4B2.Paid HVAC Alliance Expert FROM PHONE (855) …" at bounding box center [447, 300] width 832 height 538
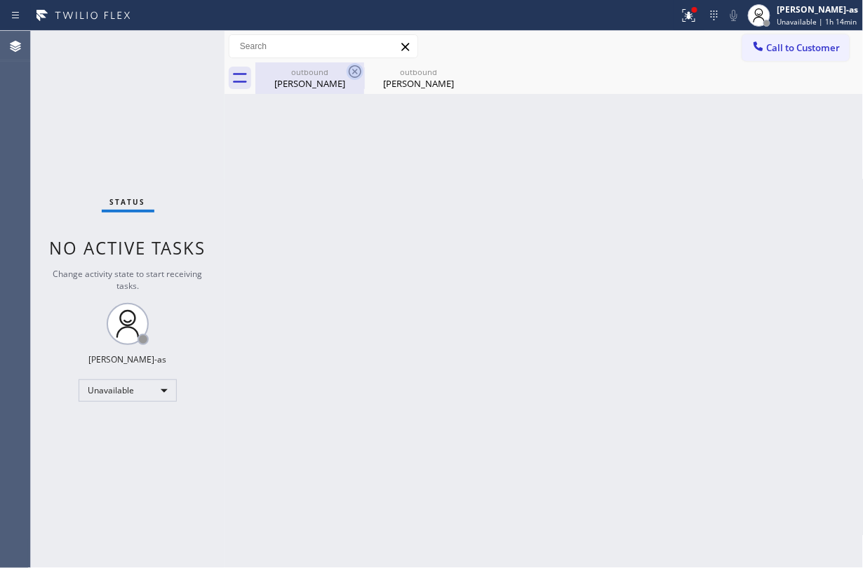
click at [293, 72] on div "outbound Katherine Green" at bounding box center [310, 78] width 106 height 32
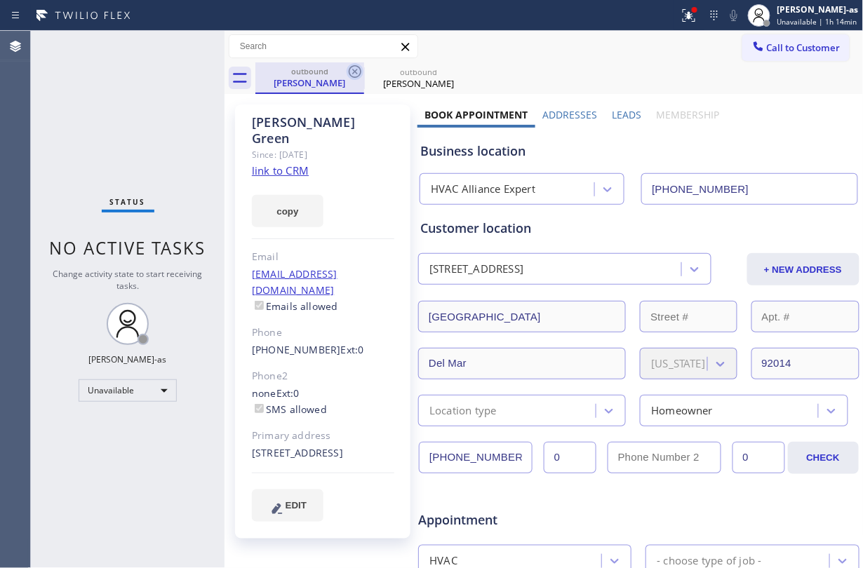
click at [355, 71] on icon at bounding box center [355, 71] width 13 height 13
drag, startPoint x: 772, startPoint y: 51, endPoint x: 496, endPoint y: 209, distance: 318.4
click at [772, 51] on span "Call to Customer" at bounding box center [804, 47] width 74 height 13
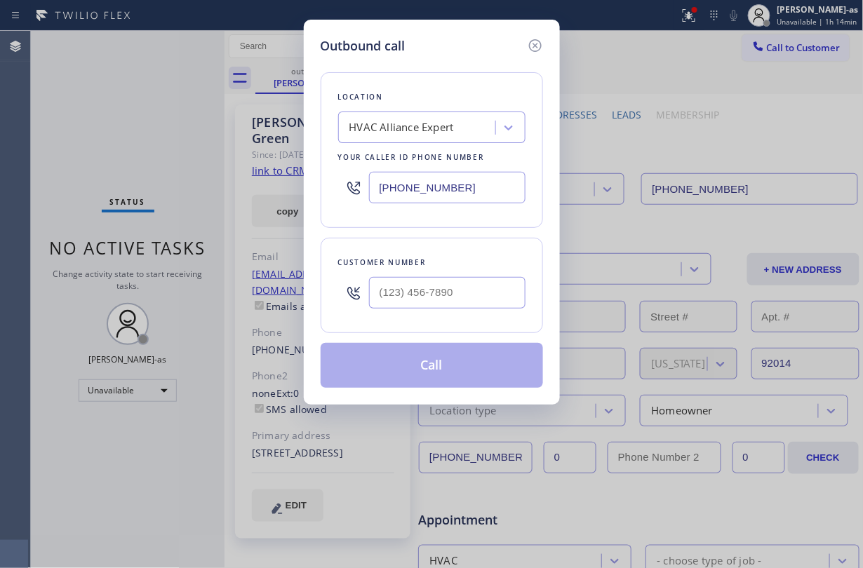
click at [467, 276] on div at bounding box center [447, 293] width 157 height 46
click at [474, 309] on input "(___) ___-____" at bounding box center [447, 293] width 157 height 32
paste input "224) 636-3002"
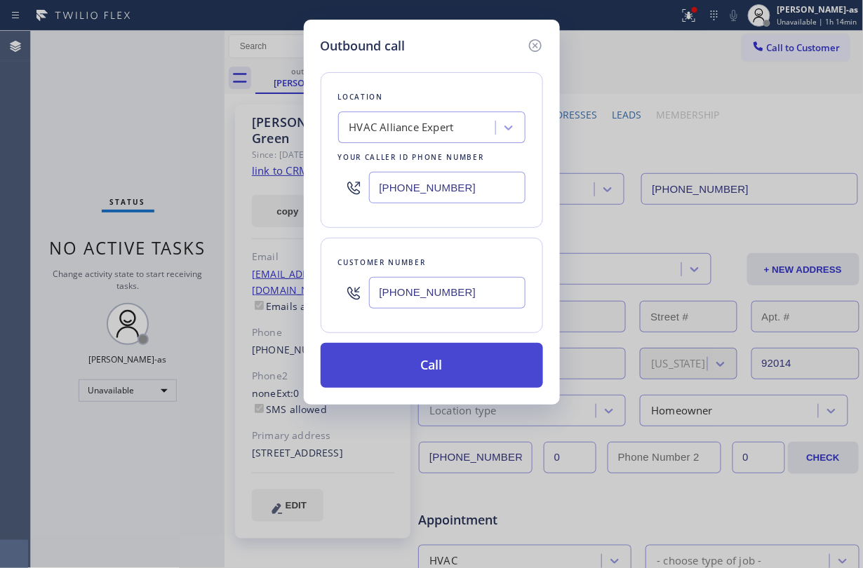
type input "(224) 636-3002"
click at [444, 368] on button "Call" at bounding box center [432, 365] width 222 height 45
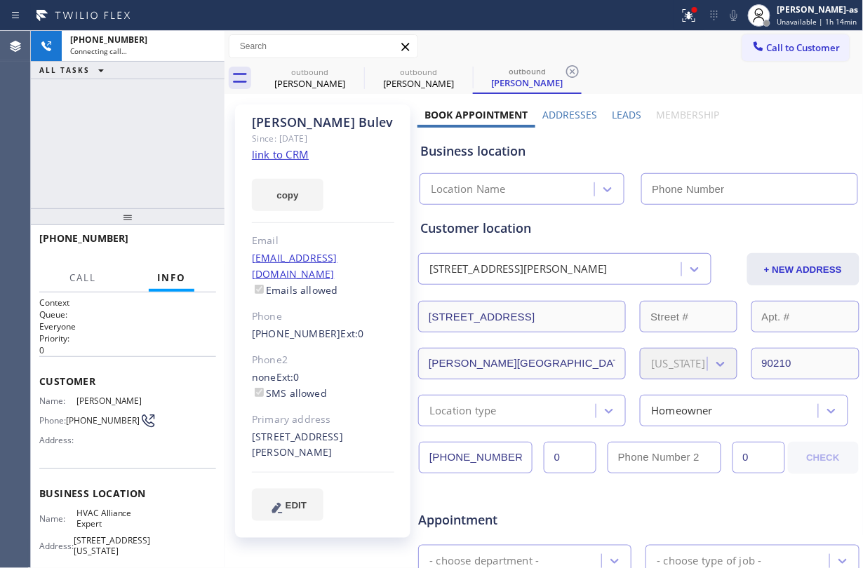
click at [286, 159] on link "link to CRM" at bounding box center [280, 154] width 57 height 14
type input "[PHONE_NUMBER]"
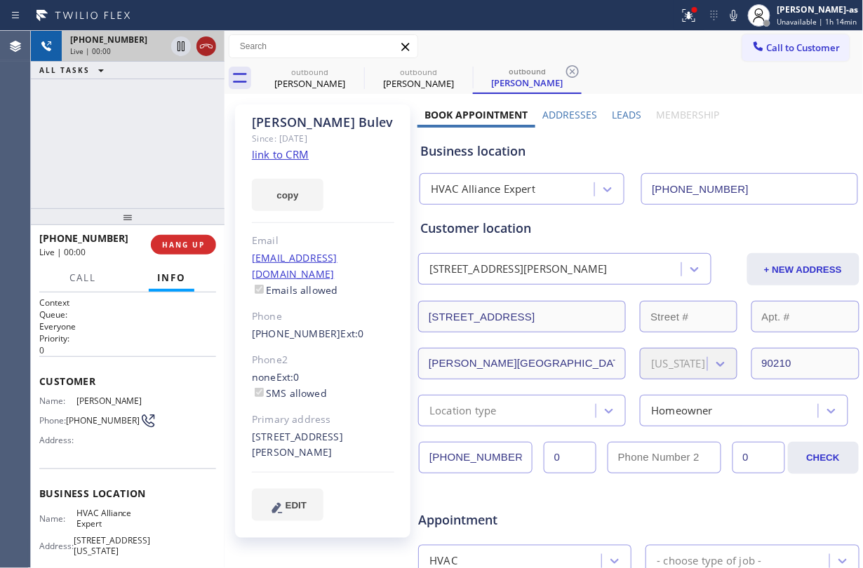
click at [208, 41] on icon at bounding box center [206, 46] width 17 height 17
drag, startPoint x: 180, startPoint y: 158, endPoint x: 184, endPoint y: 183, distance: 25.6
click at [181, 164] on div "+12246363002 Live | 00:01 ALL TASKS ALL TASKS ACTIVE TASKS TASKS IN WRAP UP" at bounding box center [128, 120] width 194 height 178
click at [197, 251] on button "HANG UP" at bounding box center [183, 245] width 65 height 20
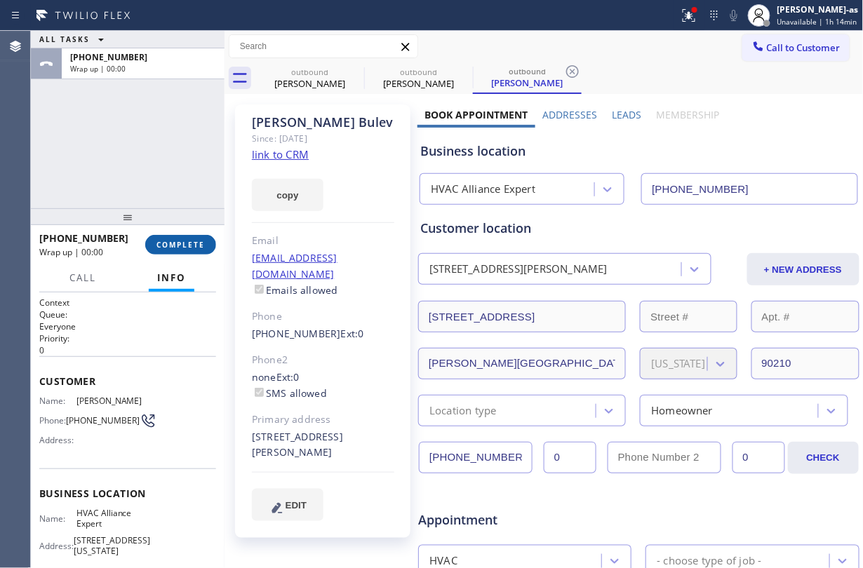
click at [197, 251] on button "COMPLETE" at bounding box center [180, 245] width 71 height 20
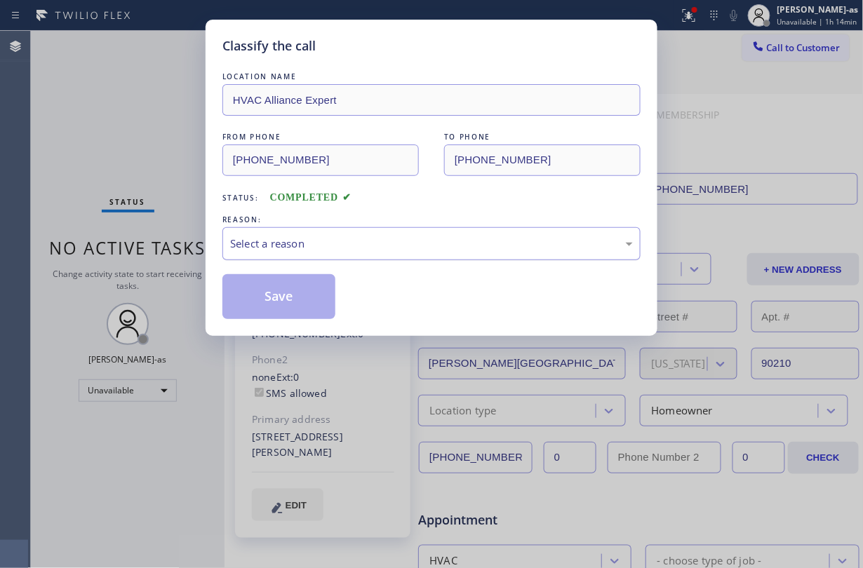
click at [365, 234] on div "Select a reason" at bounding box center [431, 243] width 418 height 33
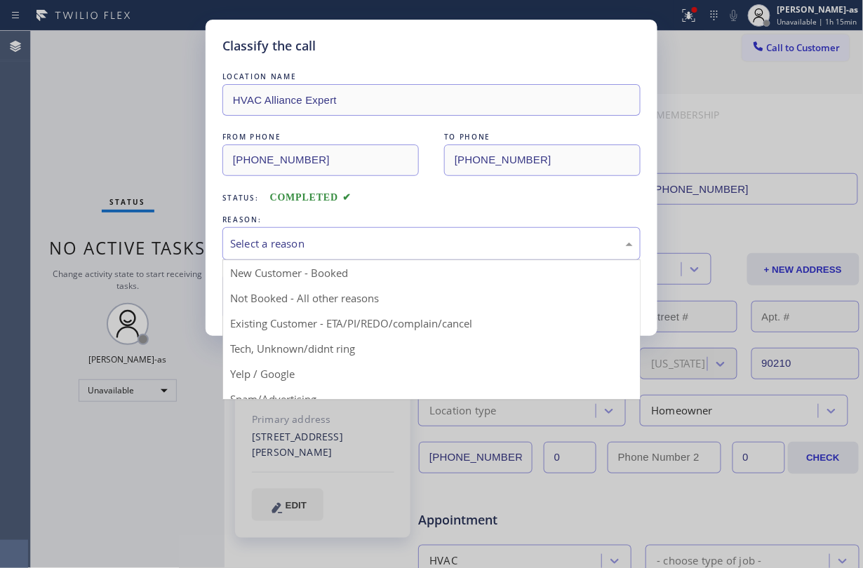
drag, startPoint x: 408, startPoint y: 331, endPoint x: 352, endPoint y: 302, distance: 62.8
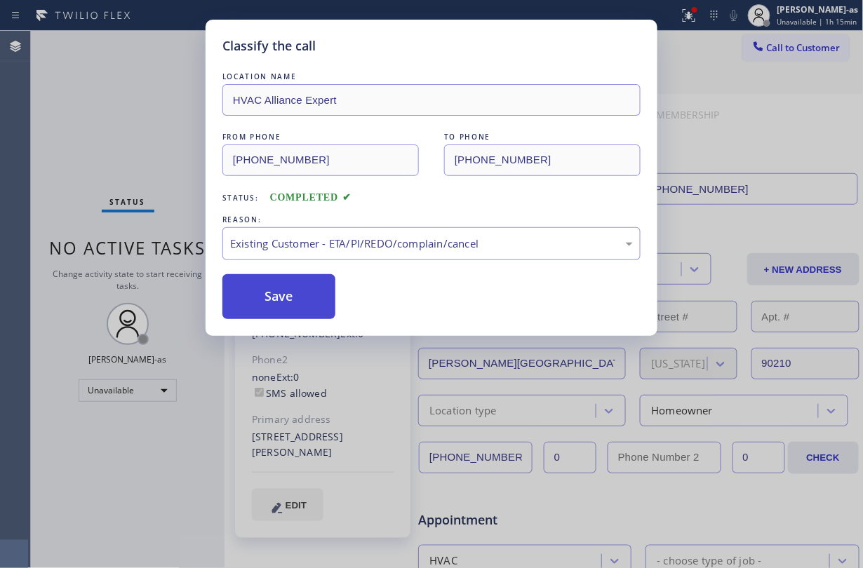
click at [271, 299] on button "Save" at bounding box center [278, 296] width 113 height 45
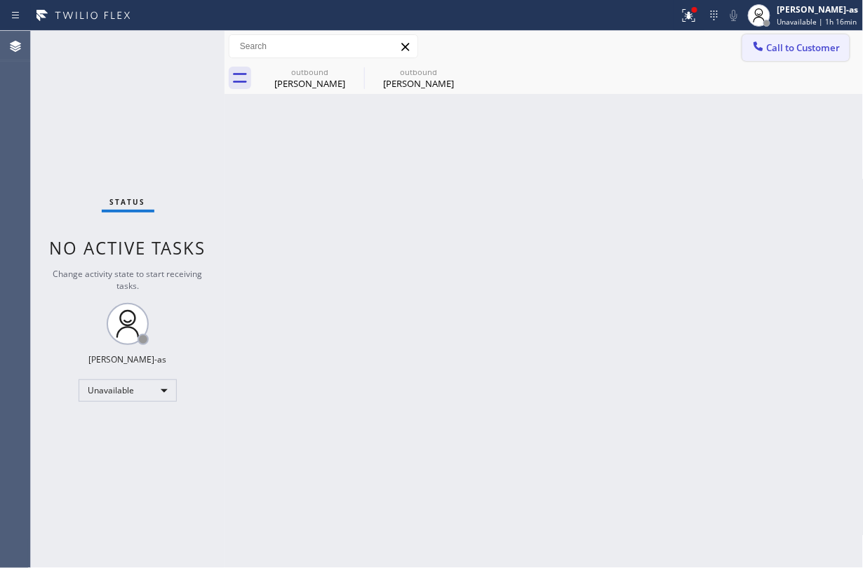
click at [750, 46] on div at bounding box center [758, 47] width 17 height 17
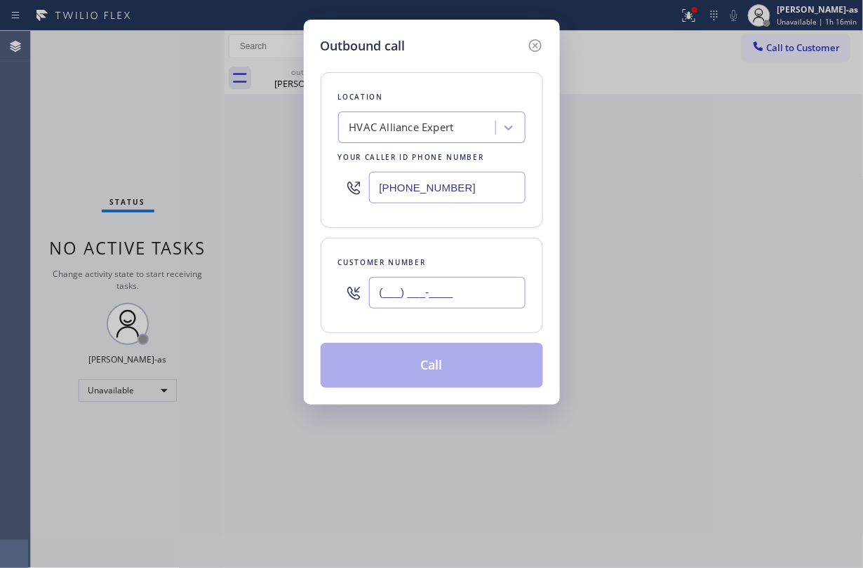
click at [494, 291] on input "(___) ___-____" at bounding box center [447, 293] width 157 height 32
paste input "310) 717-1795"
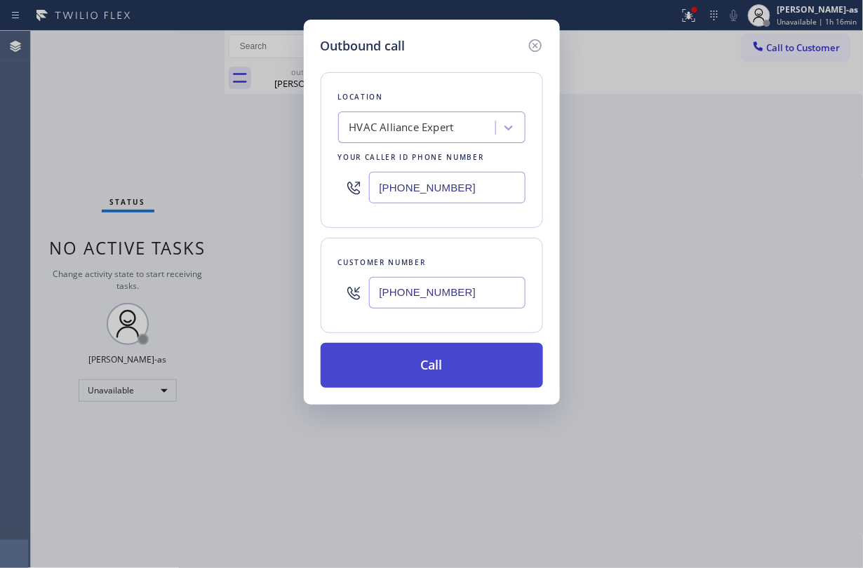
type input "(310) 717-1795"
click at [458, 373] on button "Call" at bounding box center [432, 365] width 222 height 45
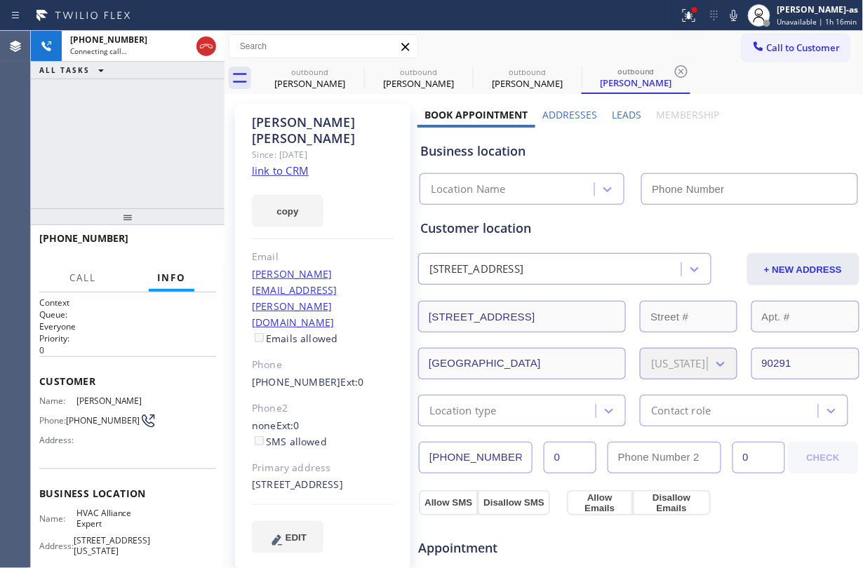
type input "[PHONE_NUMBER]"
click at [285, 164] on link "link to CRM" at bounding box center [280, 171] width 57 height 14
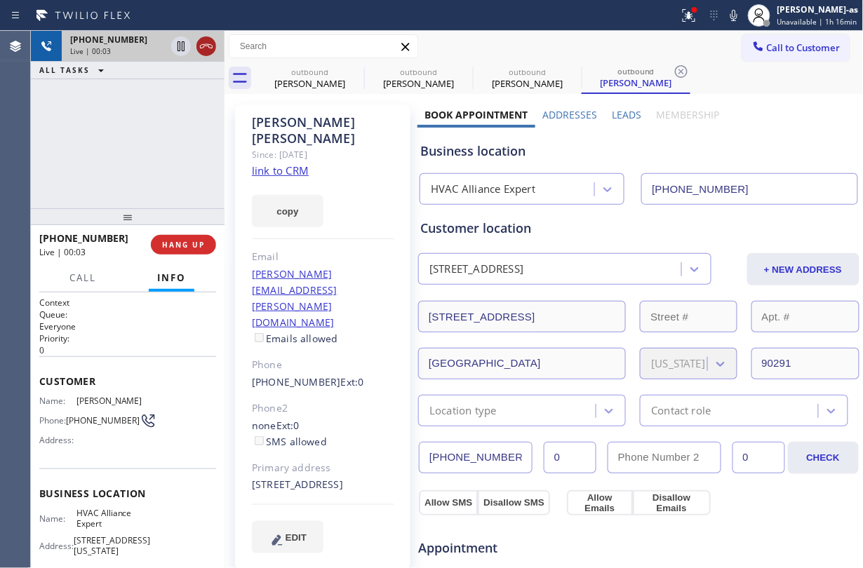
click at [211, 46] on icon at bounding box center [206, 46] width 17 height 17
click at [149, 180] on div "+13107171795 Live | 00:03 ALL TASKS ALL TASKS ACTIVE TASKS TASKS IN WRAP UP" at bounding box center [128, 120] width 194 height 178
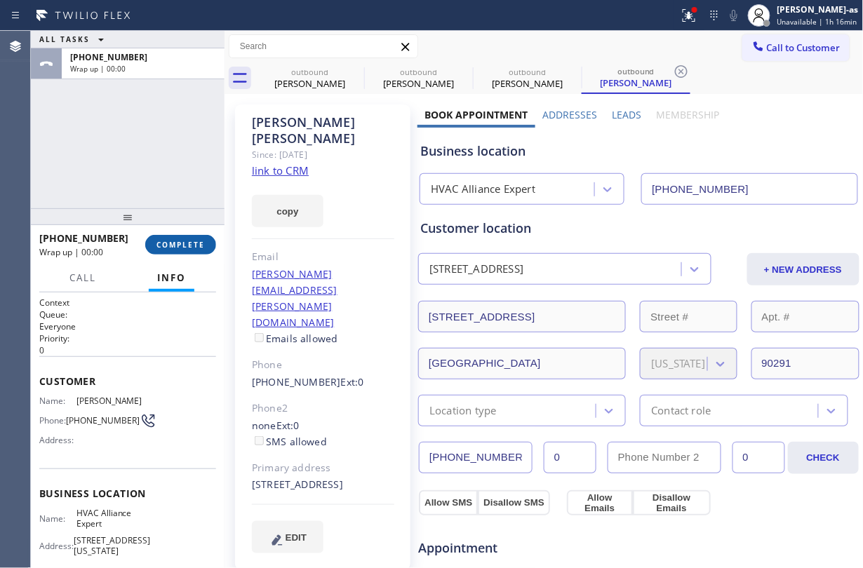
click at [187, 243] on span "COMPLETE" at bounding box center [181, 245] width 48 height 10
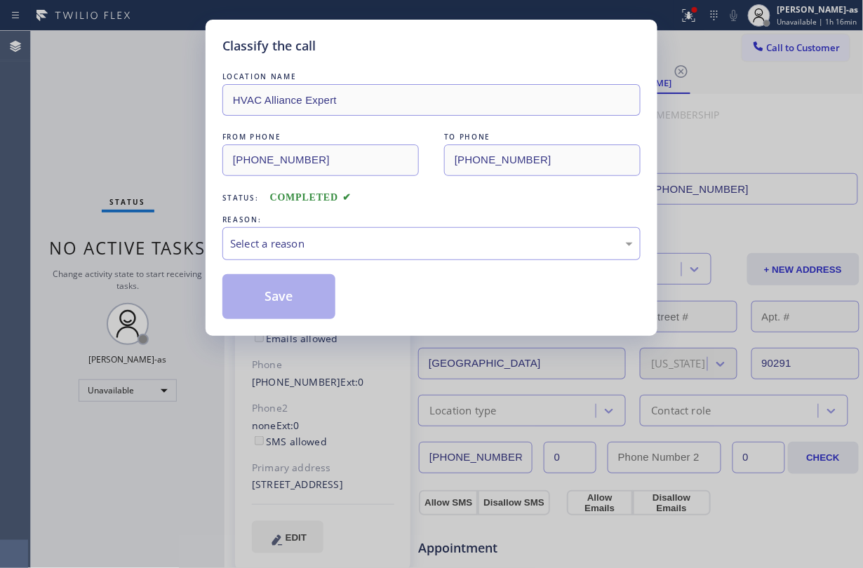
click at [187, 243] on div "Classify the call LOCATION NAME HVAC Alliance Expert FROM PHONE (855) 999-4417 …" at bounding box center [431, 284] width 863 height 568
click at [187, 241] on div "Classify the call LOCATION NAME HVAC Alliance Expert FROM PHONE (855) 999-4417 …" at bounding box center [431, 284] width 863 height 568
click at [420, 56] on div "LOCATION NAME HVAC Alliance Expert FROM PHONE (855) 999-4417 TO PHONE (310) 717…" at bounding box center [431, 187] width 418 height 264
drag, startPoint x: 357, startPoint y: 230, endPoint x: 396, endPoint y: 253, distance: 45.3
click at [357, 230] on div "Select a reason" at bounding box center [431, 243] width 418 height 33
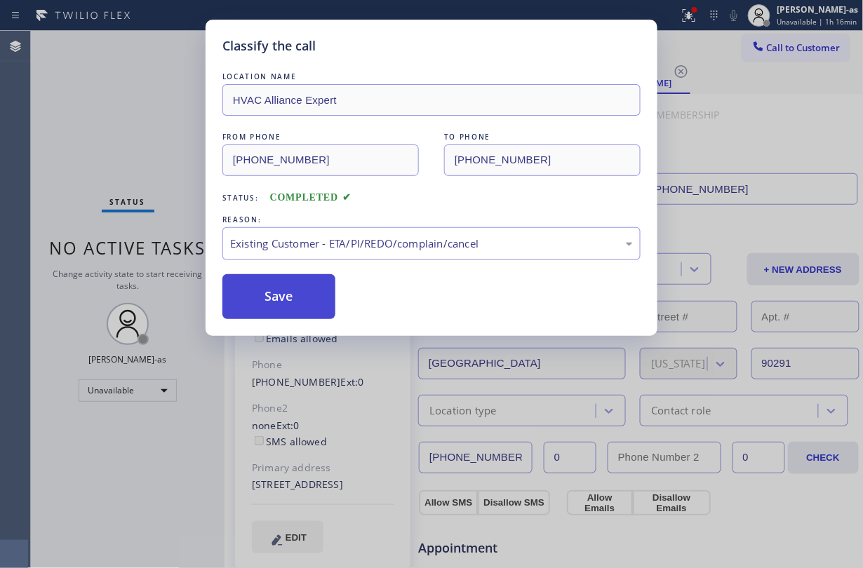
click at [302, 278] on button "Save" at bounding box center [278, 296] width 113 height 45
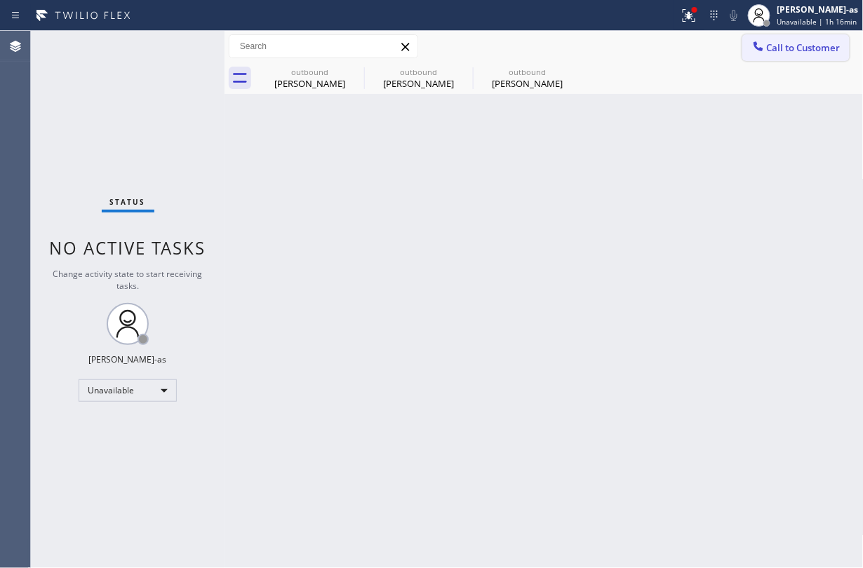
click at [792, 51] on span "Call to Customer" at bounding box center [804, 47] width 74 height 13
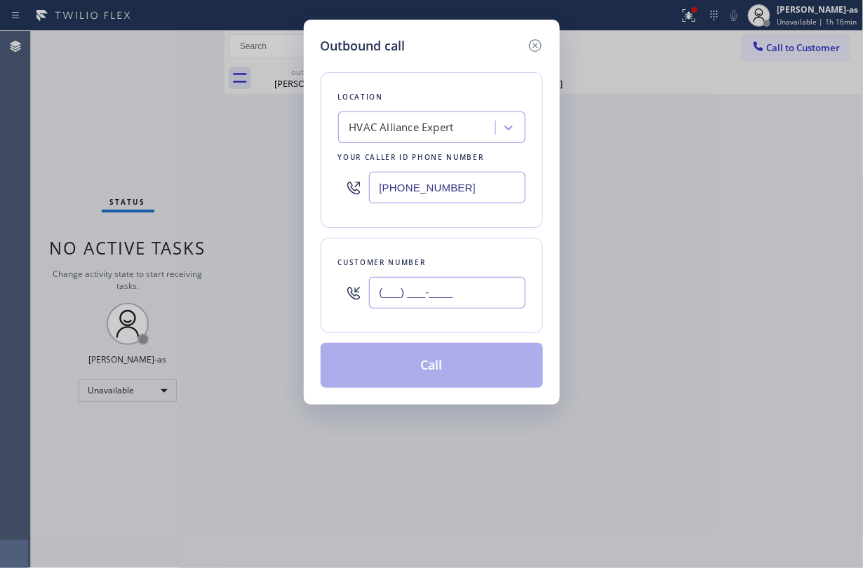
click at [414, 299] on input "(___) ___-____" at bounding box center [447, 293] width 157 height 32
paste input "323) 369-9938"
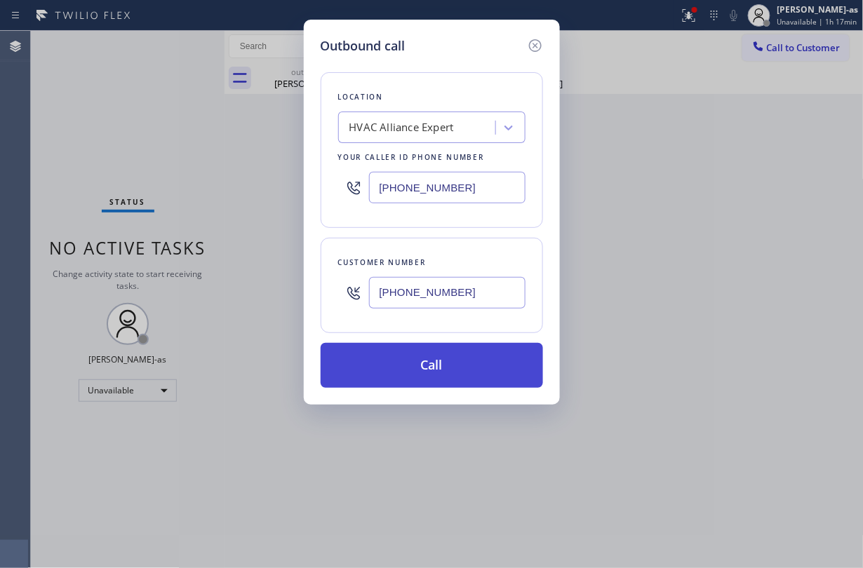
type input "(323) 369-9938"
click at [477, 358] on button "Call" at bounding box center [432, 365] width 222 height 45
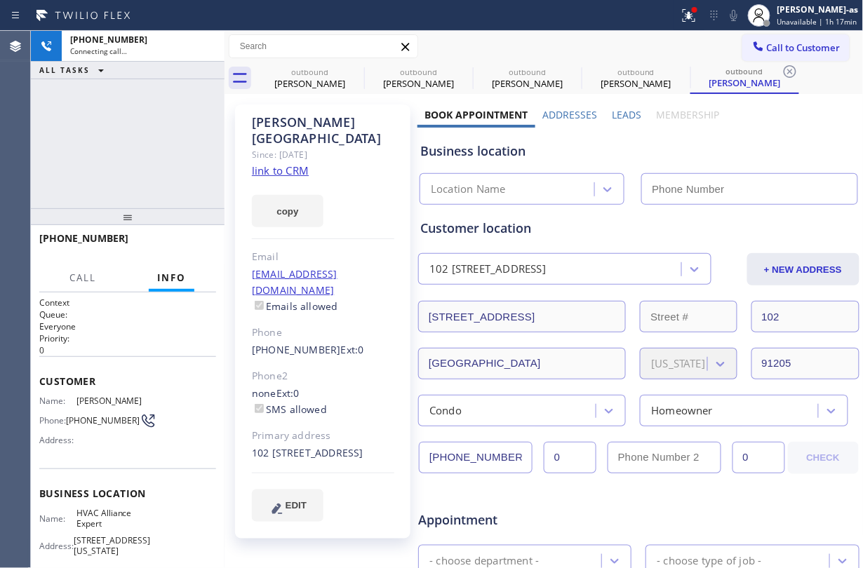
click at [279, 164] on link "link to CRM" at bounding box center [280, 171] width 57 height 14
type input "[PHONE_NUMBER]"
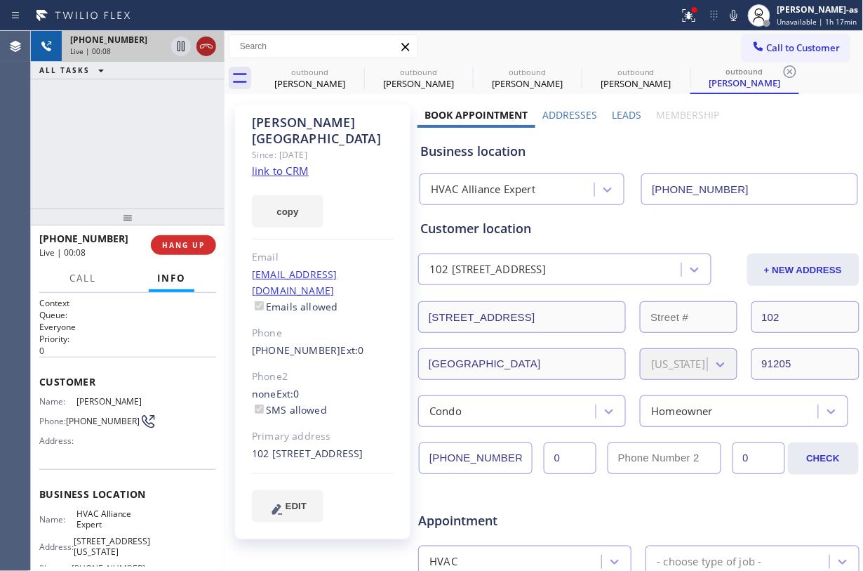
click at [206, 42] on icon at bounding box center [206, 46] width 17 height 17
click at [160, 180] on div "+13233699938 Live | 00:09 ALL TASKS ALL TASKS ACTIVE TASKS TASKS IN WRAP UP" at bounding box center [128, 120] width 194 height 178
click at [178, 241] on span "HANG UP" at bounding box center [183, 245] width 43 height 10
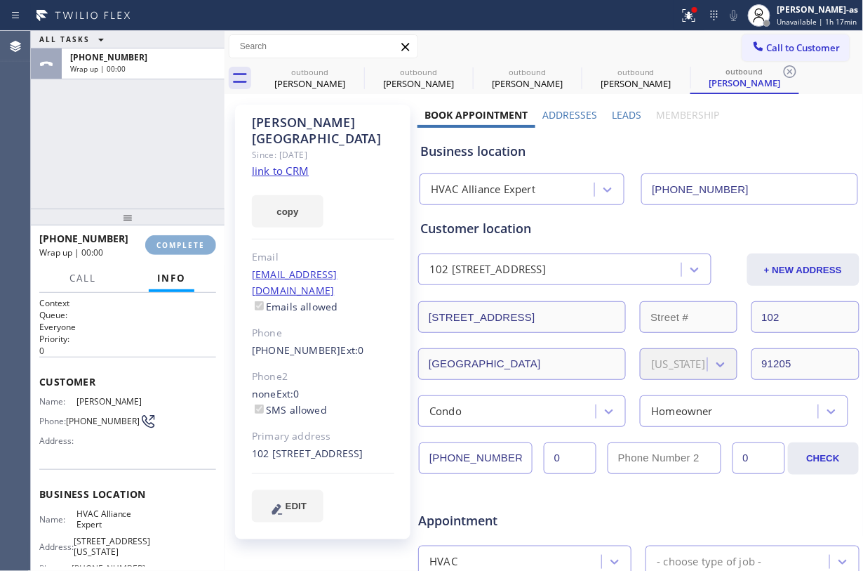
click at [178, 241] on span "COMPLETE" at bounding box center [181, 245] width 48 height 10
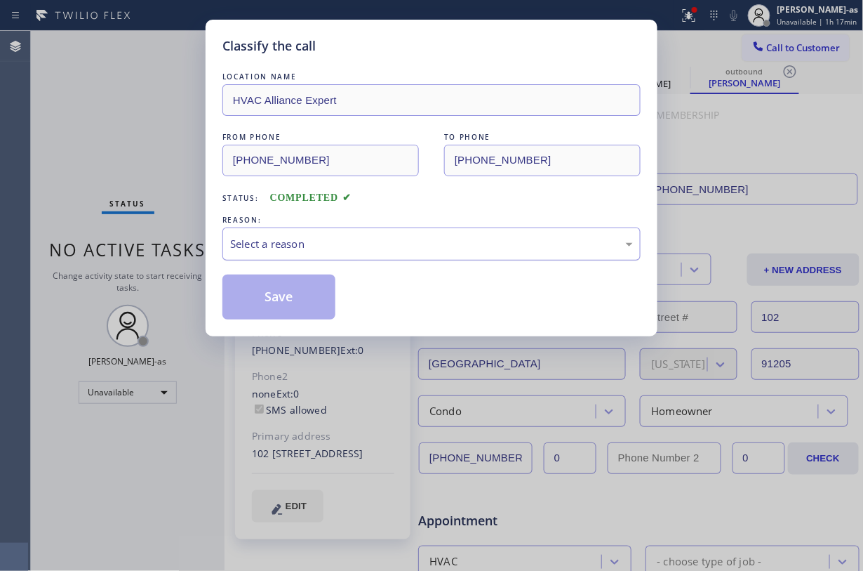
drag, startPoint x: 352, startPoint y: 237, endPoint x: 365, endPoint y: 251, distance: 18.4
click at [354, 239] on div "Select a reason" at bounding box center [431, 244] width 403 height 16
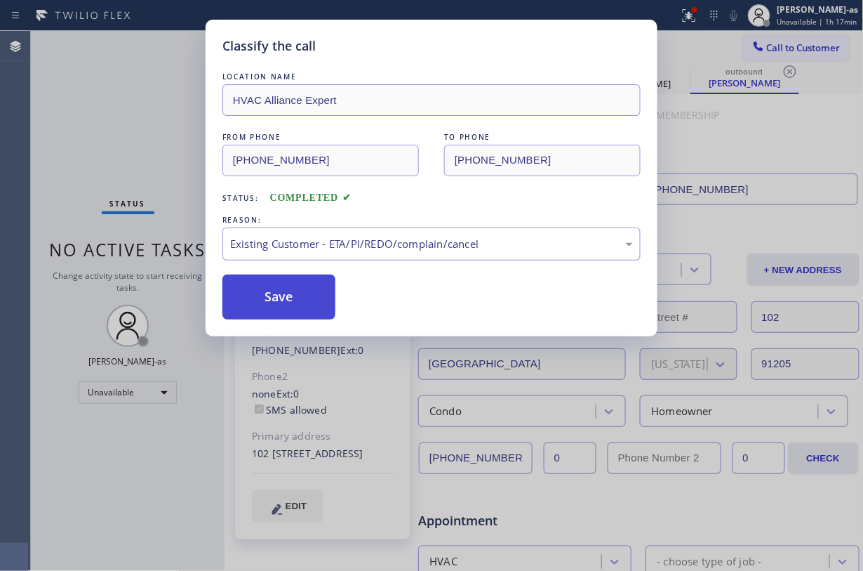
click at [295, 293] on button "Save" at bounding box center [278, 296] width 113 height 45
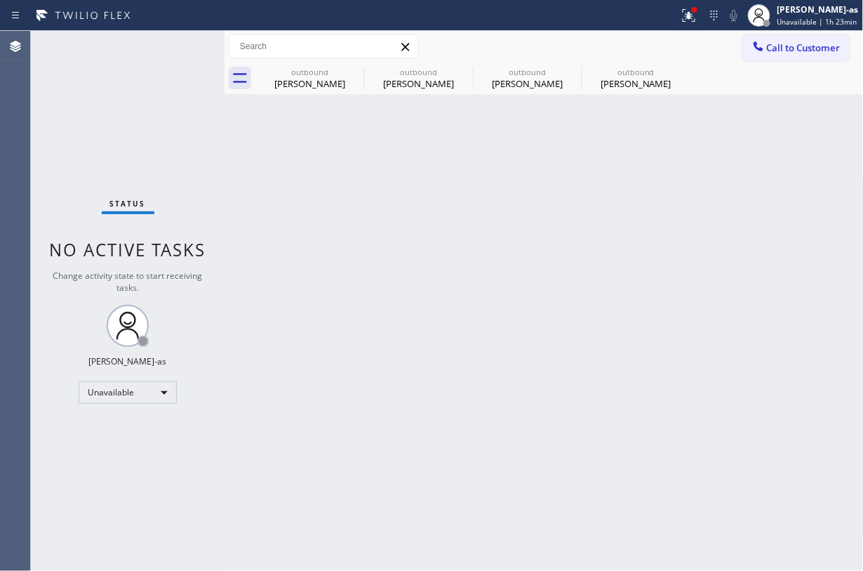
click at [172, 95] on div "Status No active tasks Change activity state to start receiving tasks. [PERSON_…" at bounding box center [128, 301] width 194 height 540
click at [798, 34] on button "Call to Customer" at bounding box center [796, 47] width 107 height 27
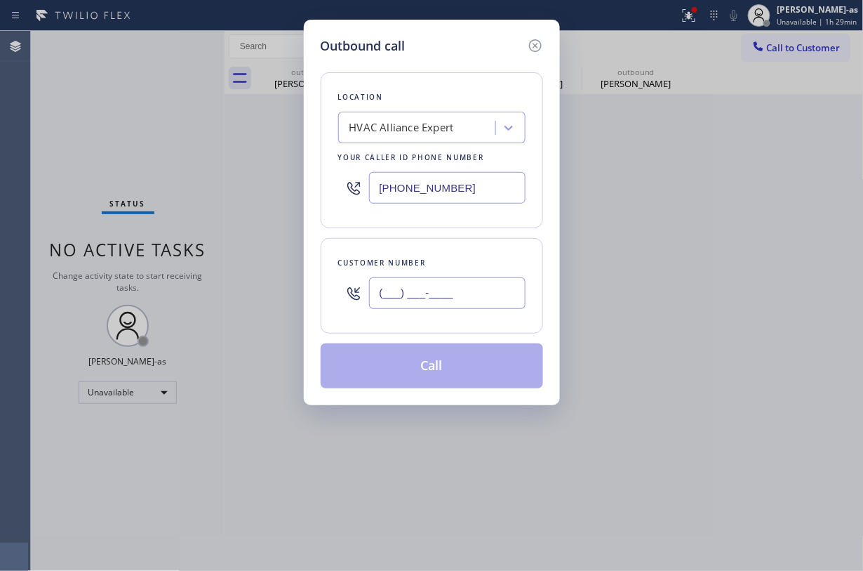
click at [481, 279] on input "(___) ___-____" at bounding box center [447, 293] width 157 height 32
paste input "407) 416-7978"
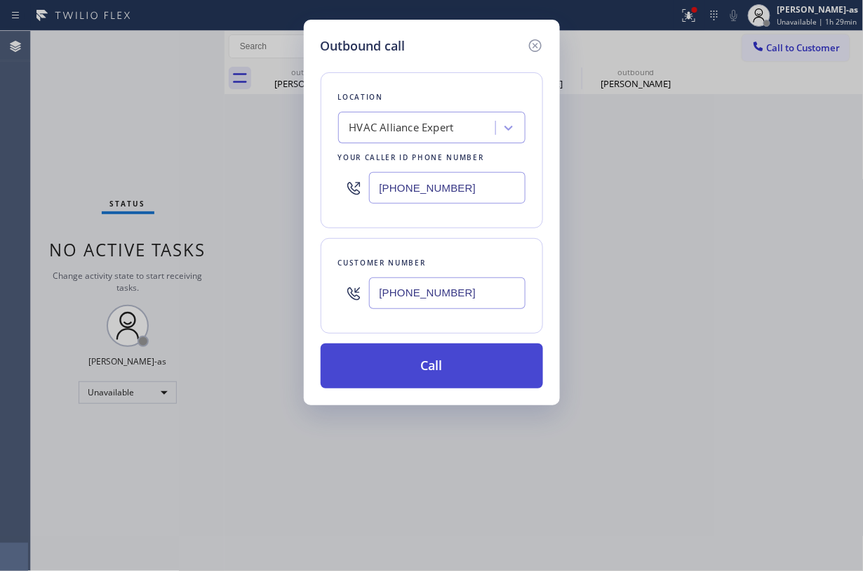
type input "(407) 416-7978"
click at [458, 365] on button "Call" at bounding box center [432, 365] width 222 height 45
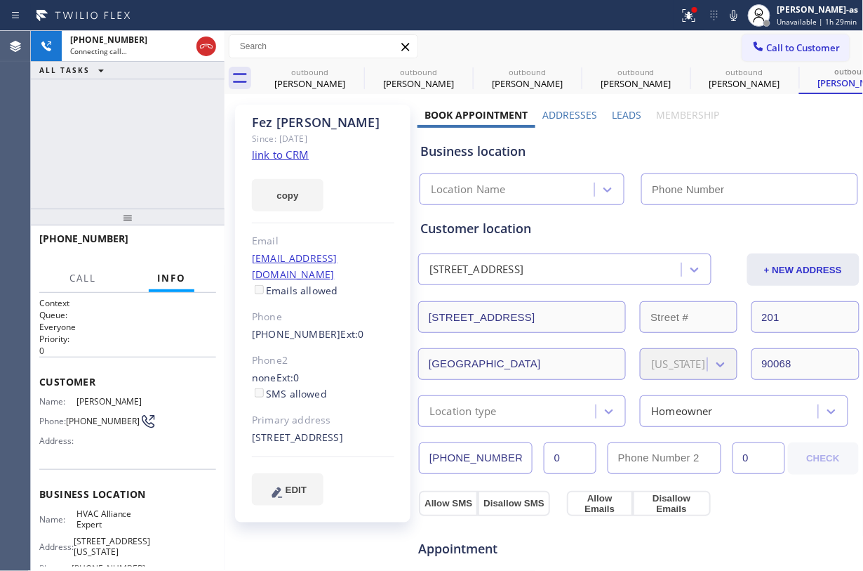
click at [182, 183] on div "+14074167978 Connecting call… ALL TASKS ALL TASKS ACTIVE TASKS TASKS IN WRAP UP" at bounding box center [128, 120] width 194 height 178
click at [279, 156] on link "link to CRM" at bounding box center [280, 154] width 57 height 14
type input "[PHONE_NUMBER]"
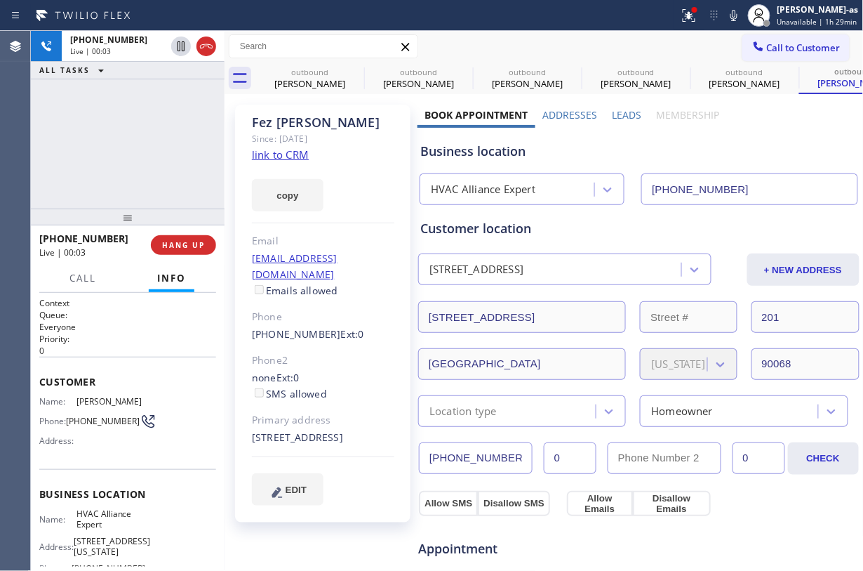
click at [194, 113] on div "+14074167978 Live | 00:03 ALL TASKS ALL TASKS ACTIVE TASKS TASKS IN WRAP UP" at bounding box center [128, 120] width 194 height 178
click at [208, 51] on icon at bounding box center [206, 46] width 17 height 17
drag, startPoint x: 153, startPoint y: 171, endPoint x: 201, endPoint y: 262, distance: 103.0
click at [158, 170] on div "+14074167978 Live | 00:04 ALL TASKS ALL TASKS ACTIVE TASKS TASKS IN WRAP UP" at bounding box center [128, 120] width 194 height 178
click at [178, 237] on button "HANG UP" at bounding box center [183, 245] width 65 height 20
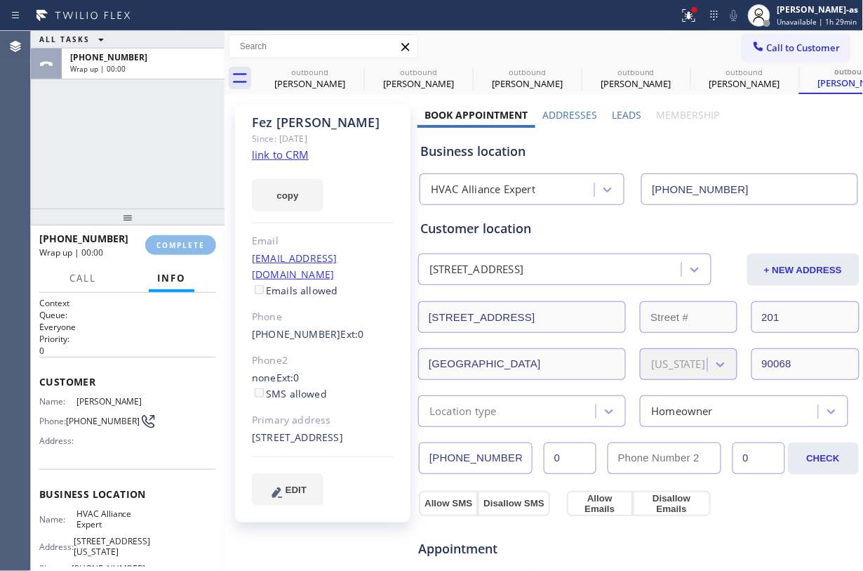
click at [142, 141] on div "Classify the call LOCATION NAME 4B2.Paid HVAC Alliance Expert FROM PHONE (855) …" at bounding box center [447, 301] width 832 height 540
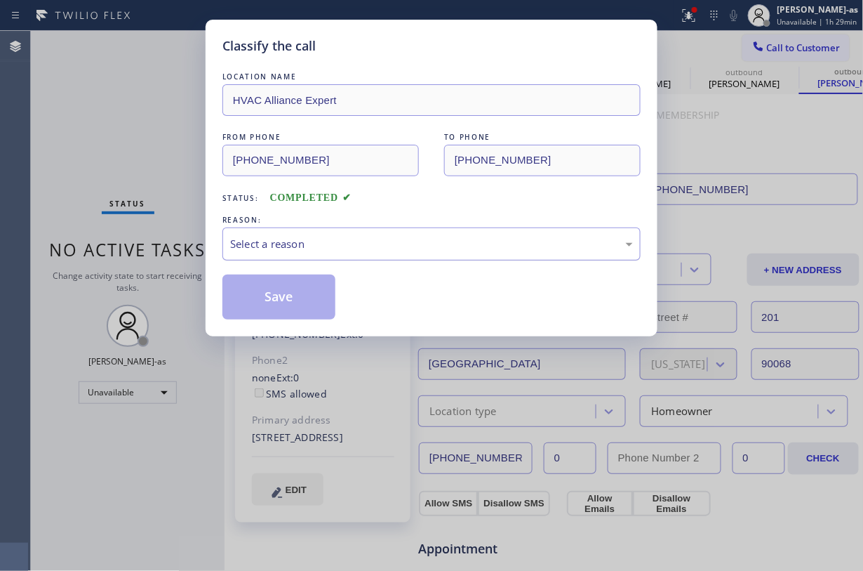
click at [355, 244] on div "Select a reason" at bounding box center [431, 244] width 403 height 16
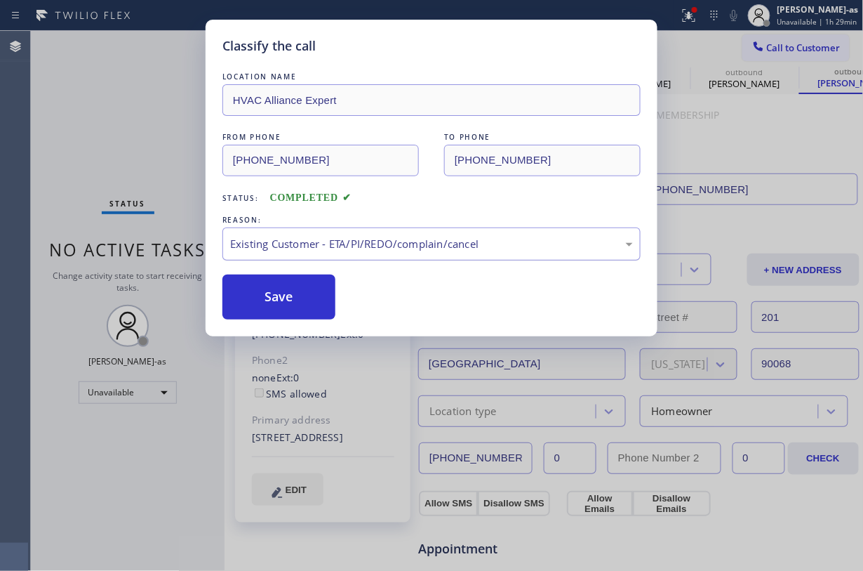
drag, startPoint x: 282, startPoint y: 276, endPoint x: 288, endPoint y: 242, distance: 34.2
click at [289, 279] on button "Save" at bounding box center [278, 296] width 113 height 45
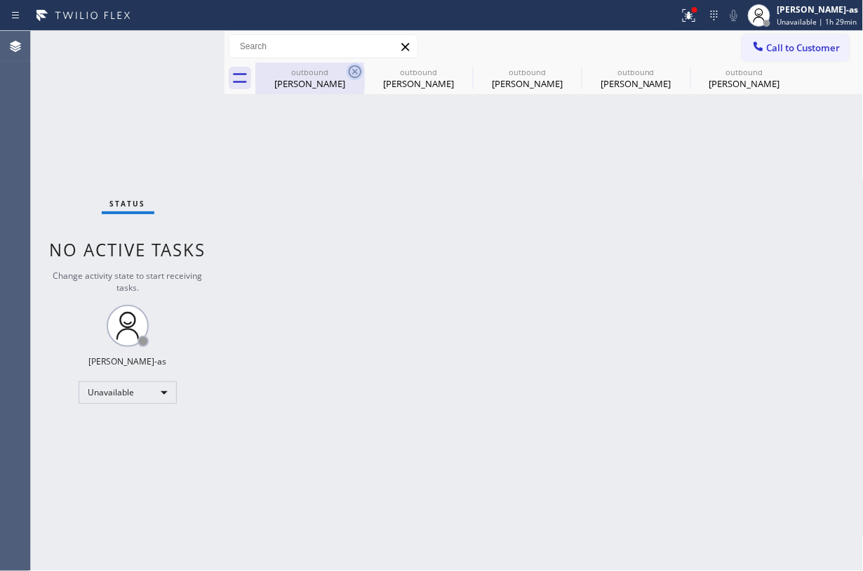
drag, startPoint x: 300, startPoint y: 91, endPoint x: 354, endPoint y: 77, distance: 55.2
click at [309, 91] on div "outbound Katherine Green" at bounding box center [310, 78] width 106 height 32
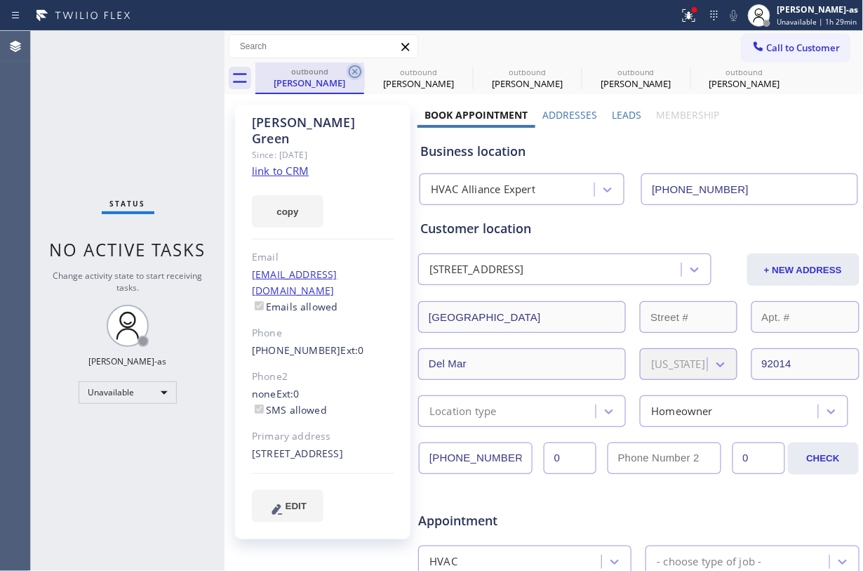
click at [354, 77] on icon at bounding box center [355, 71] width 13 height 13
click at [0, 0] on icon at bounding box center [0, 0] width 0 height 0
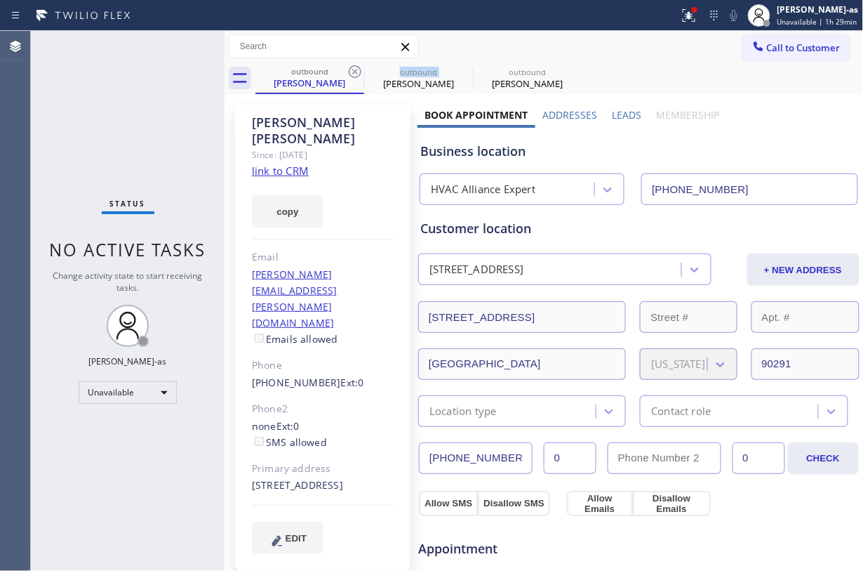
click at [354, 77] on icon at bounding box center [355, 71] width 13 height 13
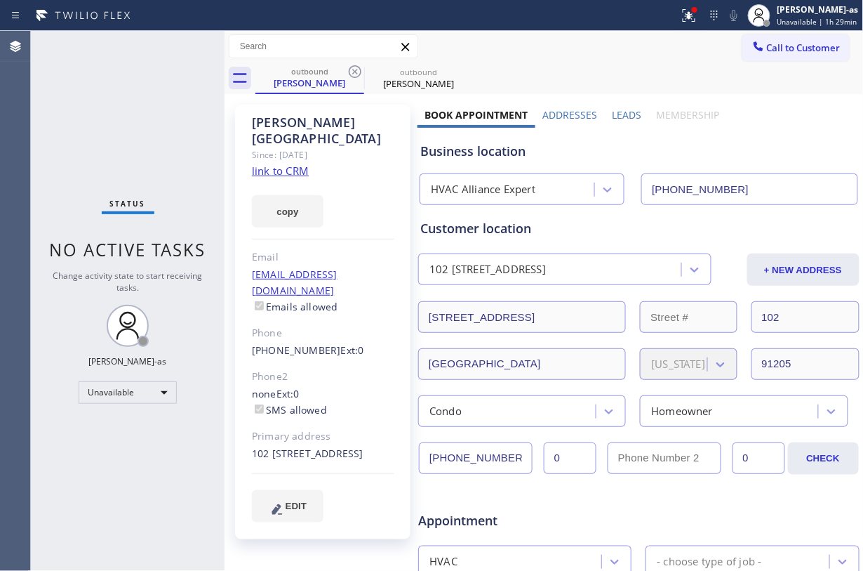
click at [197, 140] on div "Status No active tasks Change activity state to start receiving tasks. [PERSON_…" at bounding box center [128, 301] width 194 height 540
click at [799, 44] on span "Call to Customer" at bounding box center [804, 47] width 74 height 13
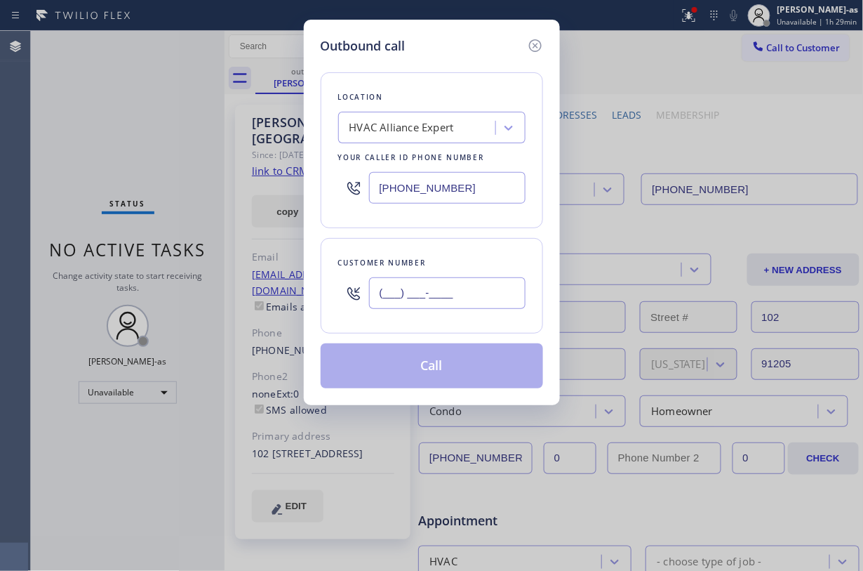
click at [484, 290] on input "(___) ___-____" at bounding box center [447, 293] width 157 height 32
paste input "407) 416-7978"
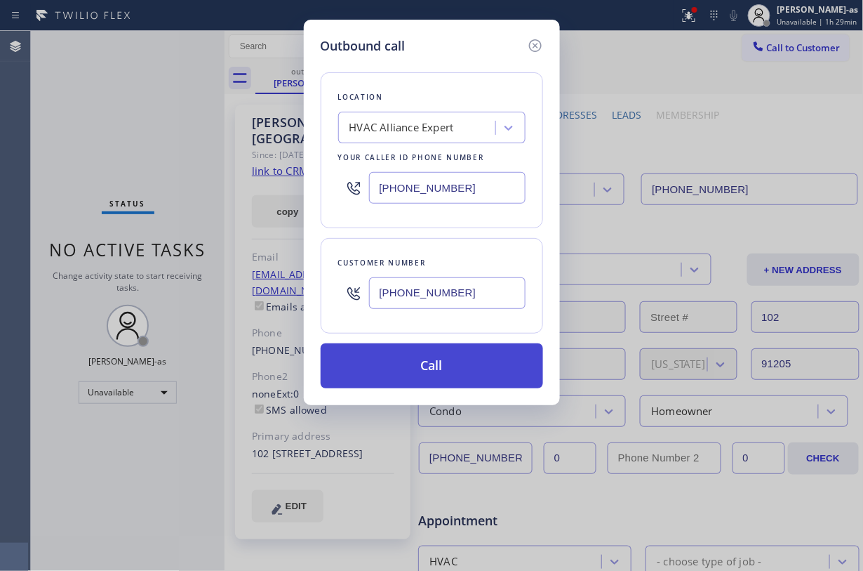
type input "(407) 416-7978"
click at [456, 366] on button "Call" at bounding box center [432, 365] width 222 height 45
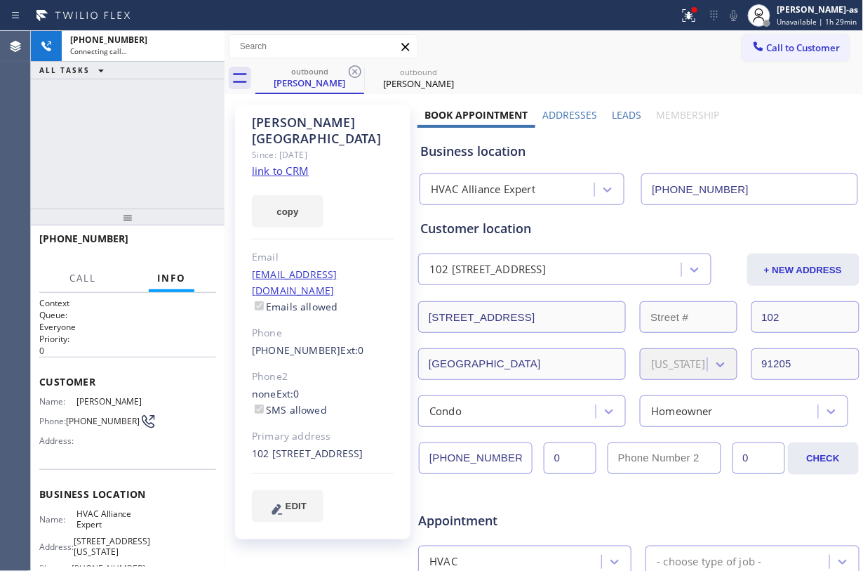
drag, startPoint x: 172, startPoint y: 141, endPoint x: 208, endPoint y: 146, distance: 36.8
click at [180, 144] on div "+14074167978 Connecting call… ALL TASKS ALL TASKS ACTIVE TASKS TASKS IN WRAP UP" at bounding box center [128, 120] width 194 height 178
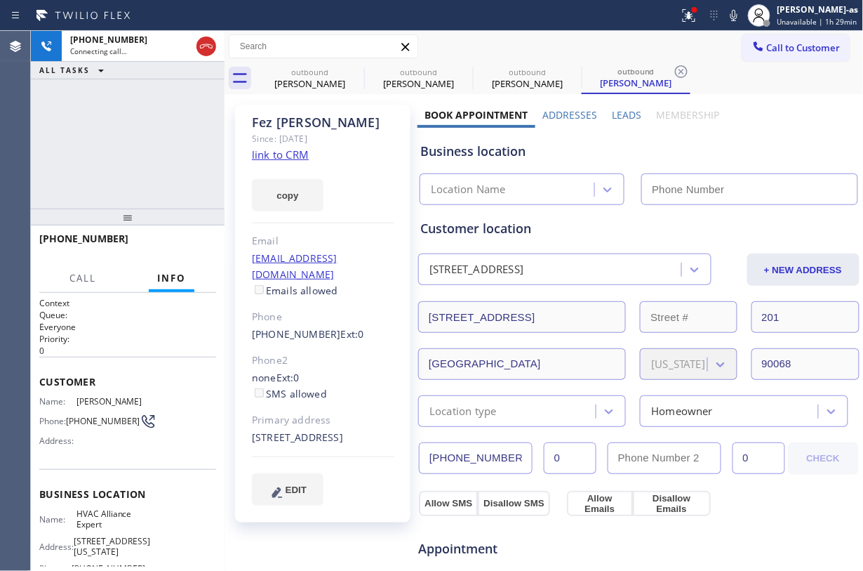
type input "[PHONE_NUMBER]"
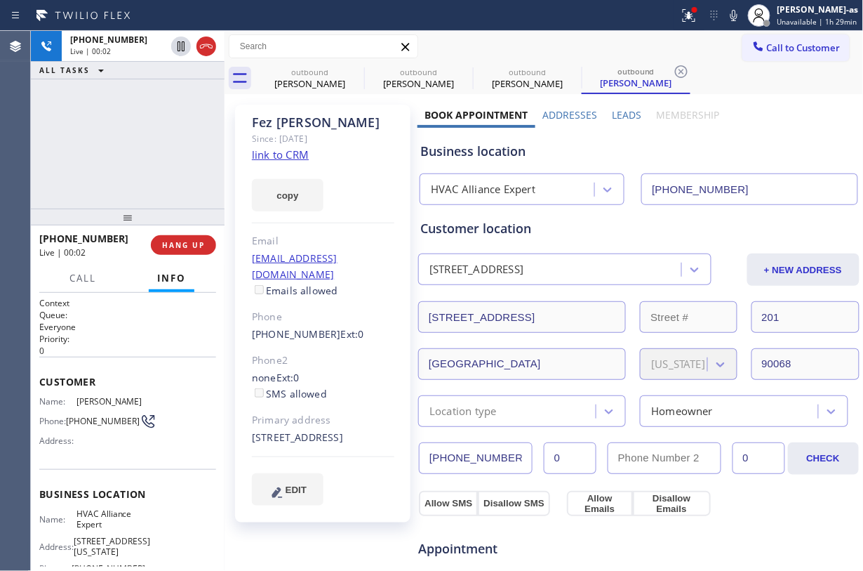
click at [202, 211] on div at bounding box center [128, 216] width 194 height 17
click at [188, 239] on button "HANG UP" at bounding box center [183, 245] width 65 height 20
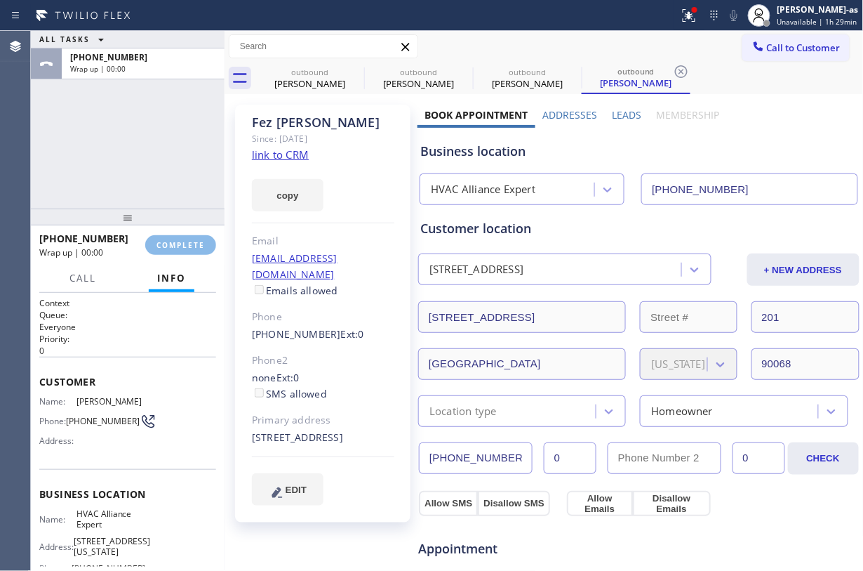
click at [188, 225] on div at bounding box center [128, 216] width 194 height 17
click at [149, 147] on div "ALL TASKS ALL TASKS ACTIVE TASKS TASKS IN WRAP UP +14074167978 Wrap up | 00:00" at bounding box center [128, 120] width 194 height 178
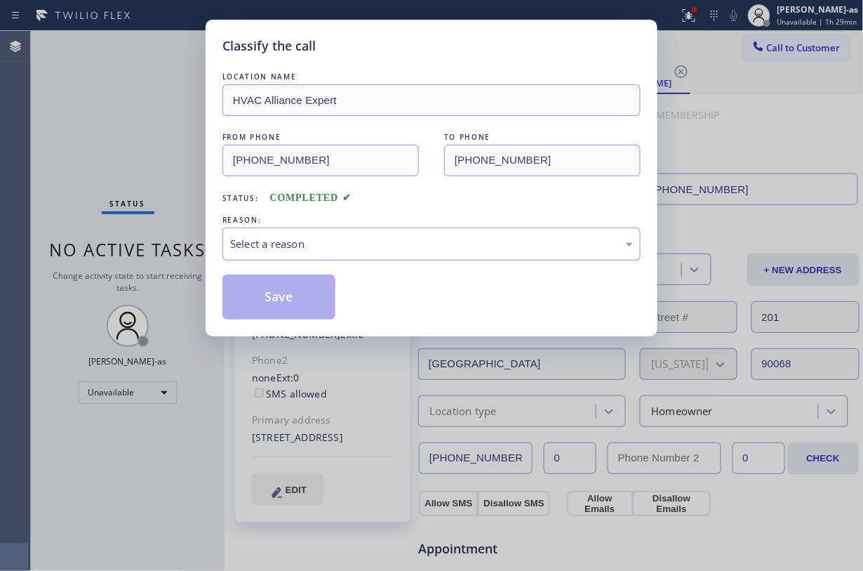
click at [363, 251] on div "Select a reason" at bounding box center [431, 244] width 403 height 16
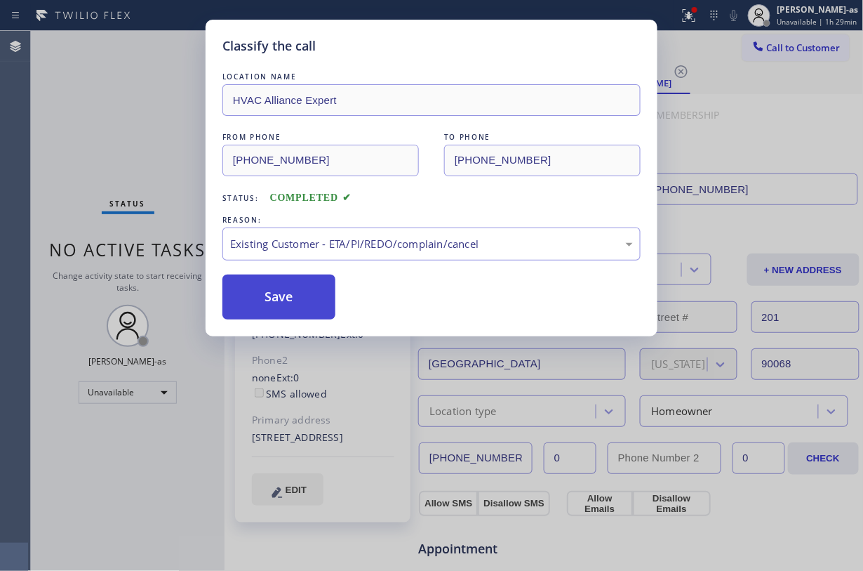
click at [301, 296] on button "Save" at bounding box center [278, 296] width 113 height 45
click at [133, 136] on div "Classify the call LOCATION NAME HVAC Alliance Expert FROM PHONE (855) 999-4417 …" at bounding box center [431, 285] width 863 height 571
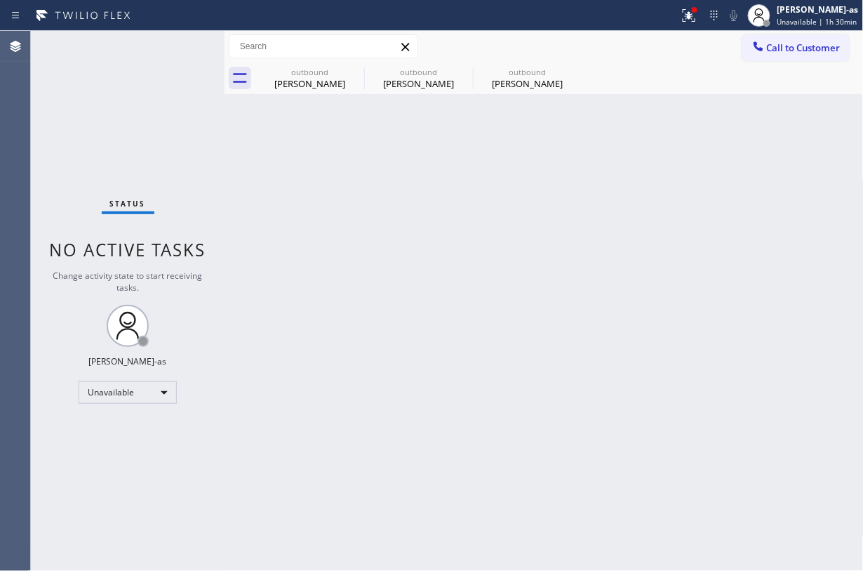
click at [115, 67] on div "Status No active tasks Change activity state to start receiving tasks. [PERSON_…" at bounding box center [128, 301] width 194 height 540
click at [309, 79] on div "Cecilia Valencia" at bounding box center [310, 83] width 106 height 13
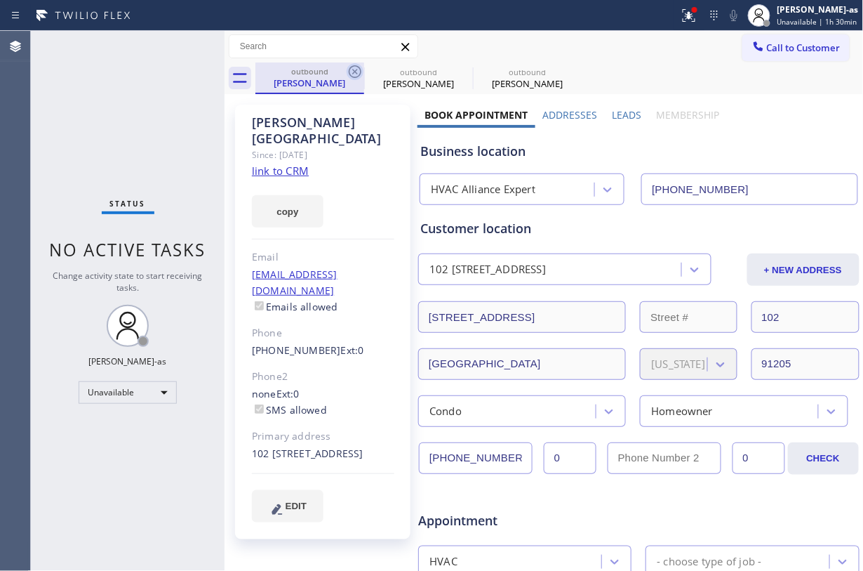
click at [350, 74] on icon at bounding box center [355, 71] width 13 height 13
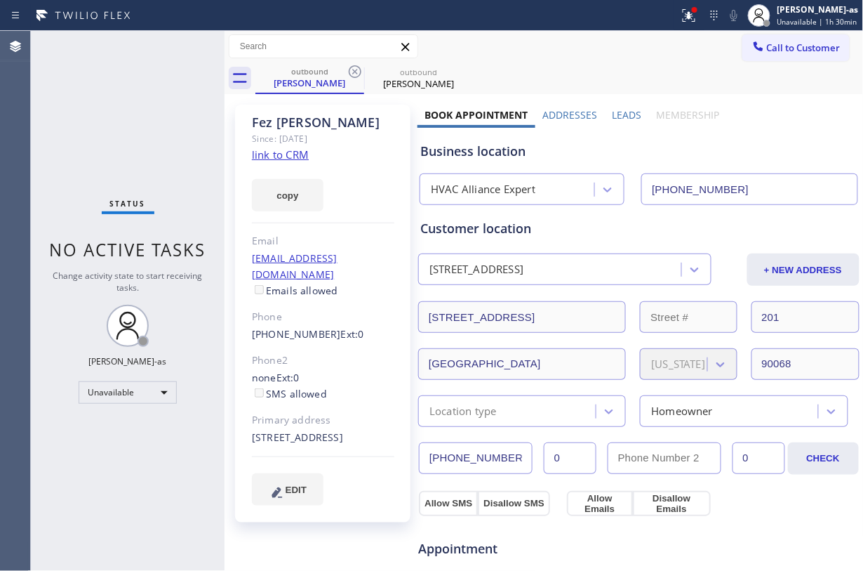
click at [350, 74] on icon at bounding box center [355, 71] width 13 height 13
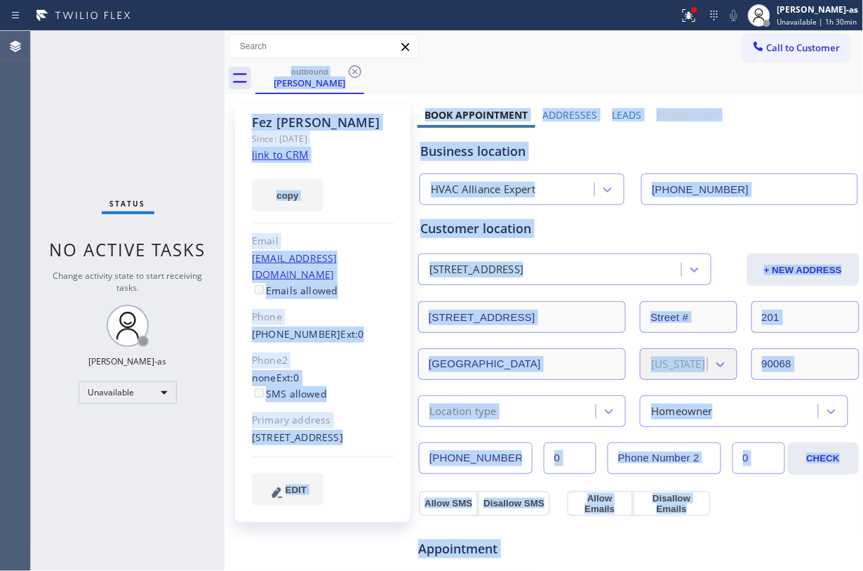
click at [350, 74] on div "outbound Fez Shah" at bounding box center [559, 78] width 608 height 32
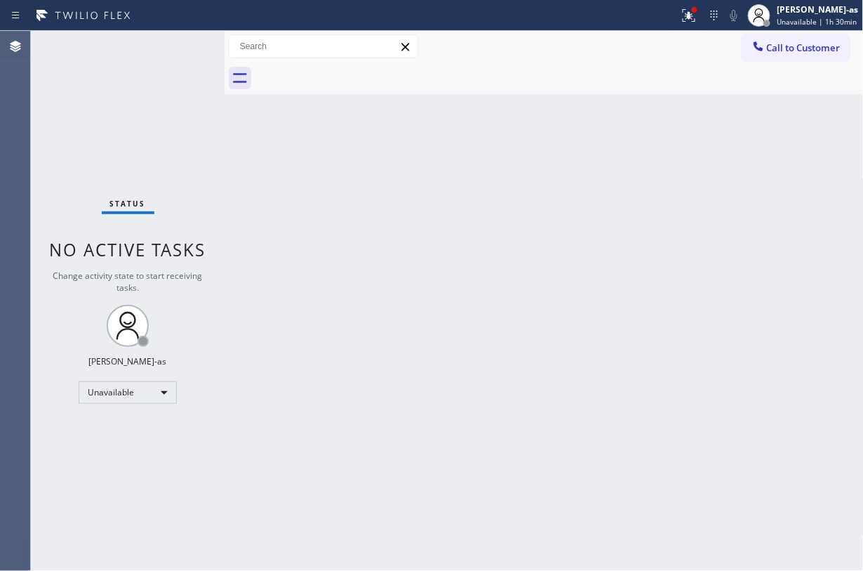
click at [350, 267] on div "Back to Dashboard Change Sender ID Customers Technicians Select a contact Outbo…" at bounding box center [544, 301] width 639 height 540
click at [809, 45] on span "Call to Customer" at bounding box center [804, 47] width 74 height 13
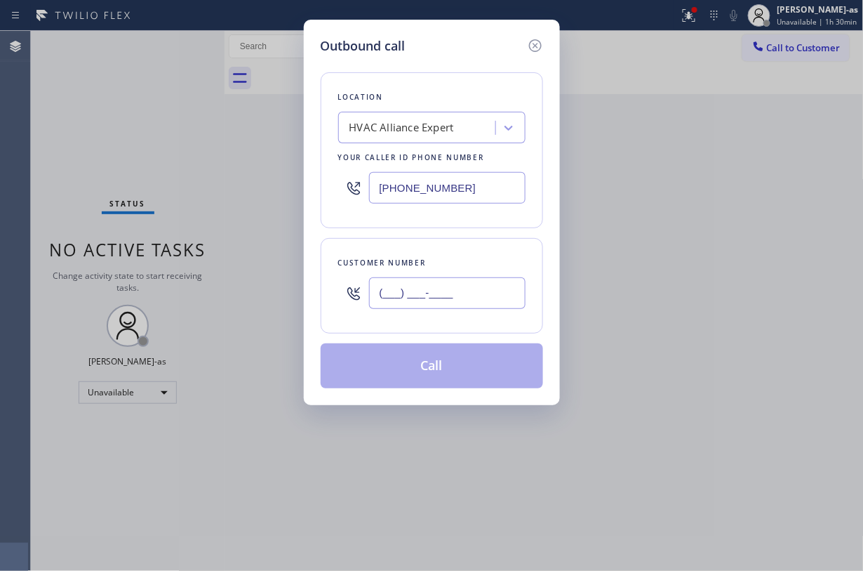
click at [442, 284] on input "(___) ___-____" at bounding box center [447, 293] width 157 height 32
paste input "949) 923-9106"
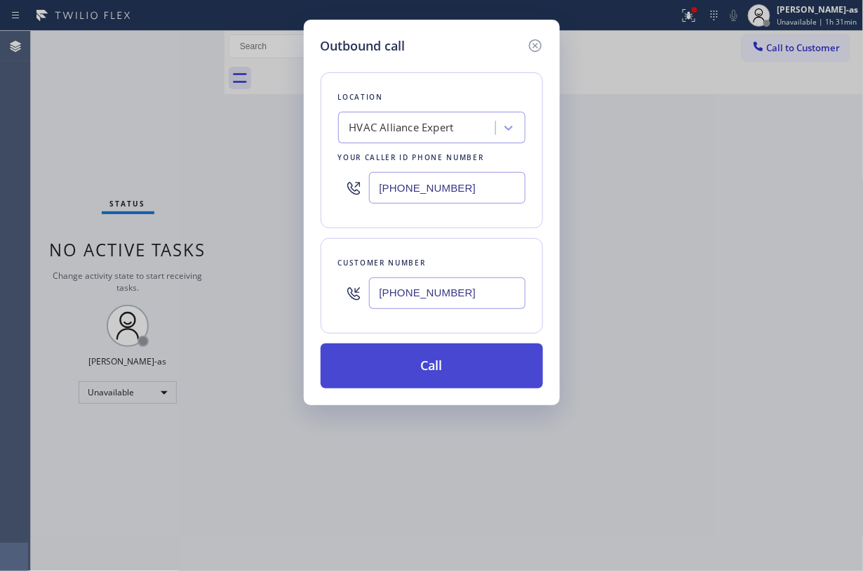
type input "(949) 923-9106"
click at [424, 354] on button "Call" at bounding box center [432, 365] width 222 height 45
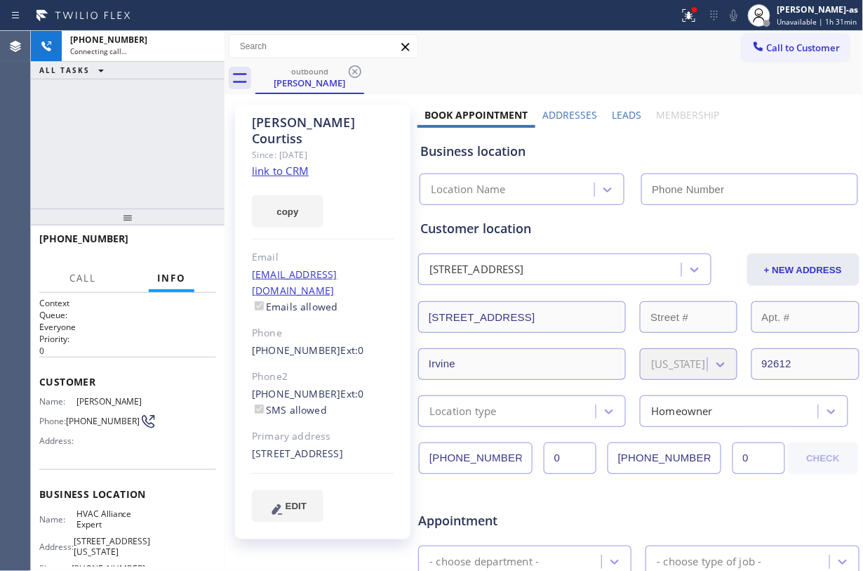
drag, startPoint x: 169, startPoint y: 161, endPoint x: 184, endPoint y: 161, distance: 14.7
click at [174, 164] on div "+19499239106 Connecting call… ALL TASKS ALL TASKS ACTIVE TASKS TASKS IN WRAP UP" at bounding box center [128, 120] width 194 height 178
click at [279, 164] on link "link to CRM" at bounding box center [280, 171] width 57 height 14
type input "[PHONE_NUMBER]"
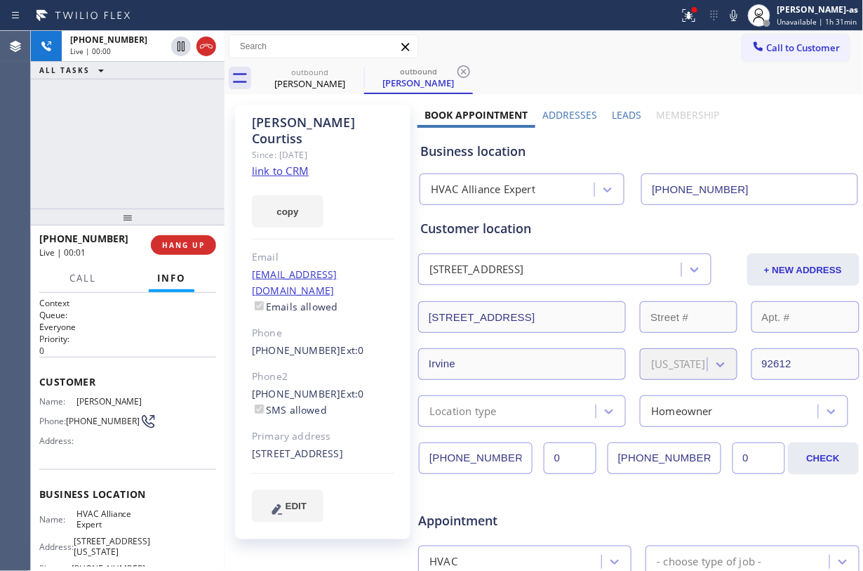
click at [154, 147] on div "+19499239106 Live | 00:00 ALL TASKS ALL TASKS ACTIVE TASKS TASKS IN WRAP UP" at bounding box center [128, 120] width 194 height 178
click at [180, 243] on span "HANG UP" at bounding box center [183, 245] width 43 height 10
click at [181, 243] on span "HANG UP" at bounding box center [183, 245] width 43 height 10
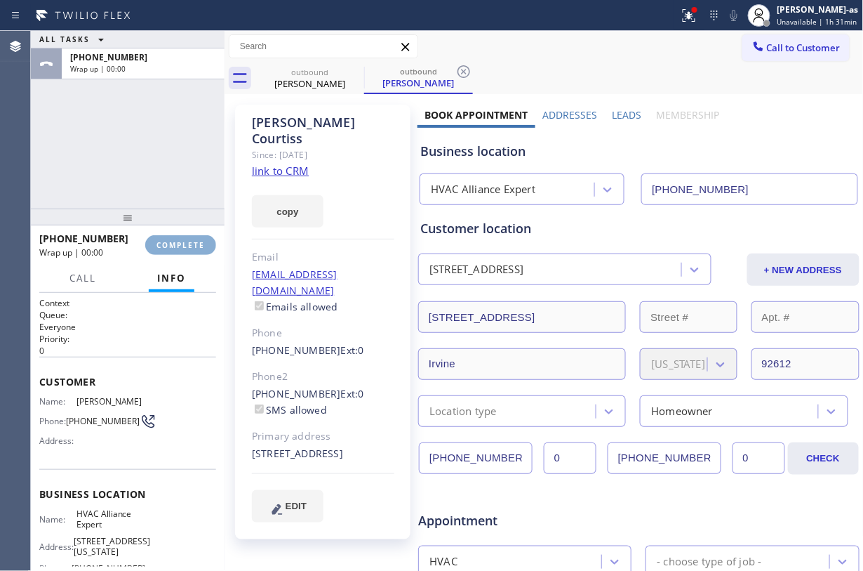
click at [182, 243] on span "COMPLETE" at bounding box center [181, 245] width 48 height 10
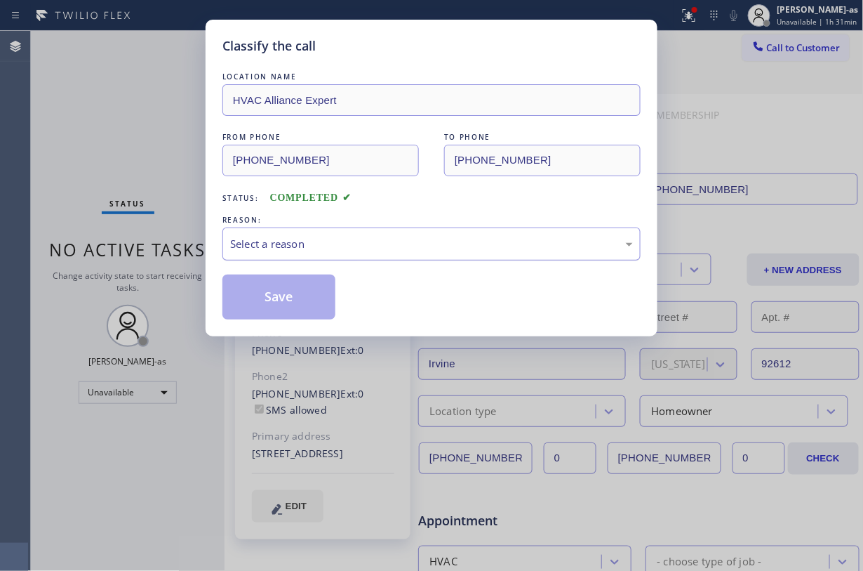
click at [131, 133] on div "Classify the call LOCATION NAME HVAC Alliance Expert FROM PHONE (855) 999-4417 …" at bounding box center [431, 285] width 863 height 571
click at [378, 251] on div "Select a reason" at bounding box center [431, 244] width 403 height 16
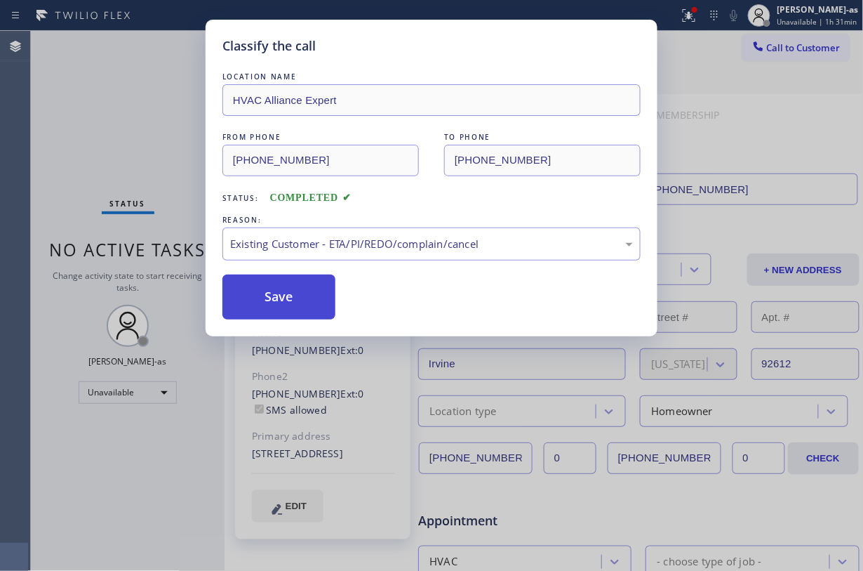
click at [310, 291] on button "Save" at bounding box center [278, 296] width 113 height 45
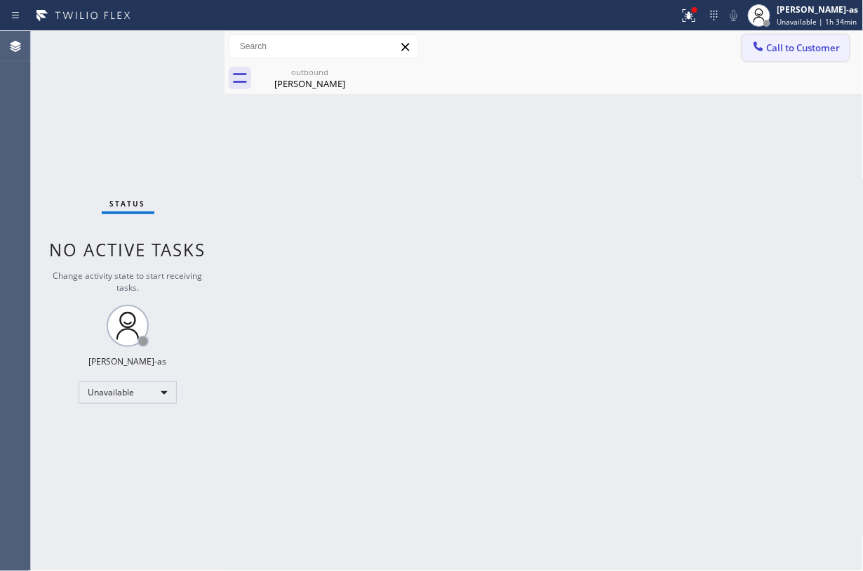
click at [793, 45] on span "Call to Customer" at bounding box center [804, 47] width 74 height 13
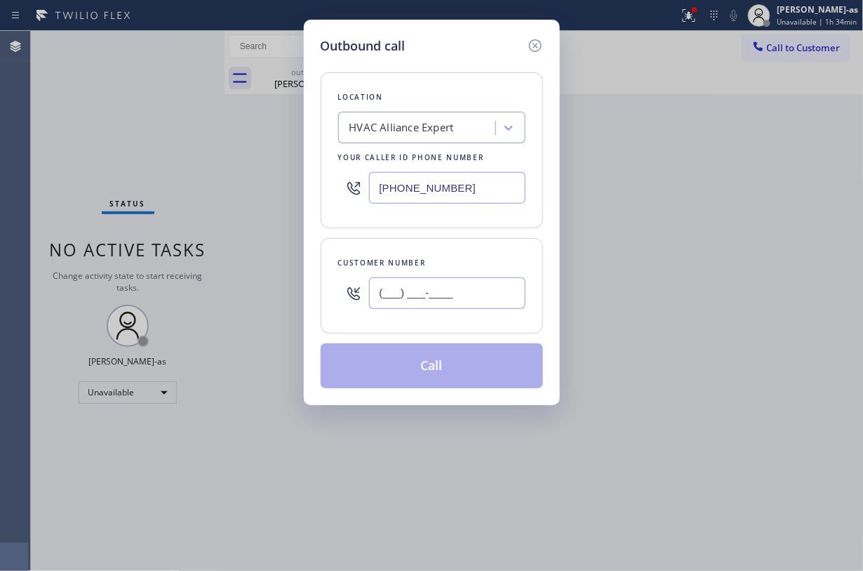
click at [444, 292] on input "(___) ___-____" at bounding box center [447, 293] width 157 height 32
paste input "626) 627-8909"
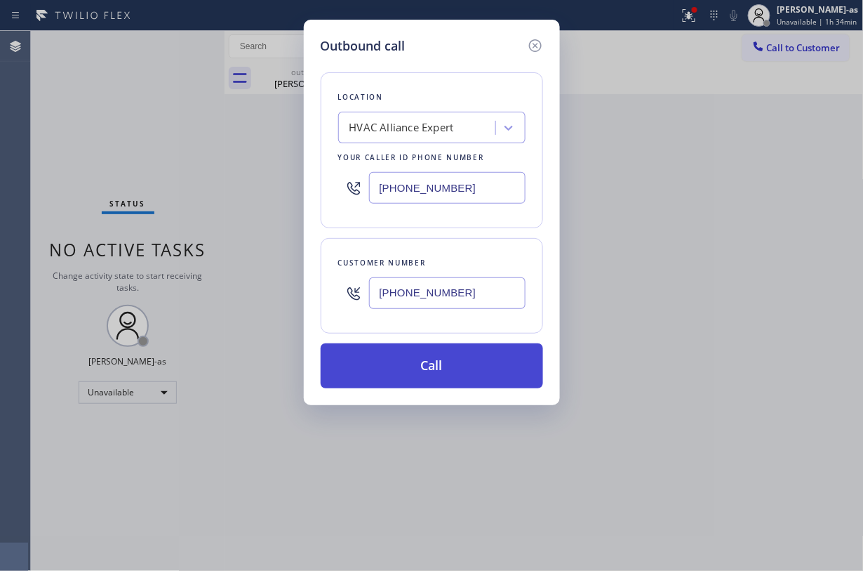
type input "(626) 627-8909"
click at [422, 360] on button "Call" at bounding box center [432, 365] width 222 height 45
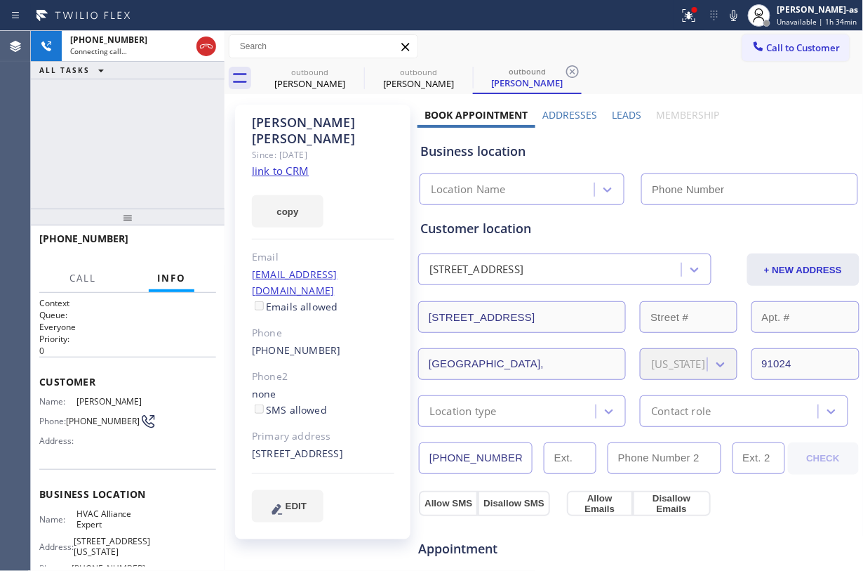
type input "[PHONE_NUMBER]"
click at [135, 194] on div "+16266278909 Connecting call… ALL TASKS ALL TASKS ACTIVE TASKS TASKS IN WRAP UP" at bounding box center [128, 120] width 194 height 178
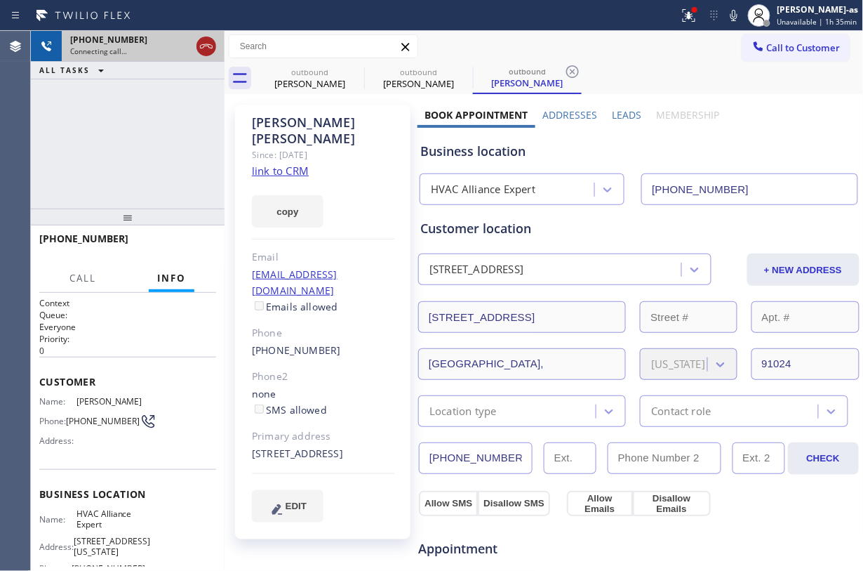
click at [209, 46] on icon at bounding box center [206, 46] width 17 height 17
click at [321, 82] on div "Steve Courtiss" at bounding box center [310, 83] width 106 height 13
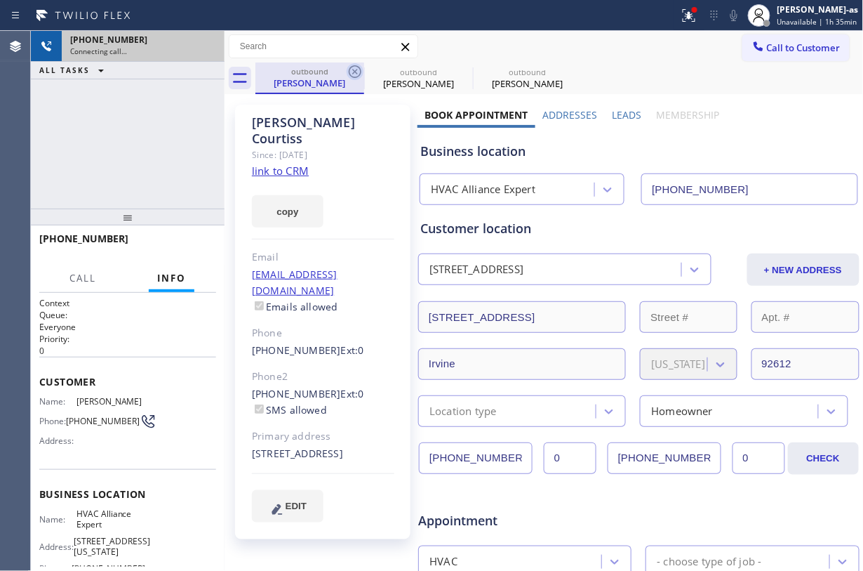
click at [354, 71] on icon at bounding box center [355, 71] width 13 height 13
click at [455, 71] on icon at bounding box center [463, 71] width 17 height 17
click at [0, 0] on icon at bounding box center [0, 0] width 0 height 0
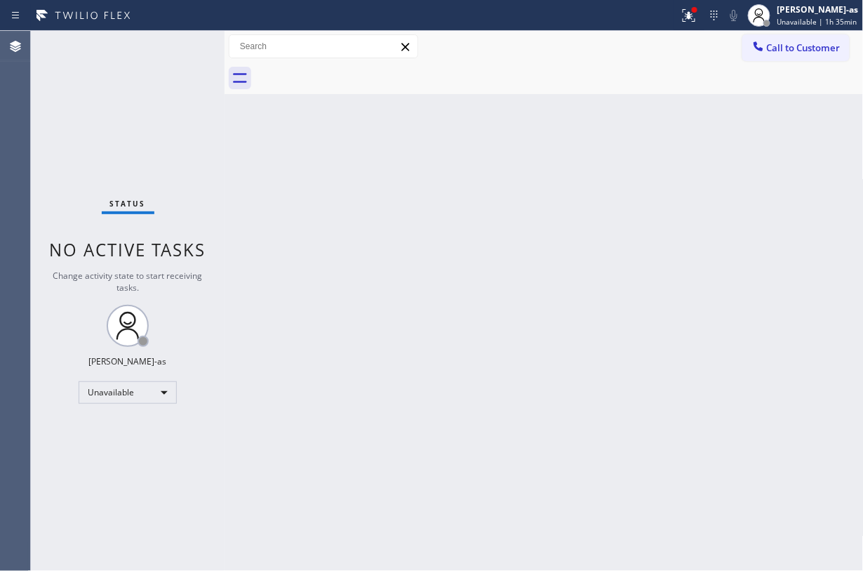
click at [354, 71] on div at bounding box center [559, 78] width 608 height 32
drag, startPoint x: 180, startPoint y: 91, endPoint x: 182, endPoint y: 21, distance: 70.2
click at [180, 90] on div "Status No active tasks Change activity state to start receiving tasks. [PERSON_…" at bounding box center [128, 301] width 194 height 540
click at [386, 244] on div "Back to Dashboard Change Sender ID Customers Technicians Select a contact Outbo…" at bounding box center [544, 301] width 639 height 540
click at [124, 389] on div "Unavailable" at bounding box center [128, 392] width 98 height 22
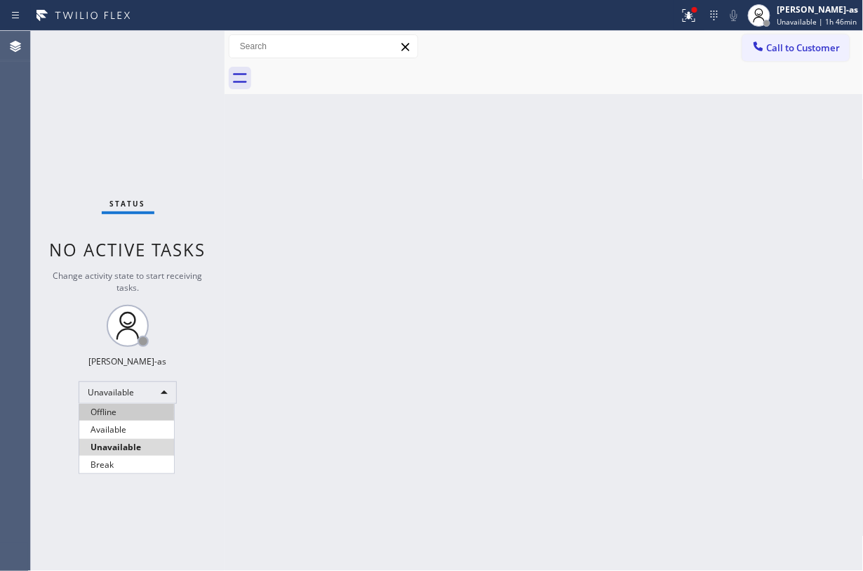
drag, startPoint x: 125, startPoint y: 410, endPoint x: 164, endPoint y: 410, distance: 39.3
click at [125, 420] on ul "Offline Available Unavailable Break" at bounding box center [127, 438] width 96 height 69
click at [108, 410] on li "Offline" at bounding box center [126, 412] width 95 height 17
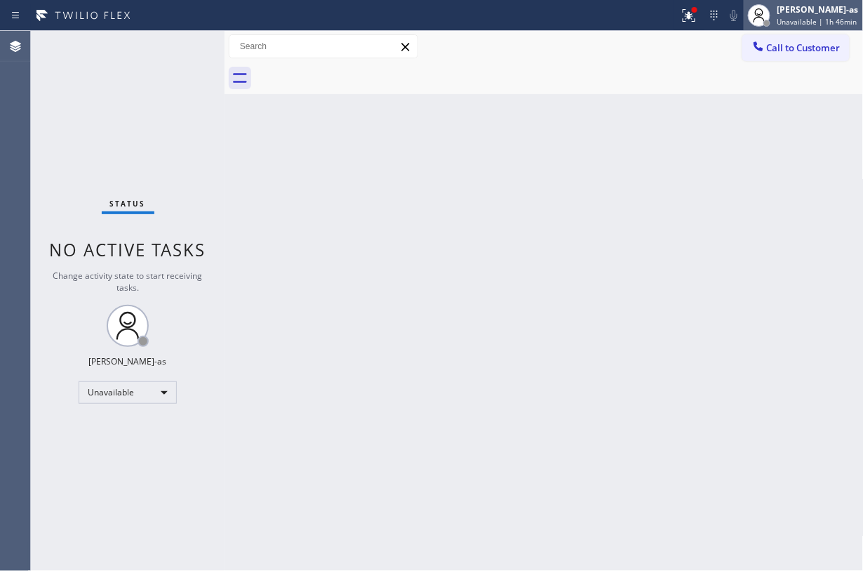
click at [775, 7] on div at bounding box center [759, 15] width 31 height 31
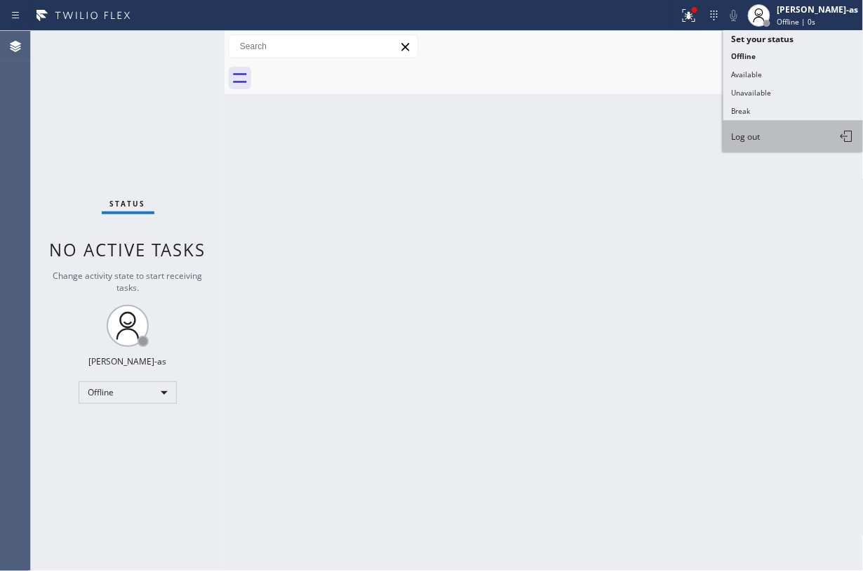
drag, startPoint x: 748, startPoint y: 136, endPoint x: 756, endPoint y: 132, distance: 8.8
click at [750, 136] on span "Log out" at bounding box center [746, 137] width 29 height 12
